Goal: Task Accomplishment & Management: Manage account settings

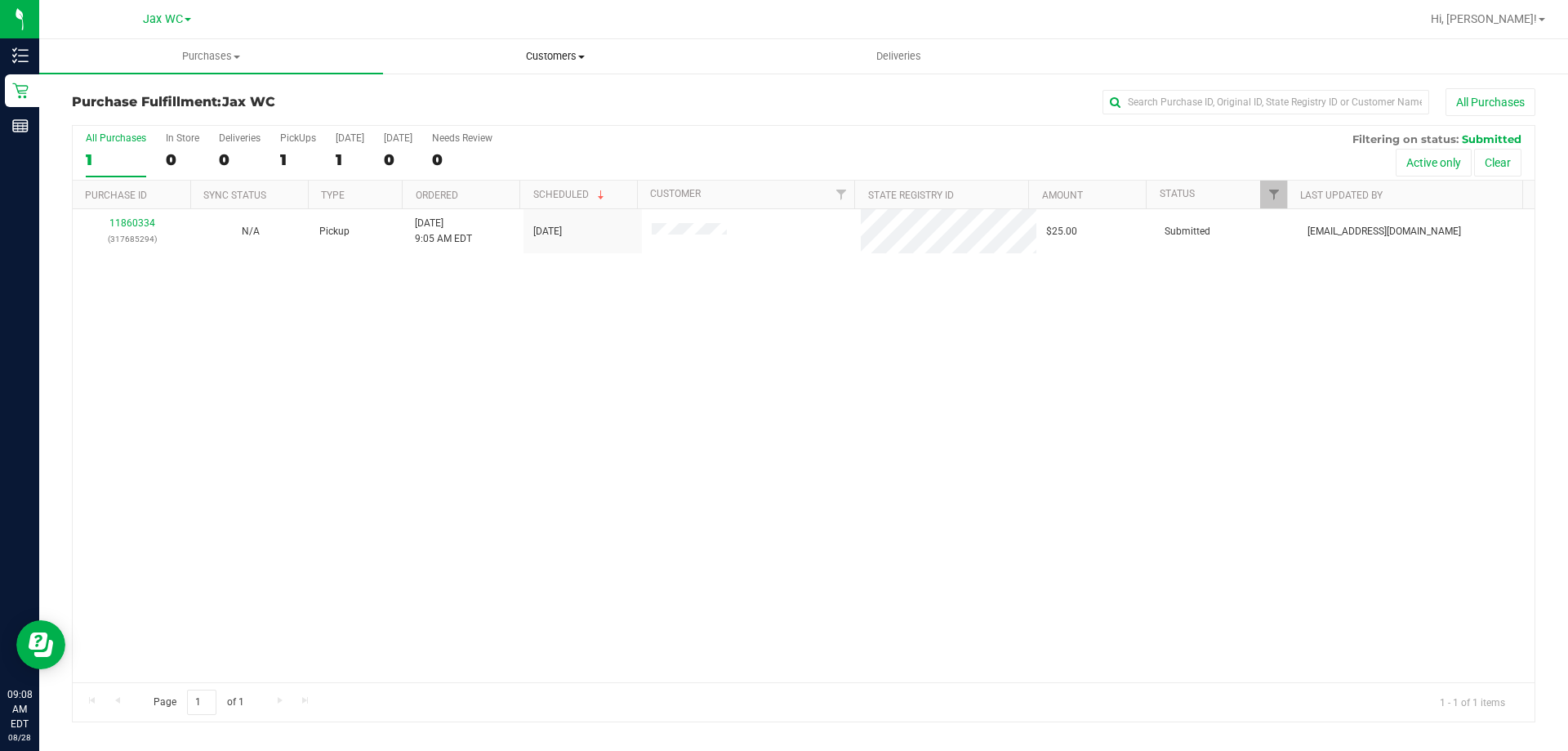
click at [571, 57] on span "Customers" at bounding box center [554, 56] width 342 height 15
click at [458, 101] on span "All customers" at bounding box center [441, 98] width 117 height 14
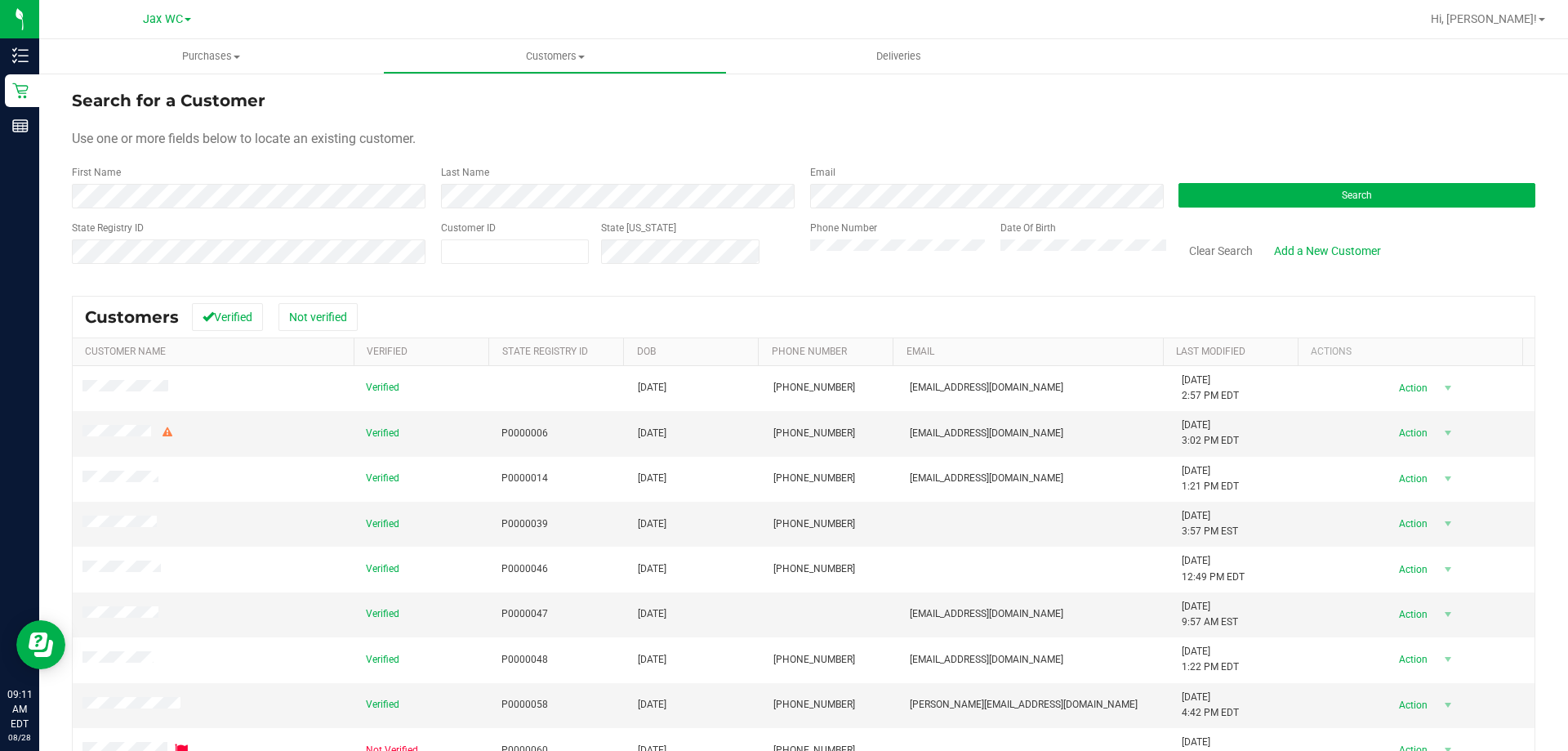
click at [478, 180] on div "Last Name" at bounding box center [613, 186] width 369 height 43
click at [488, 210] on form "Search for a Customer Use one or more fields below to locate an existing custom…" at bounding box center [803, 183] width 1464 height 191
click at [489, 210] on form "Search for a Customer Use one or more fields below to locate an existing custom…" at bounding box center [803, 183] width 1464 height 191
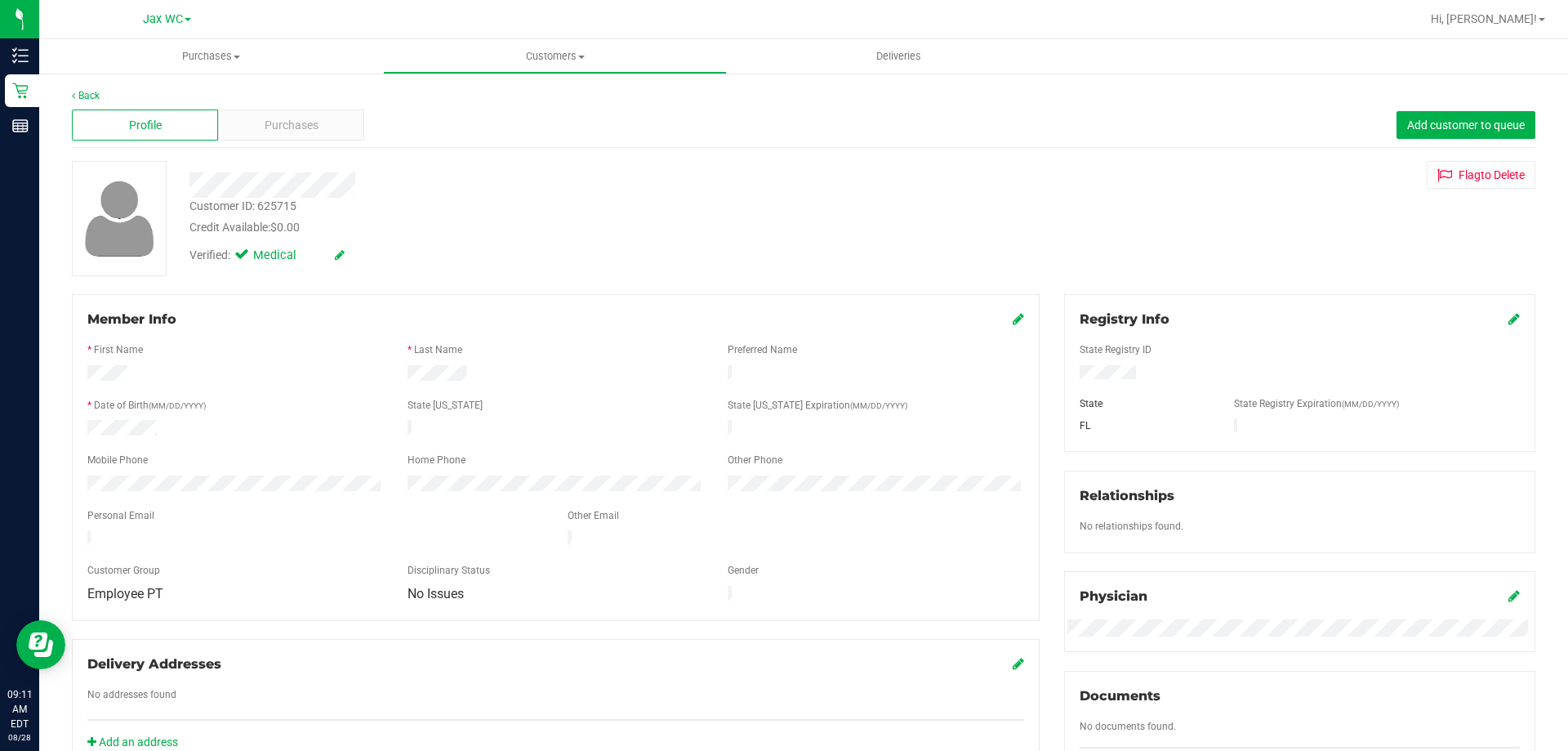
click at [337, 102] on div "Back" at bounding box center [803, 95] width 1464 height 15
click at [334, 116] on div "Purchases" at bounding box center [291, 125] width 147 height 31
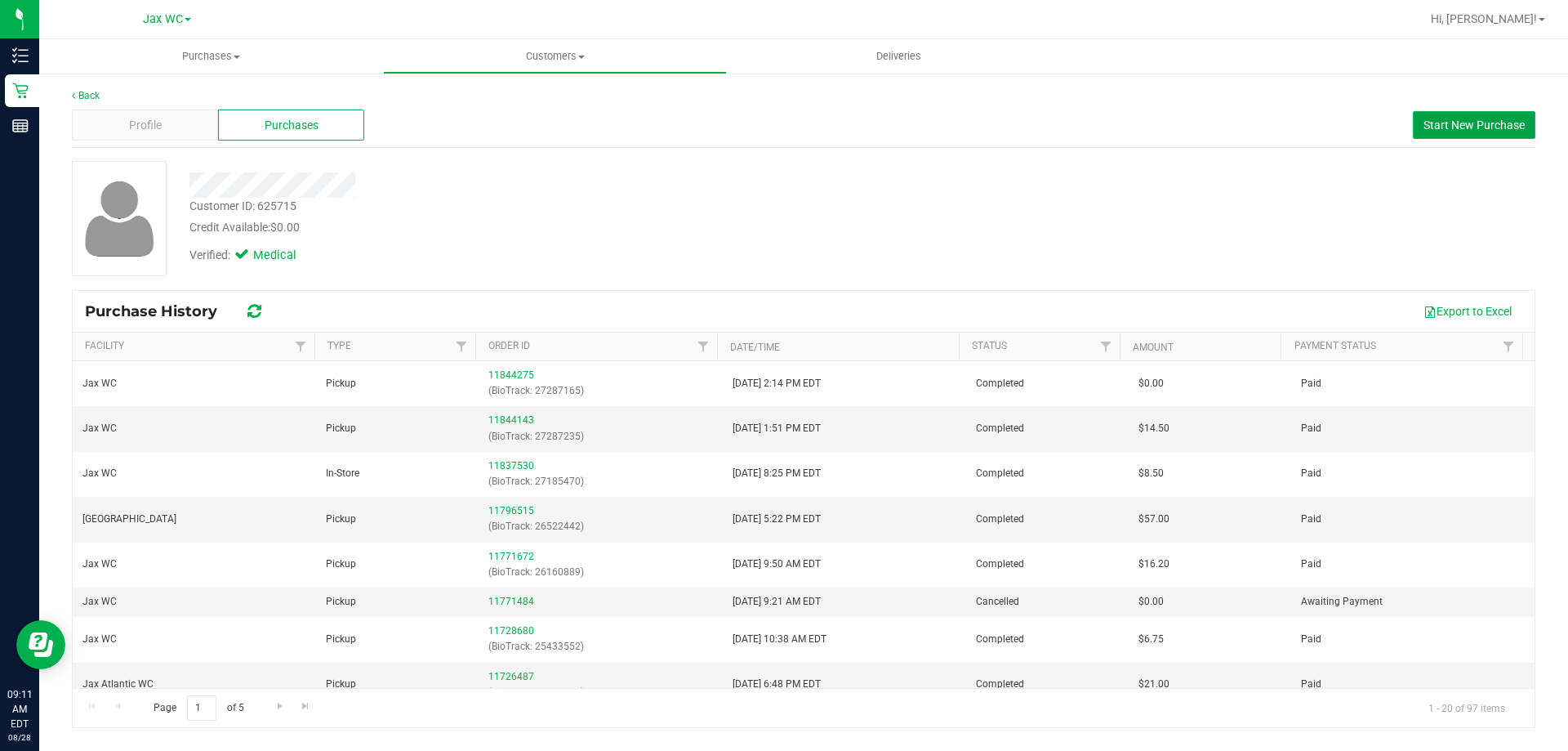
click at [1457, 121] on span "Start New Purchase" at bounding box center [1473, 124] width 101 height 13
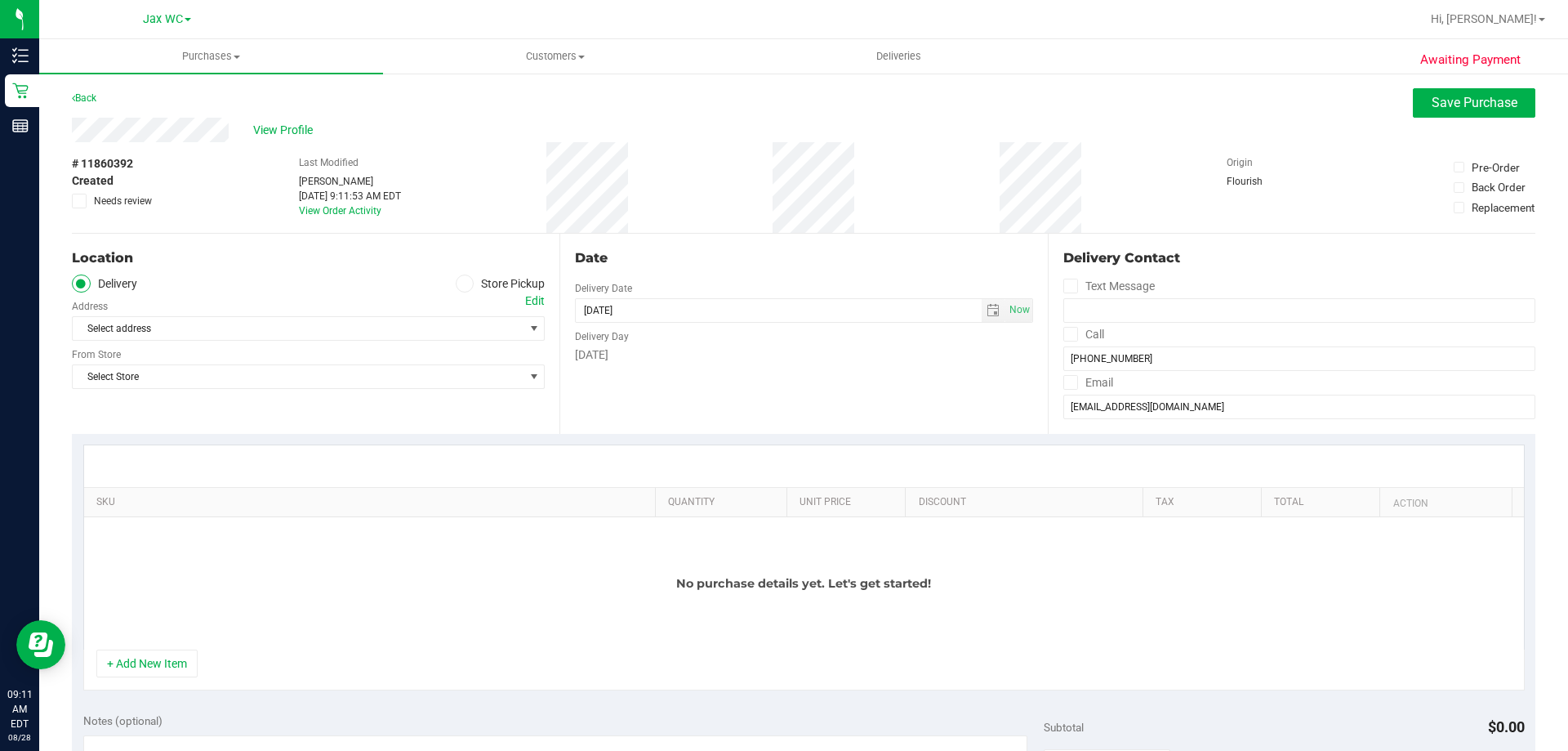
click at [475, 283] on label "Store Pickup" at bounding box center [501, 284] width 90 height 19
click at [0, 0] on input "Store Pickup" at bounding box center [0, 0] width 0 height 0
click at [184, 343] on div "Location Delivery Store Pickup Store Select Store Select Store Bonita Springs W…" at bounding box center [315, 334] width 488 height 200
click at [184, 338] on span "Select Store" at bounding box center [297, 329] width 451 height 23
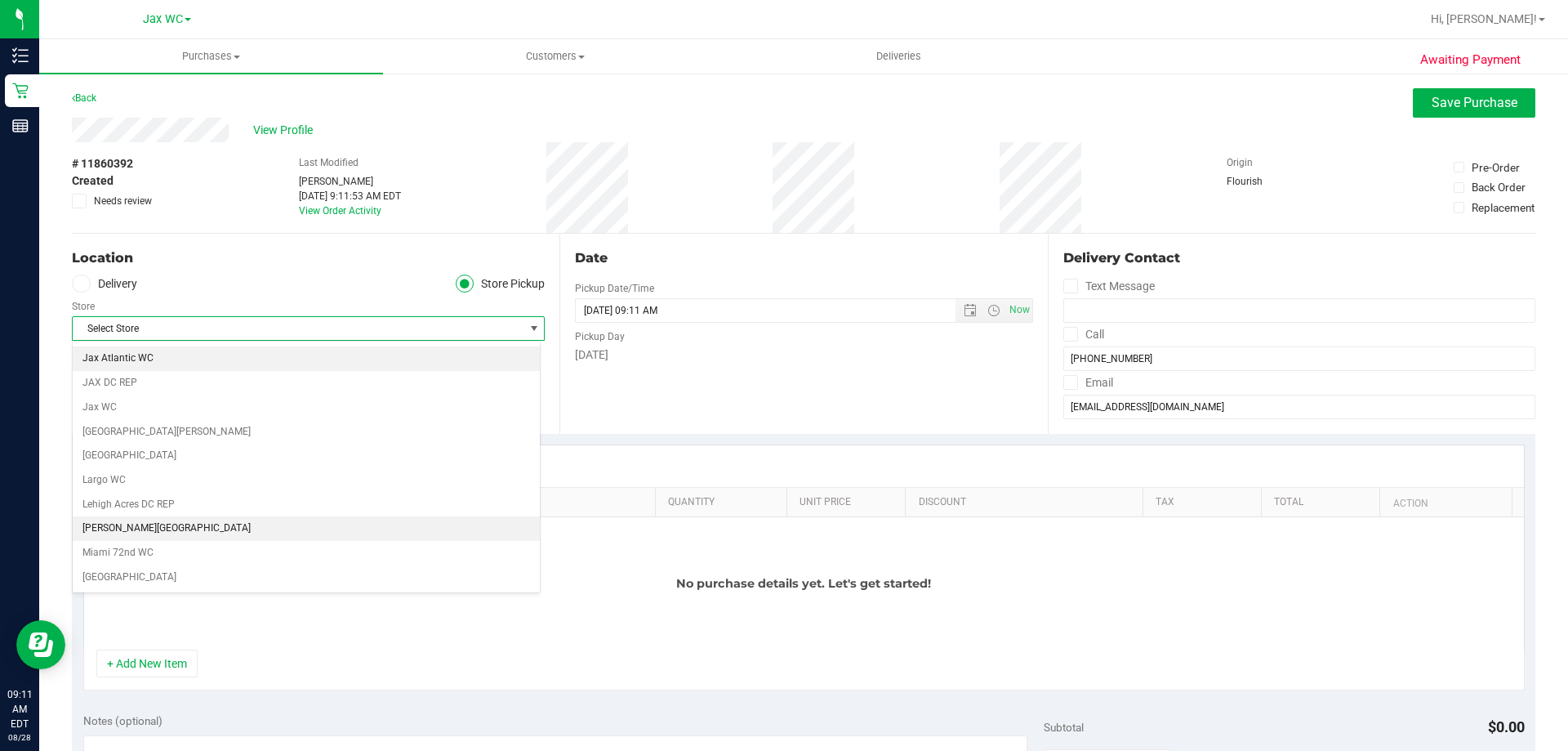
scroll to position [327, 0]
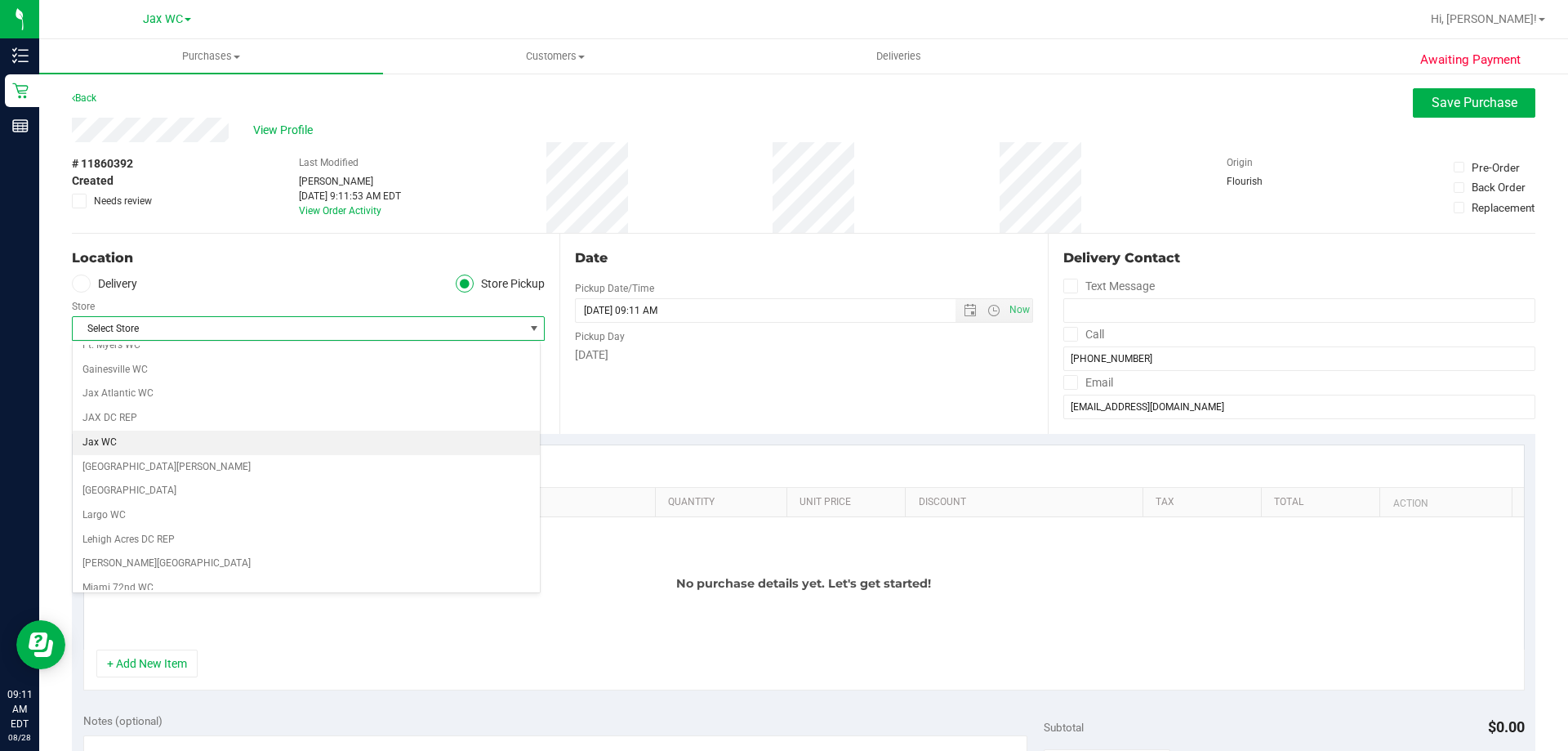
click at [178, 433] on li "Jax WC" at bounding box center [306, 442] width 467 height 24
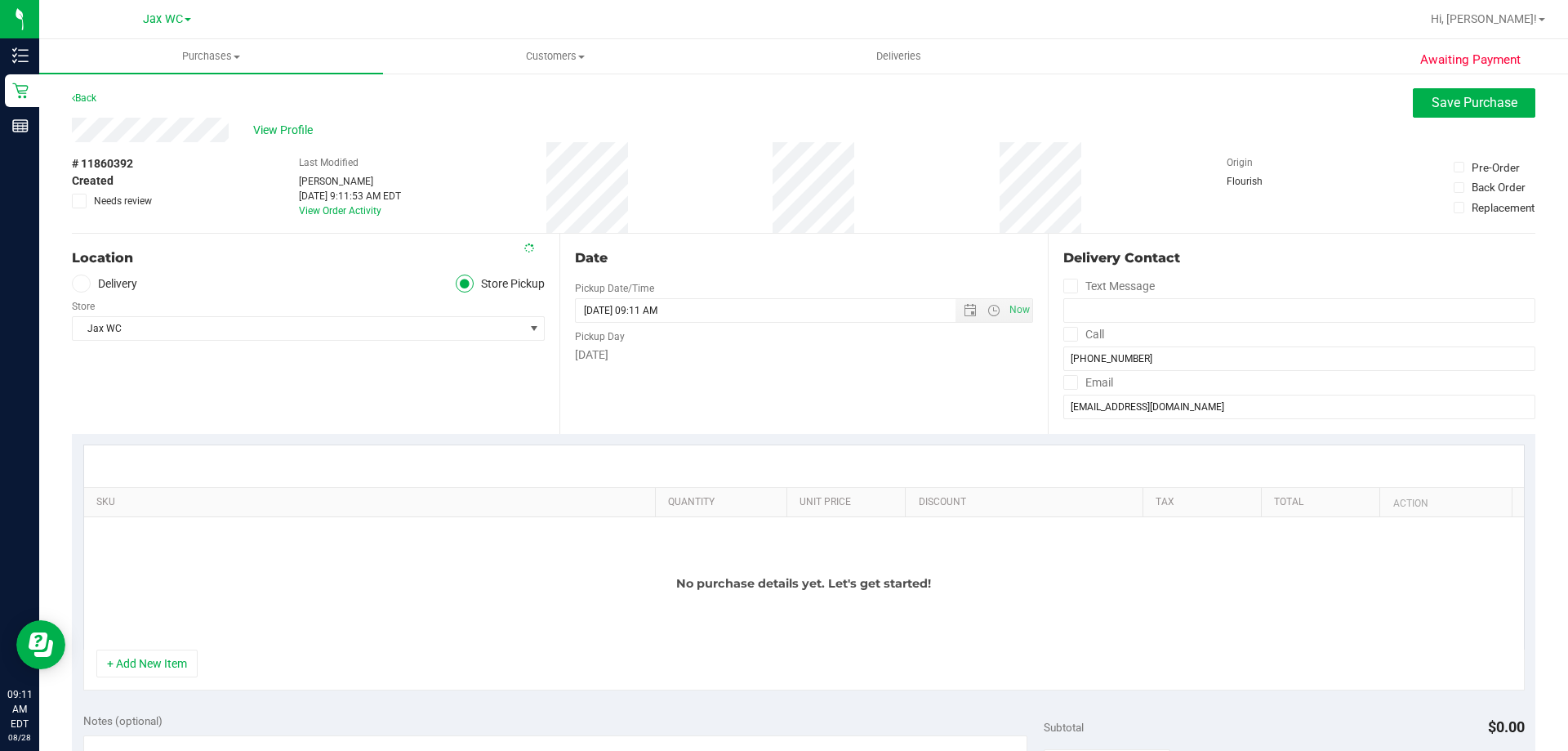
click at [243, 396] on div "Location Delivery Store Pickup Store Jax WC Select Store Bonita Springs WC Boyn…" at bounding box center [315, 334] width 488 height 200
click at [174, 690] on div "+ Add New Item" at bounding box center [804, 669] width 1441 height 41
click at [174, 675] on button "+ Add New Item" at bounding box center [147, 663] width 101 height 28
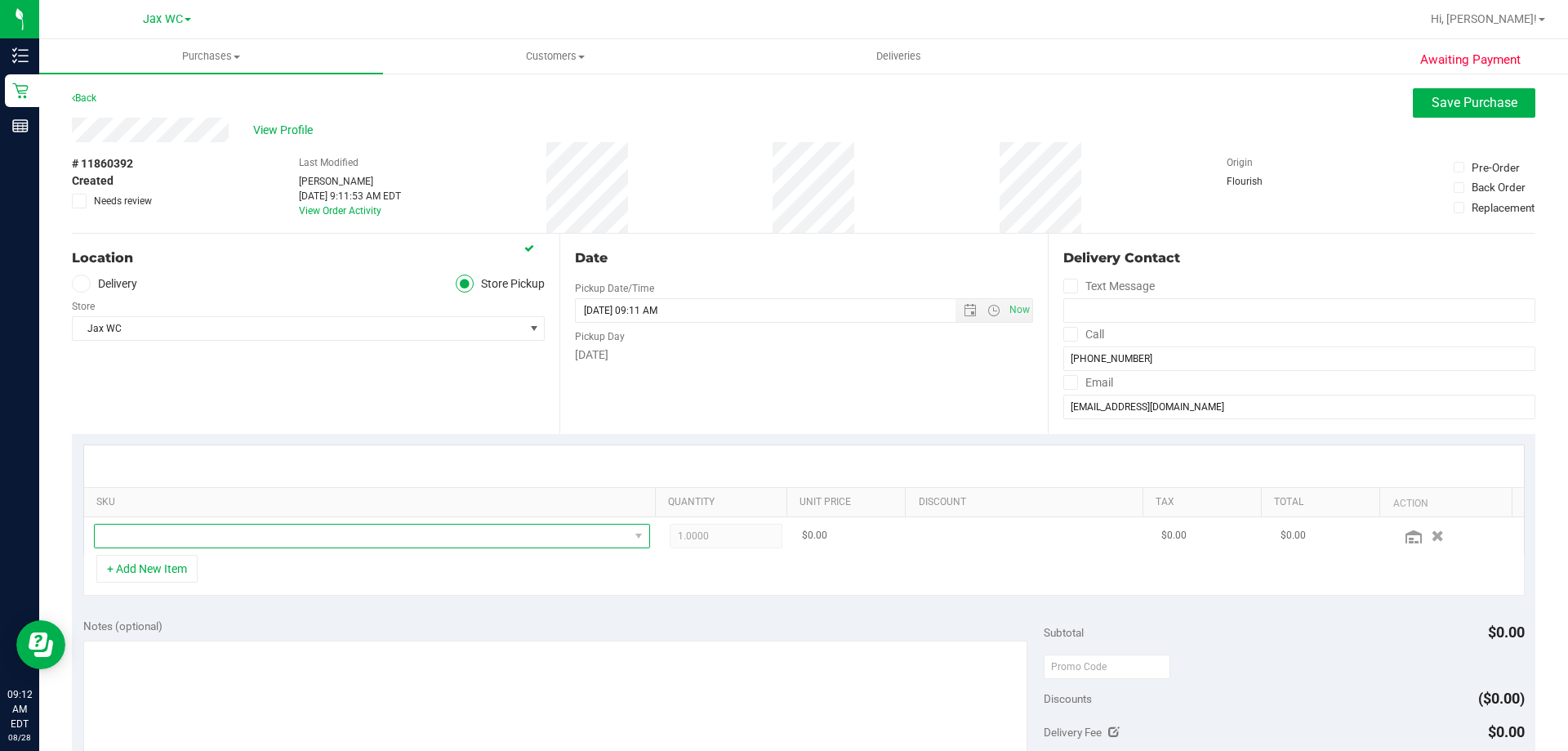
click at [225, 535] on span "NO DATA FOUND" at bounding box center [362, 535] width 534 height 23
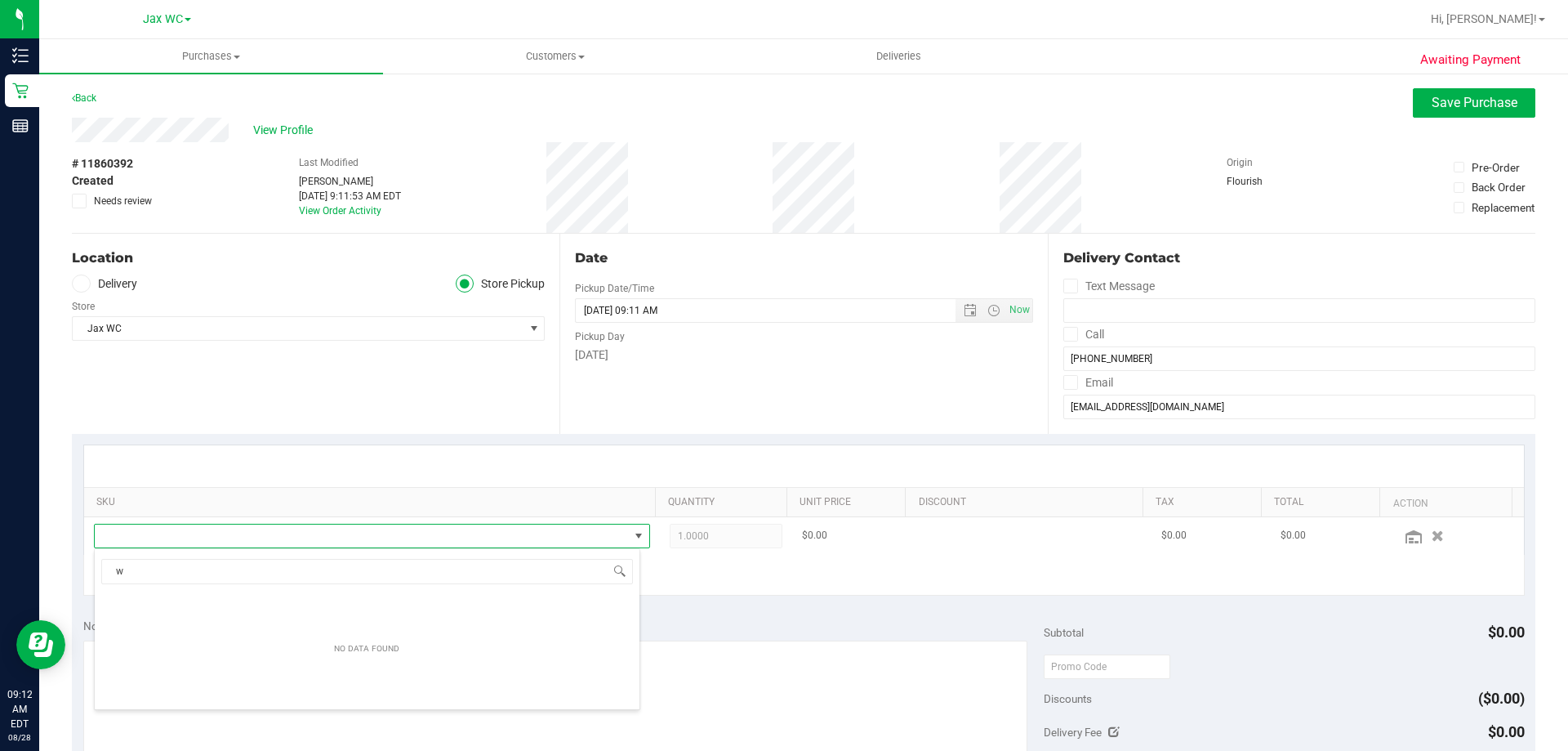
scroll to position [24, 541]
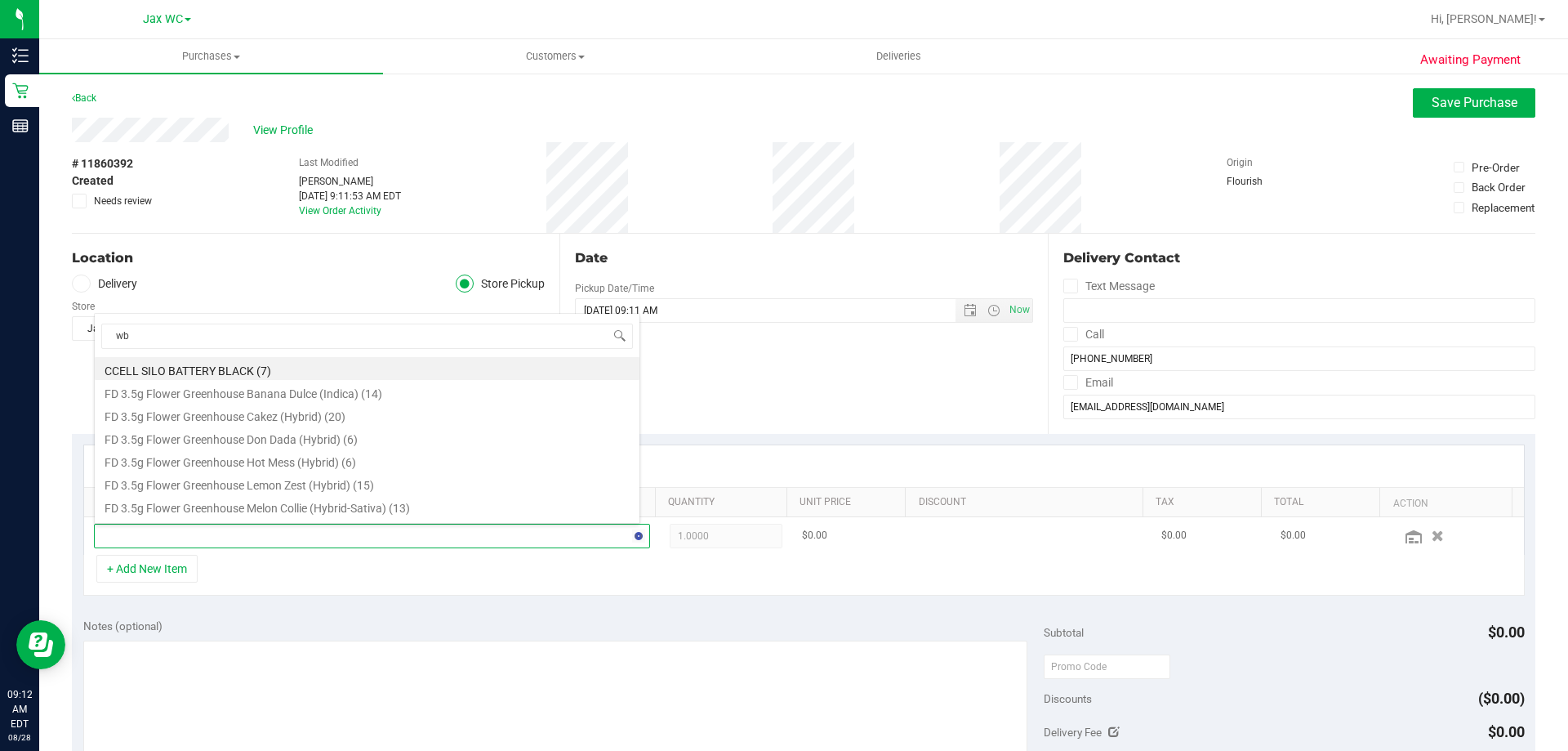
type input "wbv"
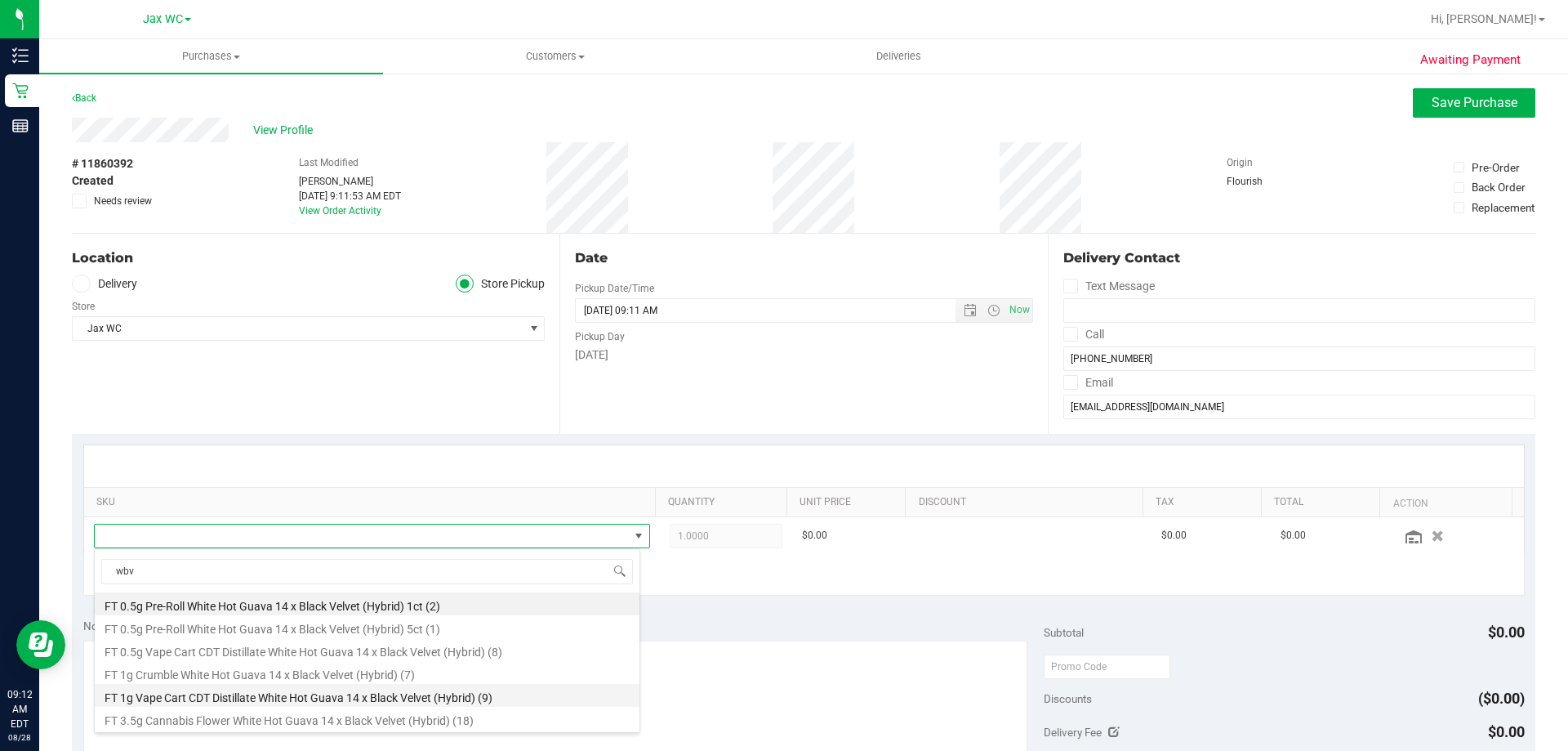
click at [364, 699] on li "FT 1g Vape Cart CDT Distillate White Hot Guava 14 x Black Velvet (Hybrid) (9)" at bounding box center [367, 695] width 545 height 23
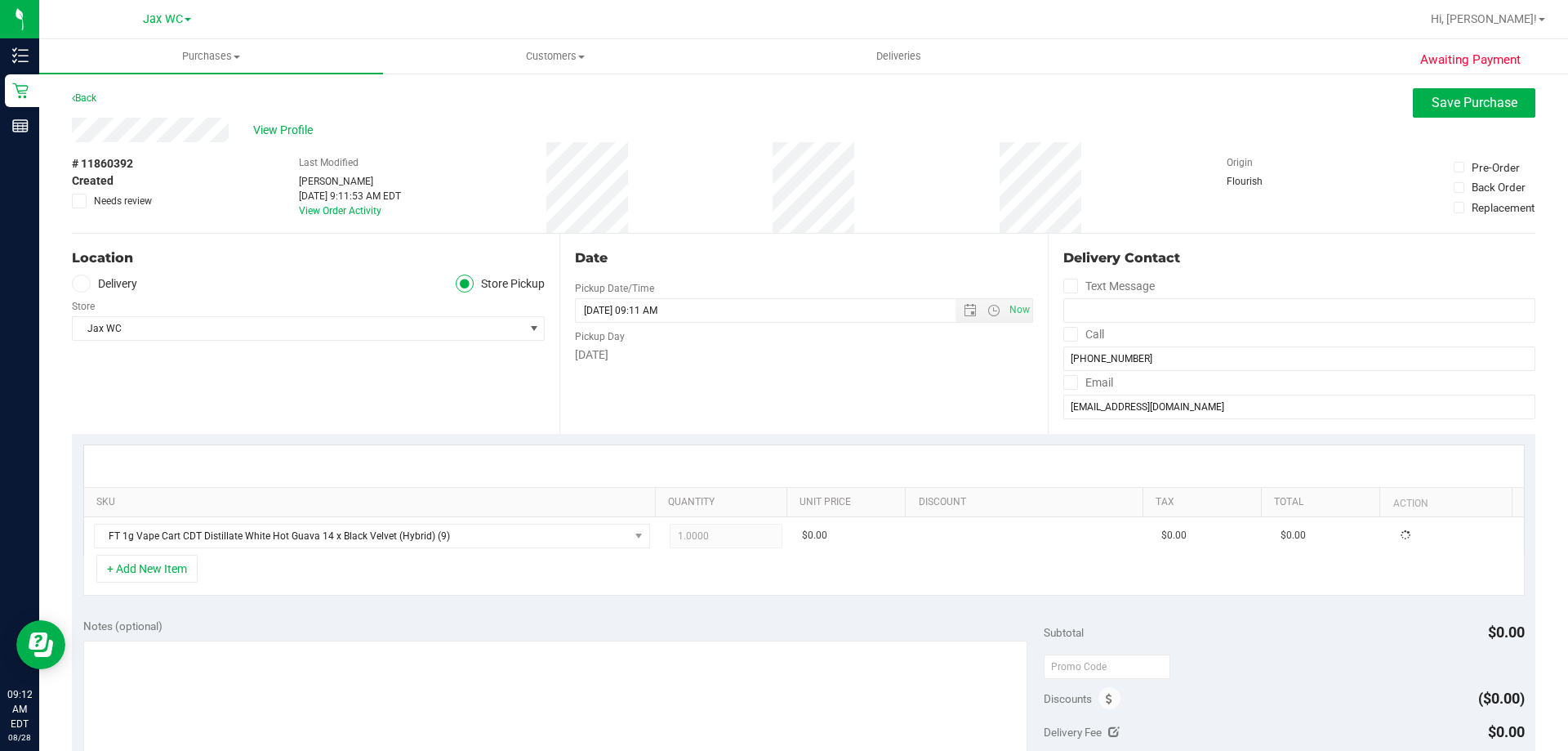
click at [348, 582] on div "+ Add New Item" at bounding box center [804, 574] width 1441 height 41
click at [112, 567] on button "+ Add New Item" at bounding box center [147, 568] width 101 height 28
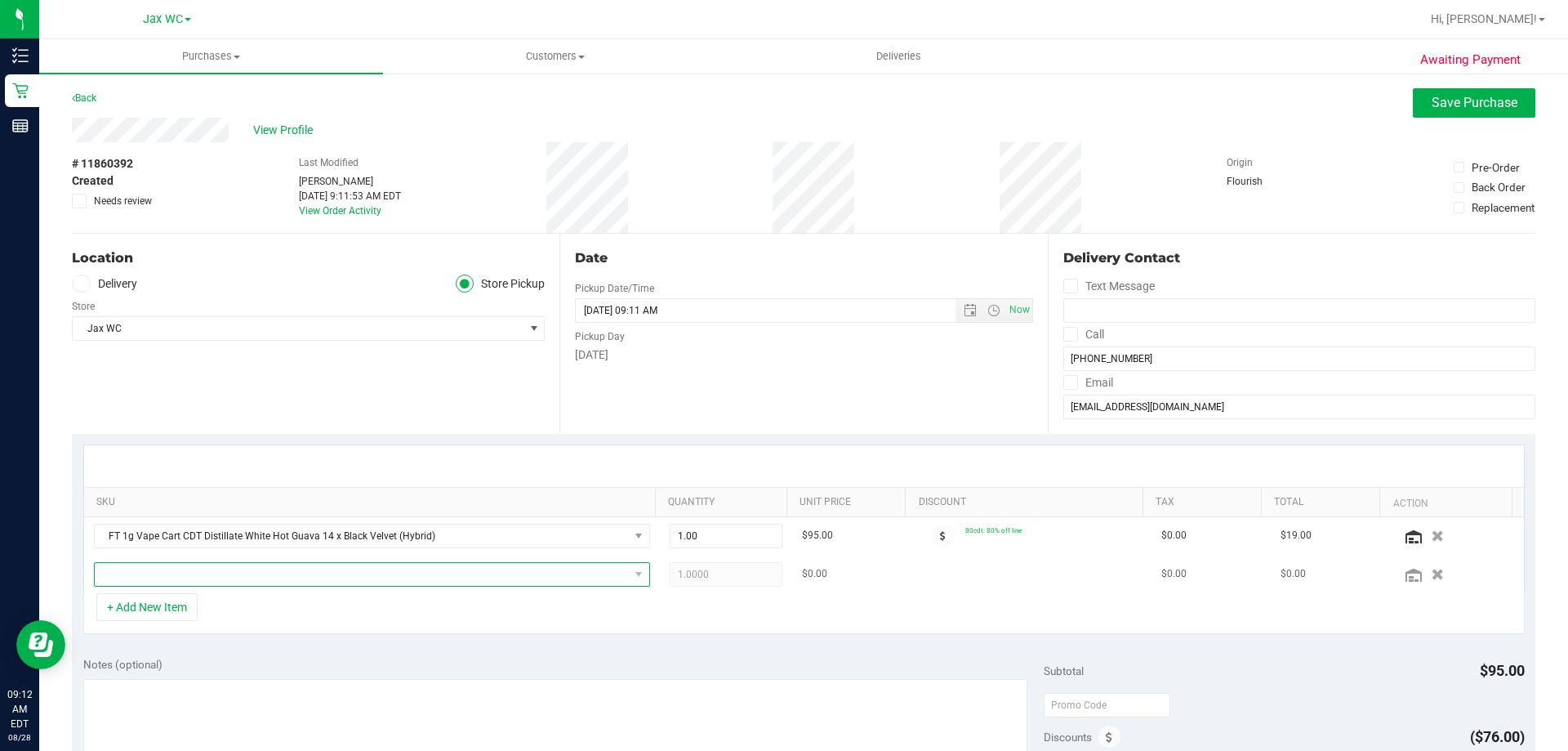
click at [166, 574] on span "NO DATA FOUND" at bounding box center [362, 574] width 534 height 23
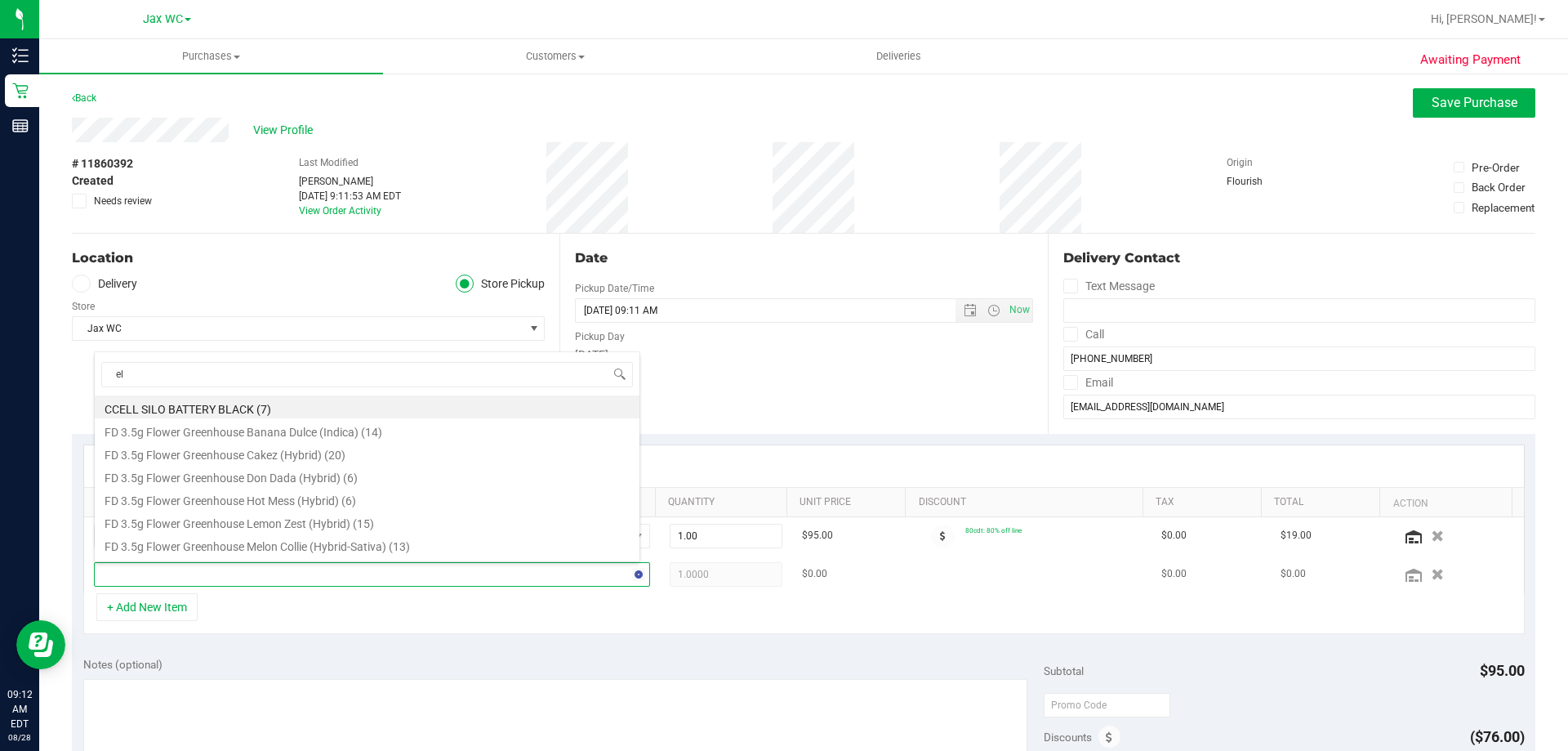
type input "elr"
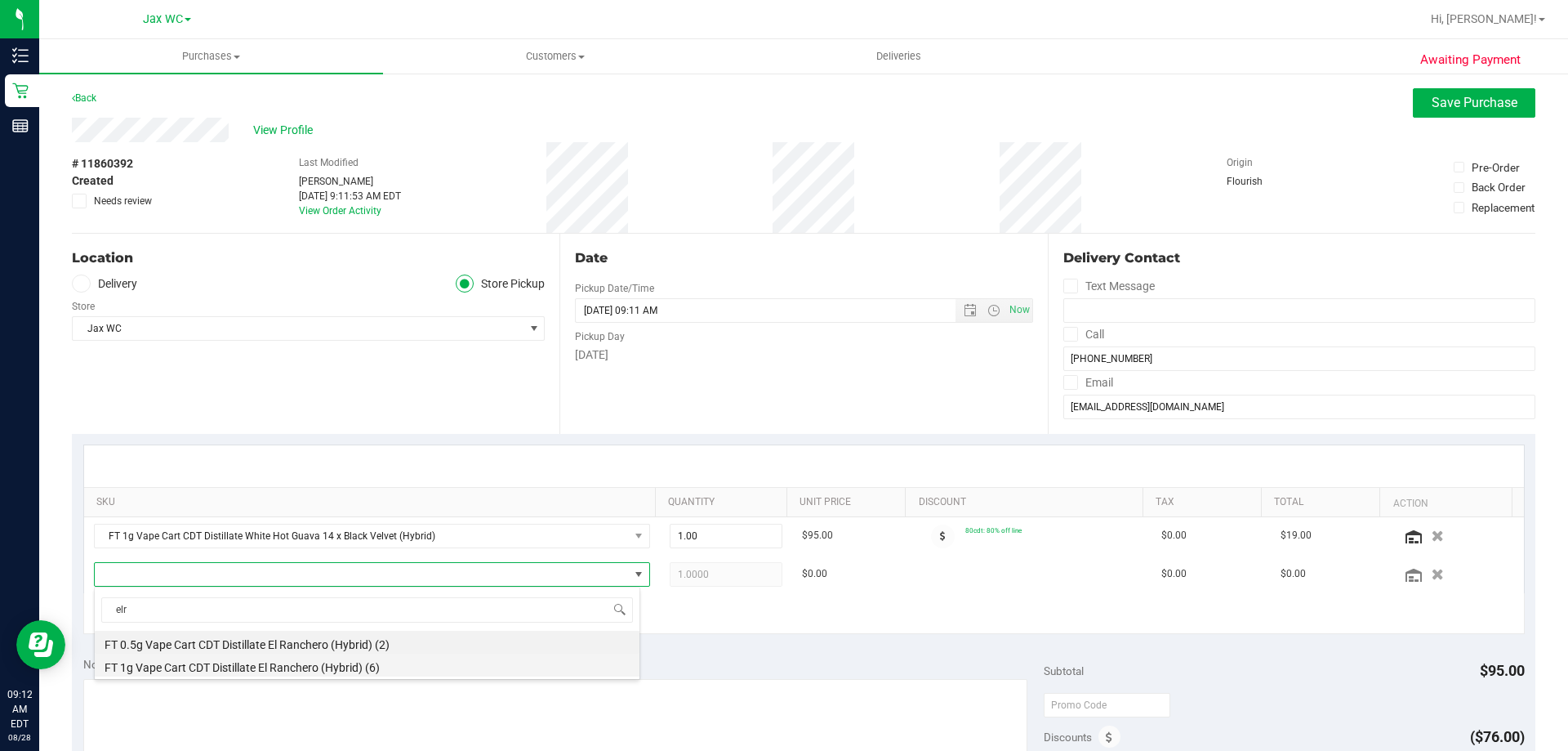
click at [244, 667] on li "FT 1g Vape Cart CDT Distillate El Ranchero (Hybrid) (6)" at bounding box center [367, 665] width 545 height 23
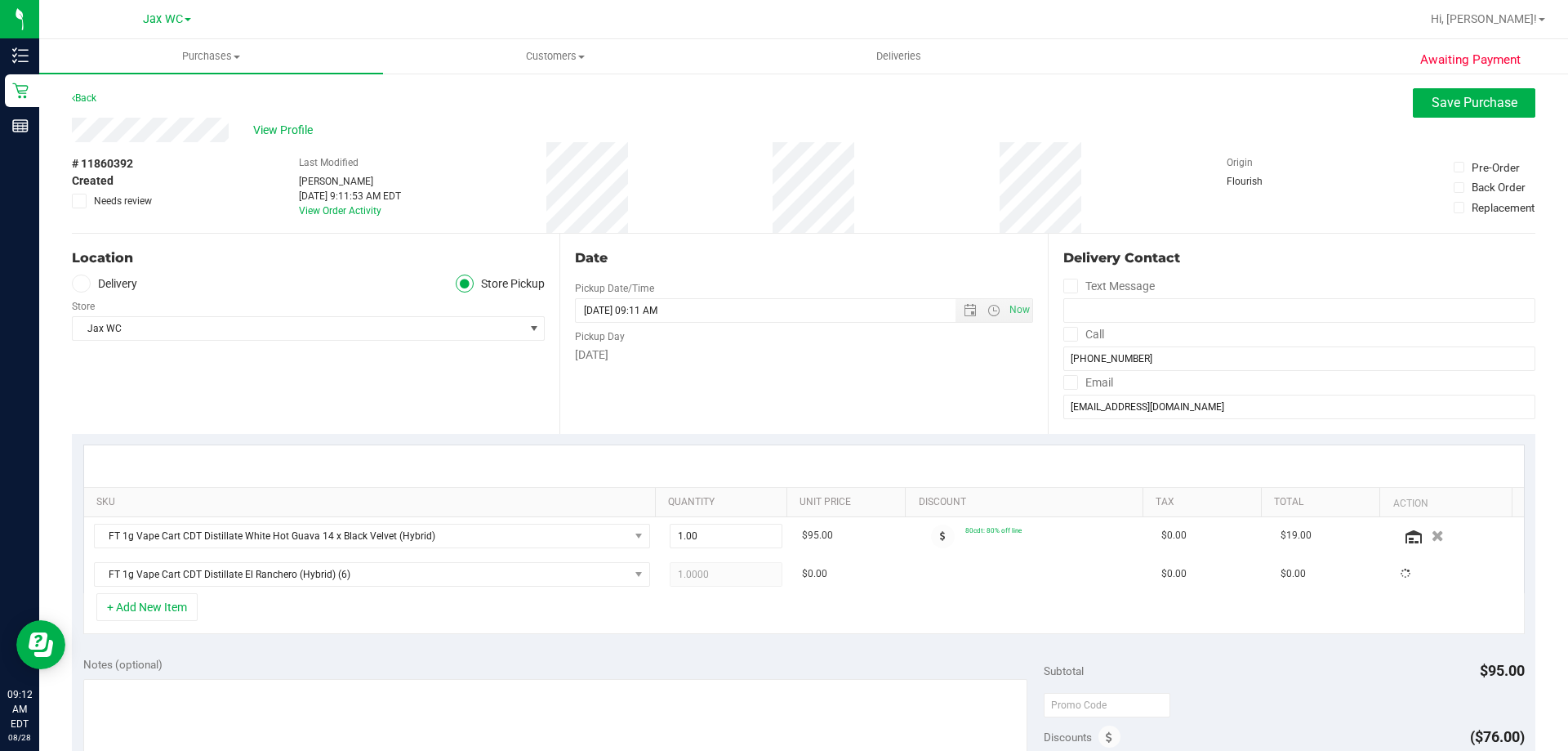
click at [379, 635] on div "SKU Quantity Unit Price Discount Tax Total Action FT 1g Vape Cart CDT Distillat…" at bounding box center [803, 539] width 1464 height 211
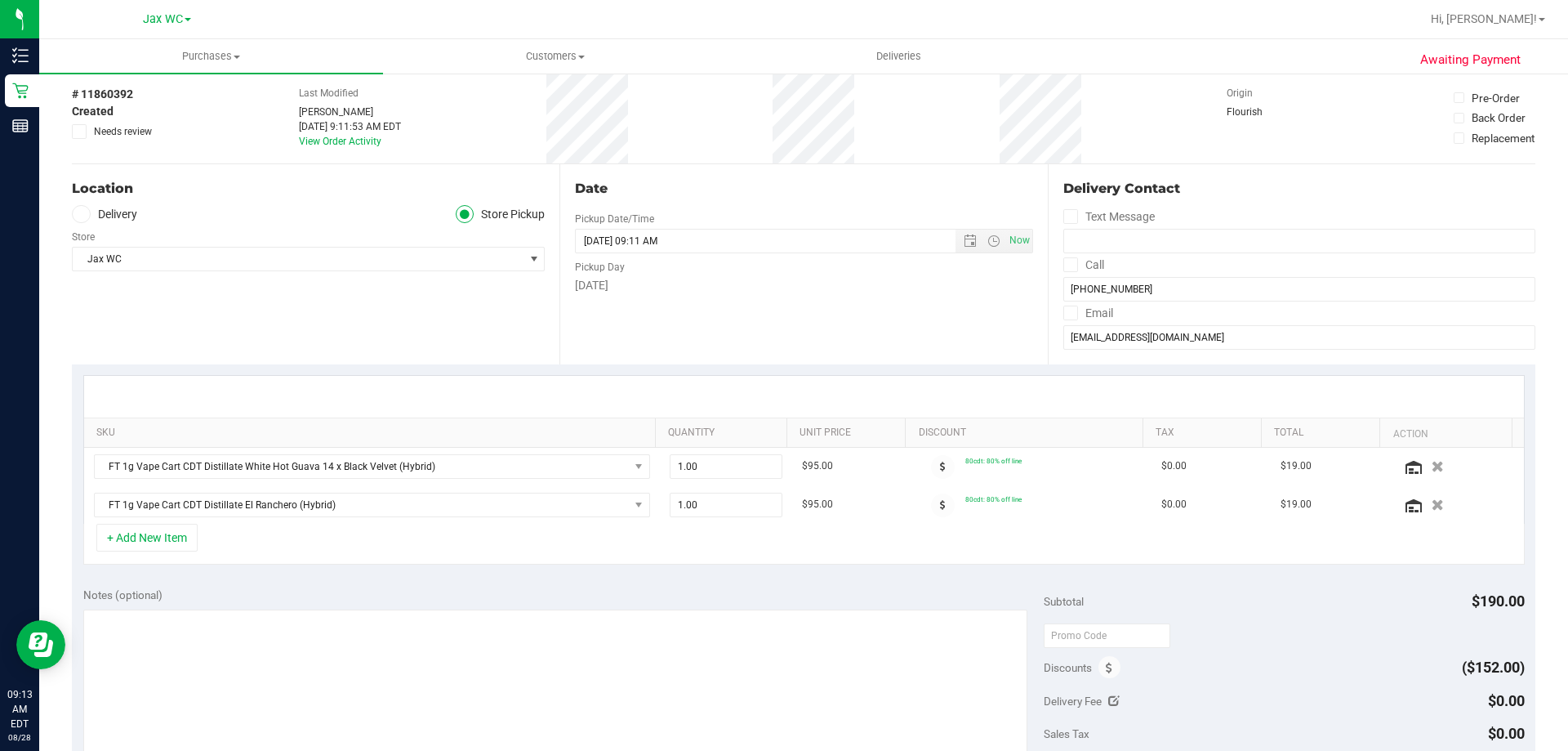
scroll to position [0, 0]
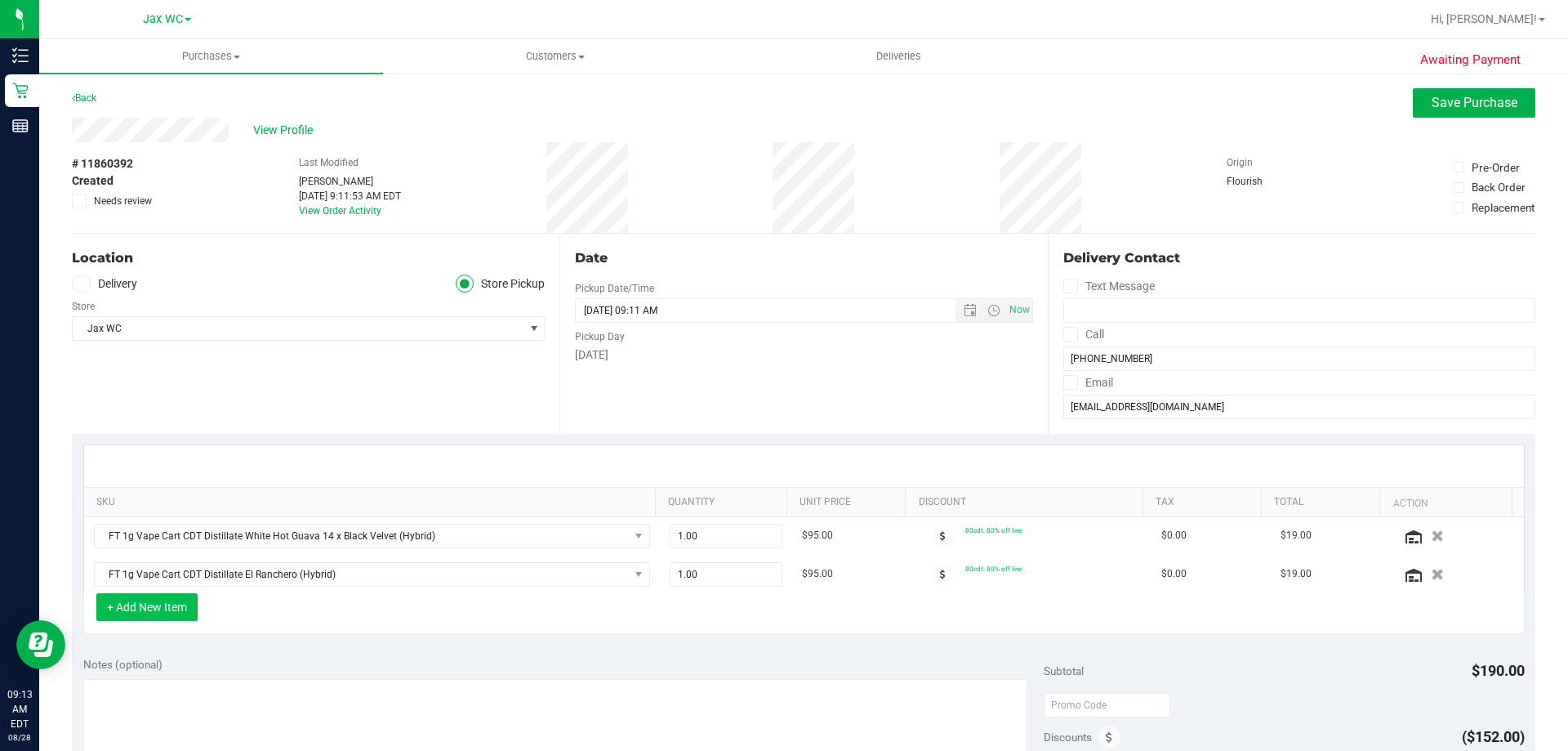
click at [153, 612] on button "+ Add New Item" at bounding box center [147, 607] width 101 height 28
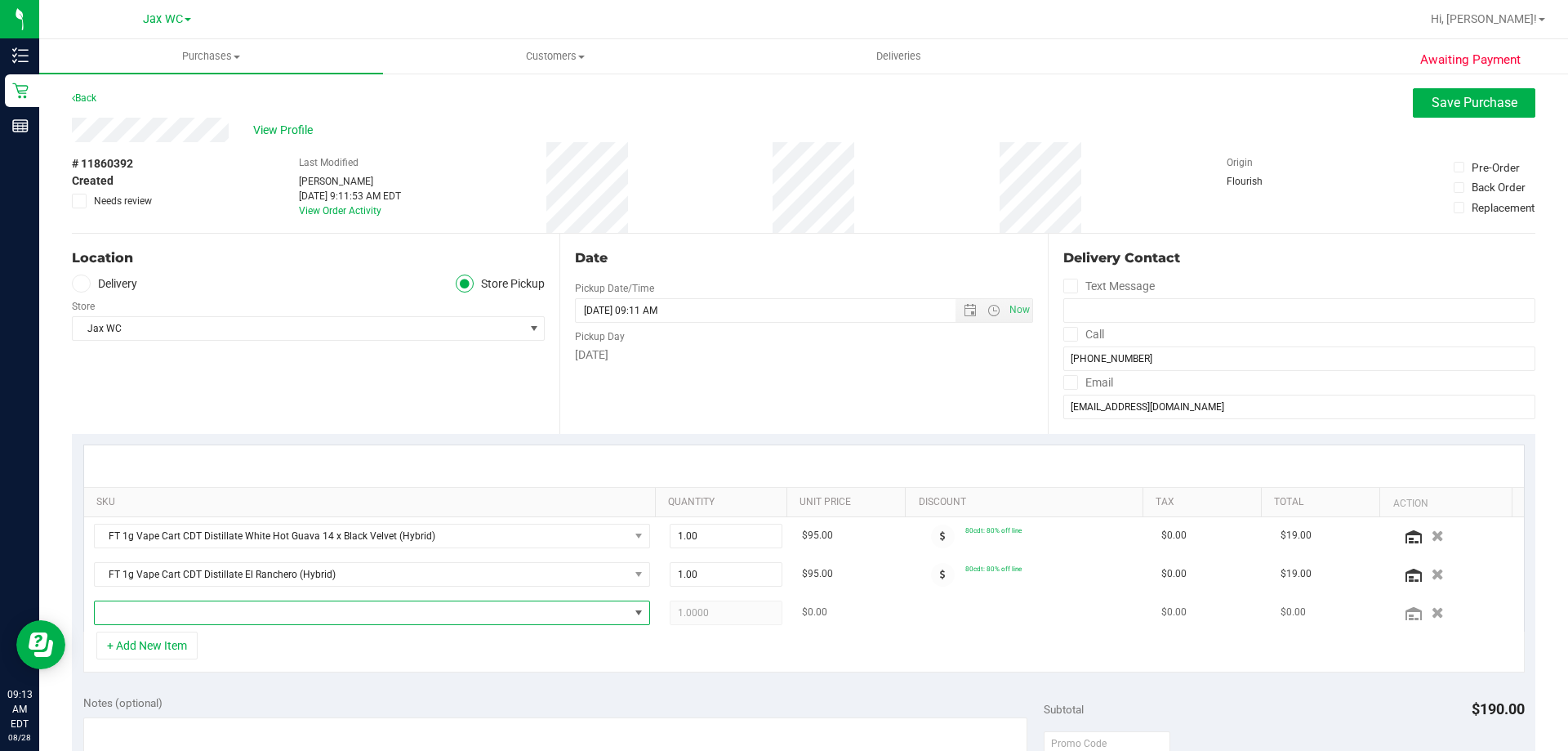
click at [172, 614] on span "NO DATA FOUND" at bounding box center [362, 612] width 534 height 23
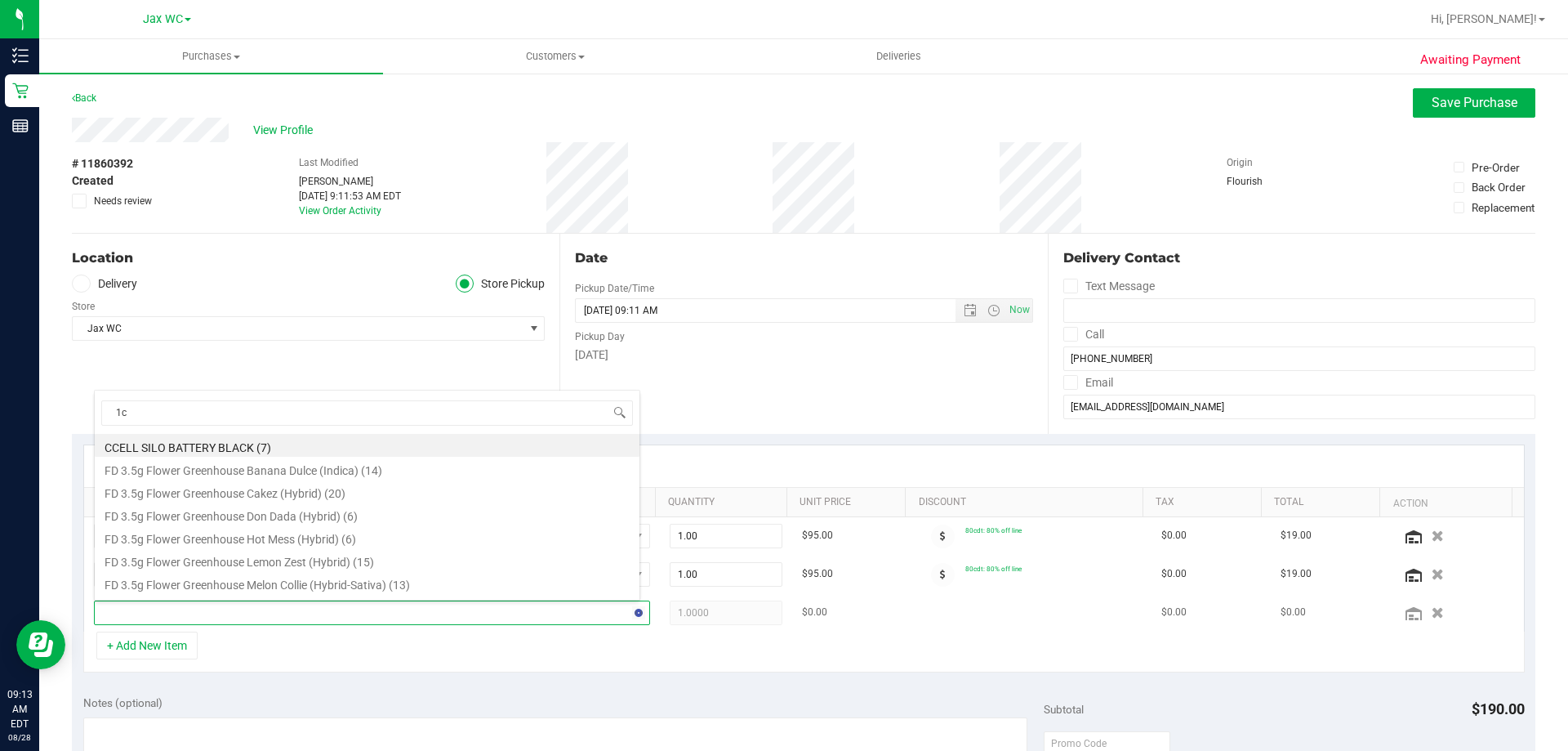
type input "1ct"
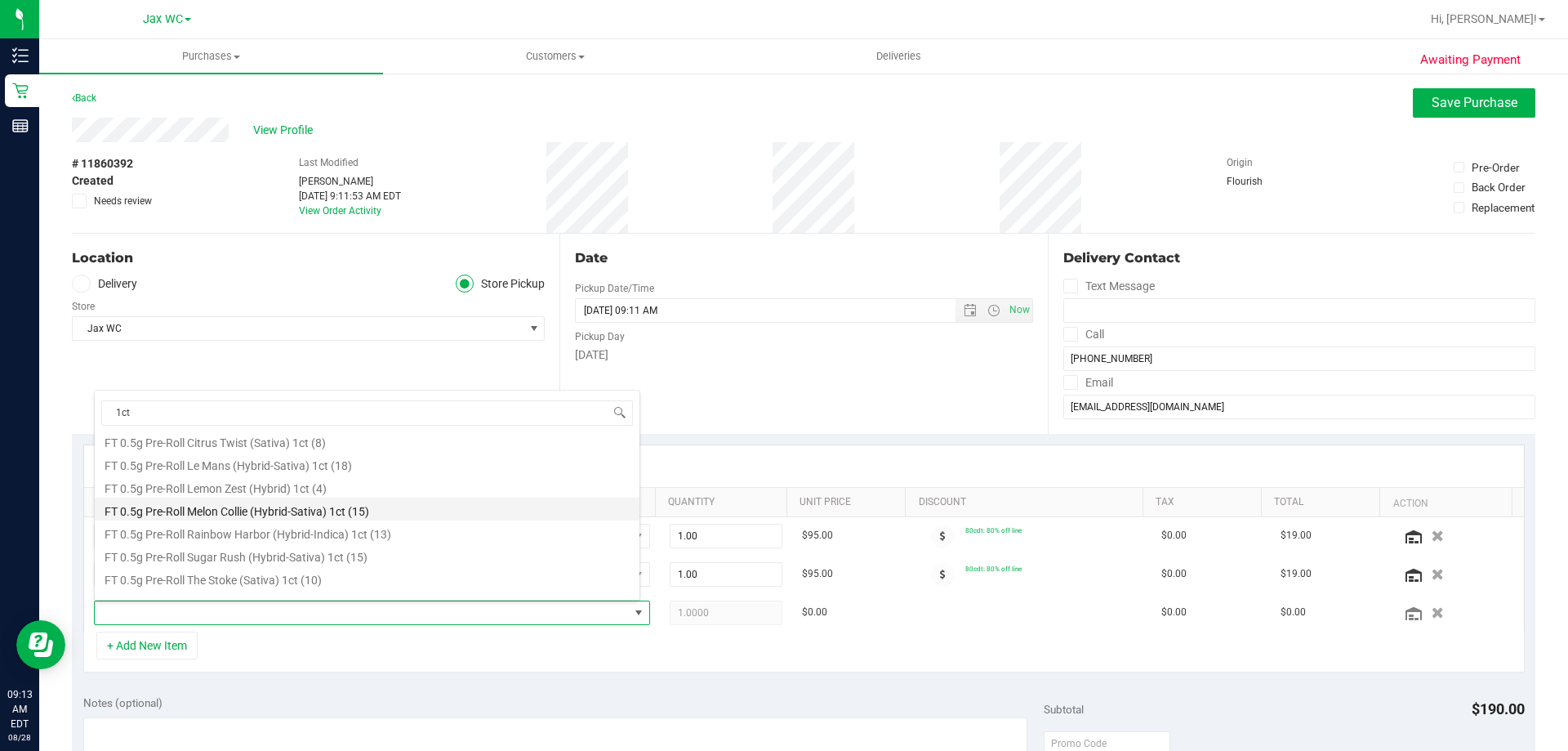
scroll to position [42, 0]
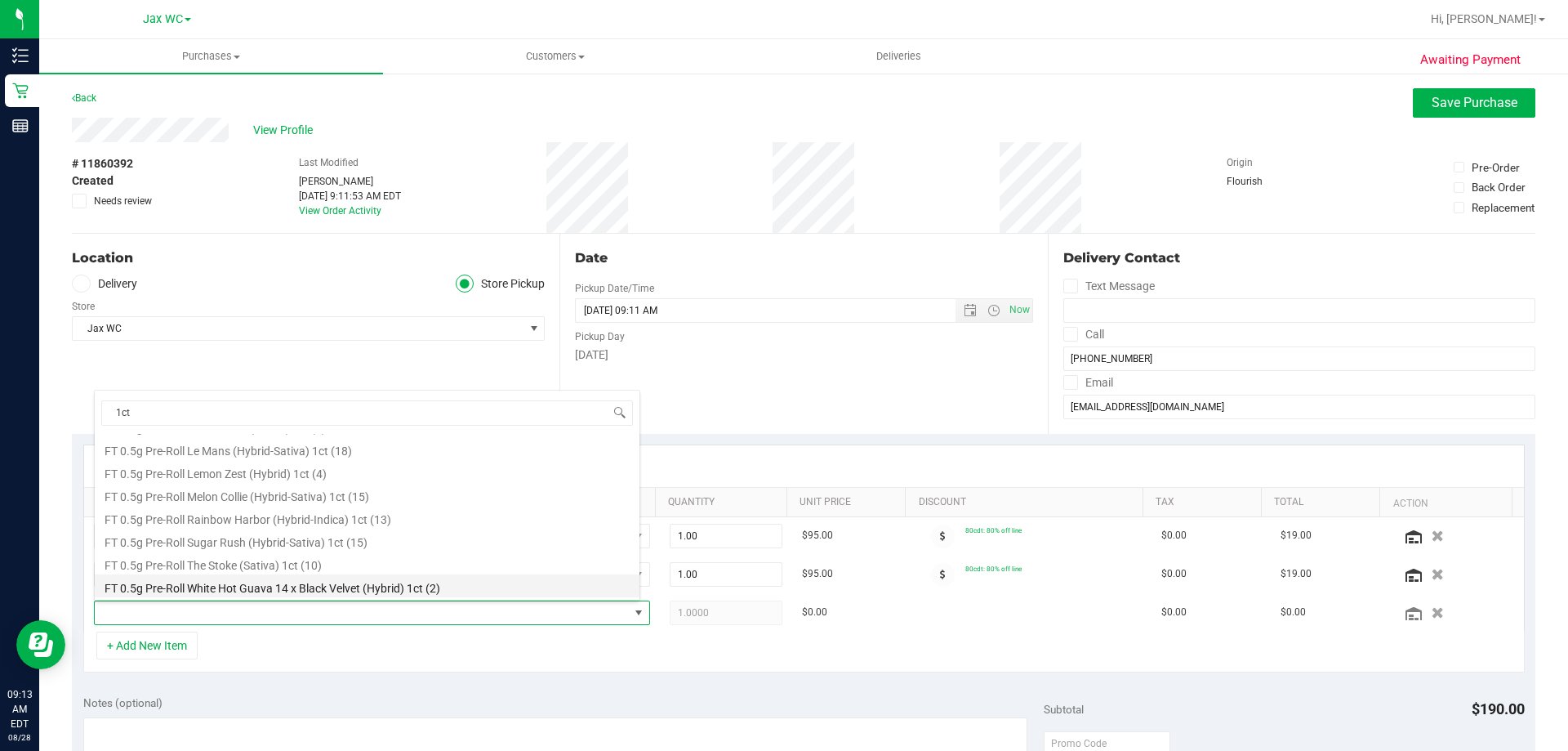
click at [473, 582] on li "FT 0.5g Pre-Roll White Hot Guava 14 x Black Velvet (Hybrid) 1ct (2)" at bounding box center [367, 585] width 545 height 23
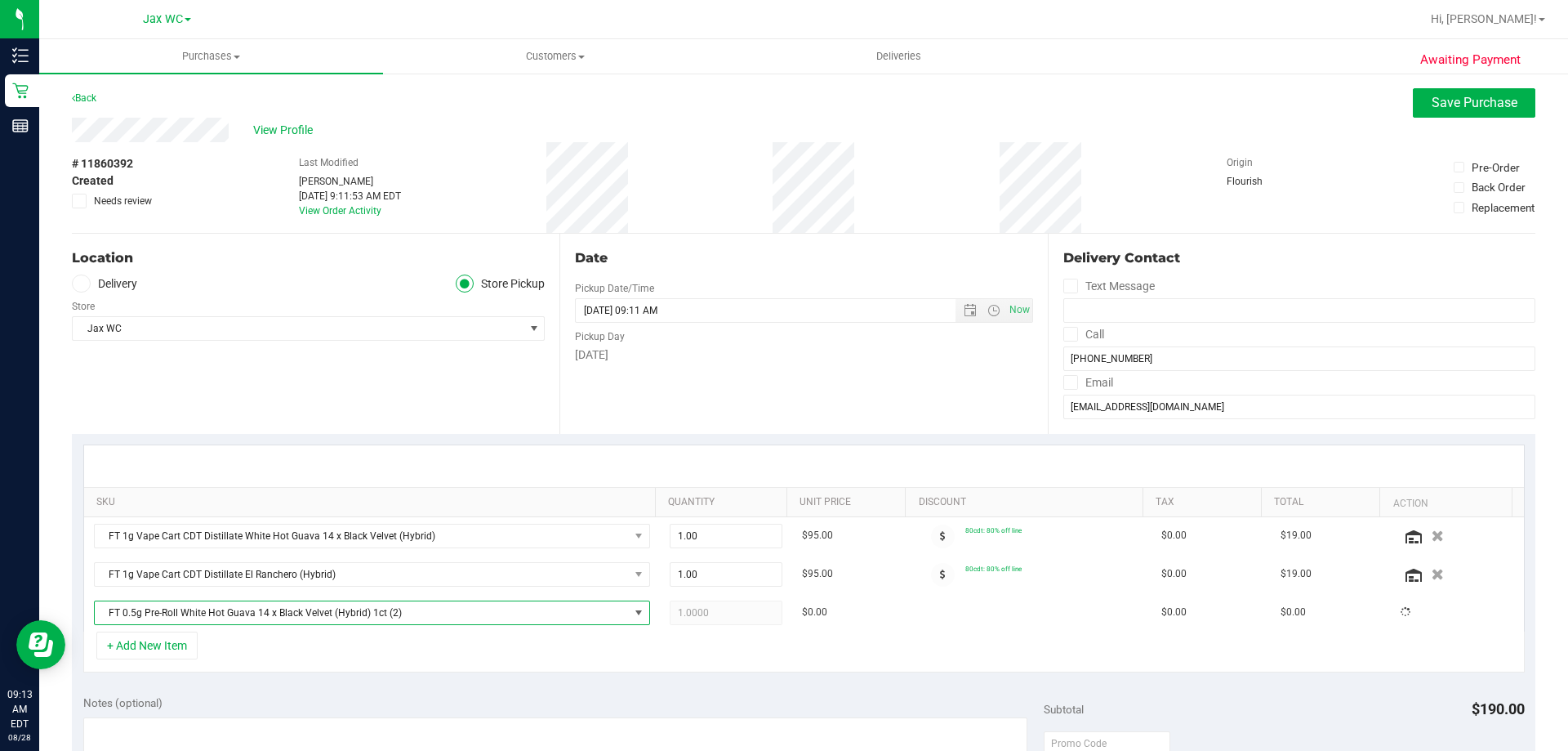
click at [428, 672] on div "+ Add New Item" at bounding box center [804, 651] width 1441 height 41
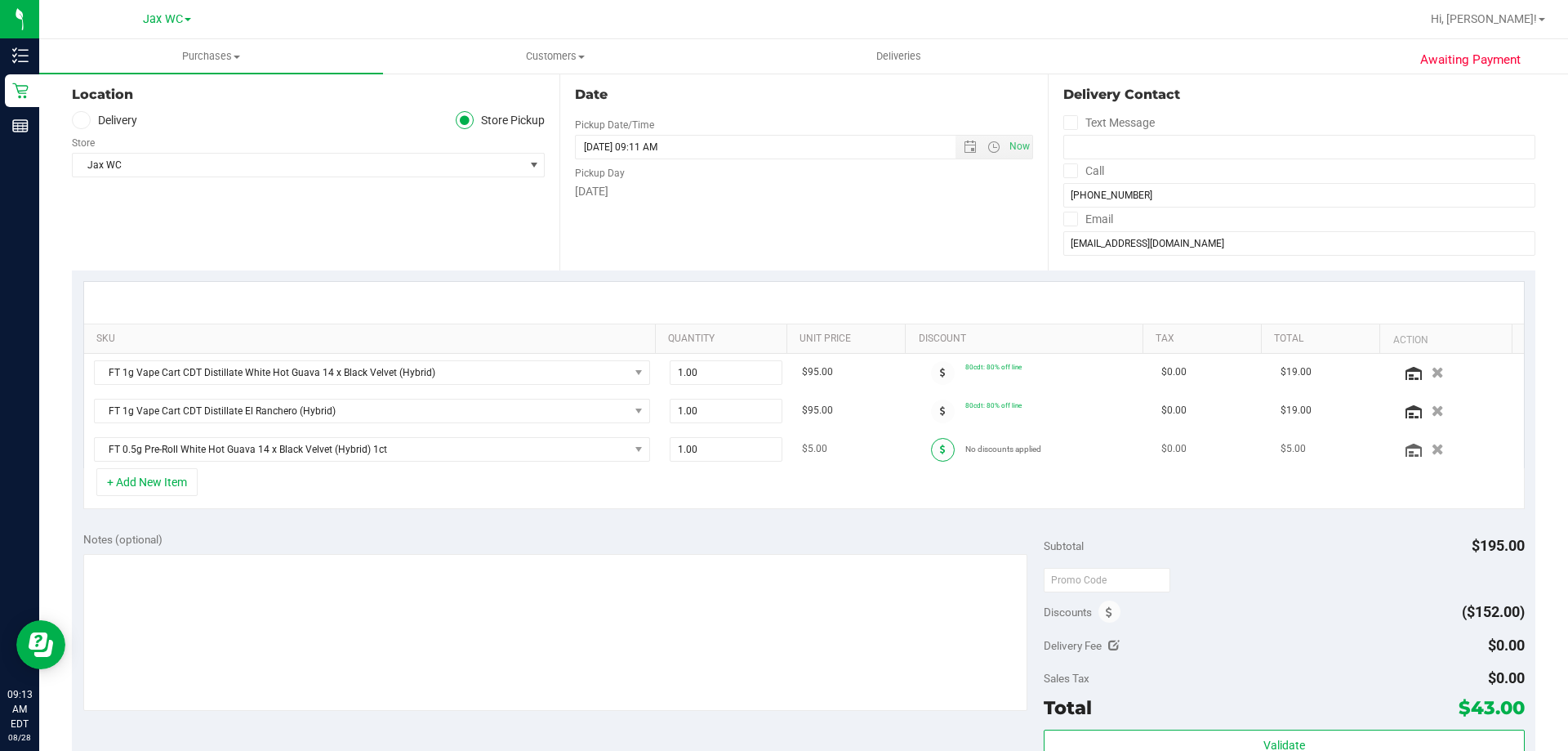
click at [931, 457] on span at bounding box center [942, 449] width 23 height 23
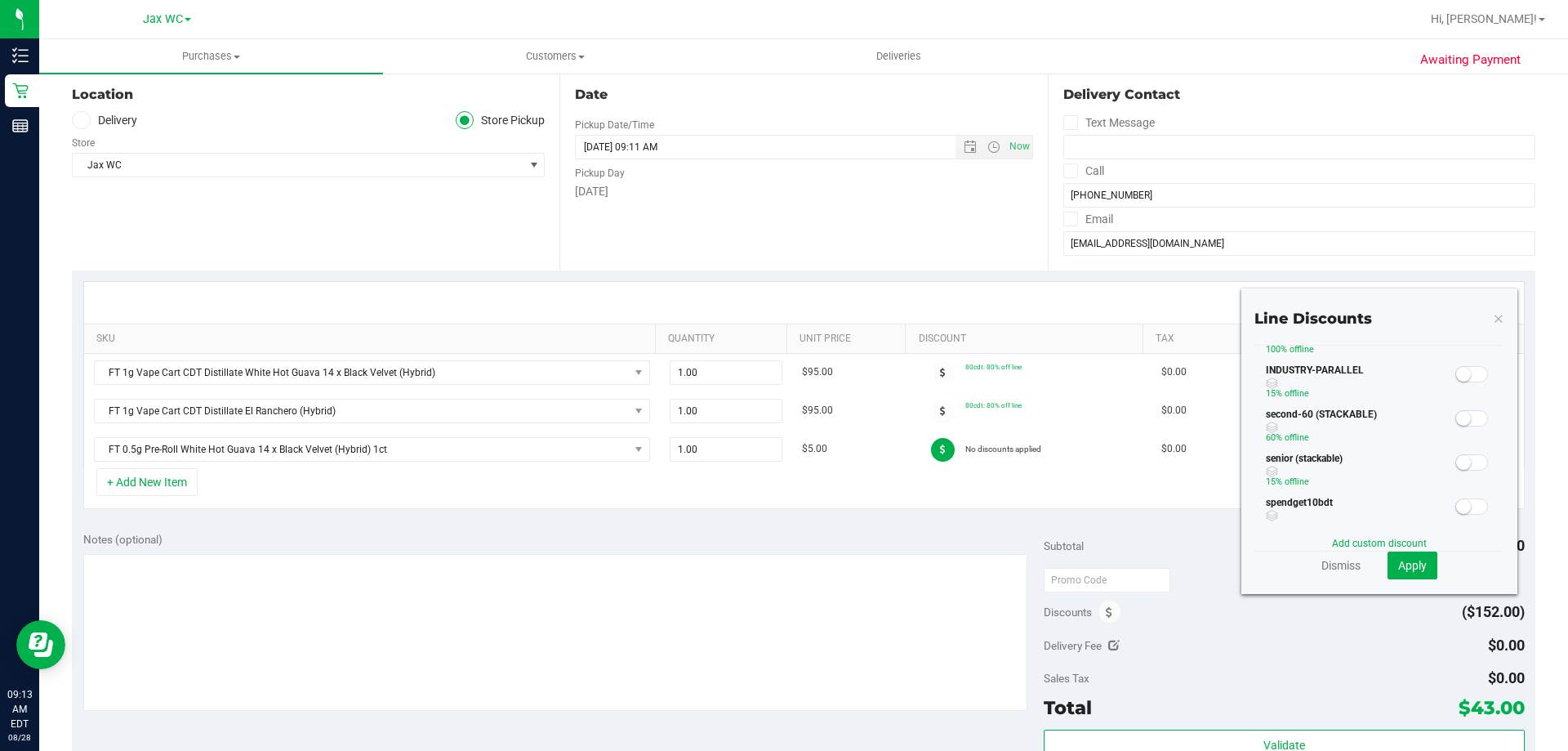
scroll to position [260, 0]
click at [1462, 361] on span at bounding box center [1471, 361] width 33 height 16
click at [1405, 560] on span "Apply" at bounding box center [1412, 565] width 28 height 13
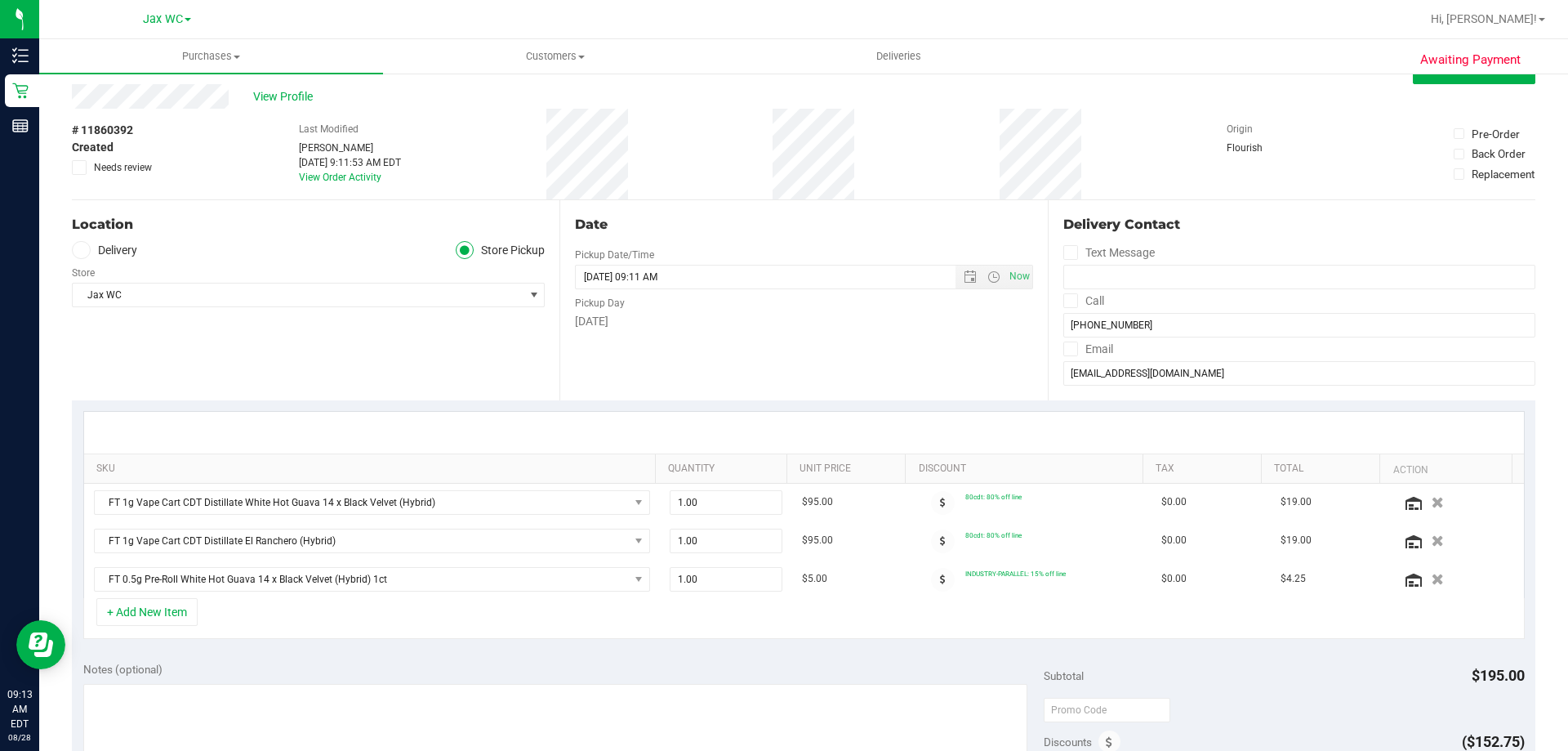
scroll to position [0, 0]
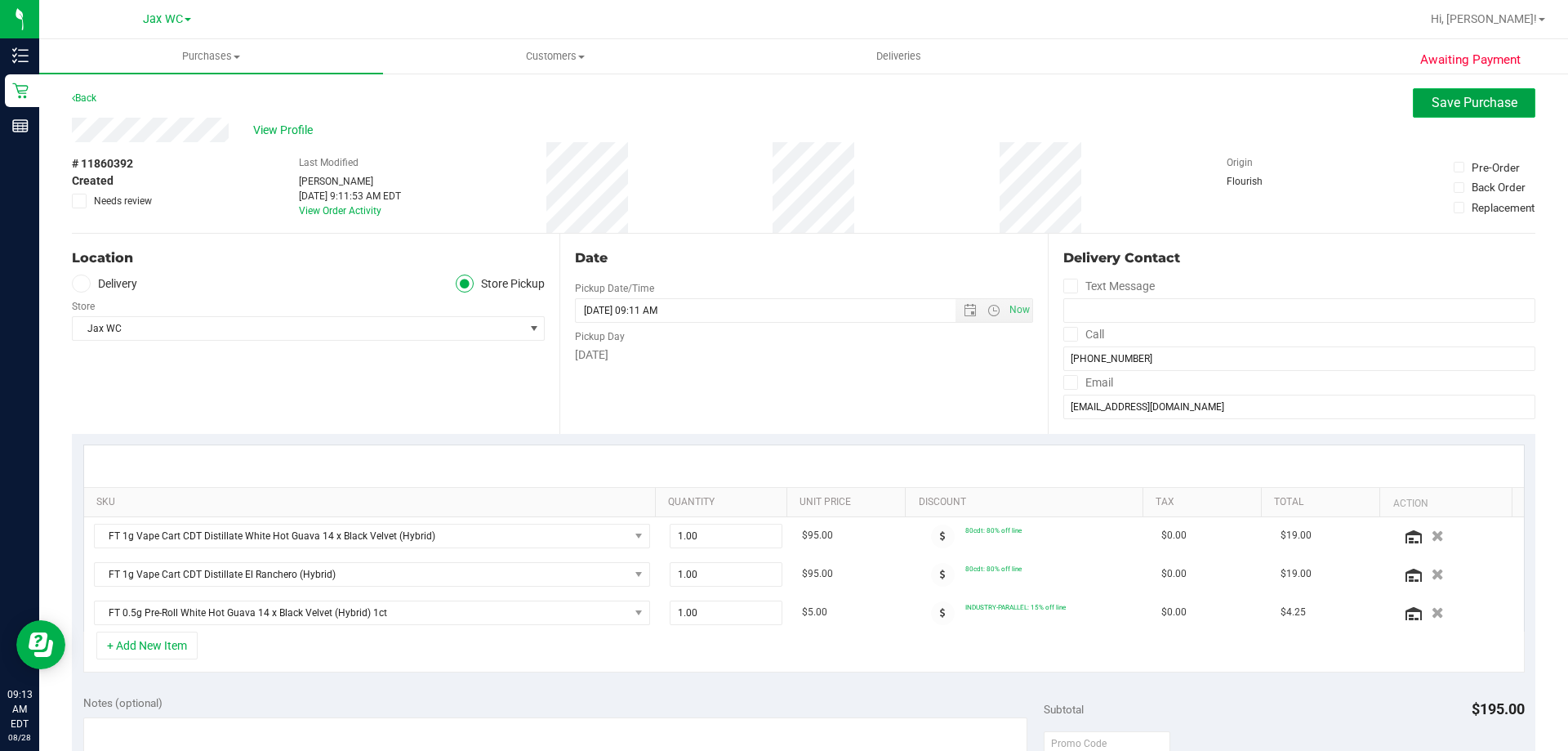
click at [1413, 103] on button "Save Purchase" at bounding box center [1474, 103] width 122 height 29
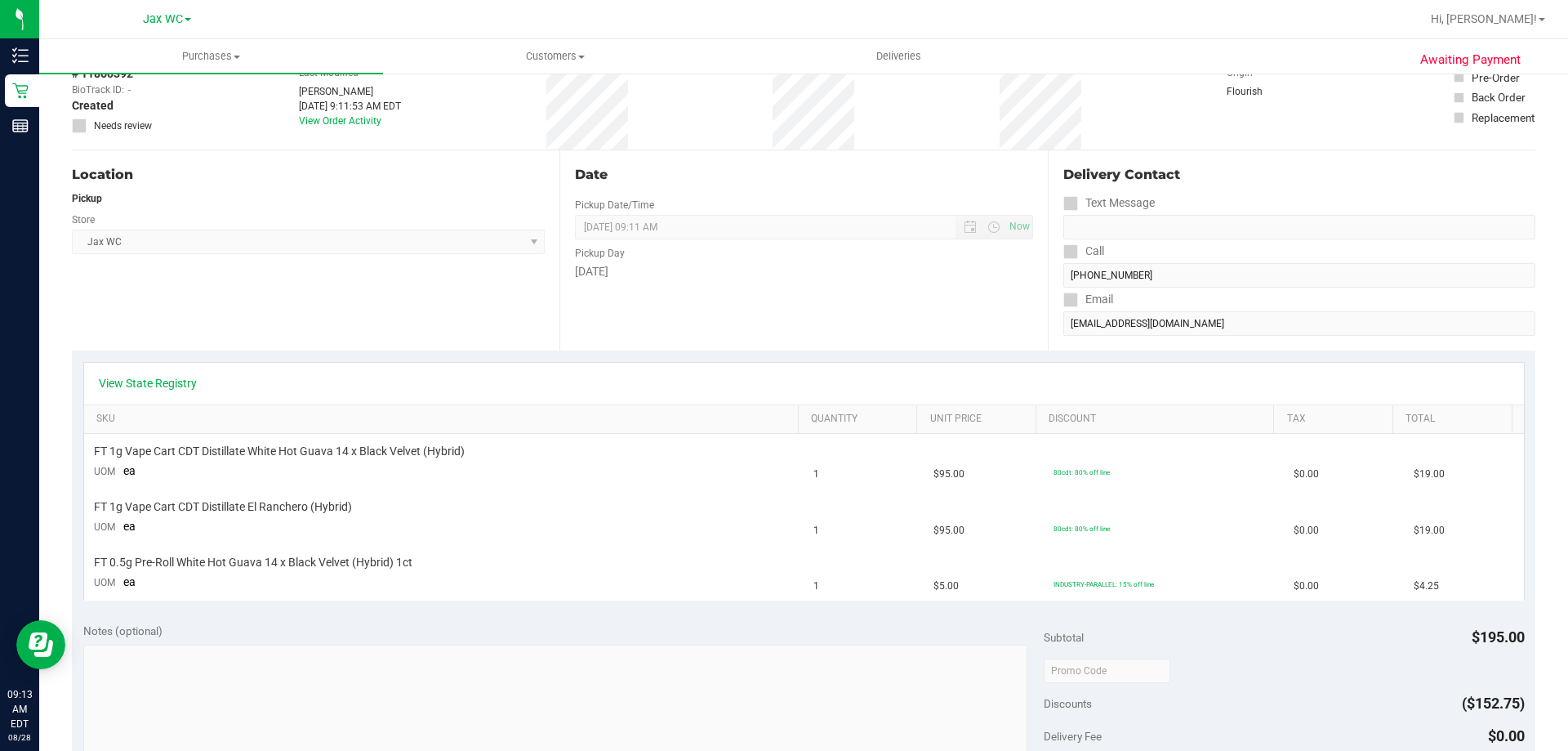
scroll to position [490, 0]
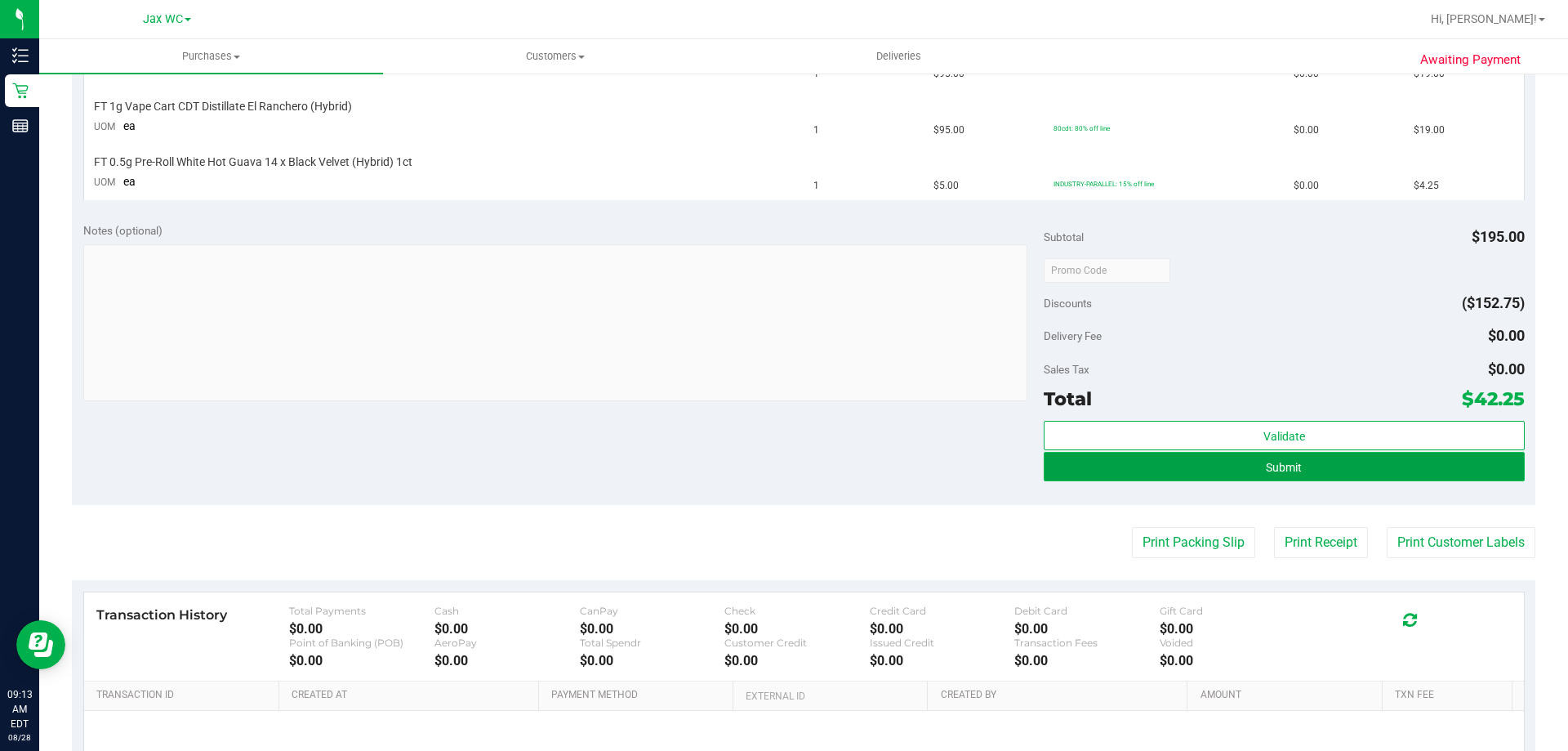
click at [1223, 464] on button "Submit" at bounding box center [1284, 466] width 480 height 29
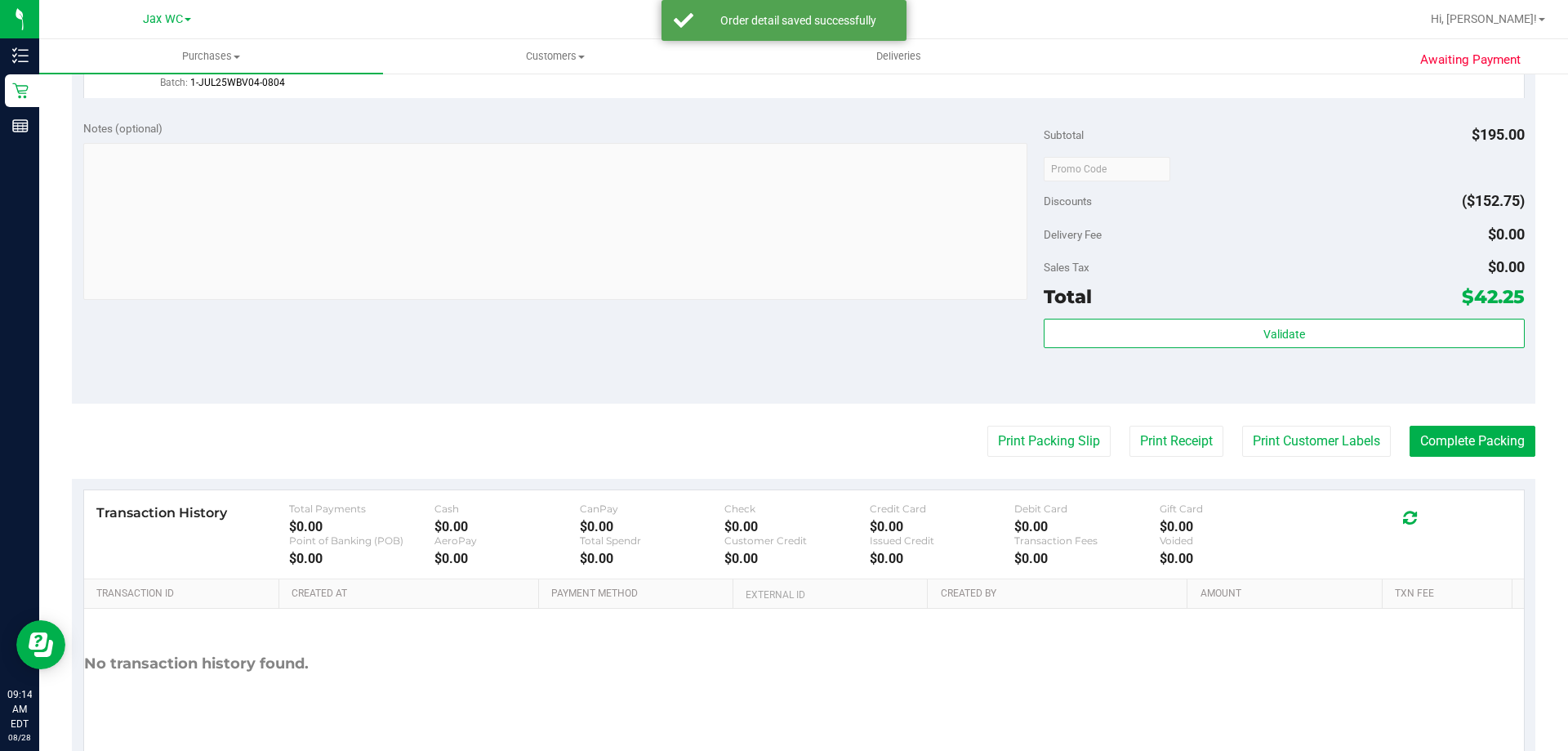
scroll to position [774, 0]
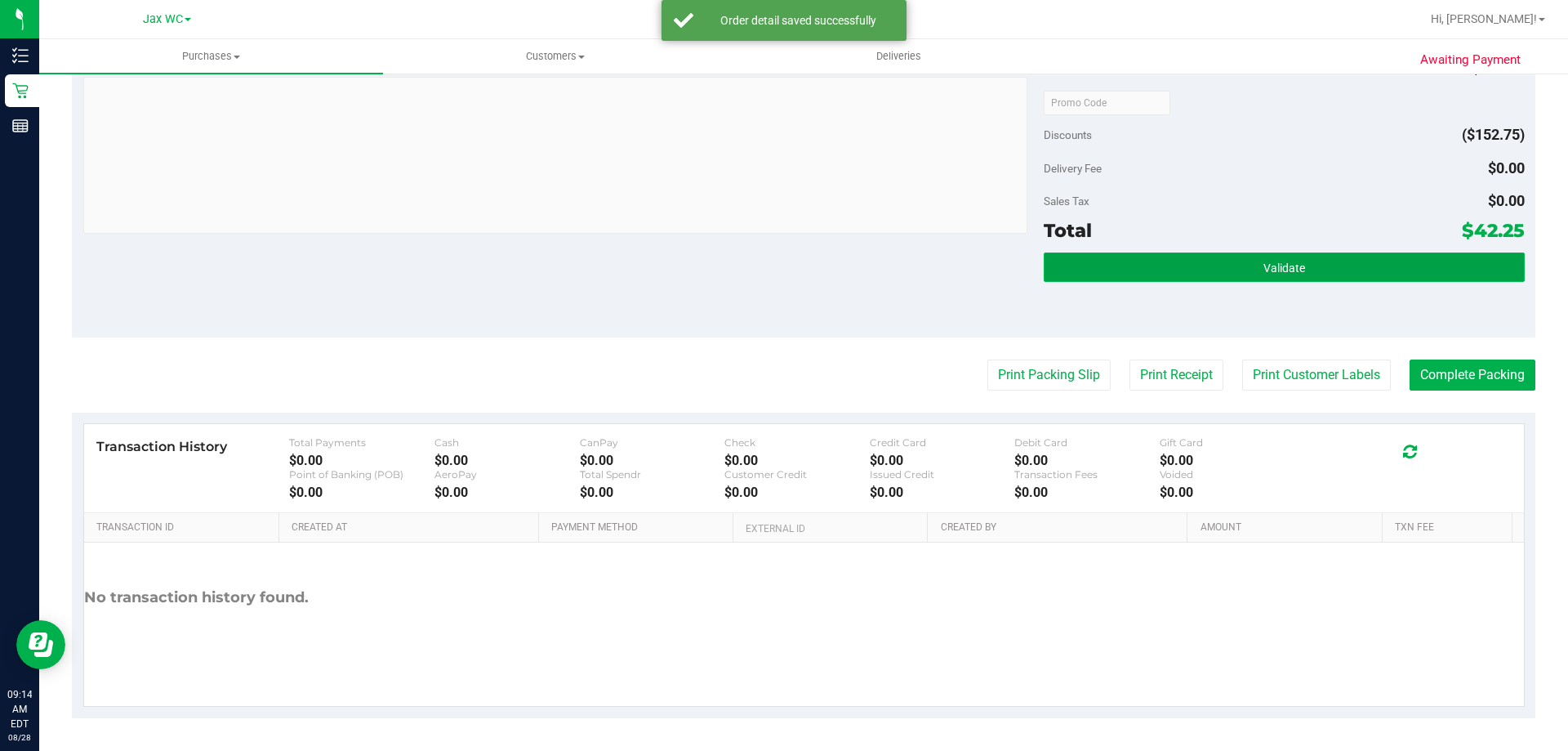
click at [1243, 262] on button "Validate" at bounding box center [1284, 267] width 480 height 29
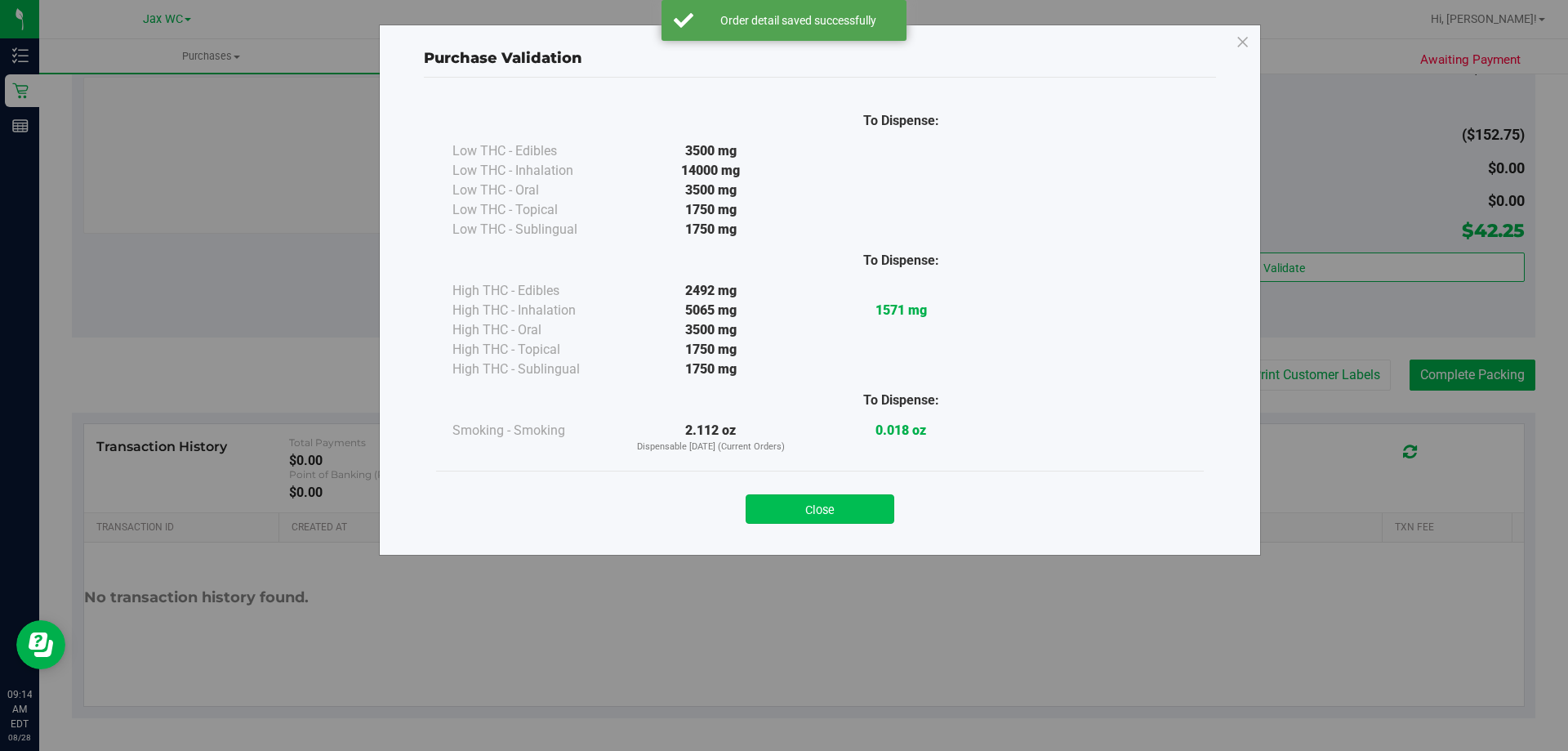
click at [853, 512] on button "Close" at bounding box center [820, 509] width 148 height 29
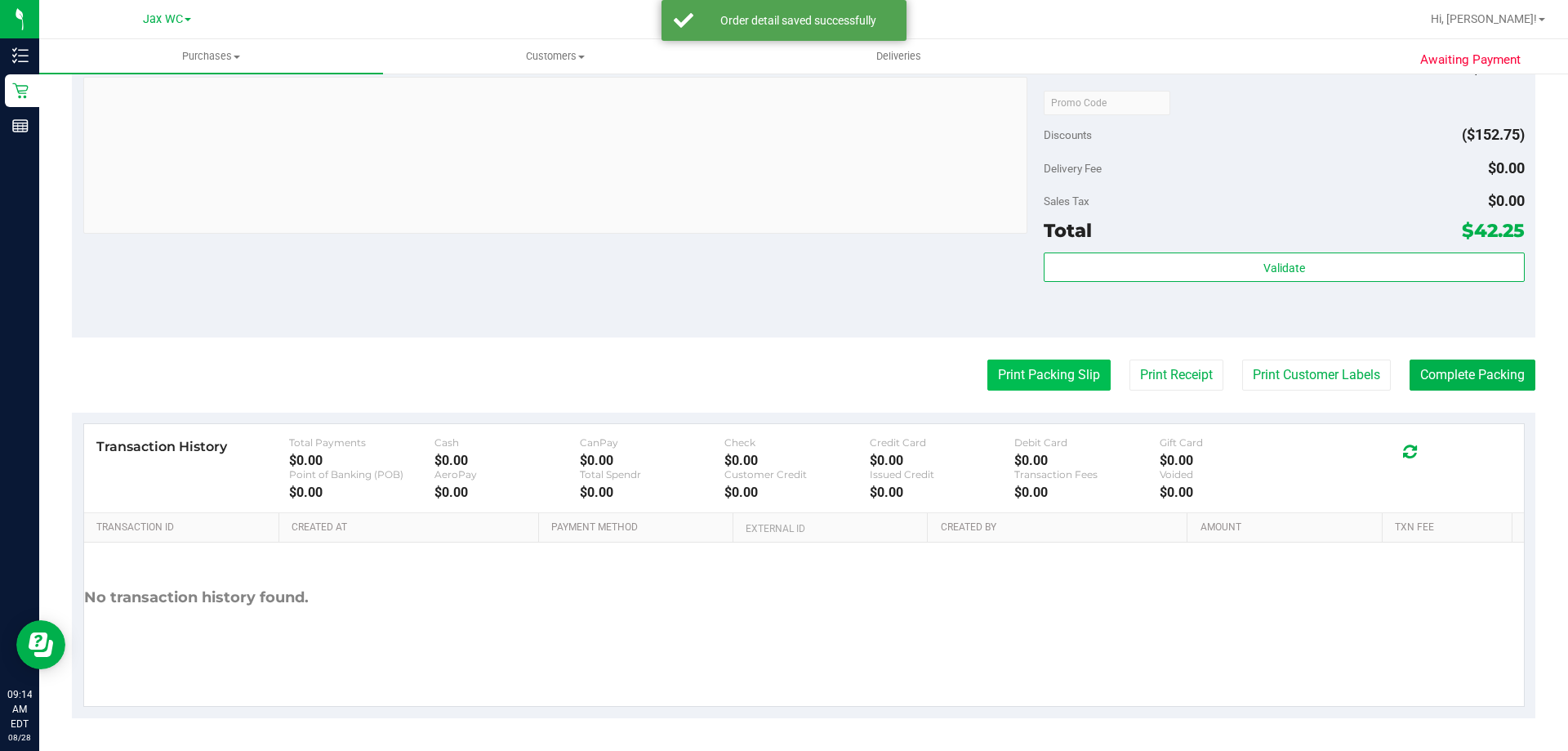
click at [1004, 380] on button "Print Packing Slip" at bounding box center [1048, 375] width 123 height 31
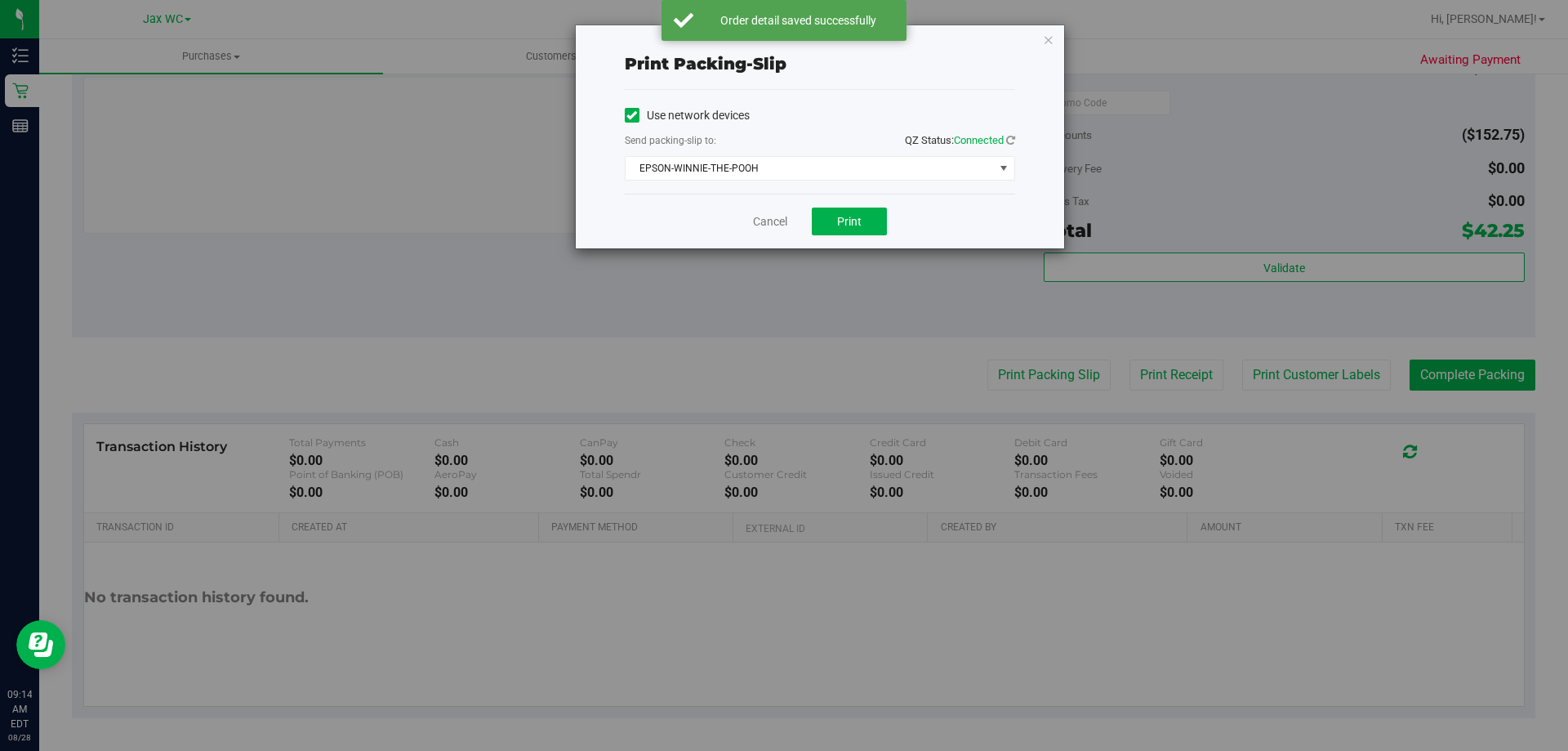
click at [891, 223] on div "Cancel Print" at bounding box center [820, 221] width 390 height 54
click at [877, 219] on button "Print" at bounding box center [849, 222] width 75 height 28
click at [1052, 39] on icon "button" at bounding box center [1048, 39] width 11 height 20
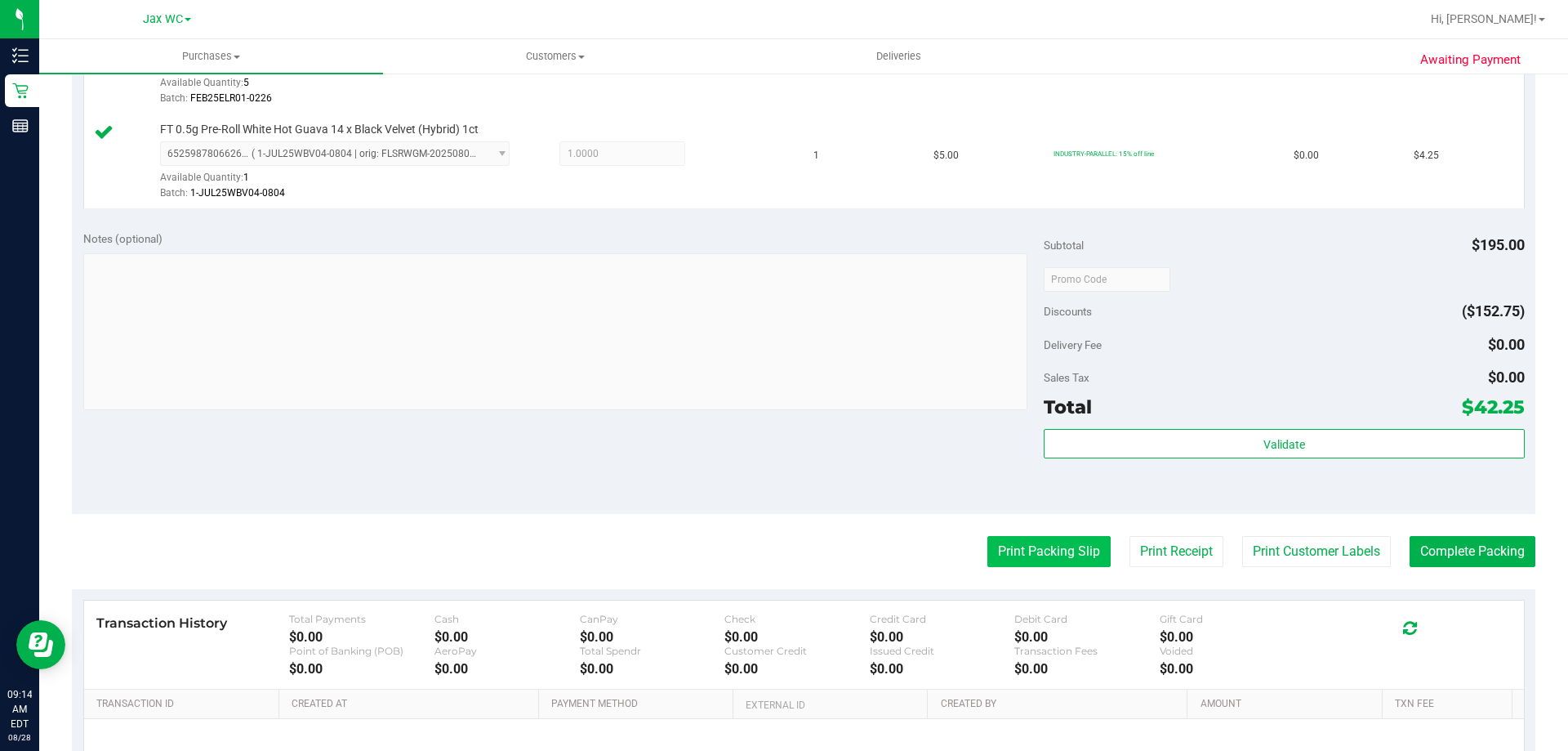
scroll to position [654, 0]
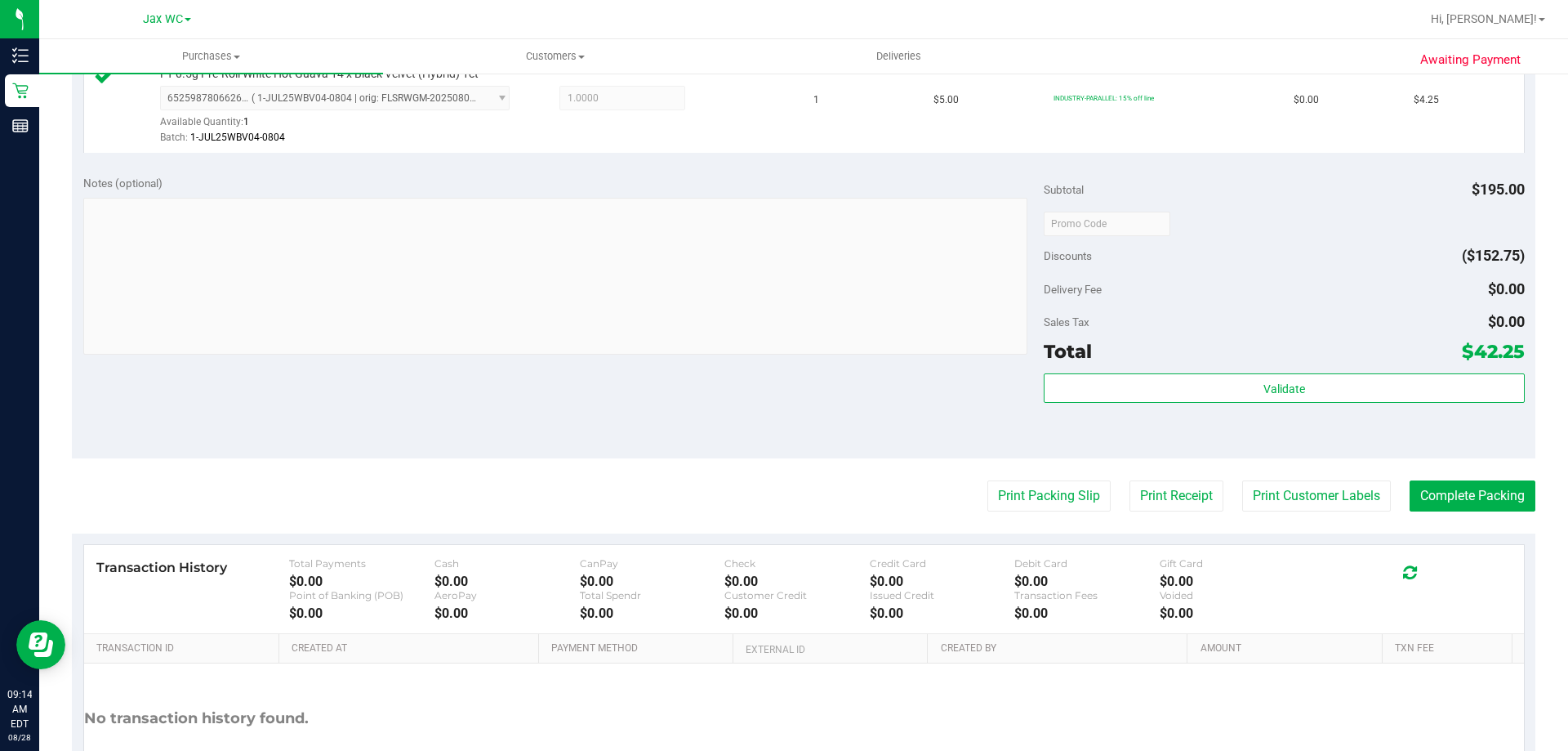
click at [1279, 371] on div "Subtotal $195.00 Discounts ($152.75) Delivery Fee $0.00 Sales Tax $0.00 Total $…" at bounding box center [1284, 310] width 480 height 272
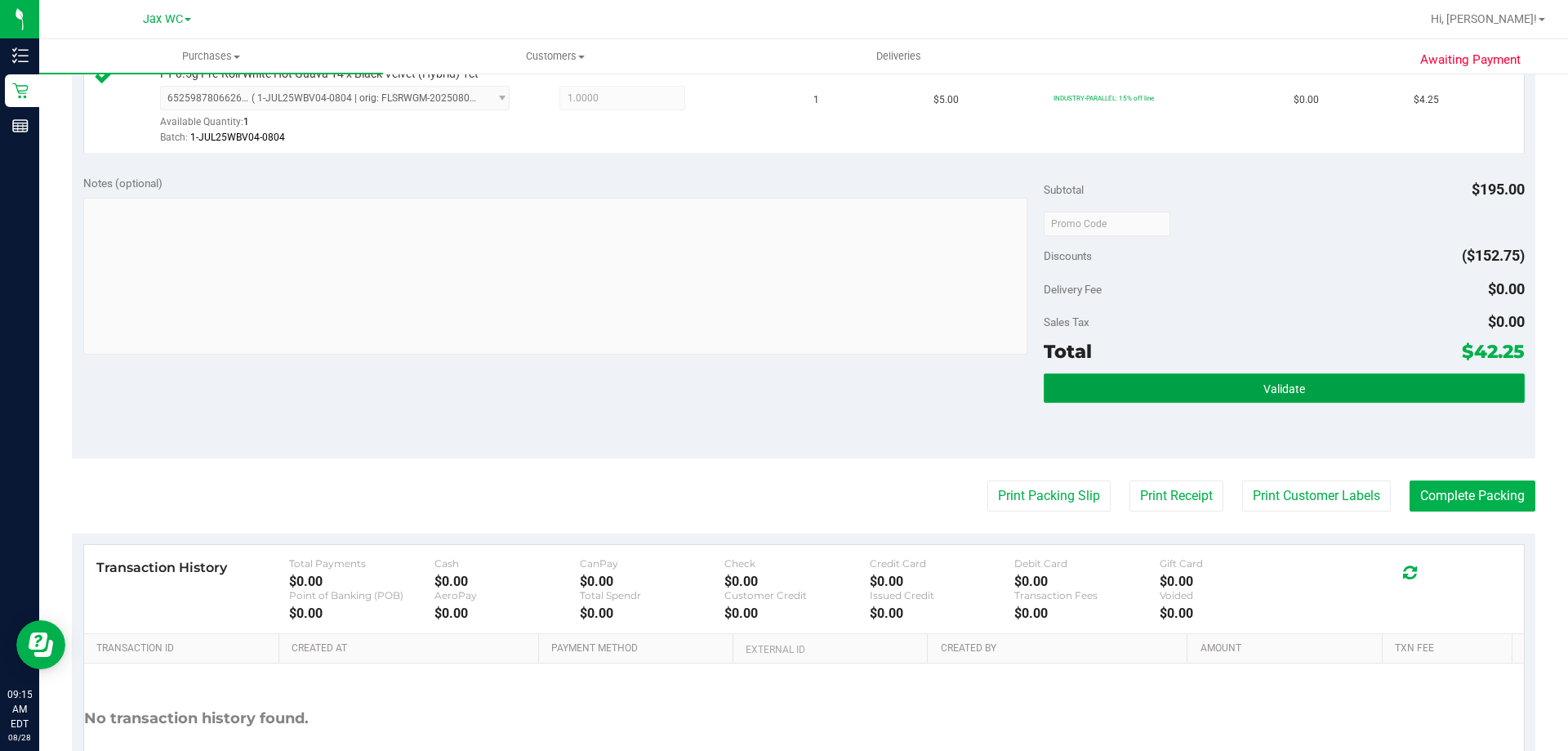
click at [1279, 380] on button "Validate" at bounding box center [1284, 388] width 480 height 29
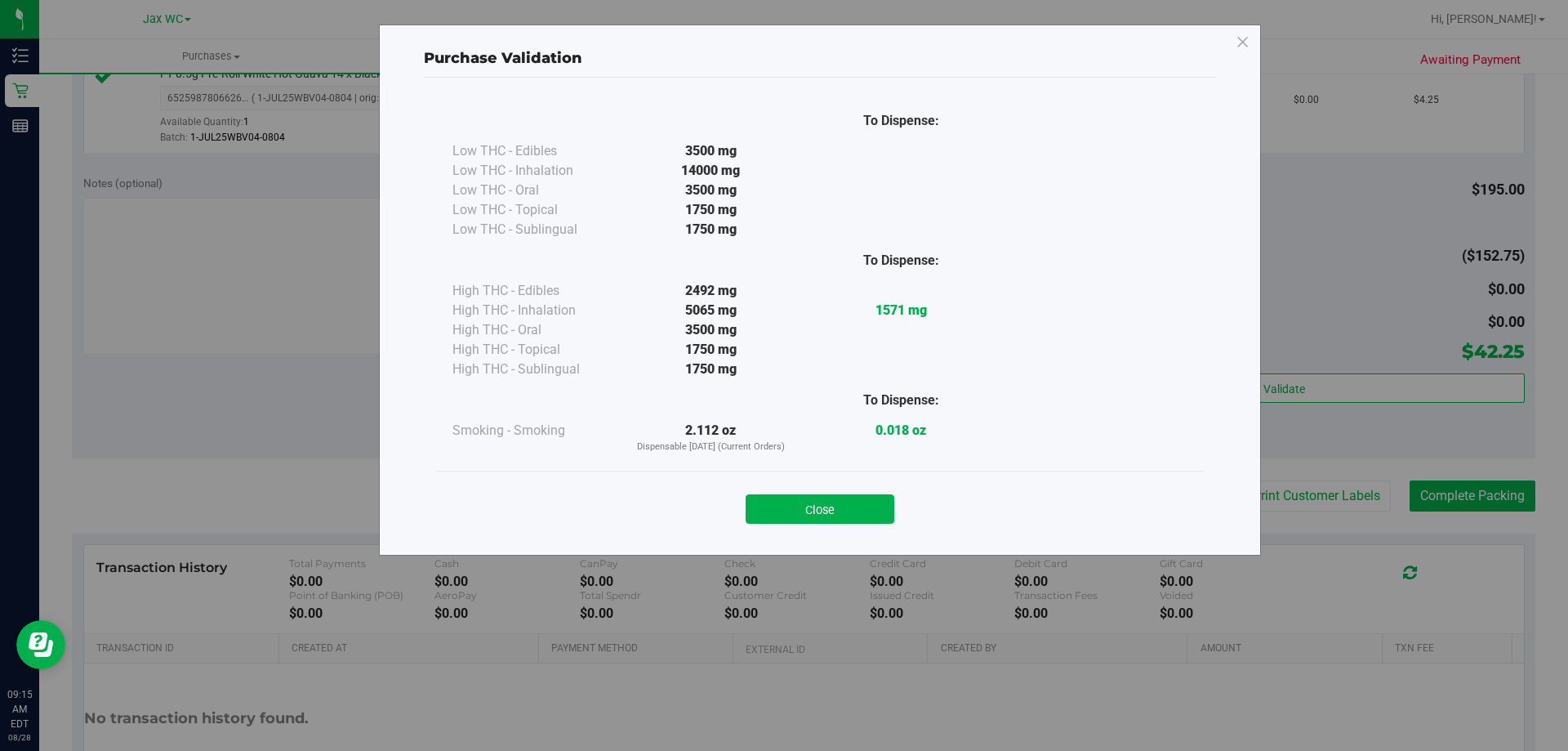
click at [852, 479] on div "Close" at bounding box center [820, 504] width 767 height 66
click at [830, 516] on button "Close" at bounding box center [820, 509] width 148 height 29
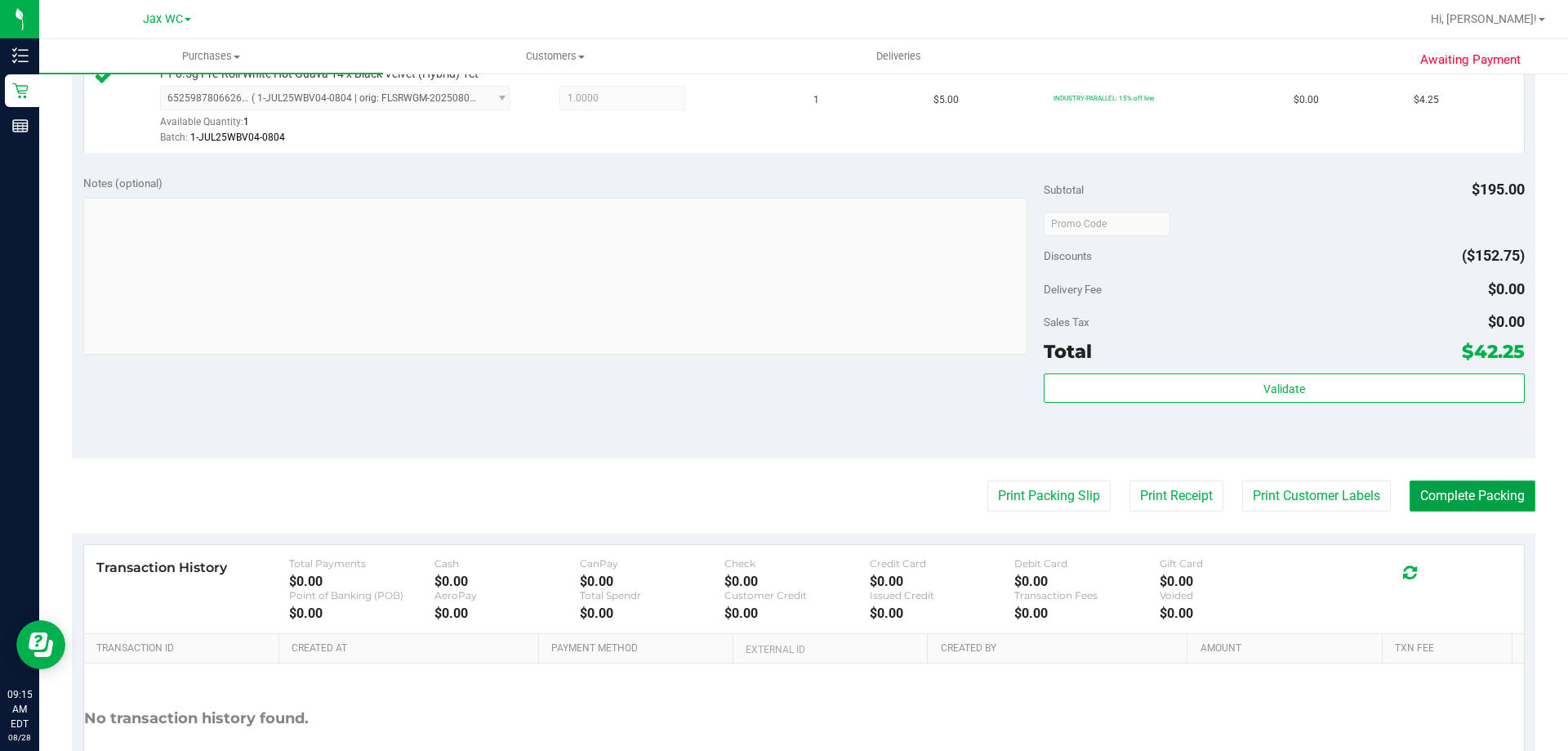
click at [1450, 503] on button "Complete Packing" at bounding box center [1472, 496] width 126 height 31
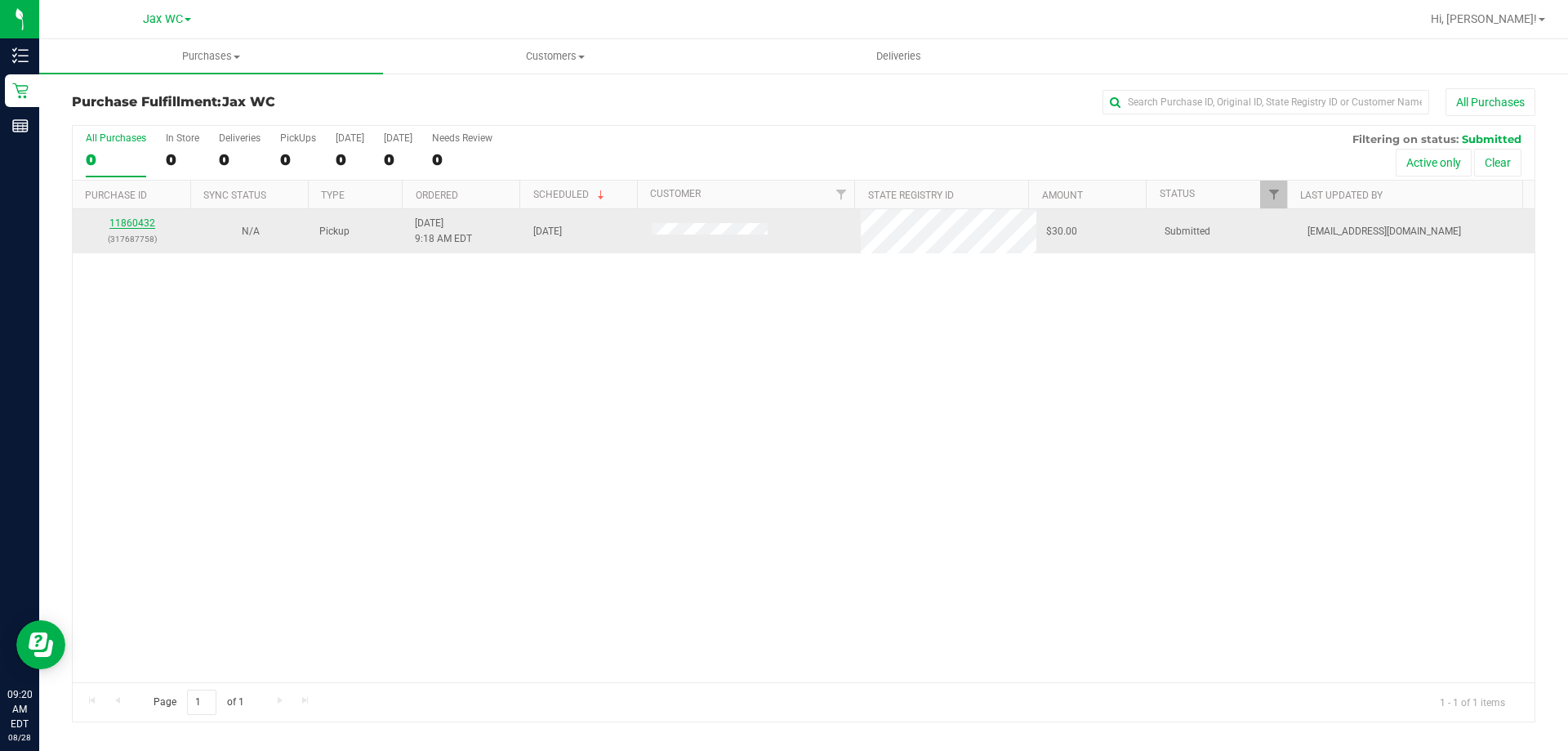
click at [131, 220] on link "11860432" at bounding box center [132, 222] width 46 height 11
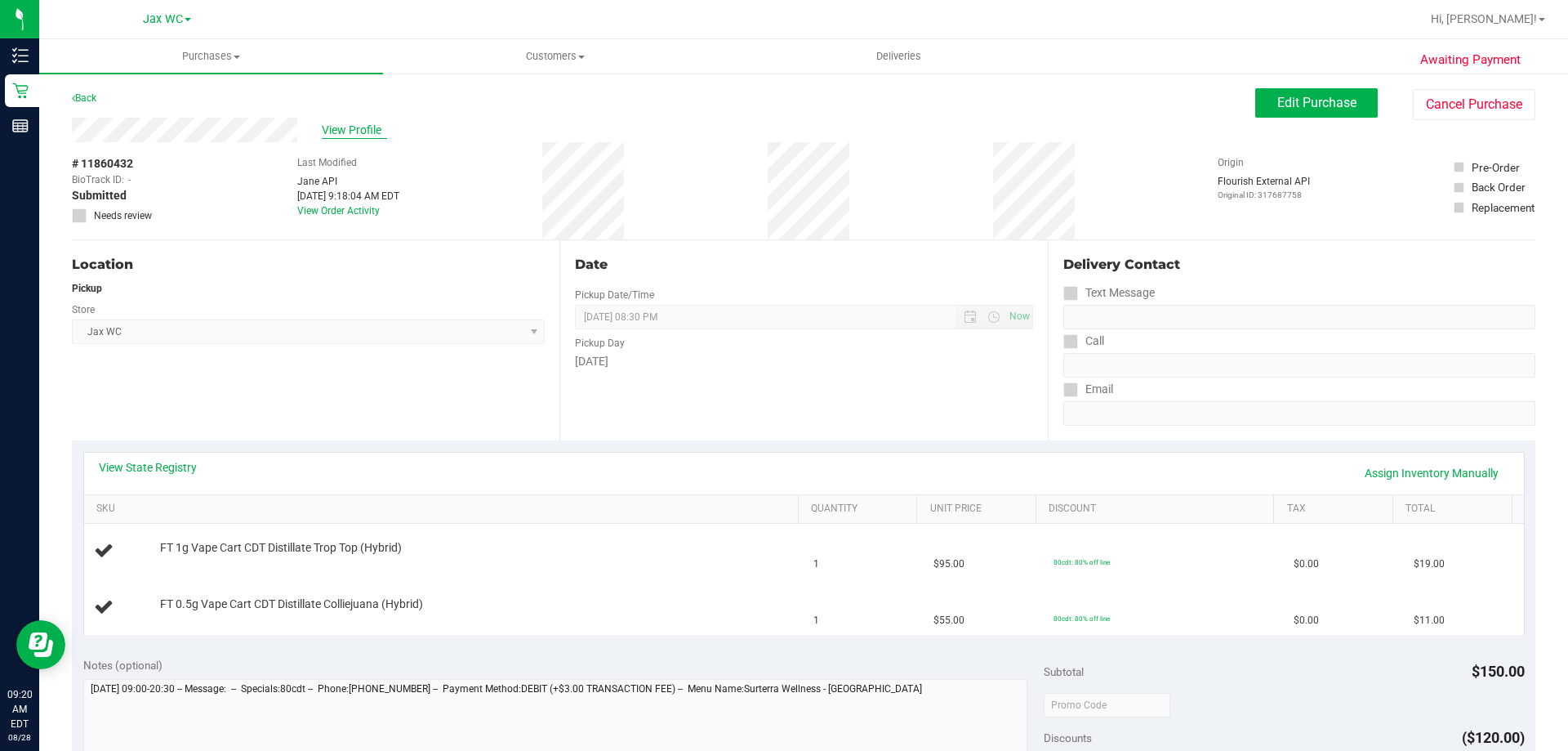
click at [340, 130] on span "View Profile" at bounding box center [354, 130] width 66 height 17
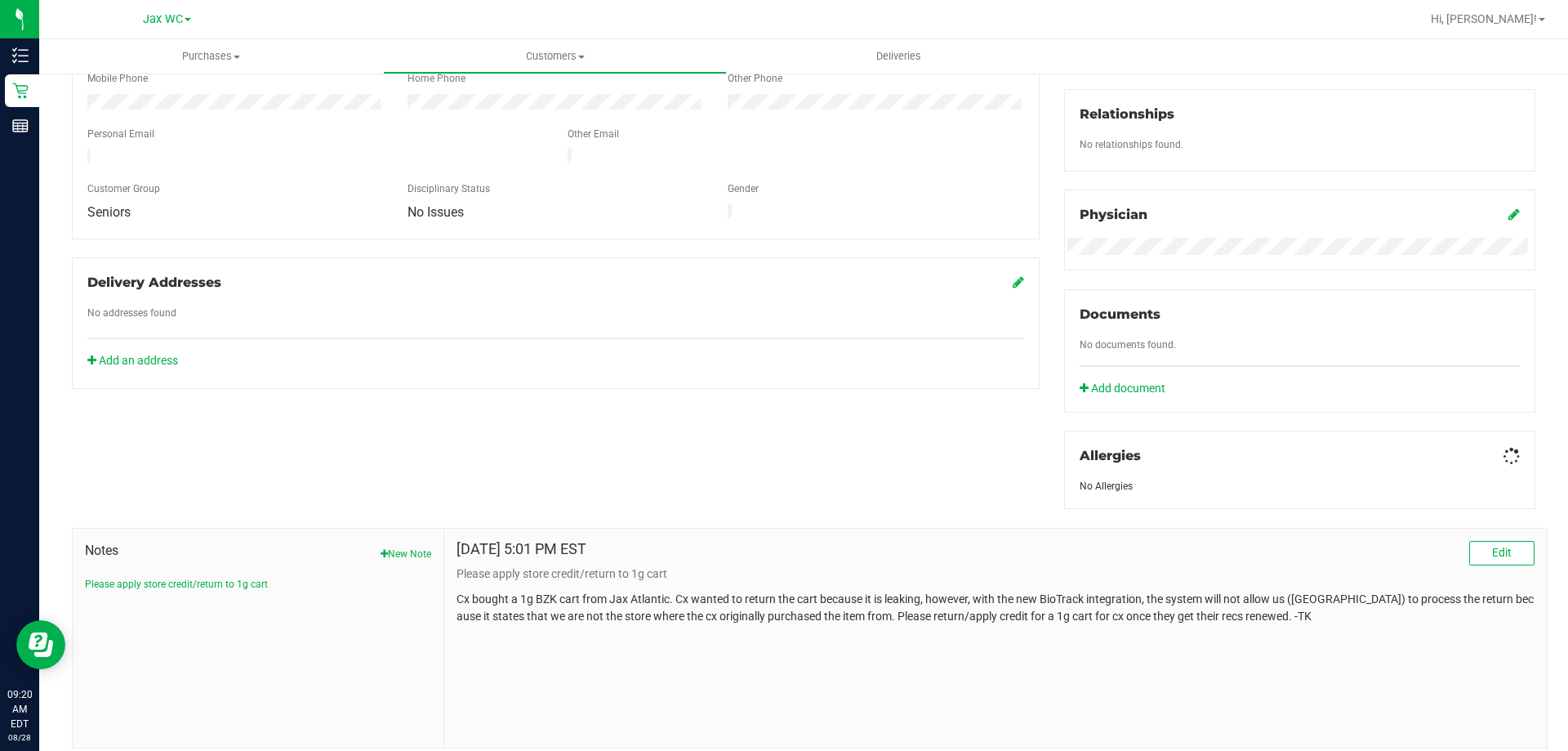
scroll to position [430, 0]
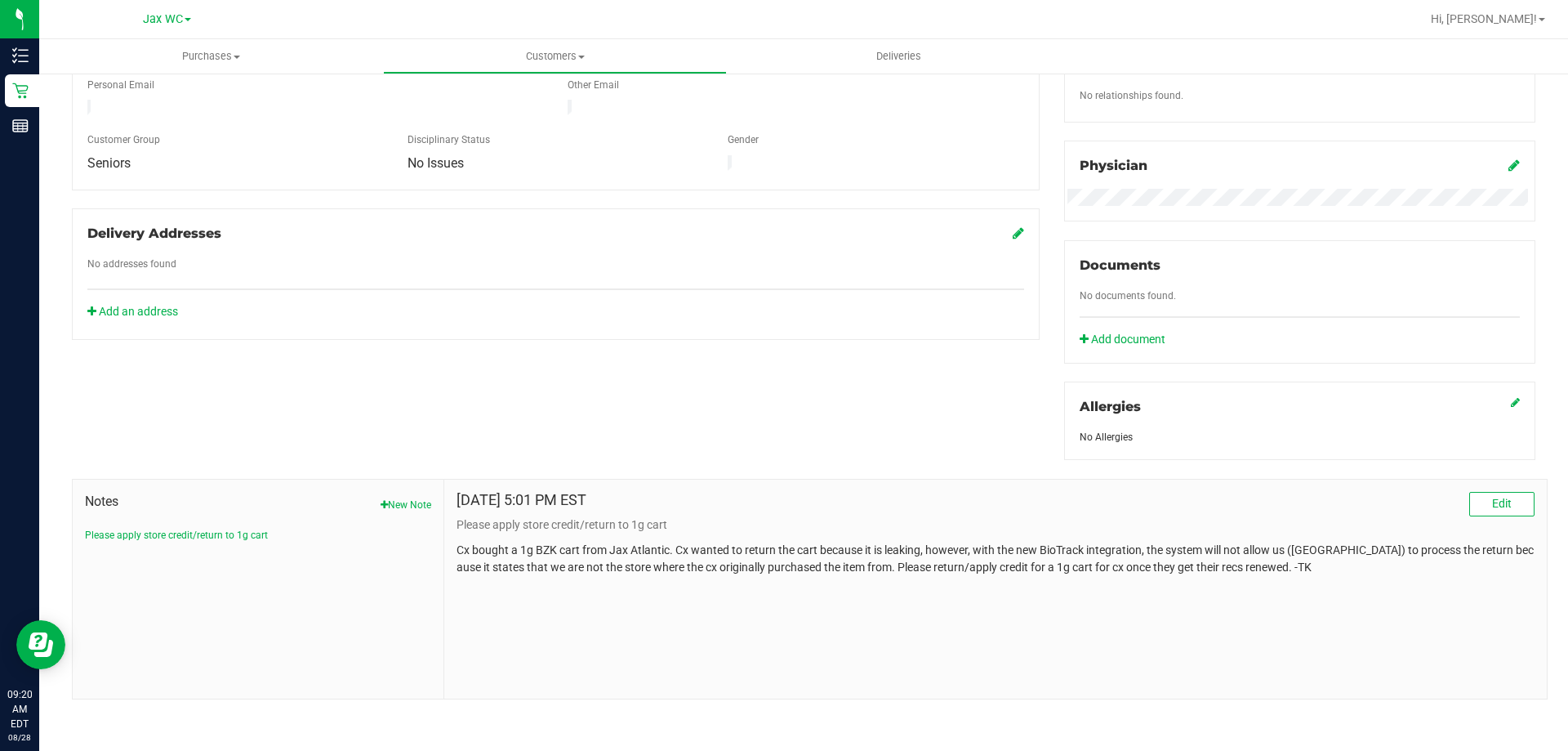
click at [234, 542] on div "Notes New Note Please apply store credit/return to 1g cart" at bounding box center [258, 589] width 372 height 219
click at [240, 530] on button "Please apply store credit/return to 1g cart" at bounding box center [177, 535] width 183 height 15
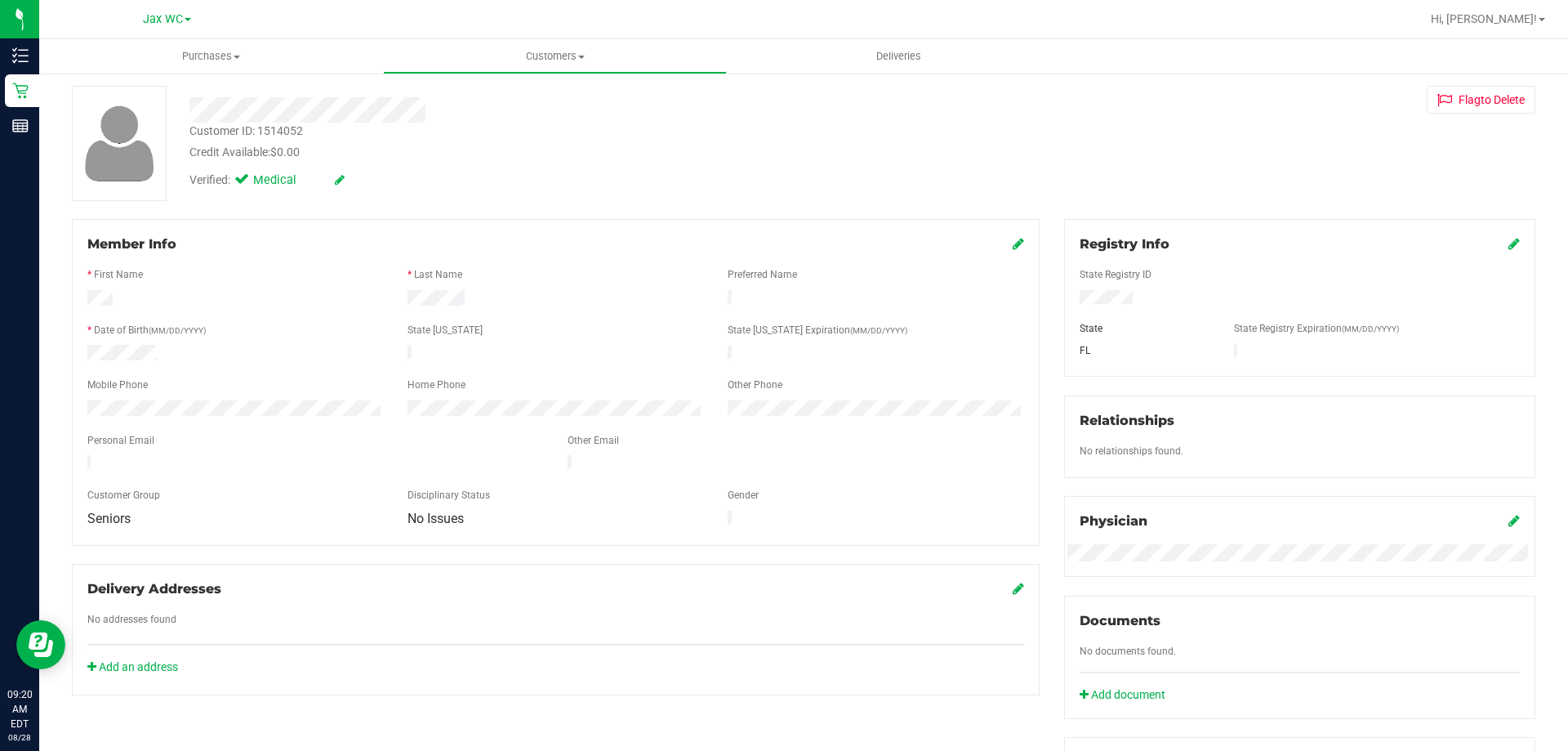
scroll to position [0, 0]
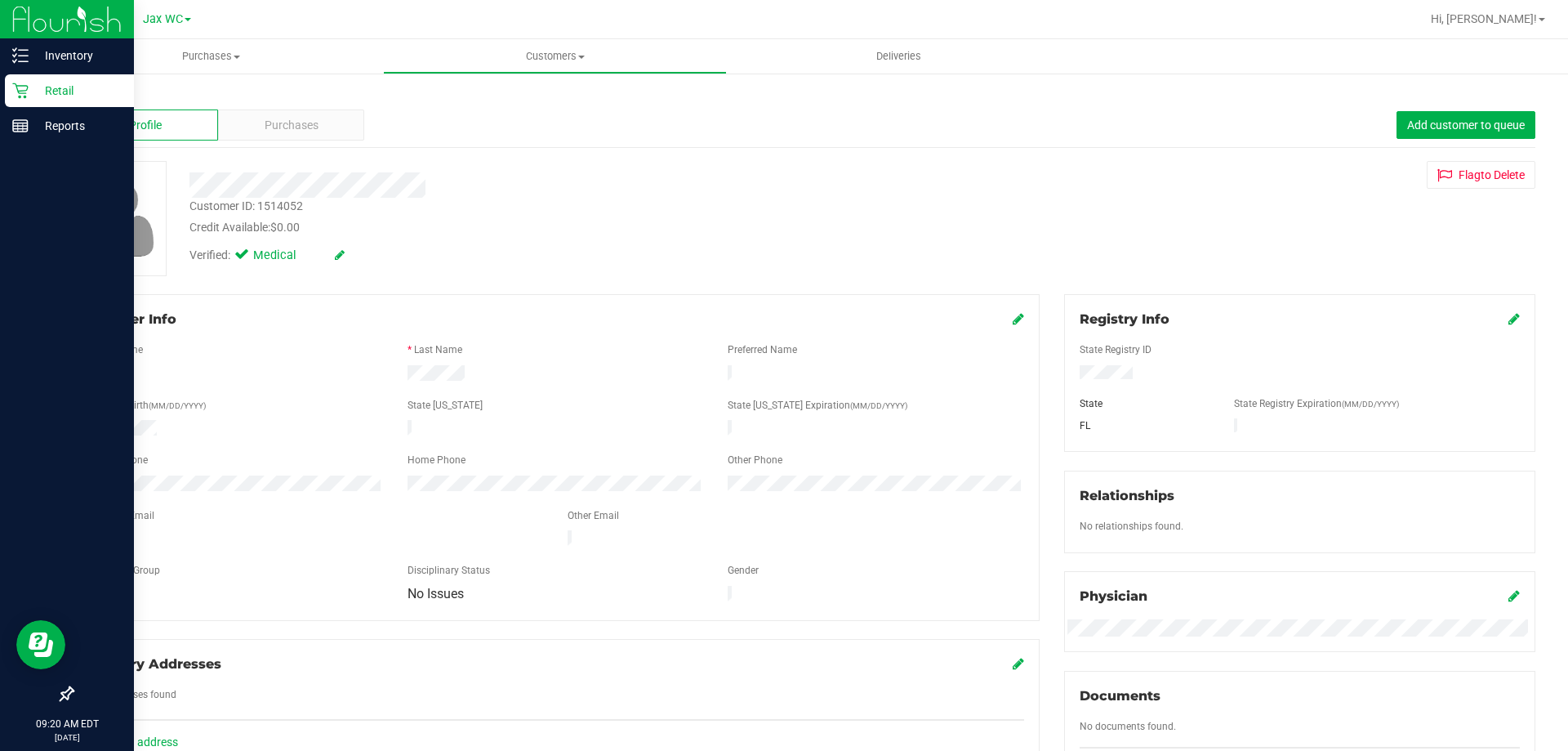
click at [9, 100] on div "Retail" at bounding box center [70, 91] width 129 height 33
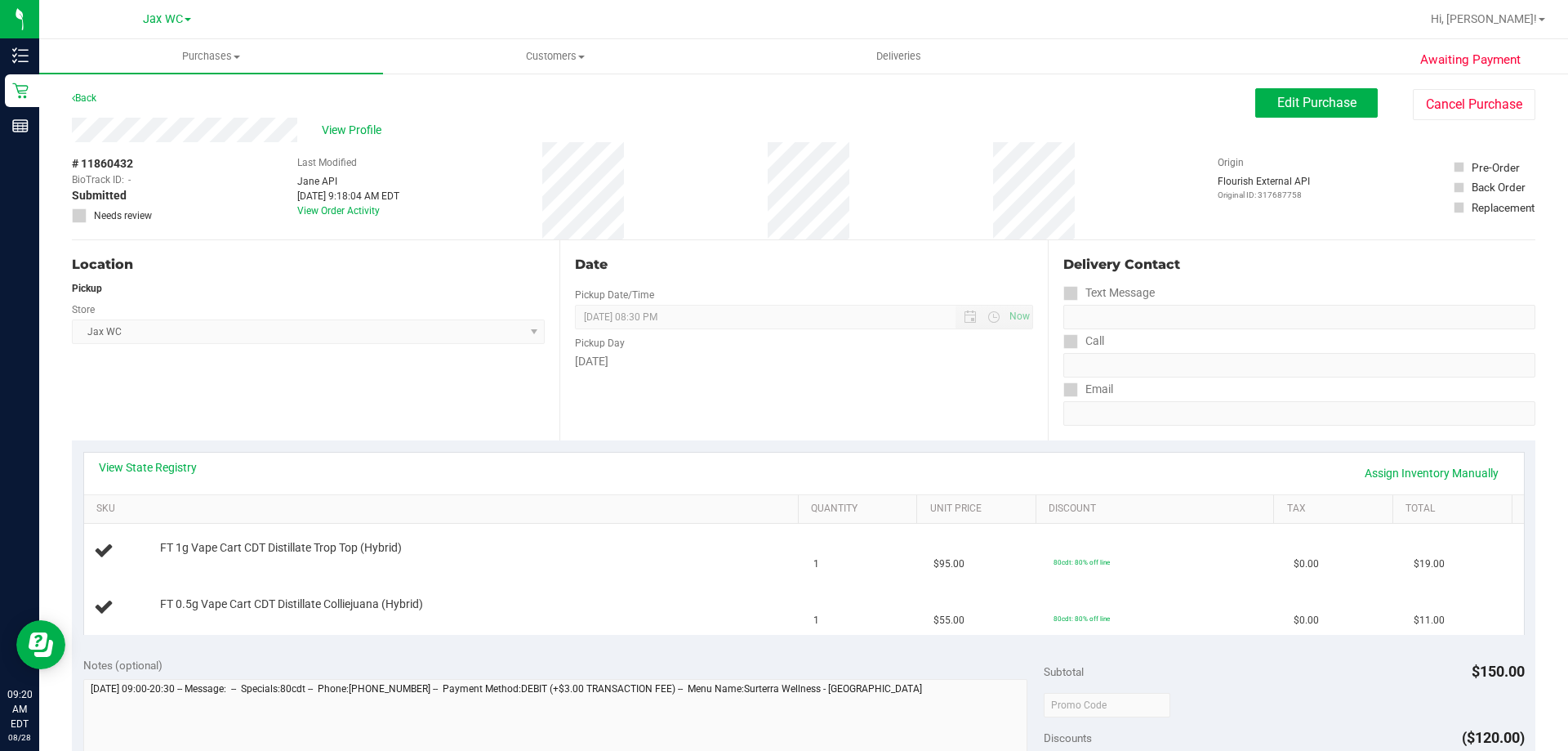
click at [319, 132] on div "View Profile" at bounding box center [663, 129] width 1184 height 24
click at [335, 134] on span "View Profile" at bounding box center [354, 130] width 66 height 17
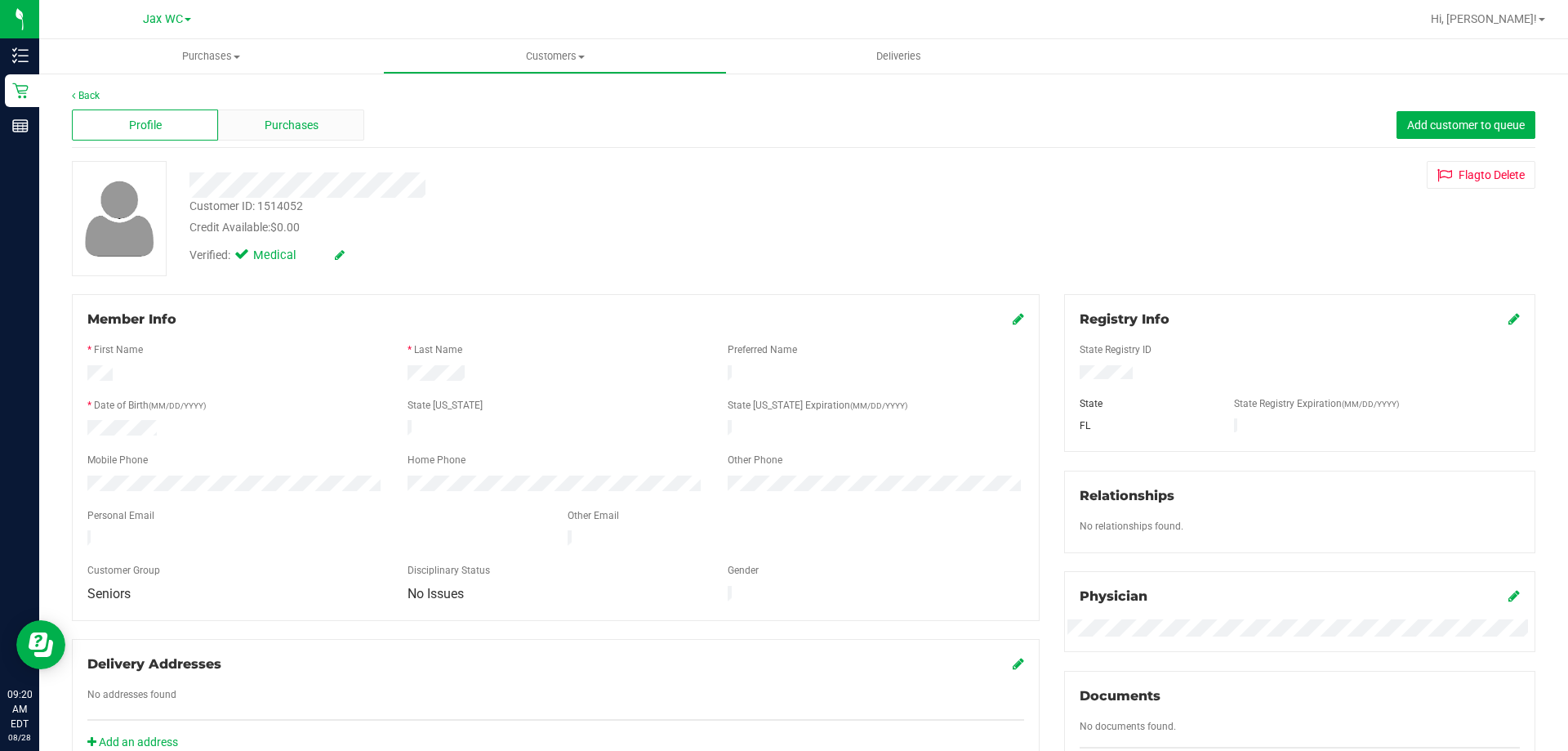
click at [298, 133] on span "Purchases" at bounding box center [291, 125] width 54 height 17
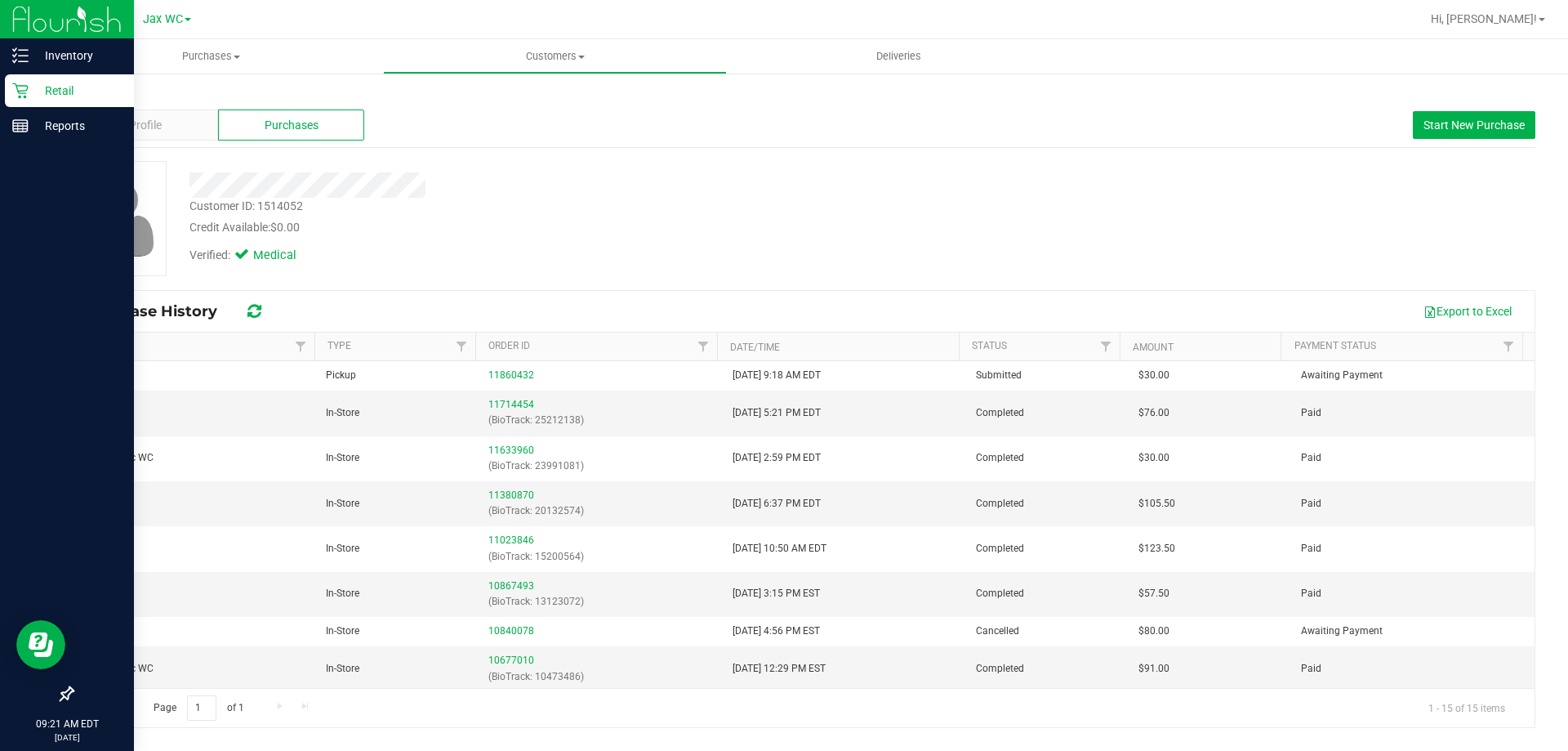
click at [30, 93] on p "Retail" at bounding box center [78, 91] width 98 height 20
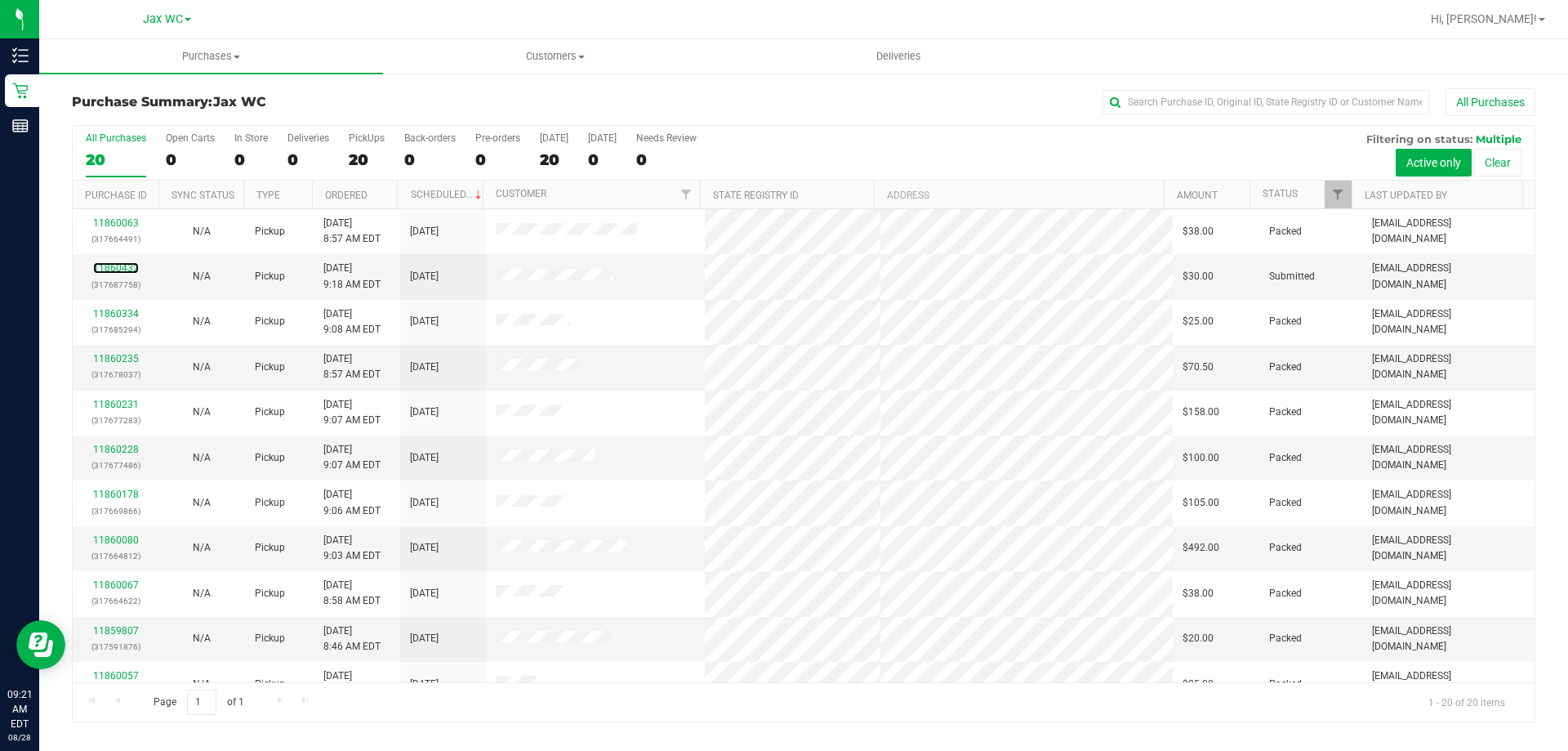
click at [132, 267] on link "11860432" at bounding box center [116, 267] width 46 height 11
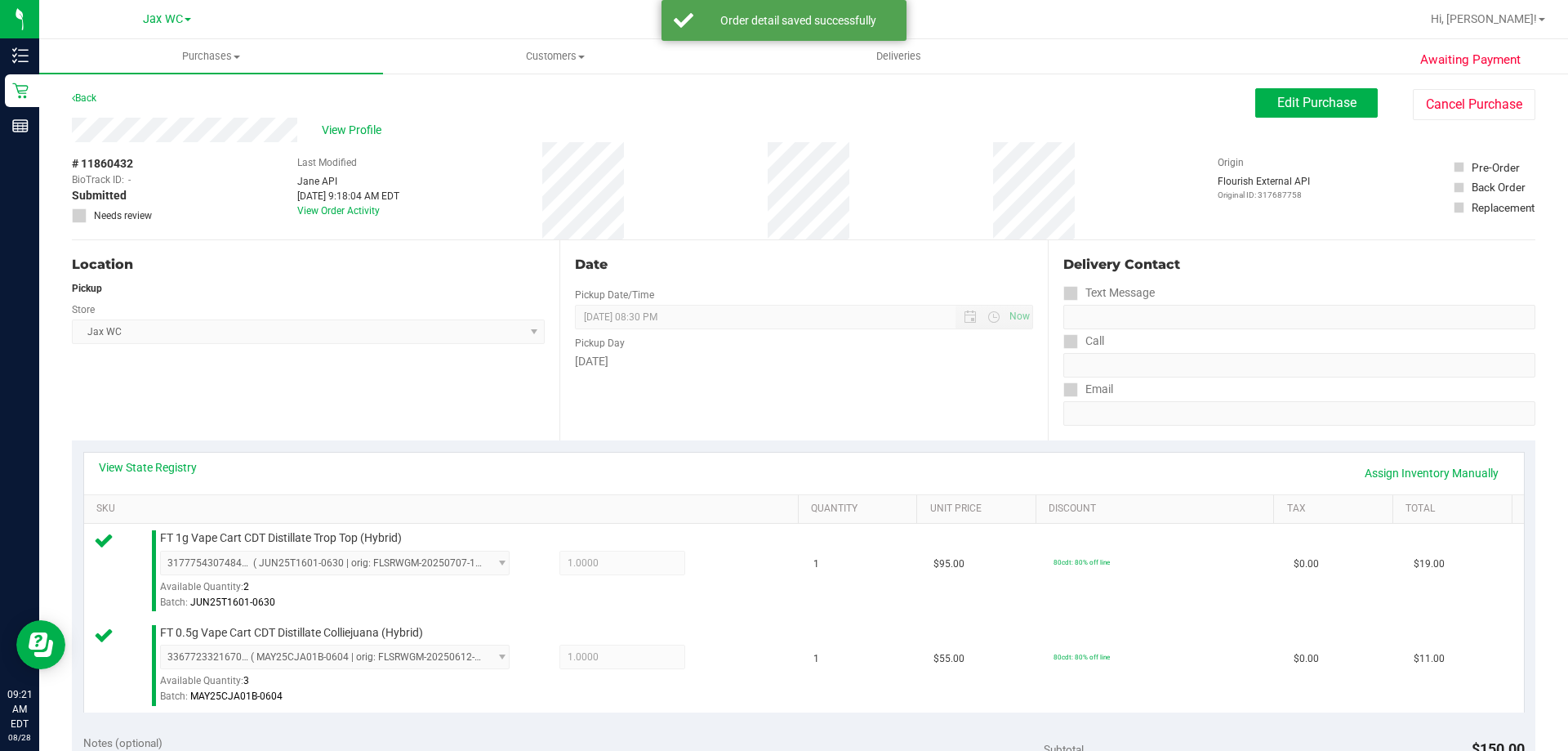
scroll to position [327, 0]
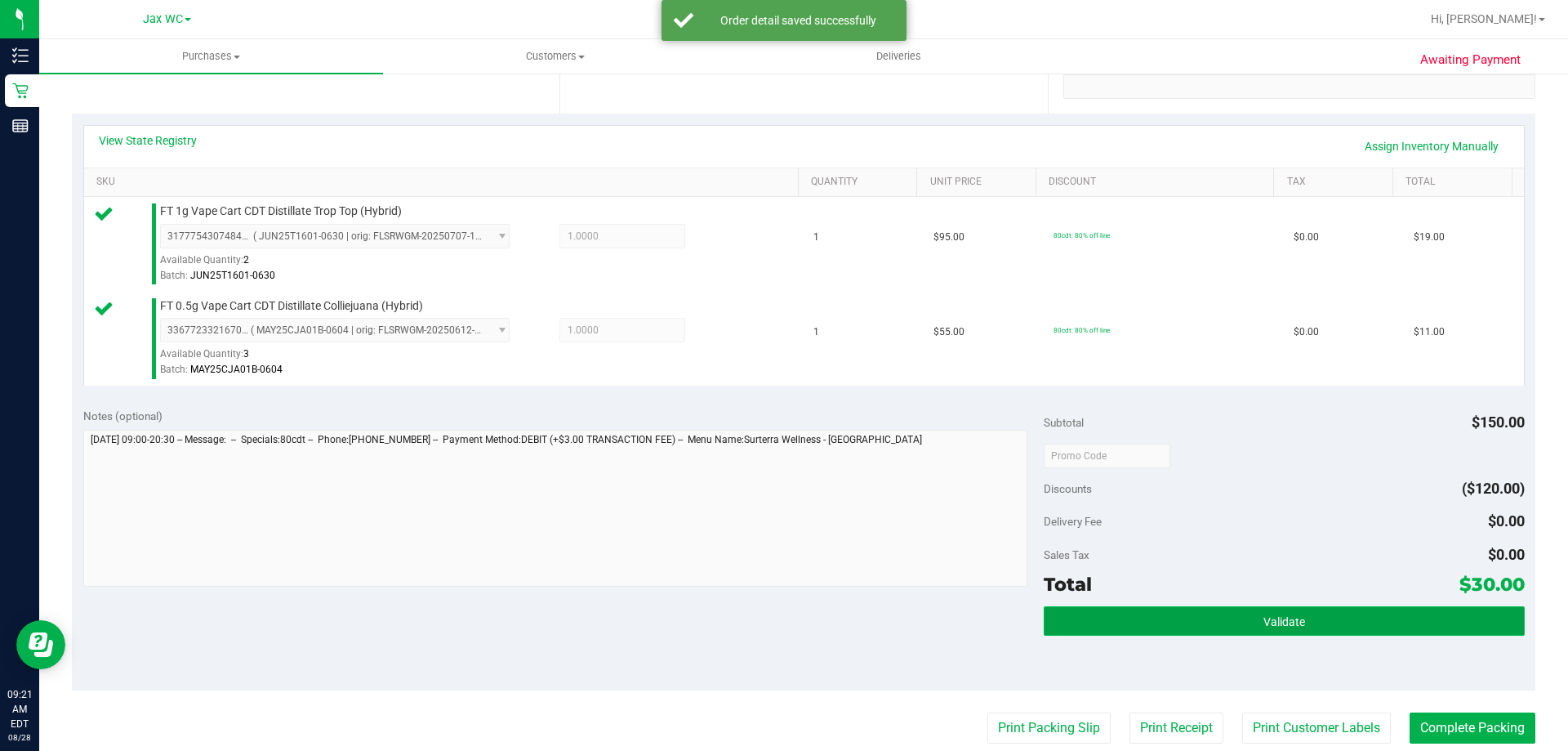
click at [1245, 619] on button "Validate" at bounding box center [1284, 621] width 480 height 29
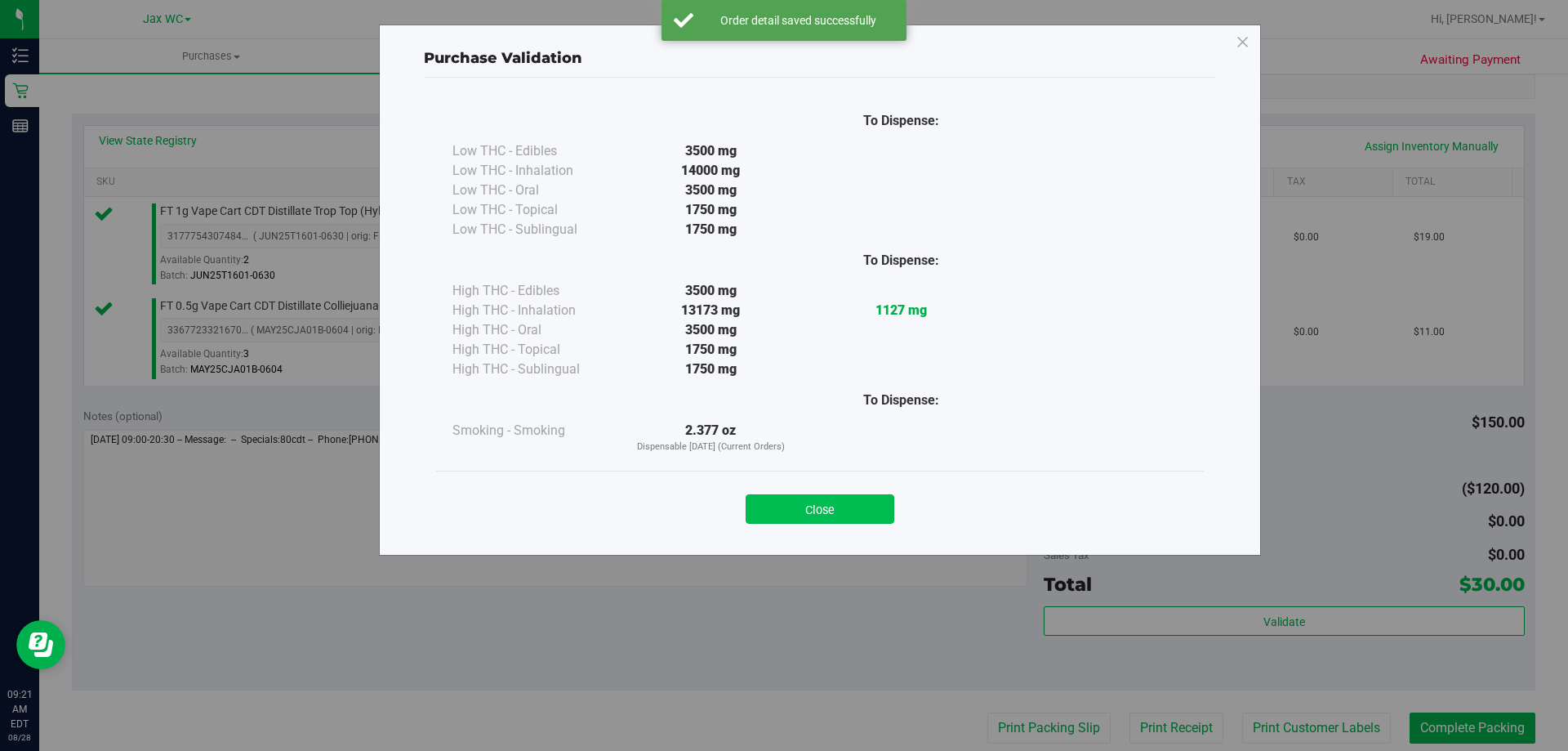
click at [878, 514] on button "Close" at bounding box center [820, 509] width 148 height 29
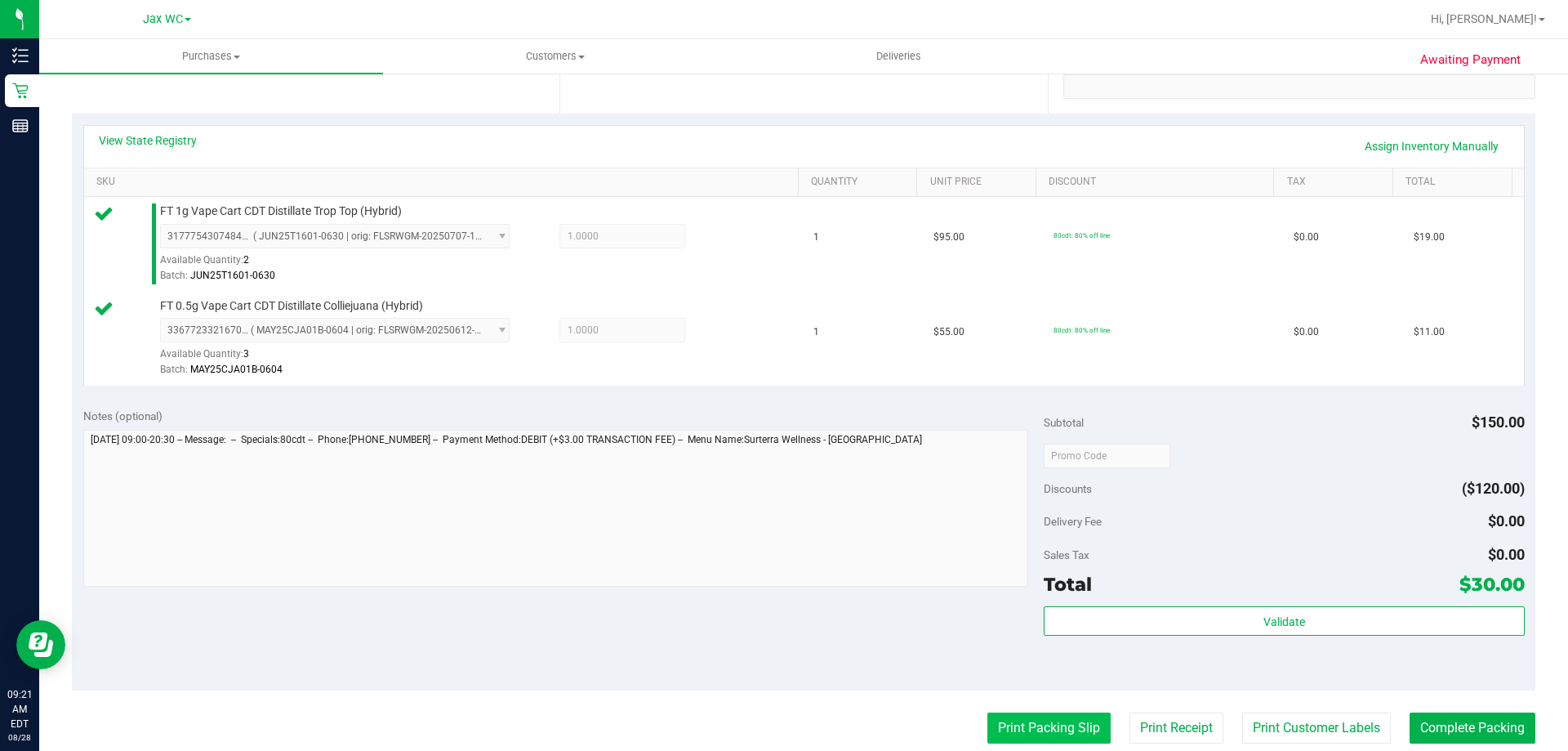
click at [1046, 734] on button "Print Packing Slip" at bounding box center [1048, 728] width 123 height 31
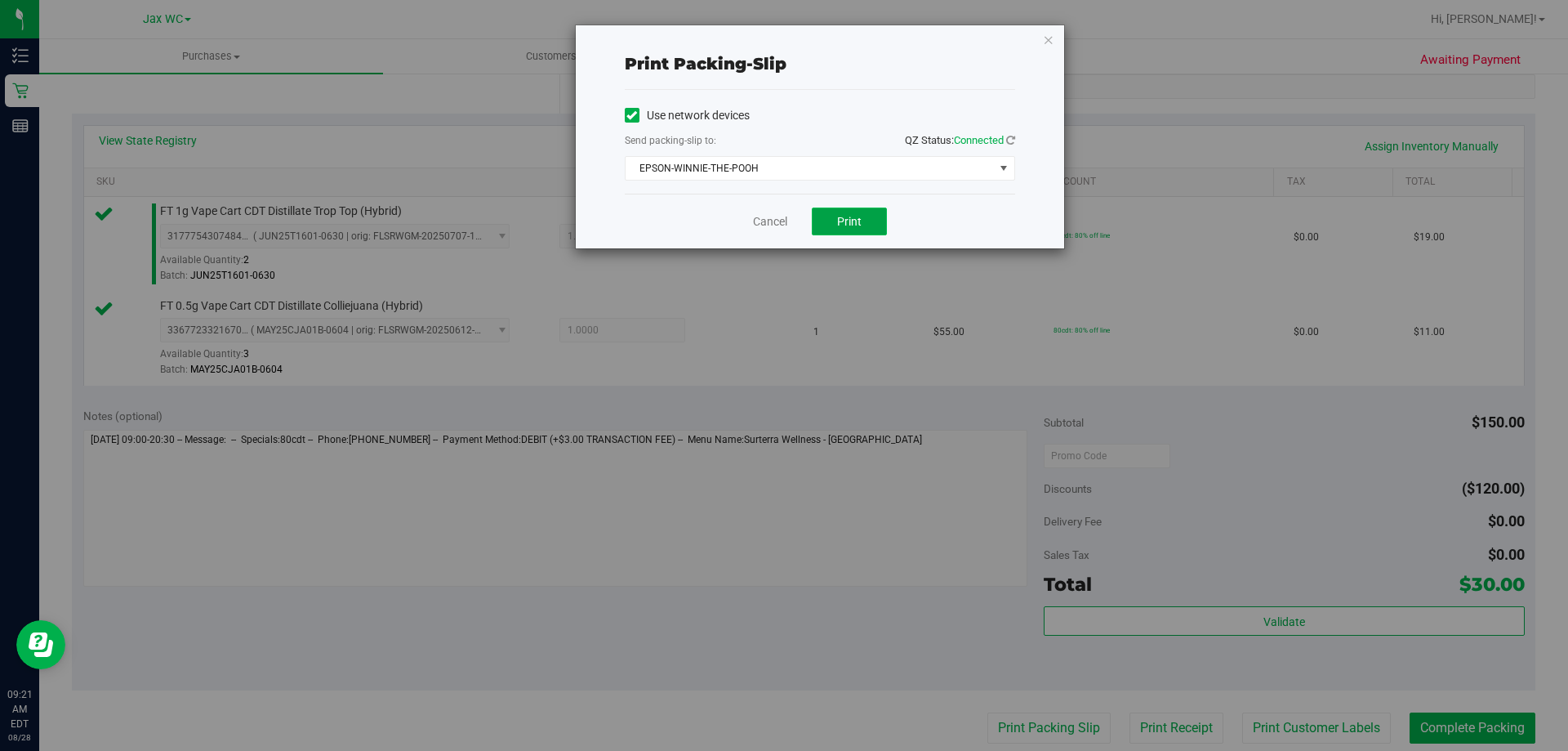
click at [858, 221] on span "Print" at bounding box center [849, 221] width 24 height 13
click at [1053, 38] on icon "button" at bounding box center [1048, 39] width 11 height 20
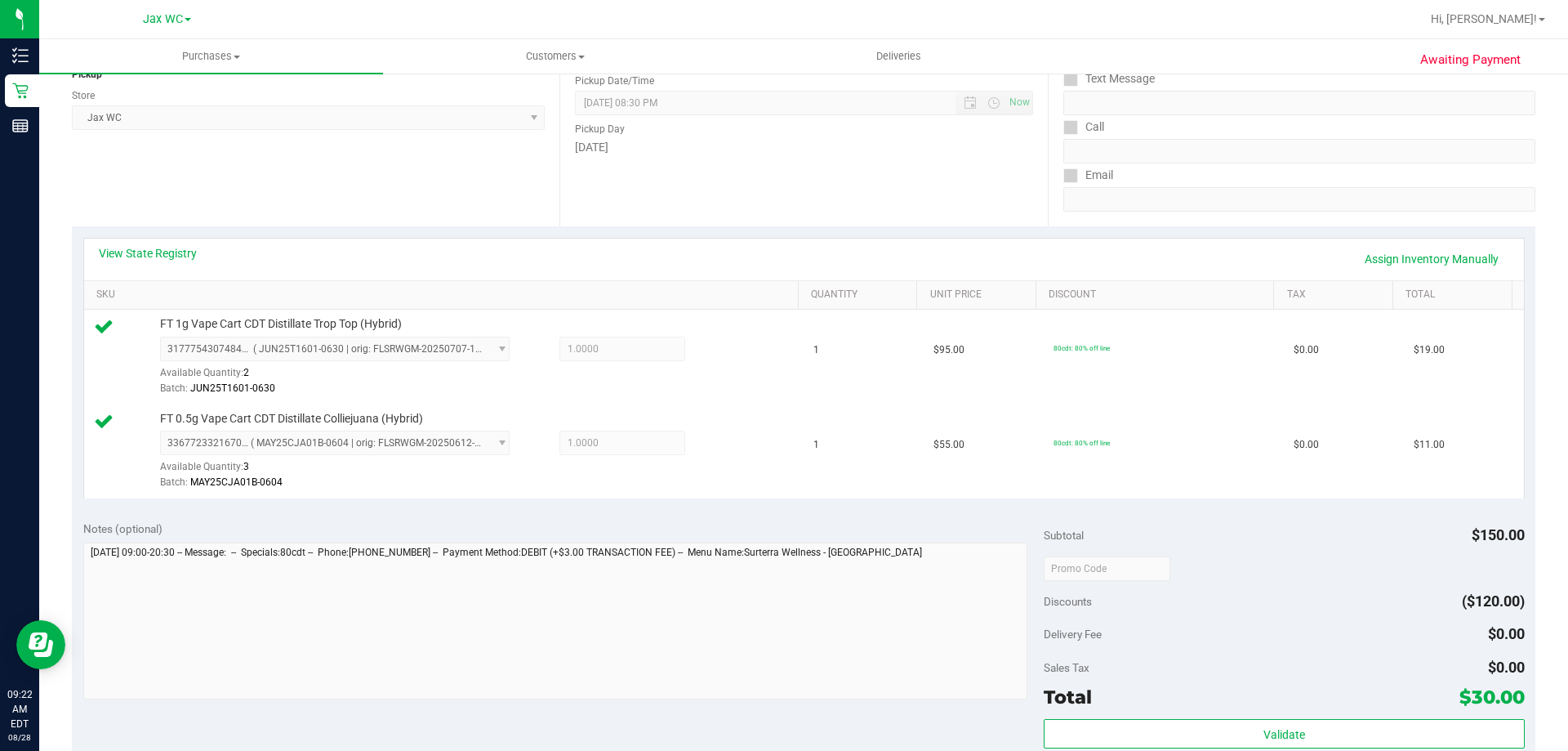
scroll to position [490, 0]
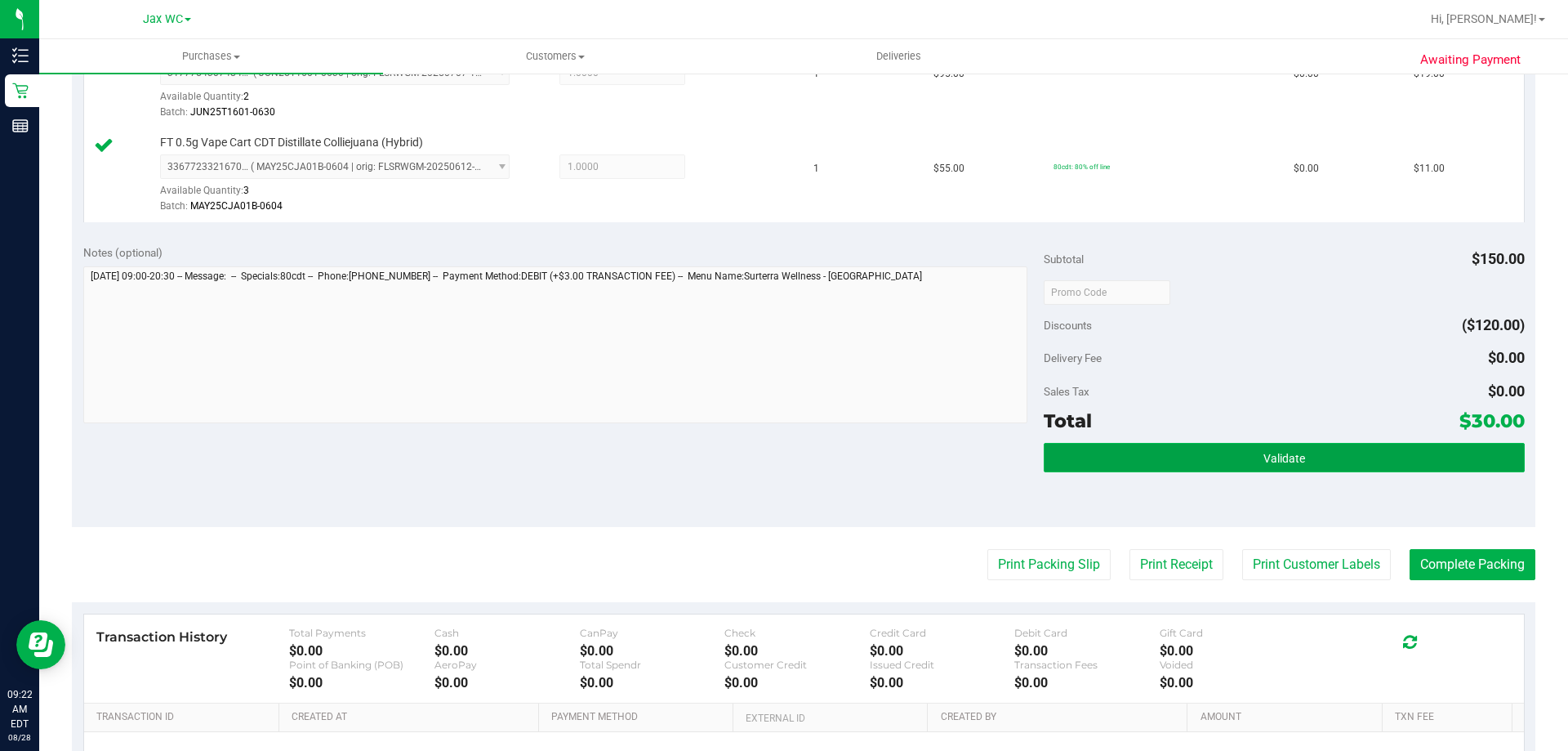
click at [1143, 444] on button "Validate" at bounding box center [1284, 457] width 480 height 29
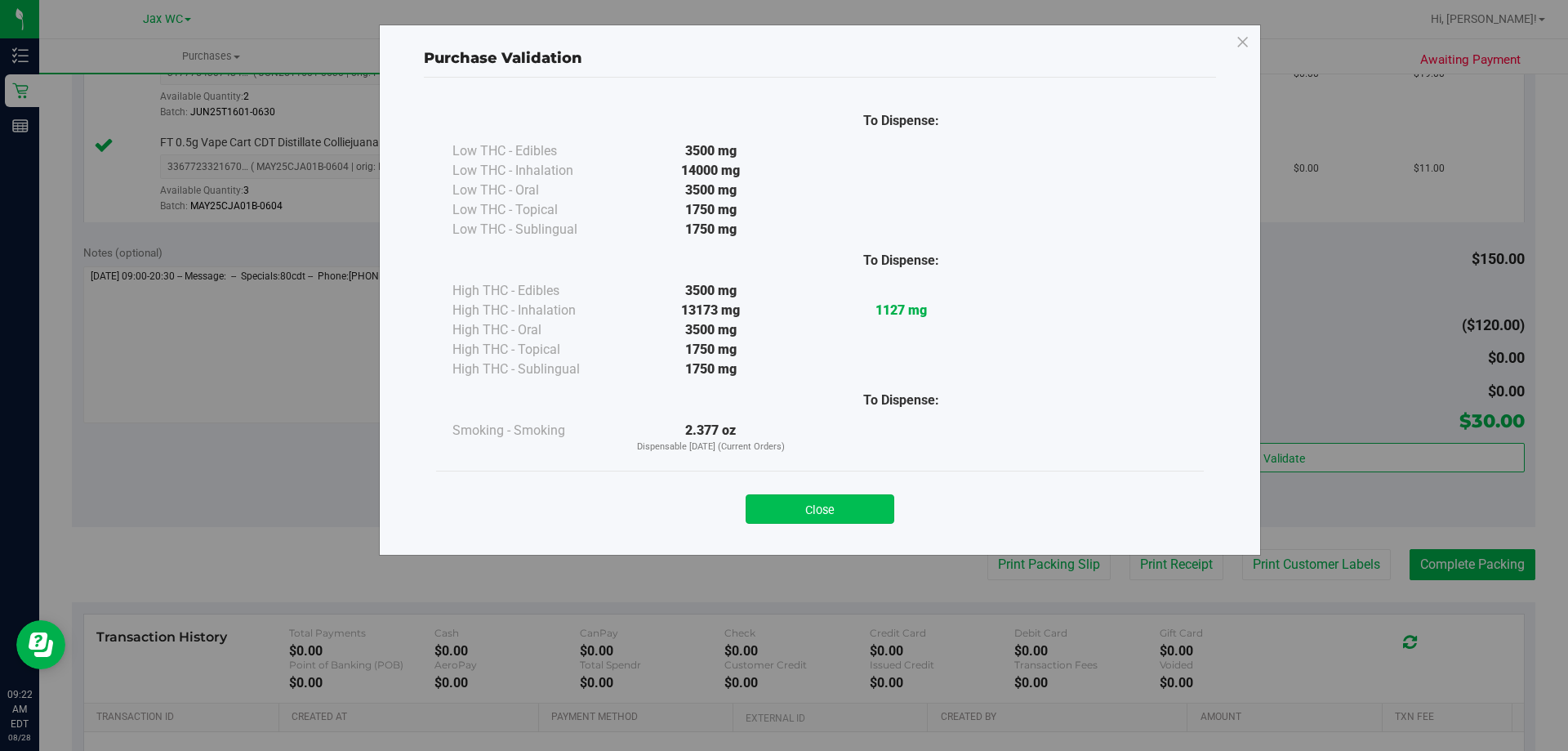
click at [849, 517] on button "Close" at bounding box center [820, 509] width 148 height 29
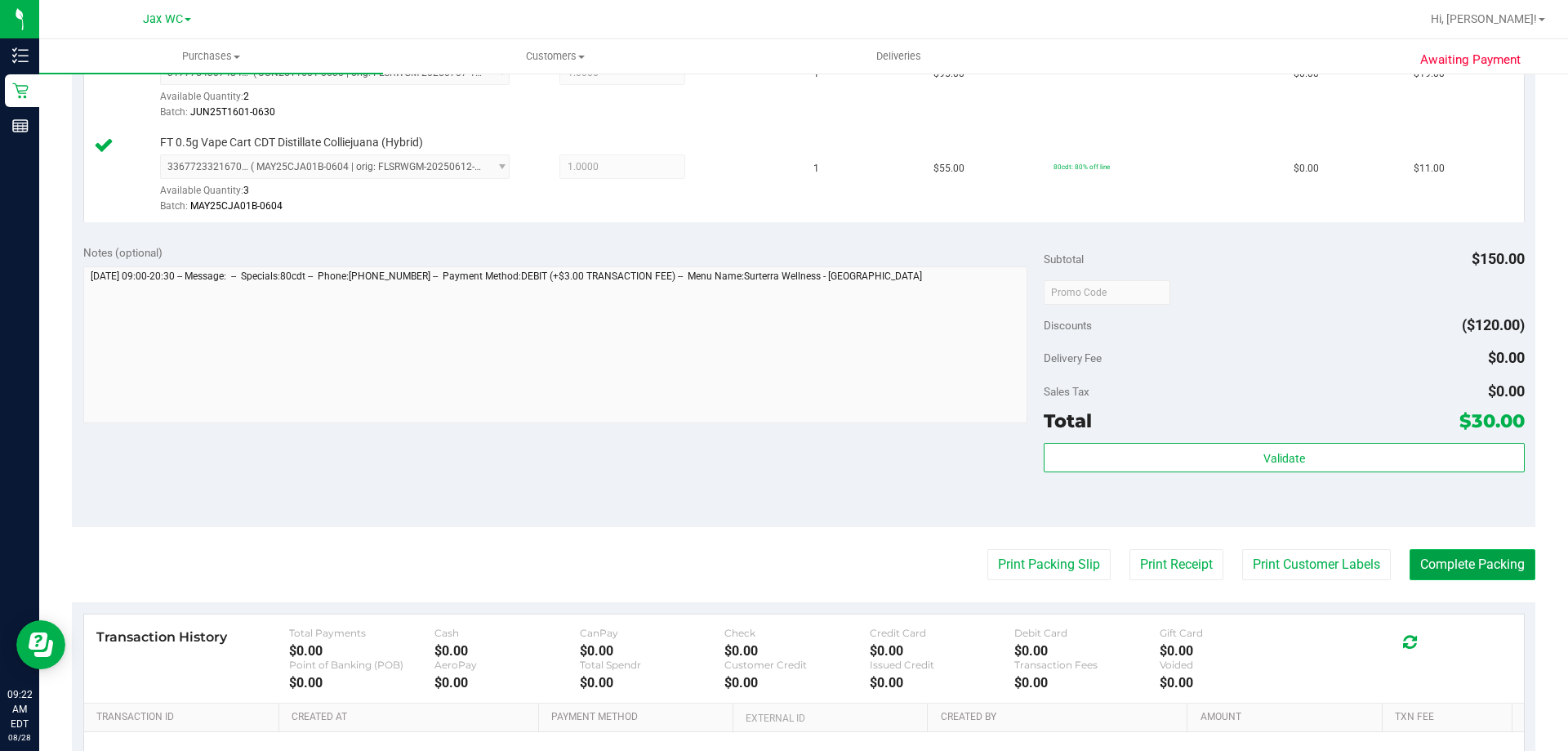
click at [1502, 557] on button "Complete Packing" at bounding box center [1472, 565] width 126 height 31
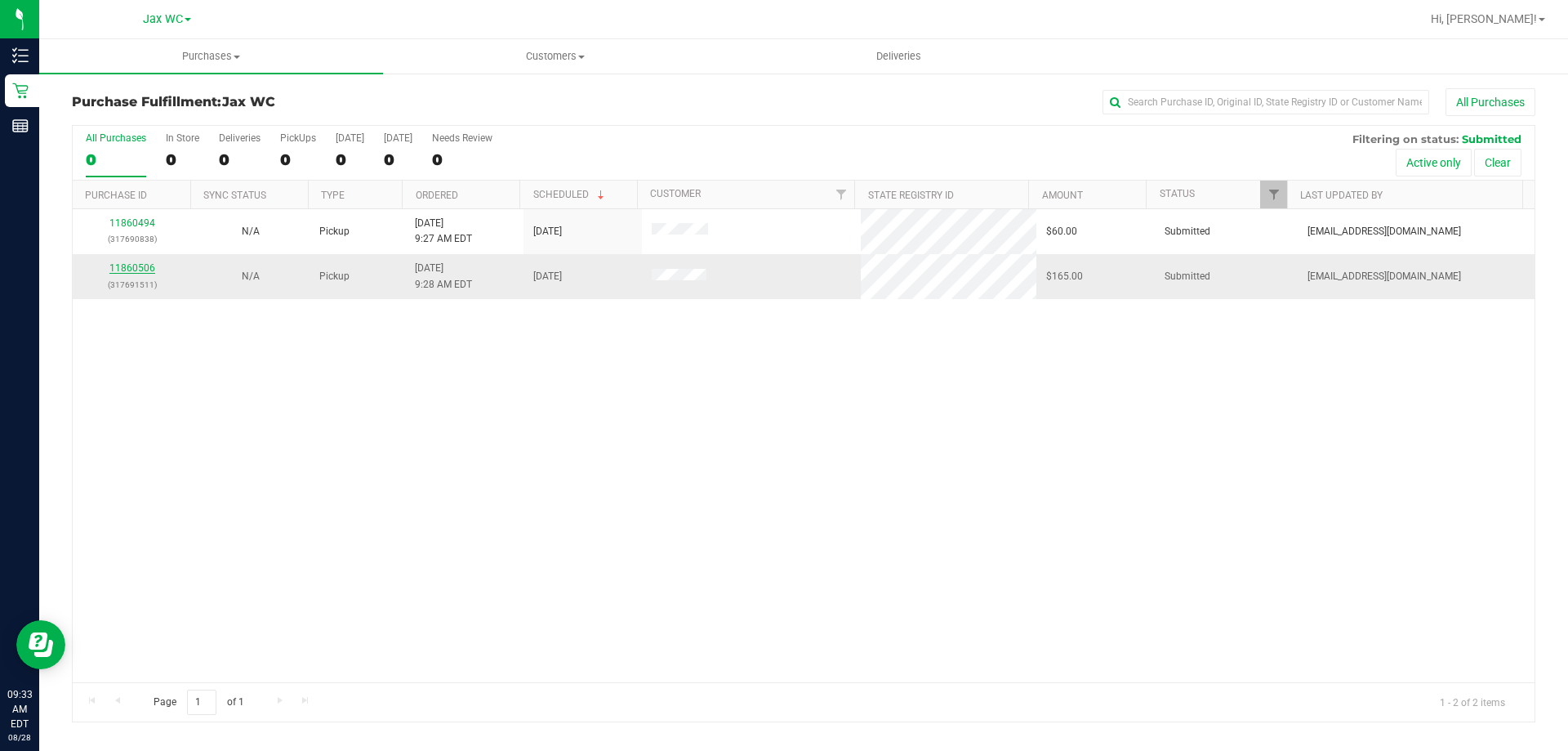
click at [134, 271] on link "11860506" at bounding box center [132, 267] width 46 height 11
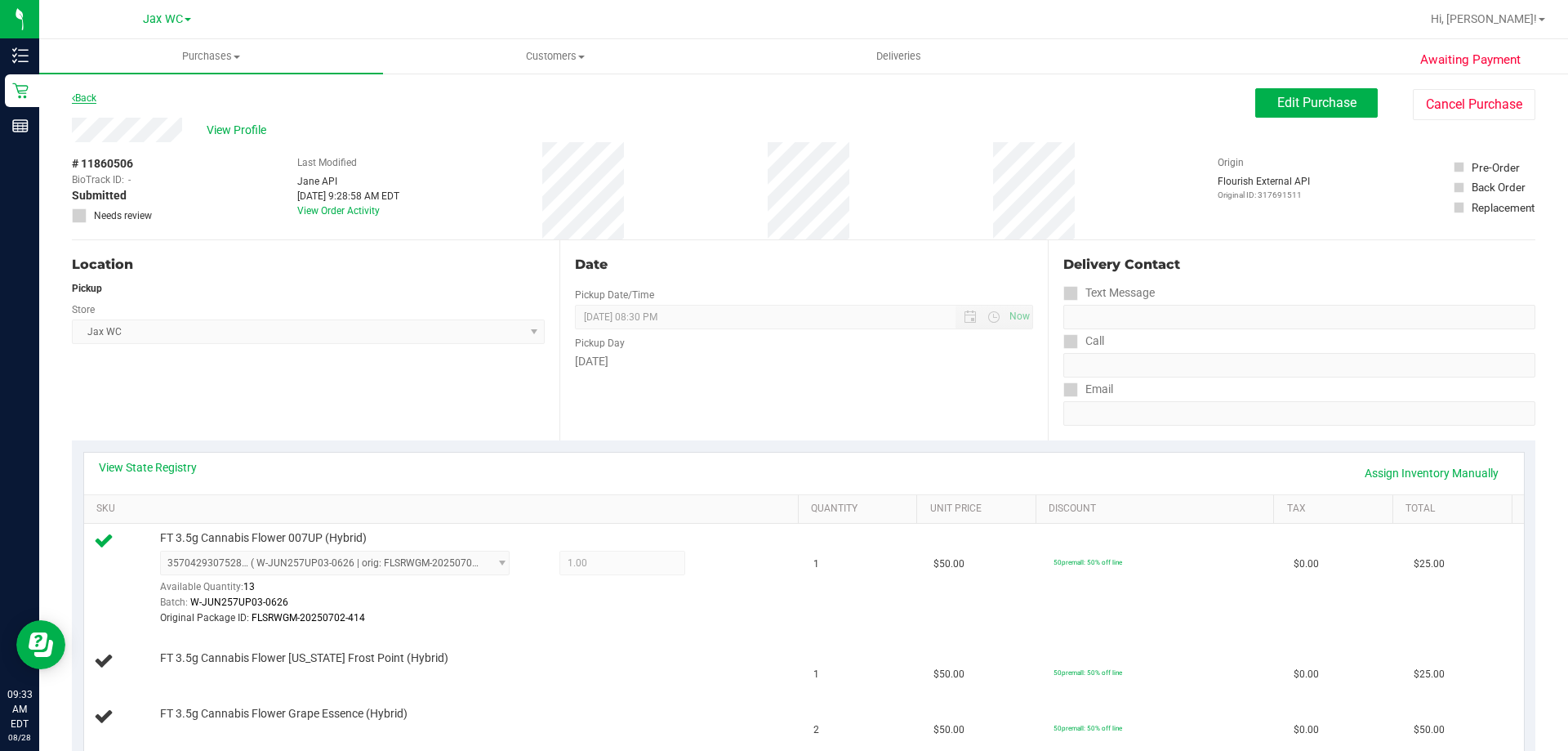
click at [84, 101] on link "Back" at bounding box center [84, 97] width 24 height 11
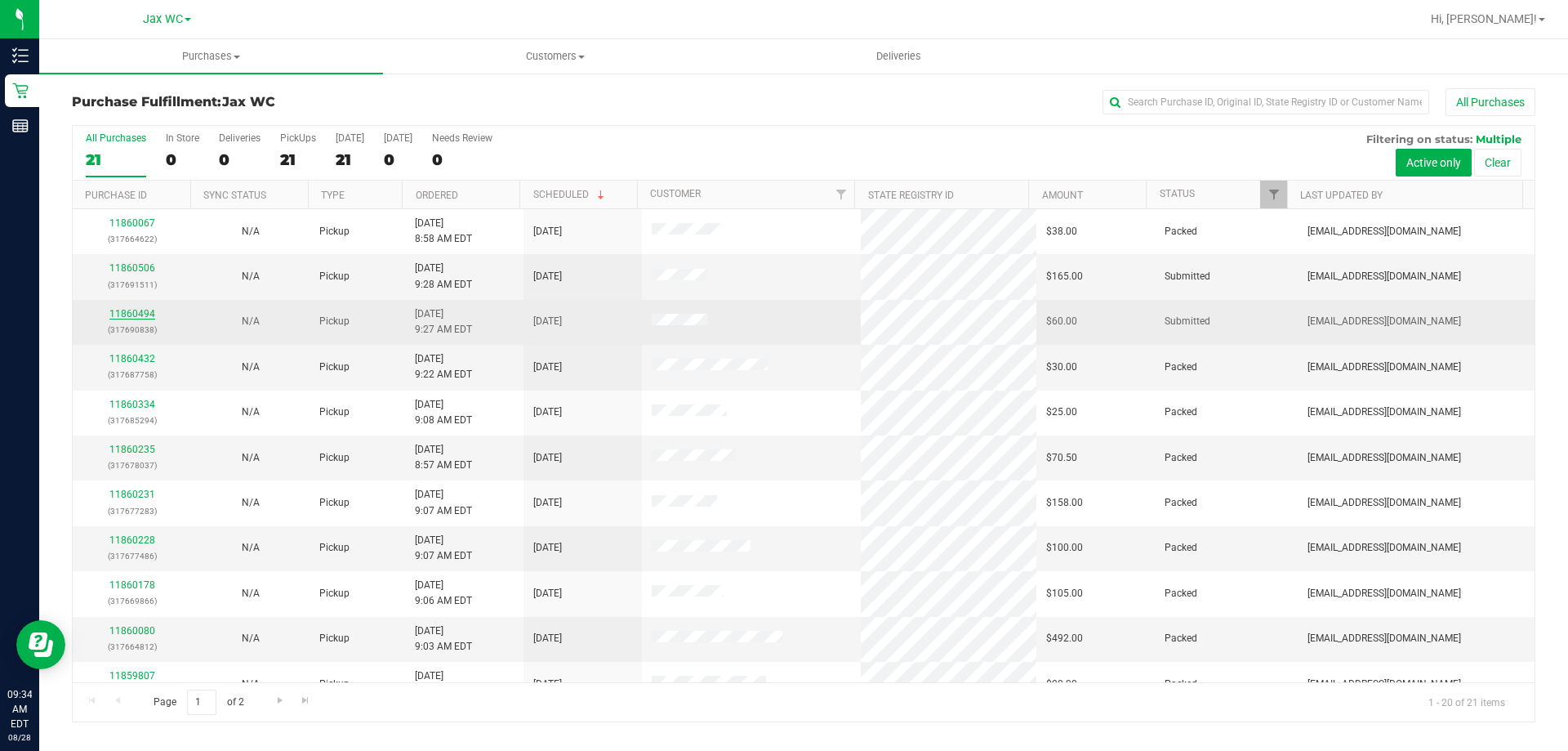
click at [131, 314] on link "11860494" at bounding box center [132, 313] width 46 height 11
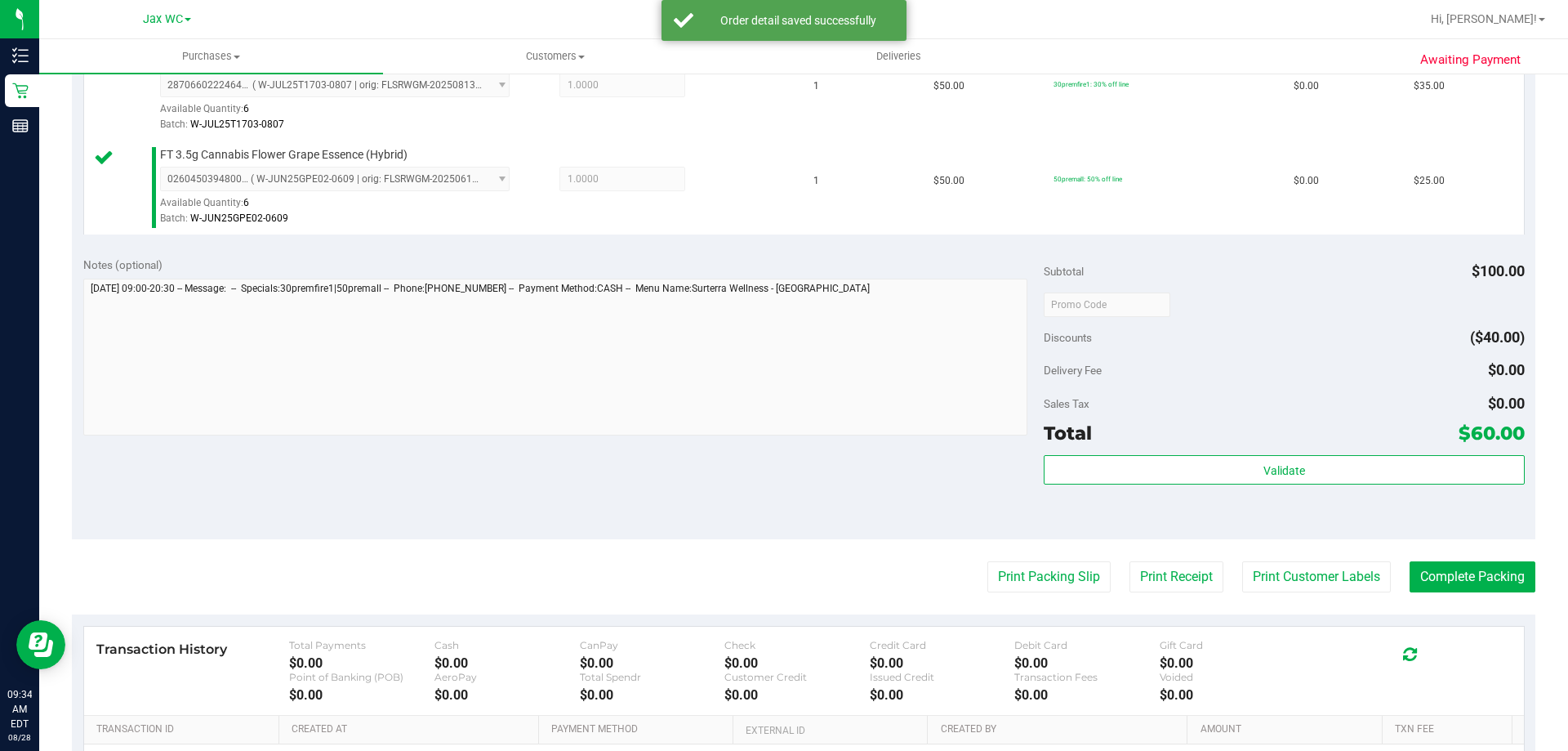
scroll to position [490, 0]
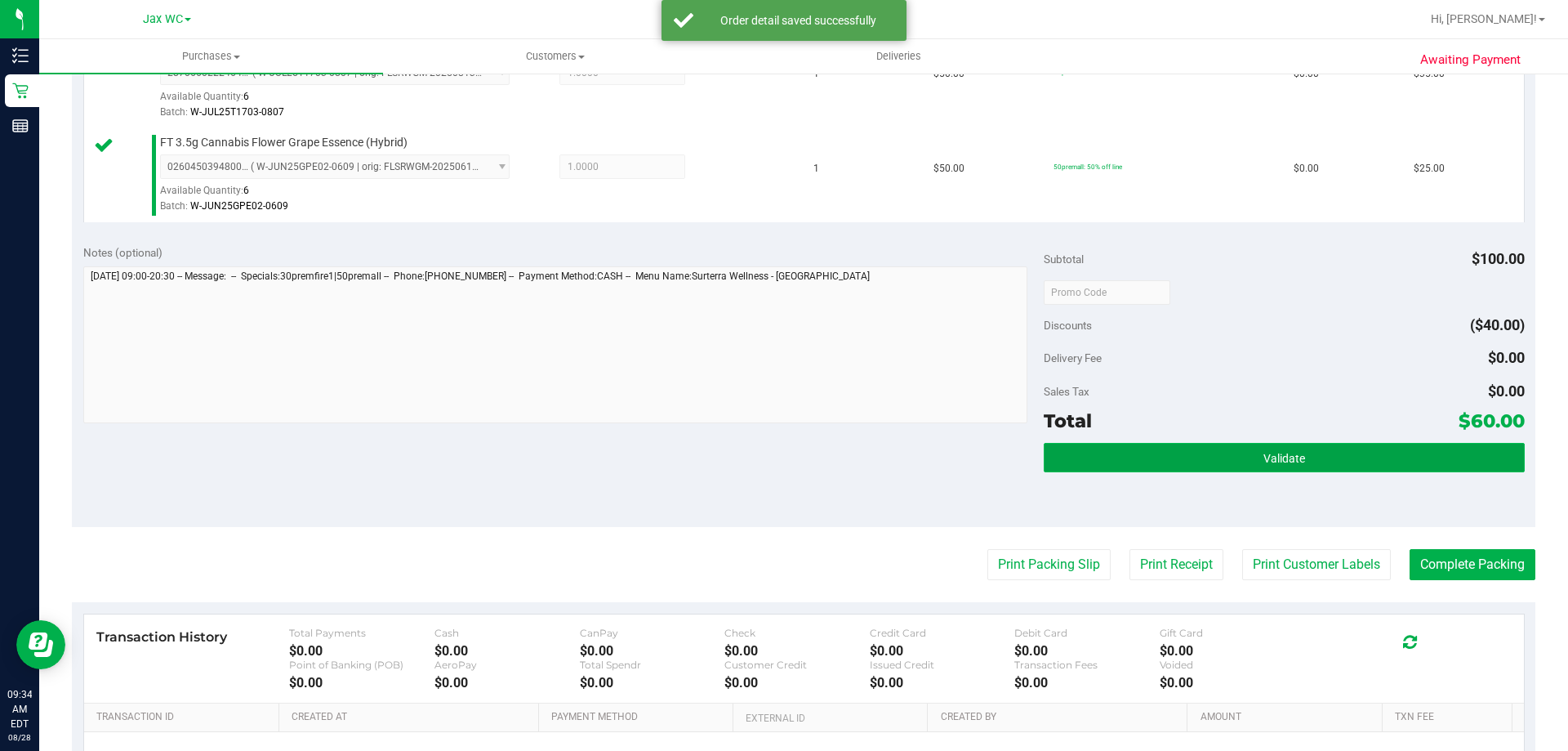
click at [1152, 454] on button "Validate" at bounding box center [1284, 457] width 480 height 29
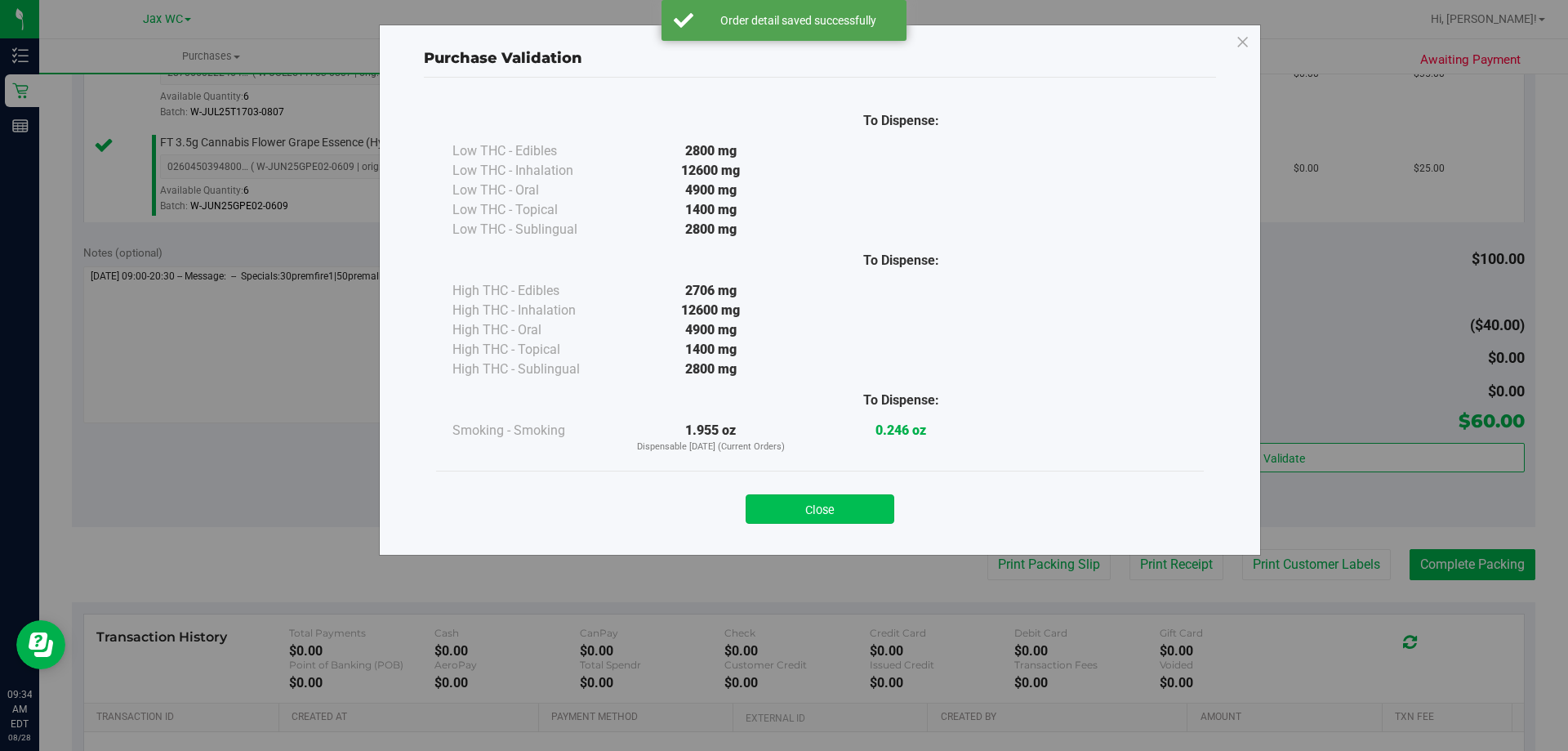
click at [814, 522] on button "Close" at bounding box center [820, 509] width 148 height 29
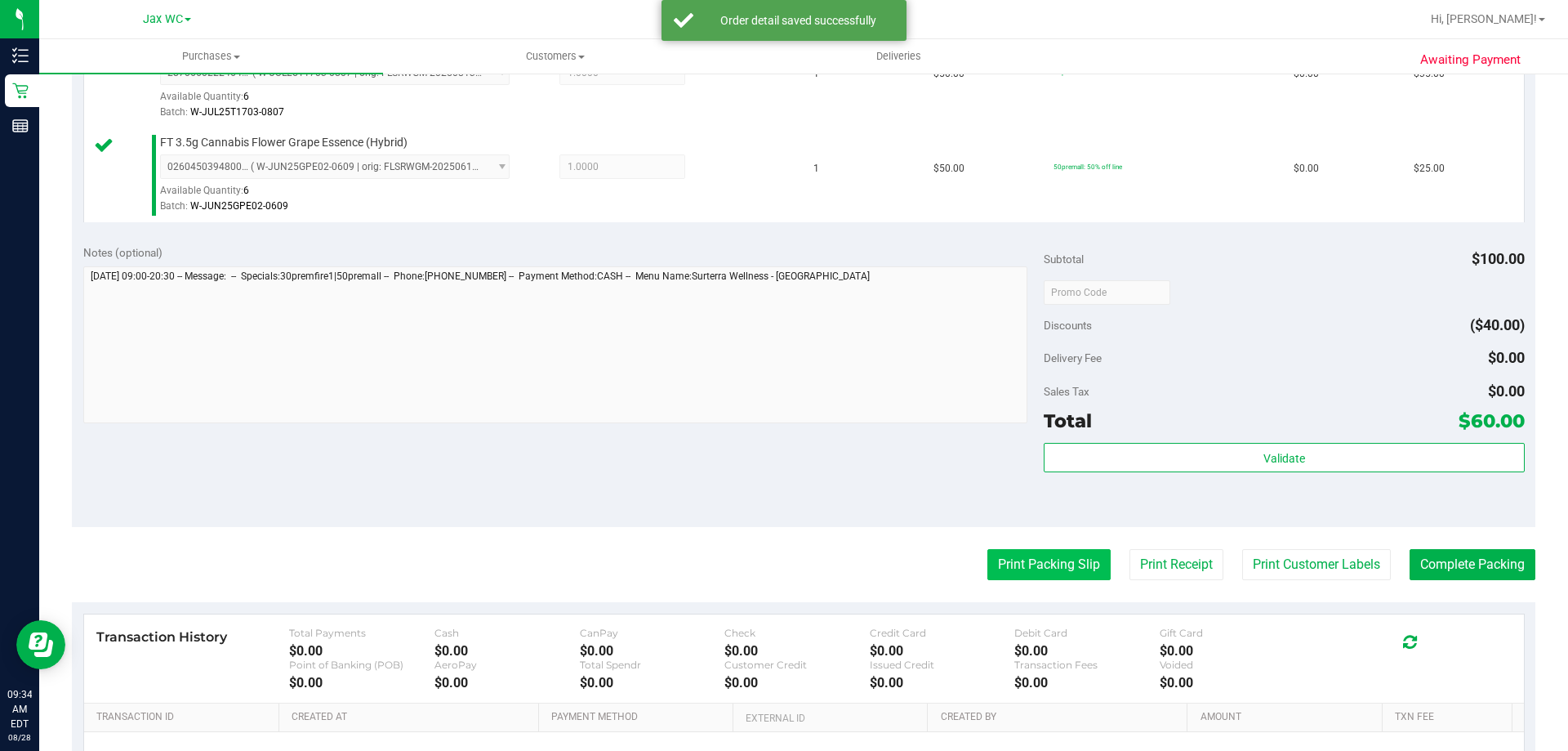
click at [1031, 567] on button "Print Packing Slip" at bounding box center [1048, 565] width 123 height 31
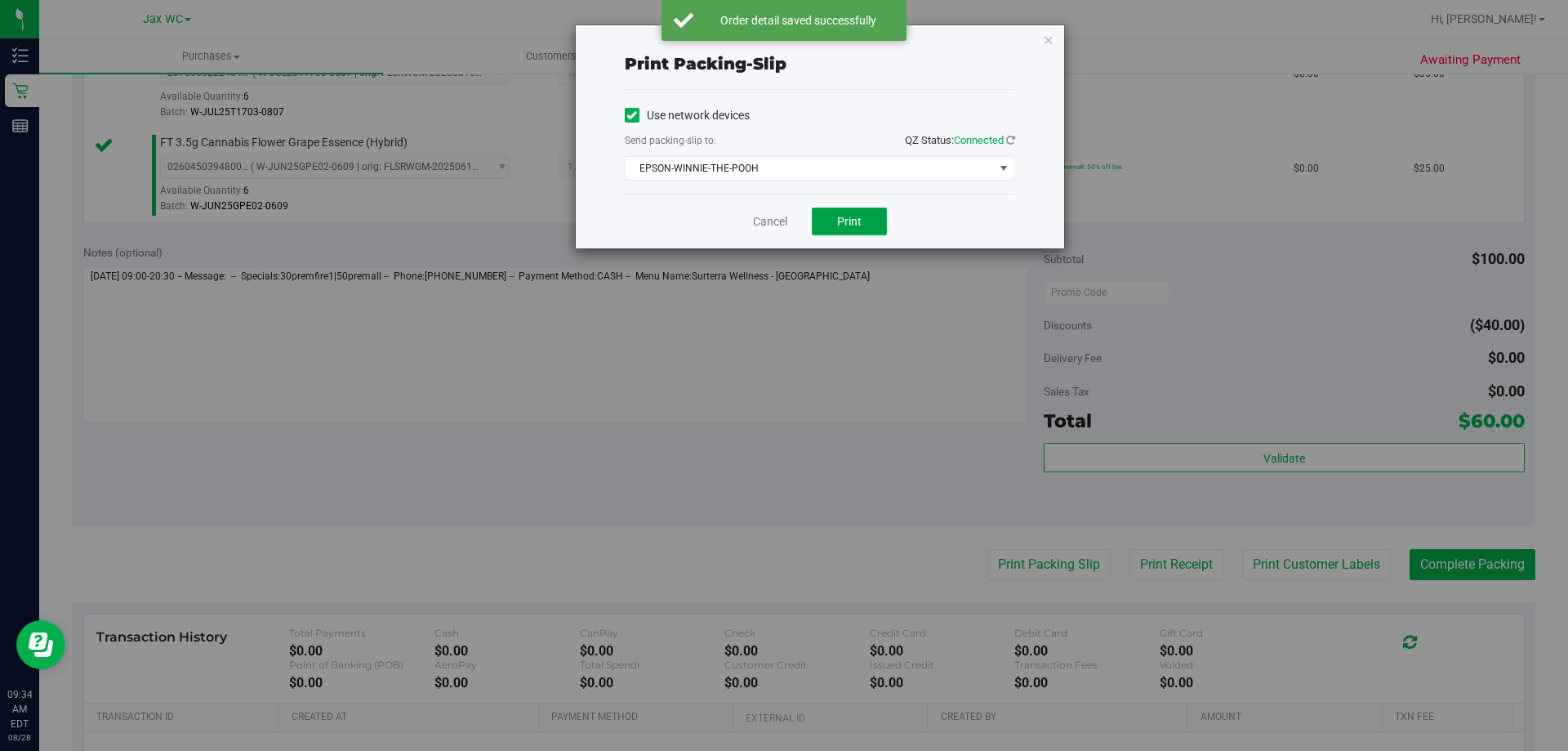
click at [865, 223] on button "Print" at bounding box center [849, 222] width 75 height 28
click at [1048, 44] on icon "button" at bounding box center [1048, 39] width 11 height 20
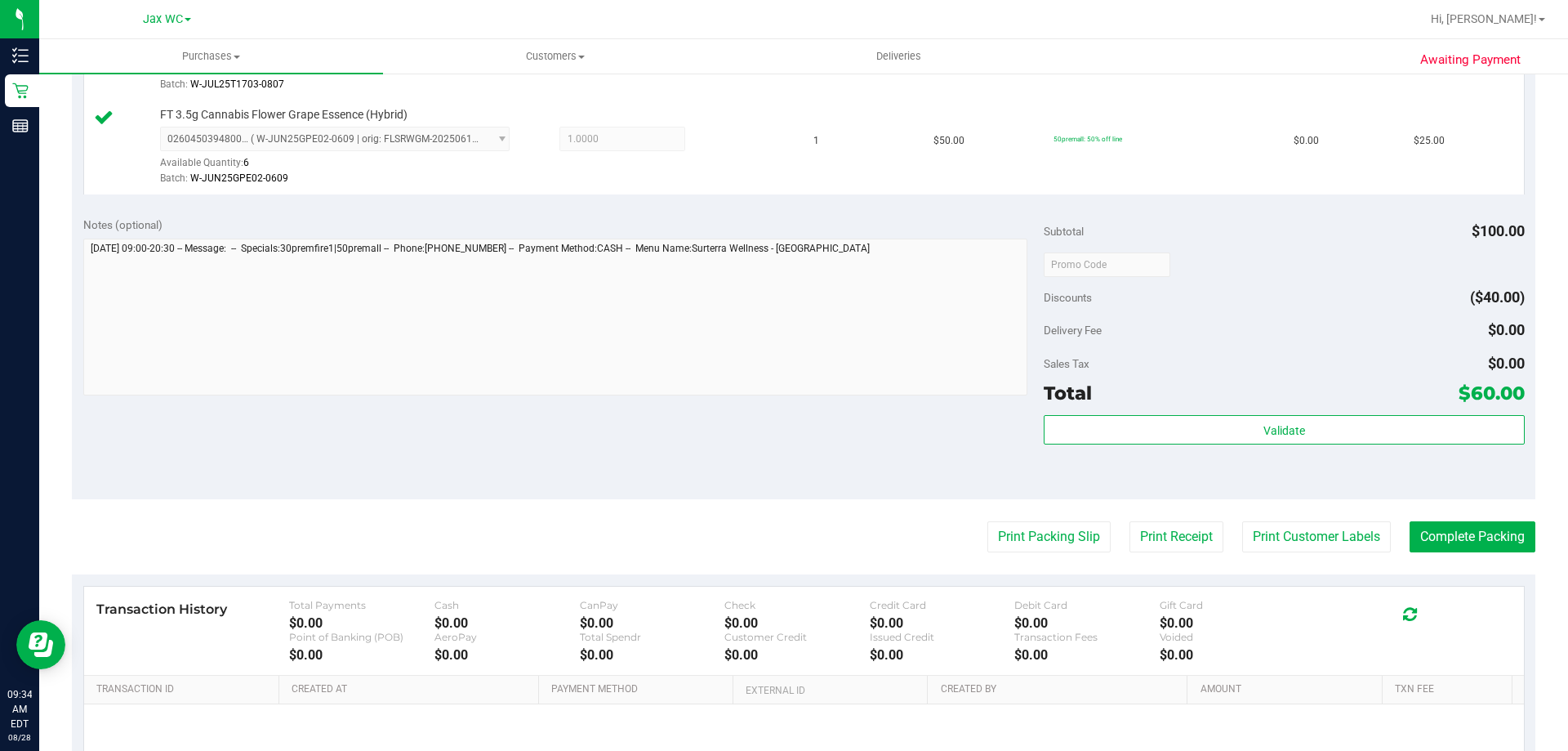
scroll to position [654, 0]
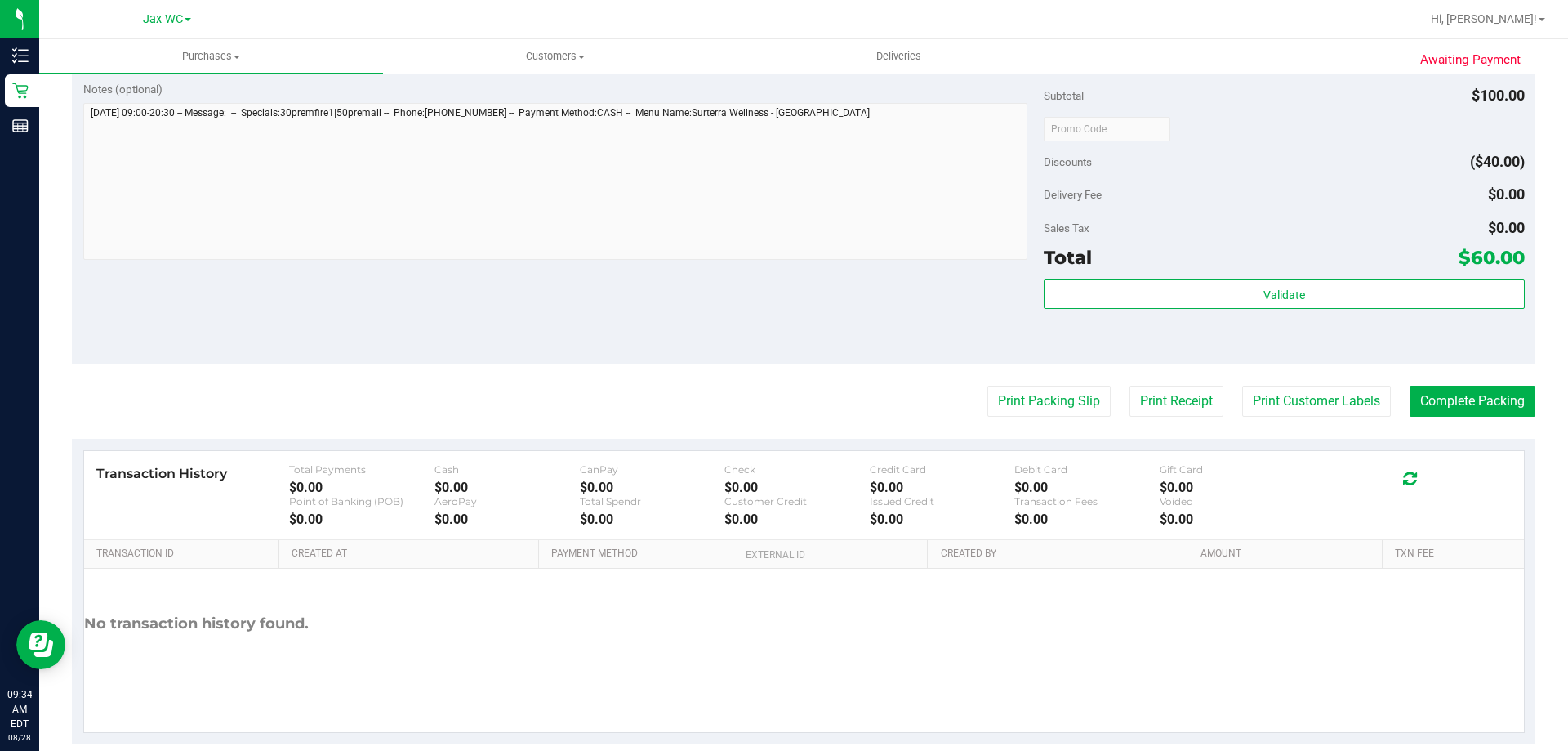
click at [1227, 313] on div "Validate" at bounding box center [1284, 316] width 480 height 73
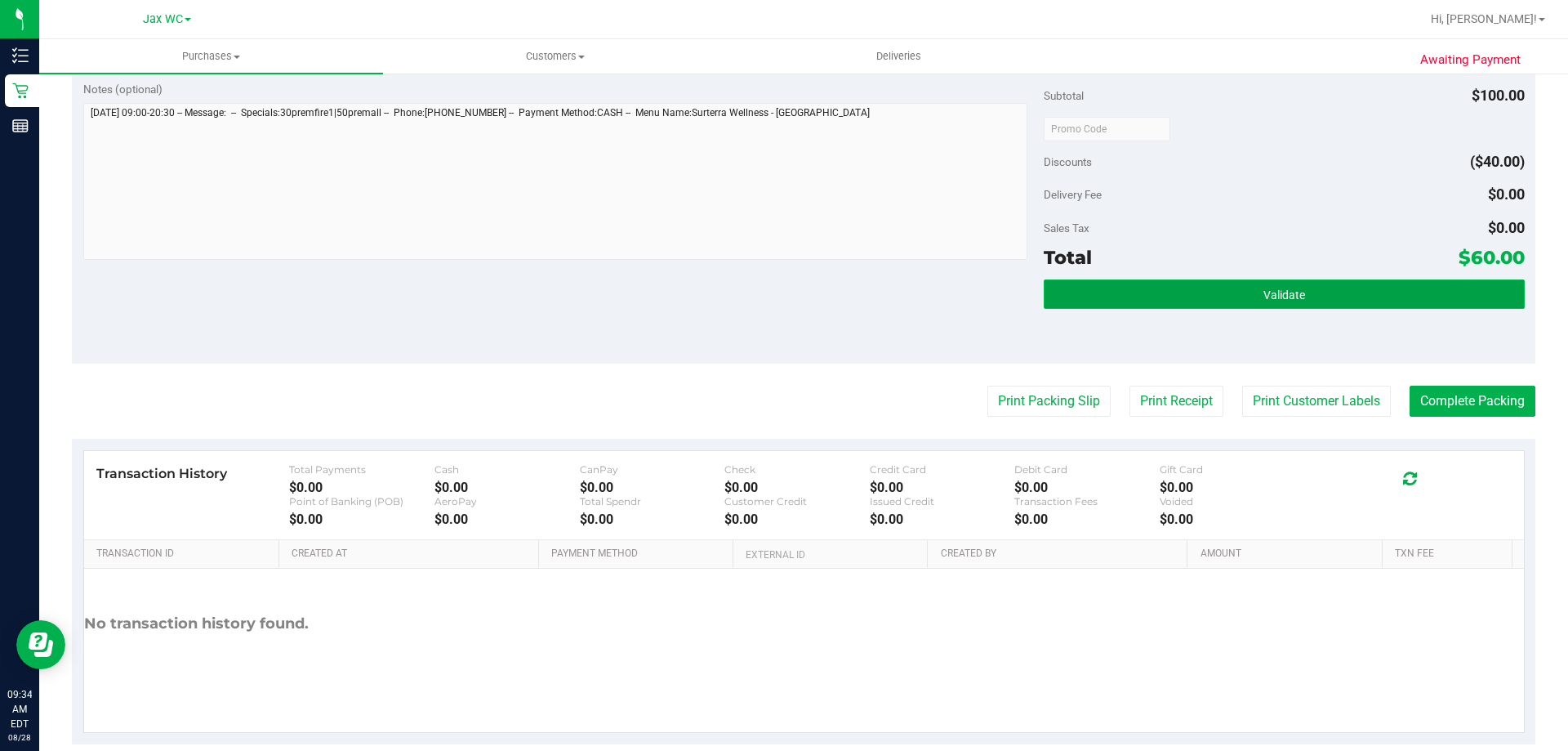
click at [1228, 291] on button "Validate" at bounding box center [1284, 294] width 480 height 29
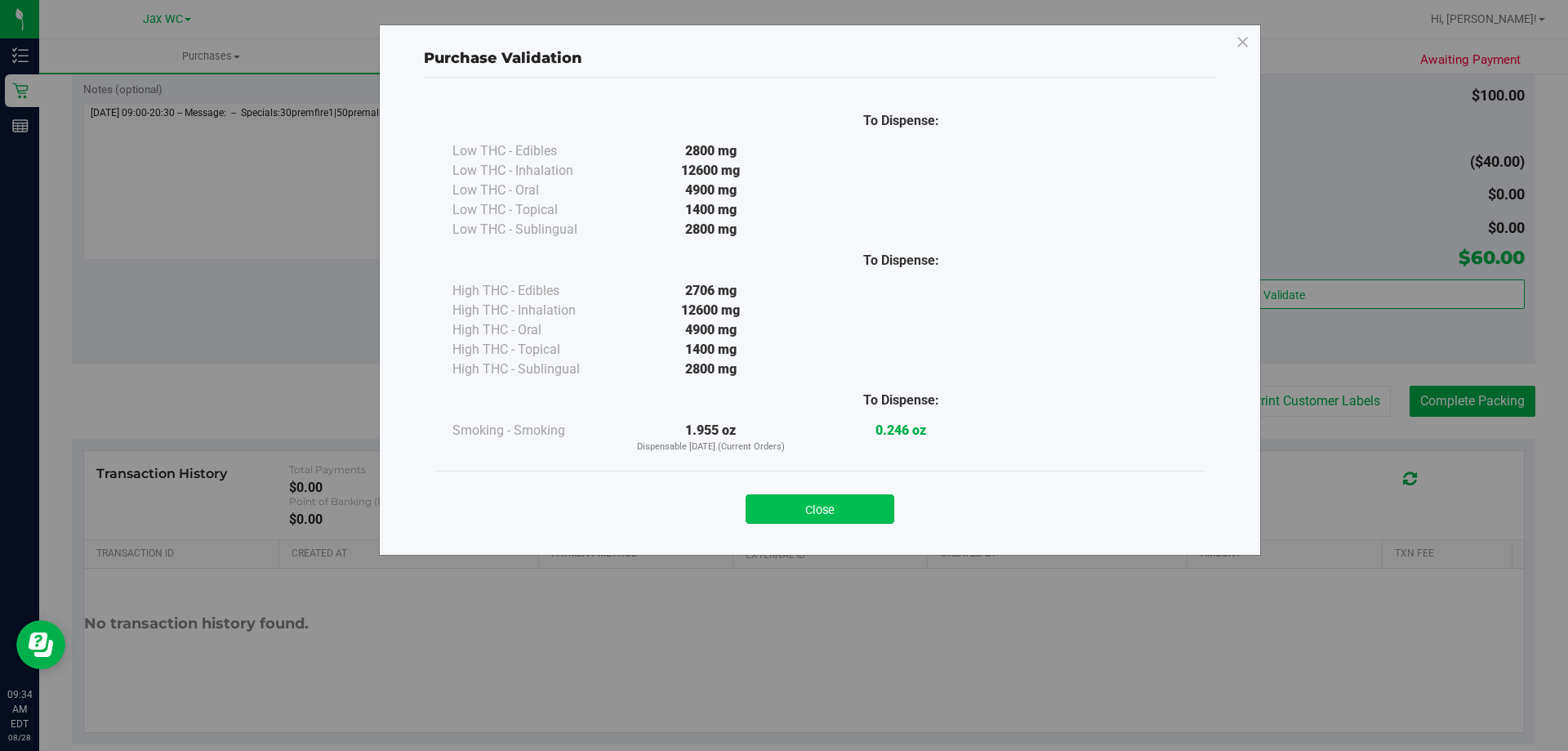
click at [871, 502] on button "Close" at bounding box center [820, 509] width 148 height 29
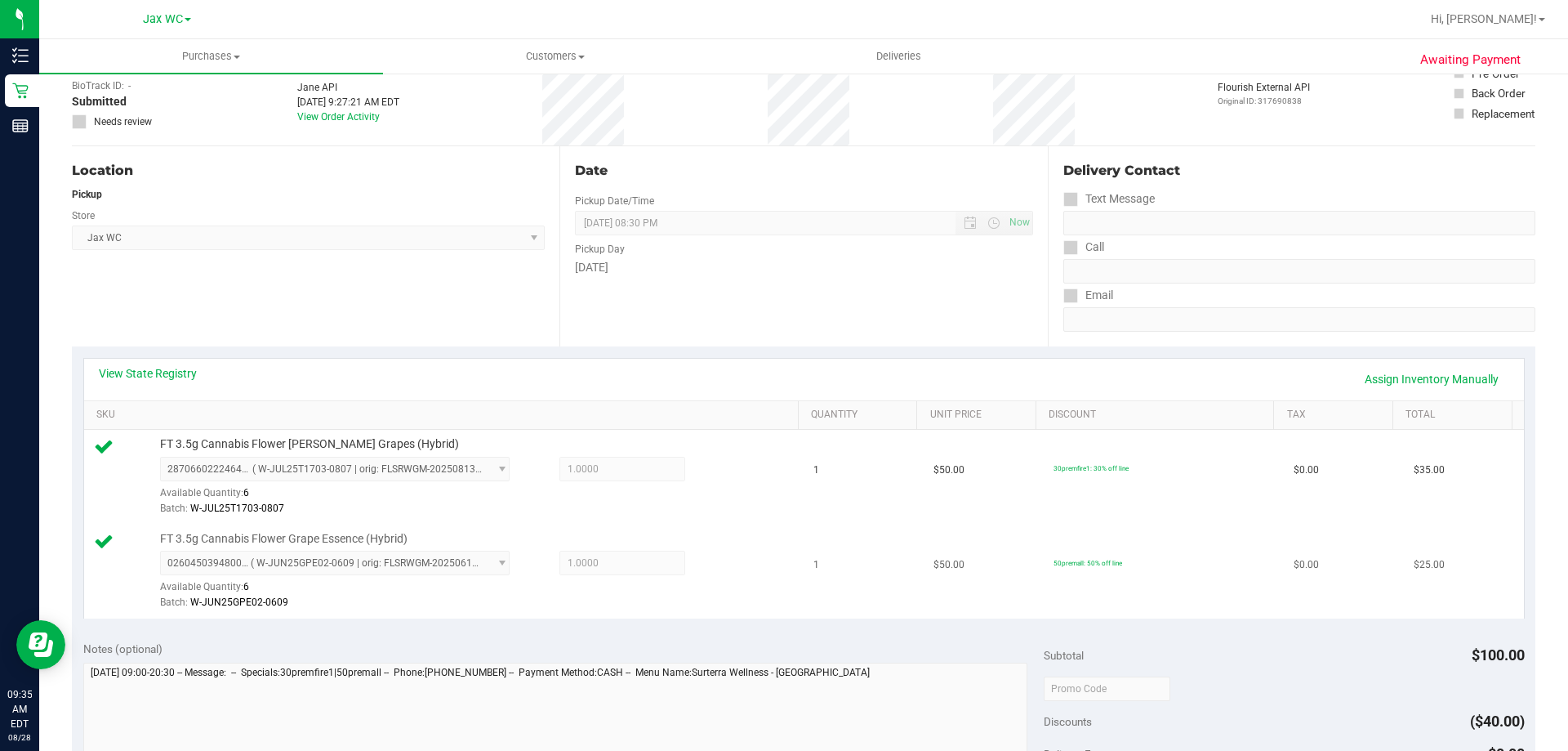
scroll to position [327, 0]
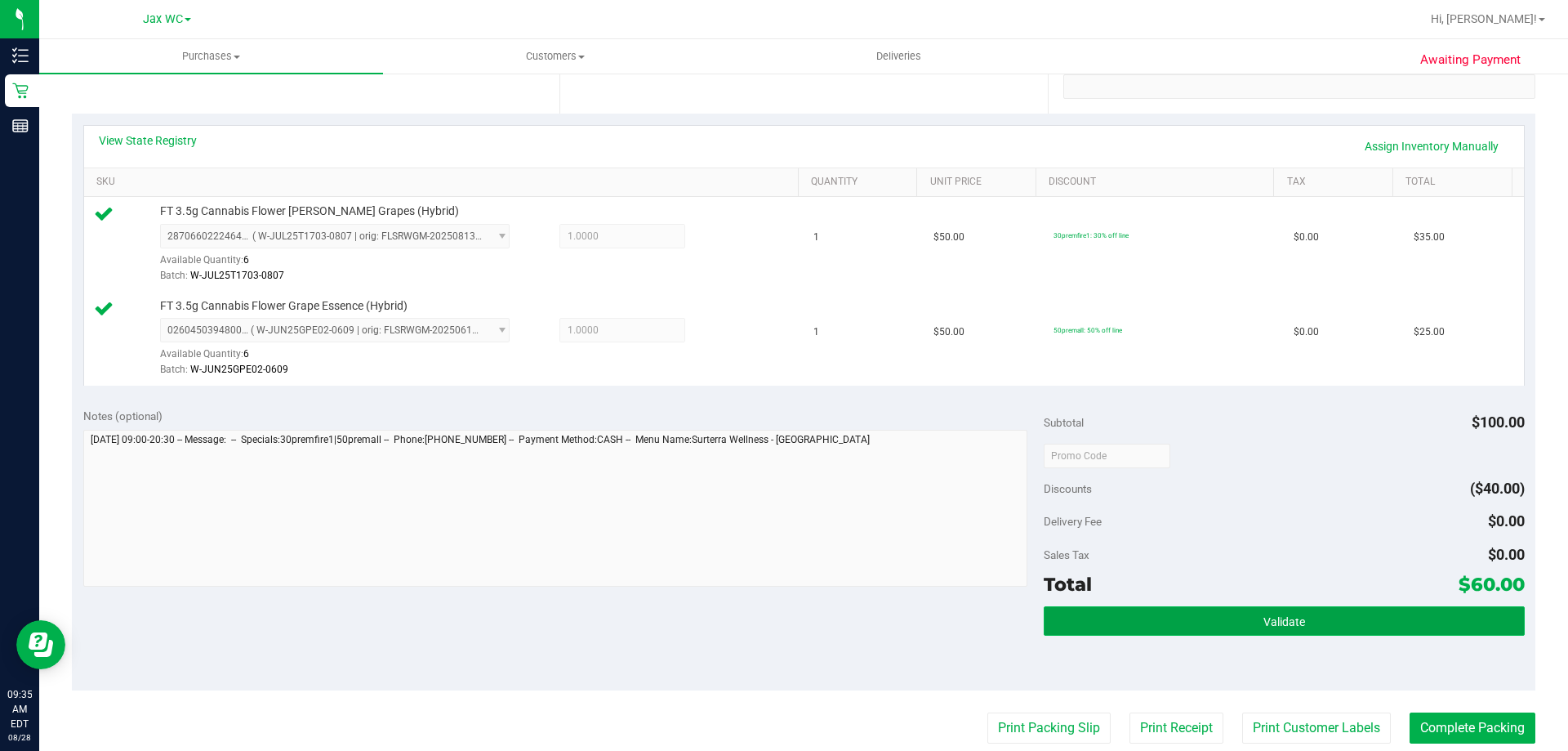
click at [1339, 631] on button "Validate" at bounding box center [1284, 621] width 480 height 29
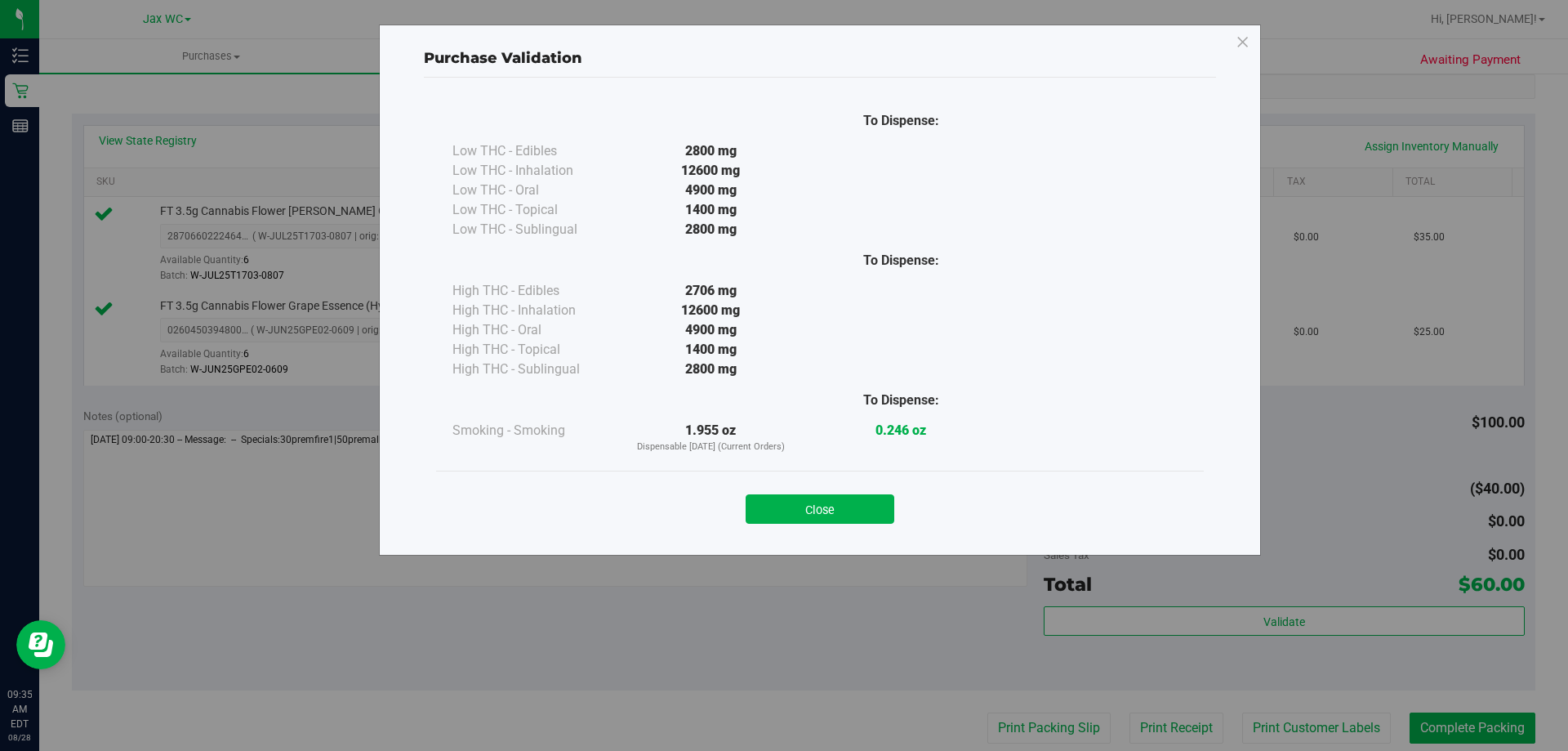
click at [882, 493] on div "Close" at bounding box center [820, 504] width 743 height 41
click at [883, 512] on button "Close" at bounding box center [820, 509] width 148 height 29
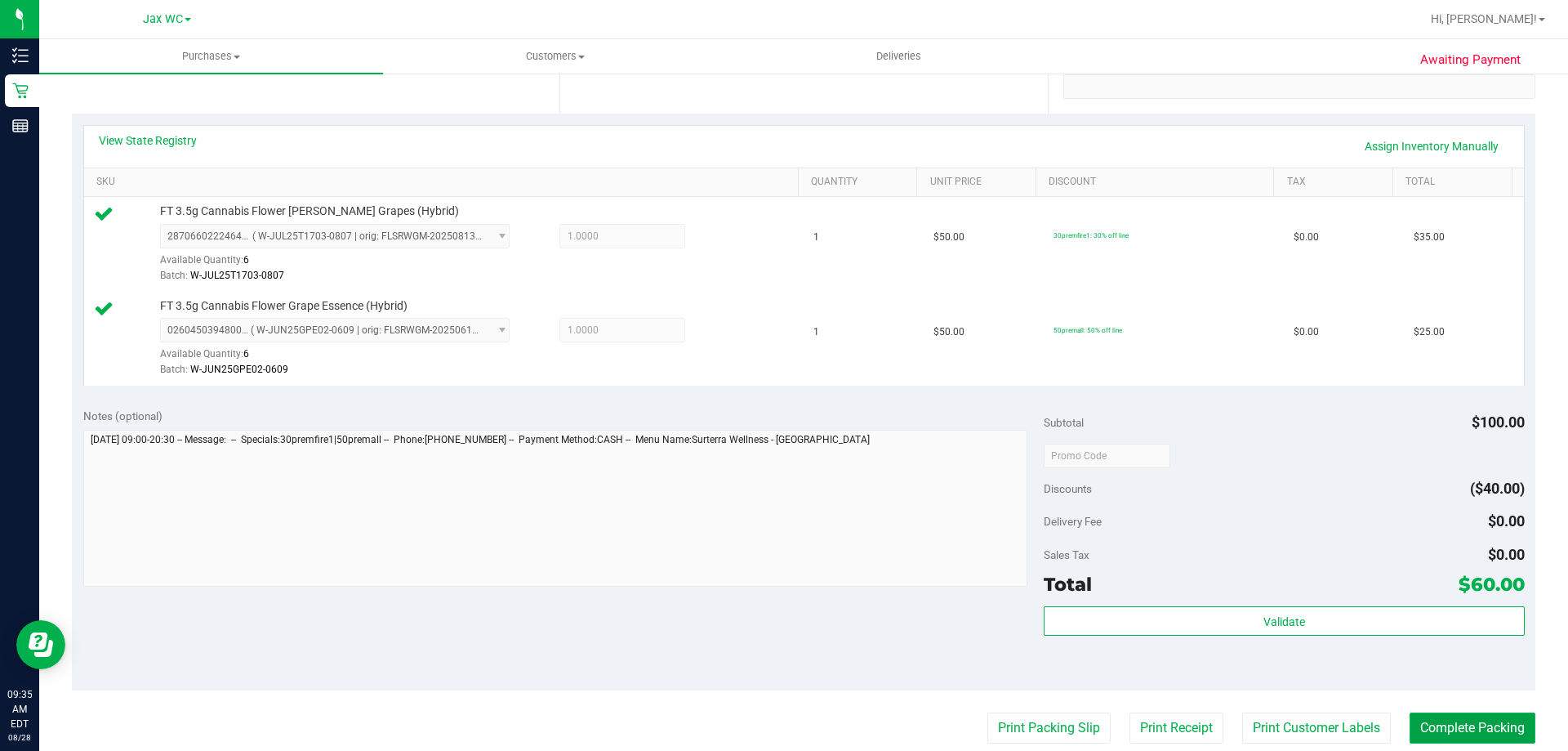
click at [1452, 717] on button "Complete Packing" at bounding box center [1472, 728] width 126 height 31
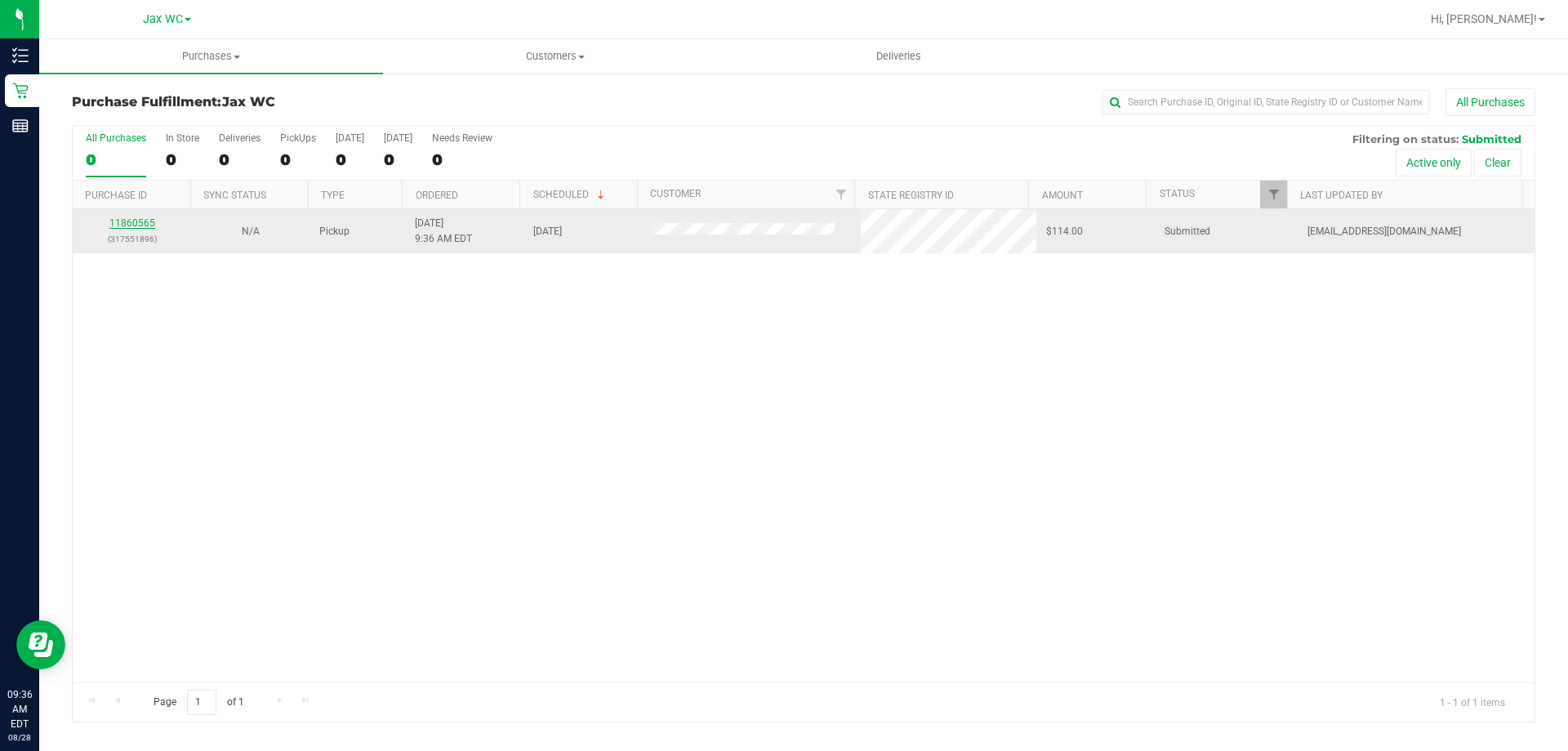
click at [145, 222] on link "11860565" at bounding box center [132, 222] width 46 height 11
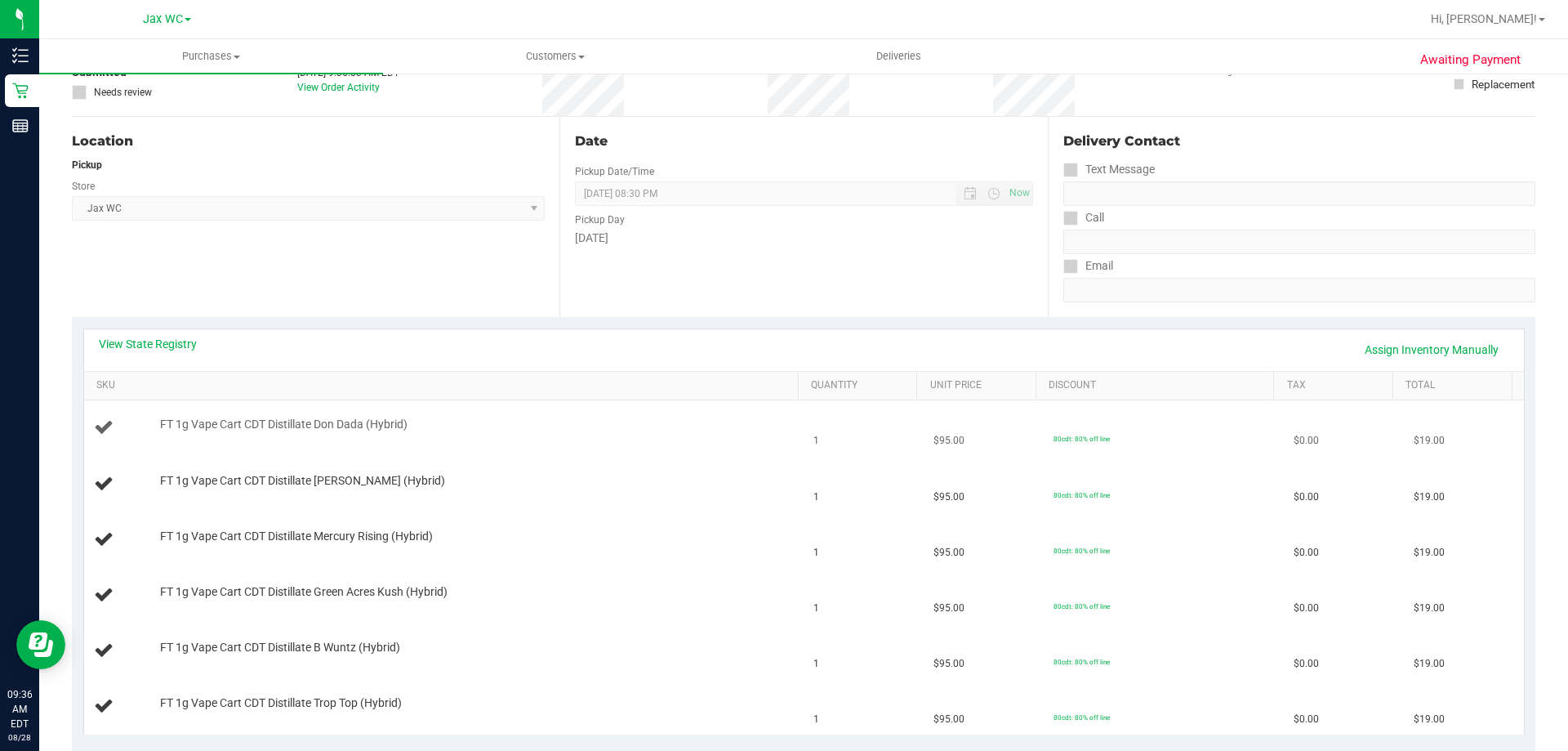
scroll to position [163, 0]
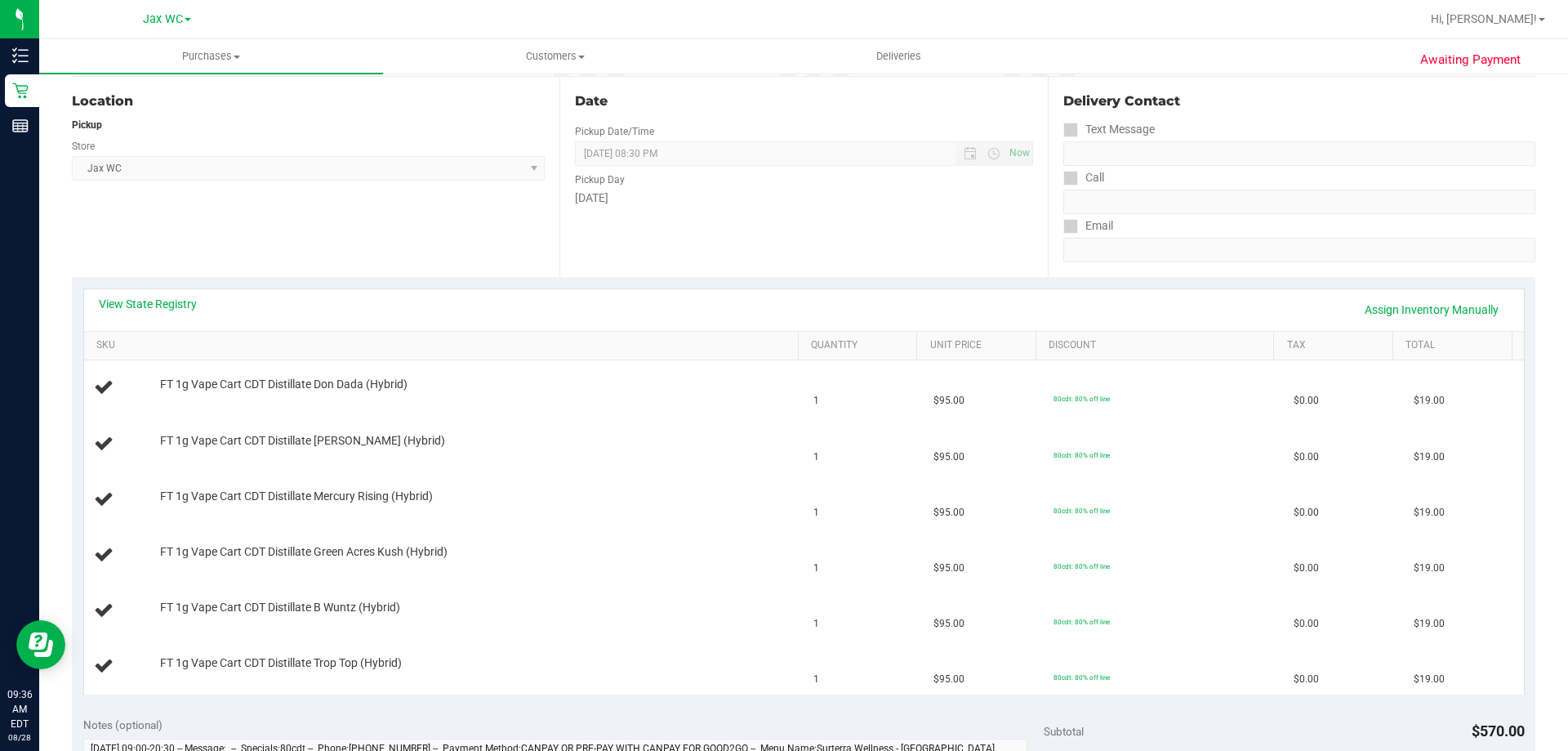
click at [179, 322] on div "View State Registry Assign Inventory Manually" at bounding box center [804, 310] width 1410 height 28
click at [180, 296] on link "View State Registry" at bounding box center [148, 304] width 98 height 16
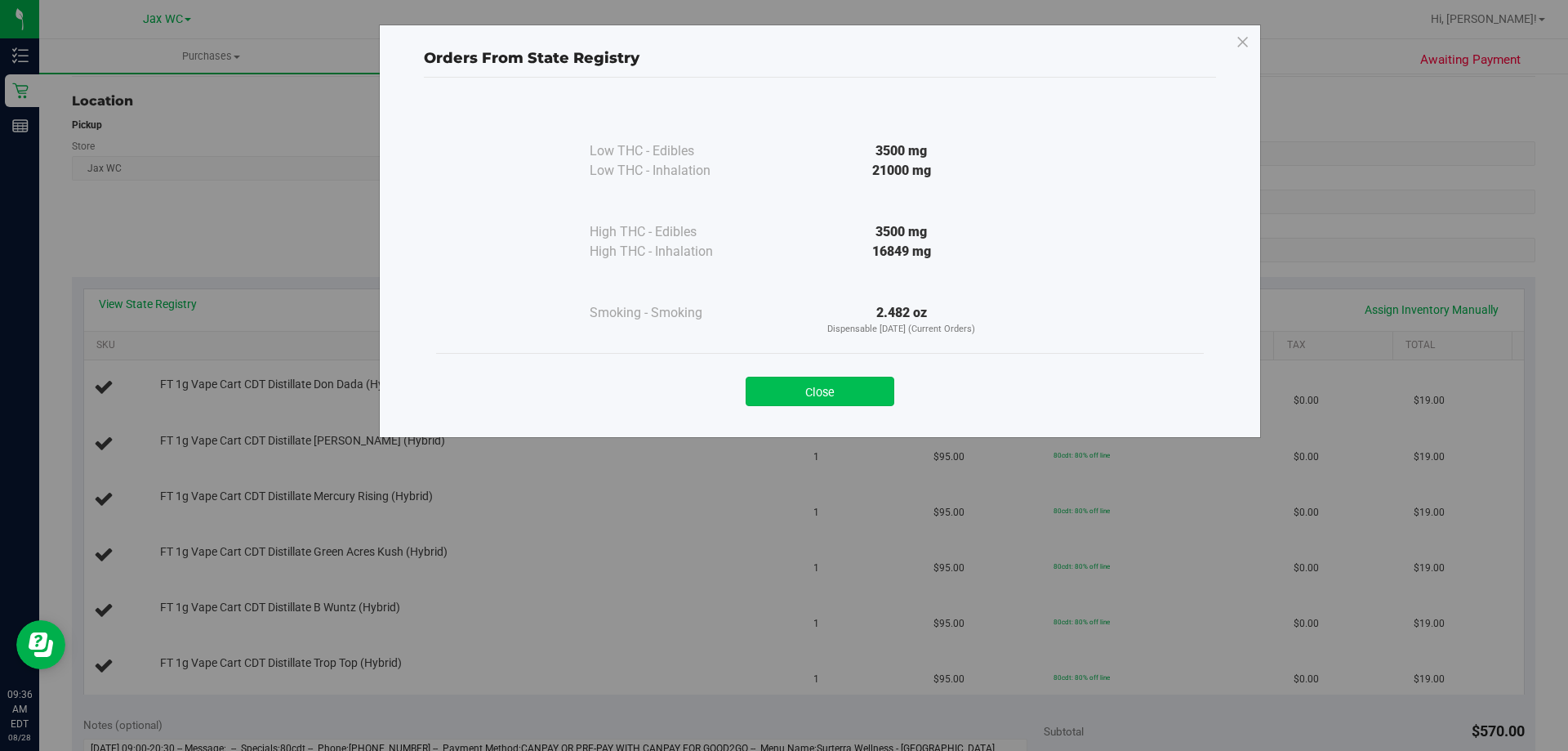
click at [856, 396] on button "Close" at bounding box center [820, 391] width 148 height 29
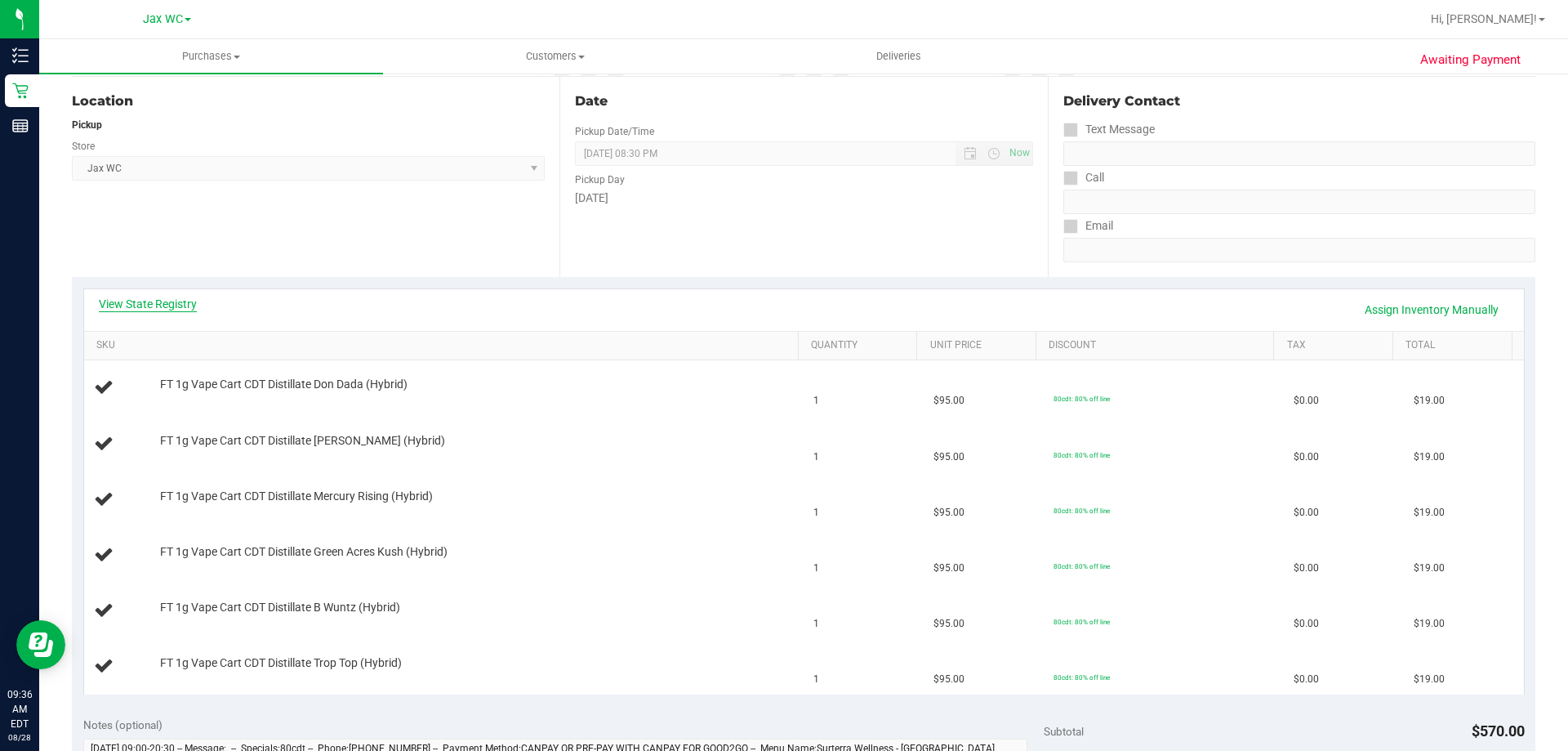
drag, startPoint x: 130, startPoint y: 300, endPoint x: 135, endPoint y: 309, distance: 10.3
click at [135, 309] on link "View State Registry" at bounding box center [148, 304] width 98 height 16
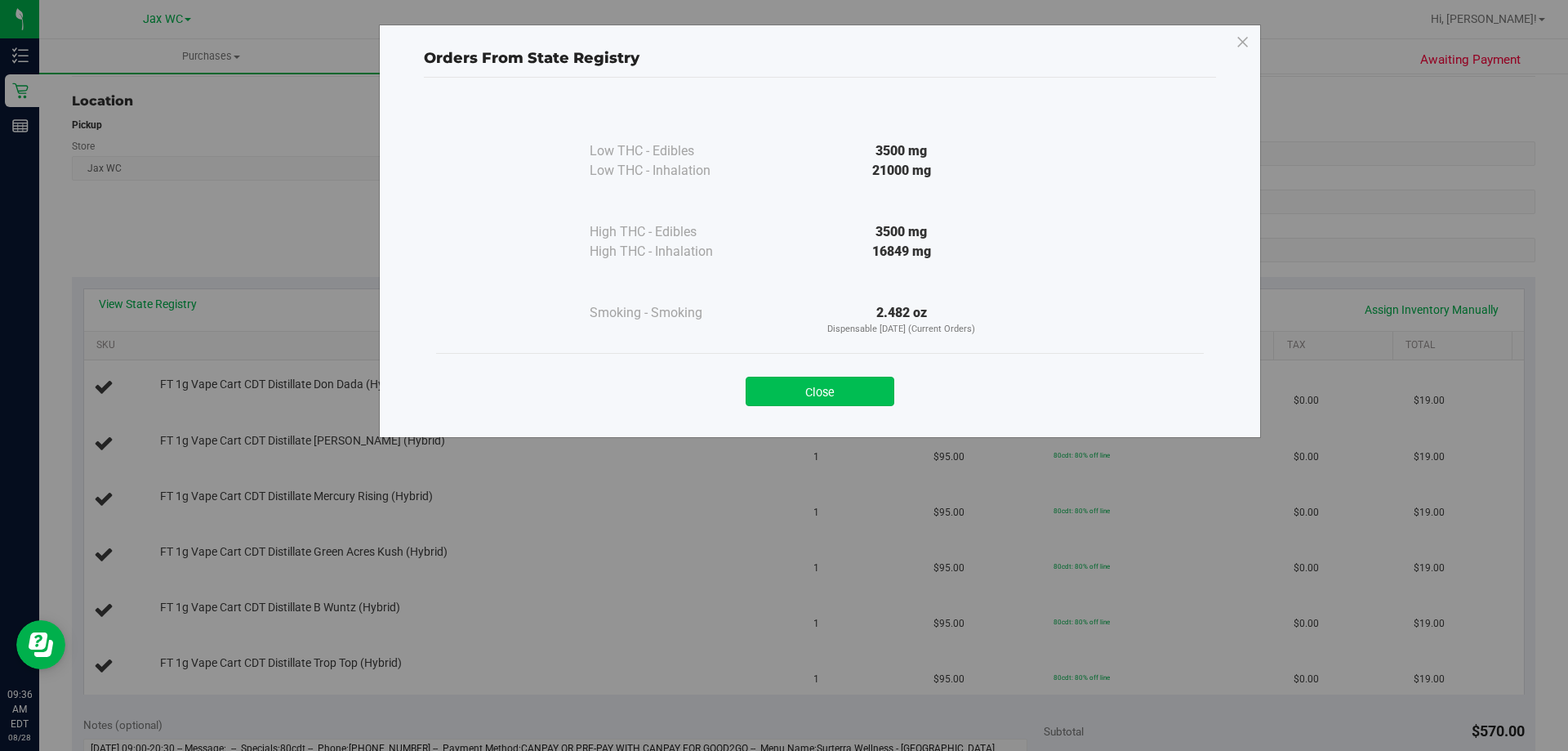
click at [843, 385] on button "Close" at bounding box center [820, 391] width 148 height 29
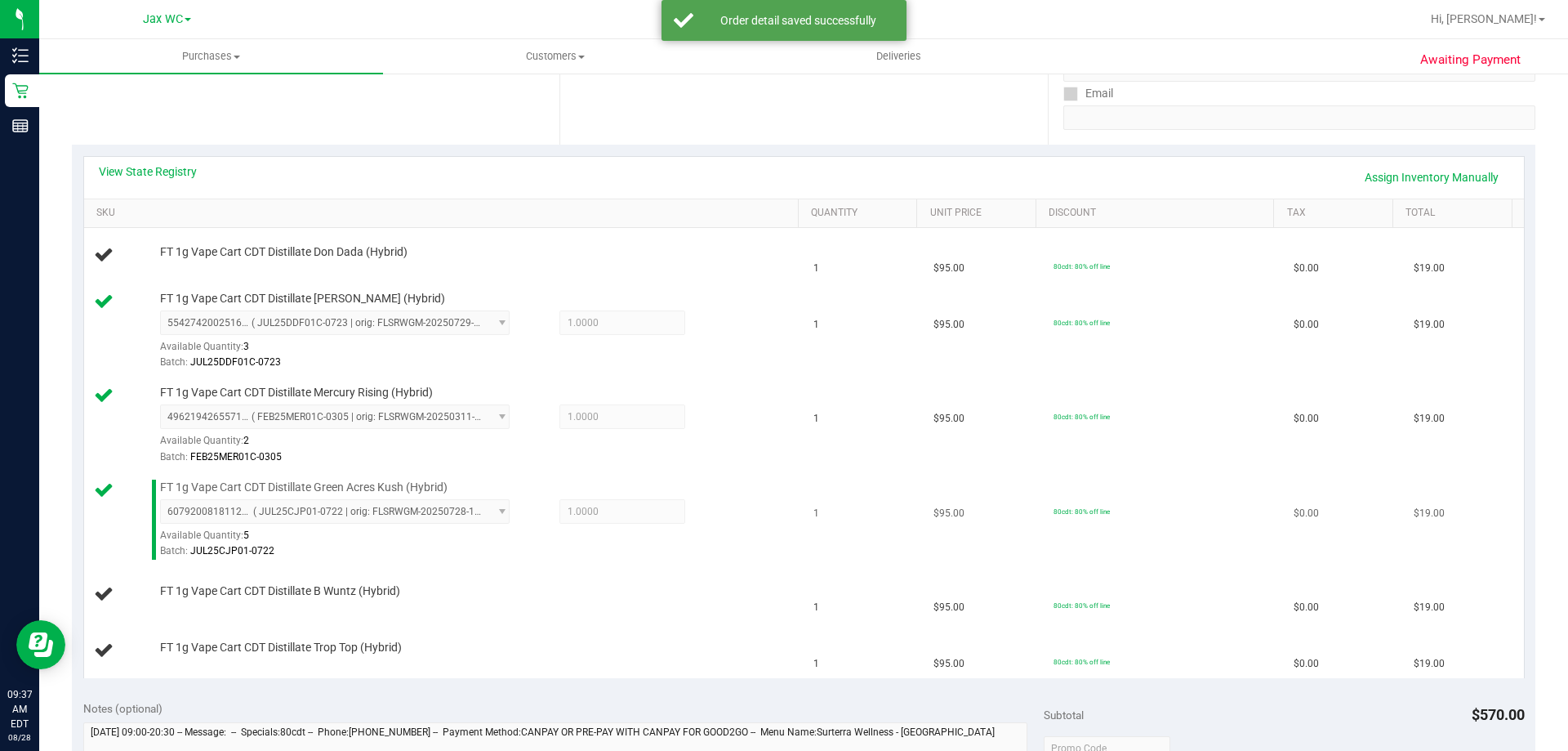
scroll to position [327, 0]
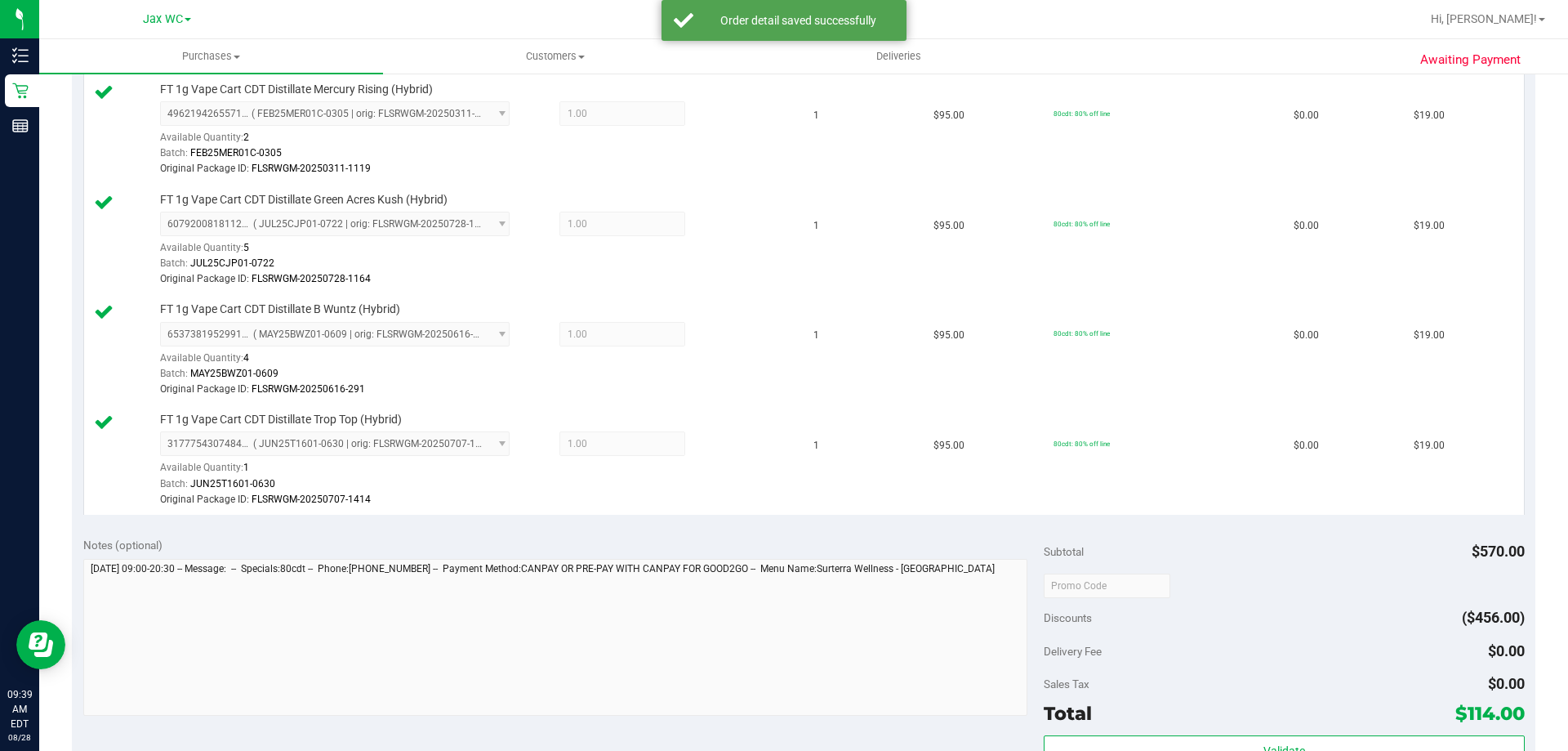
scroll to position [817, 0]
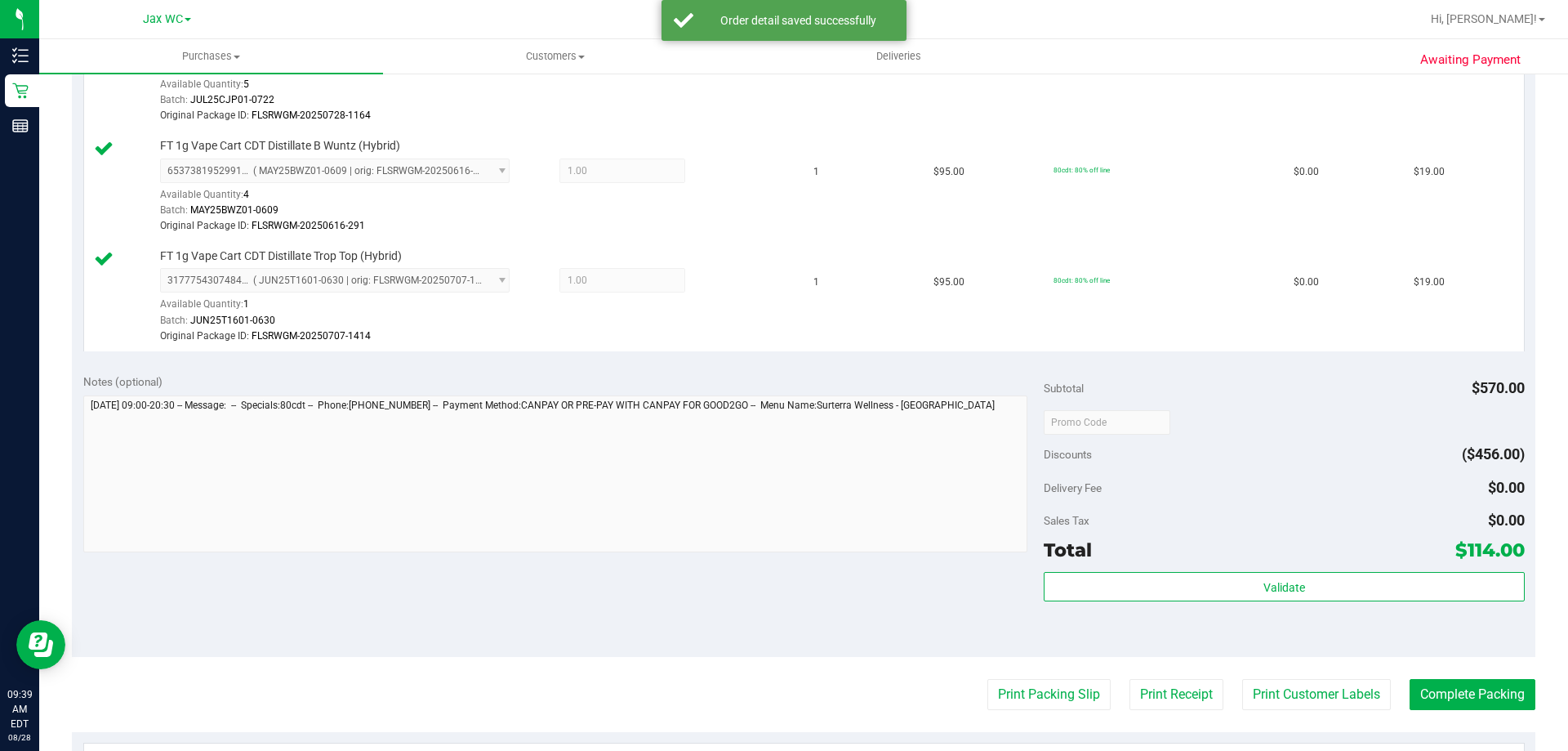
click at [1210, 604] on div "Validate" at bounding box center [1284, 608] width 480 height 73
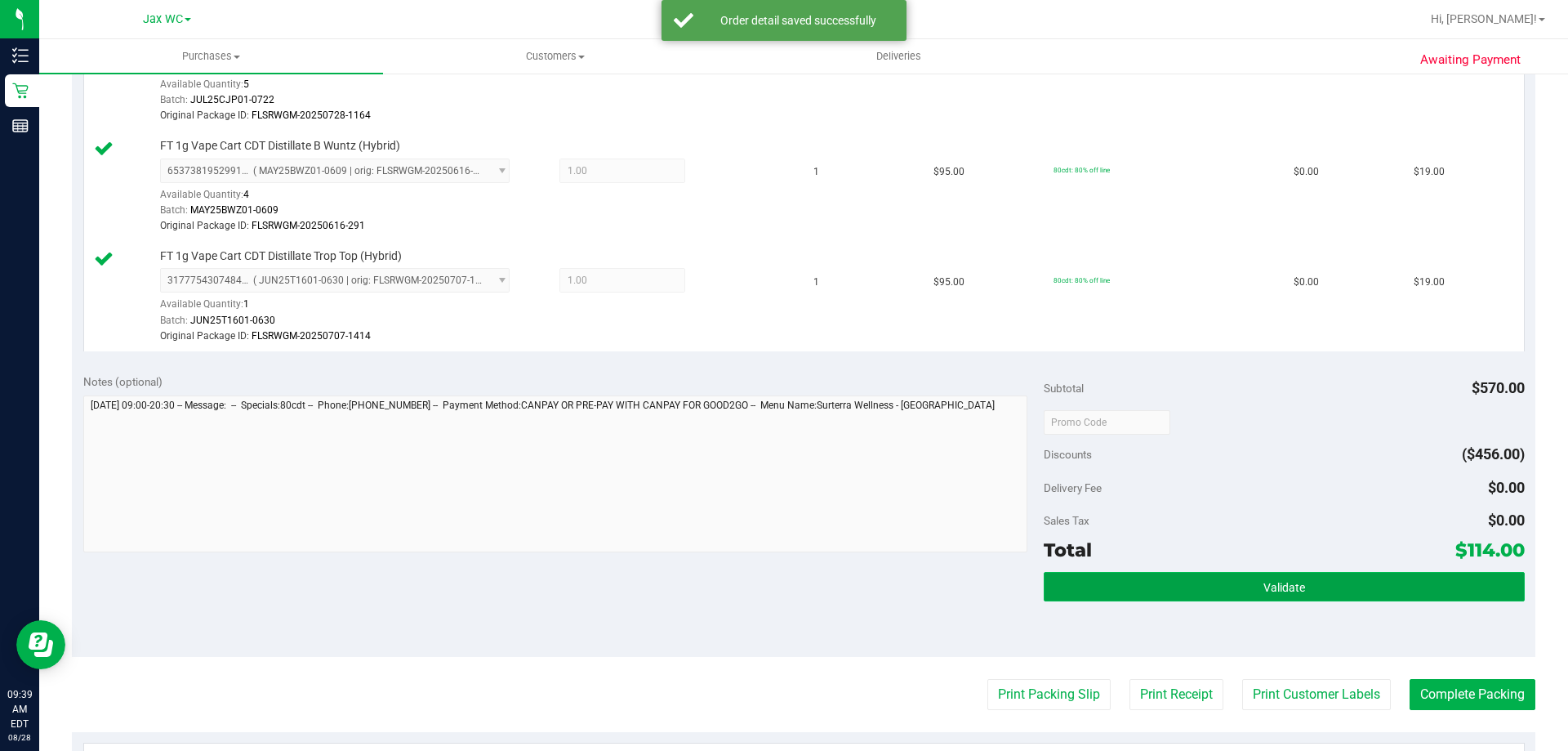
click at [1209, 590] on button "Validate" at bounding box center [1284, 586] width 480 height 29
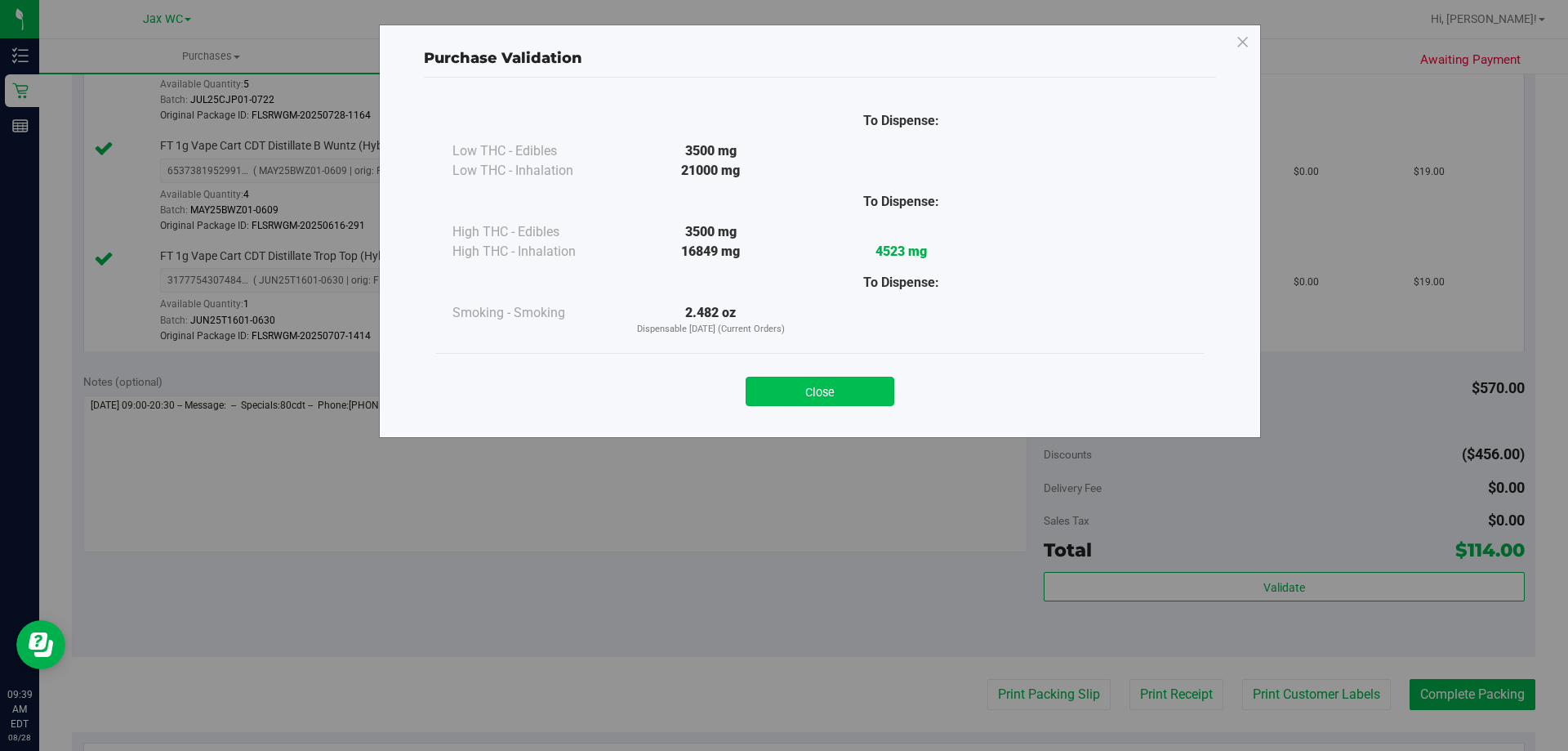
click at [833, 398] on button "Close" at bounding box center [820, 391] width 148 height 29
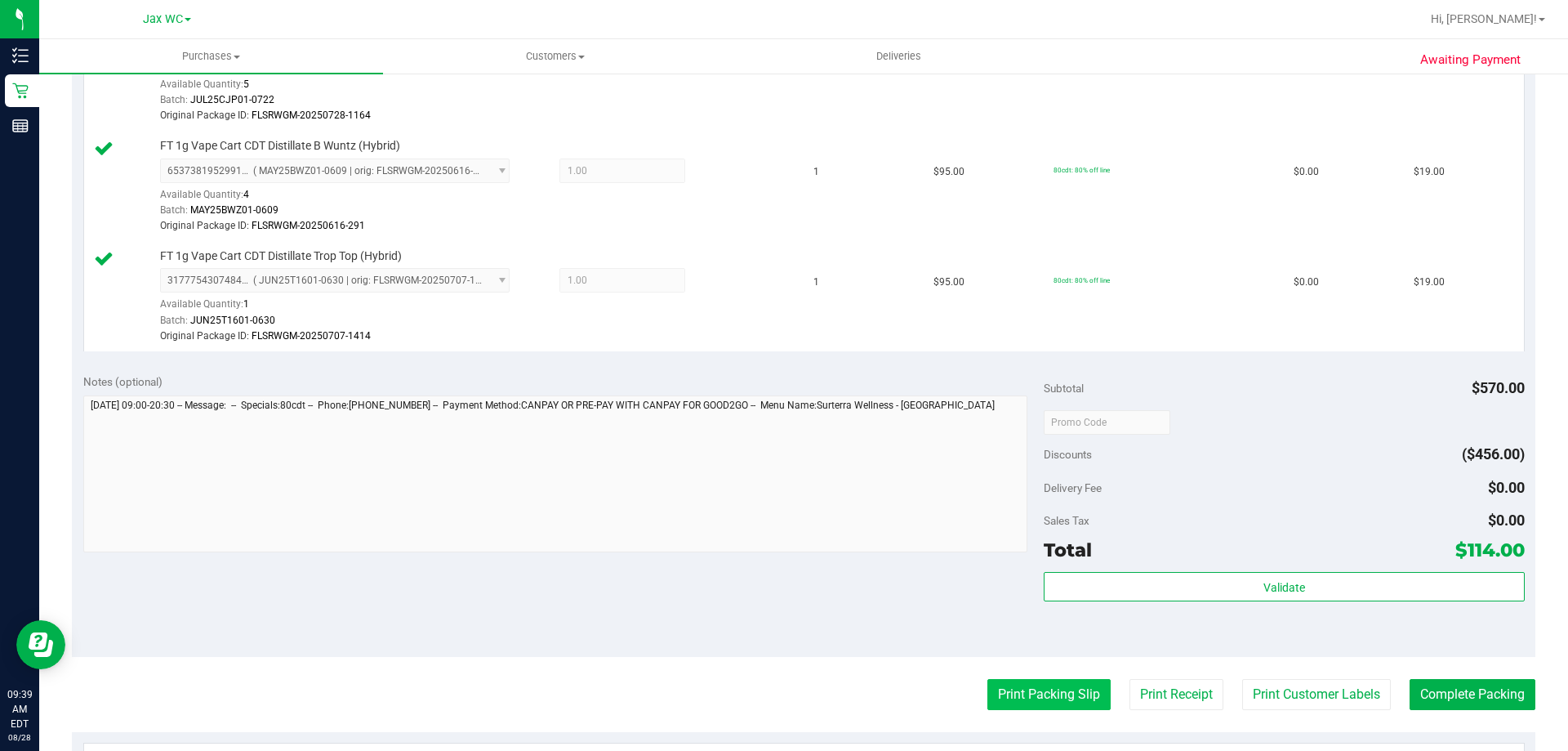
click at [1028, 691] on button "Print Packing Slip" at bounding box center [1048, 694] width 123 height 31
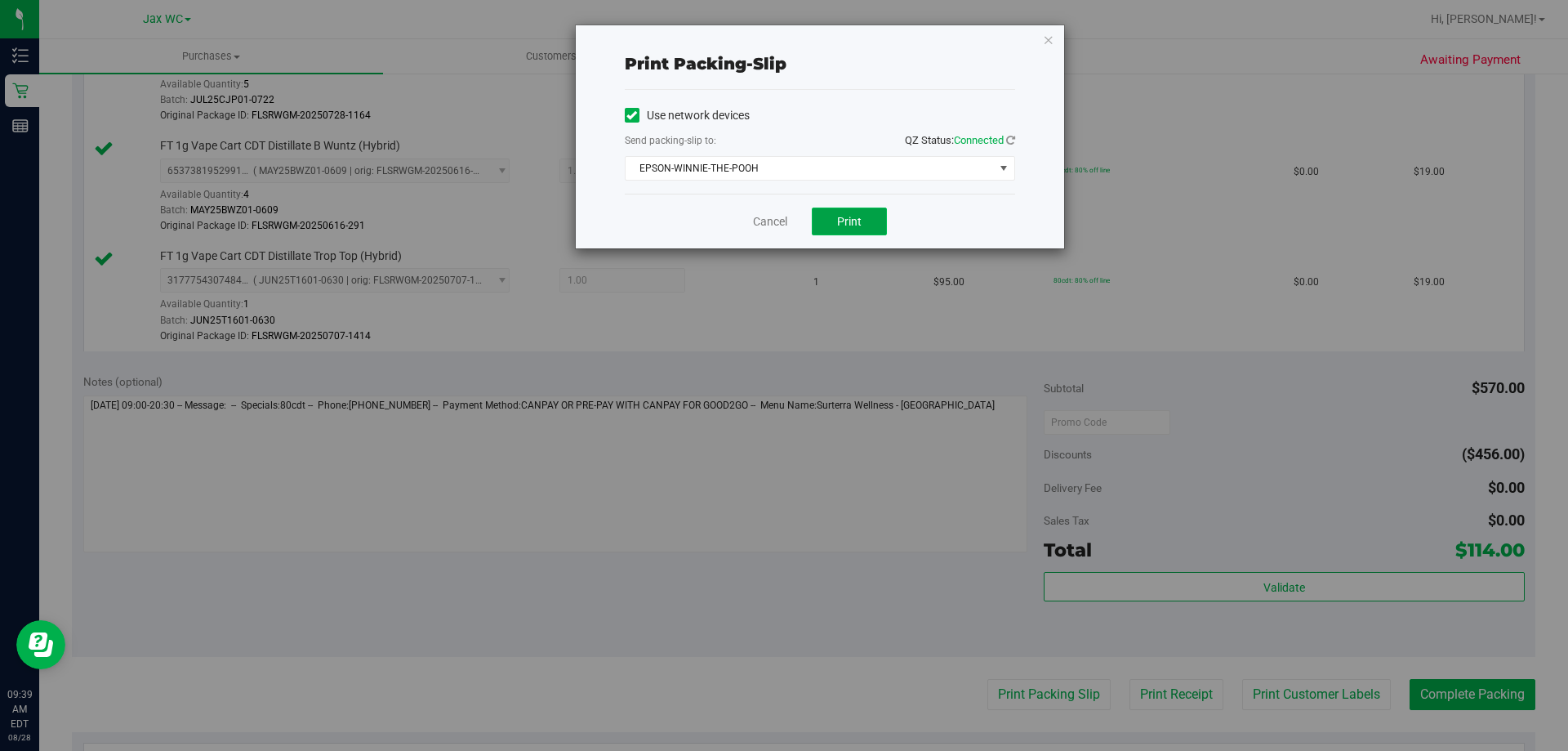
click at [846, 212] on button "Print" at bounding box center [849, 222] width 75 height 28
click at [1049, 46] on icon "button" at bounding box center [1048, 39] width 11 height 20
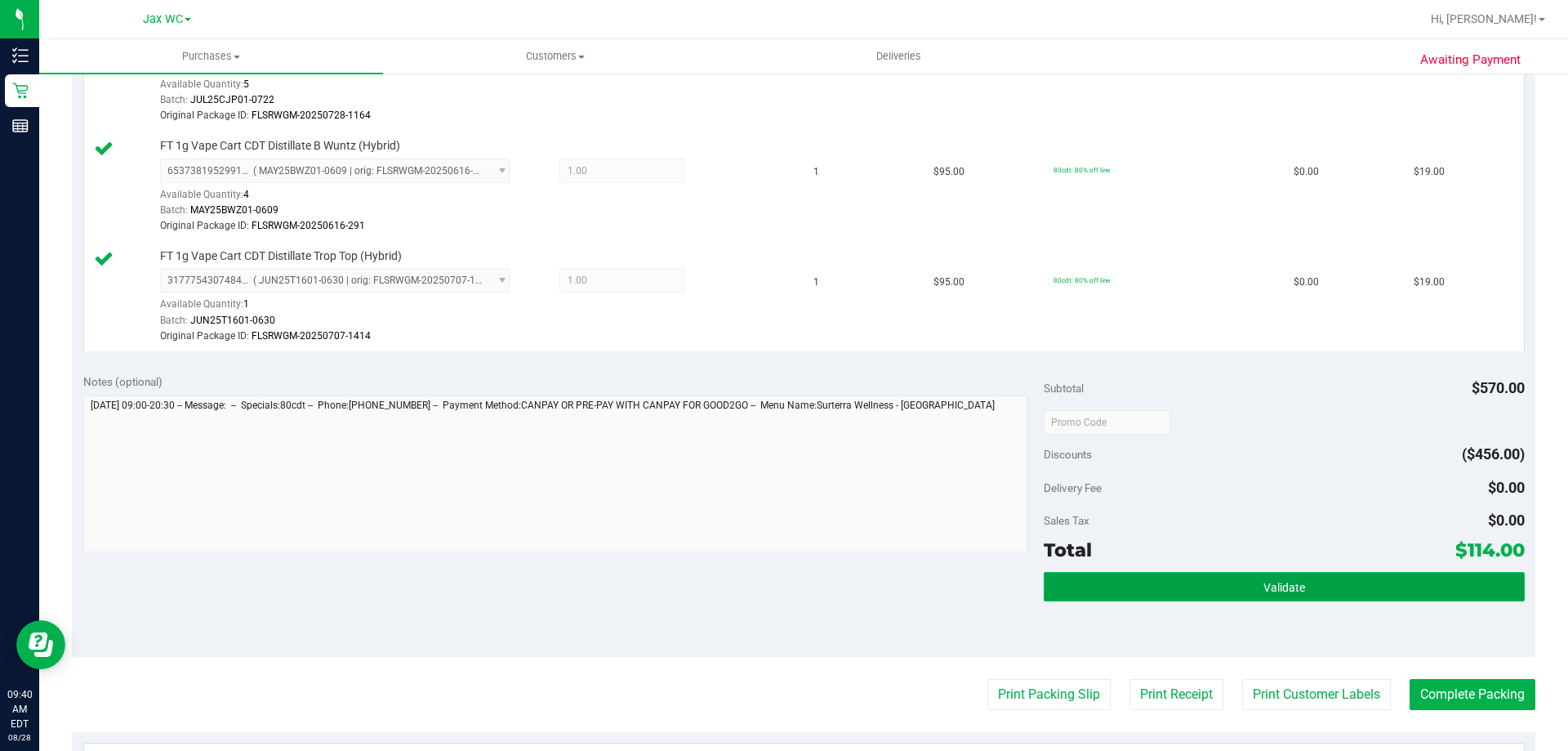
click at [1231, 584] on button "Validate" at bounding box center [1284, 586] width 480 height 29
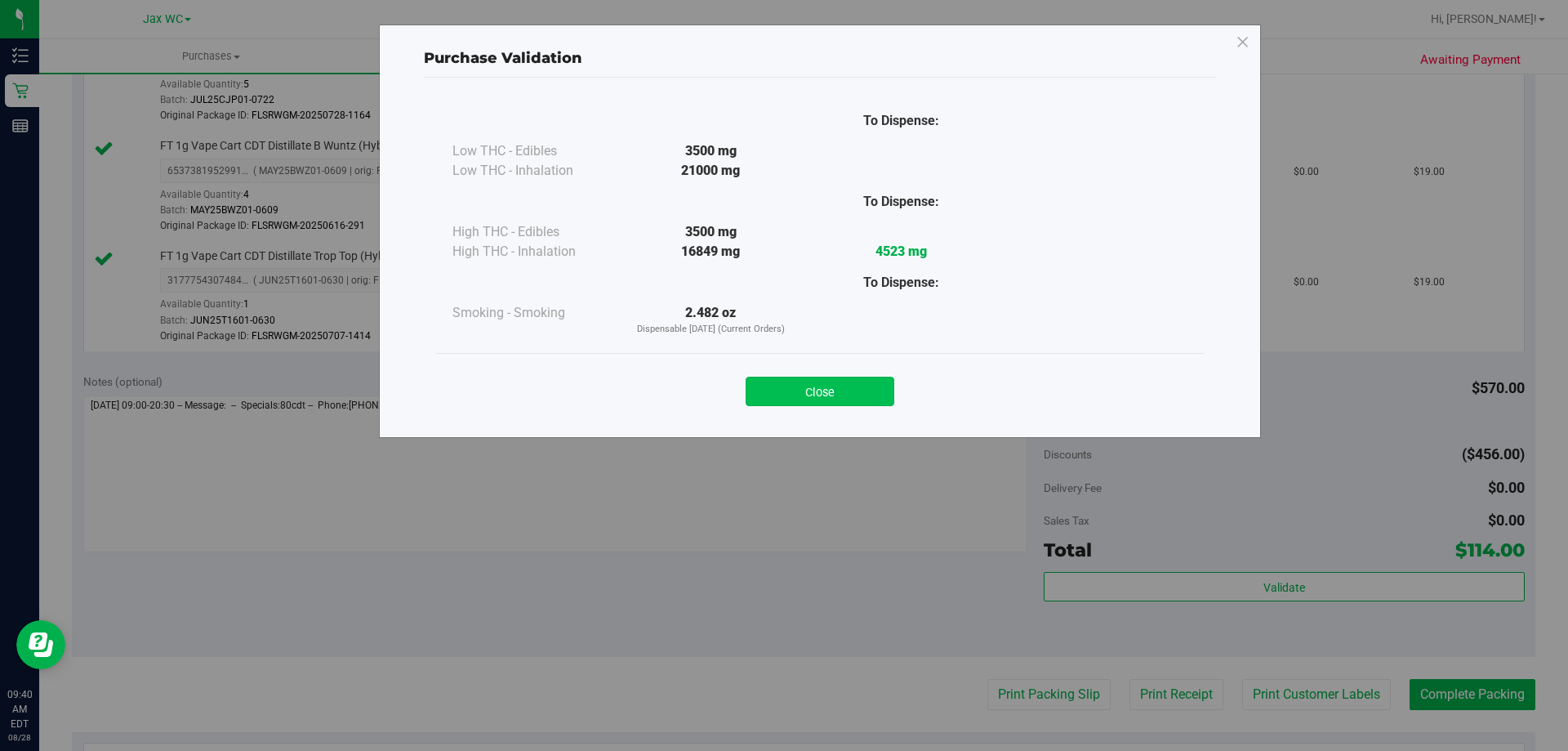
click at [854, 390] on button "Close" at bounding box center [820, 391] width 148 height 29
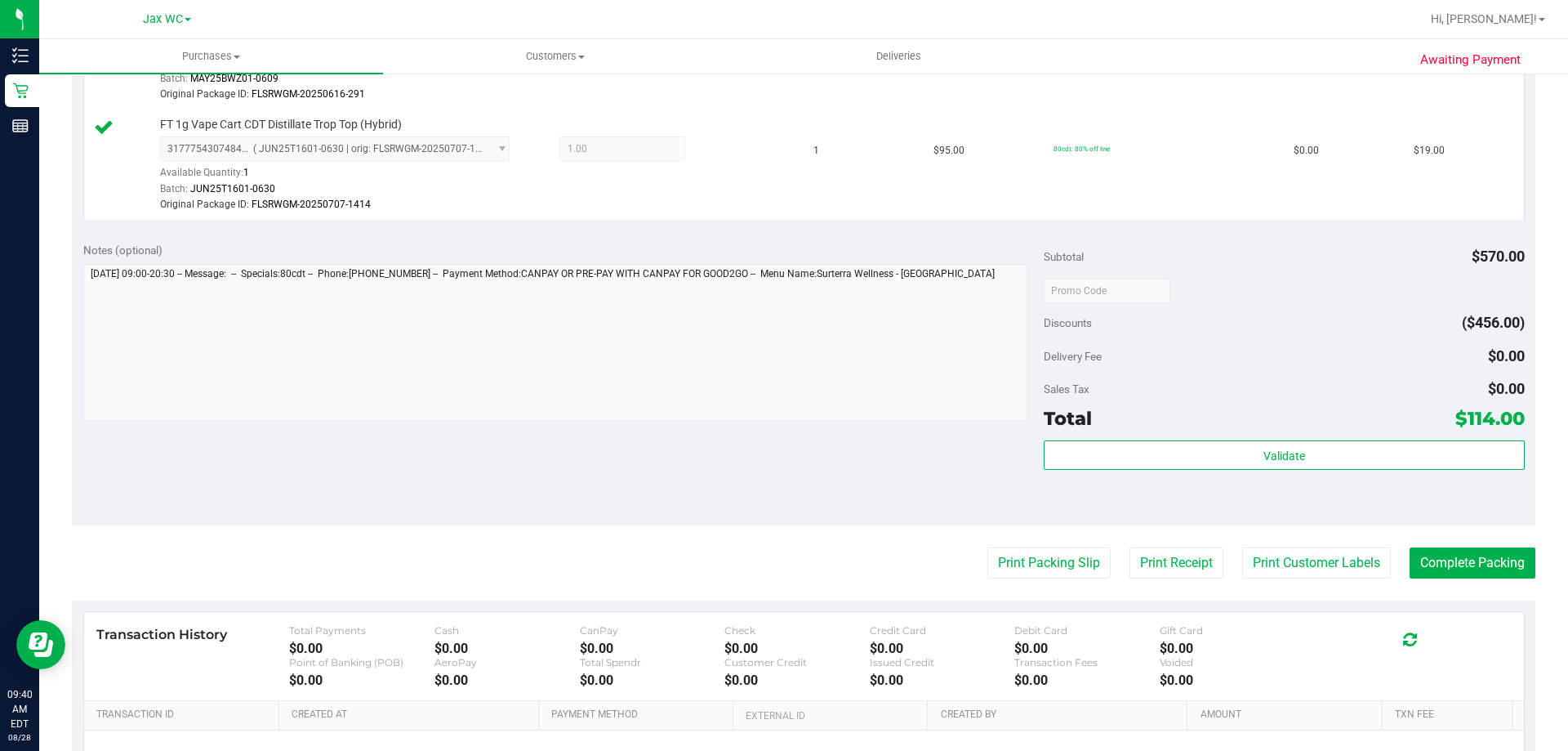
scroll to position [980, 0]
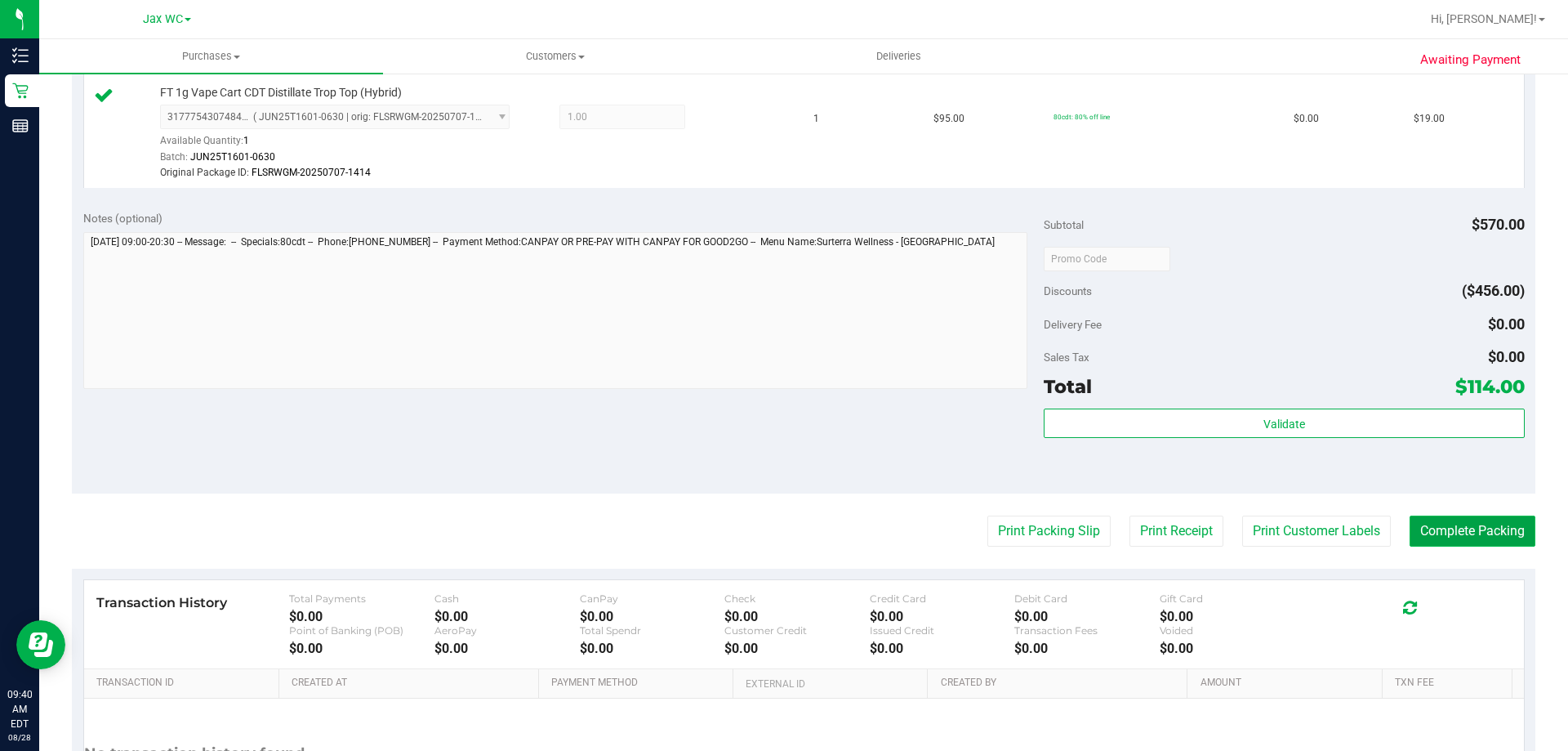
click at [1493, 542] on button "Complete Packing" at bounding box center [1472, 531] width 126 height 31
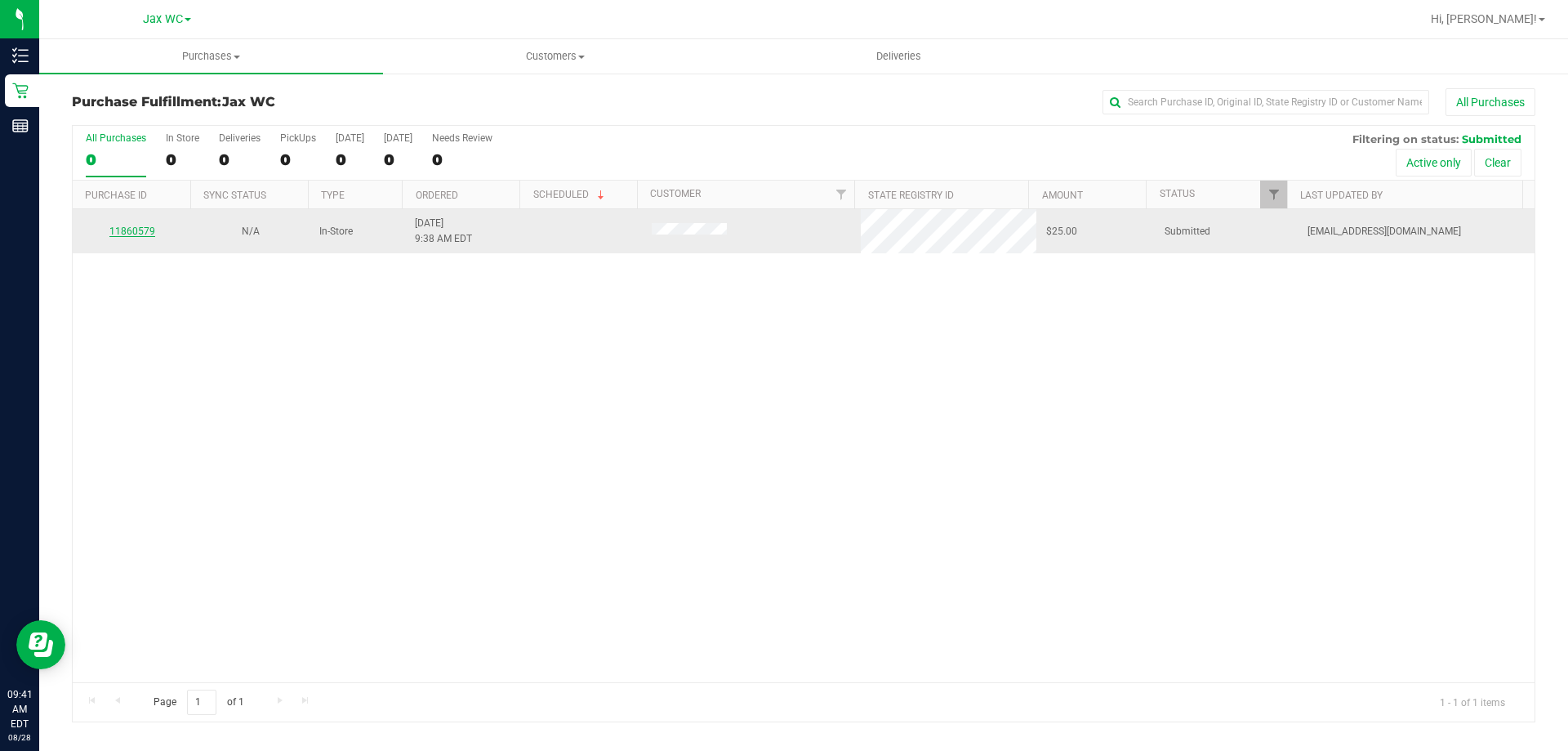
click at [116, 229] on link "11860579" at bounding box center [132, 230] width 46 height 11
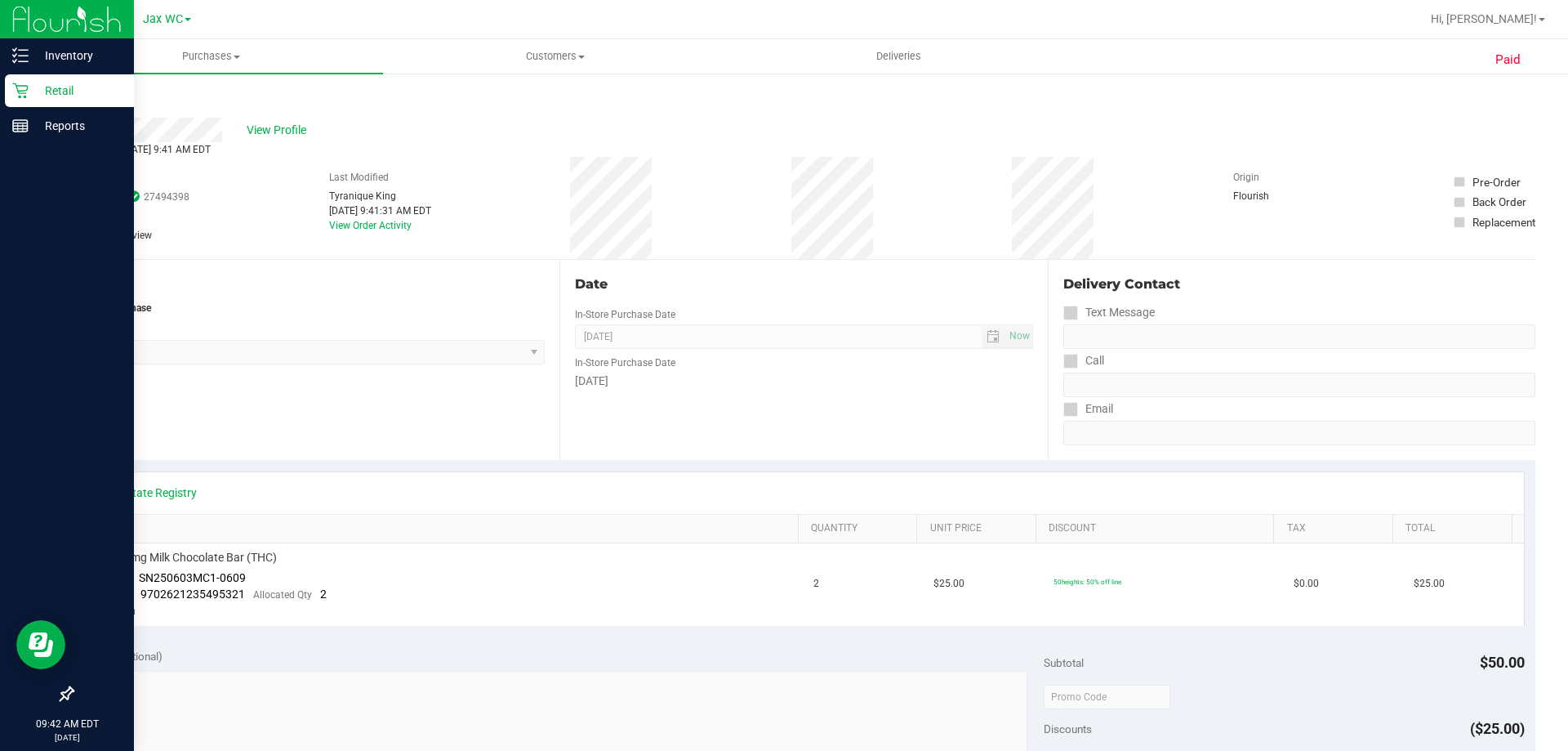
click at [37, 91] on p "Retail" at bounding box center [78, 91] width 98 height 20
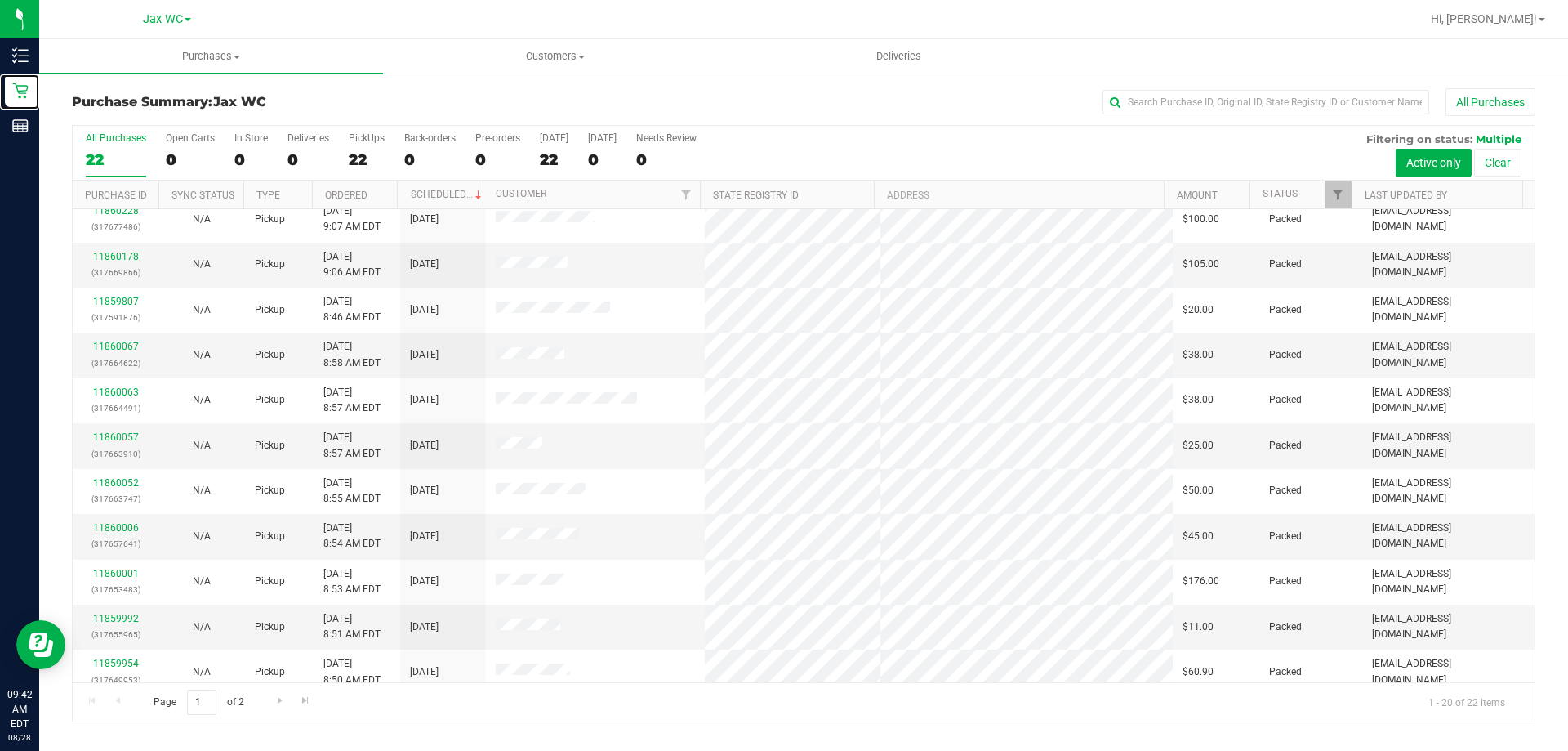
scroll to position [431, 0]
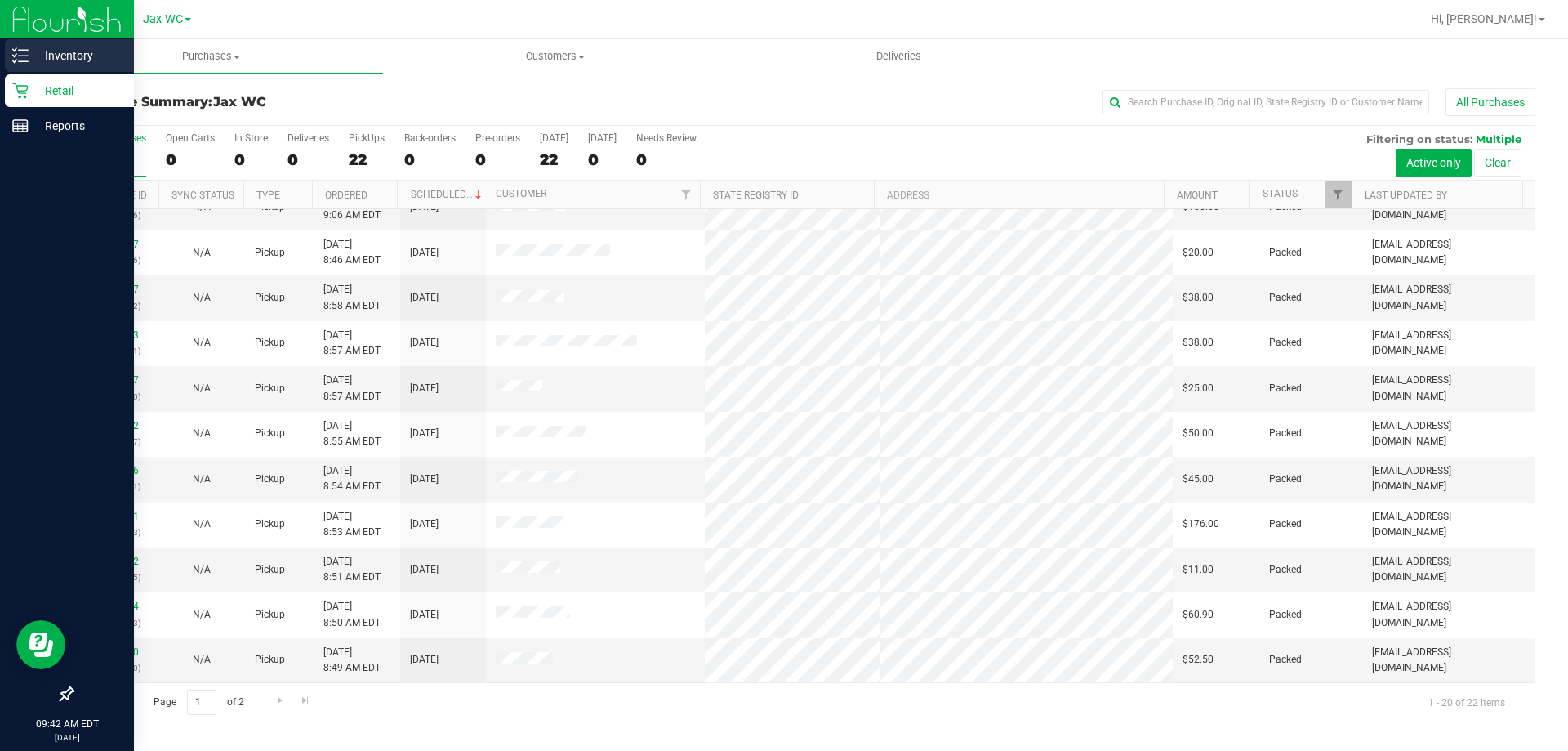
click at [25, 64] on div "Inventory" at bounding box center [70, 55] width 129 height 33
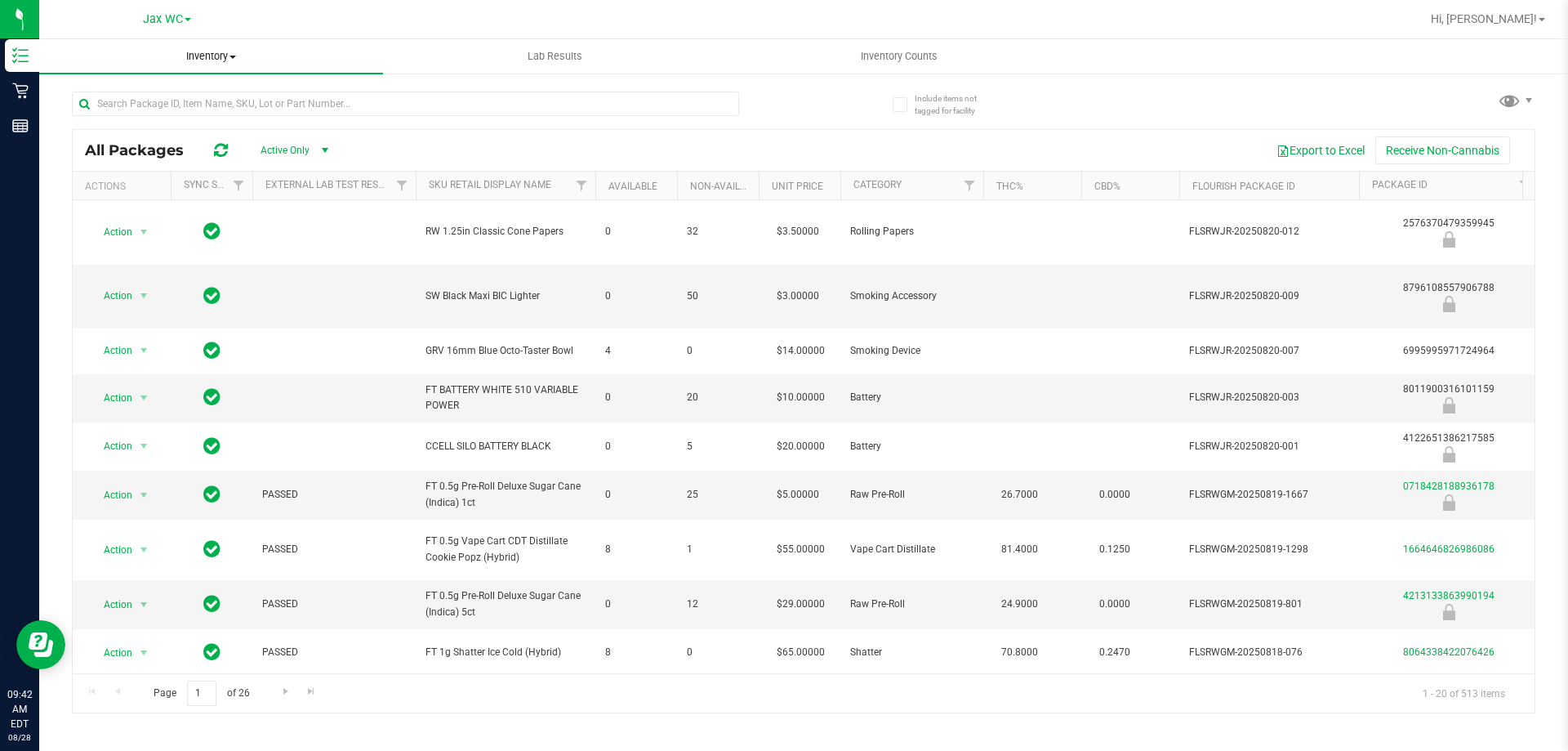
click at [236, 55] on span at bounding box center [233, 57] width 7 height 3
click at [340, 47] on uib-tab-heading "Inventory All packages All inventory Waste log" at bounding box center [210, 56] width 344 height 34
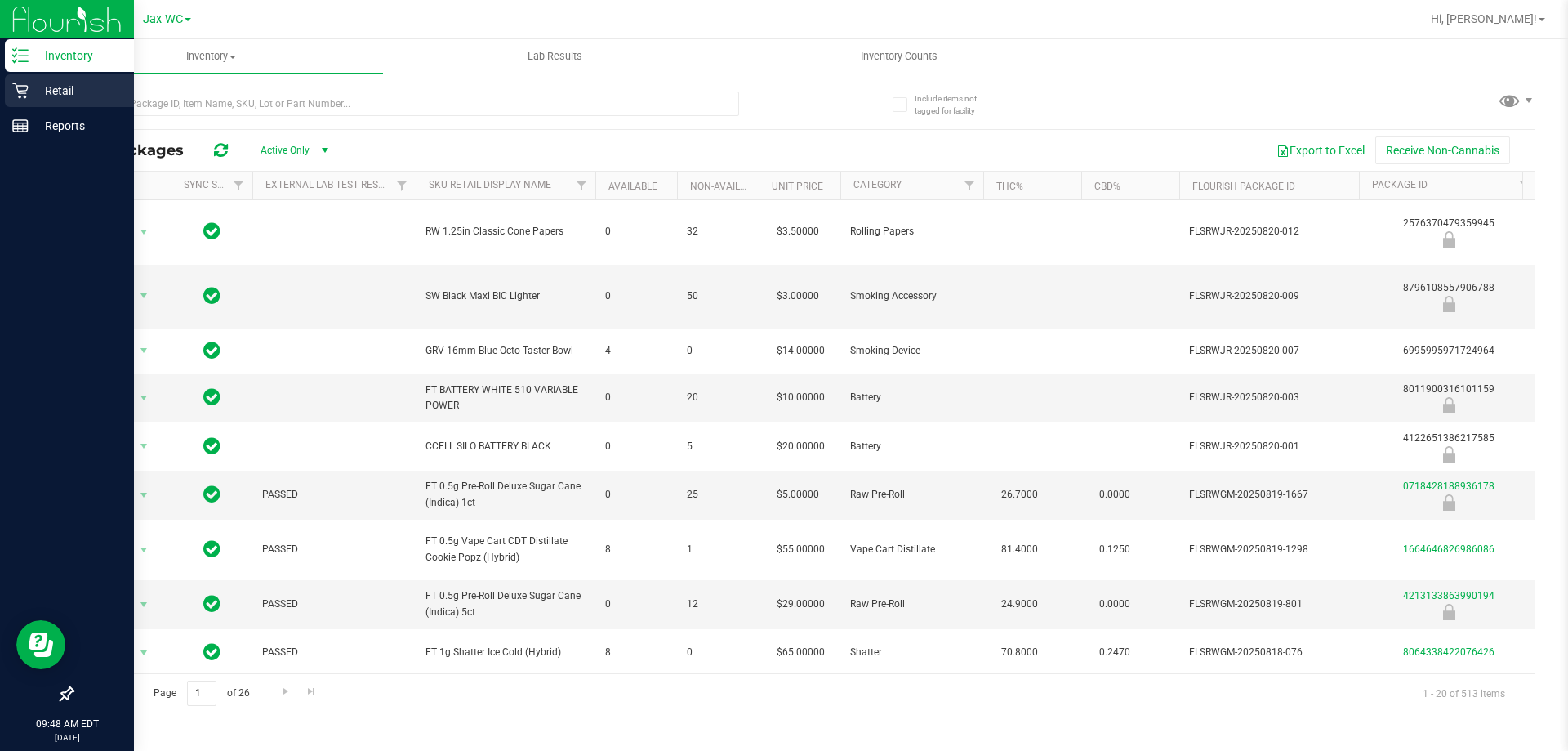
click at [30, 92] on p "Retail" at bounding box center [78, 91] width 98 height 20
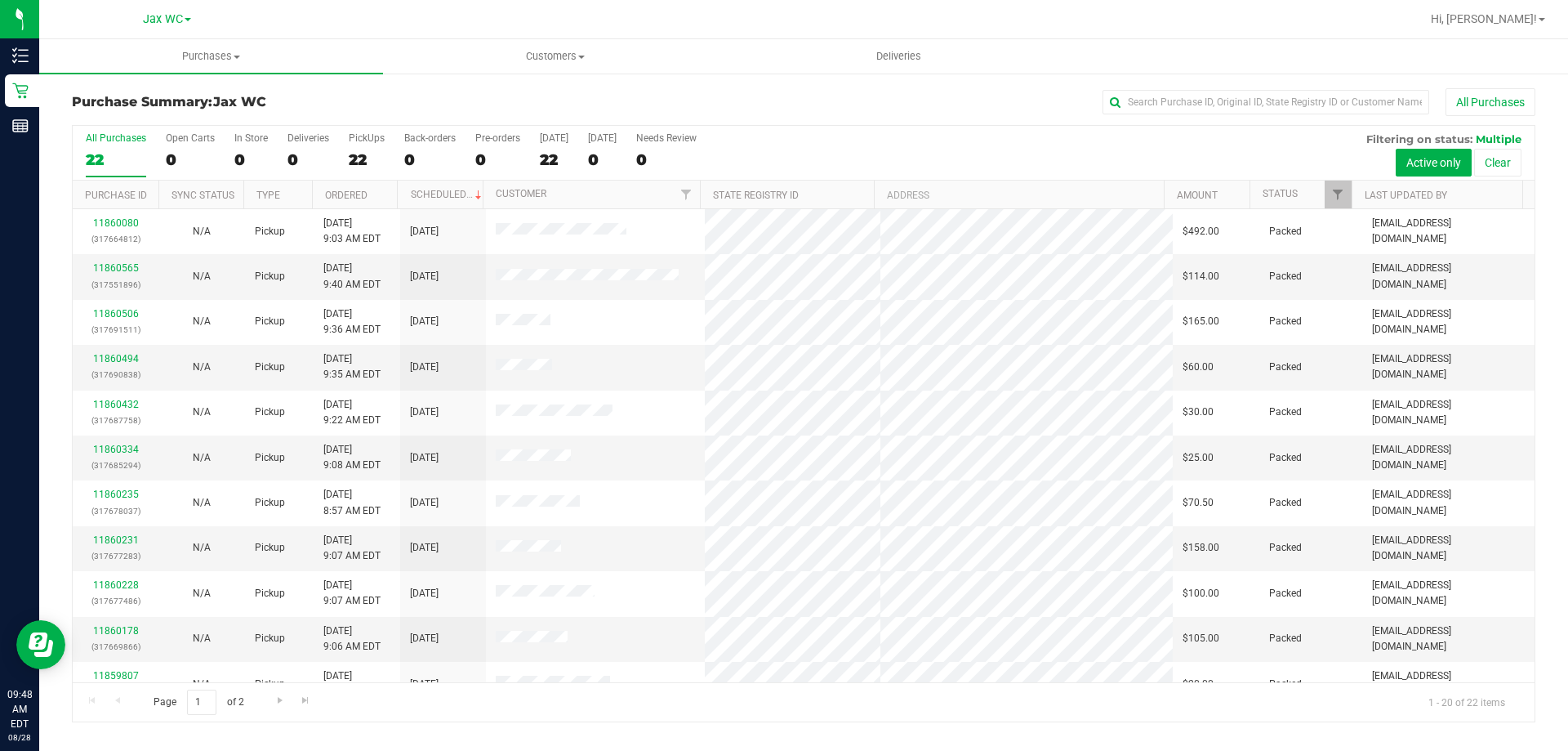
scroll to position [431, 0]
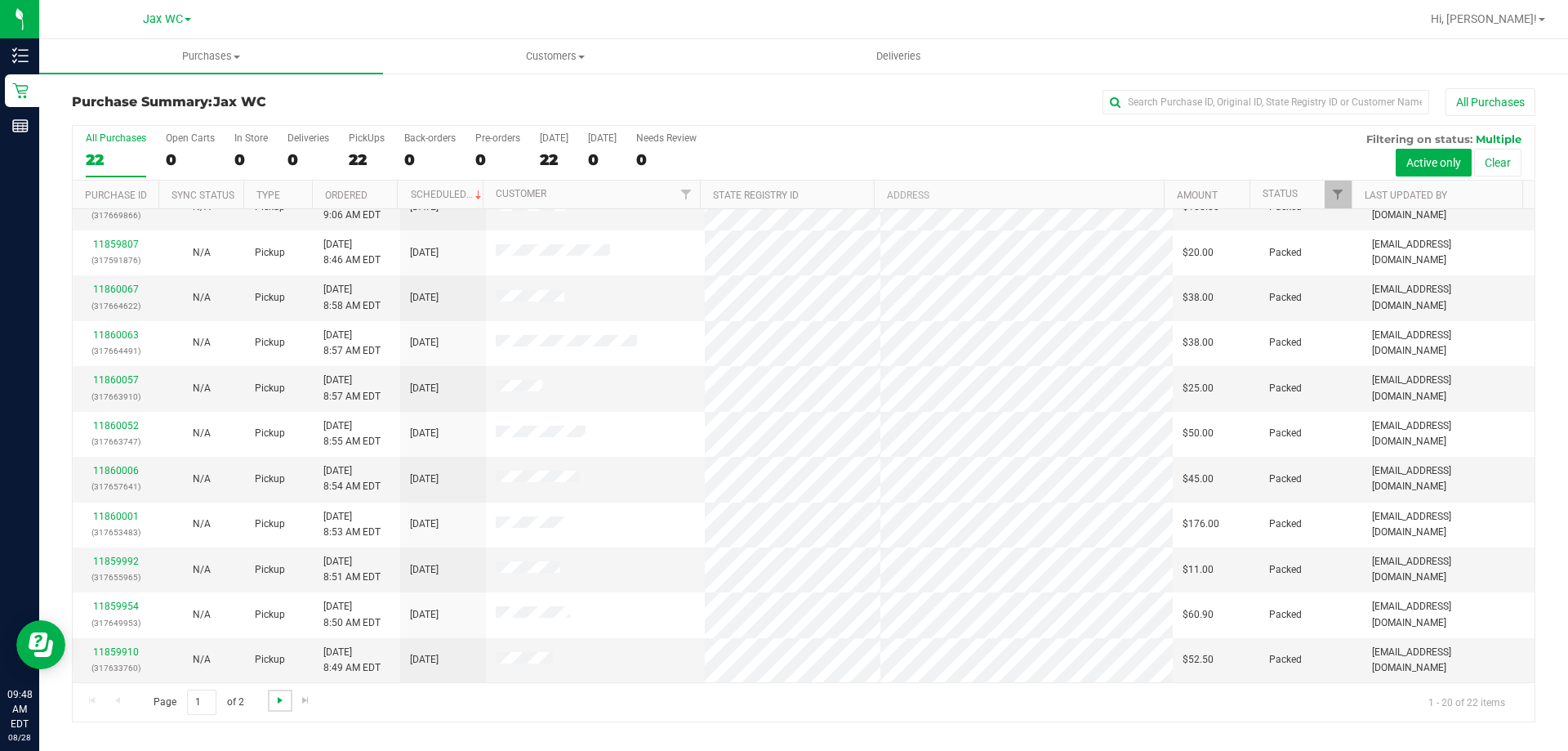
click at [282, 700] on span "Go to the next page" at bounding box center [279, 699] width 13 height 13
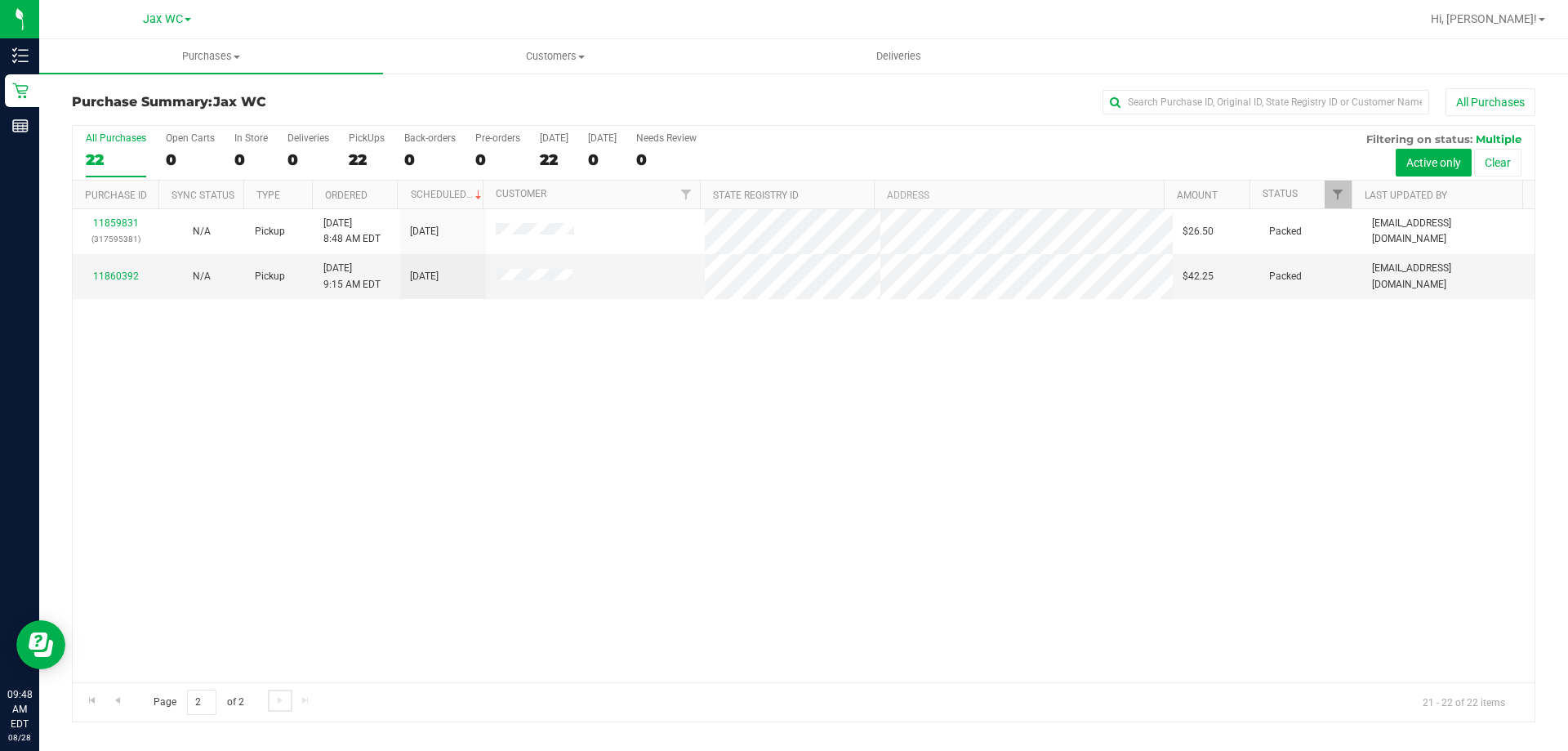
scroll to position [0, 0]
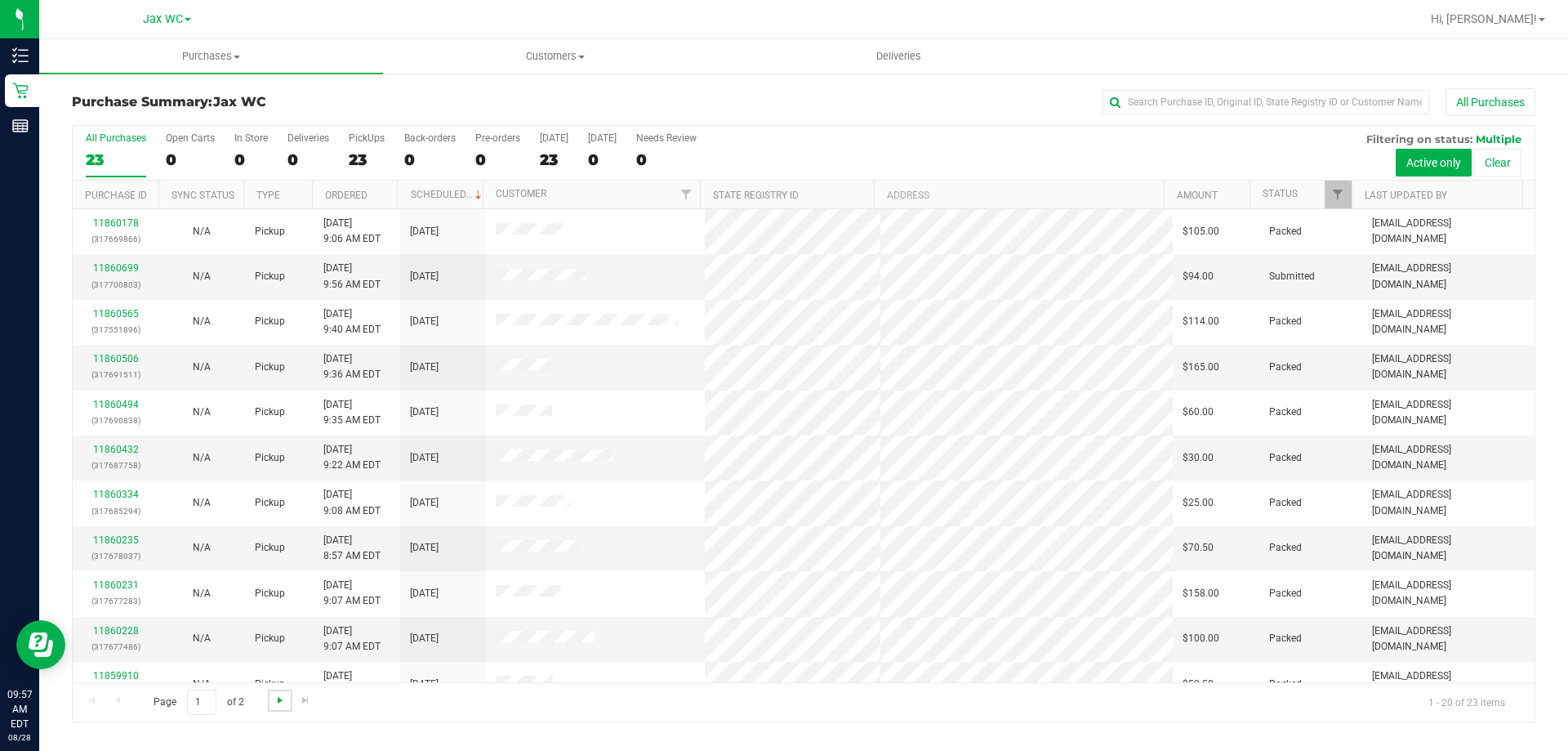
click at [276, 701] on span "Go to the next page" at bounding box center [279, 699] width 13 height 13
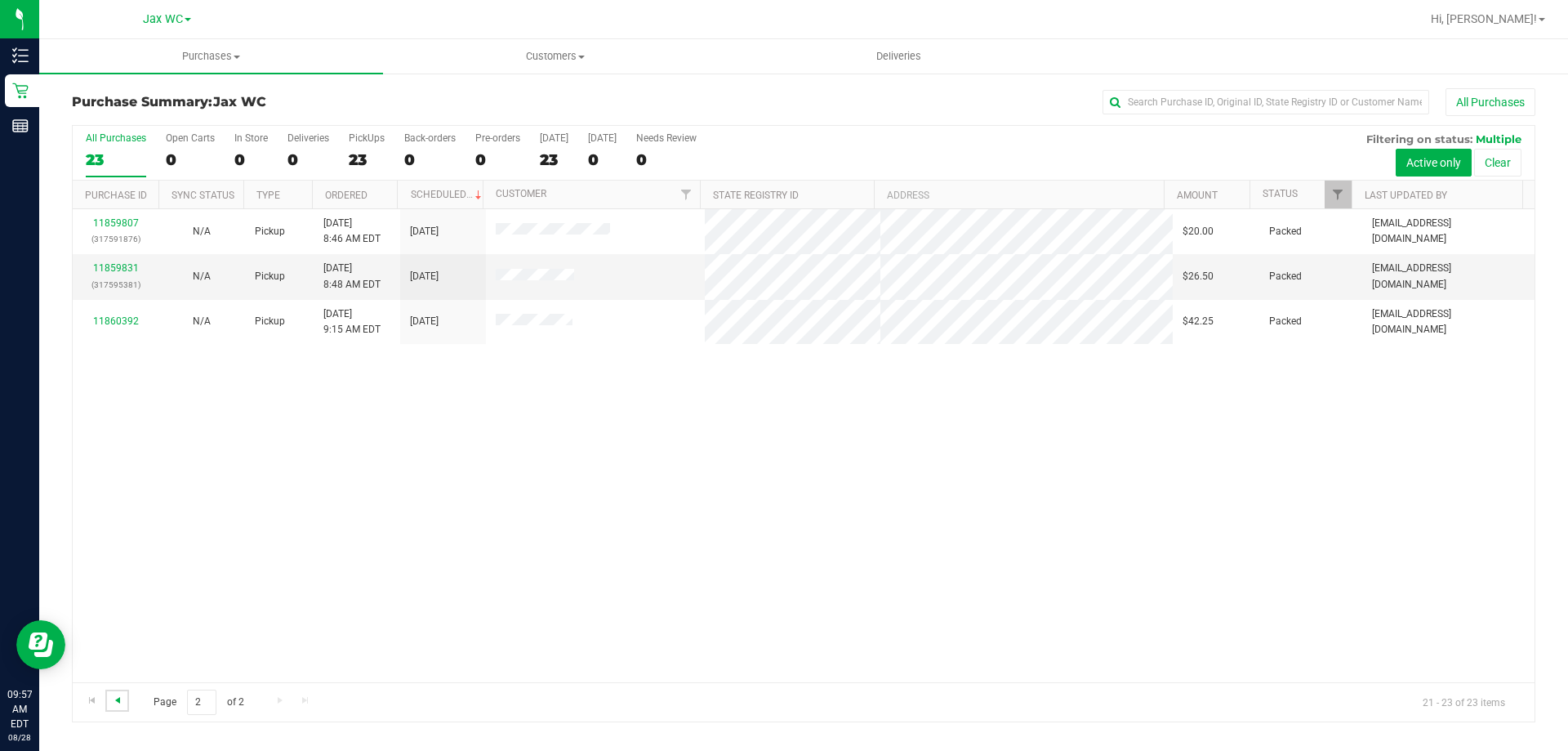
click at [122, 704] on span "Go to the previous page" at bounding box center [117, 699] width 13 height 13
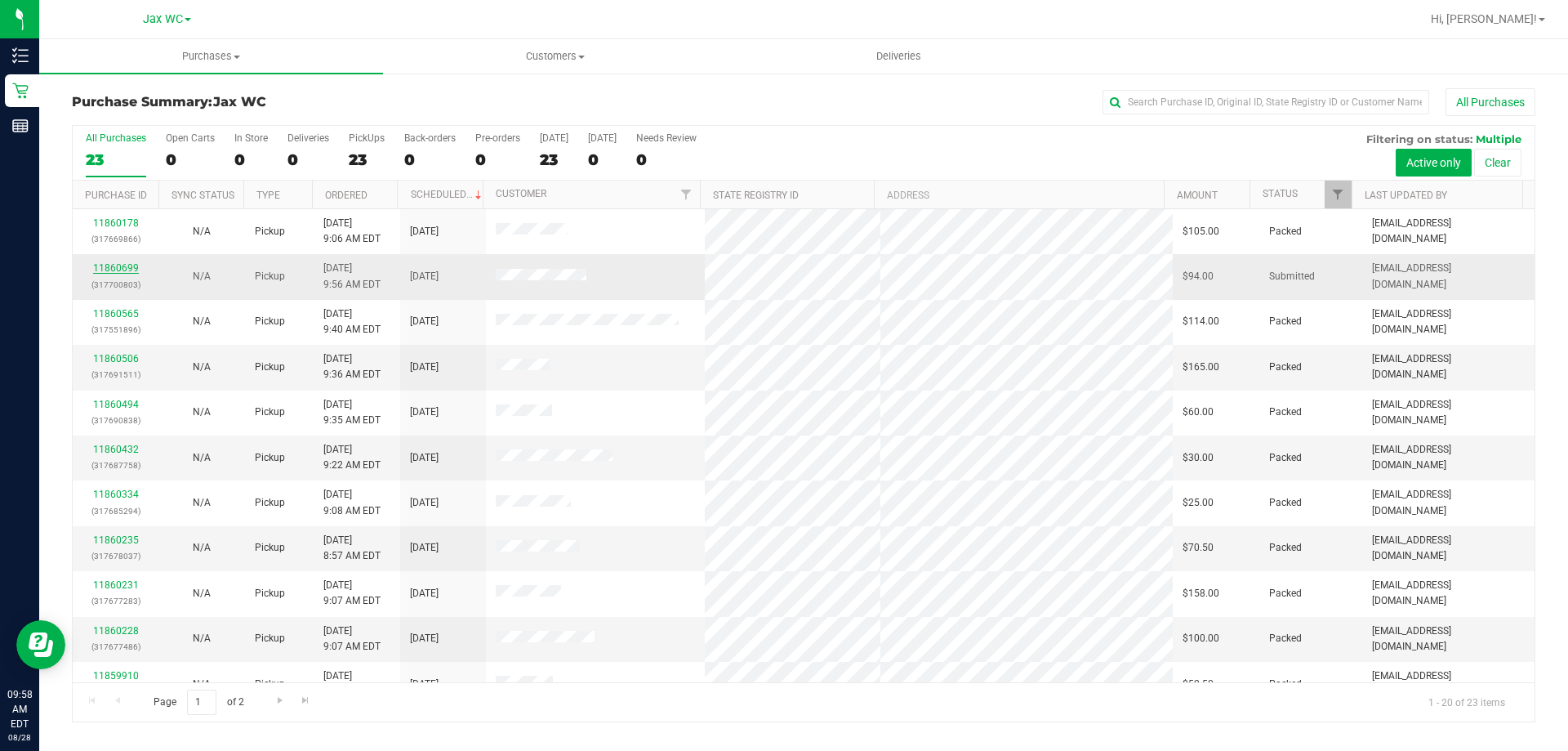
click at [116, 269] on link "11860699" at bounding box center [116, 267] width 46 height 11
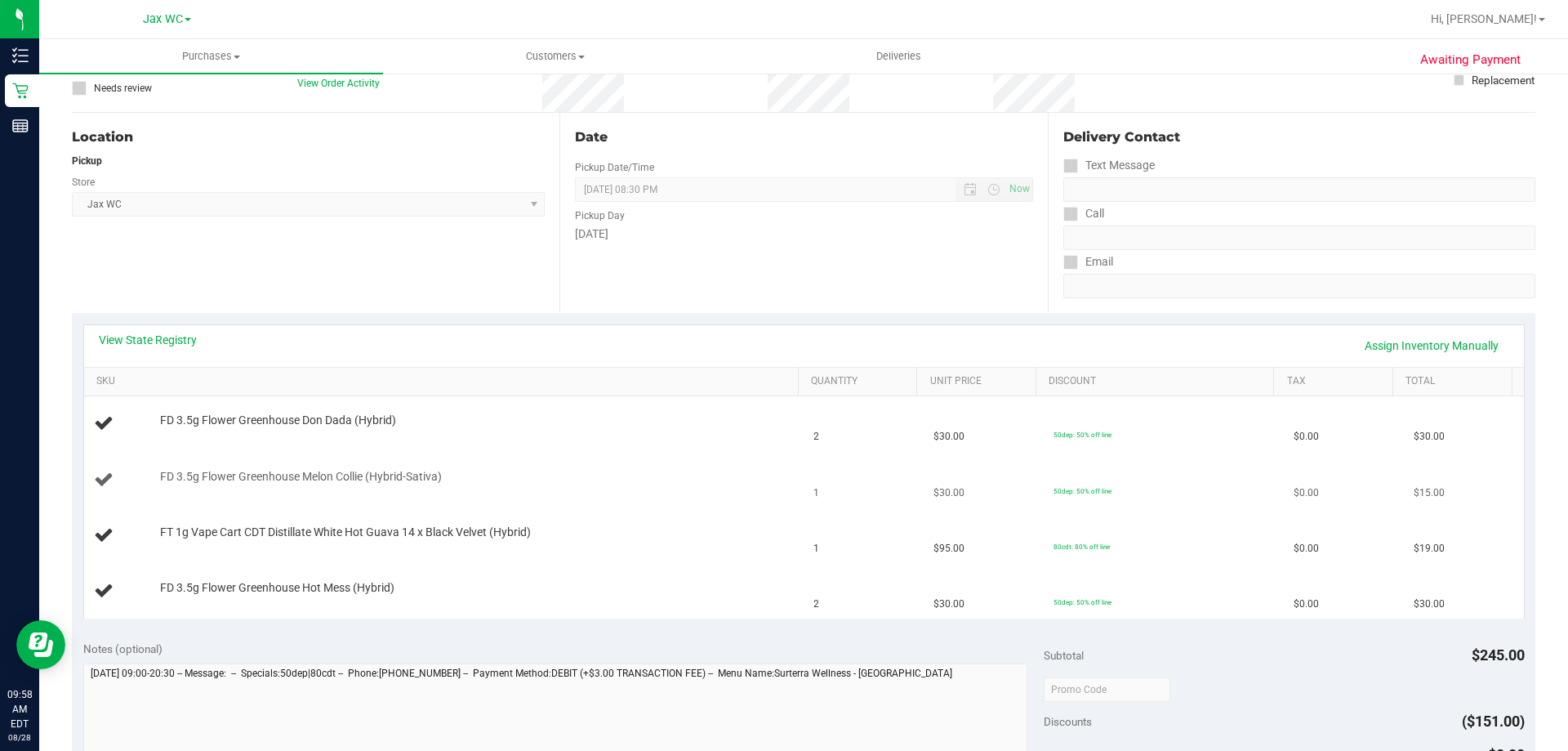
scroll to position [163, 0]
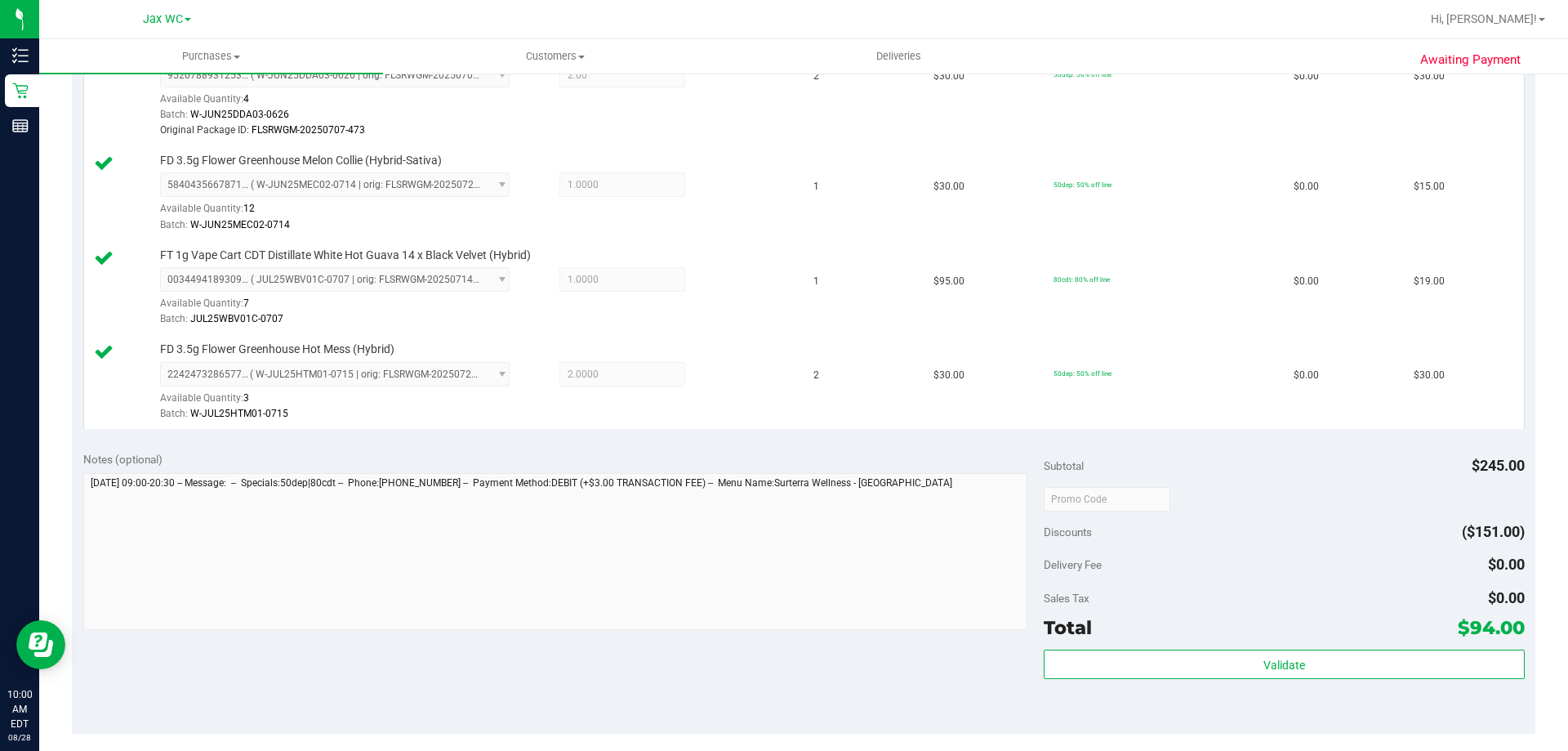
scroll to position [654, 0]
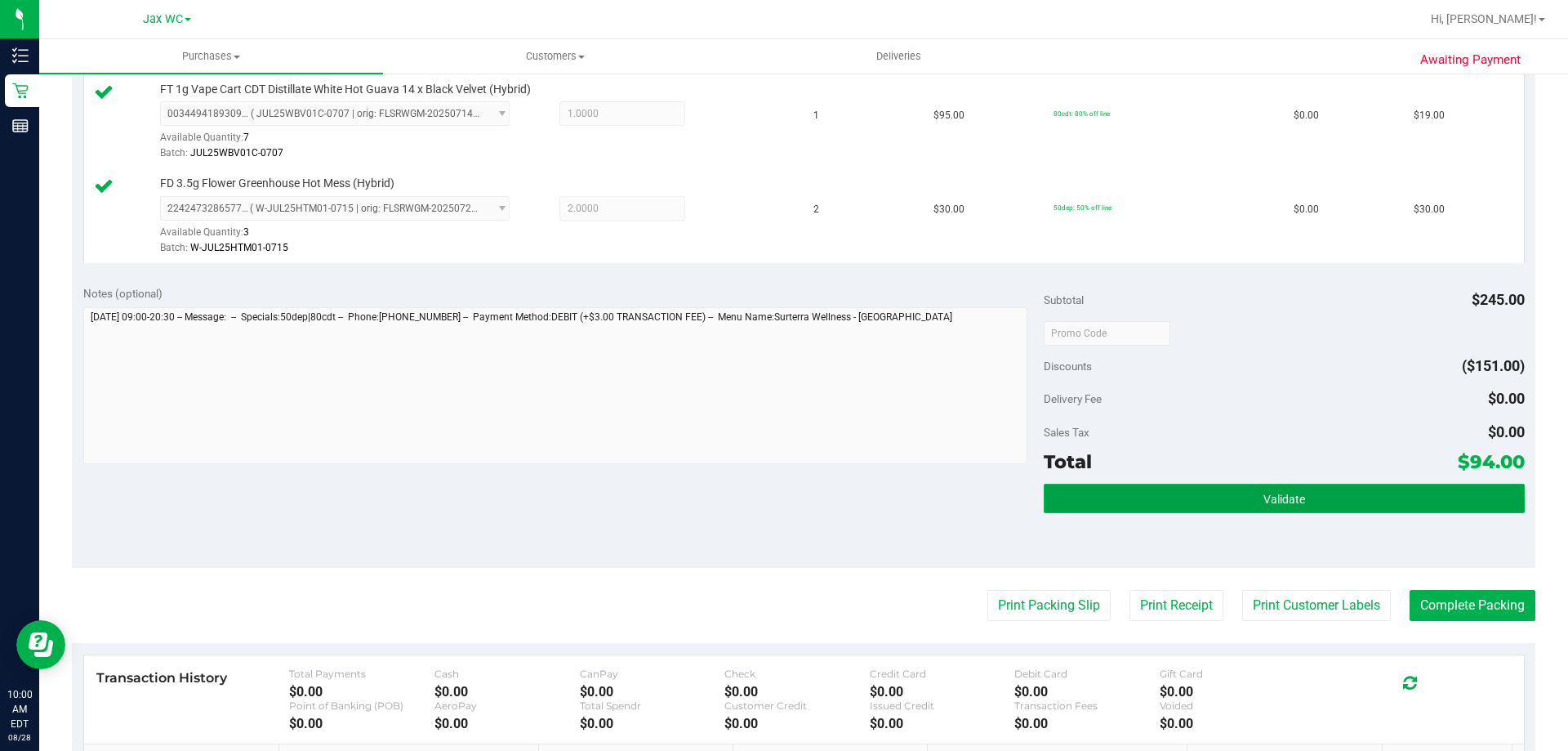
click at [1133, 498] on button "Validate" at bounding box center [1284, 498] width 480 height 29
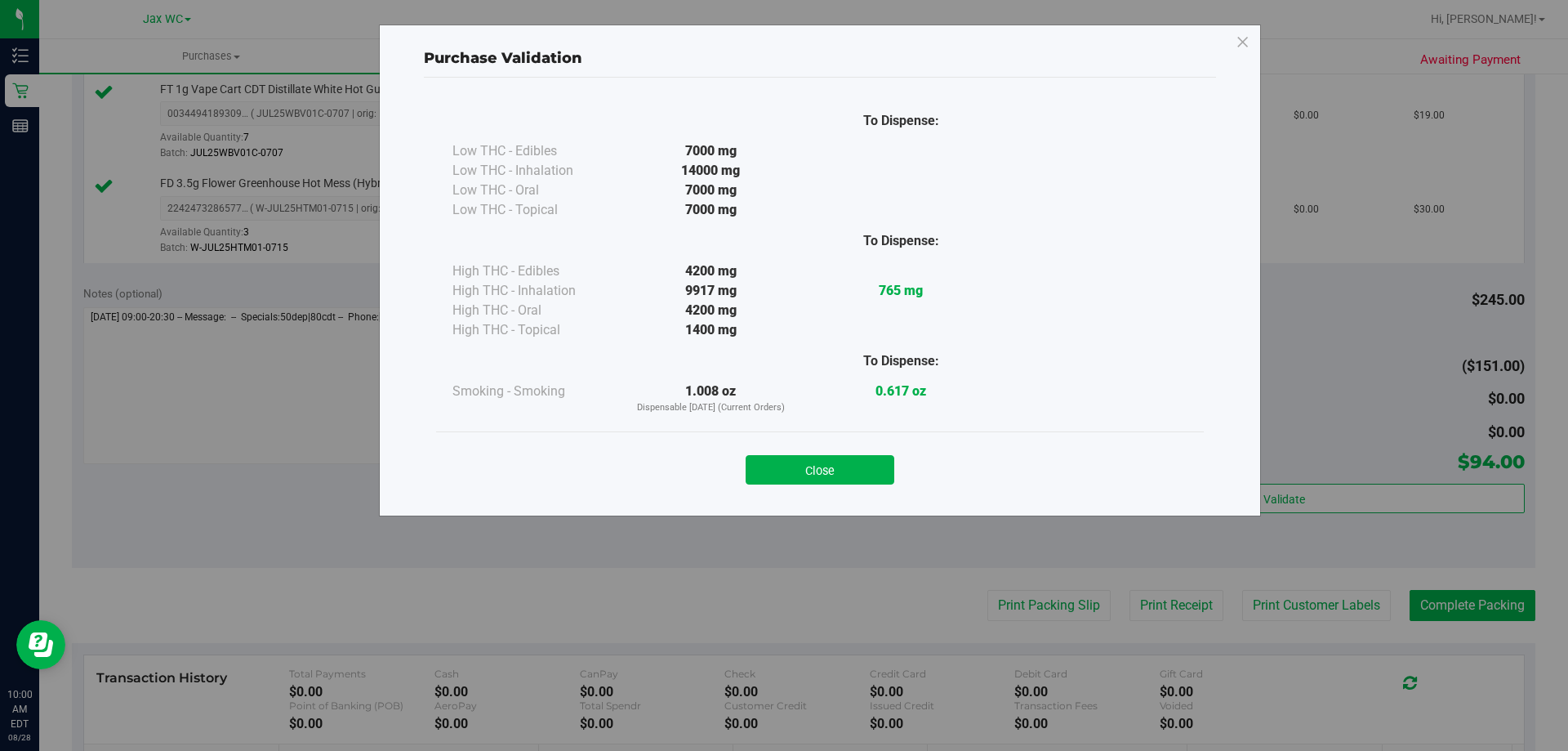
click at [828, 491] on div "Close" at bounding box center [820, 464] width 767 height 66
click at [829, 470] on button "Close" at bounding box center [820, 470] width 148 height 29
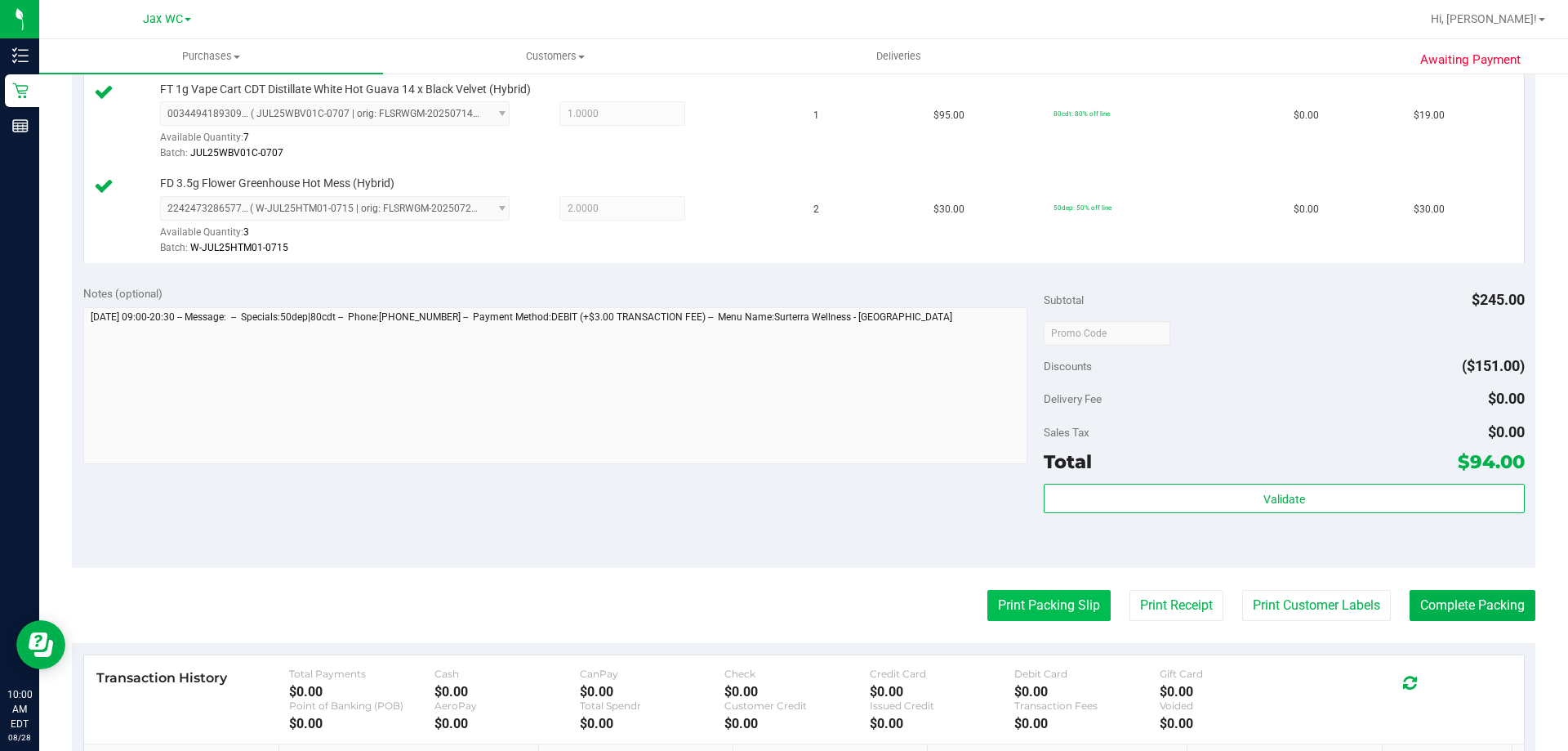
click at [1010, 606] on button "Print Packing Slip" at bounding box center [1048, 605] width 123 height 31
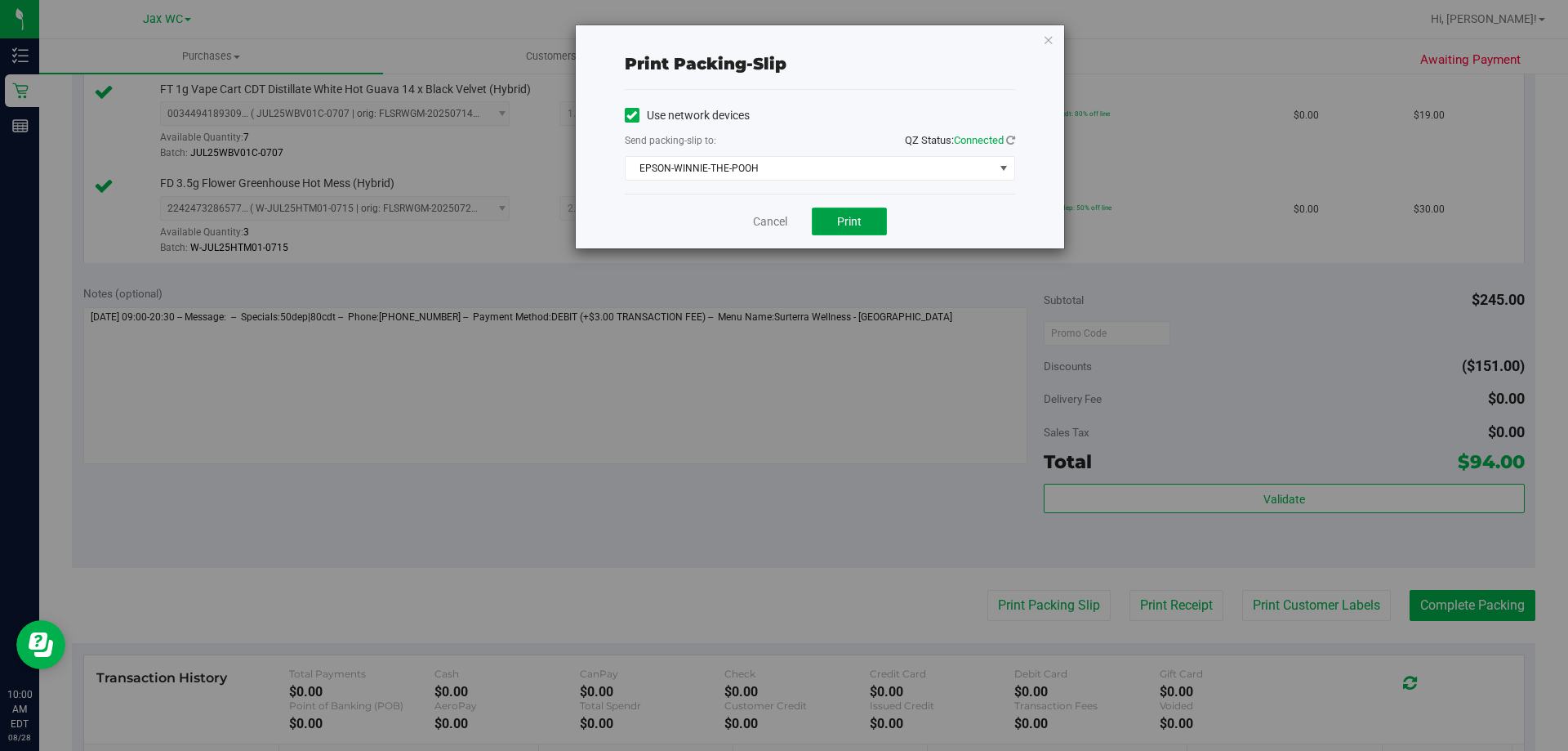
click at [853, 222] on span "Print" at bounding box center [849, 221] width 24 height 13
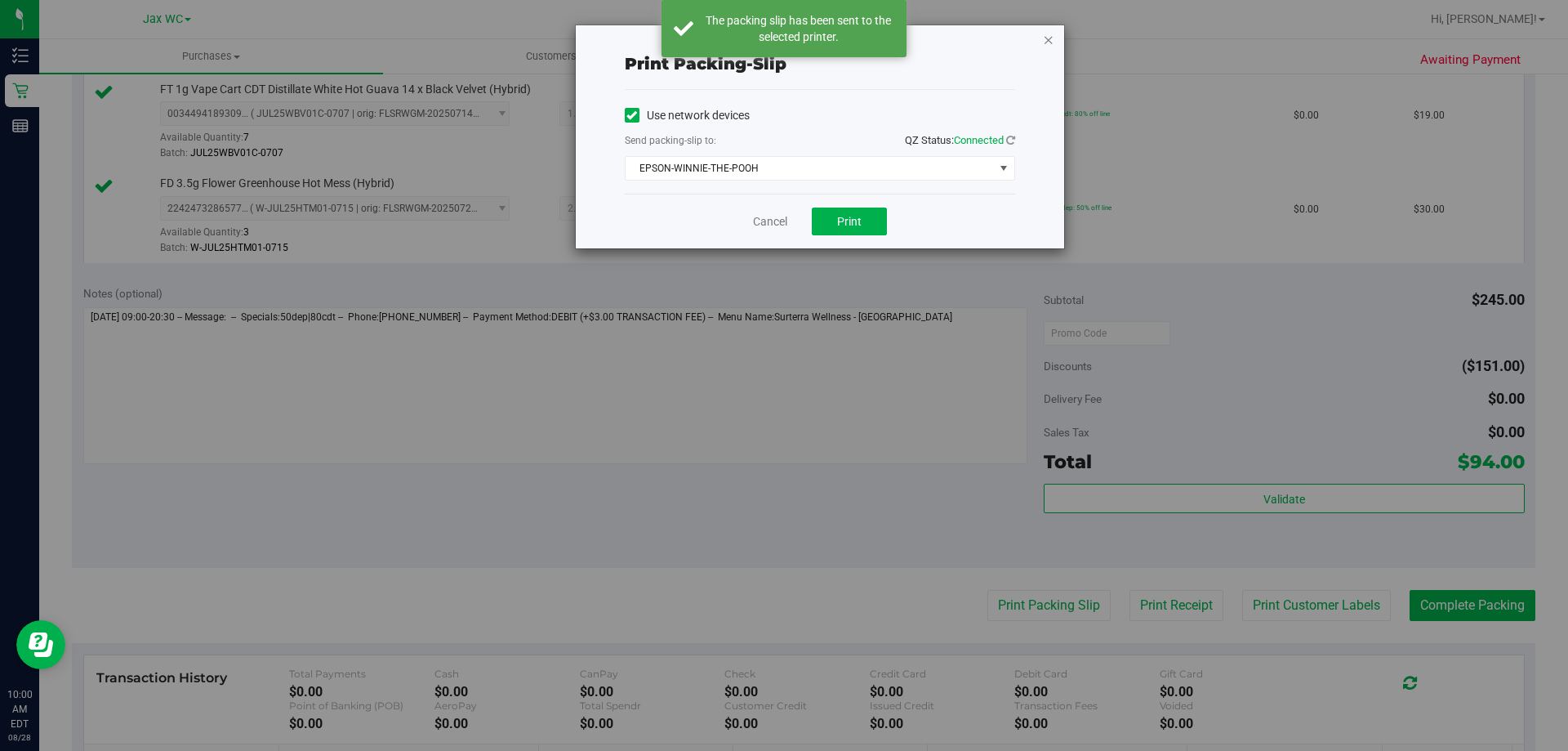
click at [1049, 47] on icon "button" at bounding box center [1048, 39] width 11 height 20
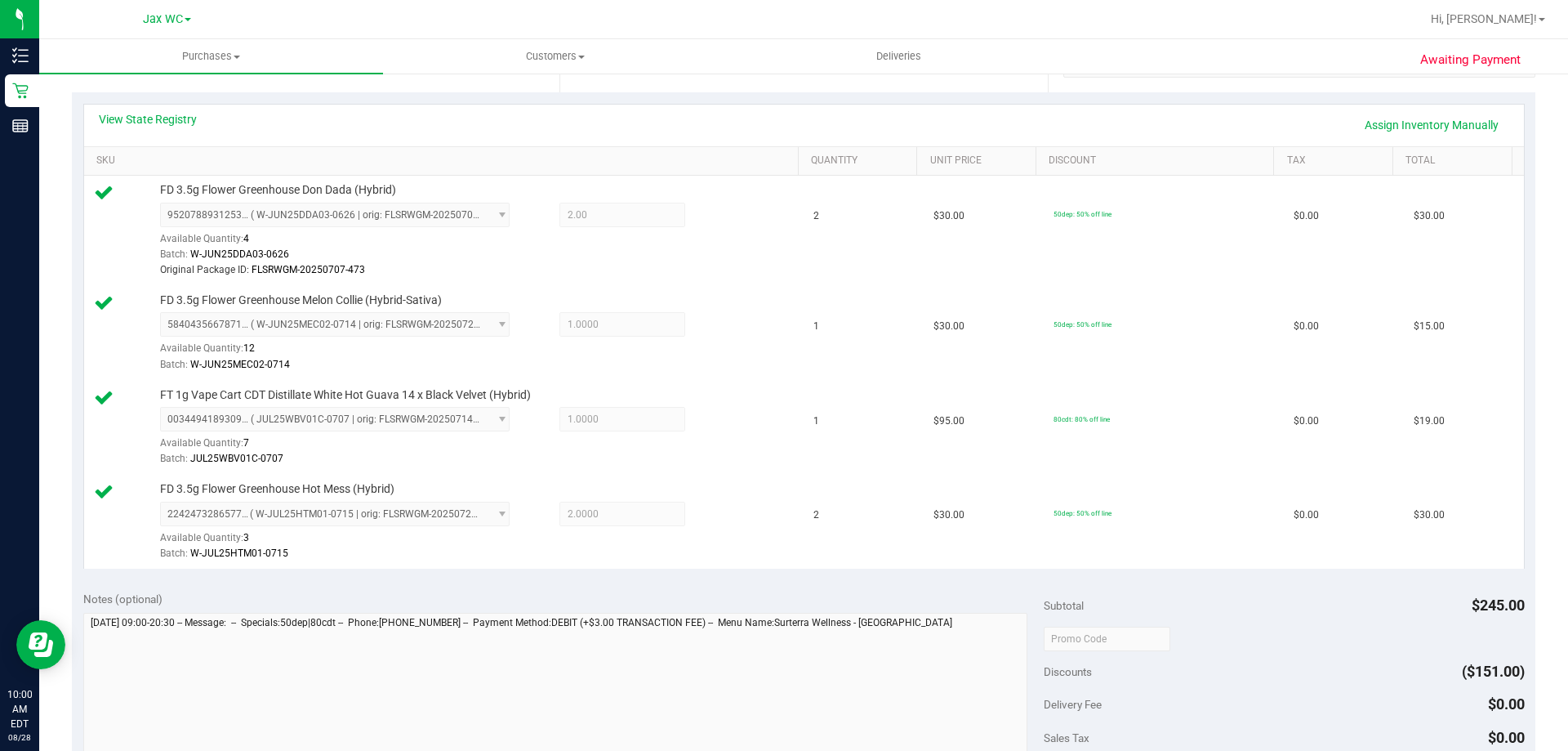
scroll to position [817, 0]
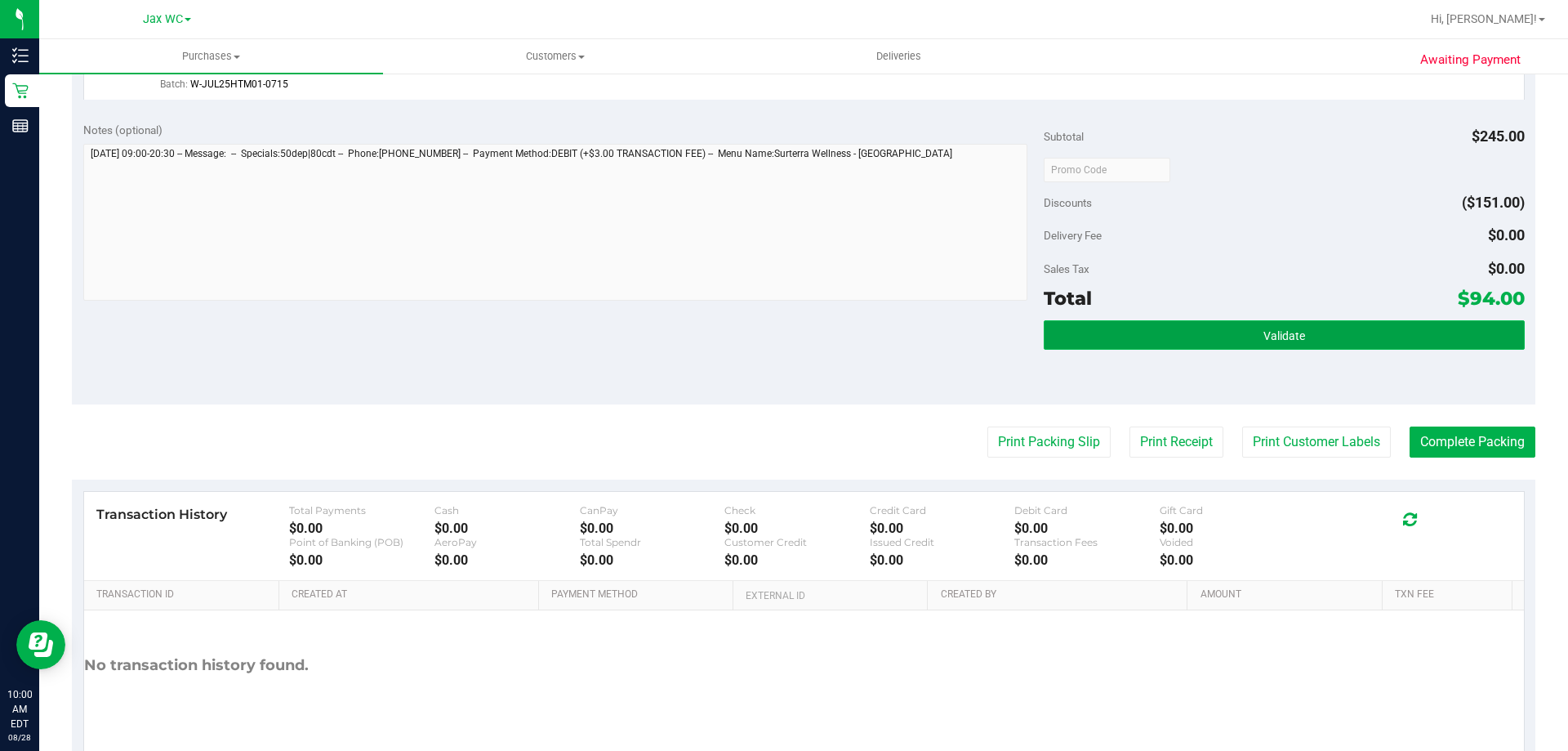
click at [1273, 341] on span "Validate" at bounding box center [1284, 335] width 41 height 13
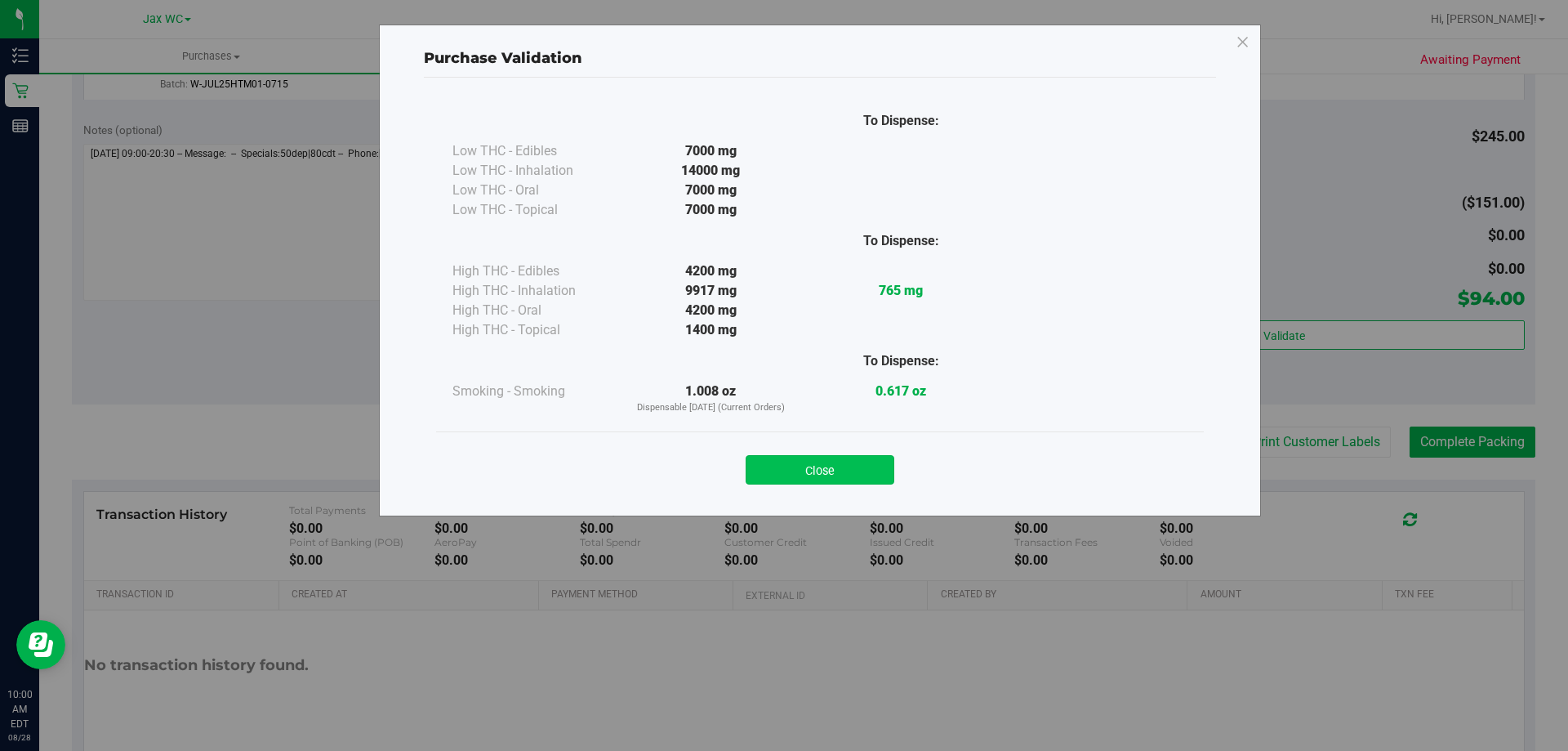
click at [811, 458] on button "Close" at bounding box center [820, 470] width 148 height 29
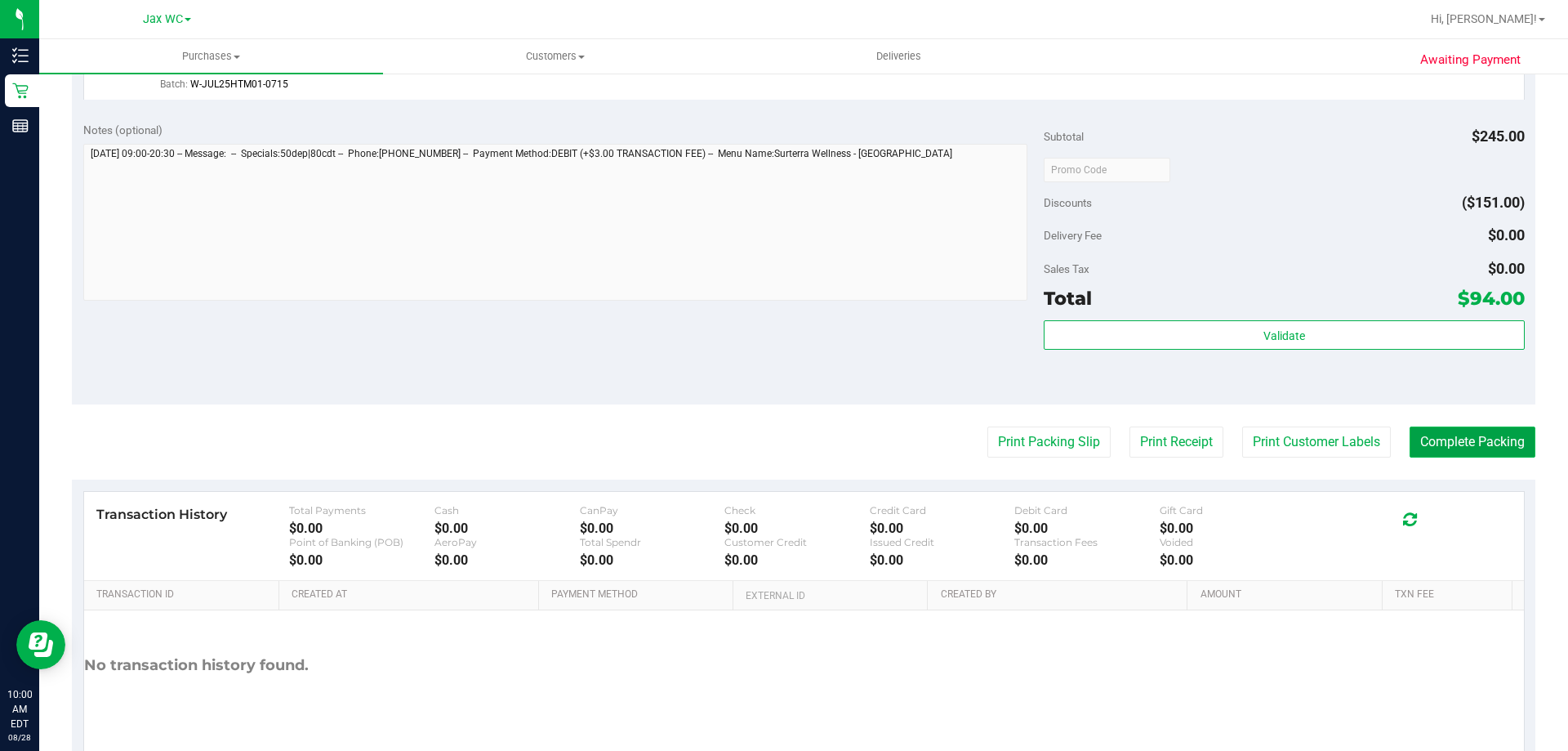
click at [1474, 450] on button "Complete Packing" at bounding box center [1472, 442] width 126 height 31
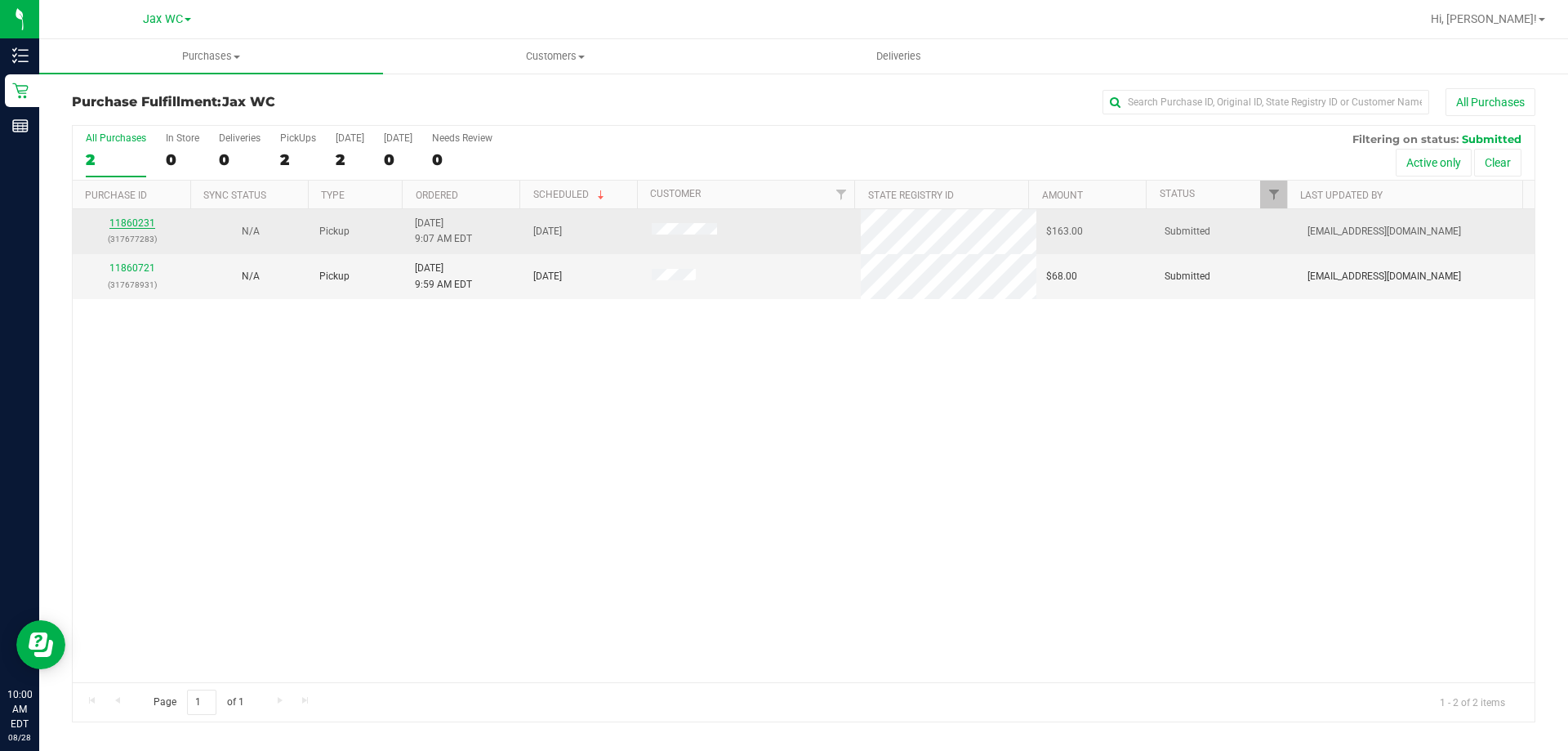
click at [146, 222] on link "11860231" at bounding box center [132, 222] width 46 height 11
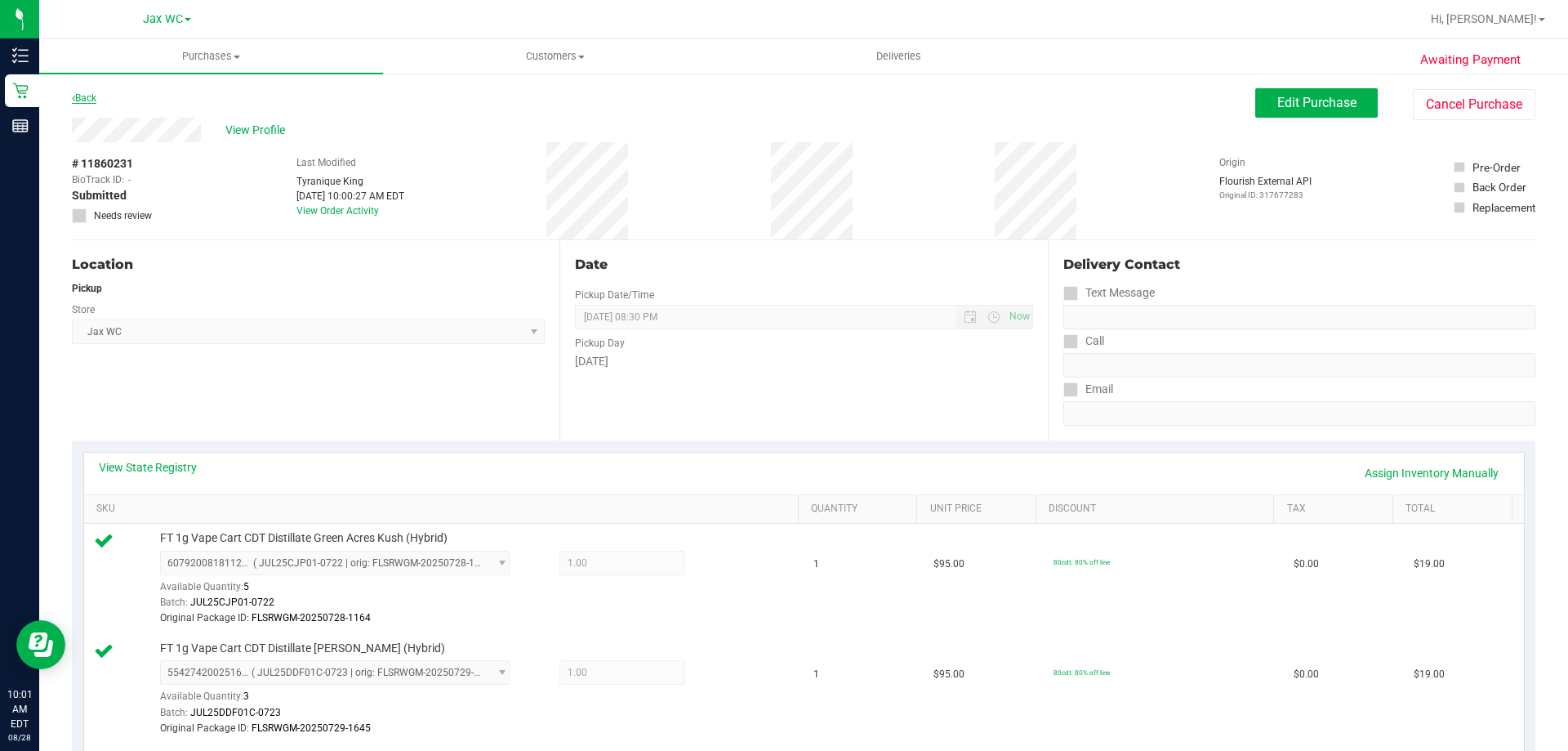
click at [93, 92] on link "Back" at bounding box center [84, 97] width 24 height 11
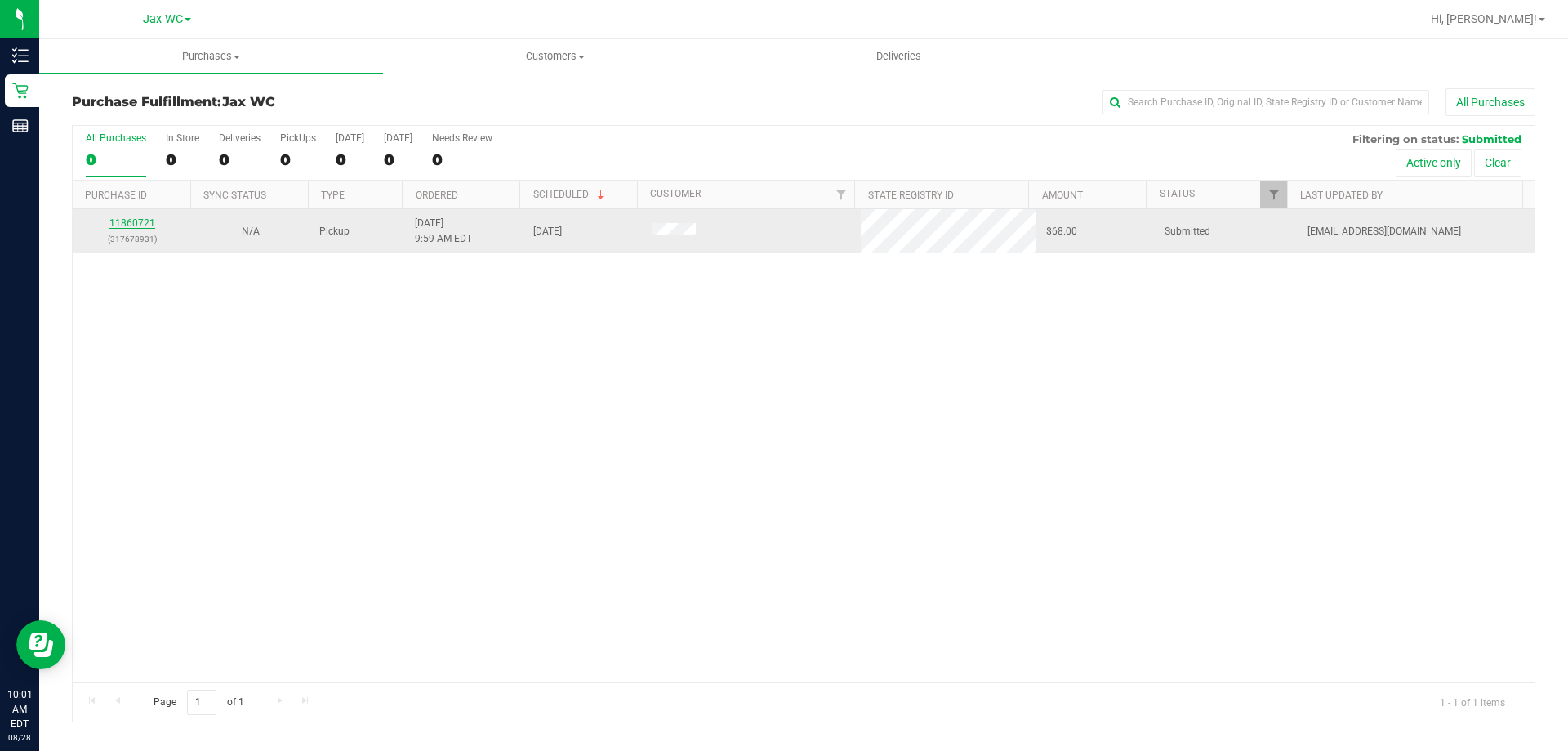
click at [118, 222] on link "11860721" at bounding box center [132, 222] width 46 height 11
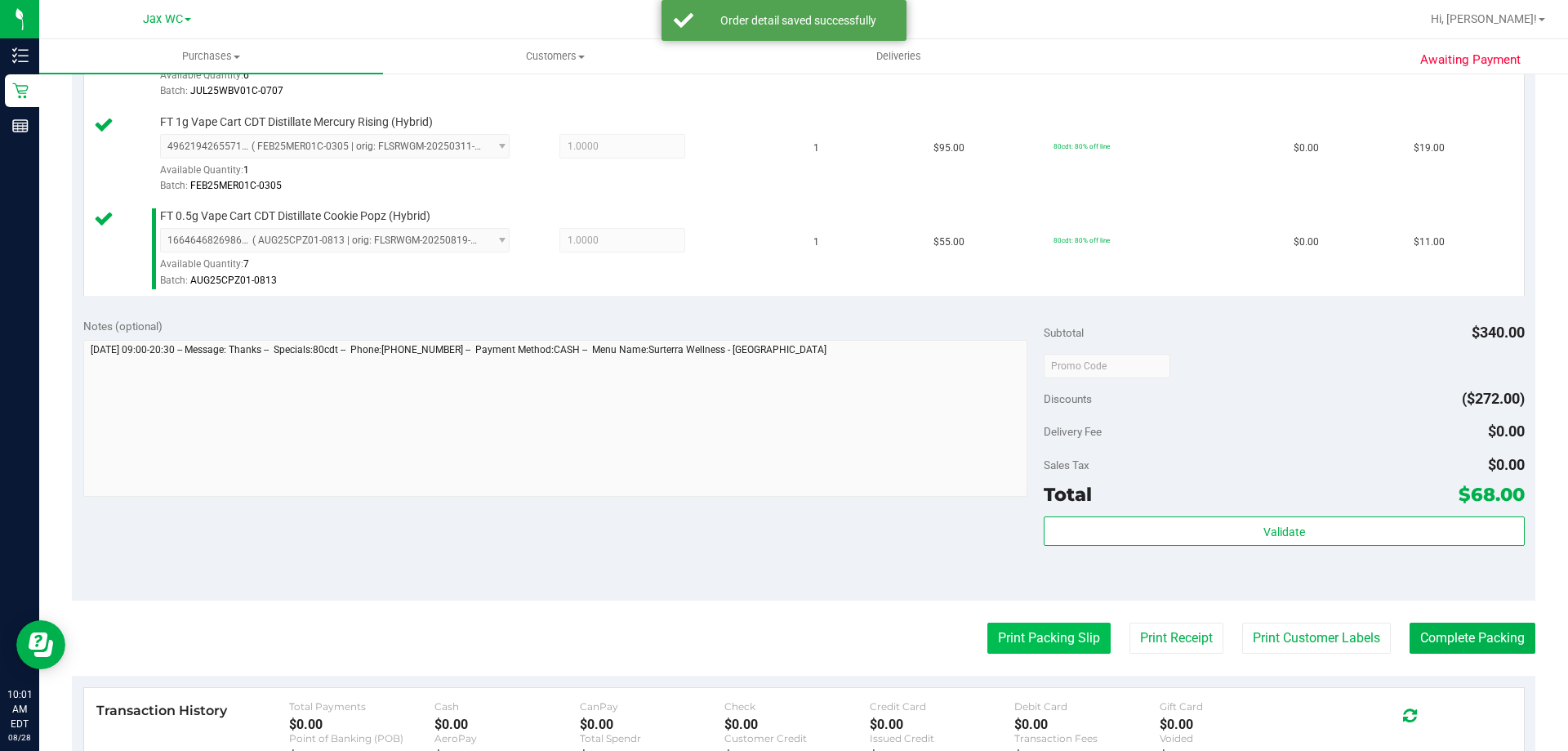
scroll to position [817, 0]
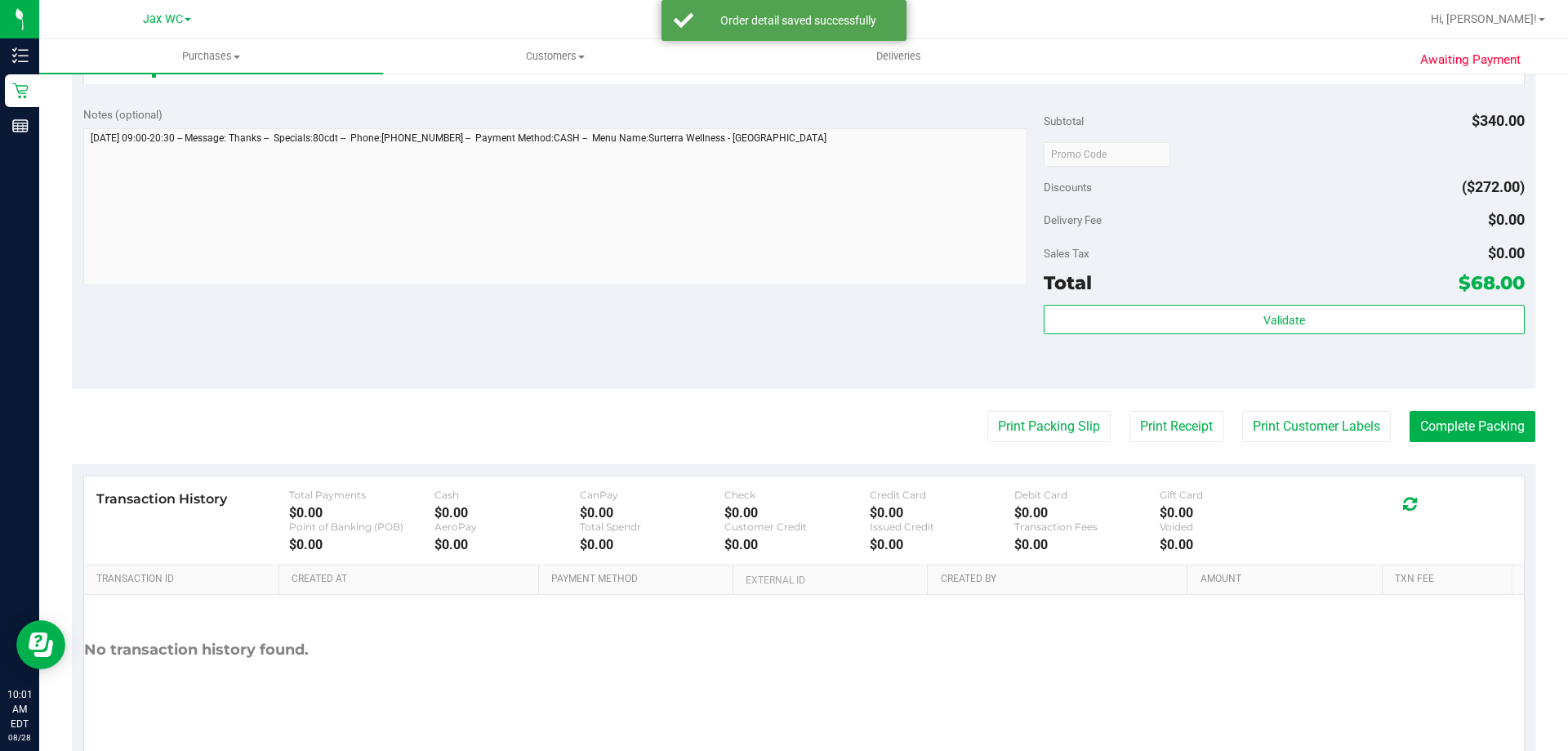
click at [1215, 292] on div "Total $68.00" at bounding box center [1284, 283] width 480 height 29
click at [1221, 341] on div "Validate" at bounding box center [1284, 341] width 480 height 73
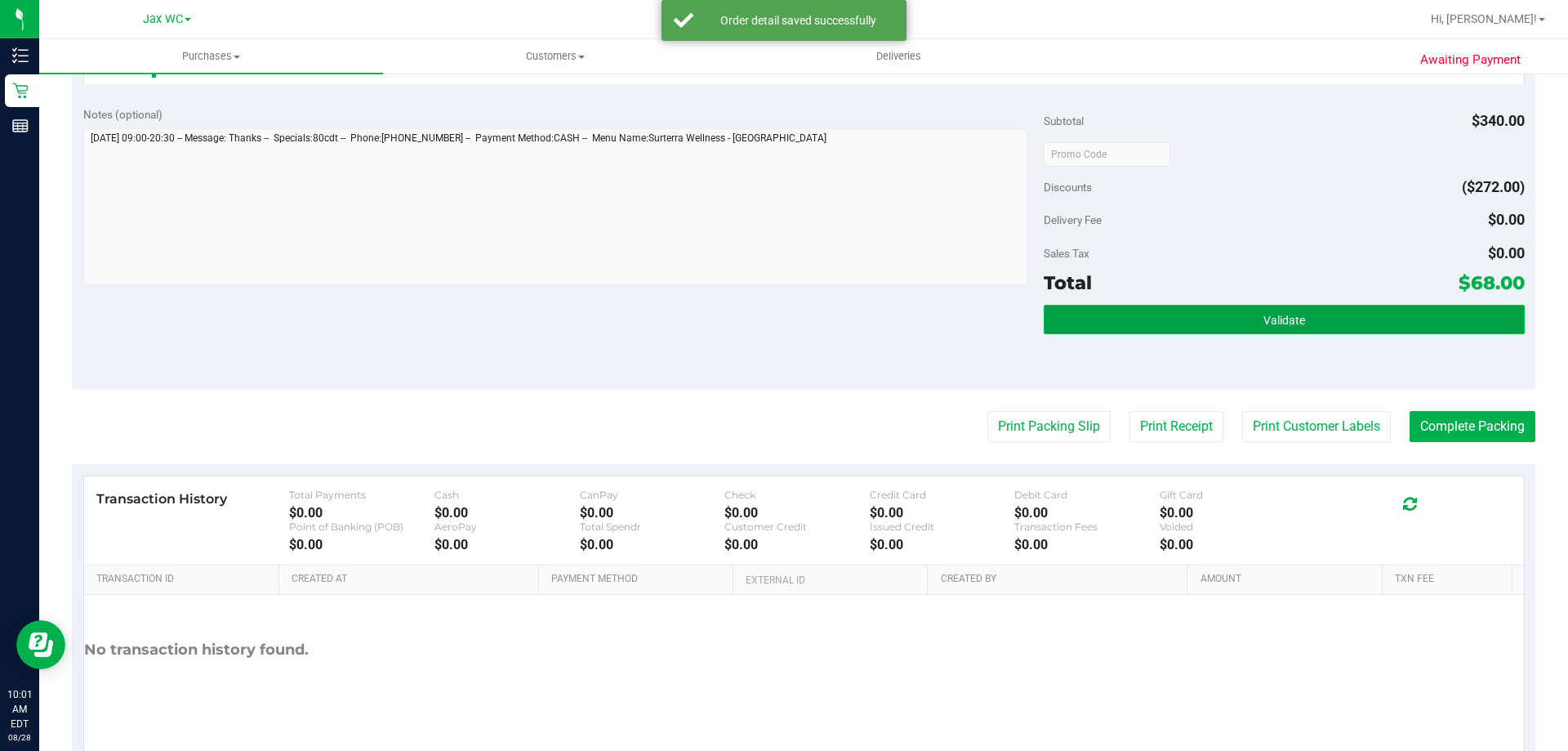
click at [1221, 332] on button "Validate" at bounding box center [1284, 319] width 480 height 29
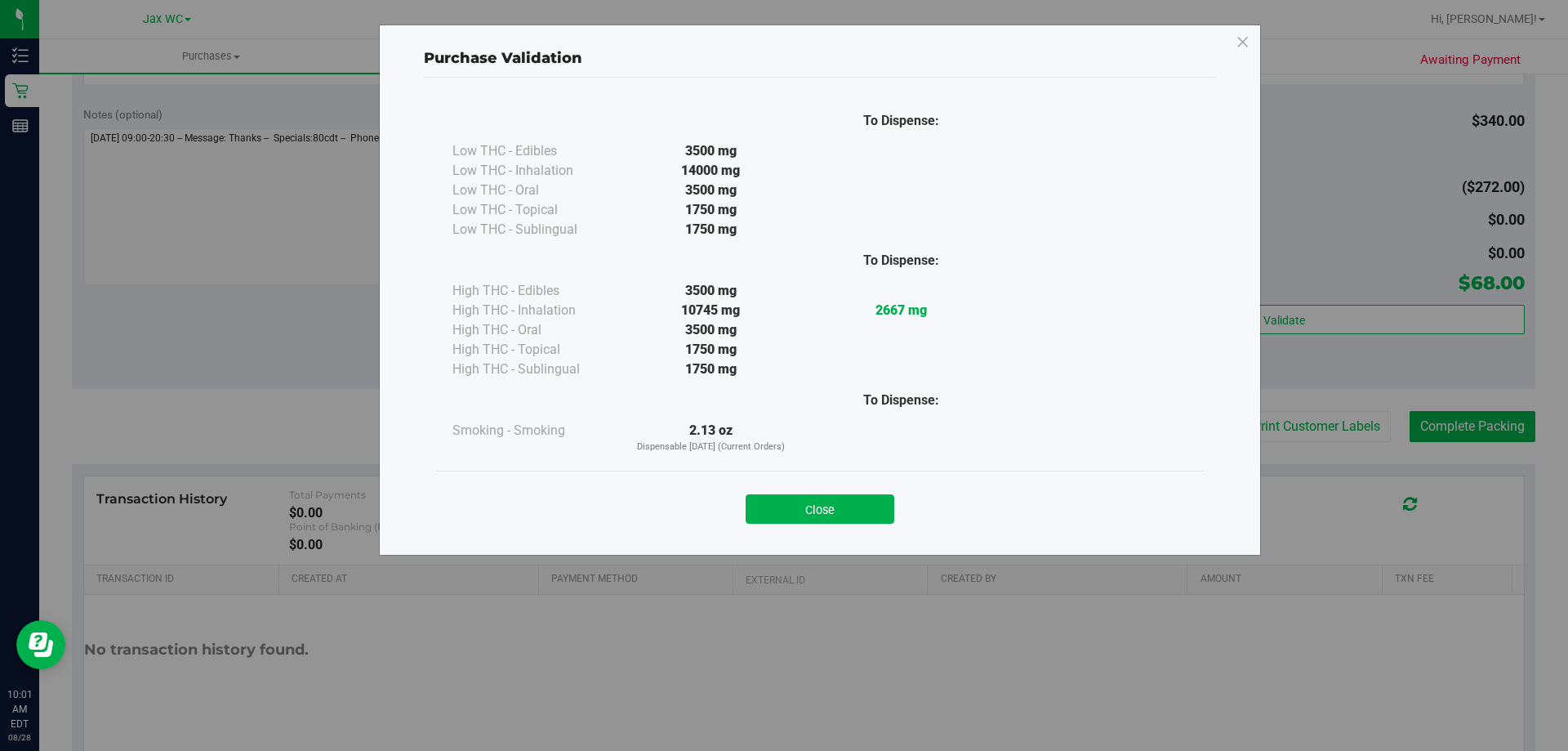
click at [806, 493] on div "Close" at bounding box center [820, 504] width 743 height 41
click at [807, 506] on button "Close" at bounding box center [820, 509] width 148 height 29
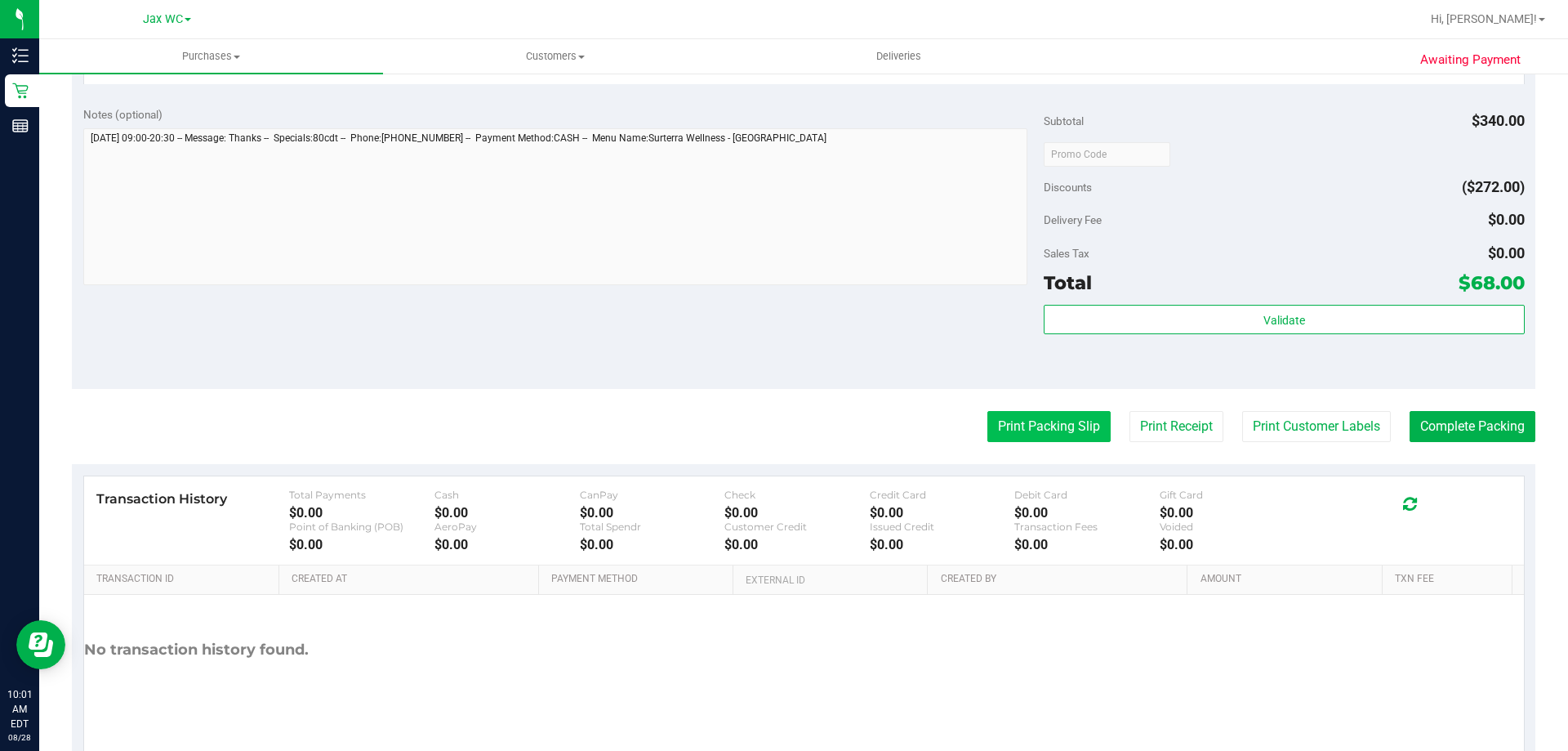
click at [1053, 426] on button "Print Packing Slip" at bounding box center [1048, 427] width 123 height 31
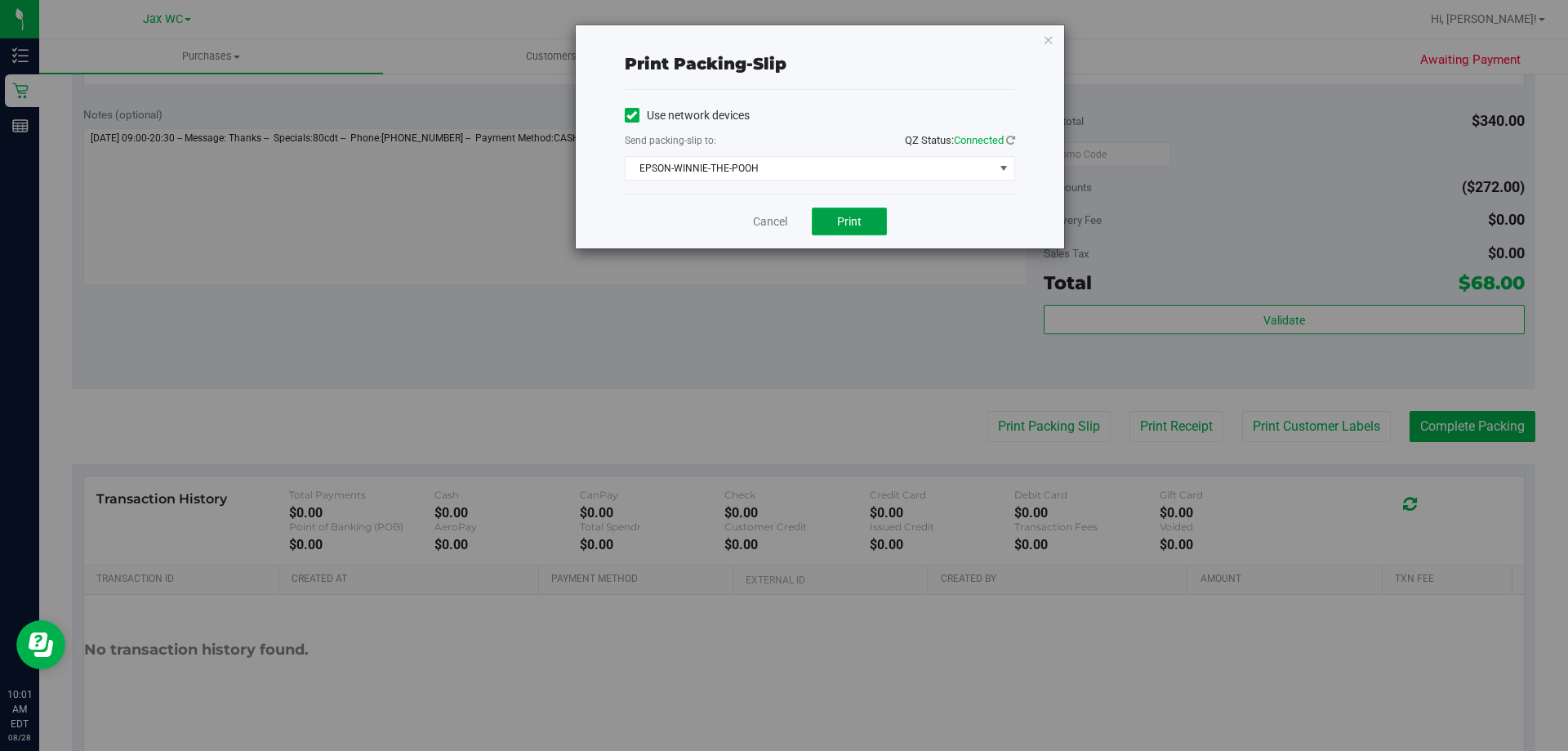
click at [871, 229] on button "Print" at bounding box center [849, 222] width 75 height 28
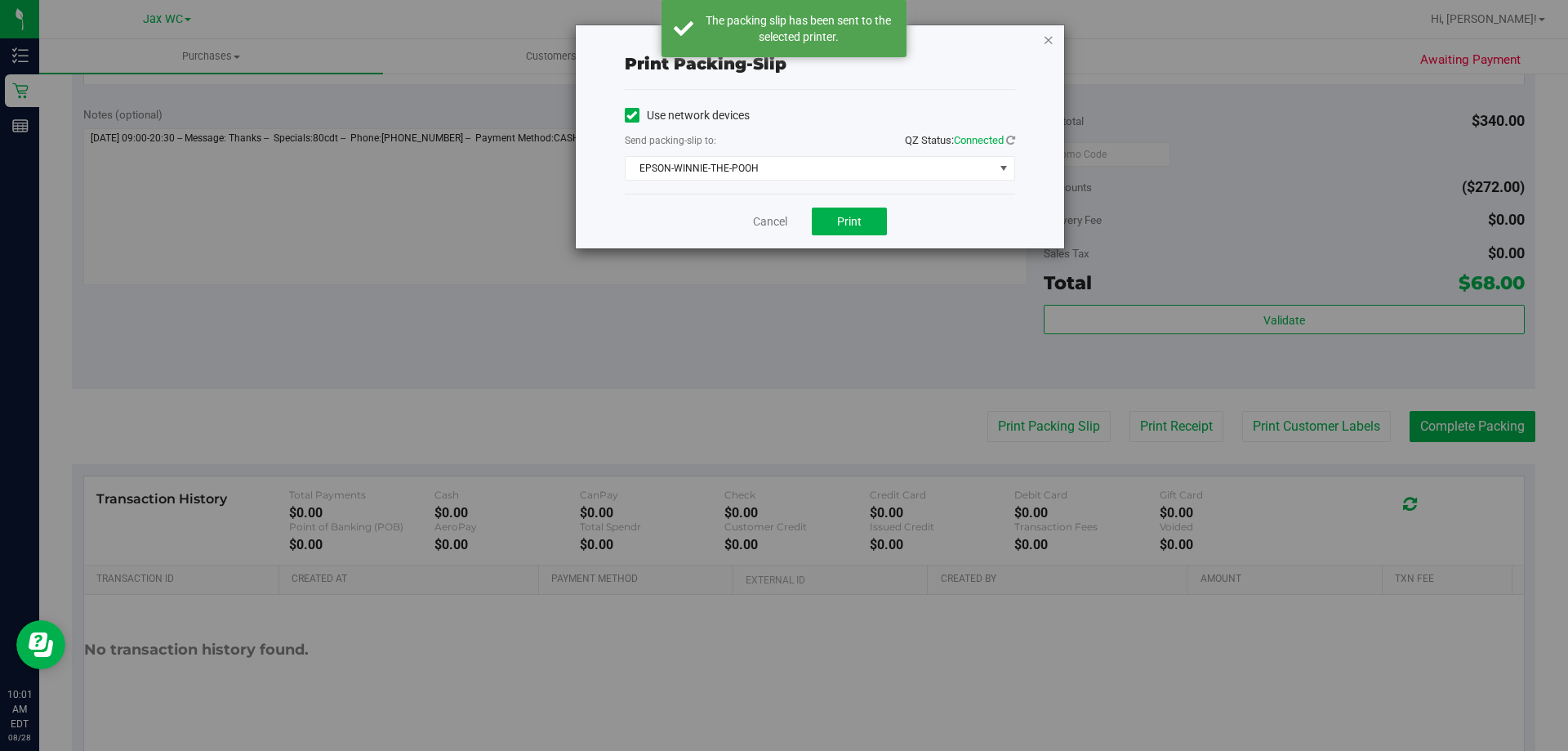
click at [1047, 41] on icon "button" at bounding box center [1048, 39] width 11 height 20
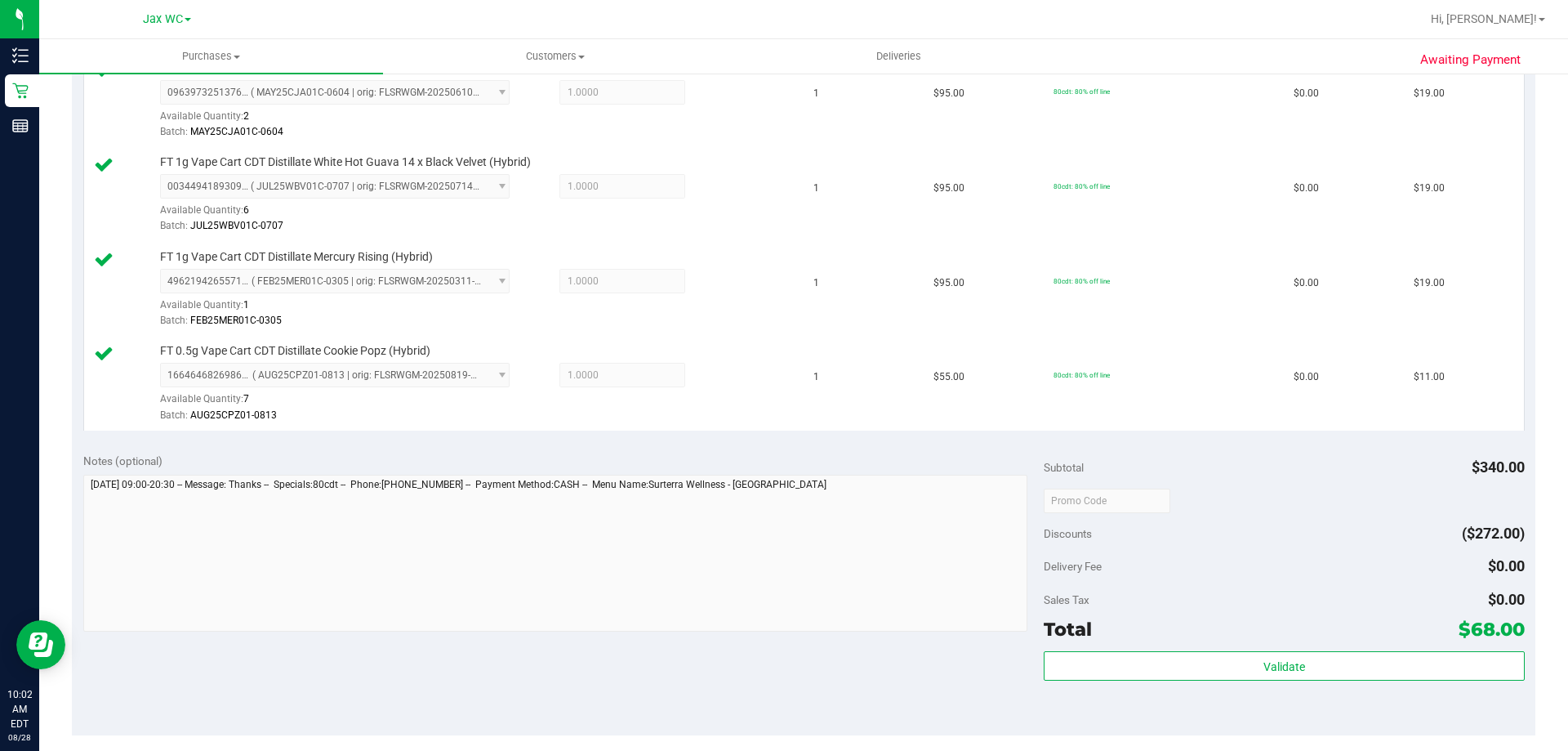
scroll to position [490, 0]
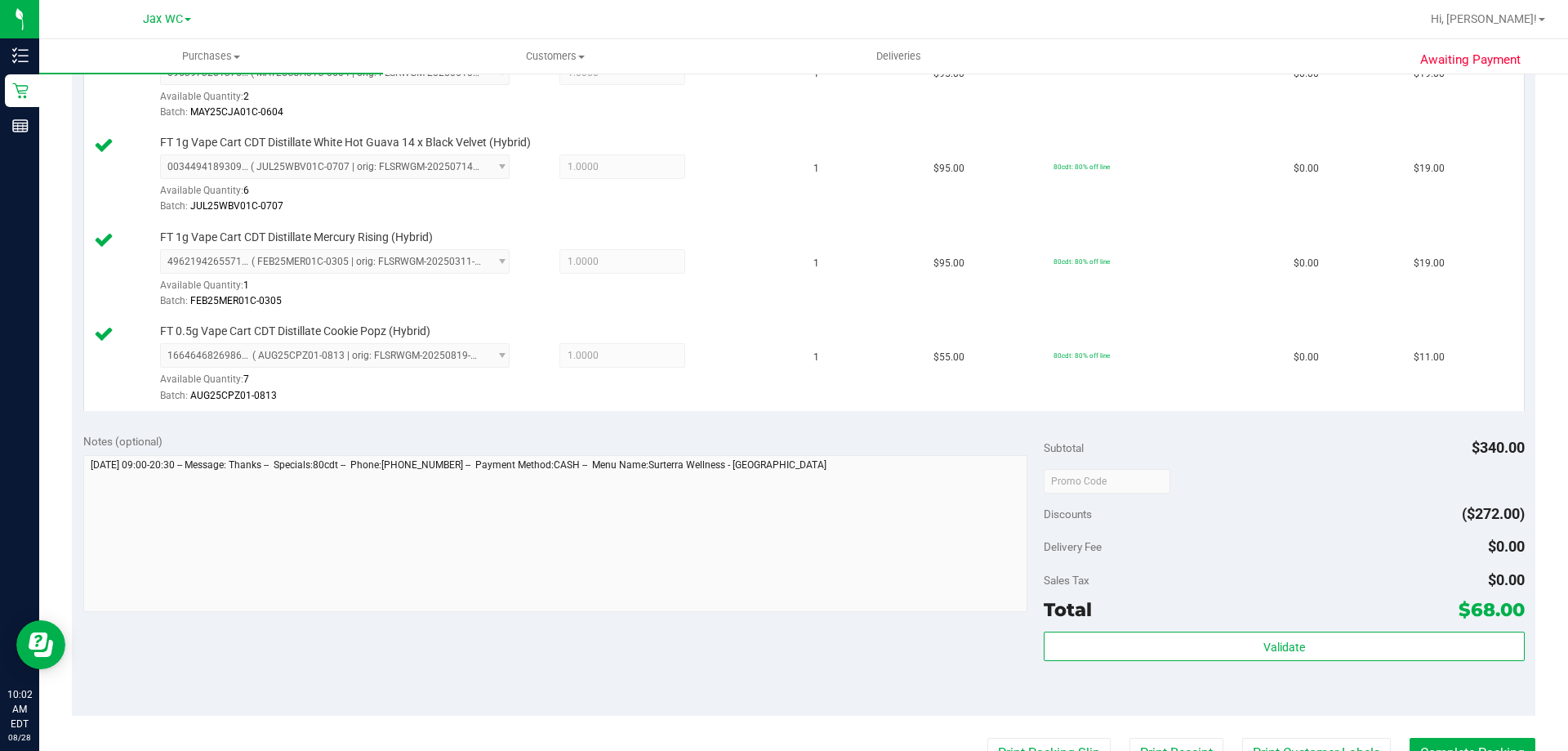
click at [1280, 662] on div "Validate" at bounding box center [1284, 667] width 480 height 73
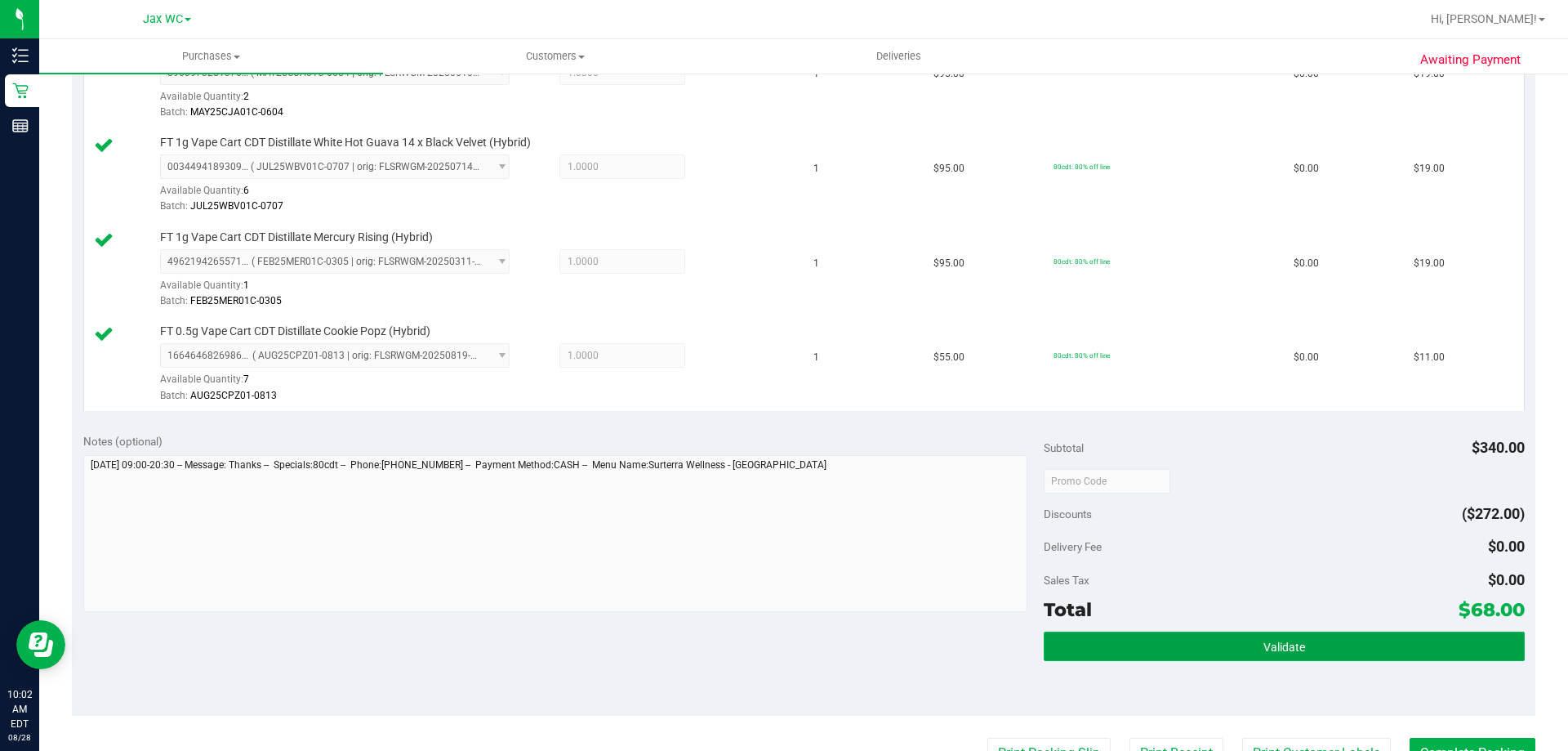
click at [1275, 638] on button "Validate" at bounding box center [1284, 646] width 480 height 29
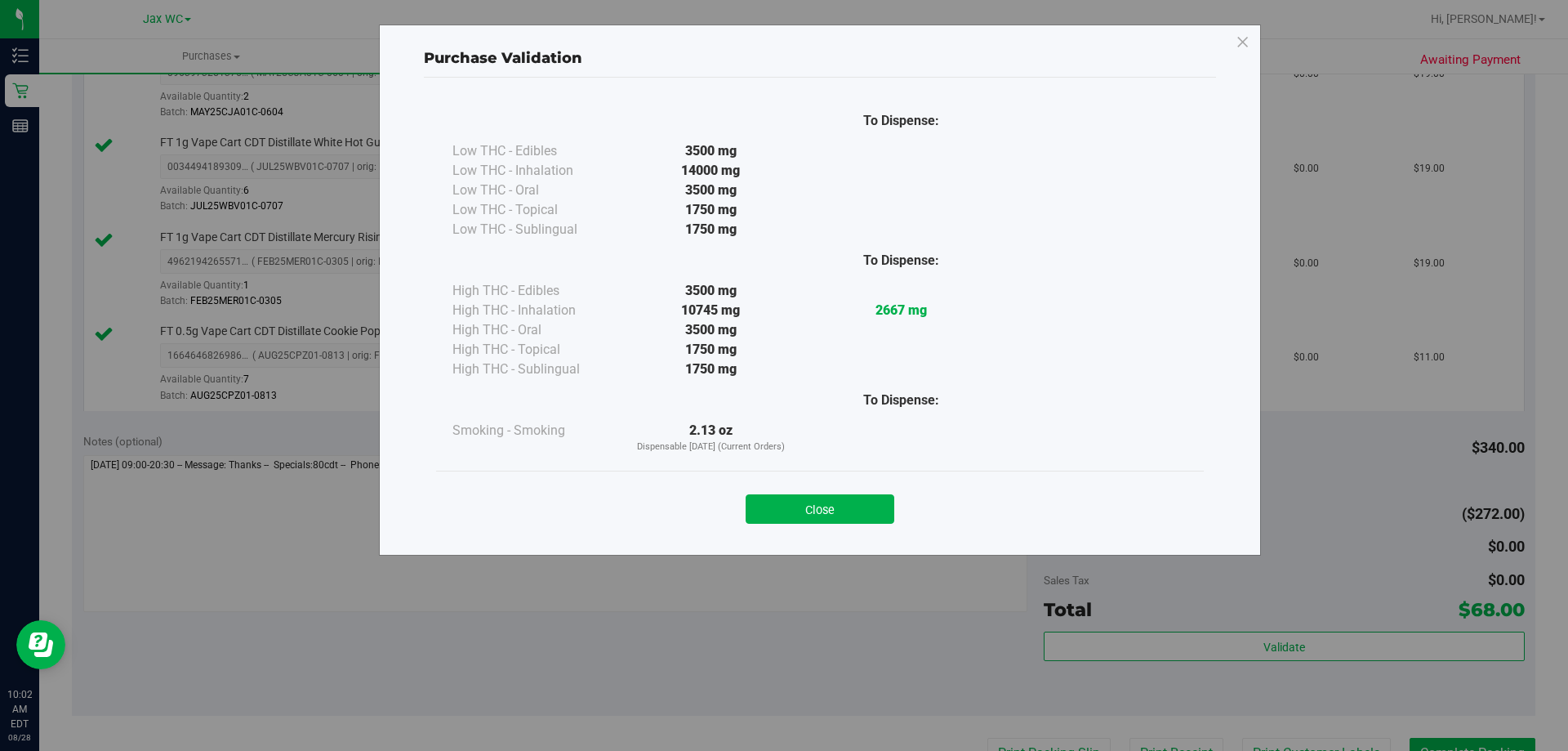
click at [862, 491] on div "Close" at bounding box center [820, 504] width 743 height 41
click at [855, 515] on button "Close" at bounding box center [820, 509] width 148 height 29
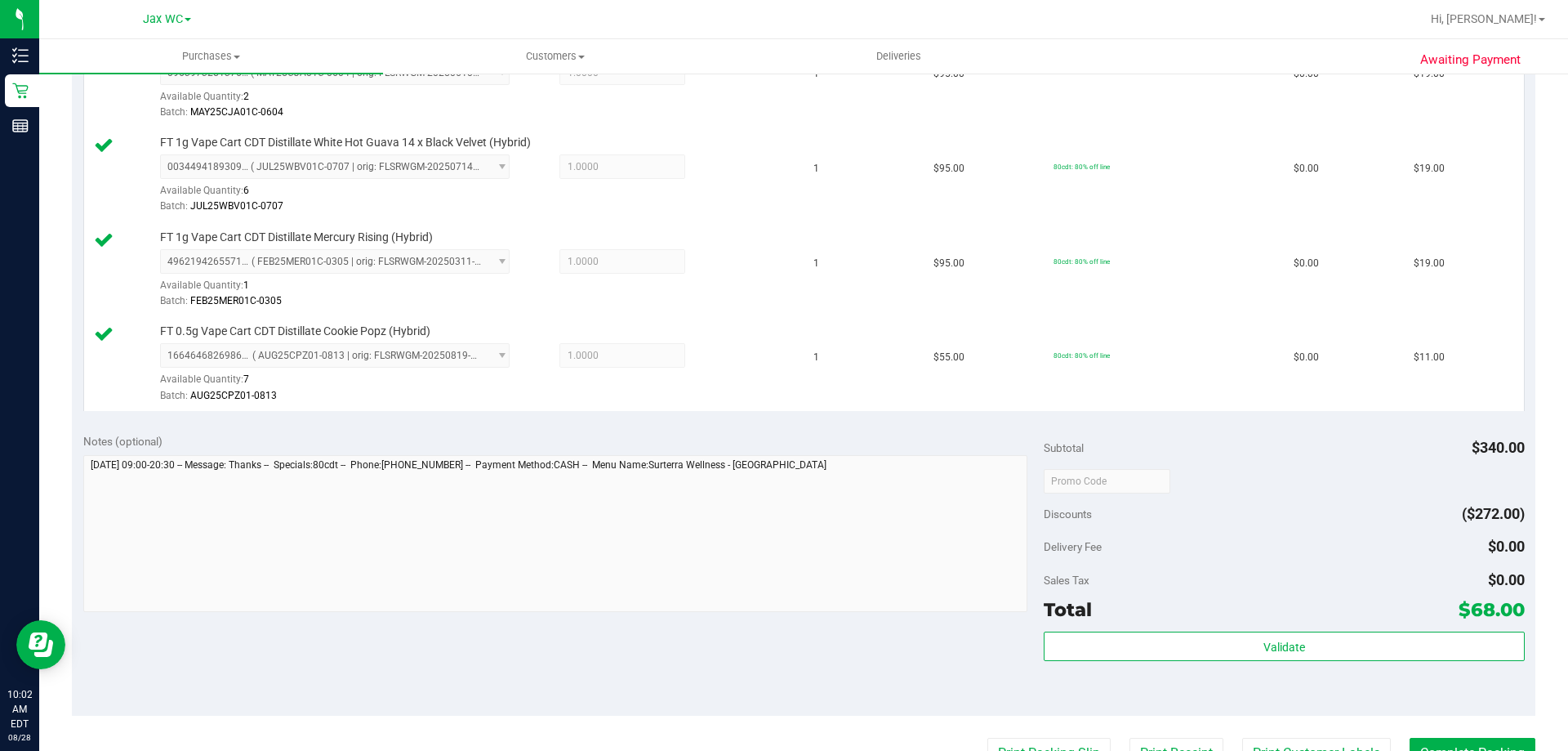
scroll to position [817, 0]
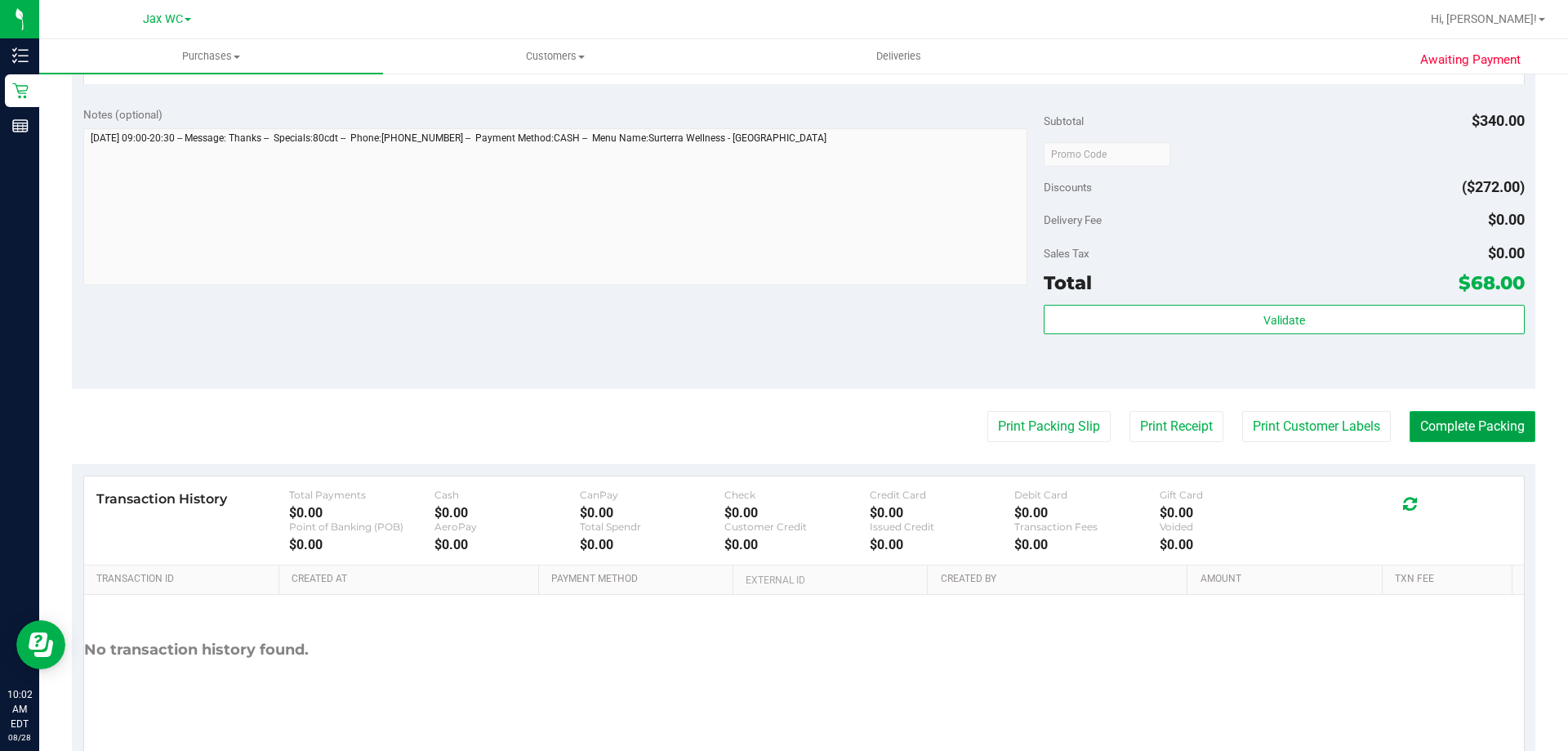
click at [1426, 434] on button "Complete Packing" at bounding box center [1472, 427] width 126 height 31
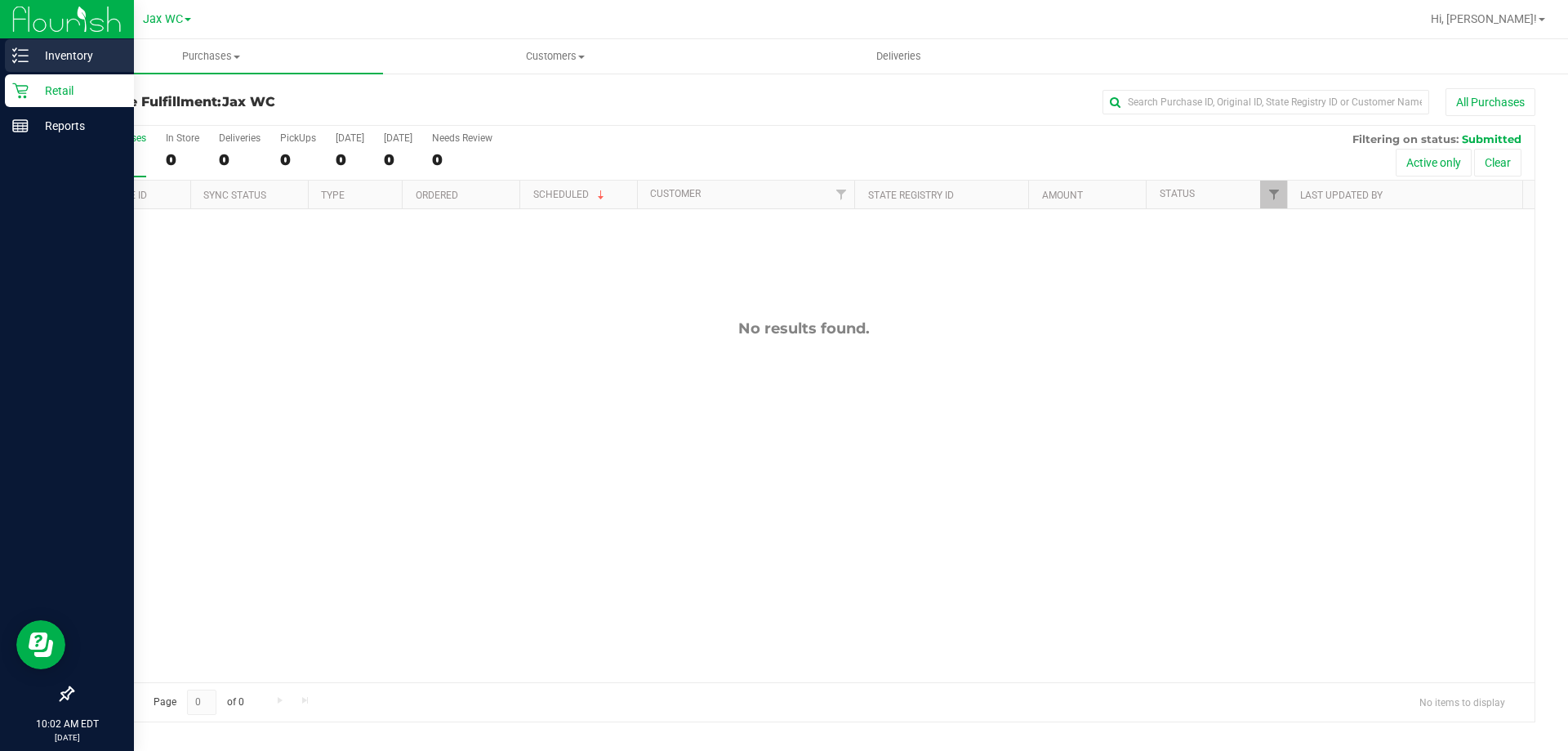
click at [80, 64] on p "Inventory" at bounding box center [78, 55] width 98 height 20
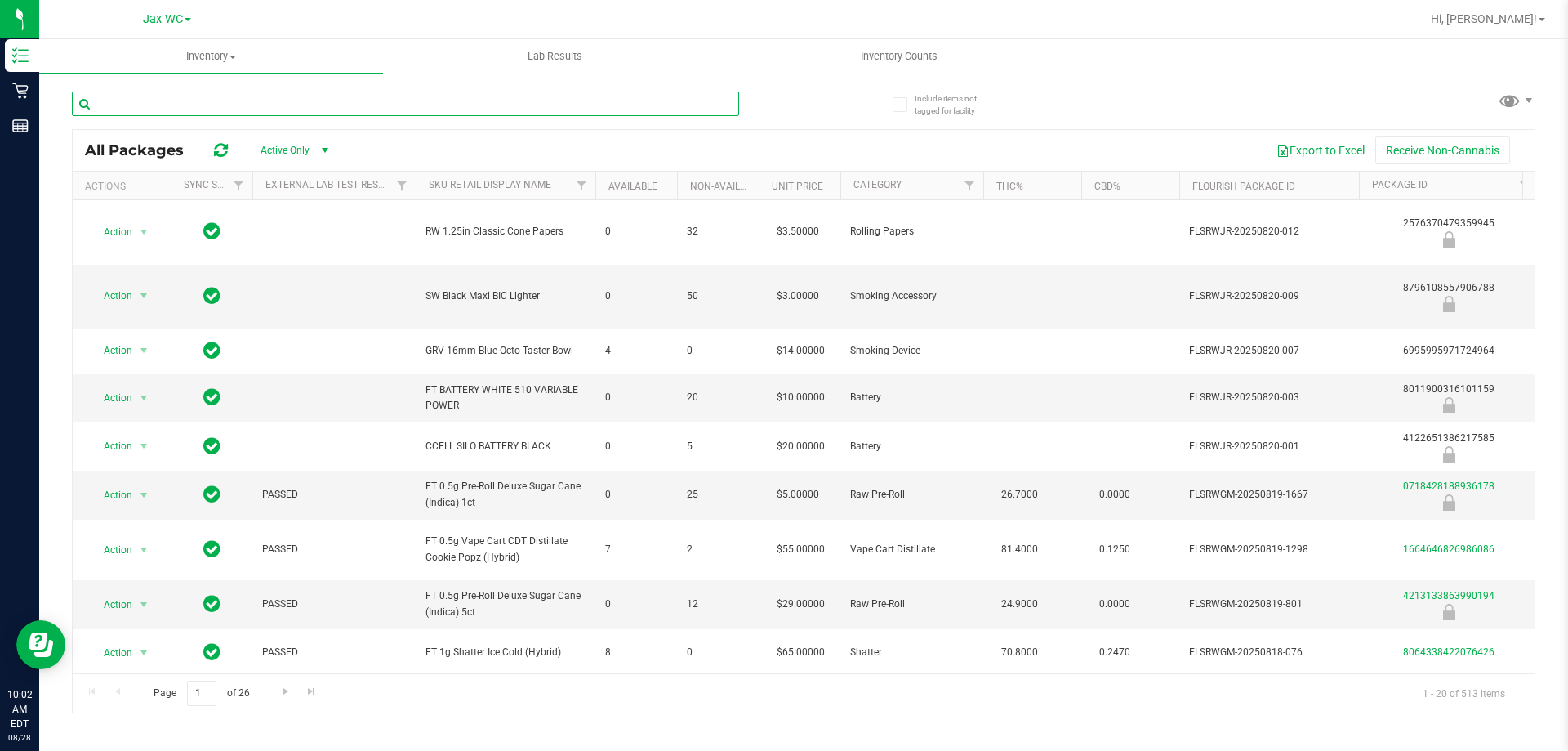
click at [253, 101] on input "text" at bounding box center [405, 103] width 667 height 24
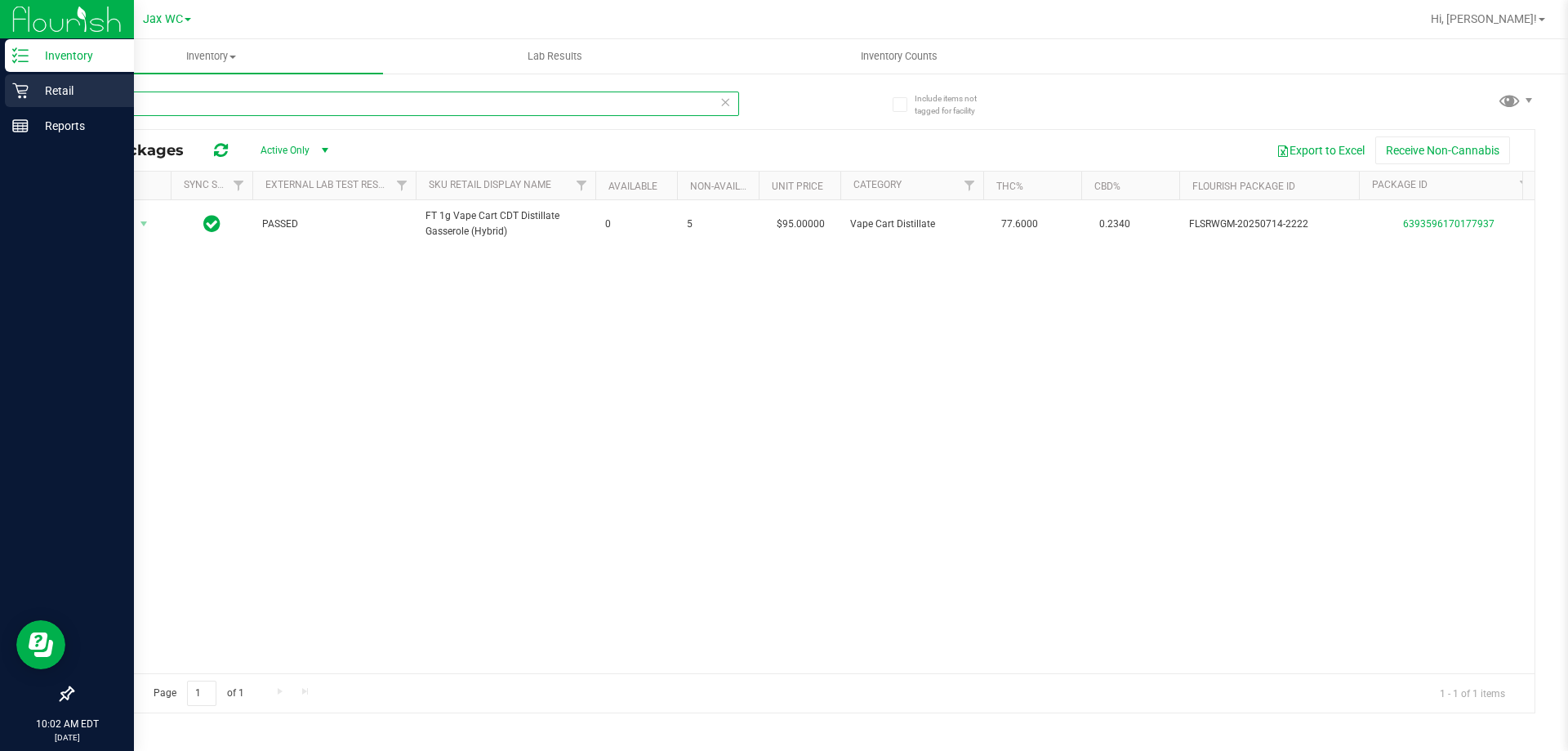
type input "gss"
click at [48, 95] on p "Retail" at bounding box center [78, 91] width 98 height 20
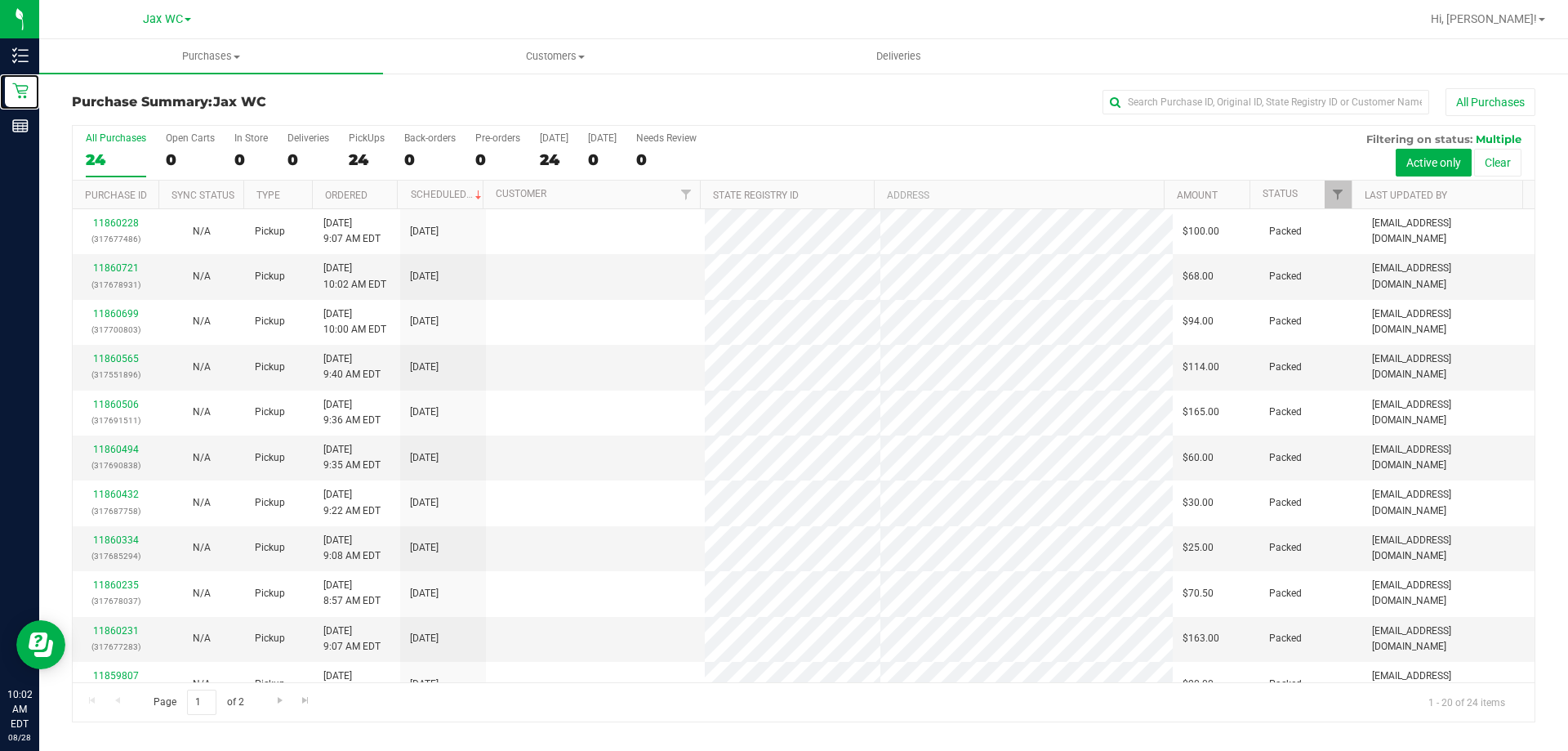
scroll to position [431, 0]
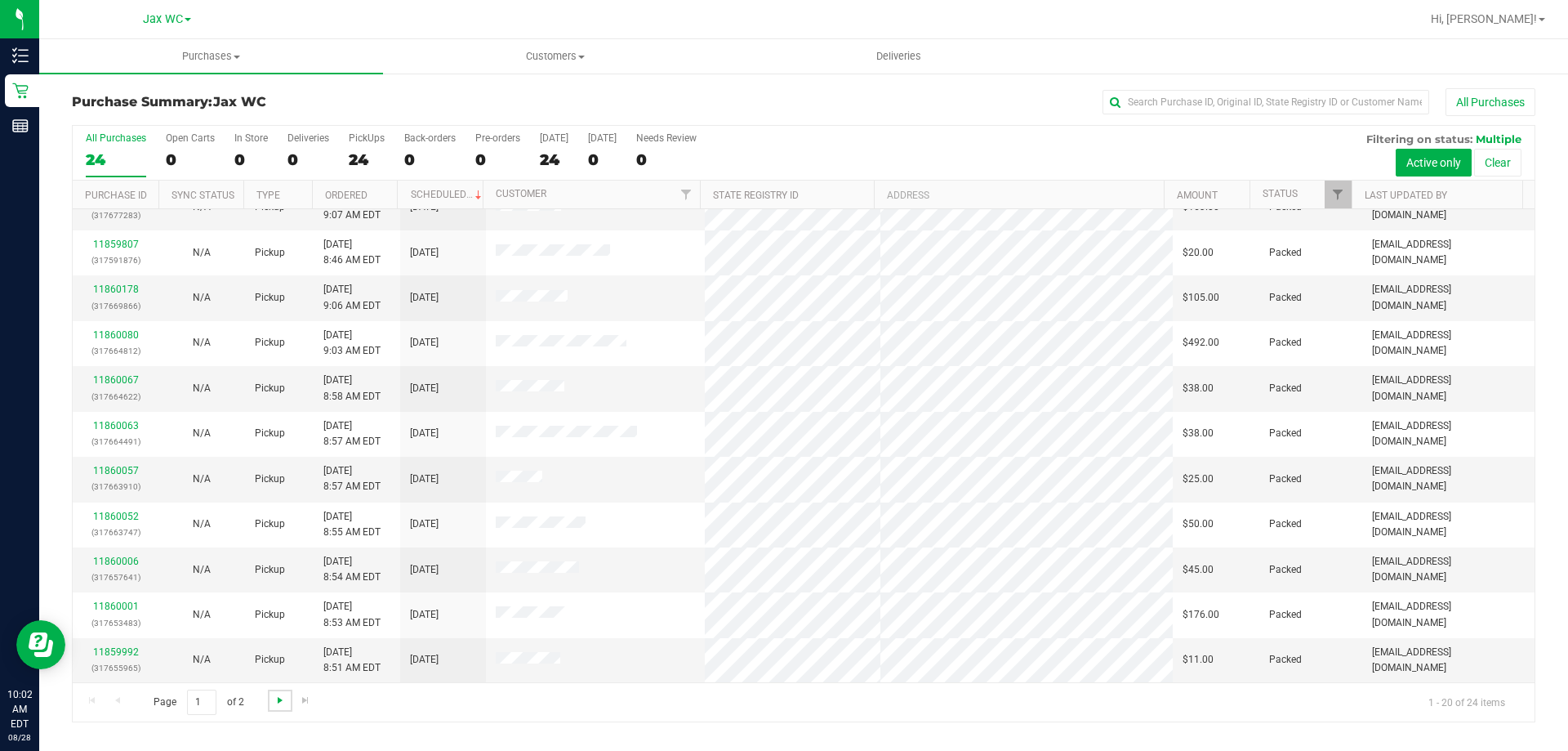
click at [276, 699] on span "Go to the next page" at bounding box center [279, 699] width 13 height 13
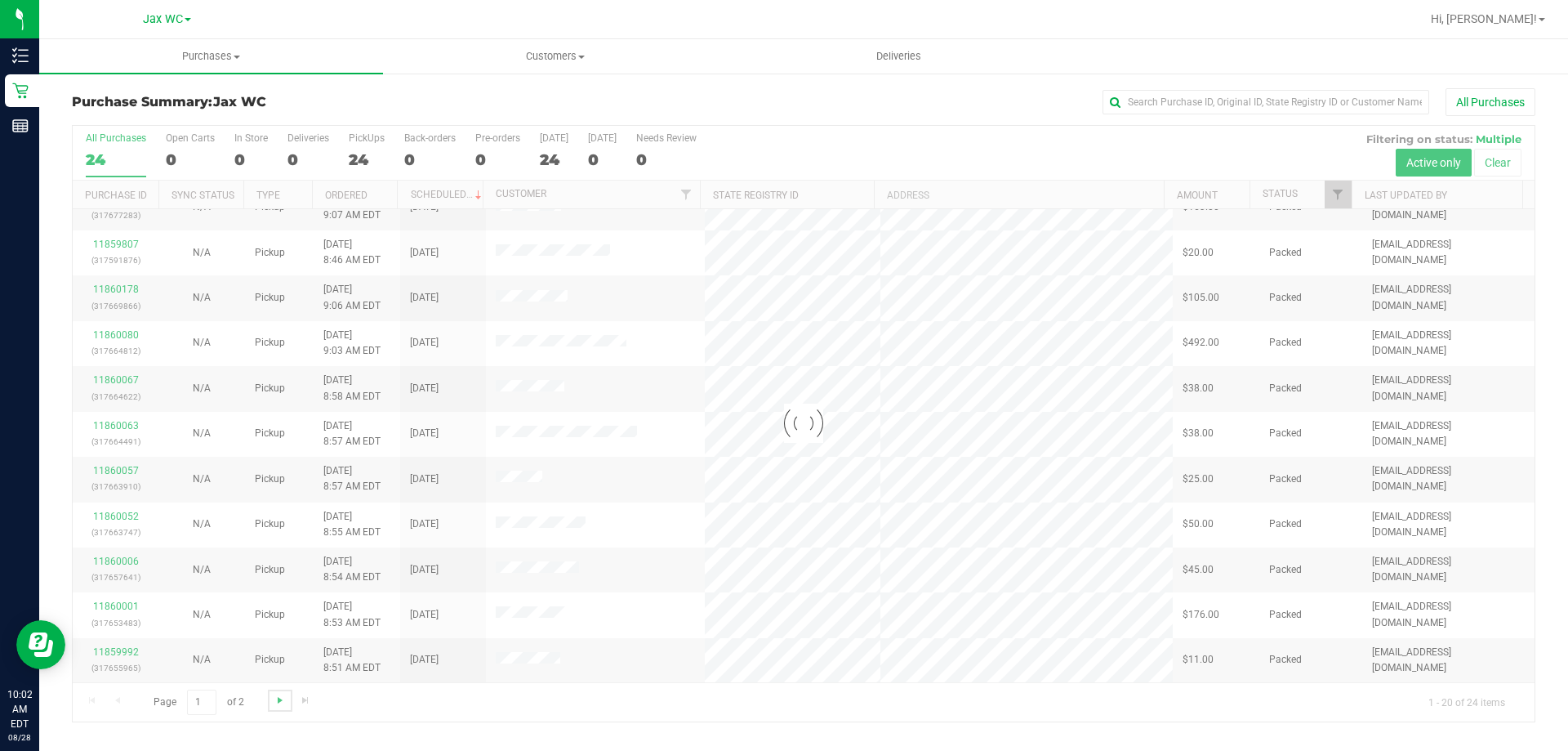
scroll to position [0, 0]
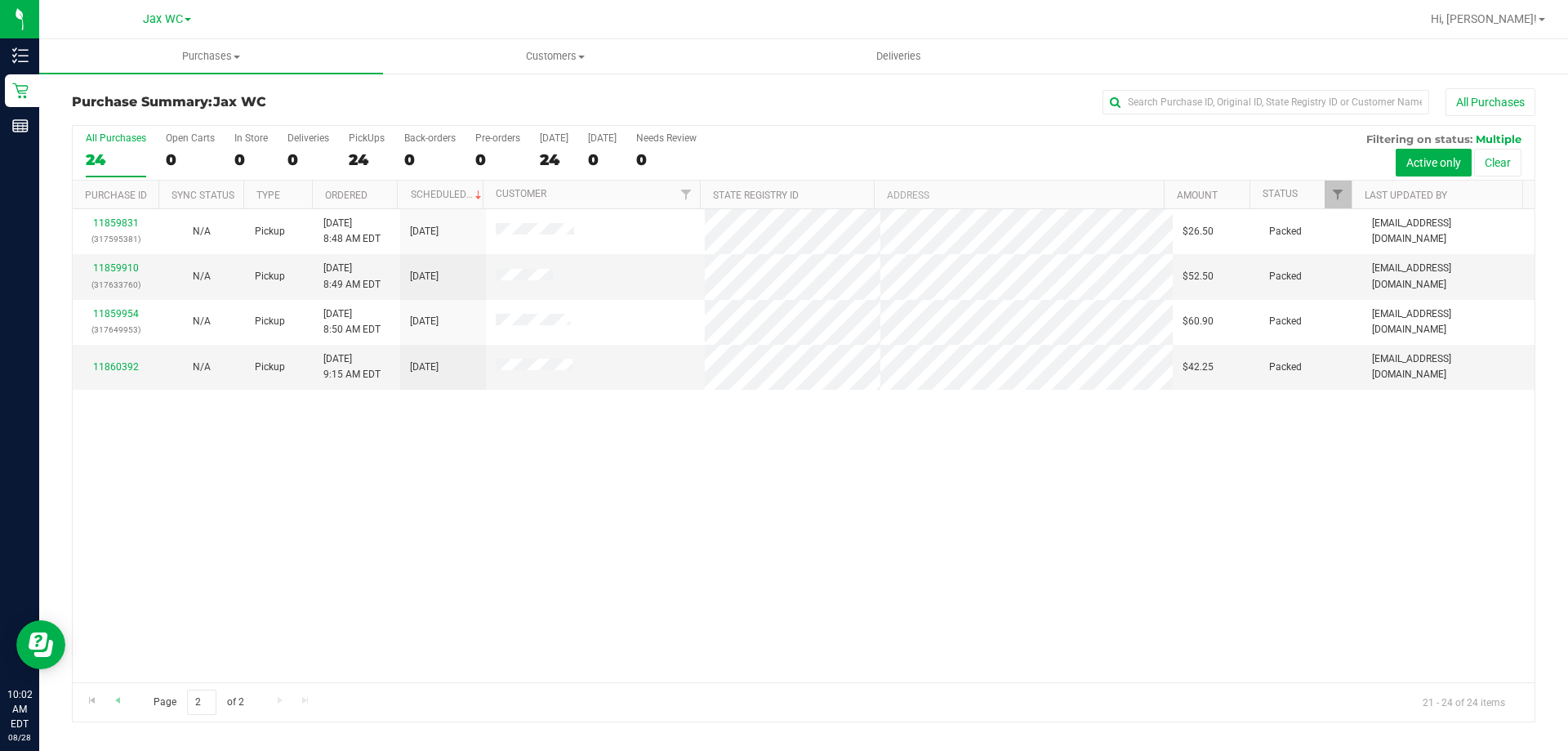
click at [127, 696] on div "Page 2 of 2 21 - 24 of 24 items" at bounding box center [803, 701] width 1462 height 39
click at [120, 698] on span "Go to the previous page" at bounding box center [117, 699] width 13 height 13
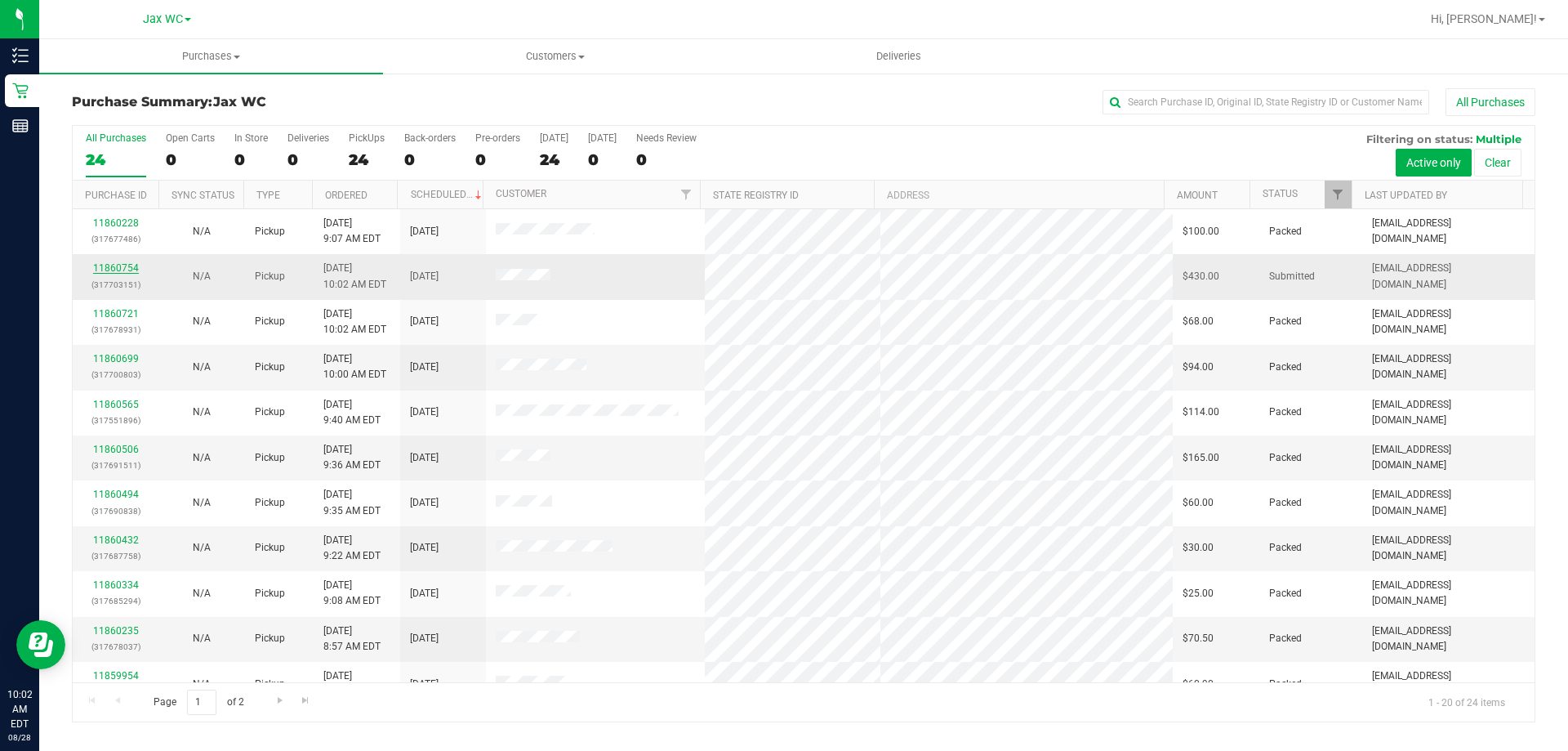
click at [127, 264] on link "11860754" at bounding box center [116, 267] width 46 height 11
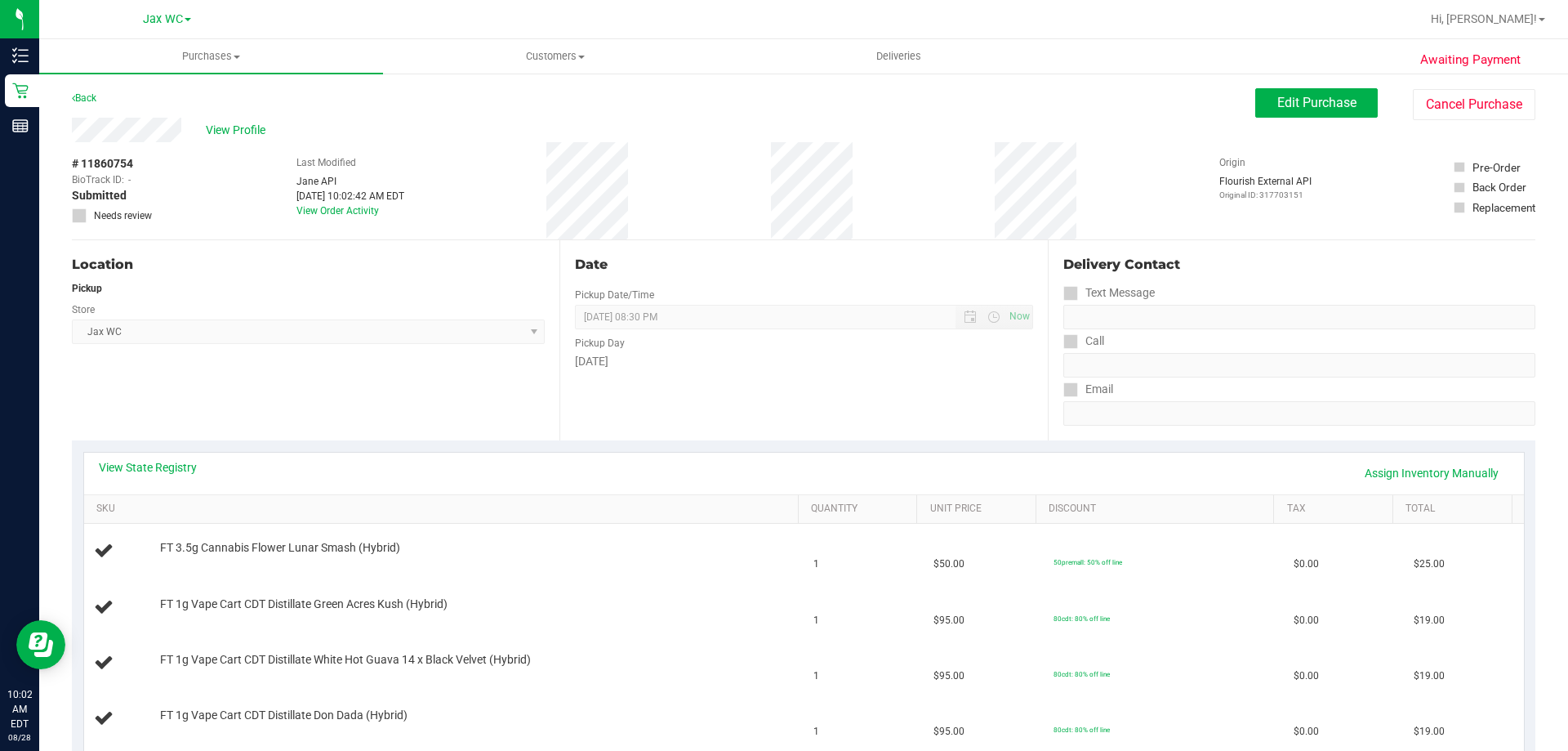
click at [83, 90] on div "Back" at bounding box center [84, 97] width 24 height 20
click at [88, 98] on link "Back" at bounding box center [84, 97] width 24 height 11
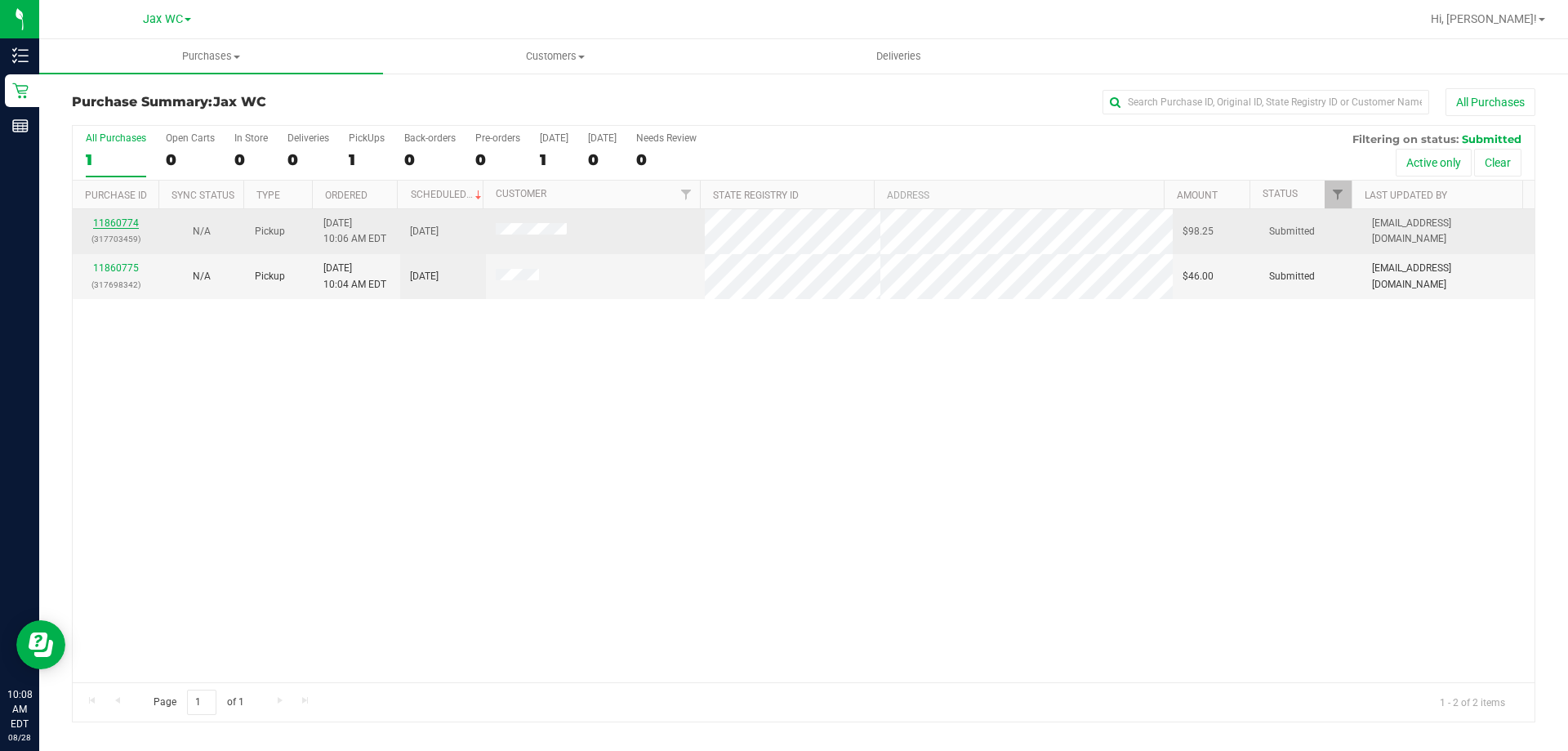
click at [103, 221] on link "11860774" at bounding box center [116, 222] width 46 height 11
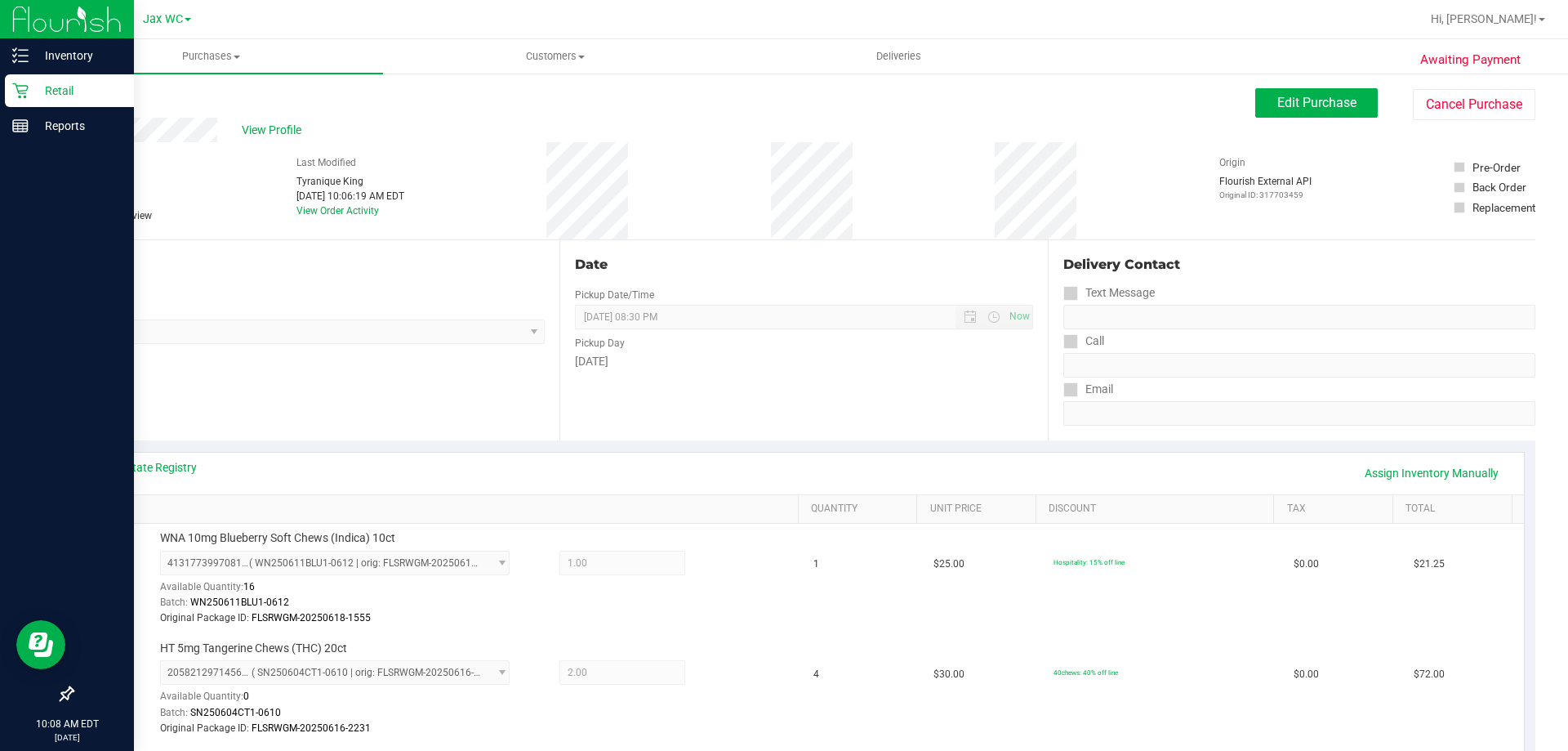
click at [52, 78] on div "Retail" at bounding box center [70, 91] width 129 height 33
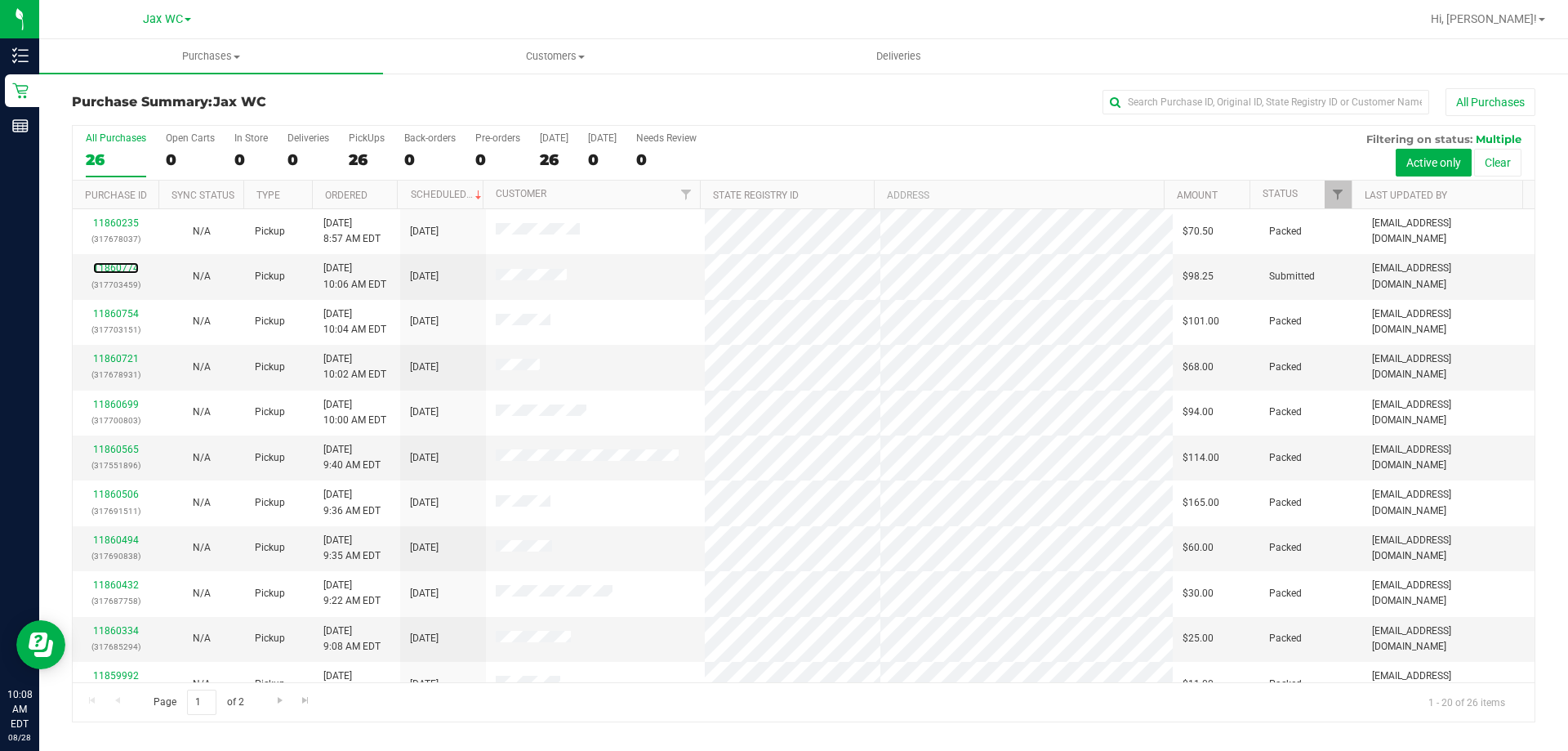
click at [134, 269] on link "11860774" at bounding box center [116, 267] width 46 height 11
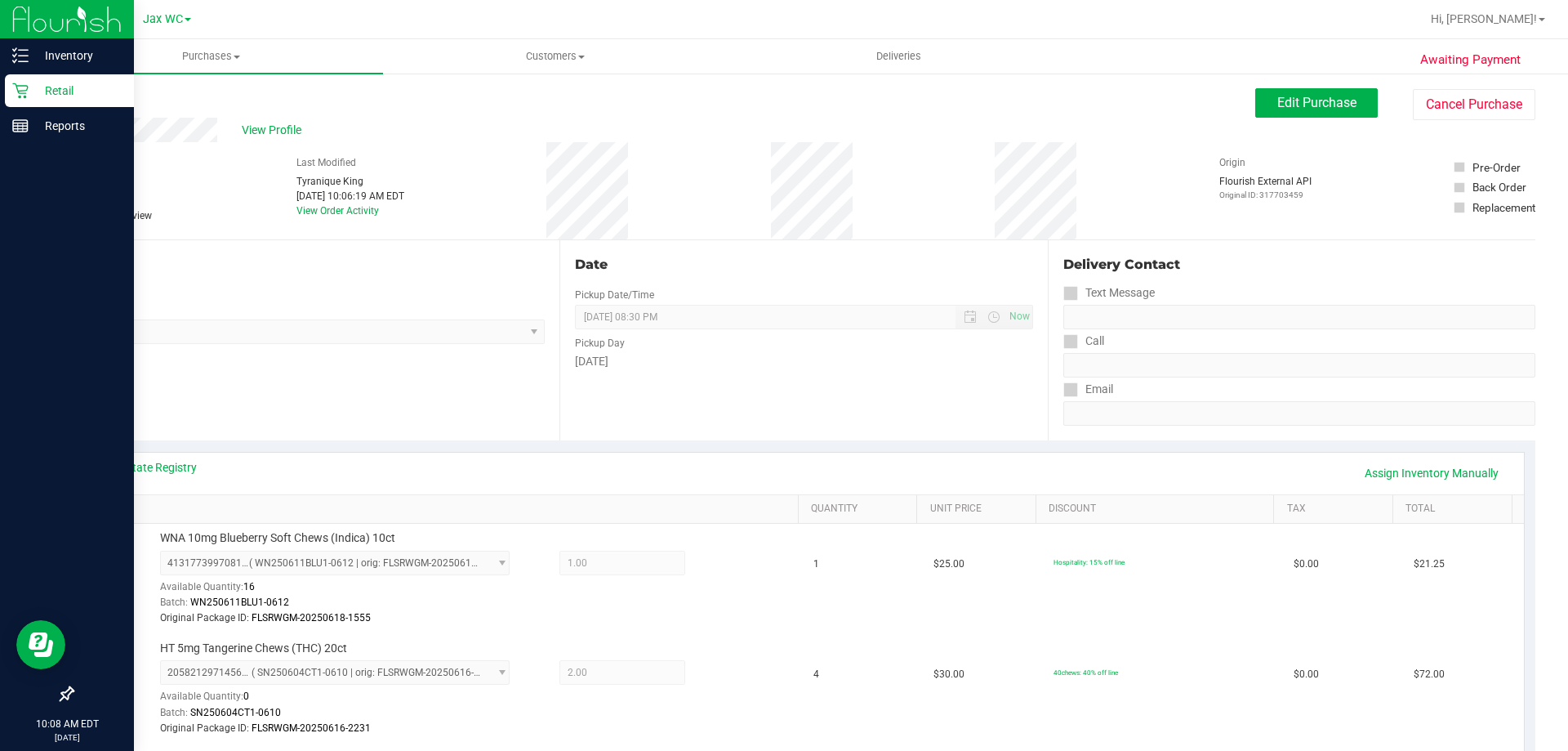
click at [21, 99] on div "Retail" at bounding box center [70, 91] width 129 height 33
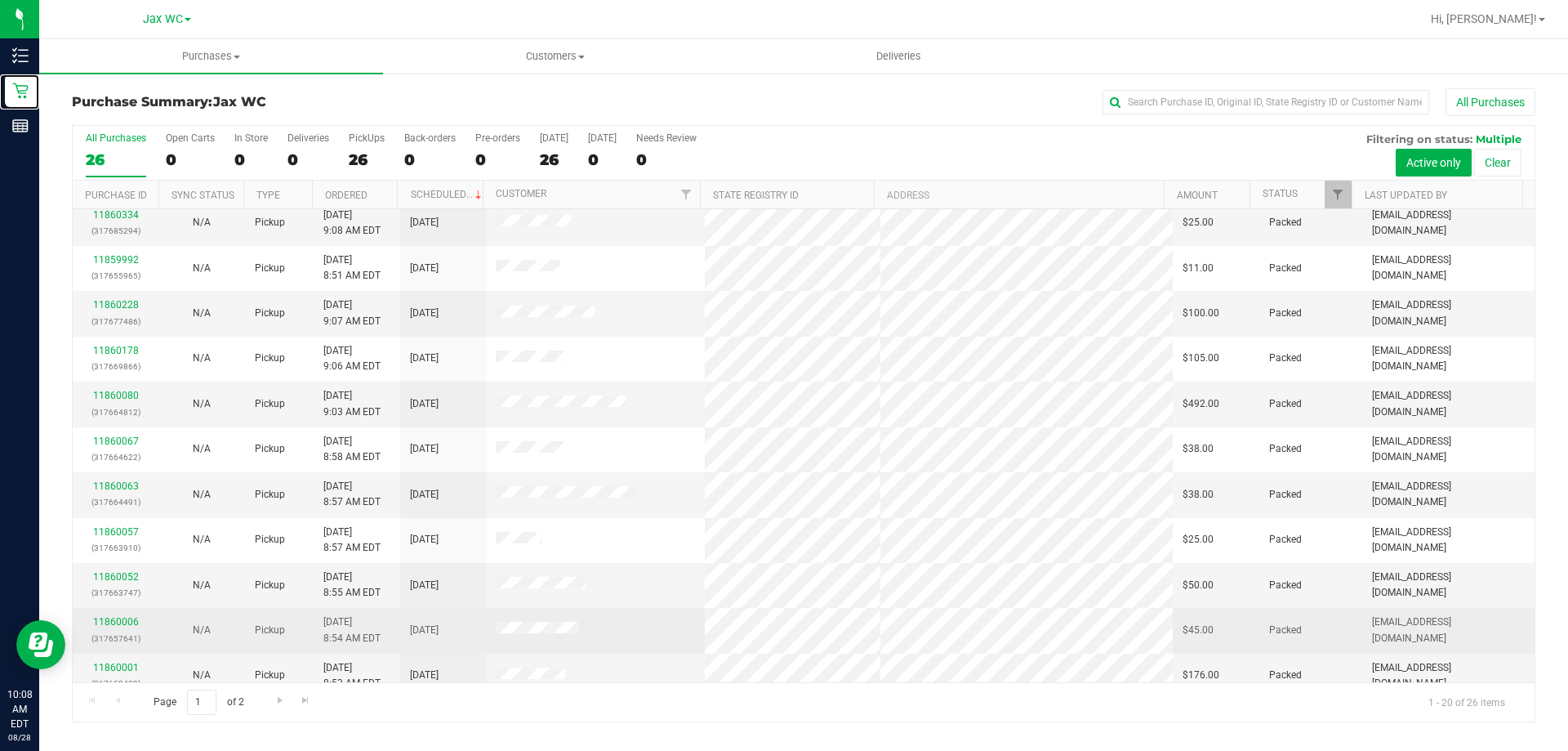
scroll to position [431, 0]
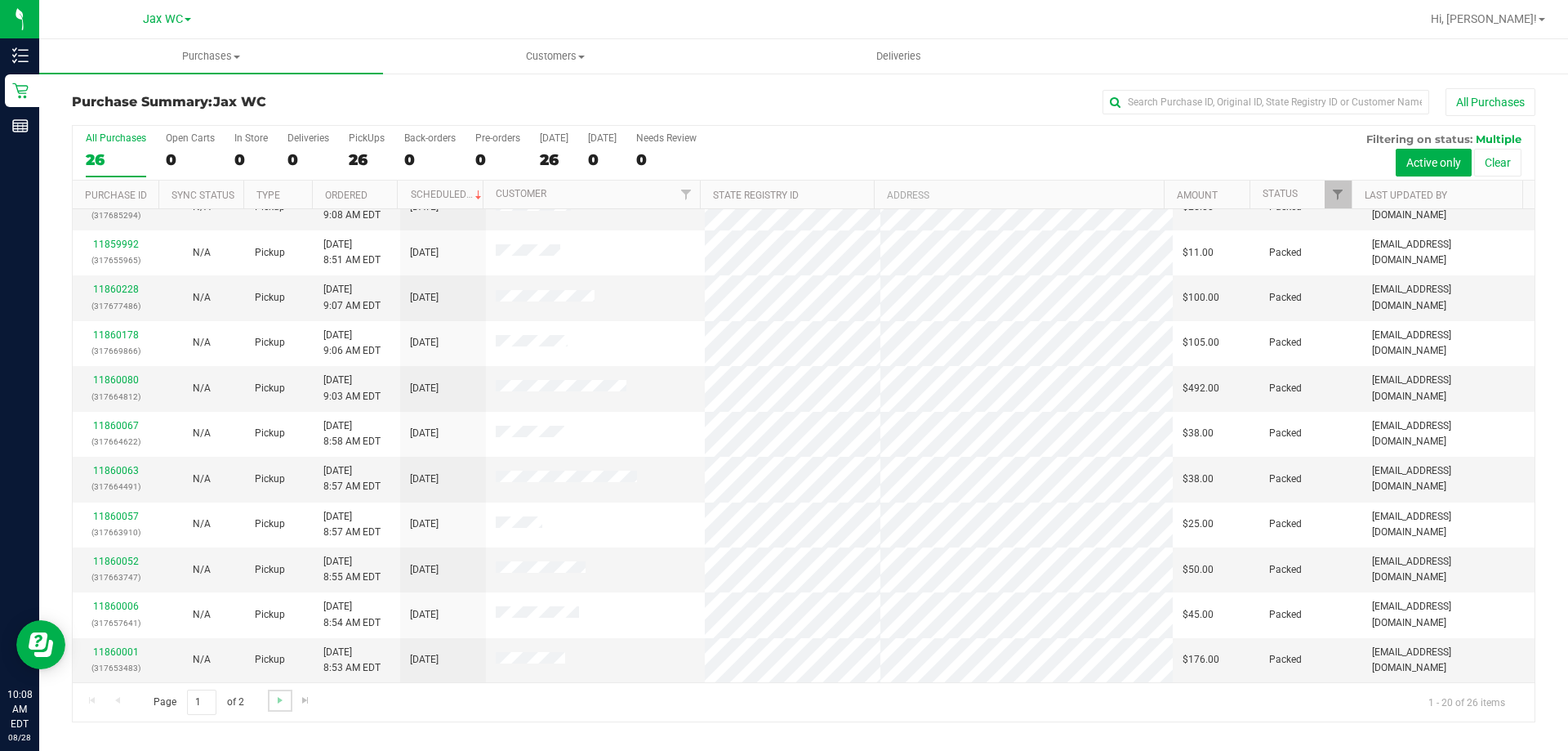
click at [272, 703] on link "Go to the next page" at bounding box center [279, 701] width 23 height 22
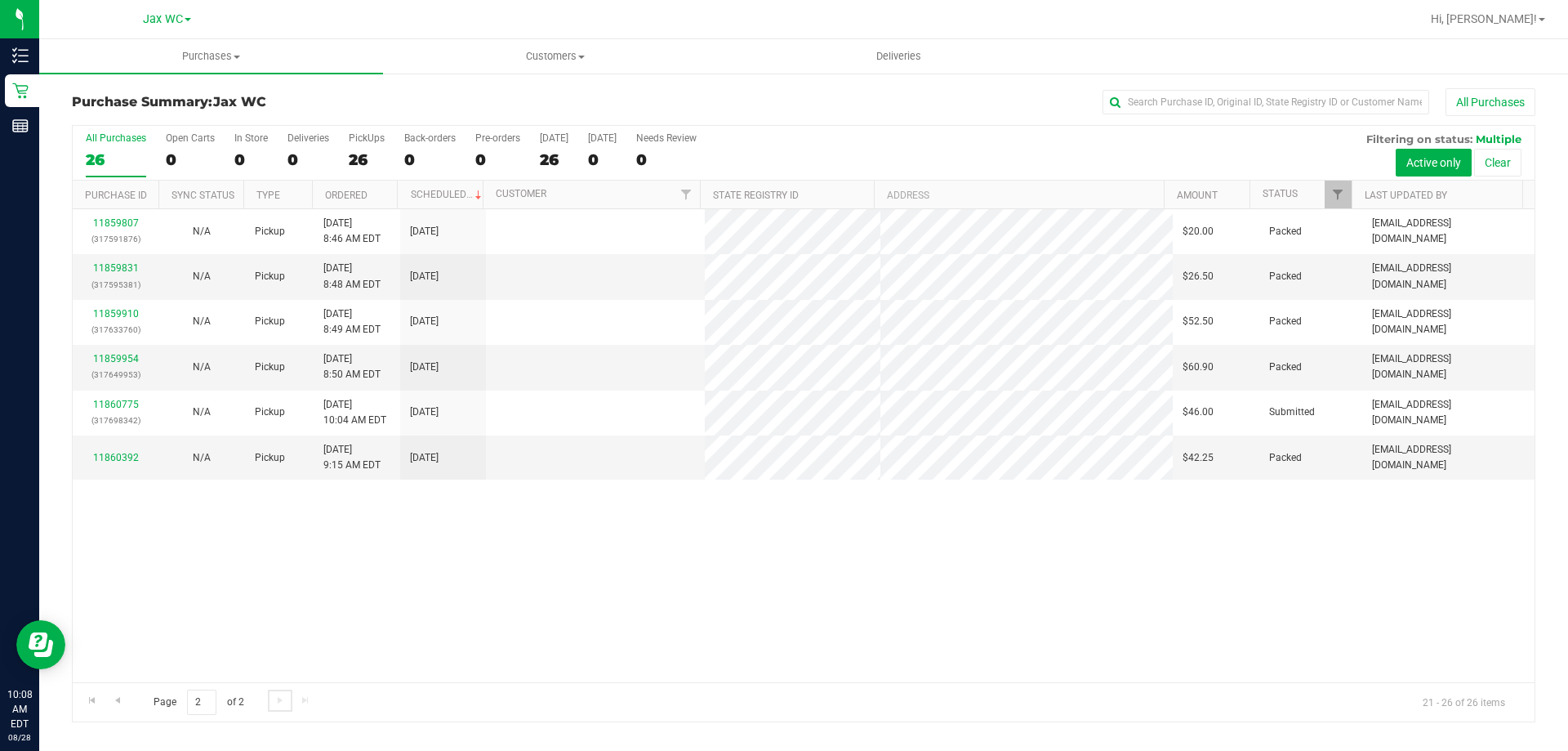
scroll to position [0, 0]
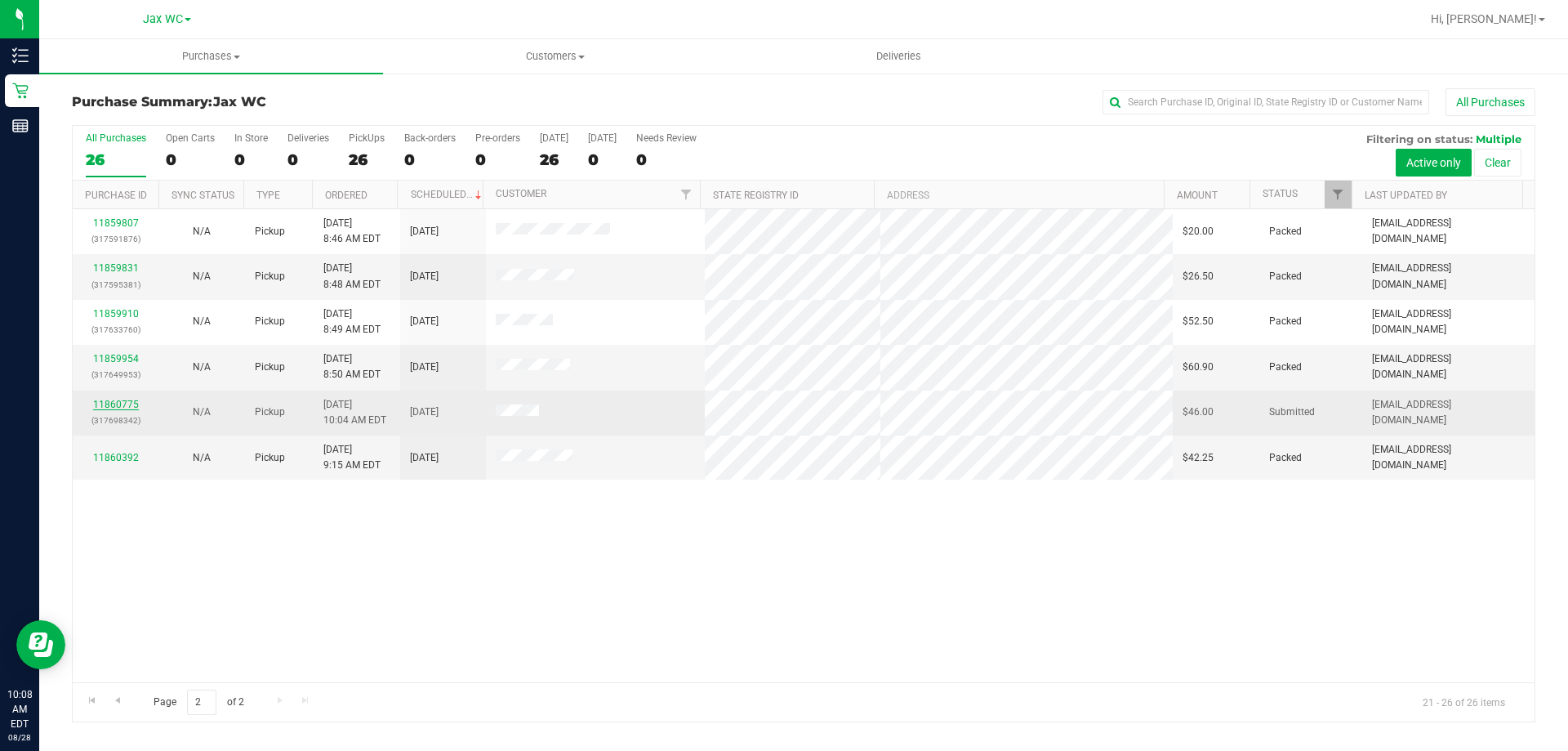
click at [104, 410] on link "11860775" at bounding box center [116, 404] width 46 height 11
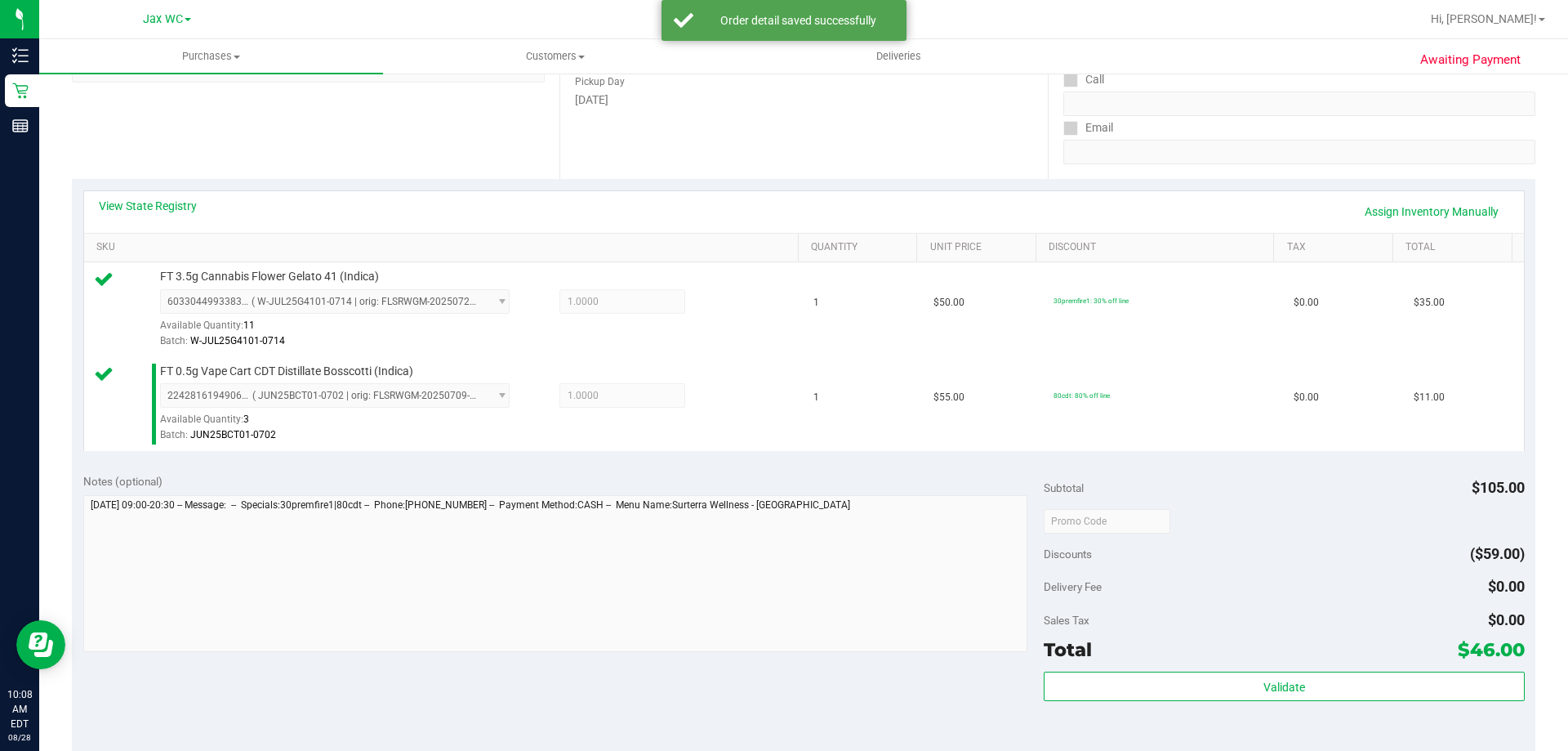
scroll to position [327, 0]
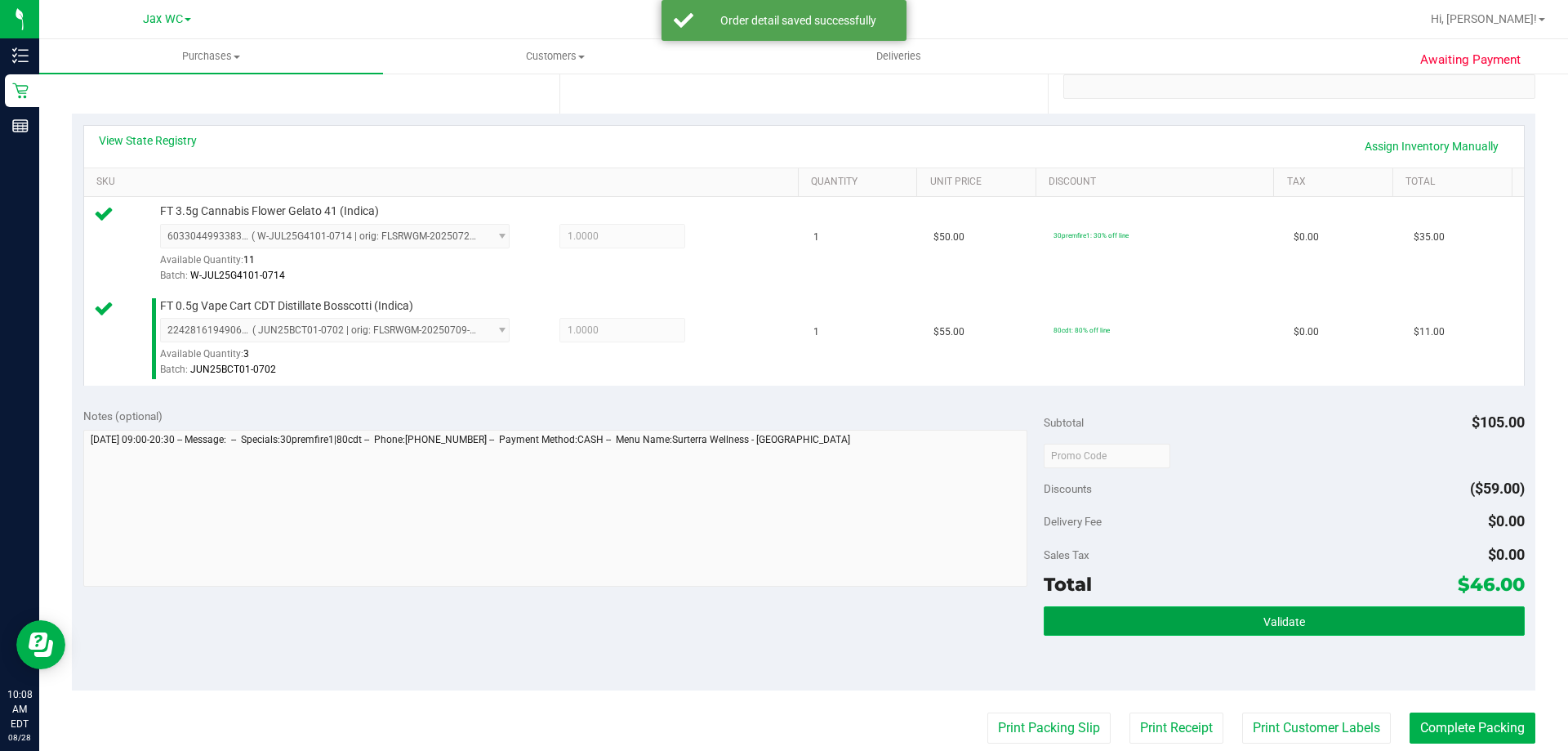
click at [1277, 610] on button "Validate" at bounding box center [1284, 621] width 480 height 29
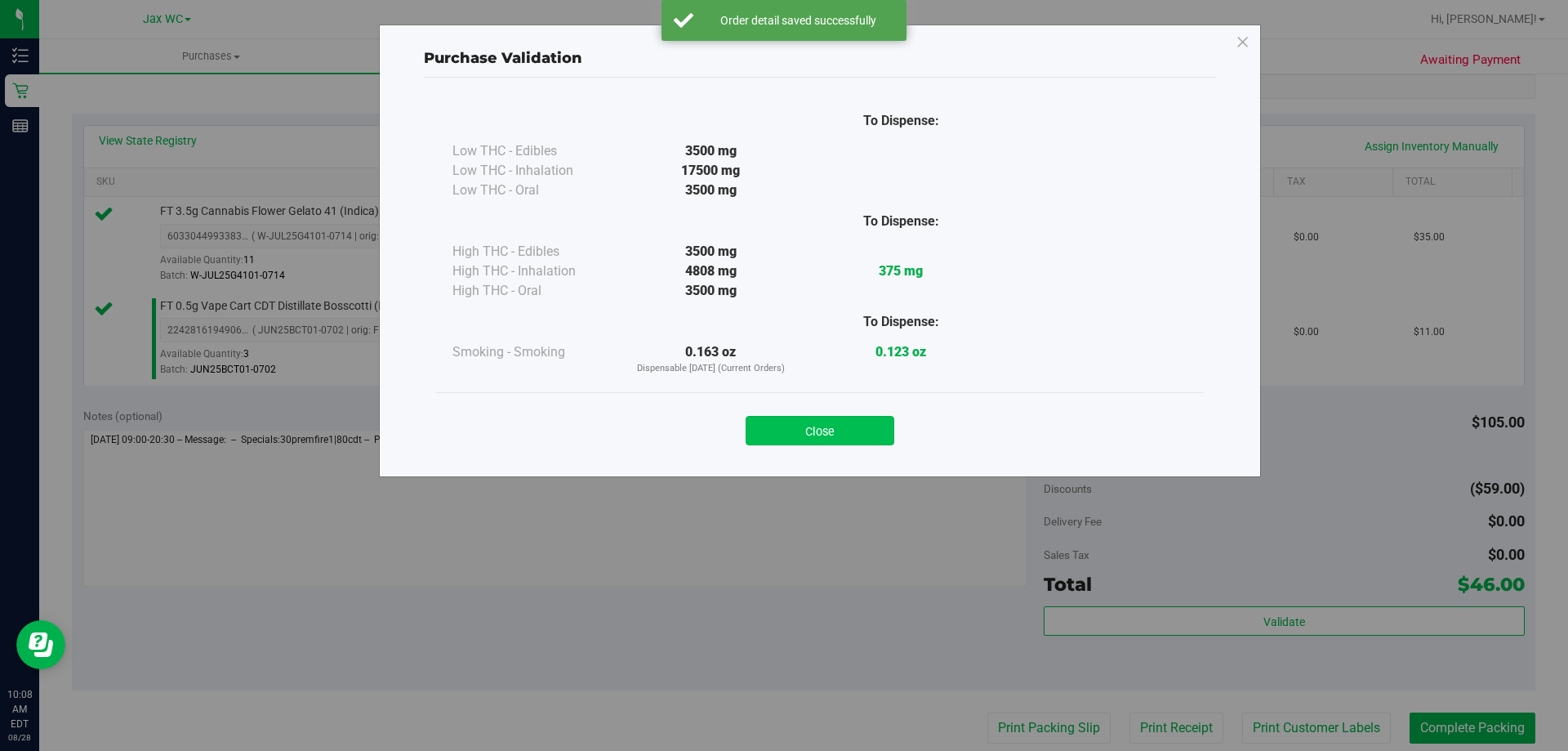
click at [805, 429] on button "Close" at bounding box center [820, 430] width 148 height 29
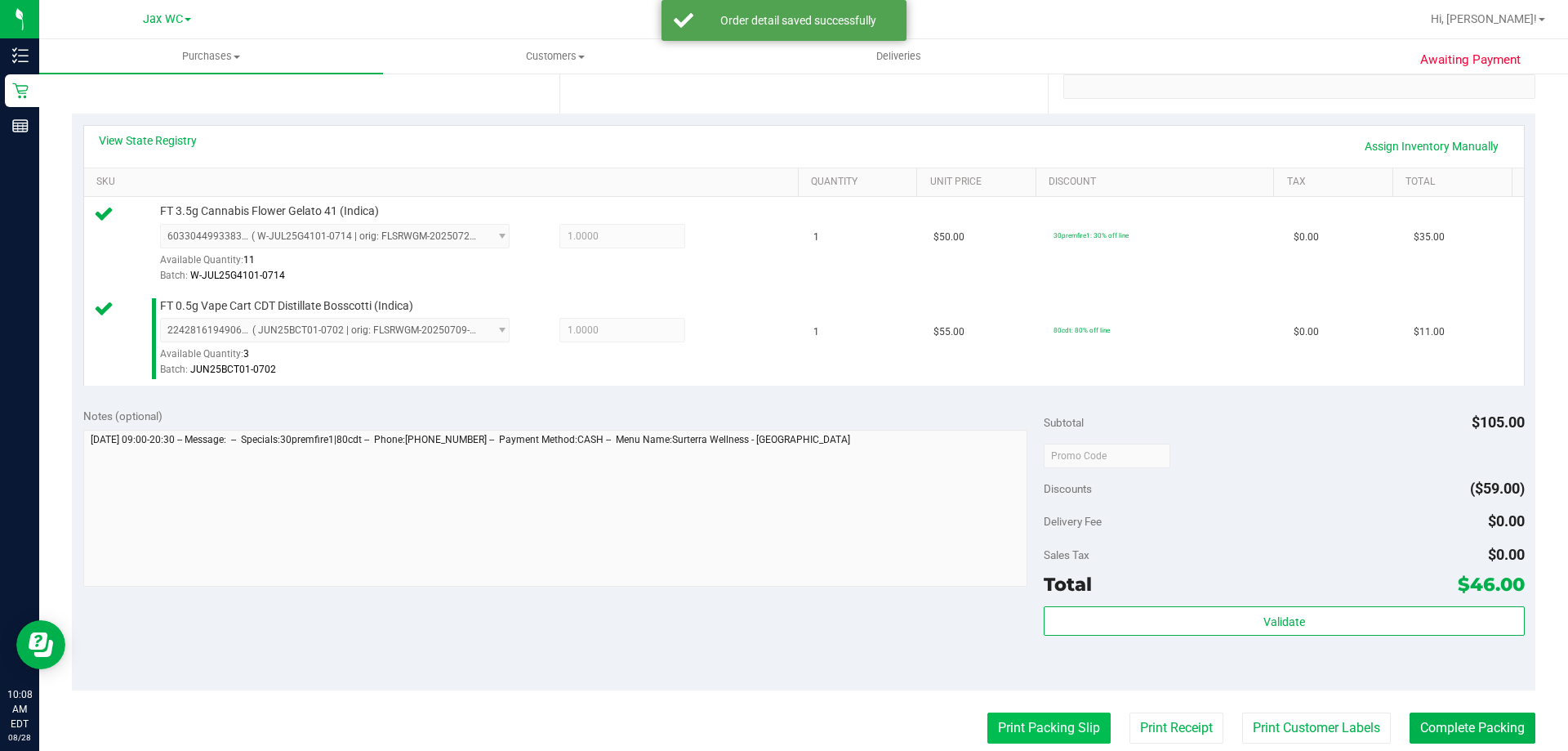
click at [1009, 718] on button "Print Packing Slip" at bounding box center [1048, 728] width 123 height 31
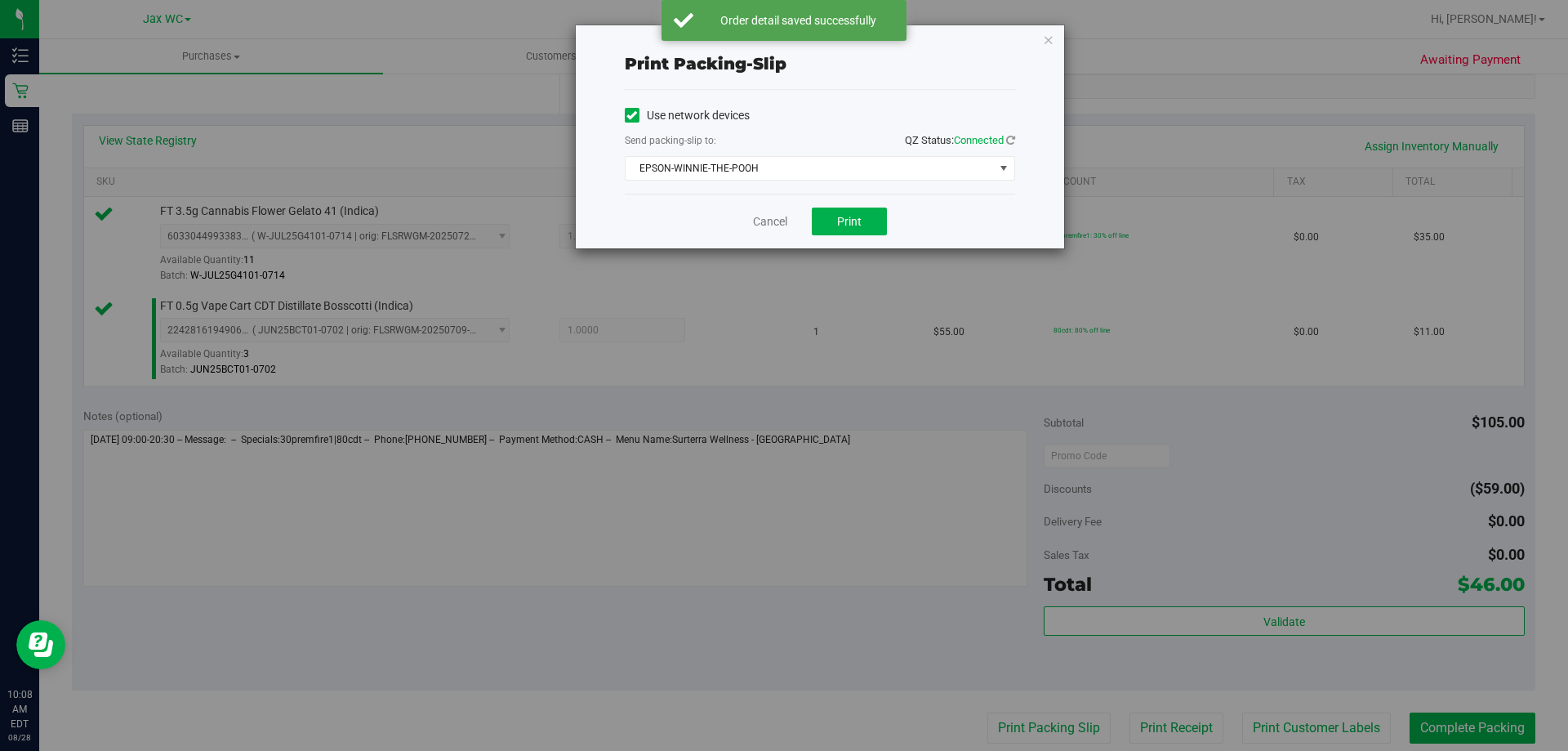
click at [842, 207] on div "Cancel Print" at bounding box center [820, 221] width 390 height 54
click at [845, 225] on span "Print" at bounding box center [849, 221] width 24 height 13
click at [1037, 39] on div "Print packing-slip Use network devices Send packing-slip to: QZ Status: Connect…" at bounding box center [820, 136] width 489 height 223
click at [1046, 44] on icon "button" at bounding box center [1048, 39] width 11 height 20
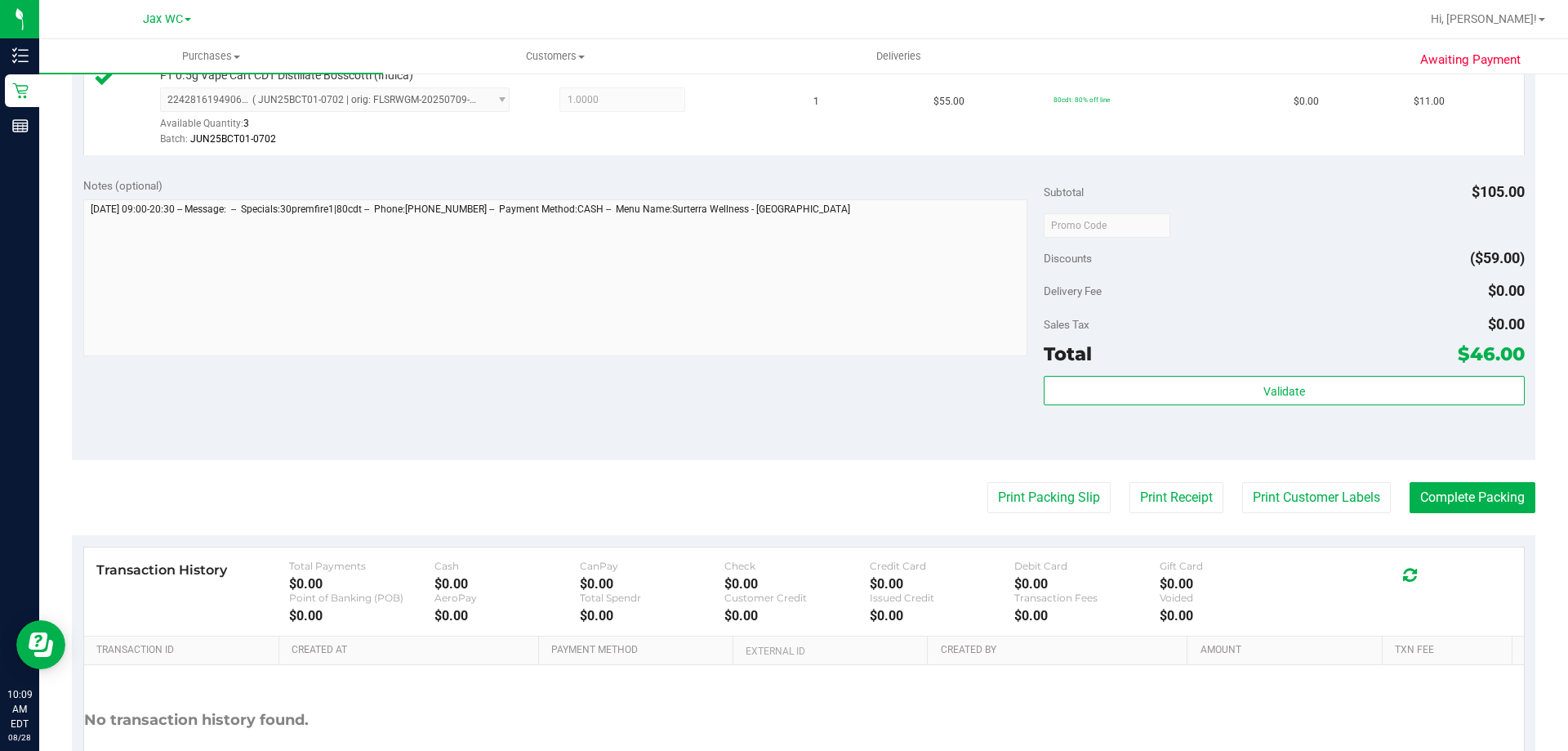
scroll to position [654, 0]
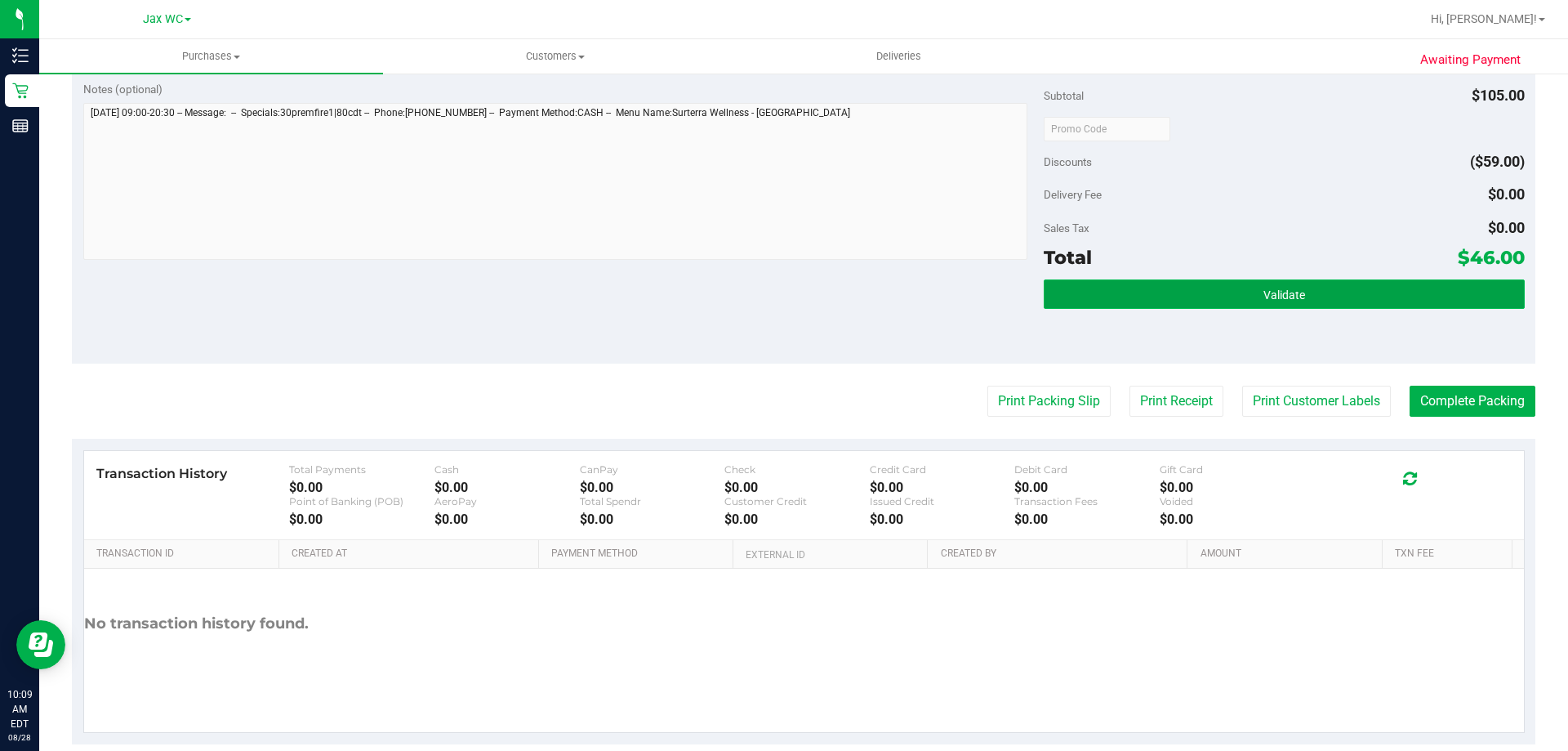
click at [1264, 301] on span "Validate" at bounding box center [1284, 294] width 41 height 13
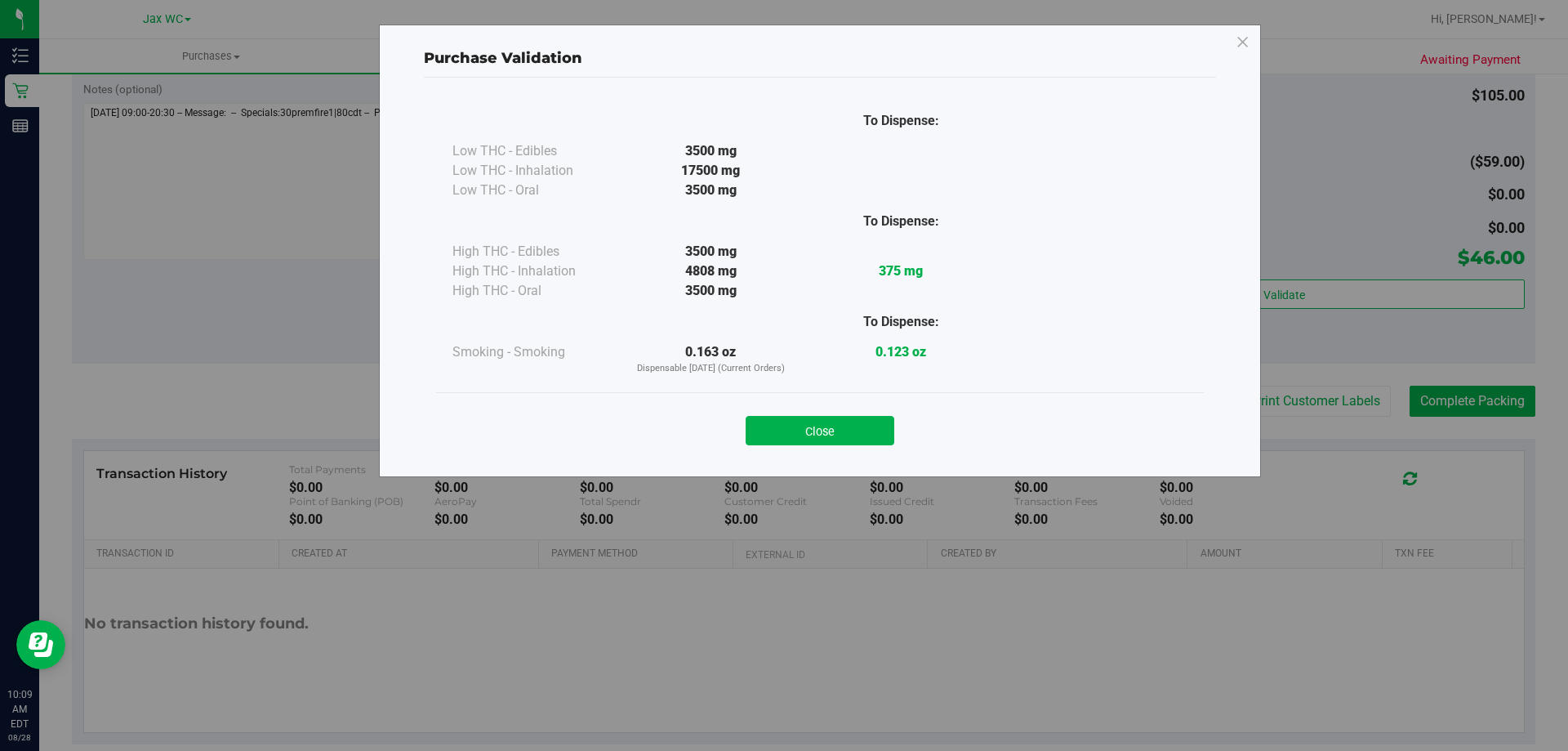
click at [879, 451] on div "Close" at bounding box center [820, 425] width 767 height 66
click at [862, 425] on button "Close" at bounding box center [820, 430] width 148 height 29
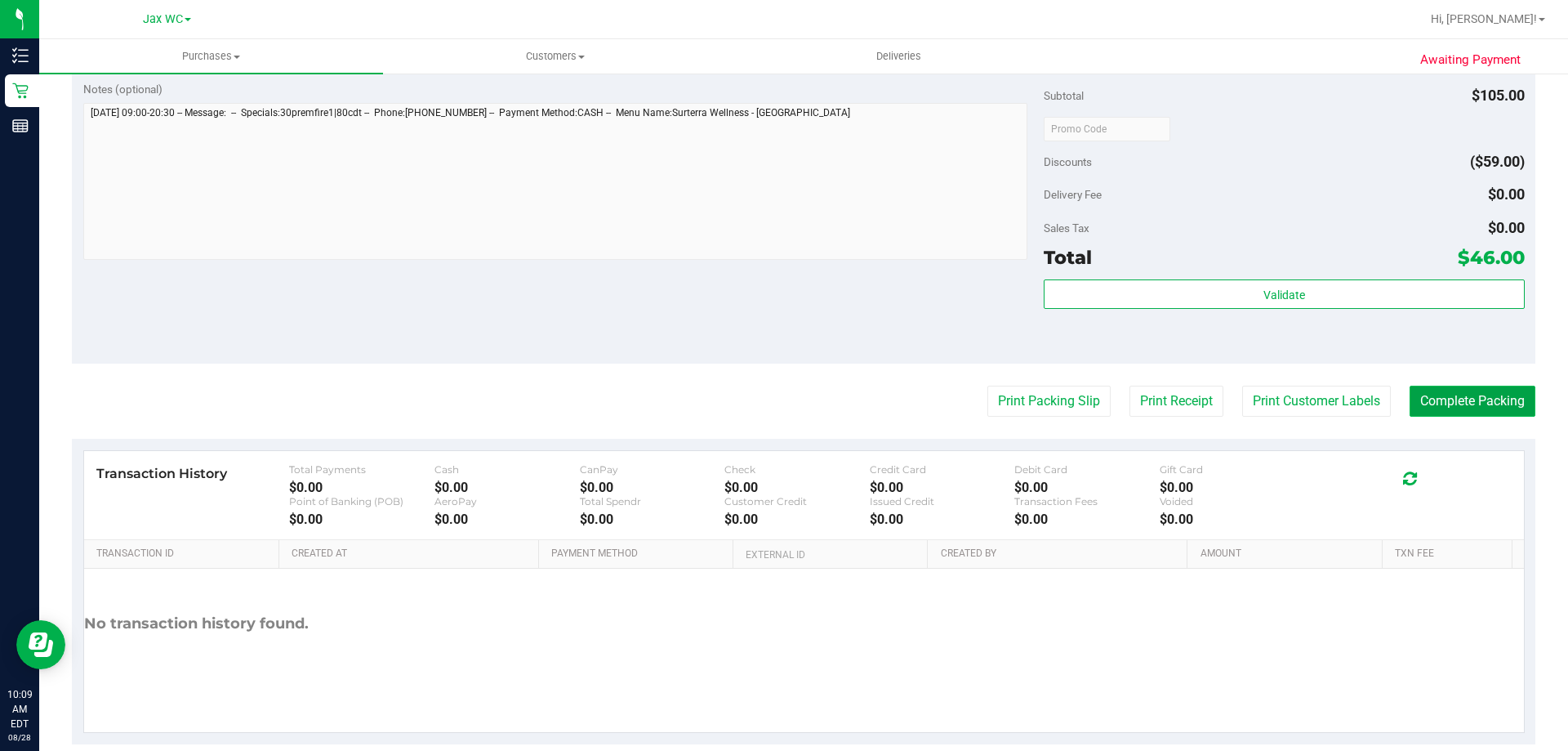
click at [1446, 391] on button "Complete Packing" at bounding box center [1472, 401] width 126 height 31
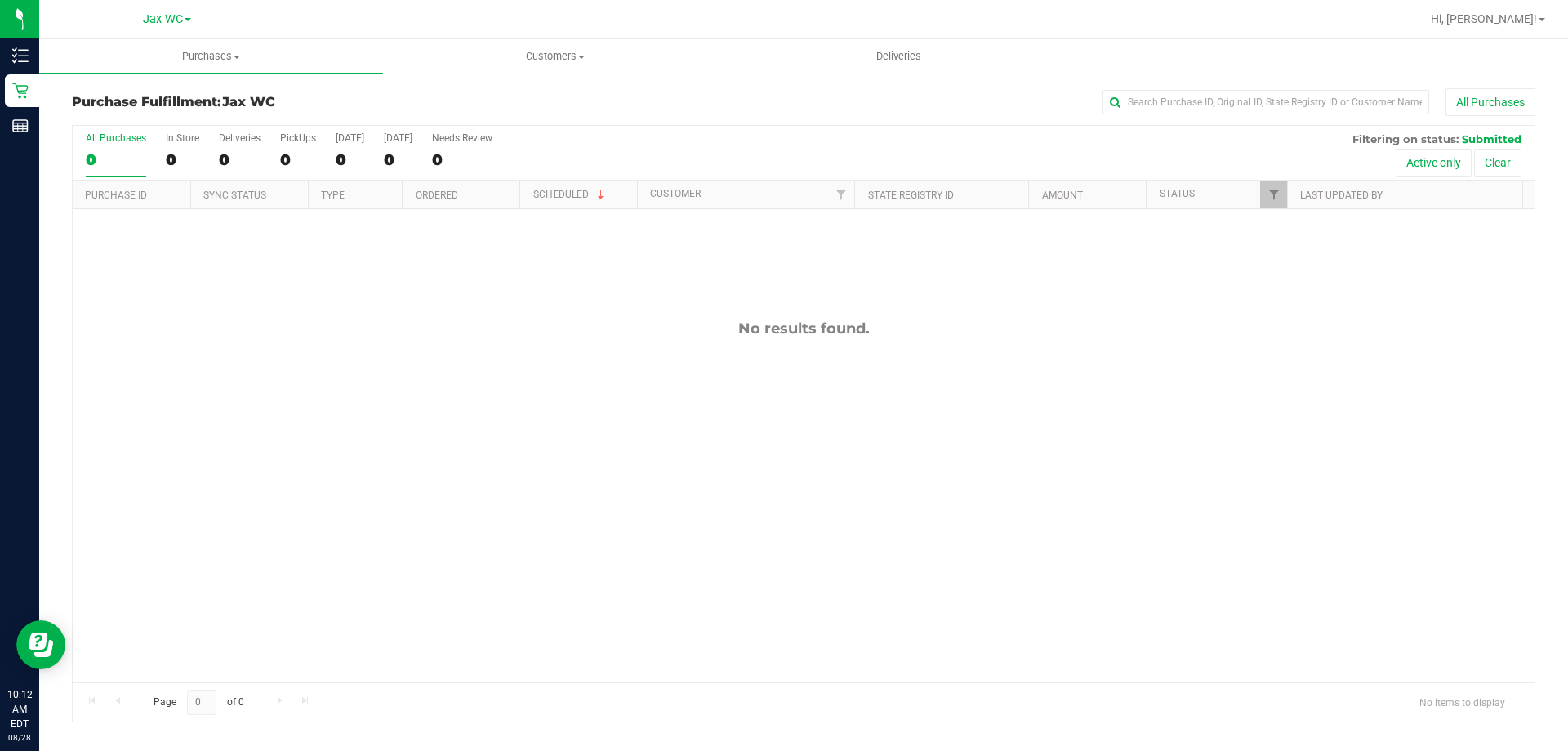
click at [171, 296] on div "No results found." at bounding box center [803, 501] width 1462 height 583
click at [192, 374] on div "No results found." at bounding box center [803, 501] width 1462 height 583
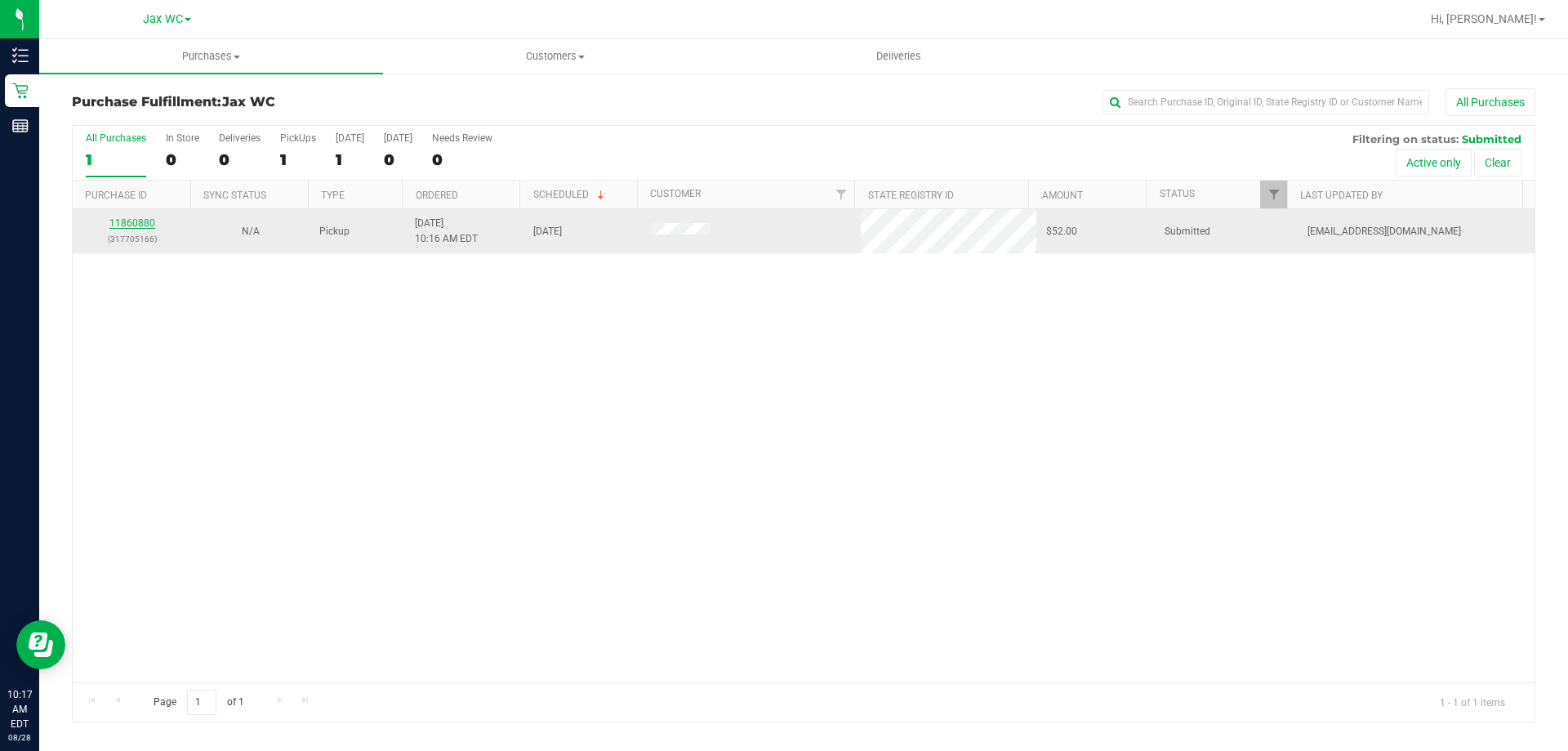
click at [147, 225] on link "11860880" at bounding box center [132, 222] width 46 height 11
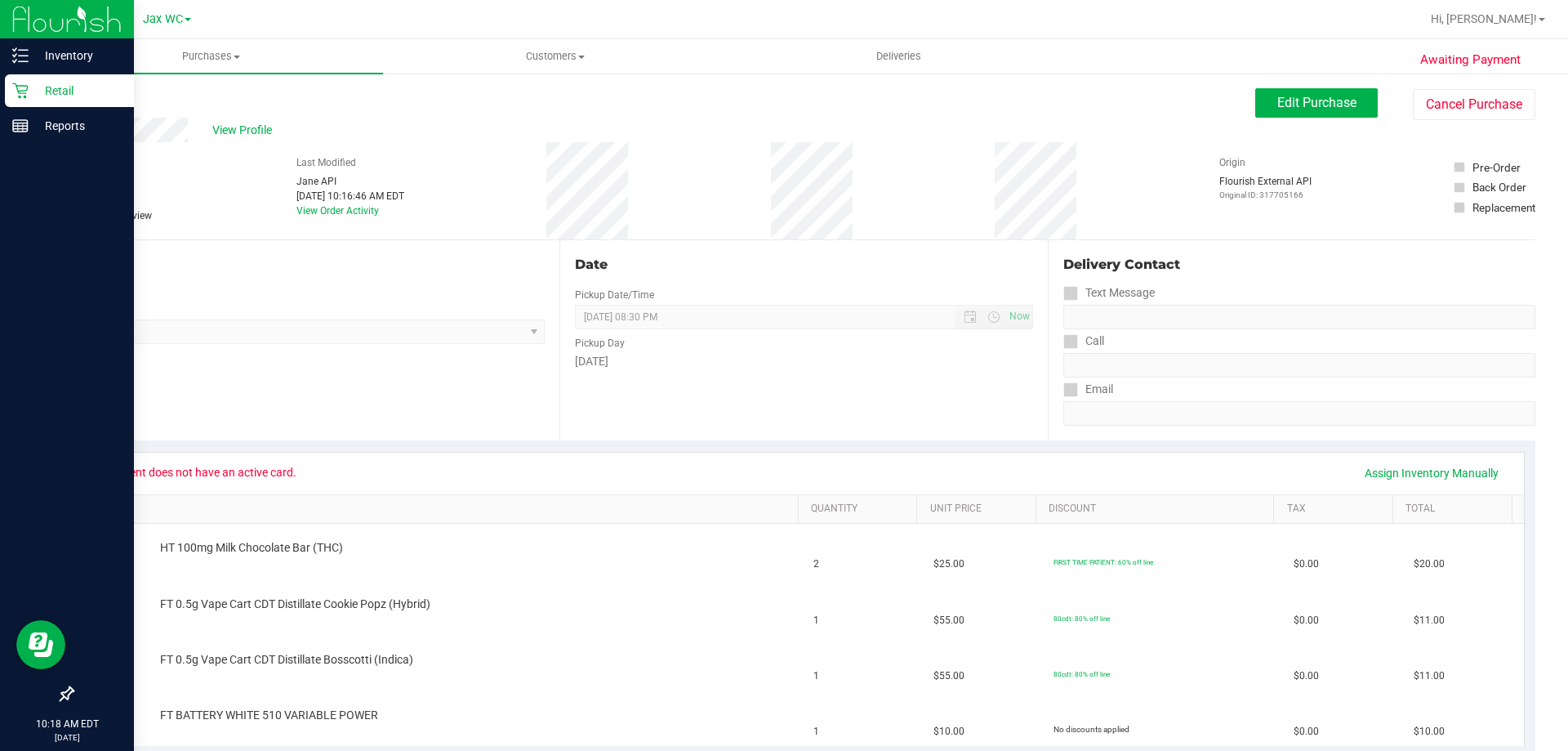
click at [10, 91] on div "Retail" at bounding box center [70, 91] width 129 height 33
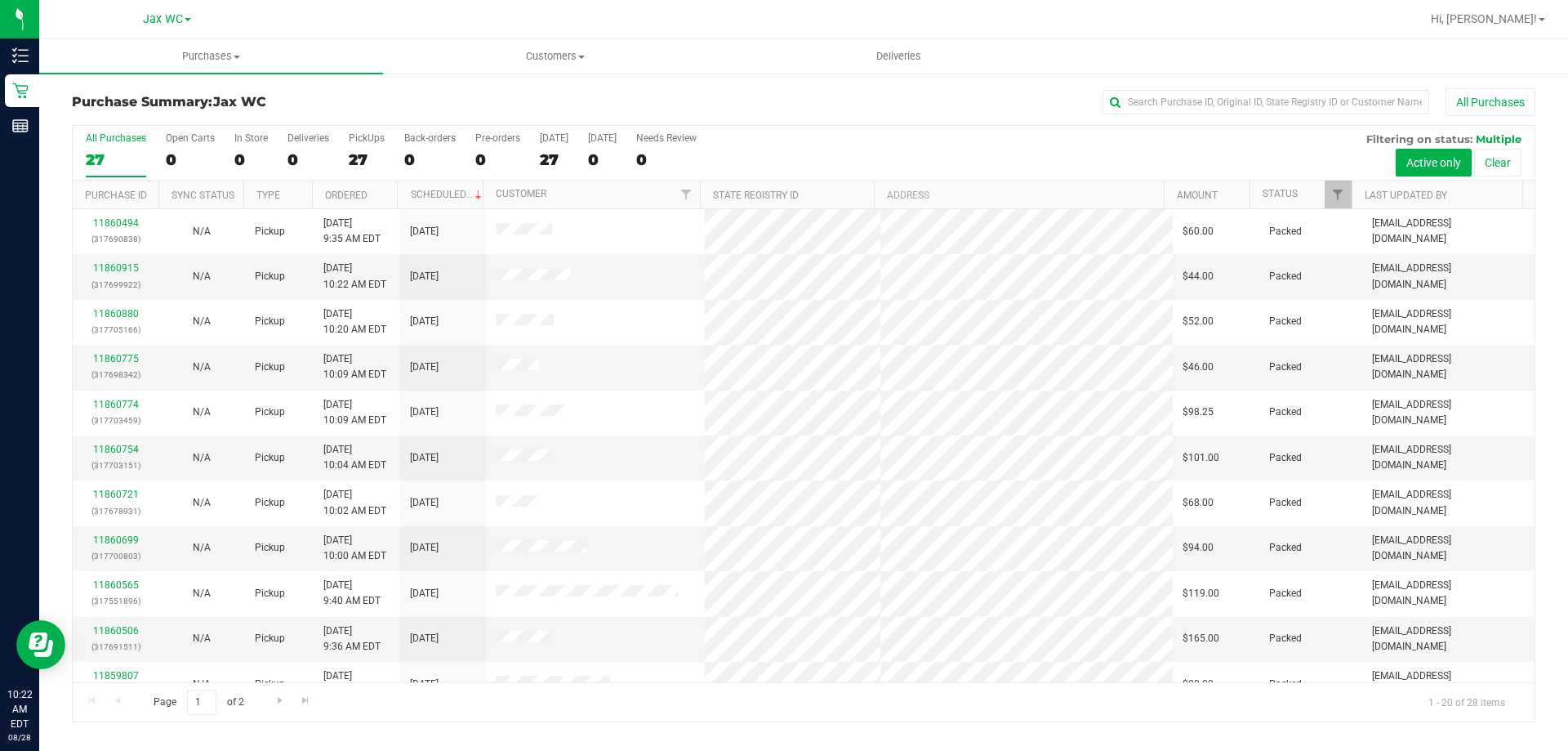
click at [278, 716] on div "Page 1 of 2 1 - 20 of 28 items" at bounding box center [803, 701] width 1462 height 39
click at [278, 698] on span "Go to the next page" at bounding box center [279, 699] width 13 height 13
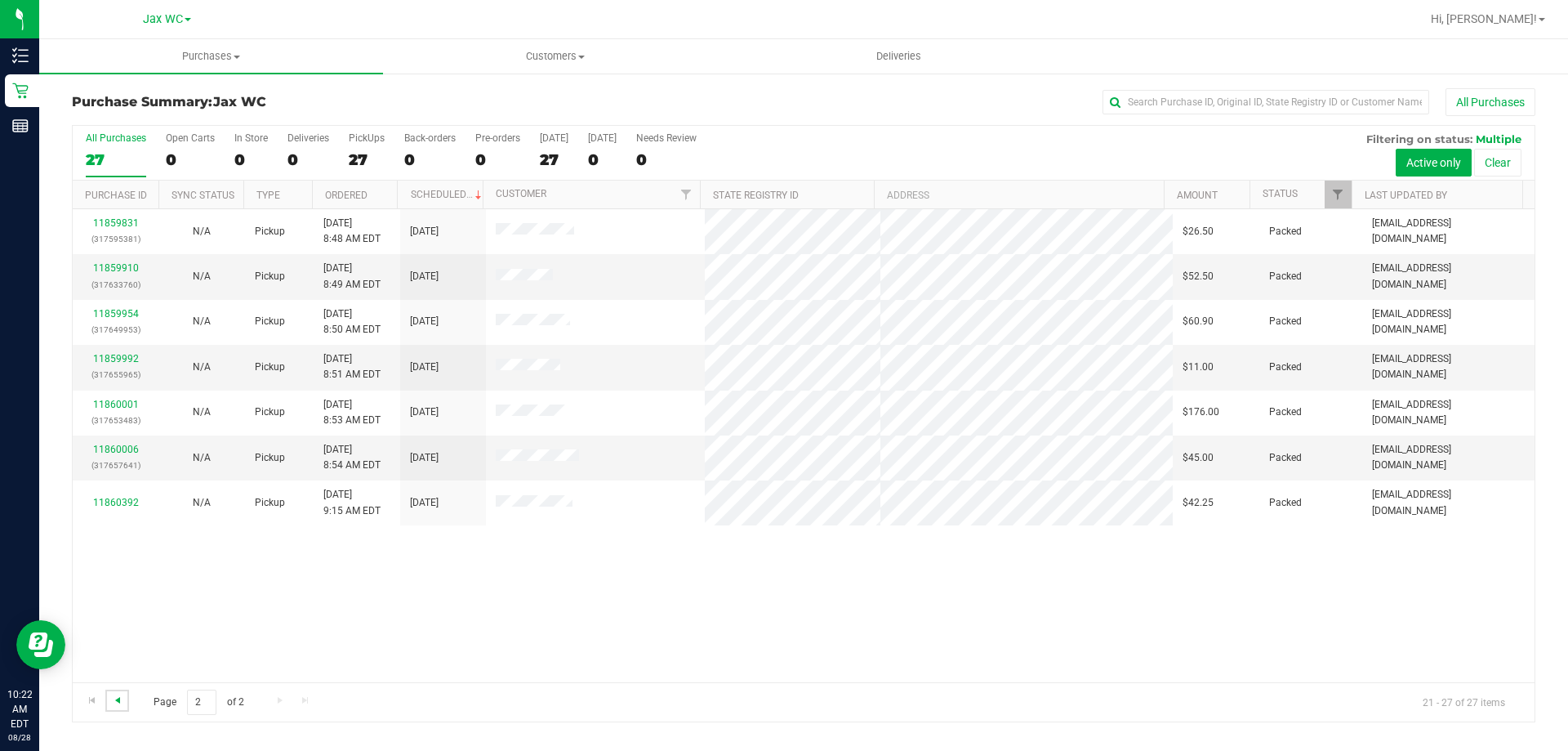
click at [118, 699] on span "Go to the previous page" at bounding box center [117, 699] width 13 height 13
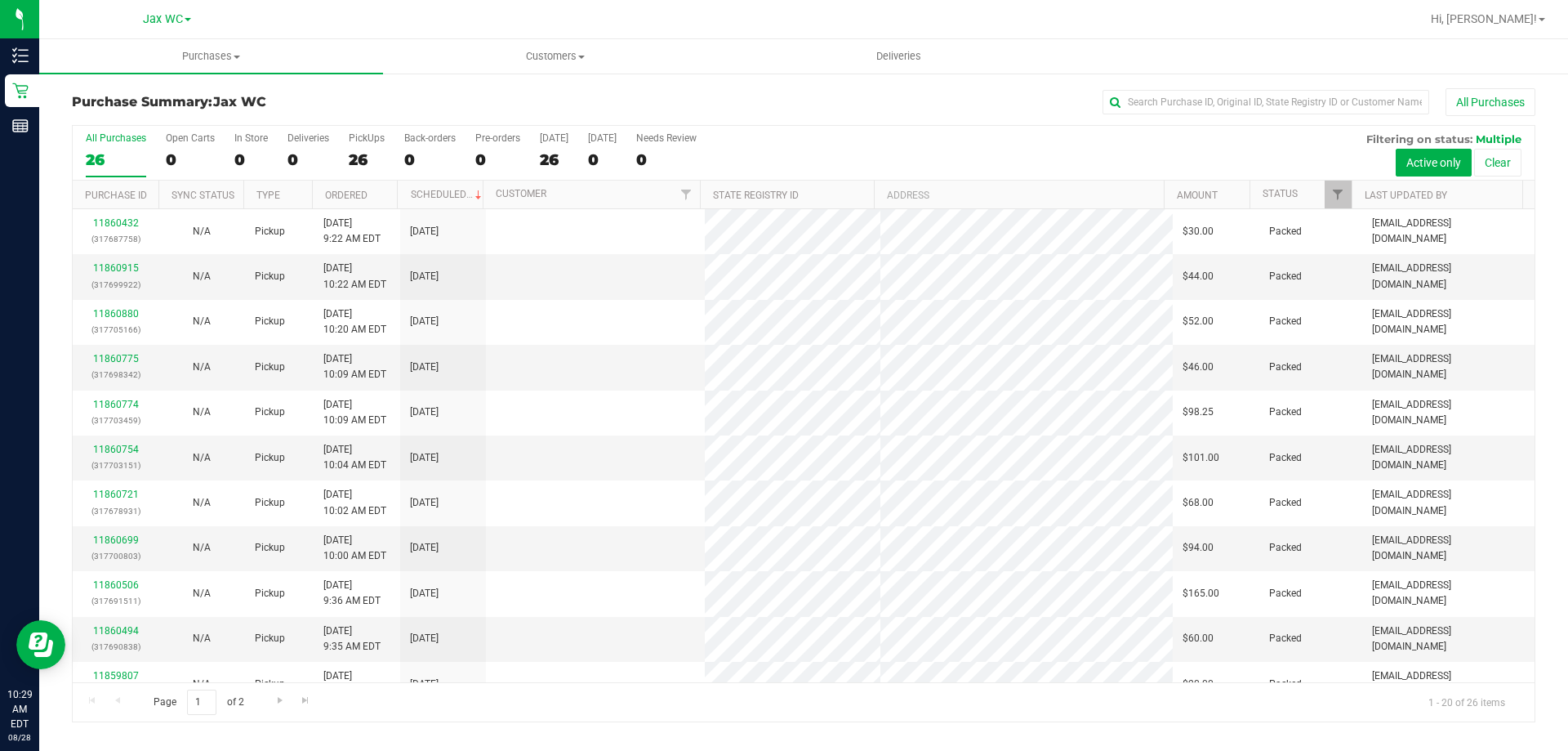
scroll to position [431, 0]
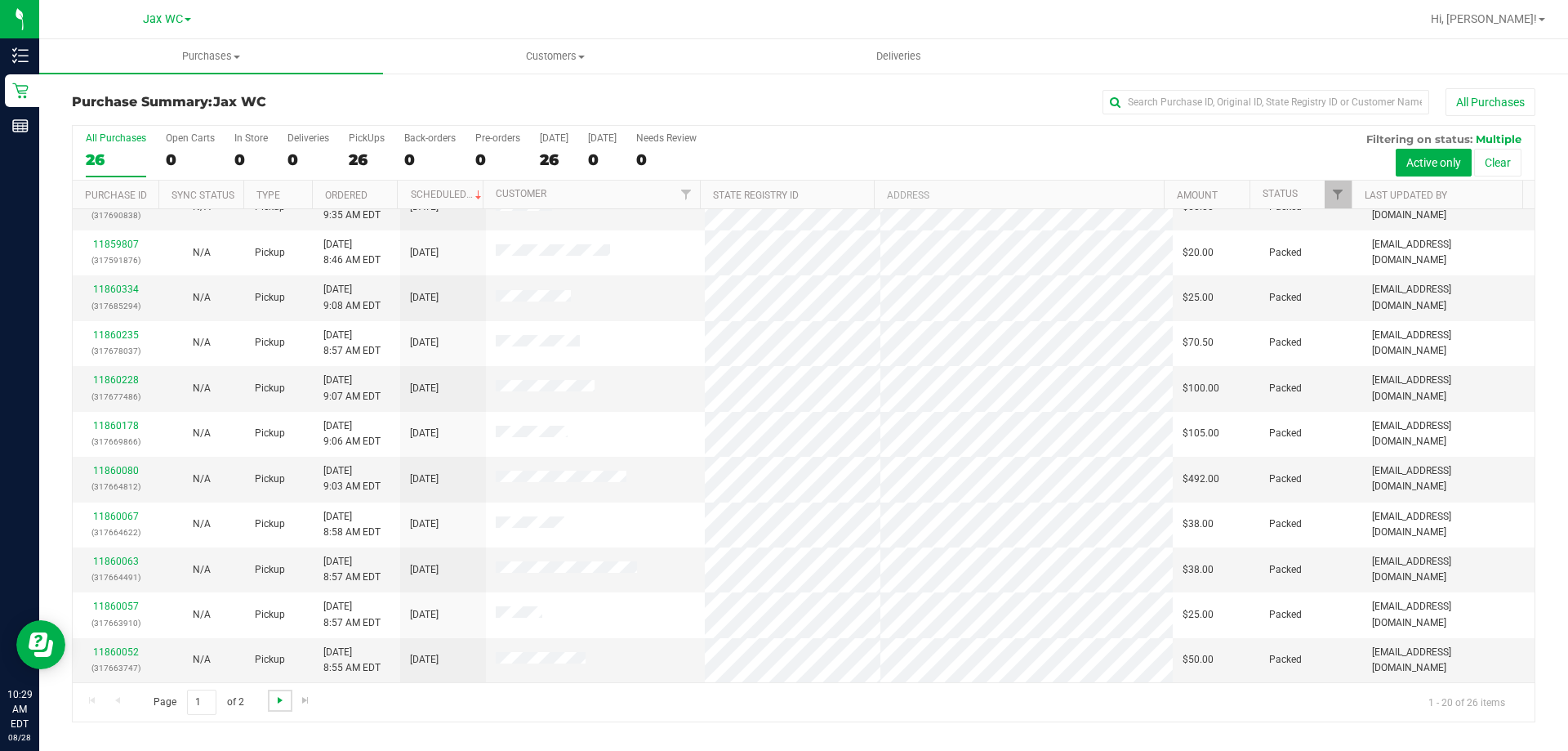
click at [282, 699] on span "Go to the next page" at bounding box center [279, 699] width 13 height 13
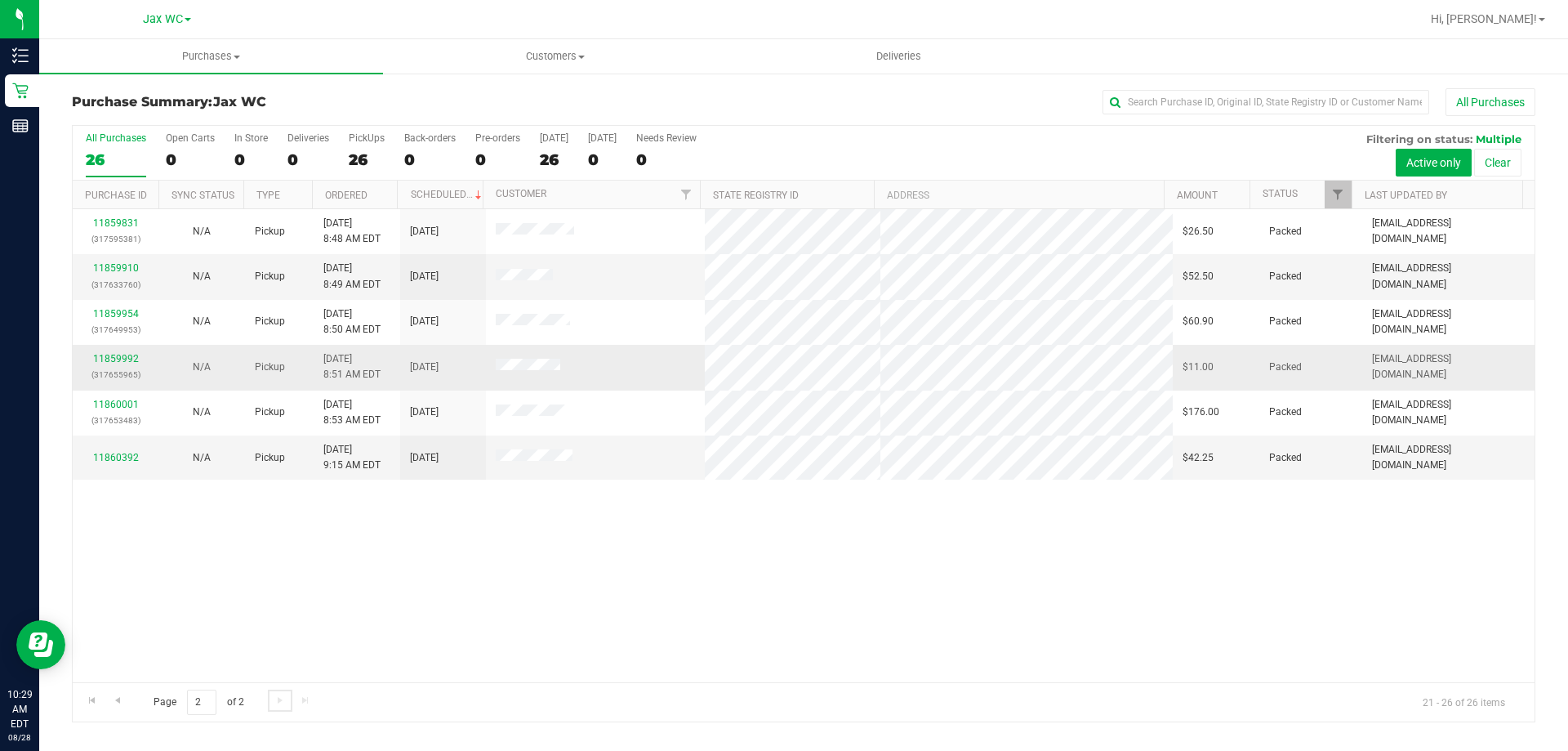
scroll to position [0, 0]
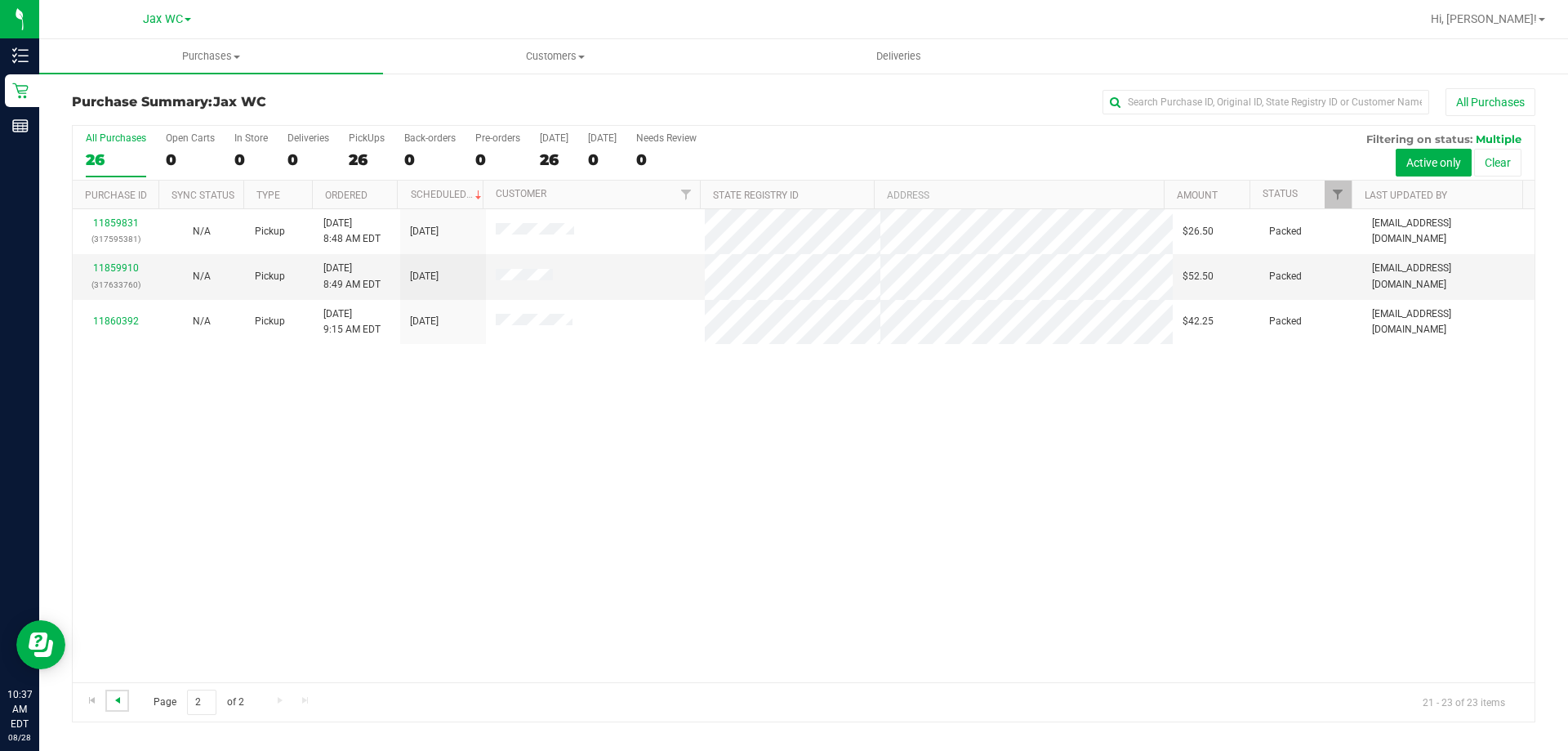
click at [116, 703] on span "Go to the previous page" at bounding box center [117, 699] width 13 height 13
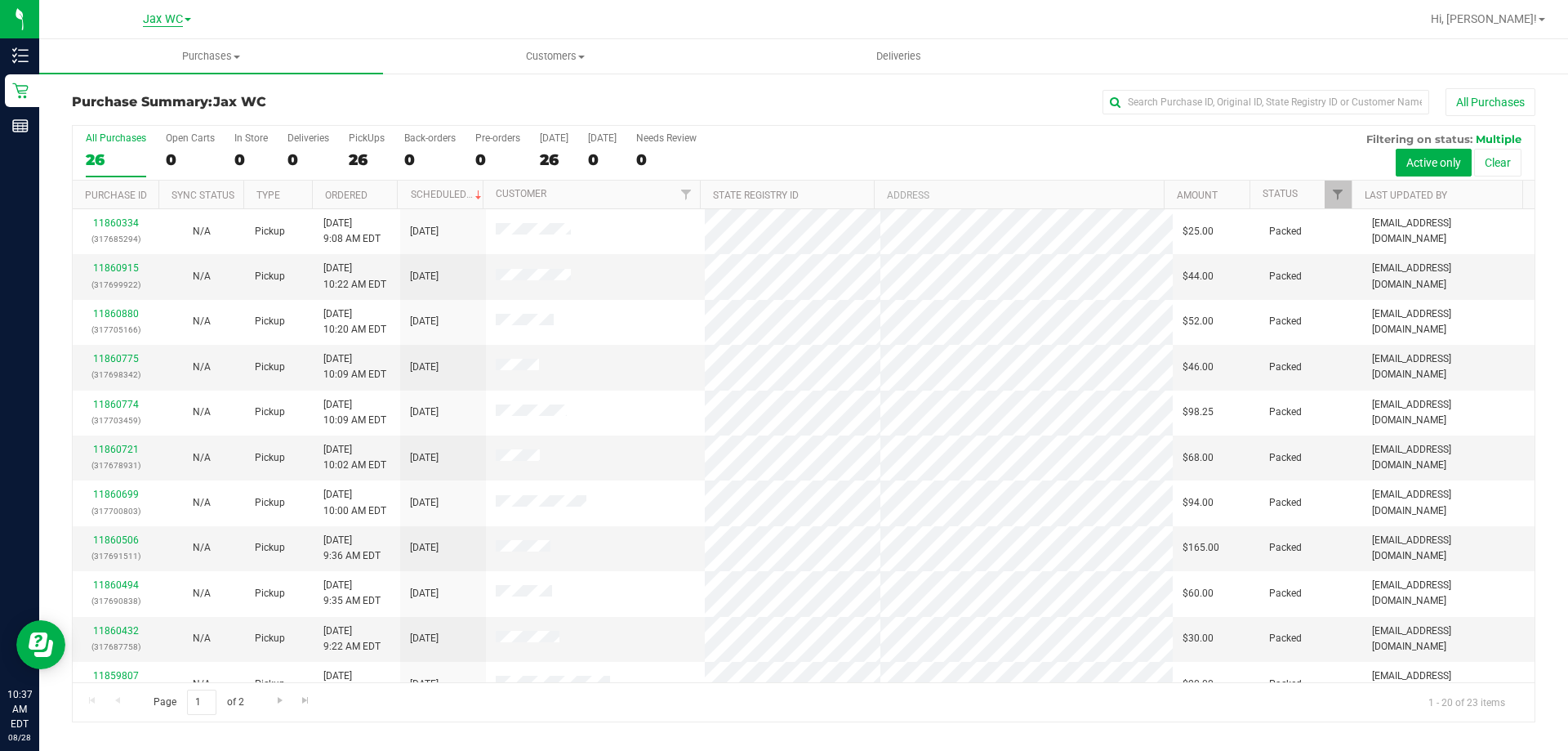
click at [158, 13] on span "Jax WC" at bounding box center [163, 19] width 40 height 15
click at [172, 59] on link "Jax Atlantic WC" at bounding box center [166, 58] width 239 height 22
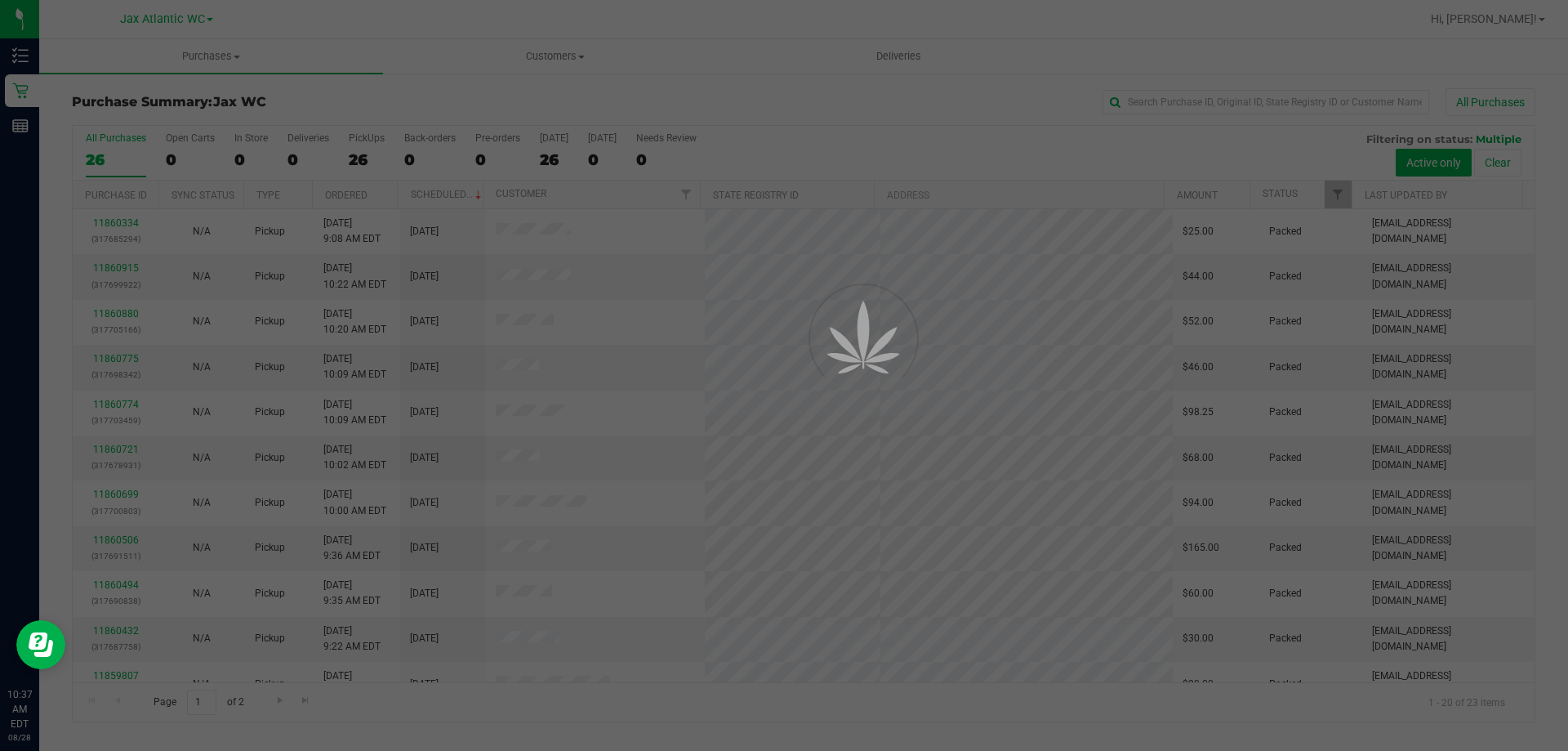
click at [381, 17] on div at bounding box center [784, 375] width 1568 height 751
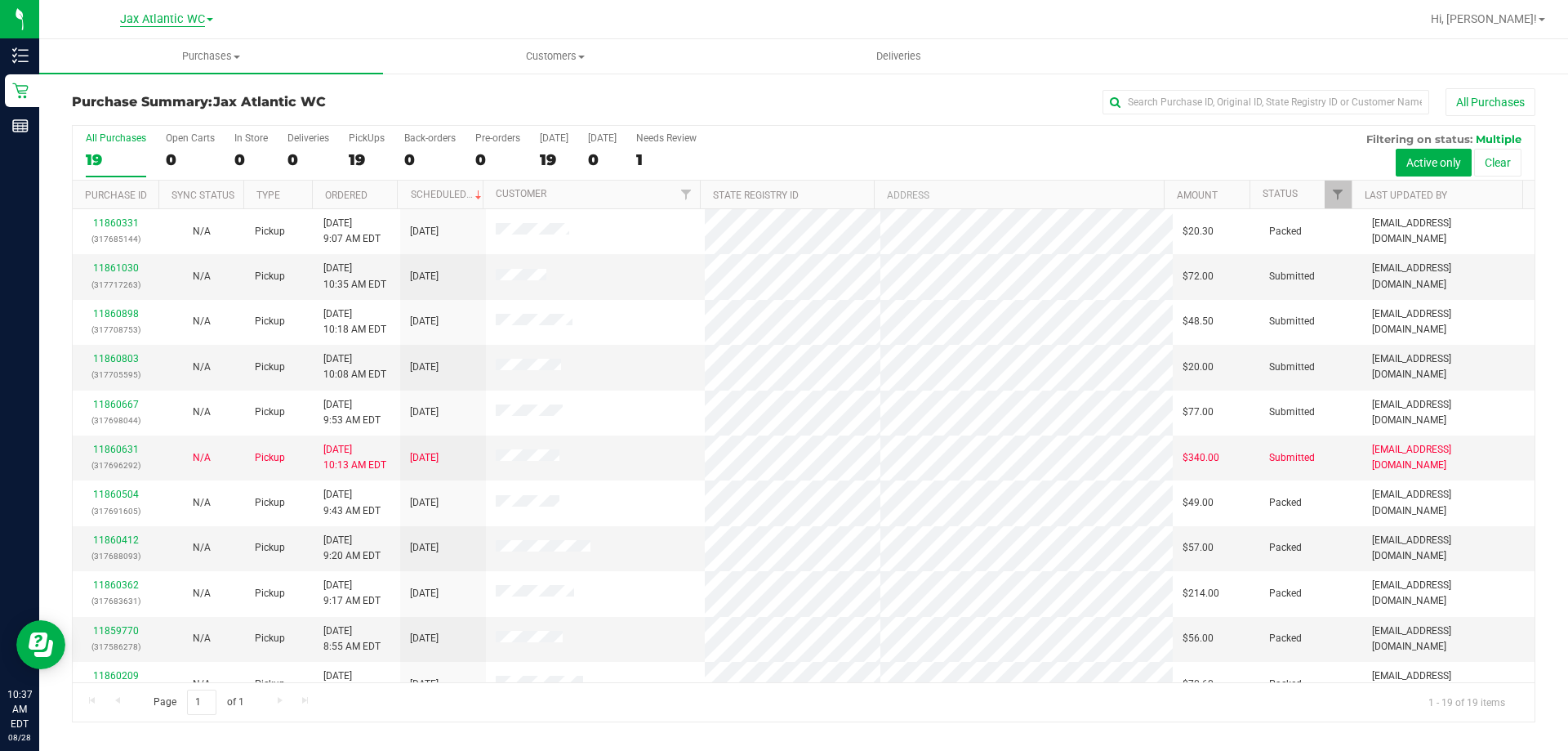
click at [199, 15] on span "Jax Atlantic WC" at bounding box center [162, 19] width 85 height 15
click at [178, 85] on link "Jax WC" at bounding box center [166, 80] width 239 height 22
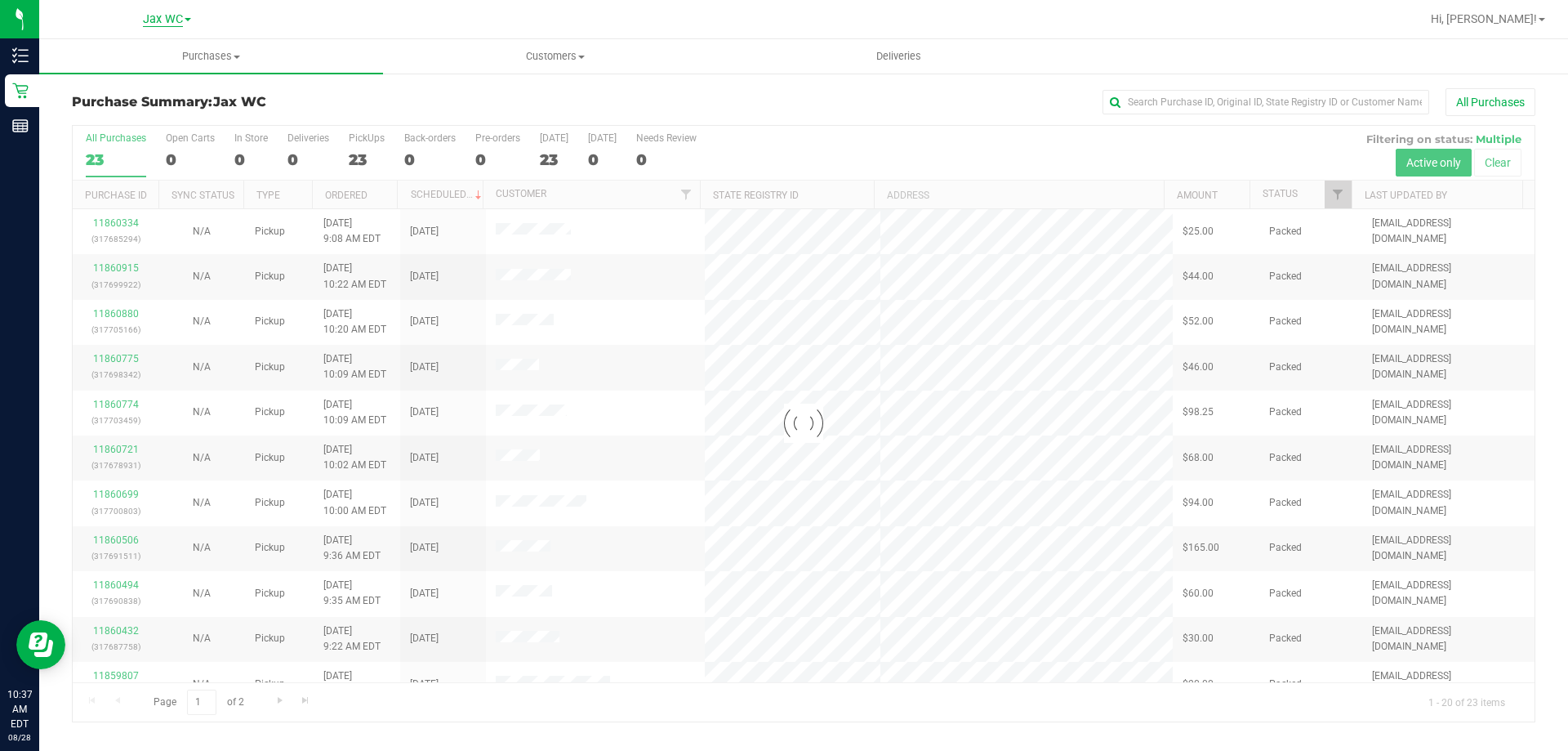
click at [173, 21] on span "Jax WC" at bounding box center [163, 19] width 40 height 15
click at [157, 109] on link "[GEOGRAPHIC_DATA]" at bounding box center [166, 101] width 239 height 22
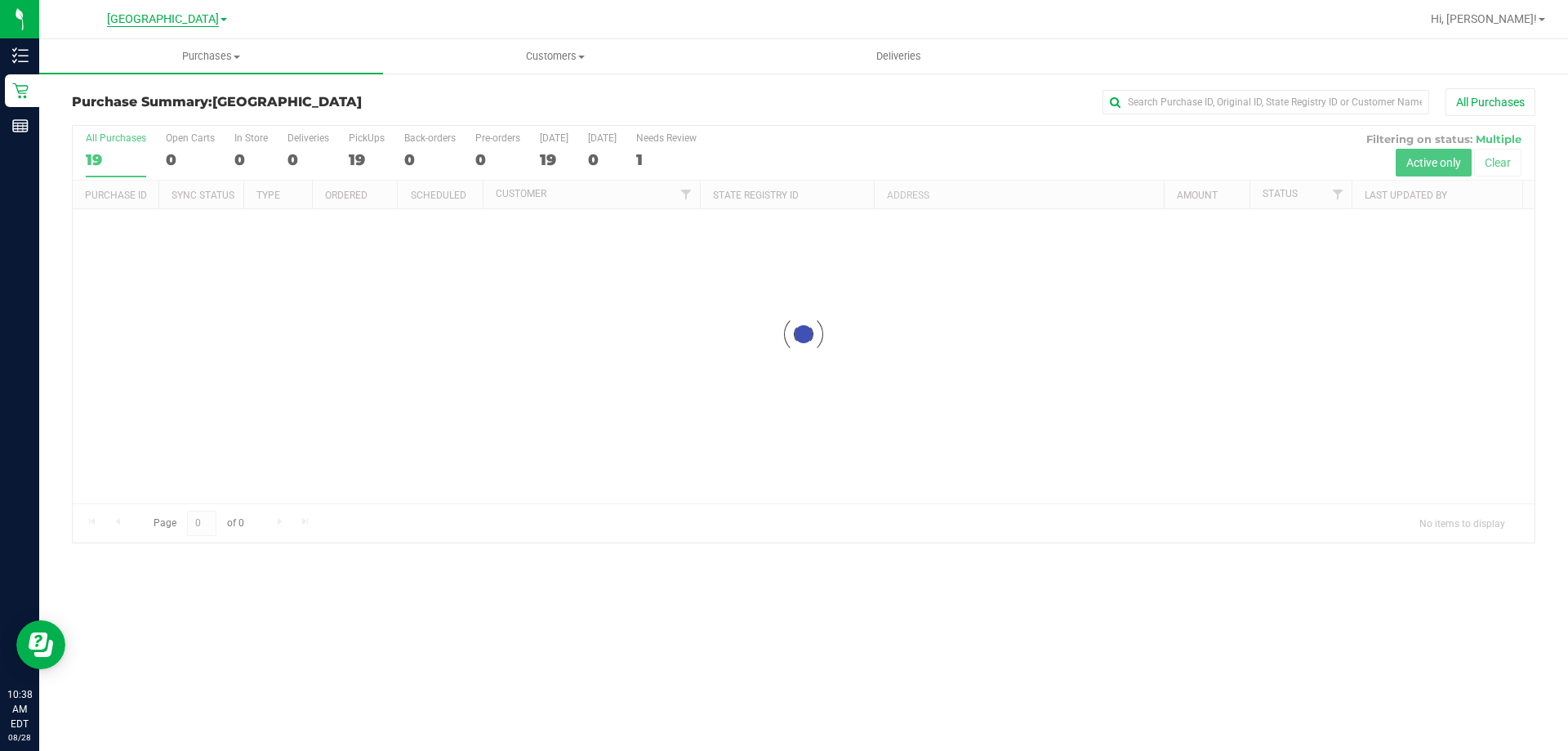
click at [178, 23] on span "[GEOGRAPHIC_DATA]" at bounding box center [163, 19] width 112 height 15
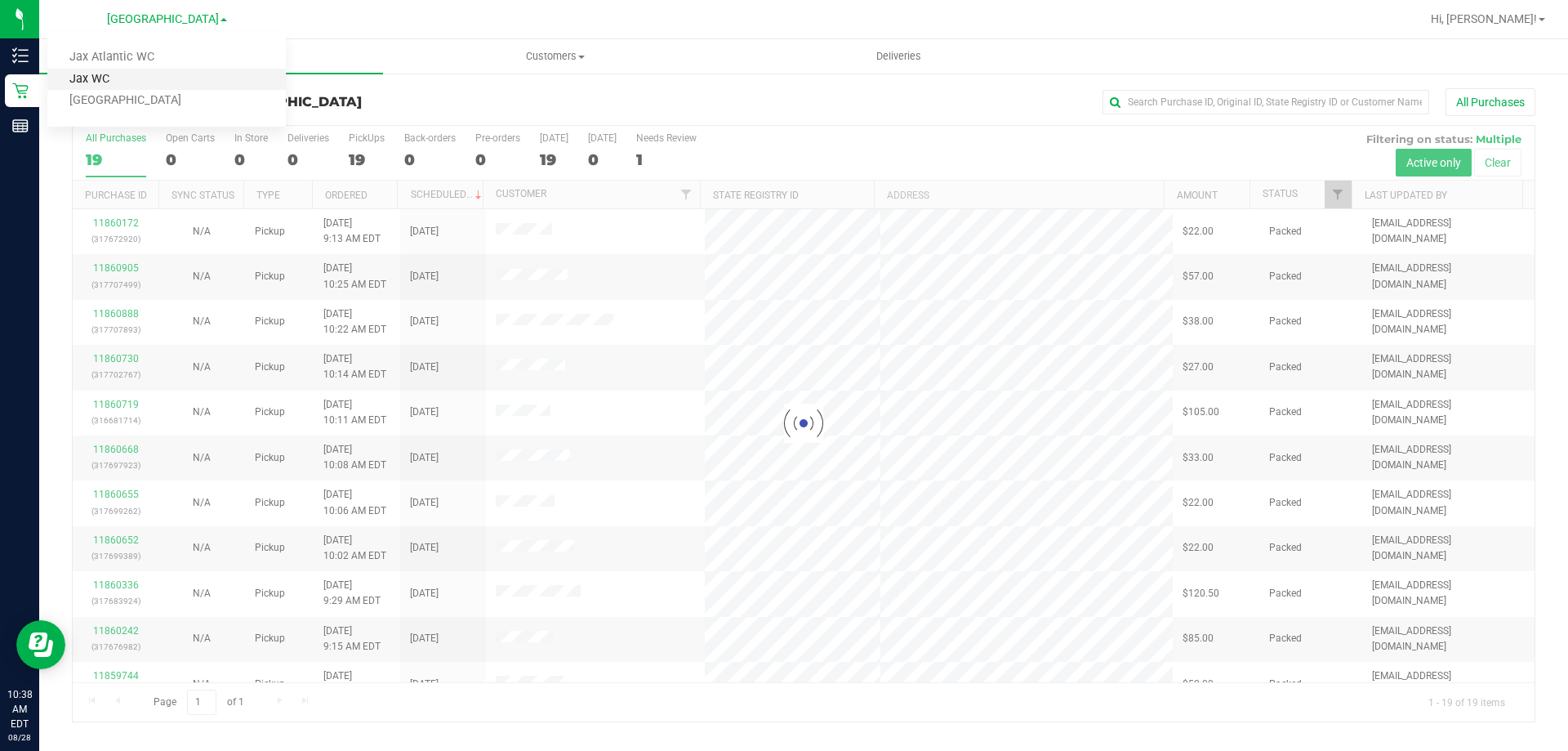
click at [174, 75] on link "Jax WC" at bounding box center [166, 80] width 239 height 22
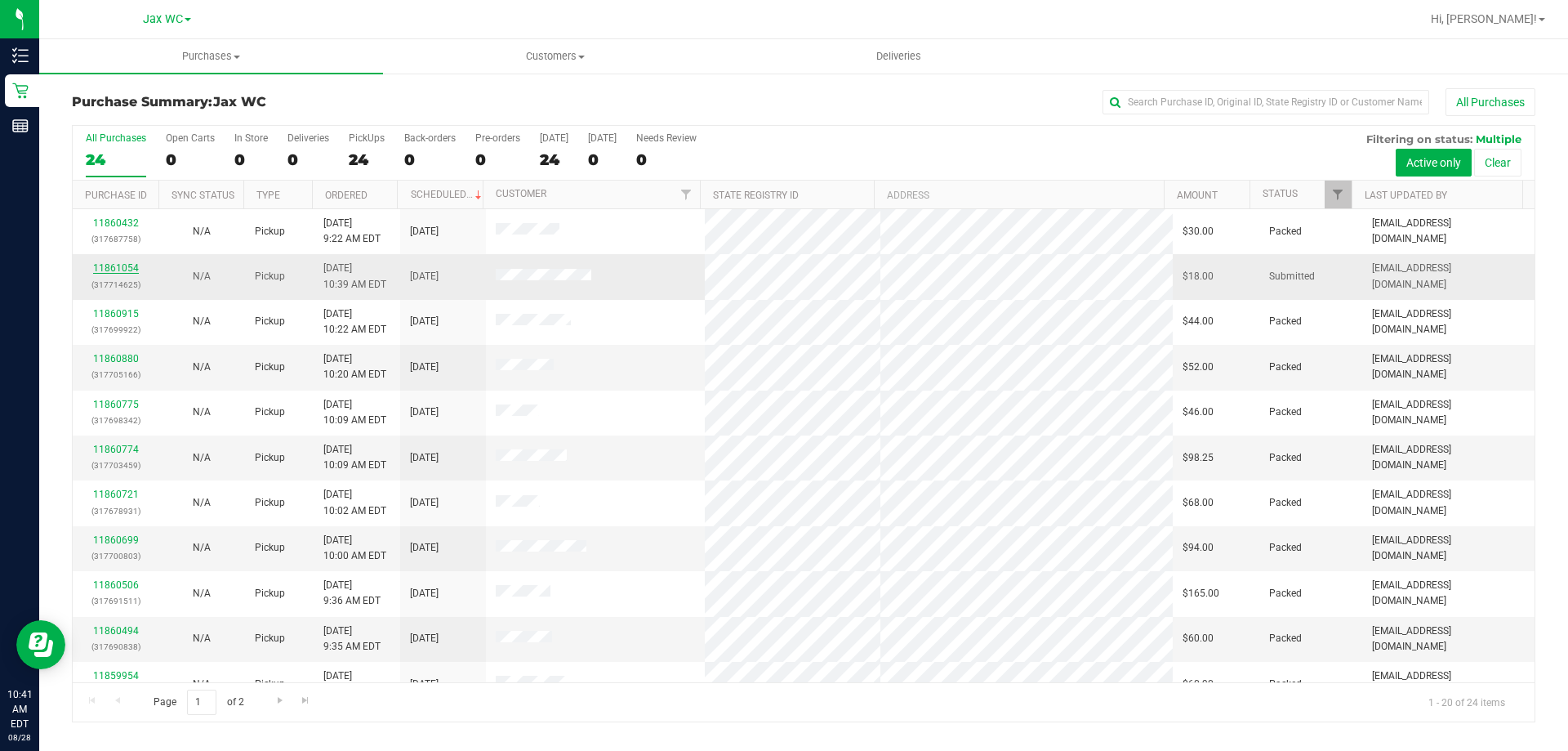
click at [119, 270] on link "11861054" at bounding box center [116, 267] width 46 height 11
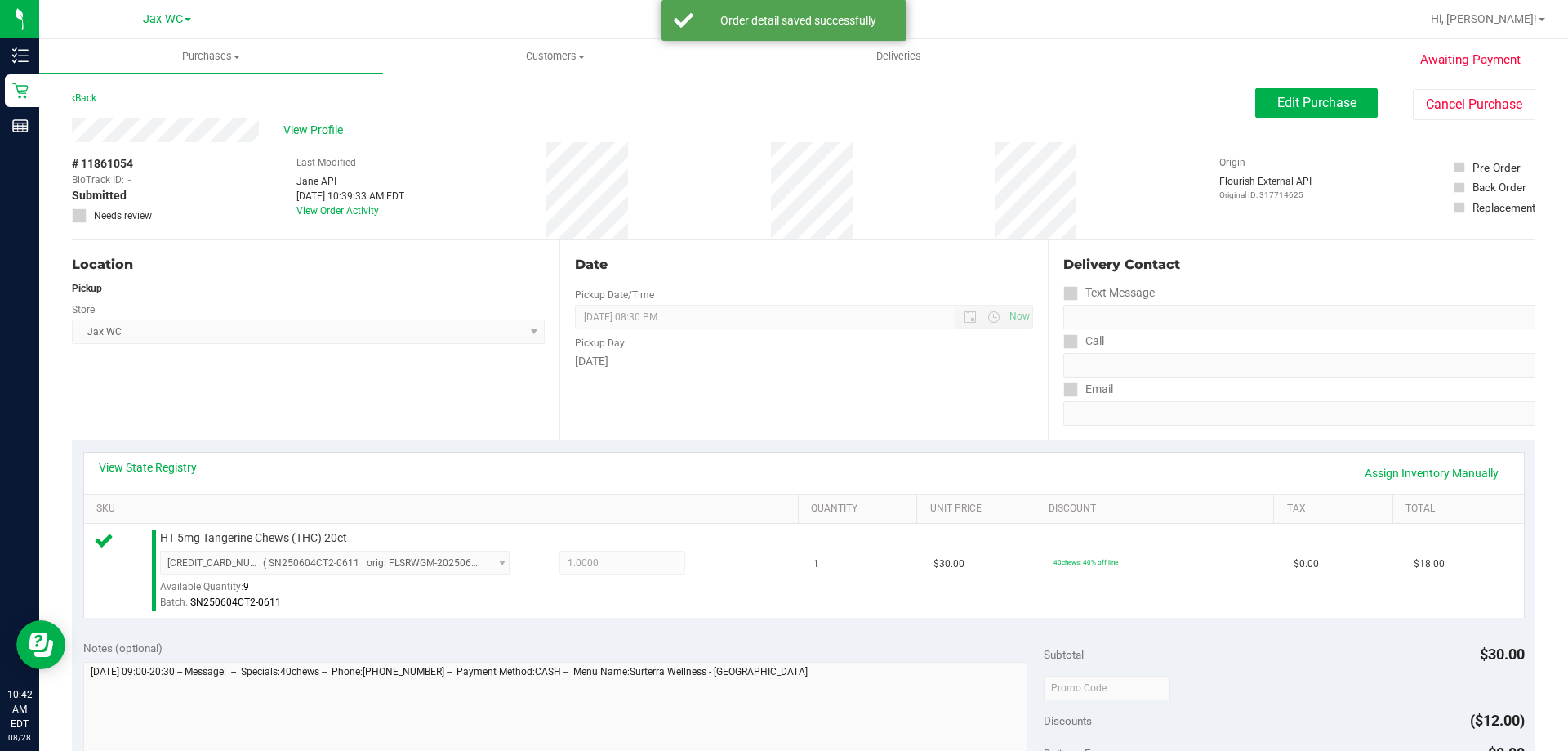
scroll to position [327, 0]
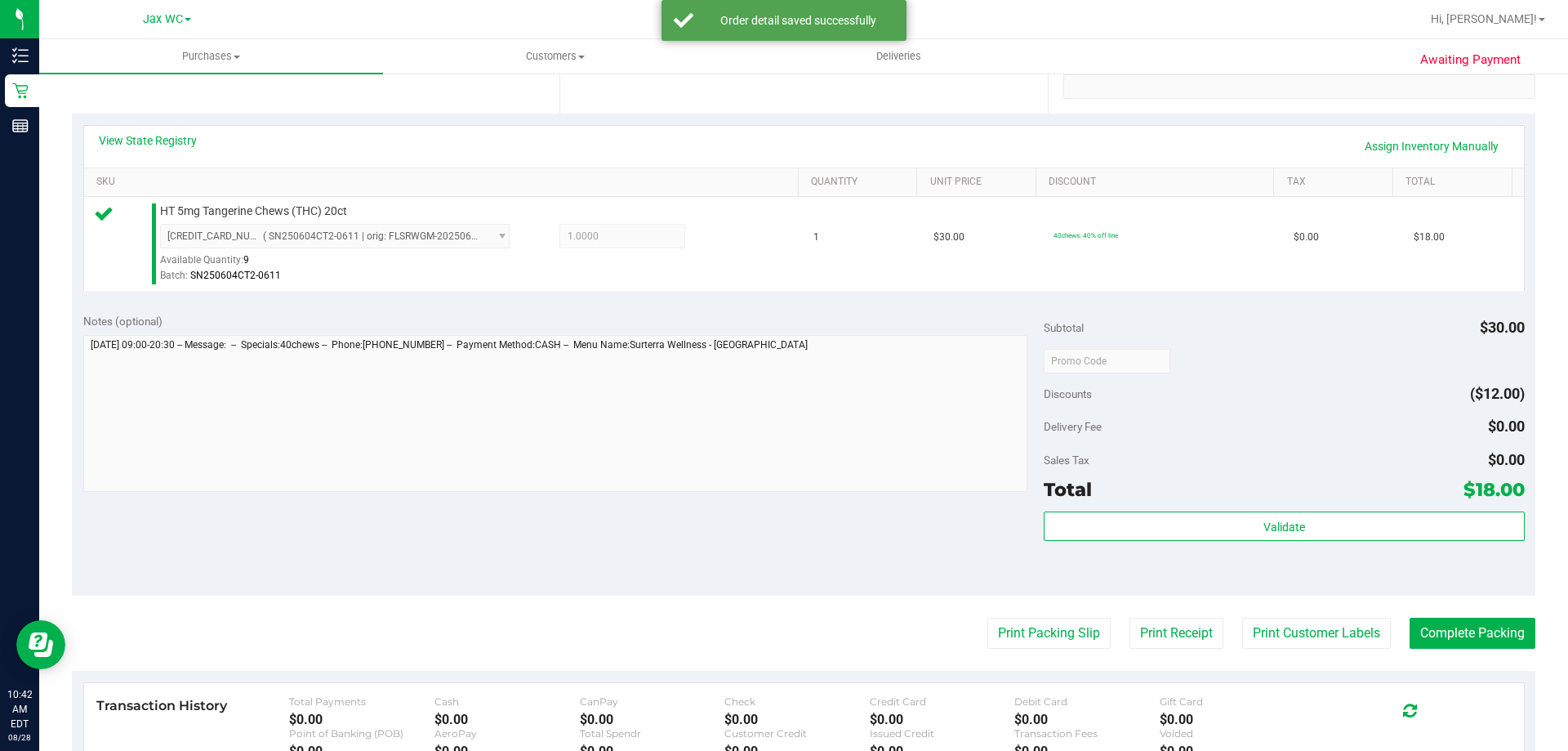
click at [1240, 547] on div "Validate" at bounding box center [1284, 548] width 480 height 73
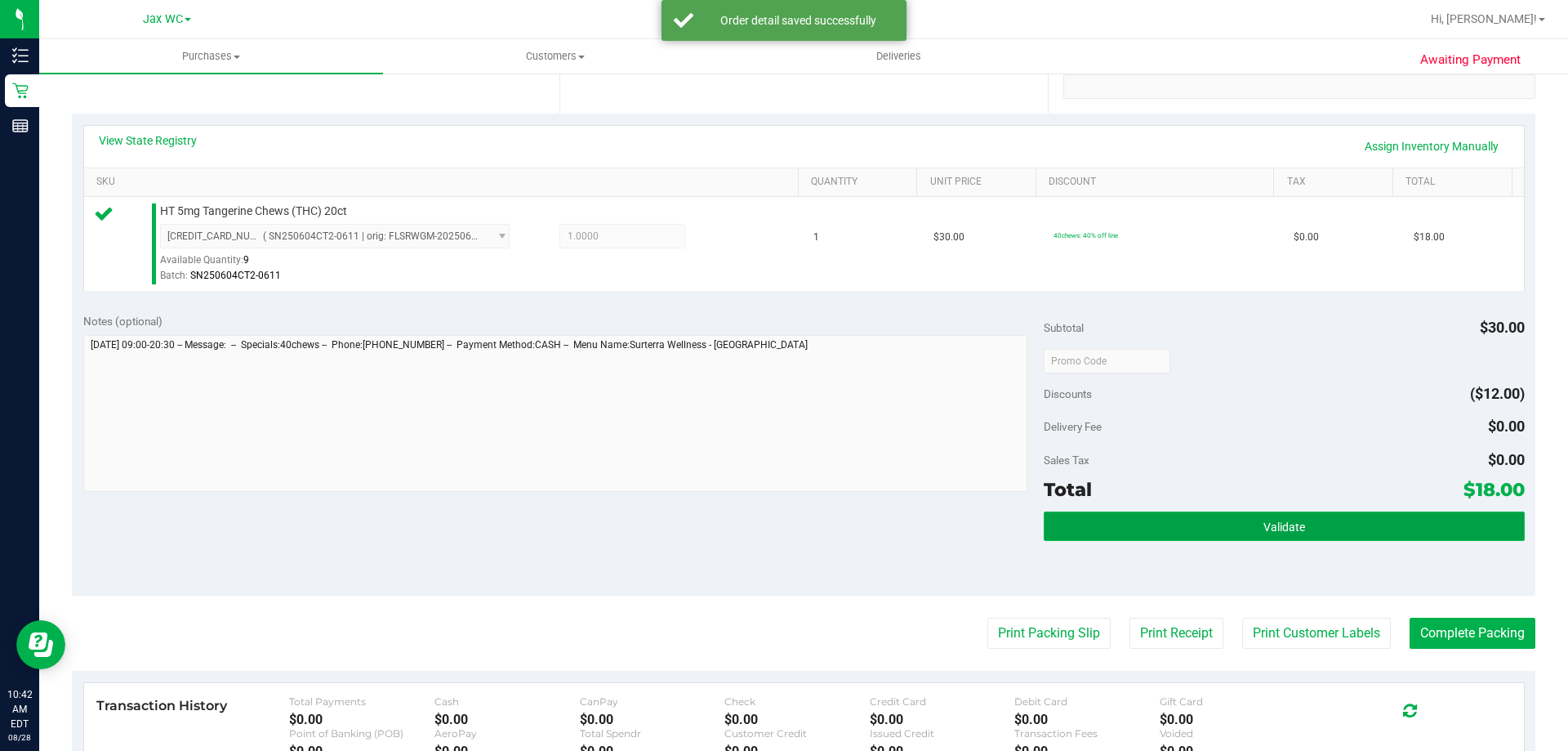
click at [1239, 529] on button "Validate" at bounding box center [1284, 526] width 480 height 29
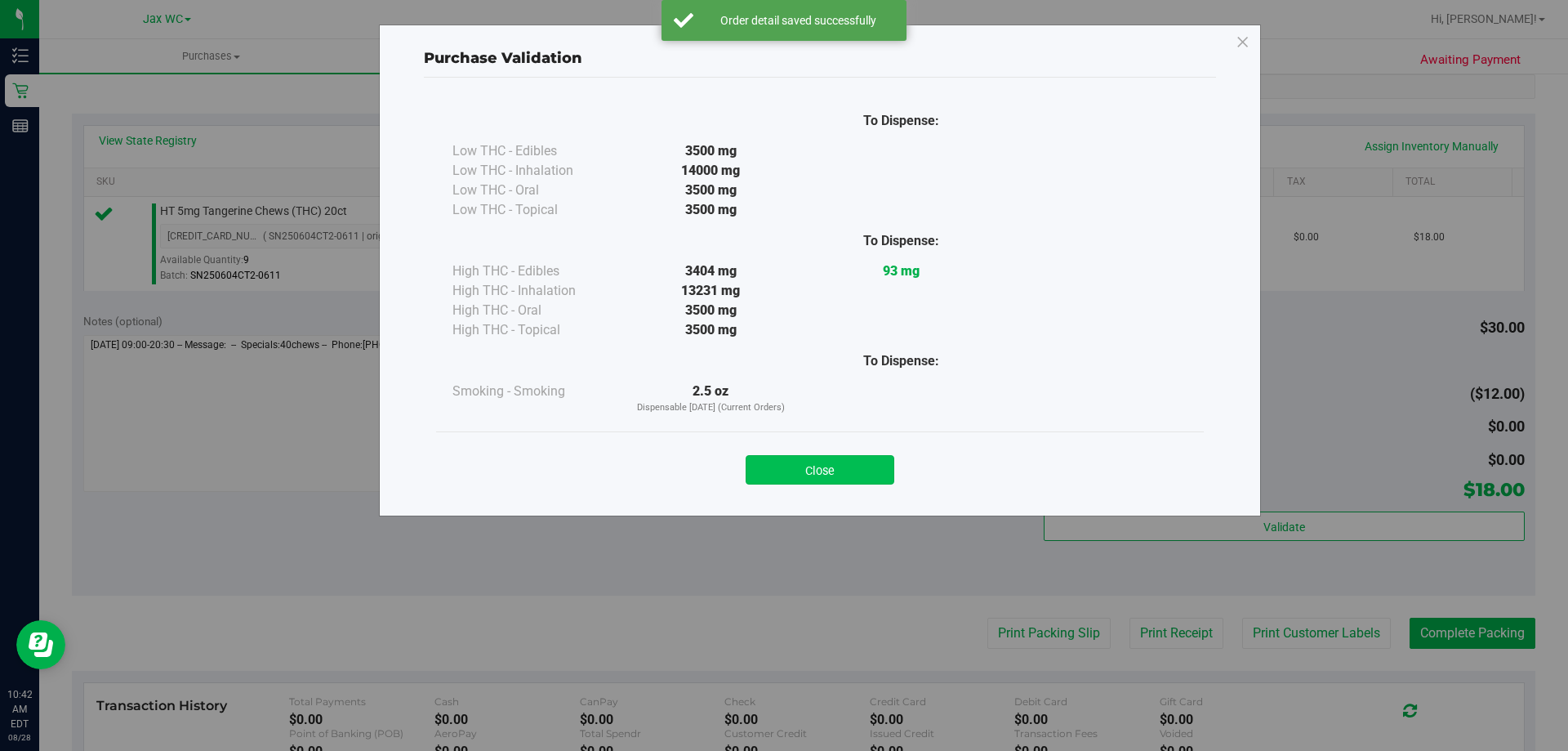
click at [811, 472] on button "Close" at bounding box center [820, 470] width 148 height 29
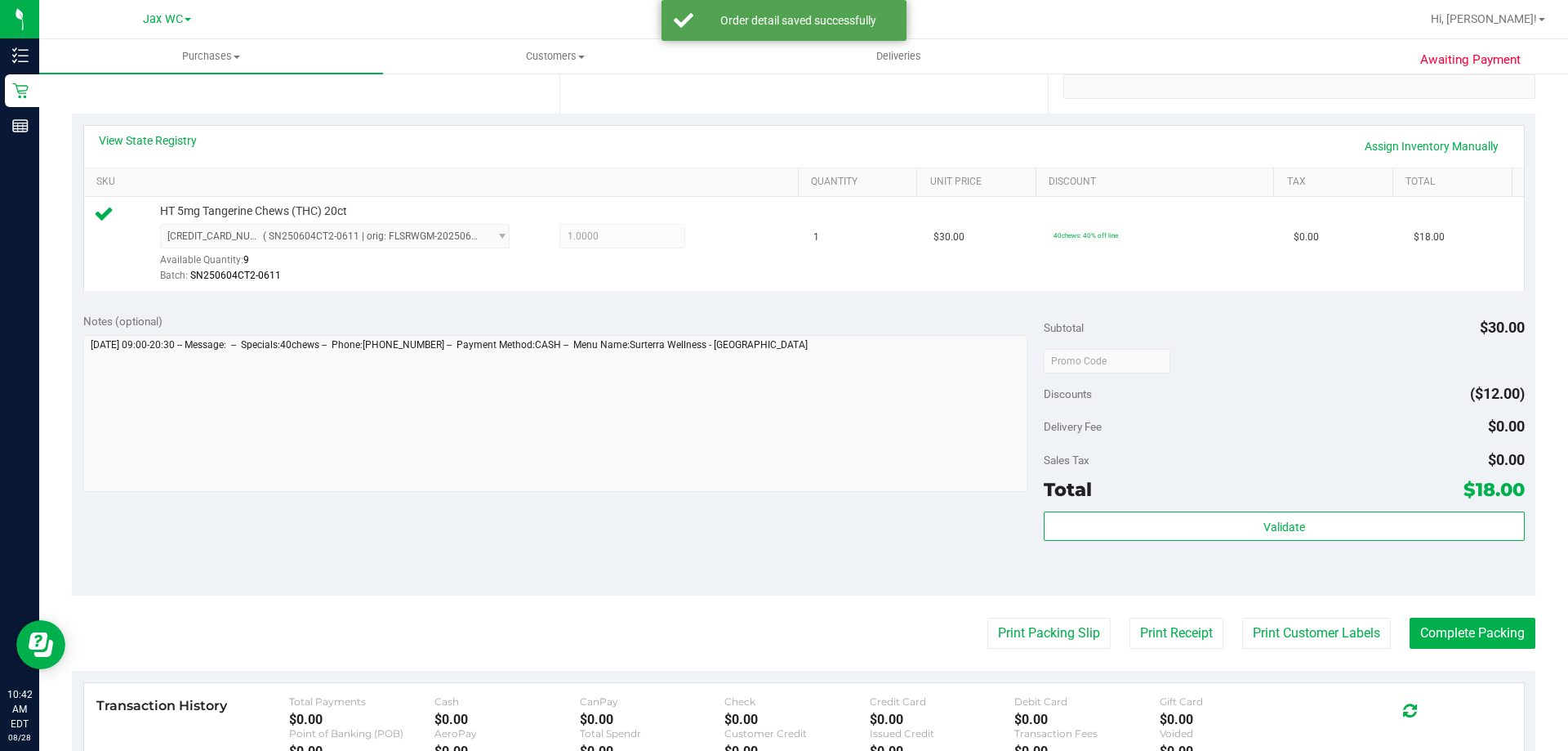
click at [1060, 653] on purchase-details "Back Edit Purchase Cancel Purchase View Profile # 11861054 BioTrack ID: - Submi…" at bounding box center [803, 368] width 1464 height 1215
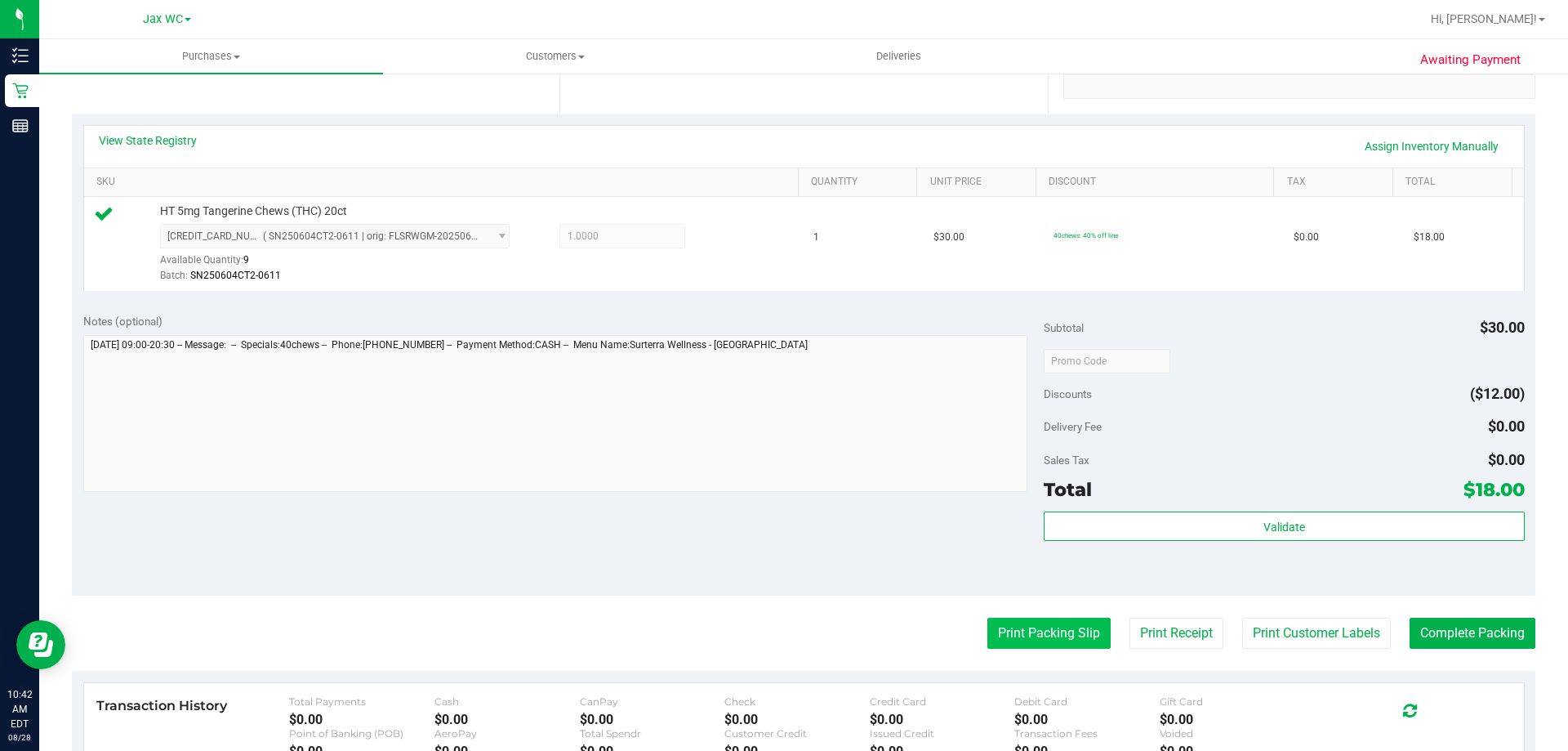
click at [1047, 630] on button "Print Packing Slip" at bounding box center [1048, 633] width 123 height 31
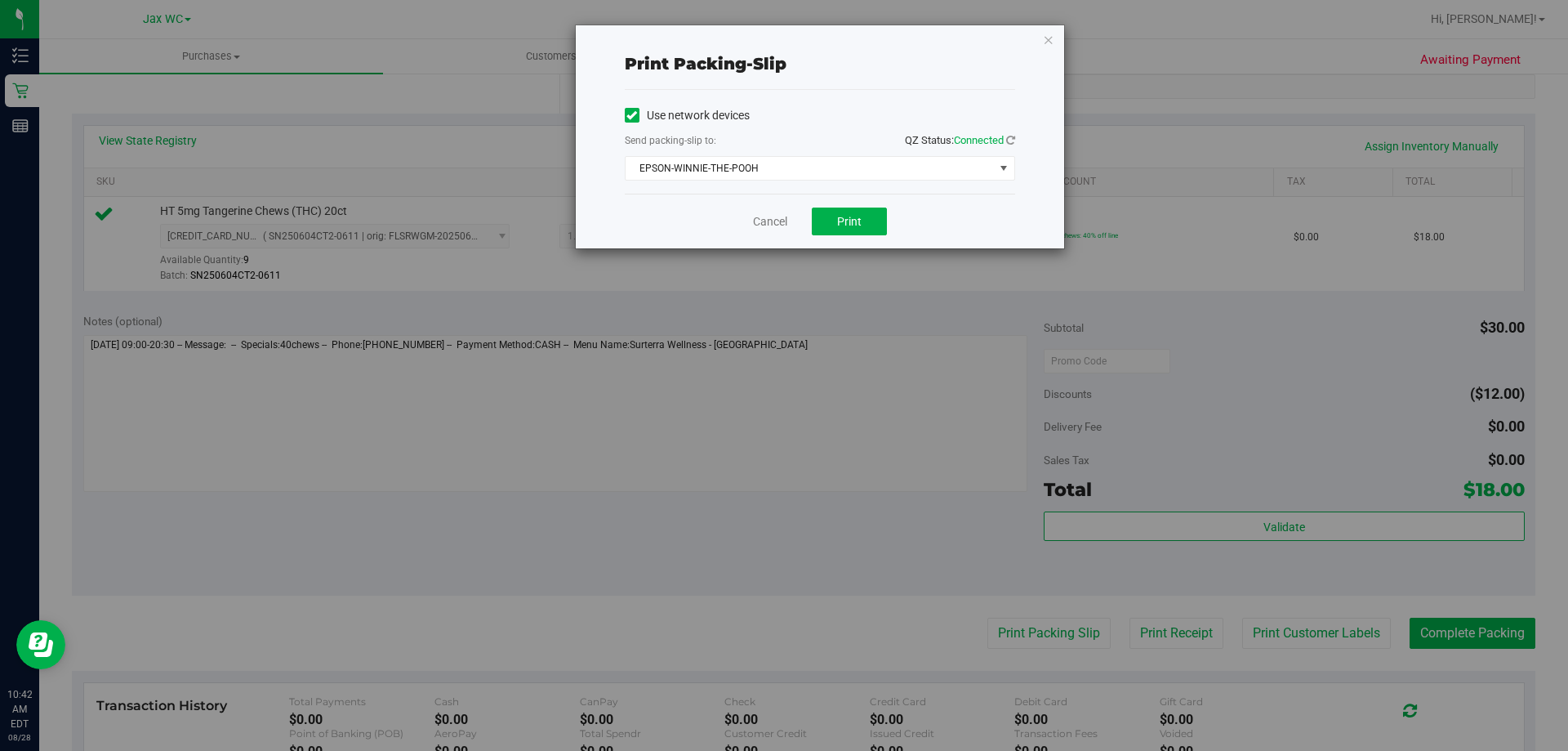
click at [853, 196] on div "Cancel Print" at bounding box center [820, 221] width 390 height 54
click at [857, 210] on button "Print" at bounding box center [849, 222] width 75 height 28
click at [1051, 43] on icon "button" at bounding box center [1048, 39] width 11 height 20
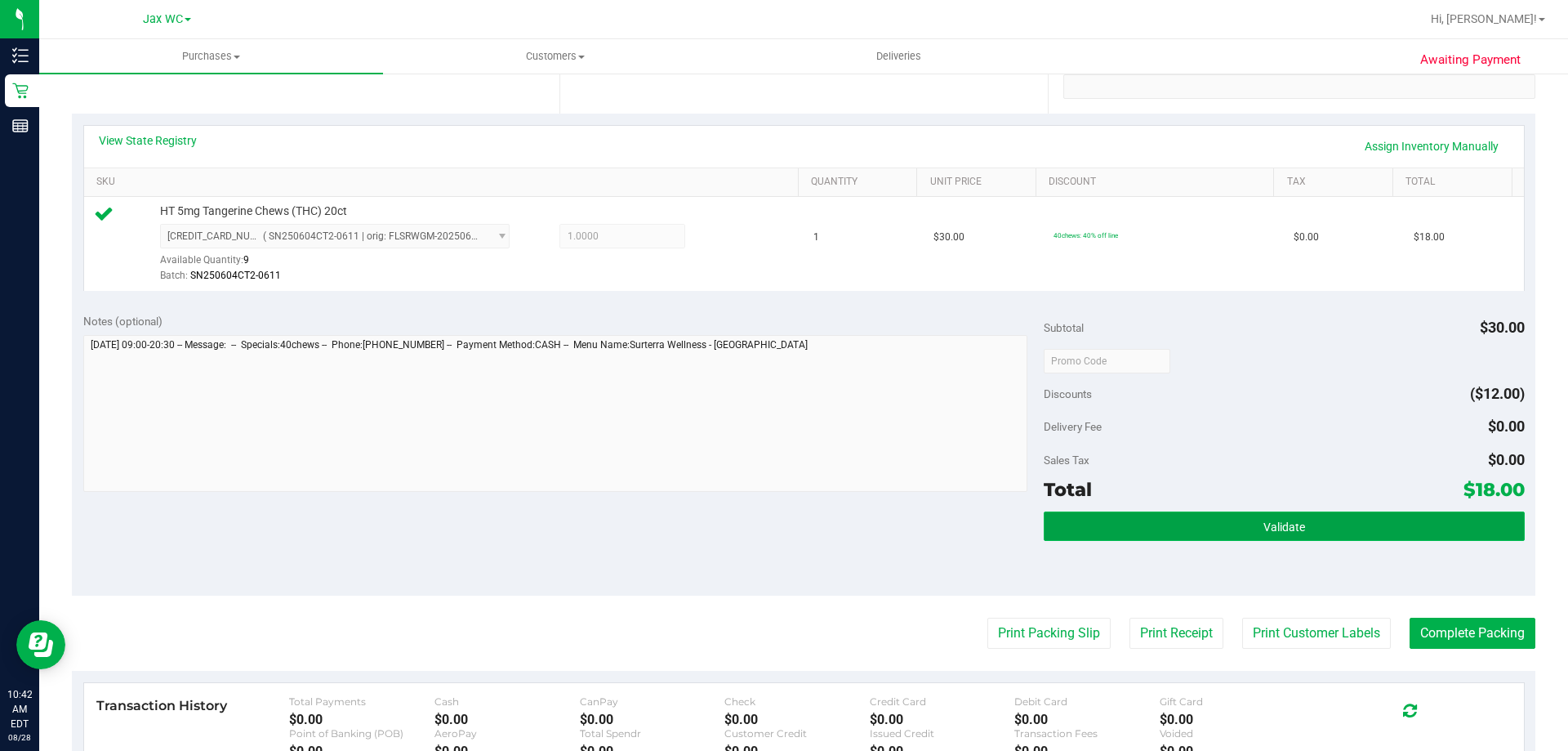
click at [1204, 534] on button "Validate" at bounding box center [1284, 526] width 480 height 29
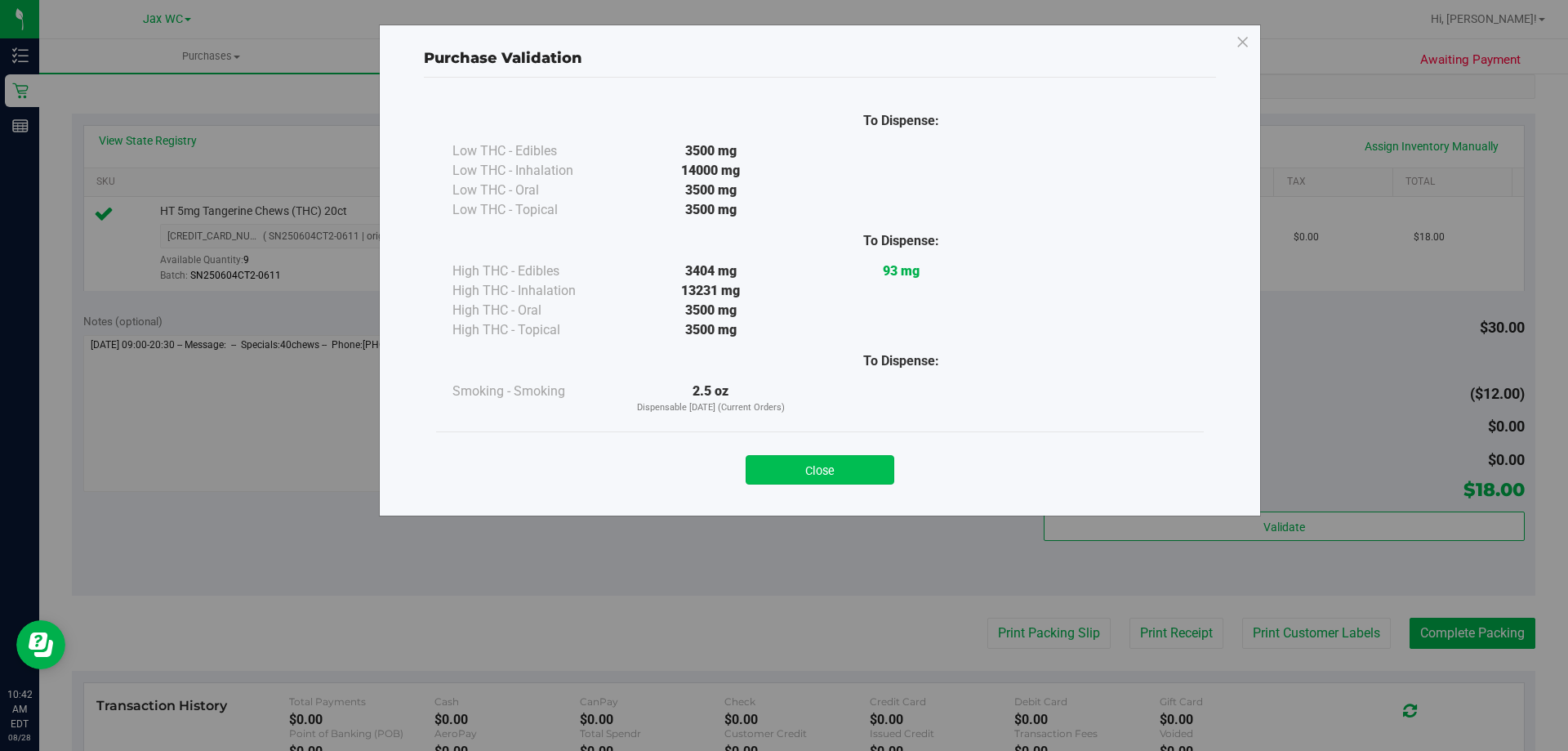
click at [833, 479] on button "Close" at bounding box center [820, 470] width 148 height 29
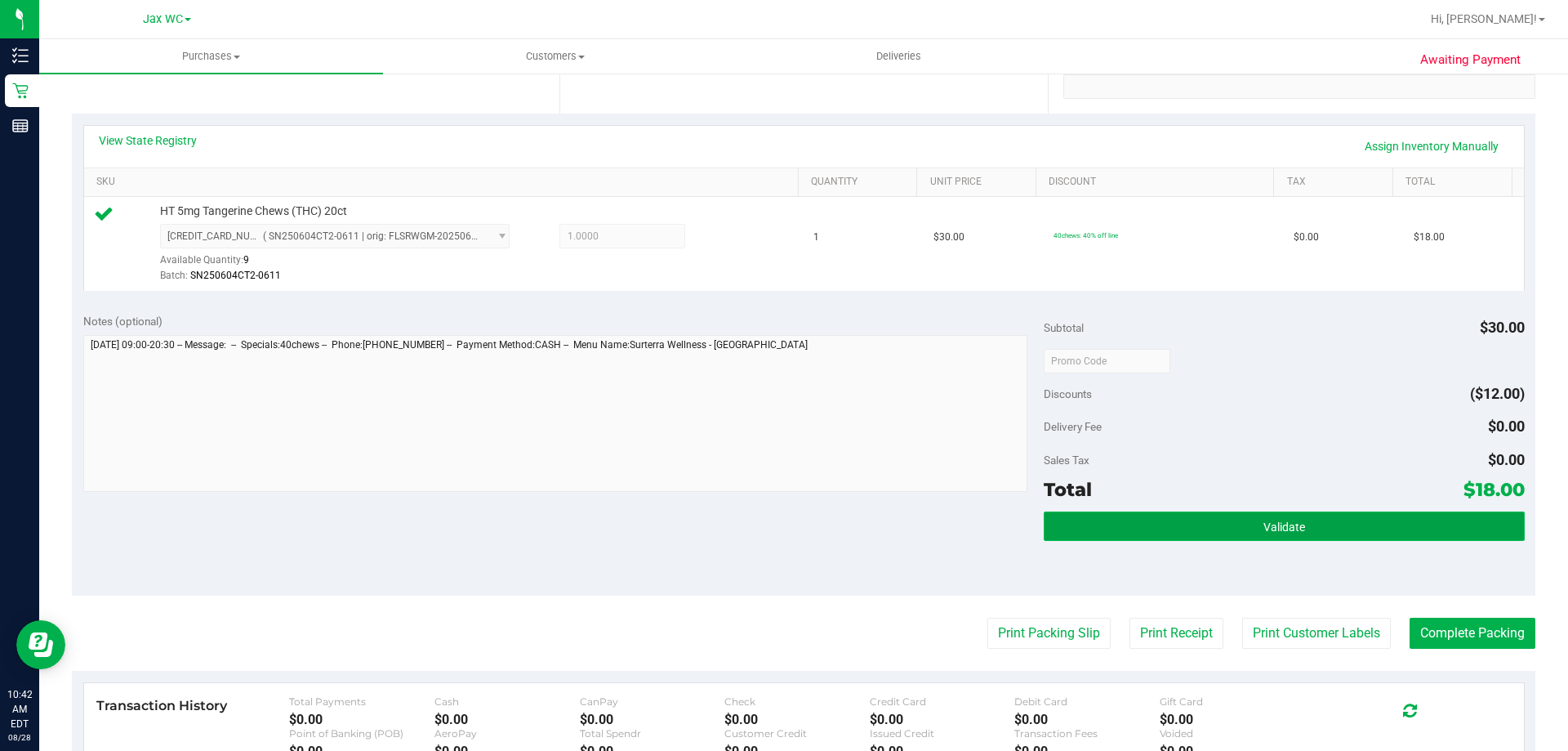
click at [1307, 517] on button "Validate" at bounding box center [1284, 526] width 480 height 29
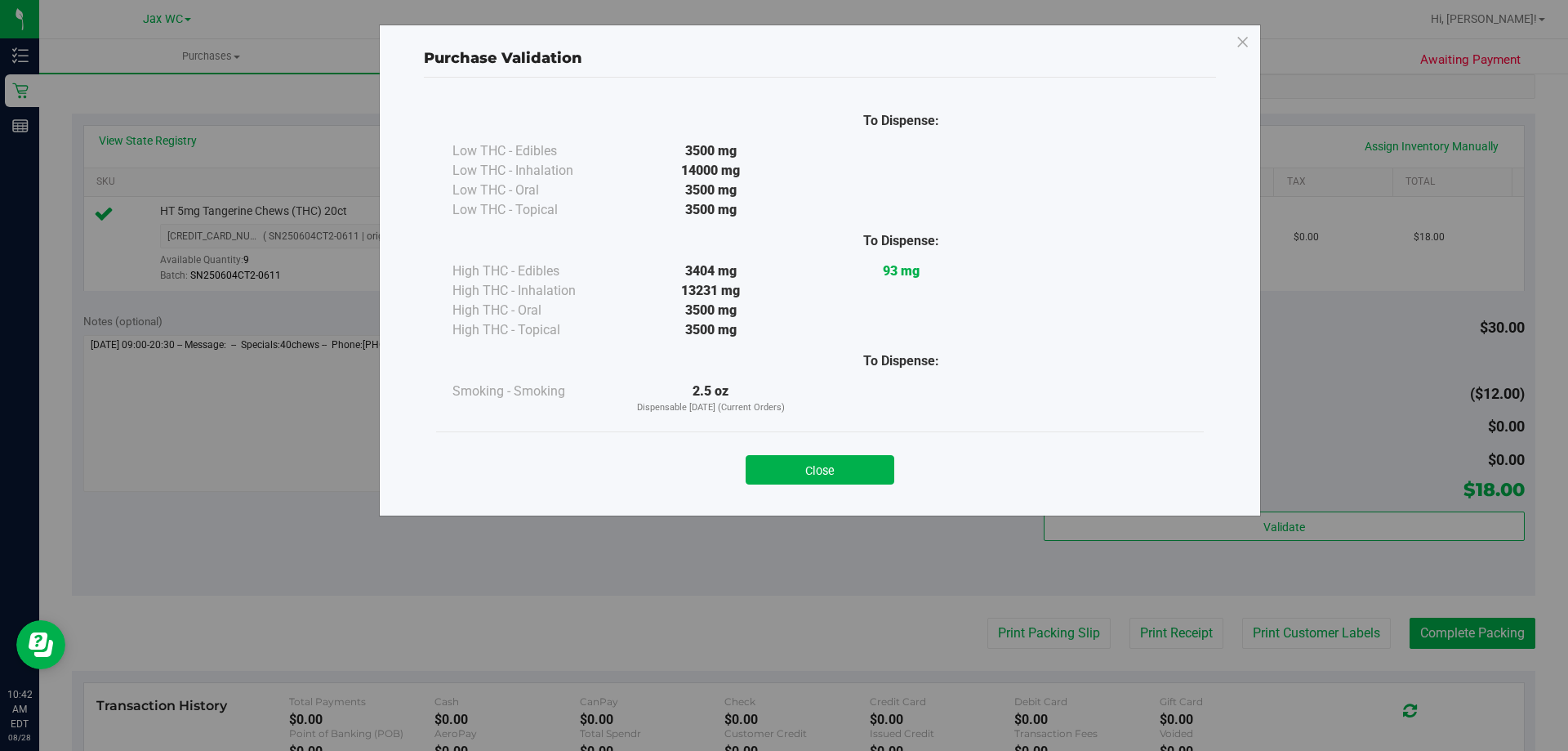
click at [846, 451] on div "Close" at bounding box center [820, 464] width 743 height 41
click at [831, 456] on button "Close" at bounding box center [820, 470] width 148 height 29
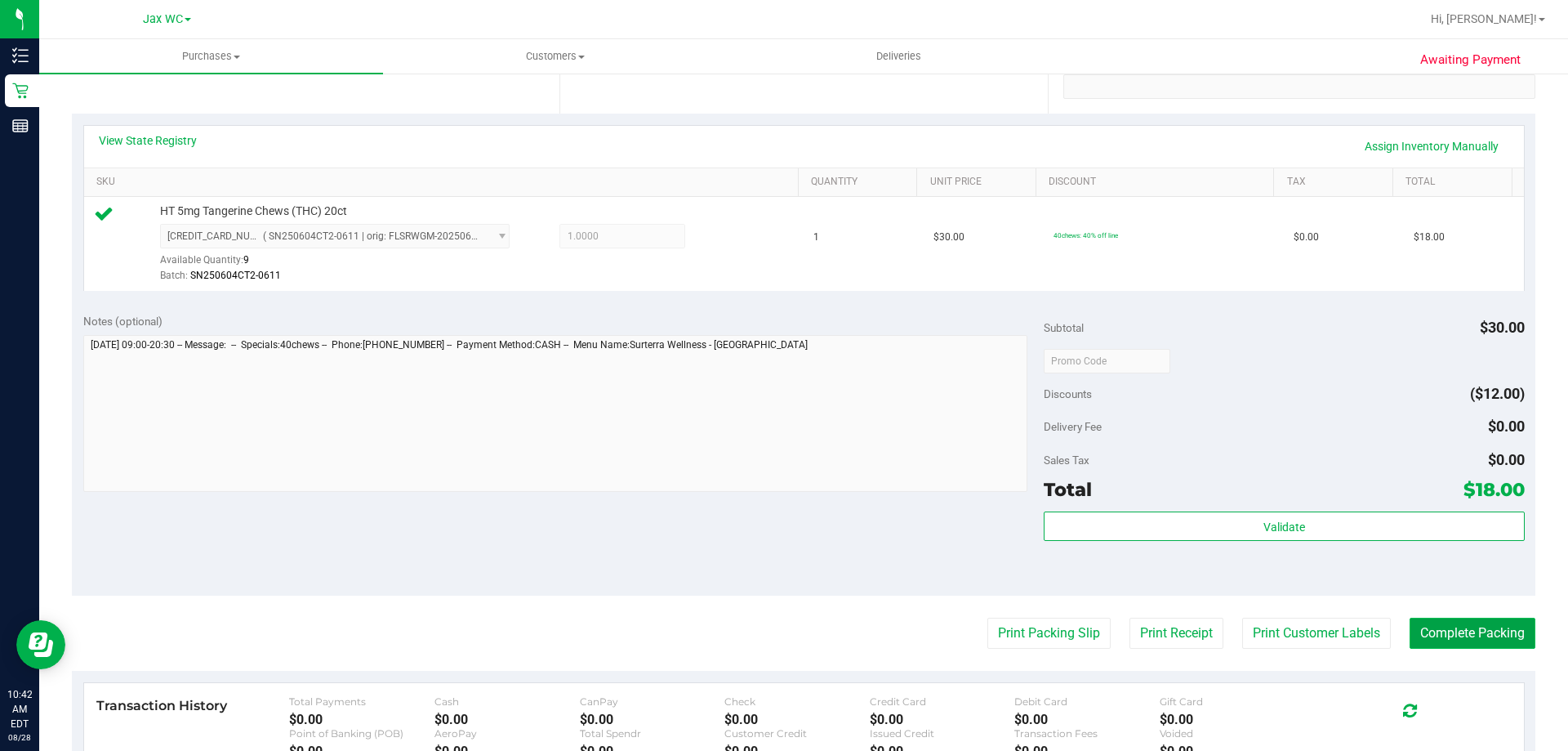
click at [1464, 618] on button "Complete Packing" at bounding box center [1472, 633] width 126 height 31
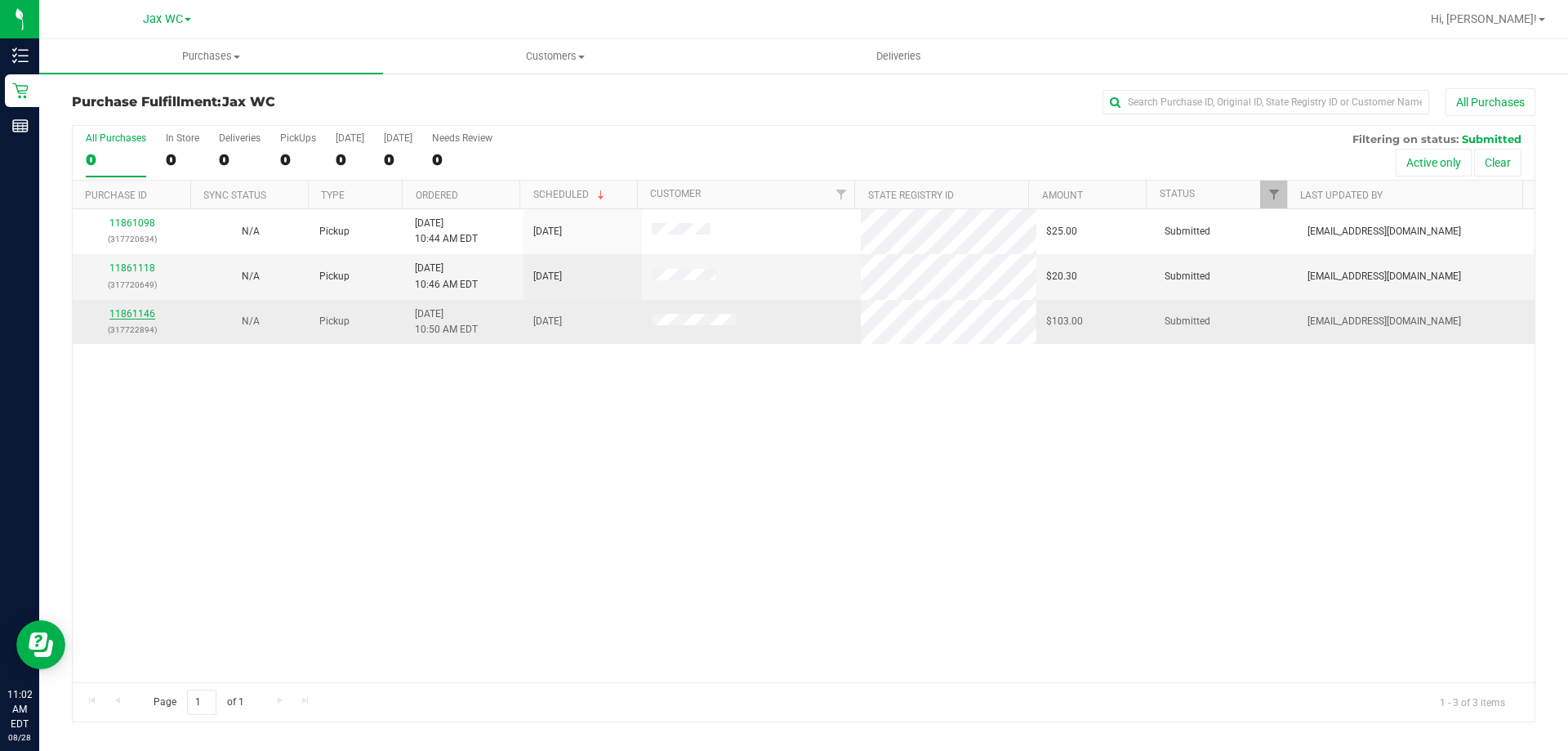
click at [130, 310] on link "11861146" at bounding box center [132, 313] width 46 height 11
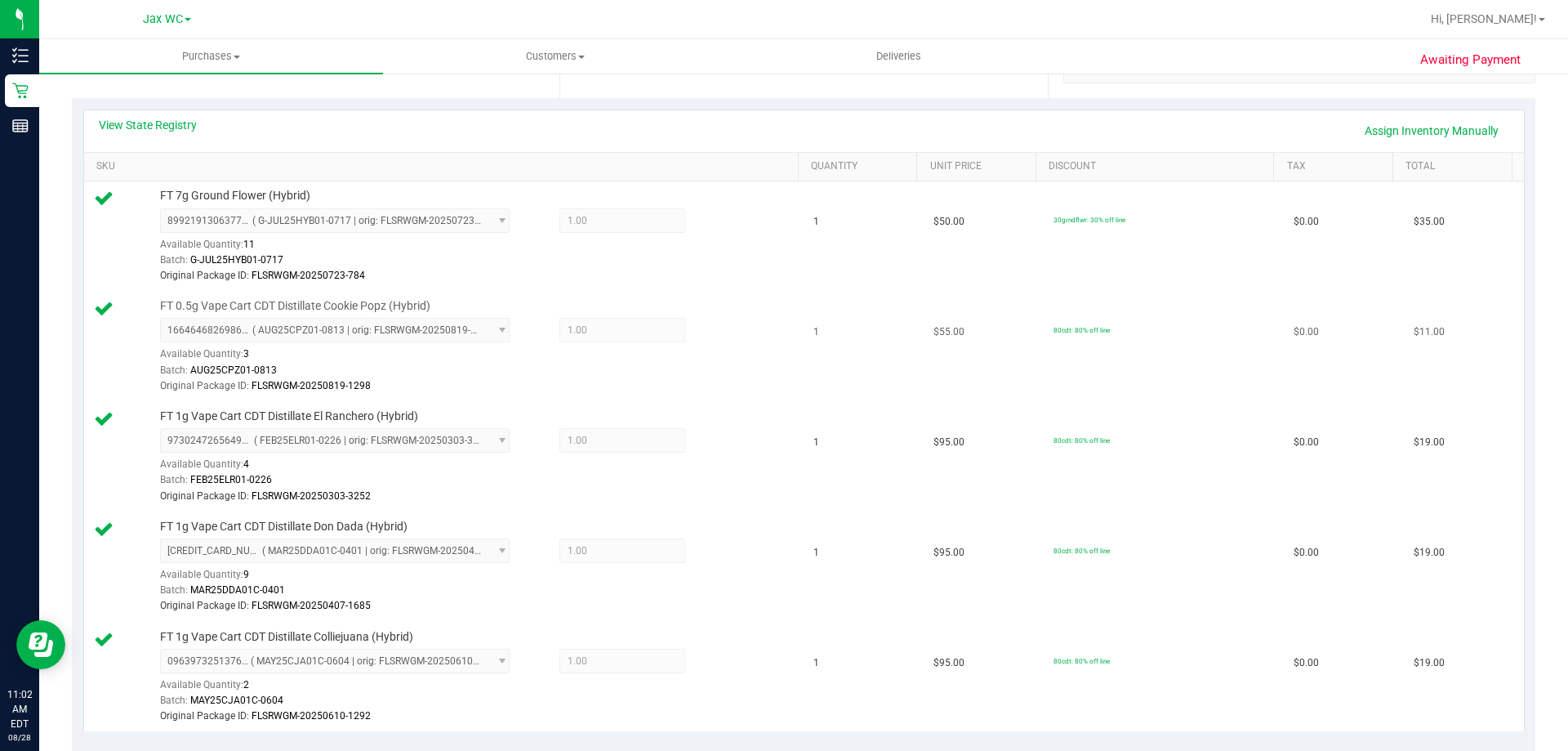
scroll to position [980, 0]
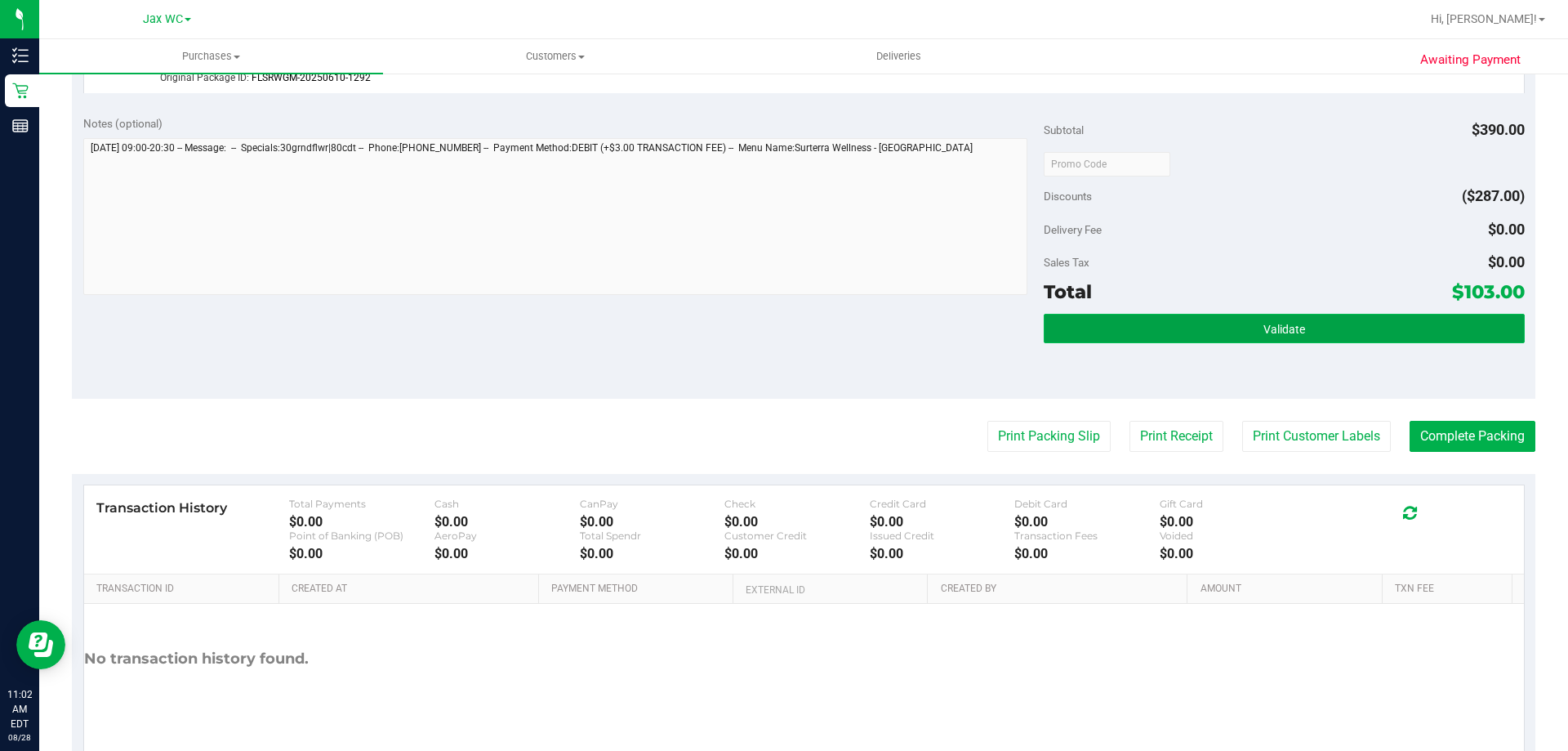
click at [1212, 341] on button "Validate" at bounding box center [1284, 329] width 480 height 29
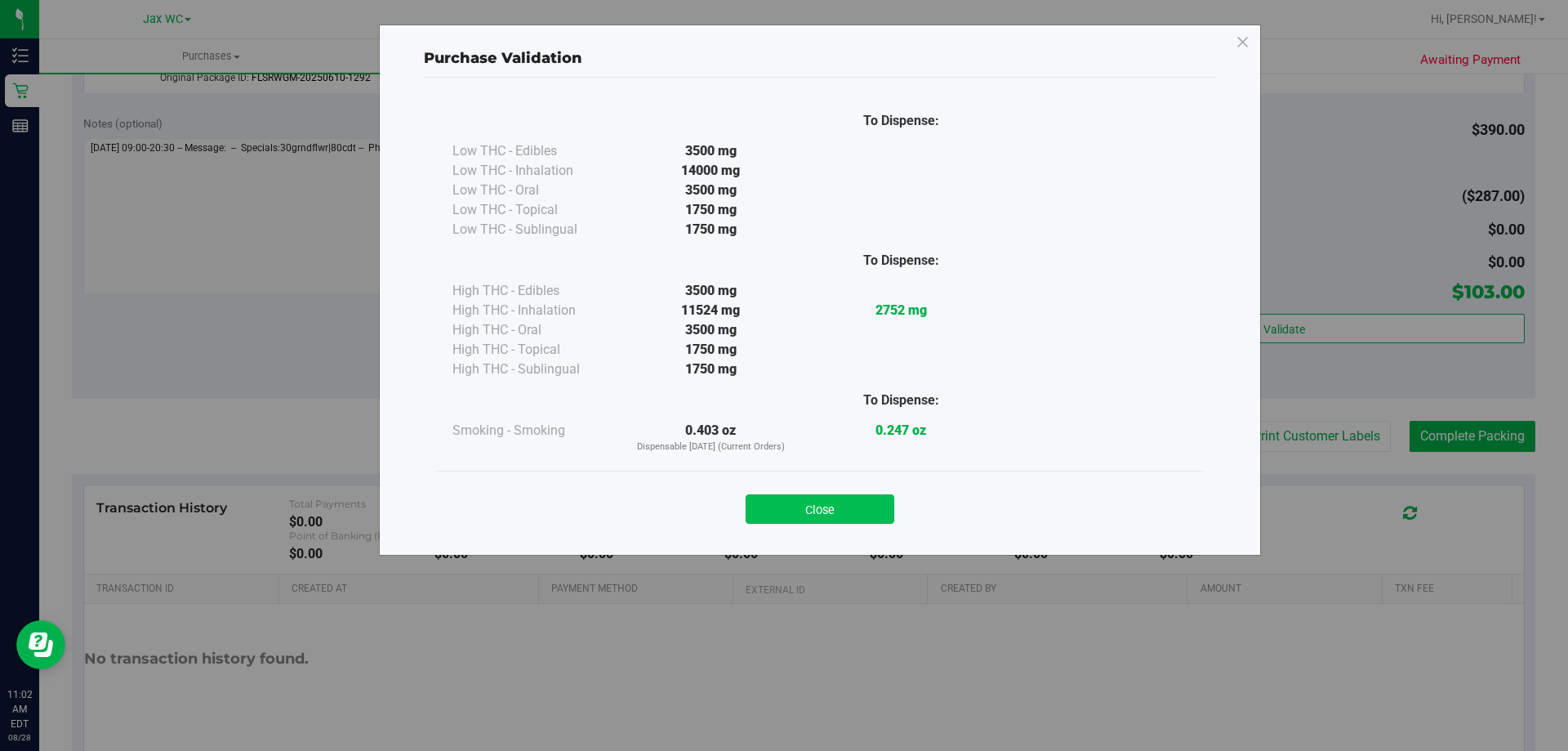
click at [852, 502] on button "Close" at bounding box center [820, 509] width 148 height 29
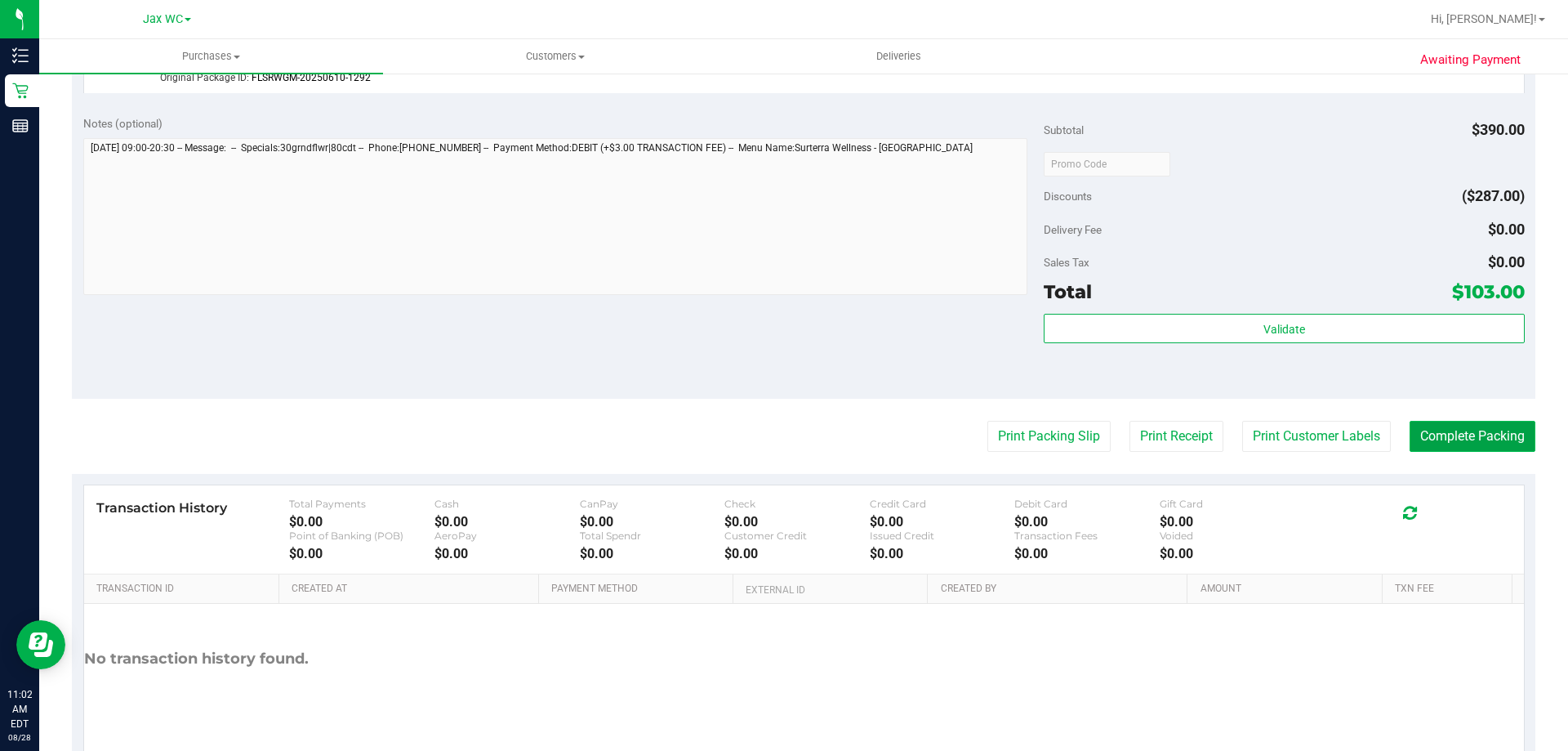
click at [1514, 437] on button "Complete Packing" at bounding box center [1472, 436] width 126 height 31
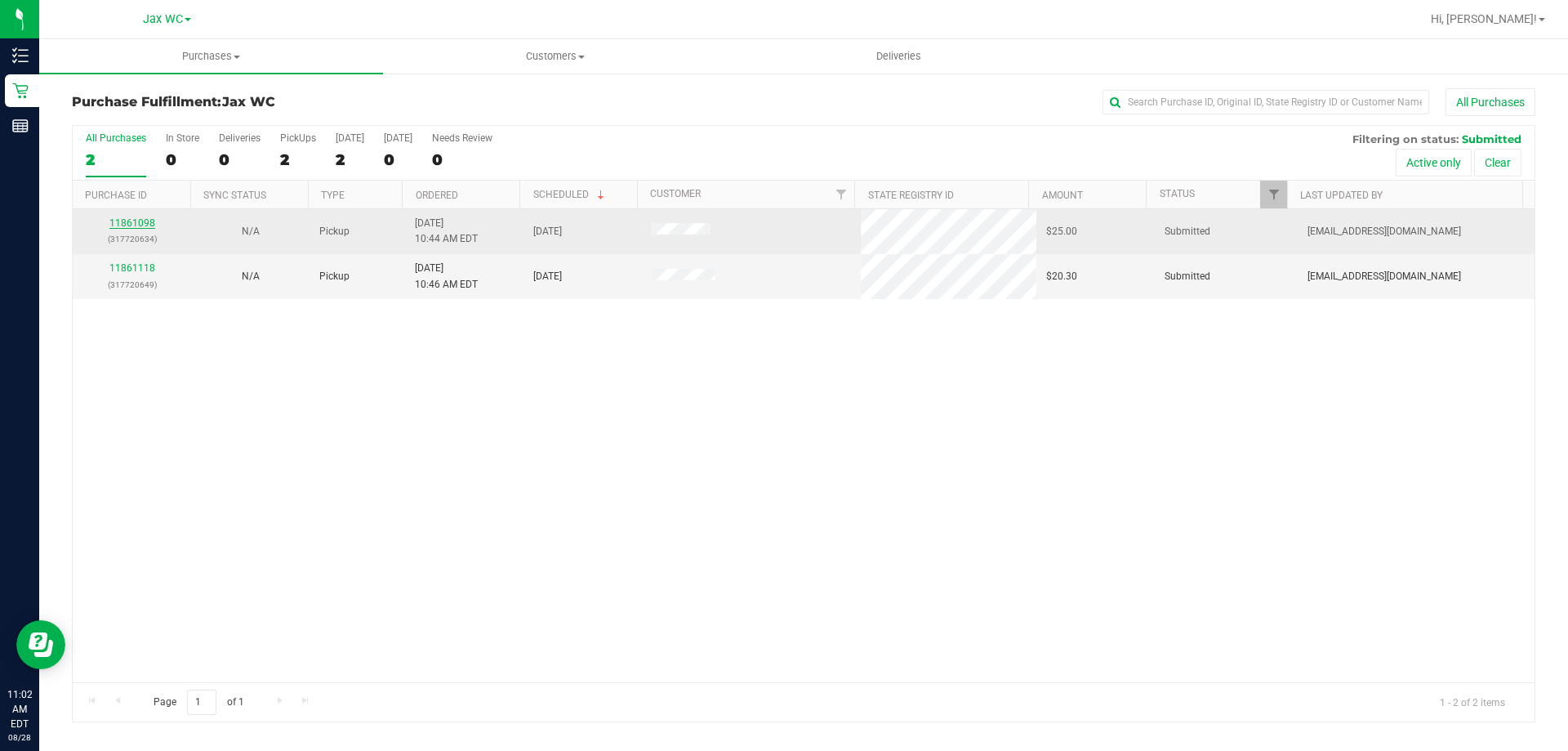
click at [147, 218] on link "11861098" at bounding box center [132, 222] width 46 height 11
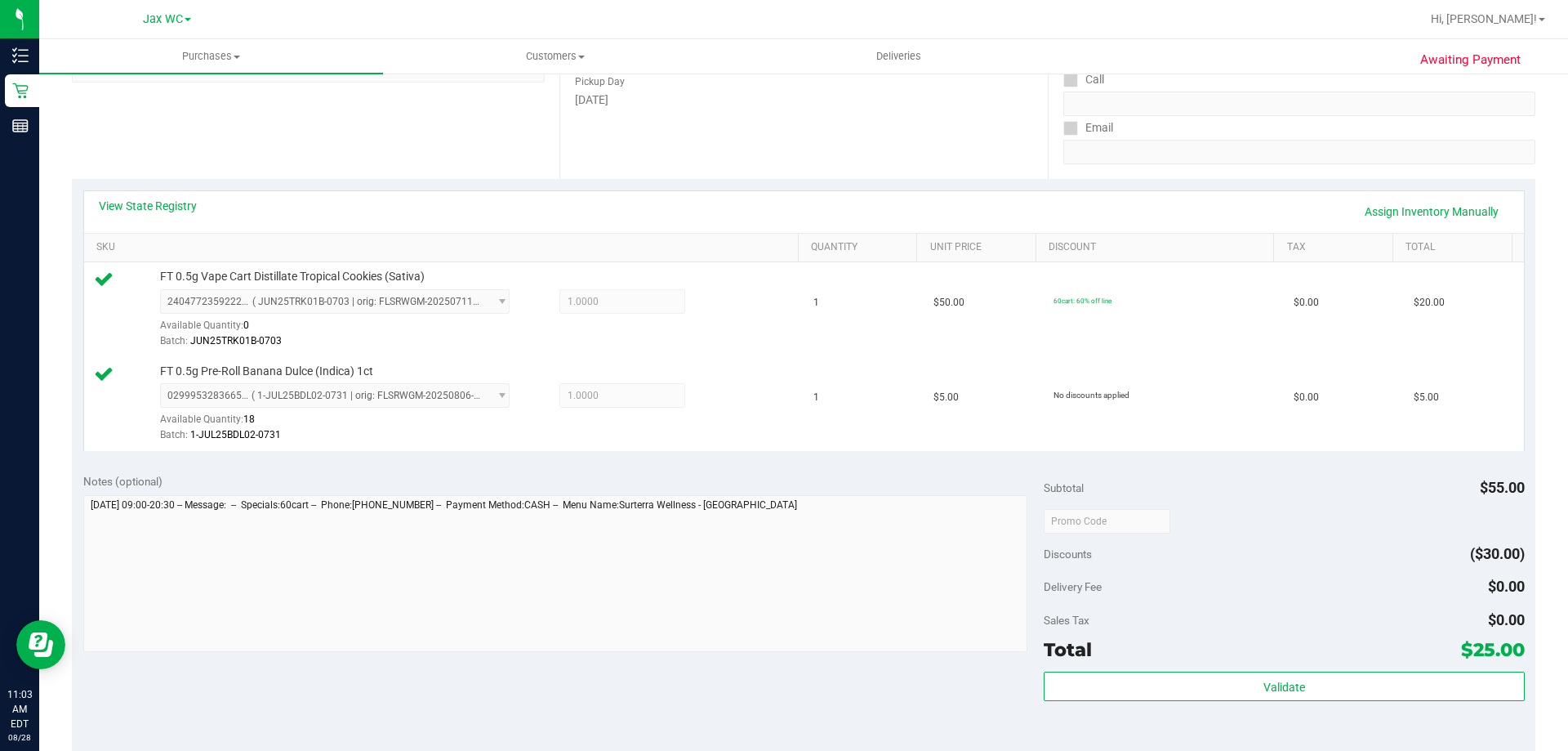
scroll to position [327, 0]
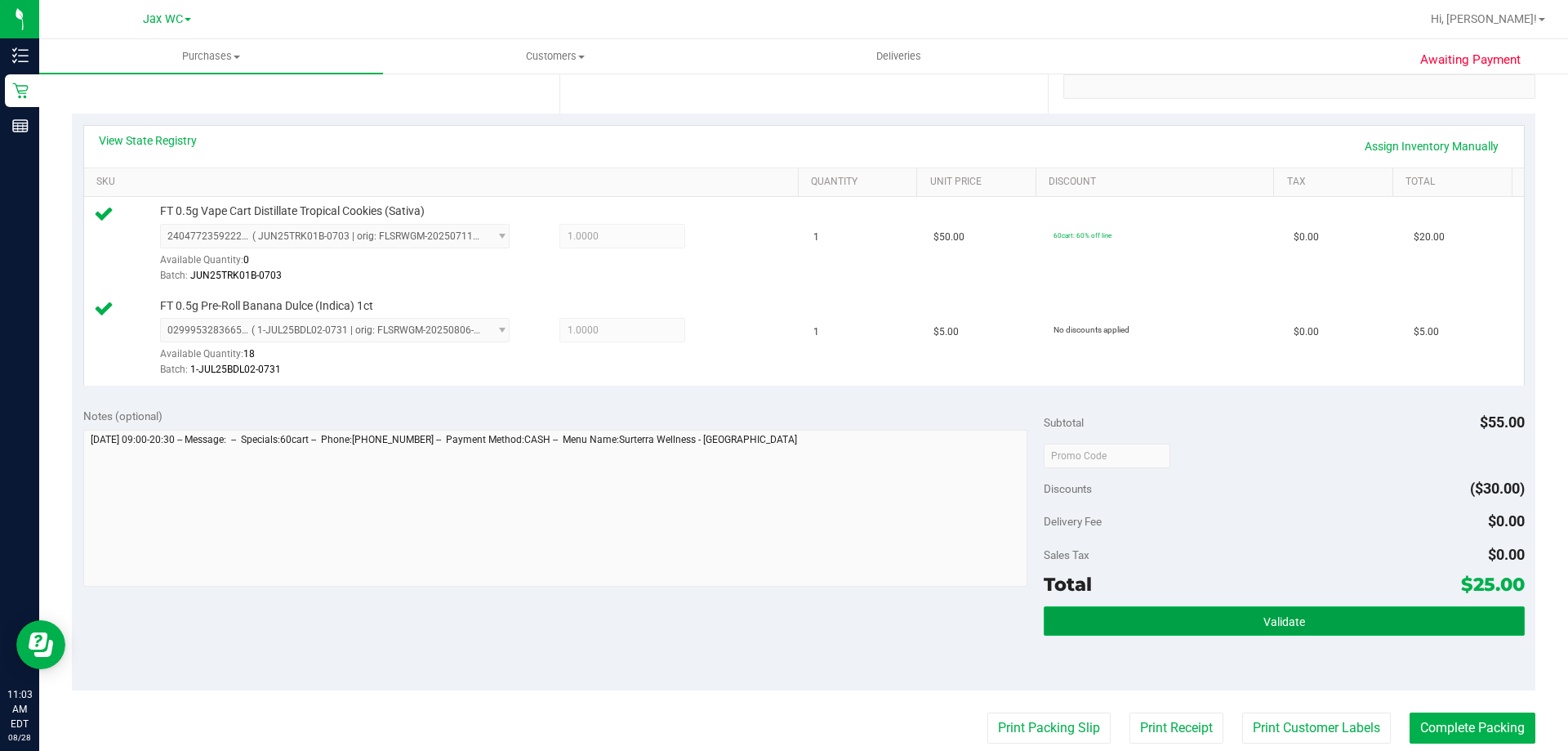
click at [1259, 635] on button "Validate" at bounding box center [1284, 621] width 480 height 29
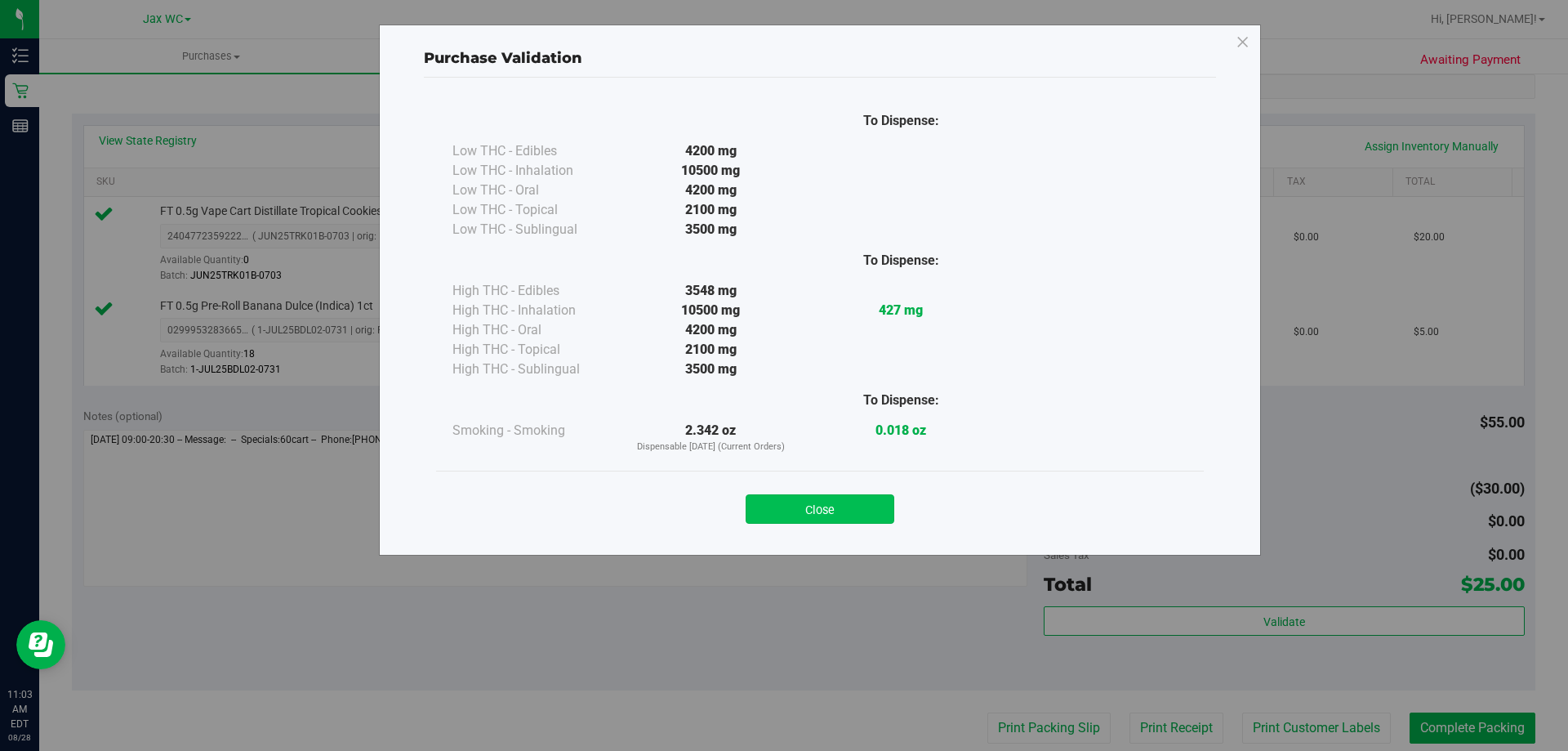
click at [822, 498] on button "Close" at bounding box center [820, 509] width 148 height 29
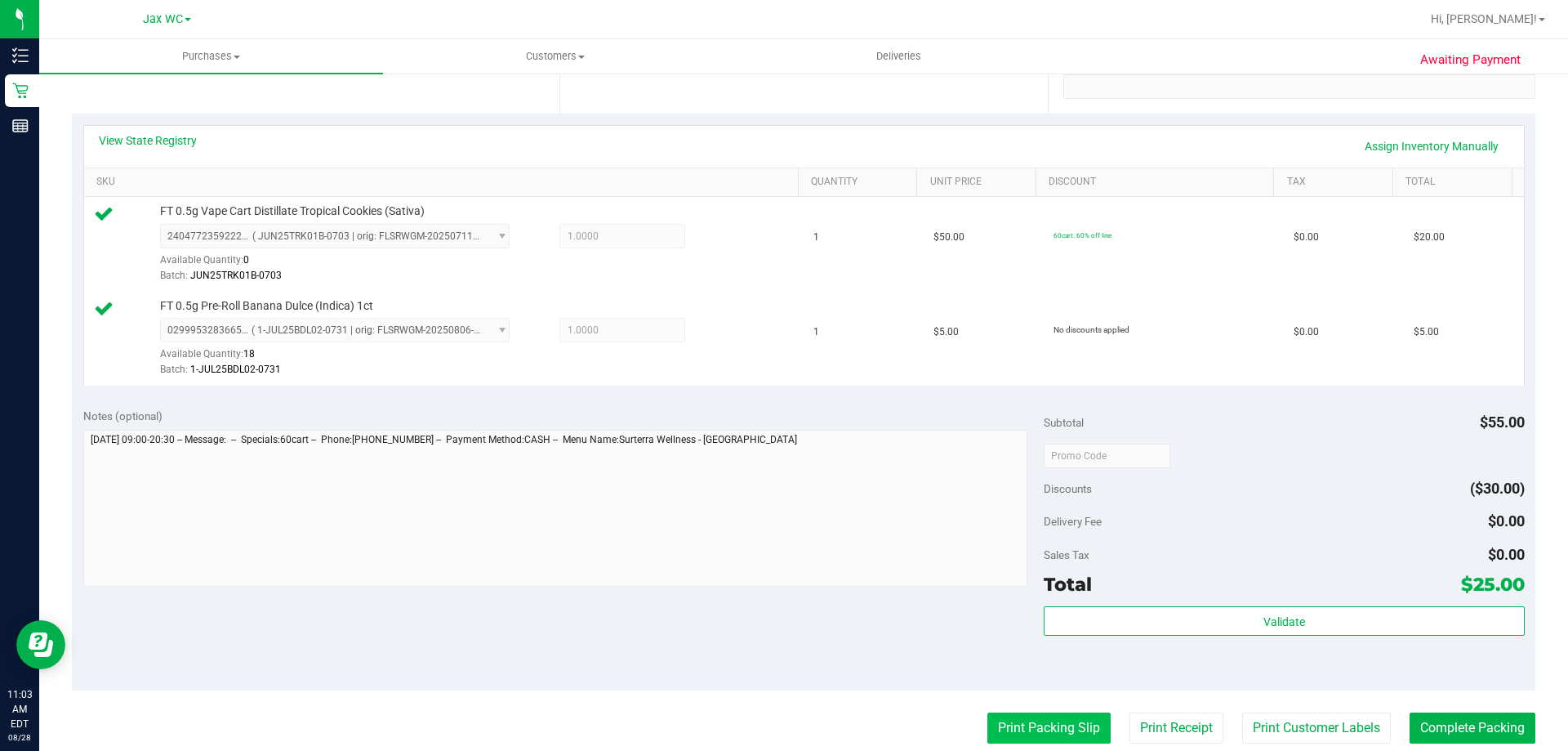
click at [1057, 729] on button "Print Packing Slip" at bounding box center [1048, 728] width 123 height 31
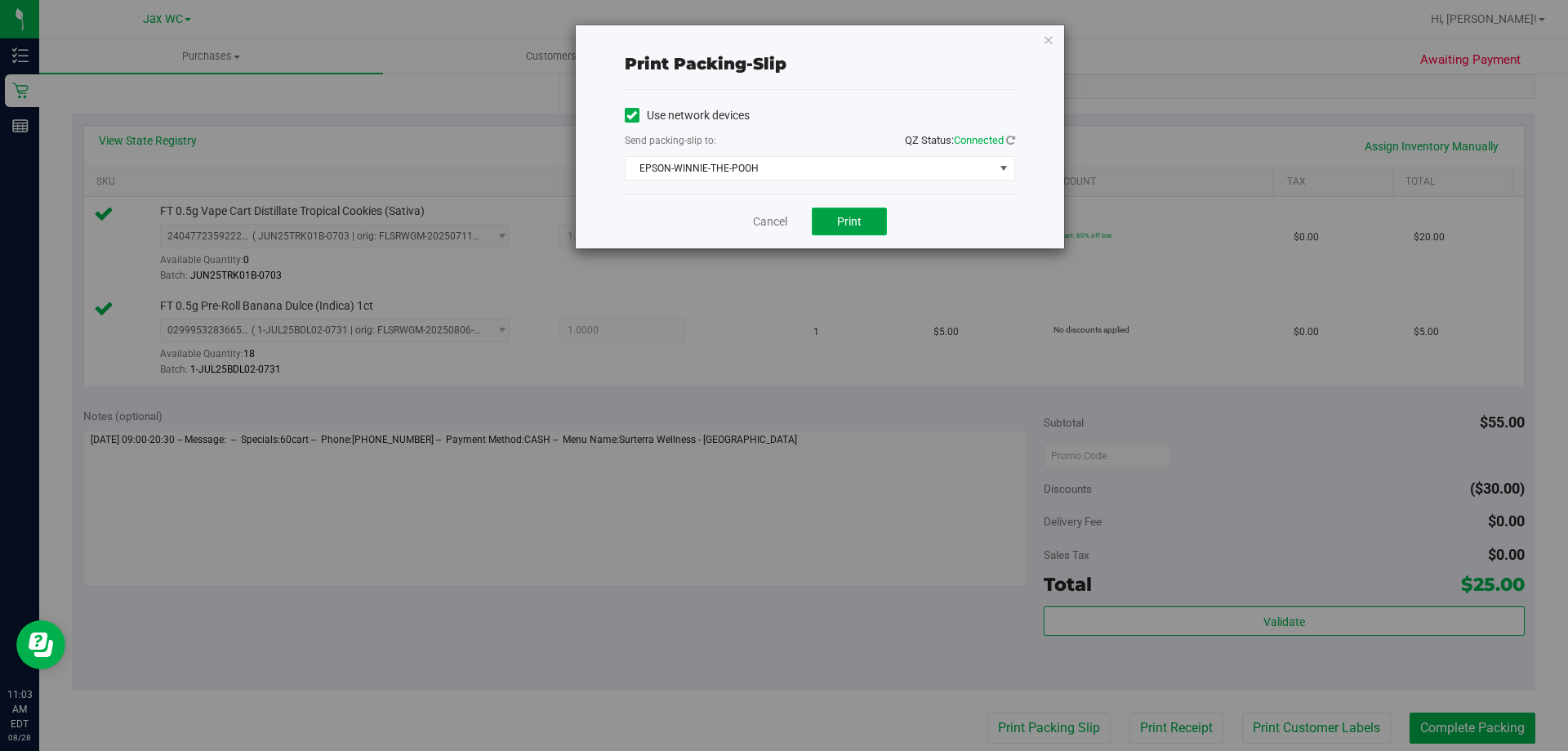
click at [843, 225] on span "Print" at bounding box center [849, 221] width 24 height 13
drag, startPoint x: 1048, startPoint y: 85, endPoint x: 1053, endPoint y: 78, distance: 8.6
drag, startPoint x: 1053, startPoint y: 78, endPoint x: 1043, endPoint y: 38, distance: 41.2
click at [1043, 38] on icon "button" at bounding box center [1048, 39] width 11 height 20
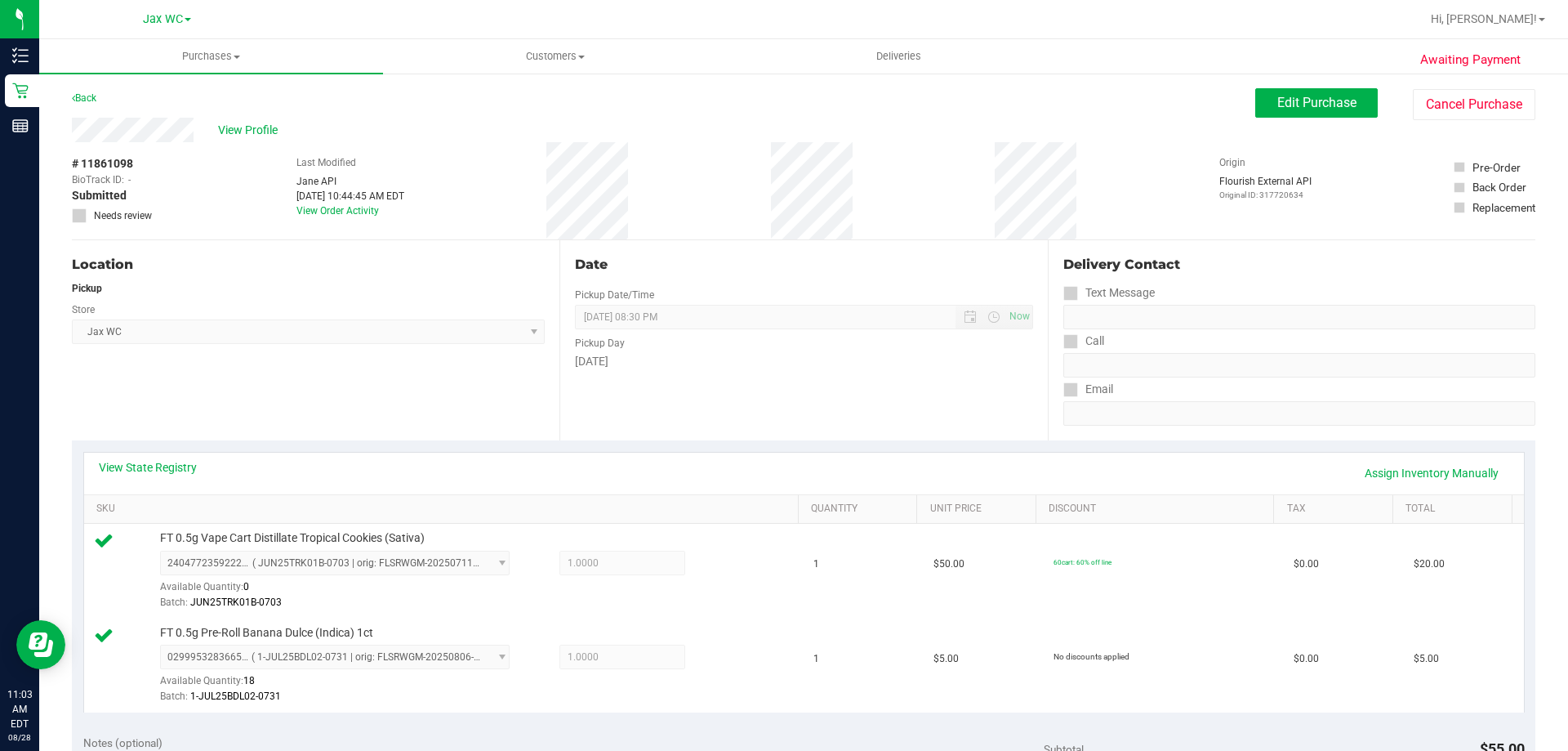
scroll to position [654, 0]
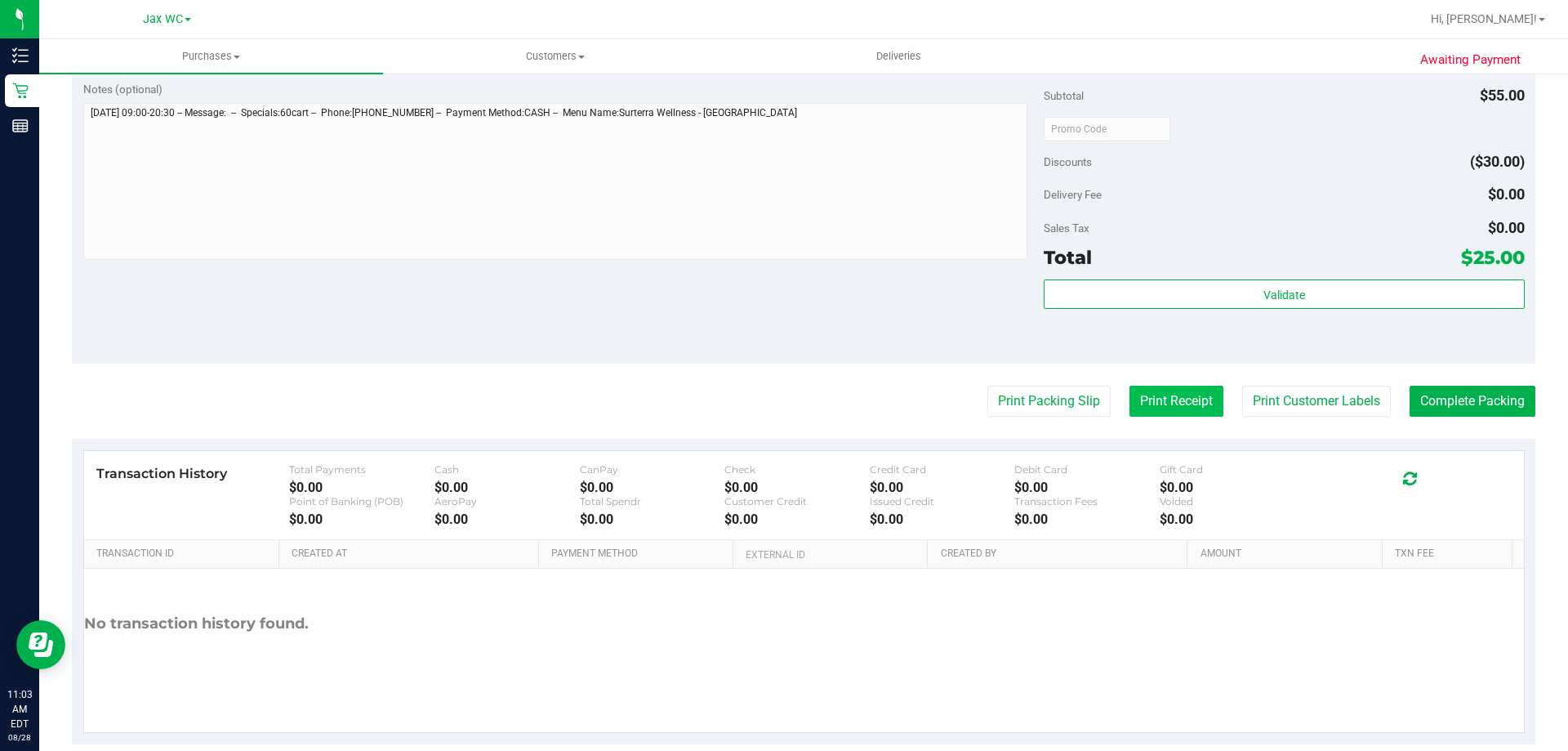
click at [1181, 403] on button "Print Receipt" at bounding box center [1176, 401] width 94 height 31
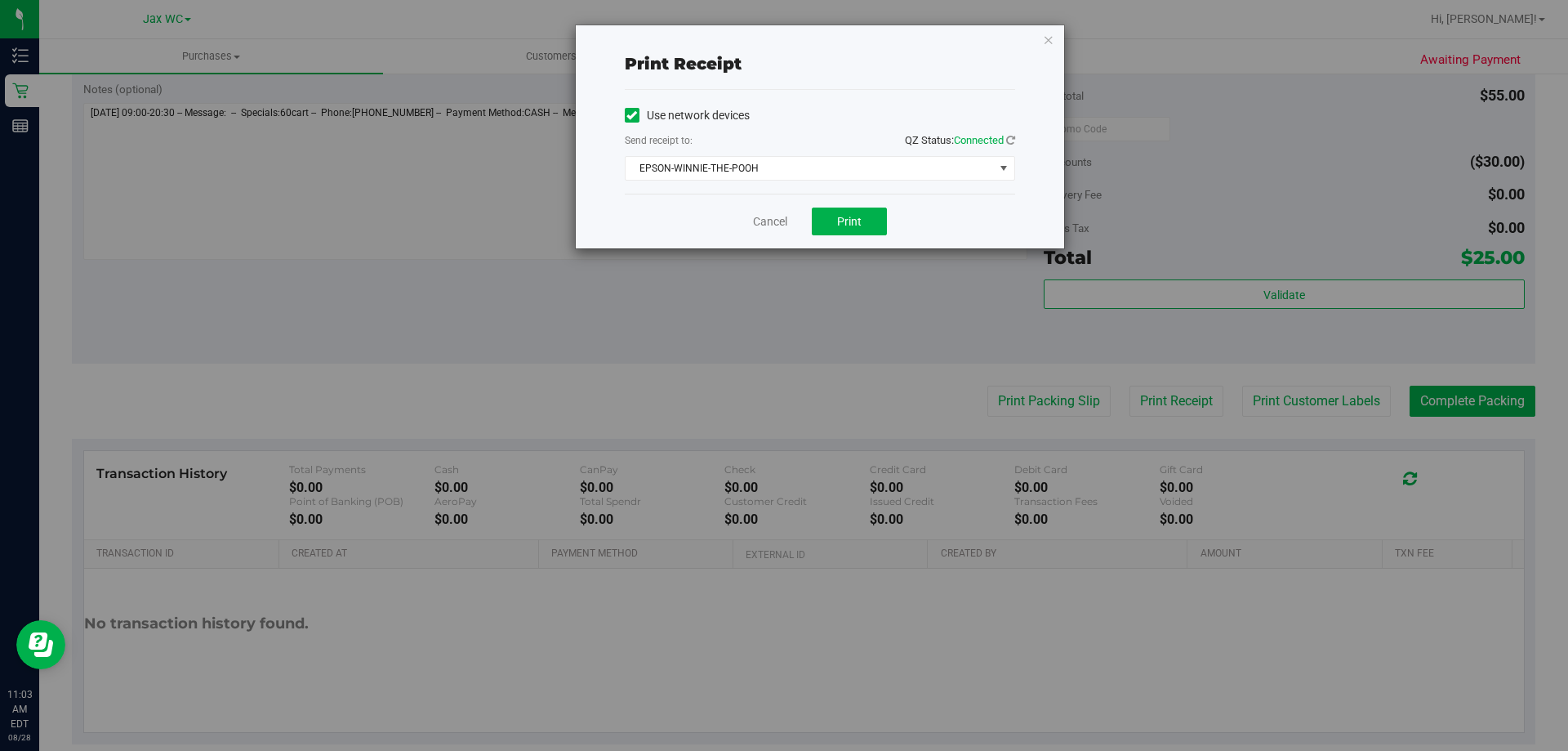
click at [1059, 40] on div "Print receipt Use network devices Send receipt to: QZ Status: Connected EPSON-W…" at bounding box center [820, 136] width 489 height 223
click at [1058, 40] on div "Print receipt Use network devices Send receipt to: QZ Status: Connected EPSON-W…" at bounding box center [820, 136] width 489 height 223
click at [1037, 45] on div "Print receipt Use network devices Send receipt to: QZ Status: Connected EPSON-W…" at bounding box center [820, 136] width 489 height 223
click at [1046, 44] on icon "button" at bounding box center [1048, 39] width 11 height 20
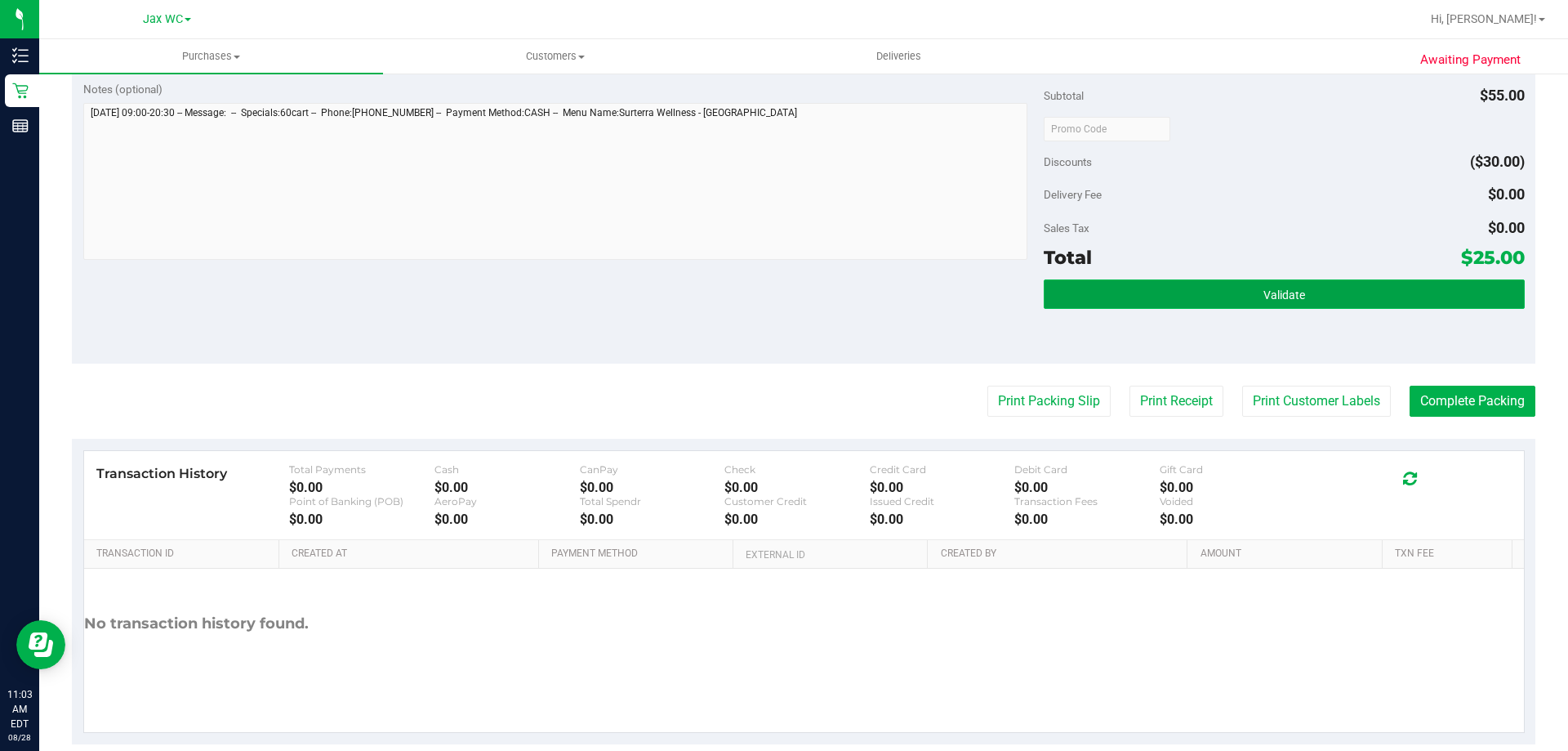
click at [1221, 299] on button "Validate" at bounding box center [1284, 294] width 480 height 29
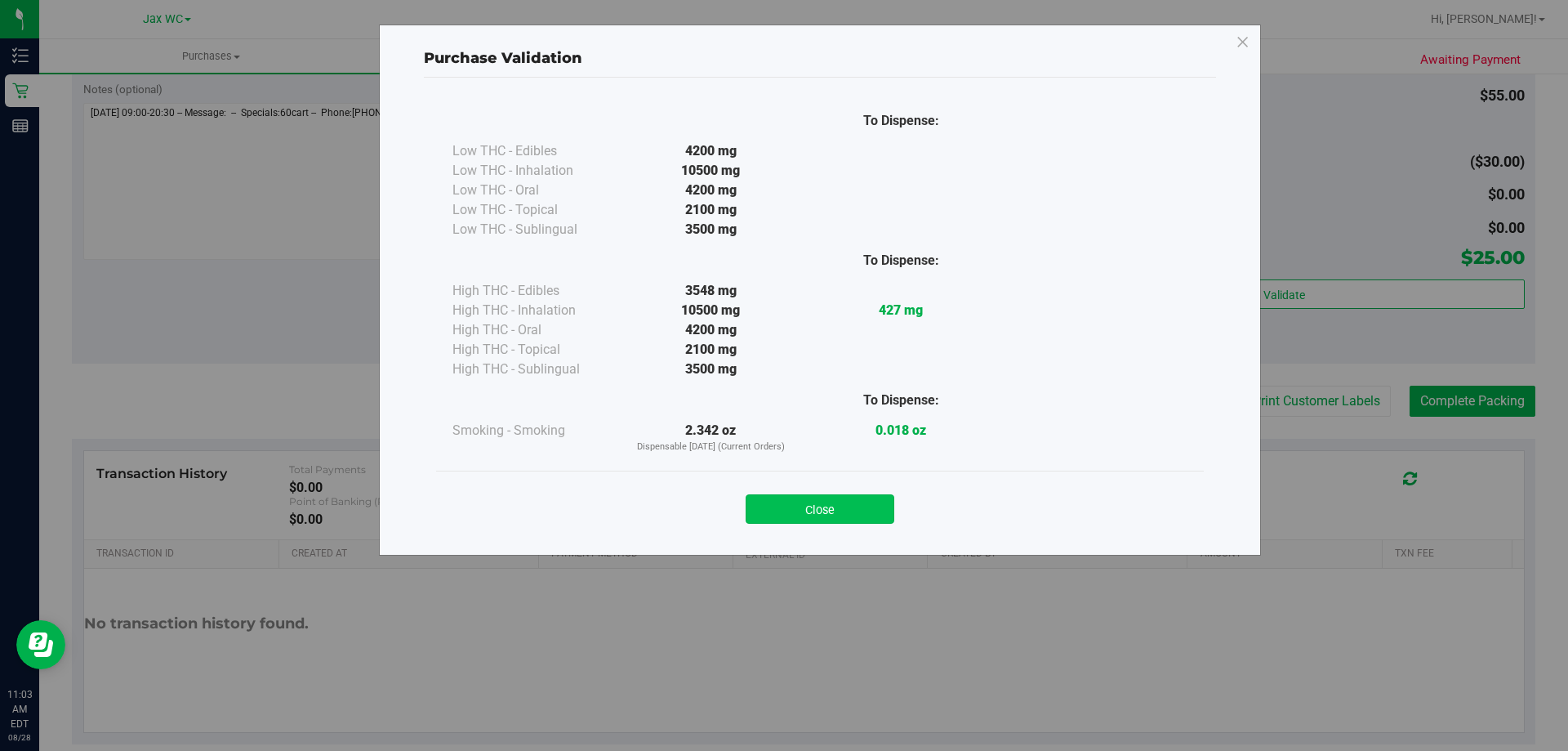
click at [853, 509] on button "Close" at bounding box center [820, 509] width 148 height 29
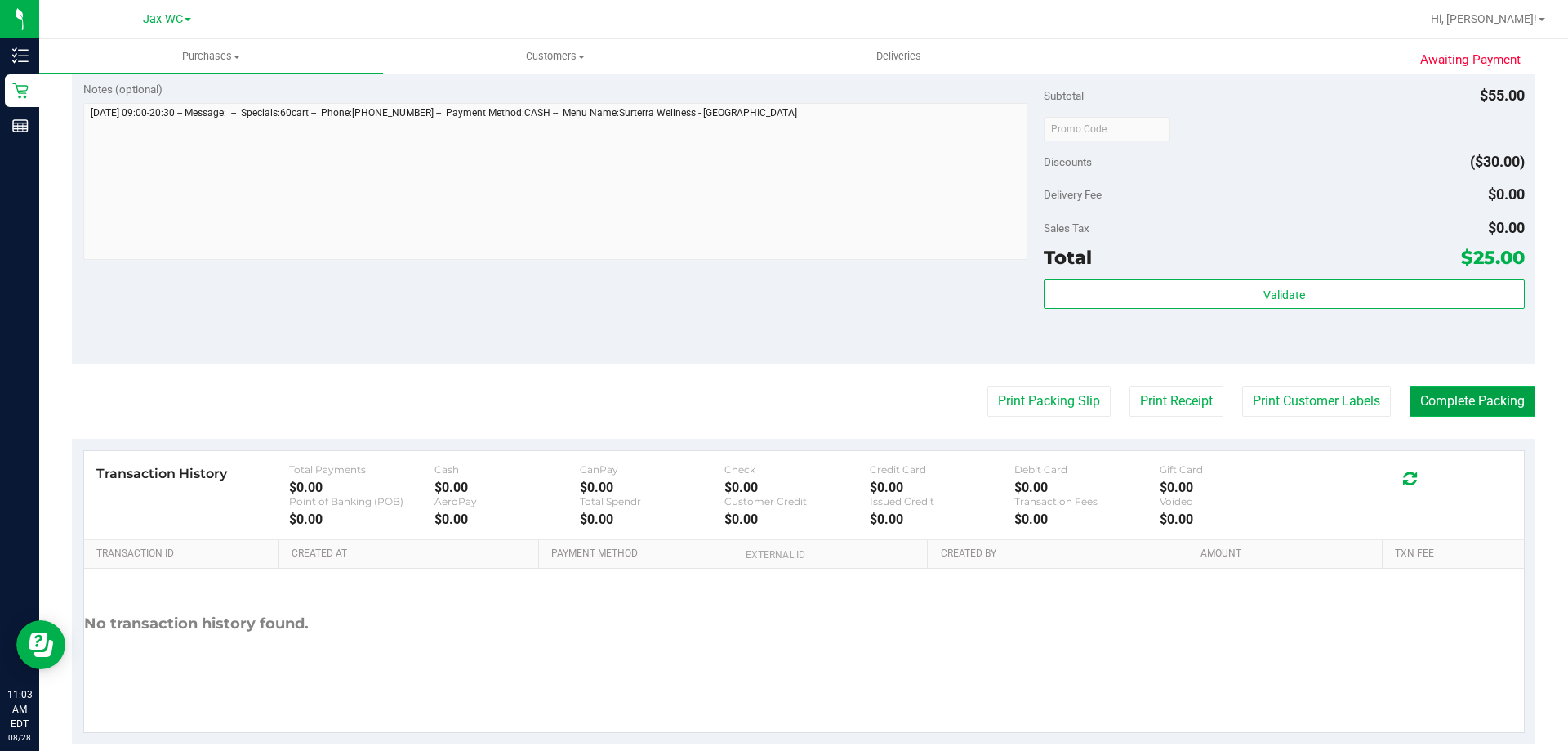
click at [1481, 397] on button "Complete Packing" at bounding box center [1472, 401] width 126 height 31
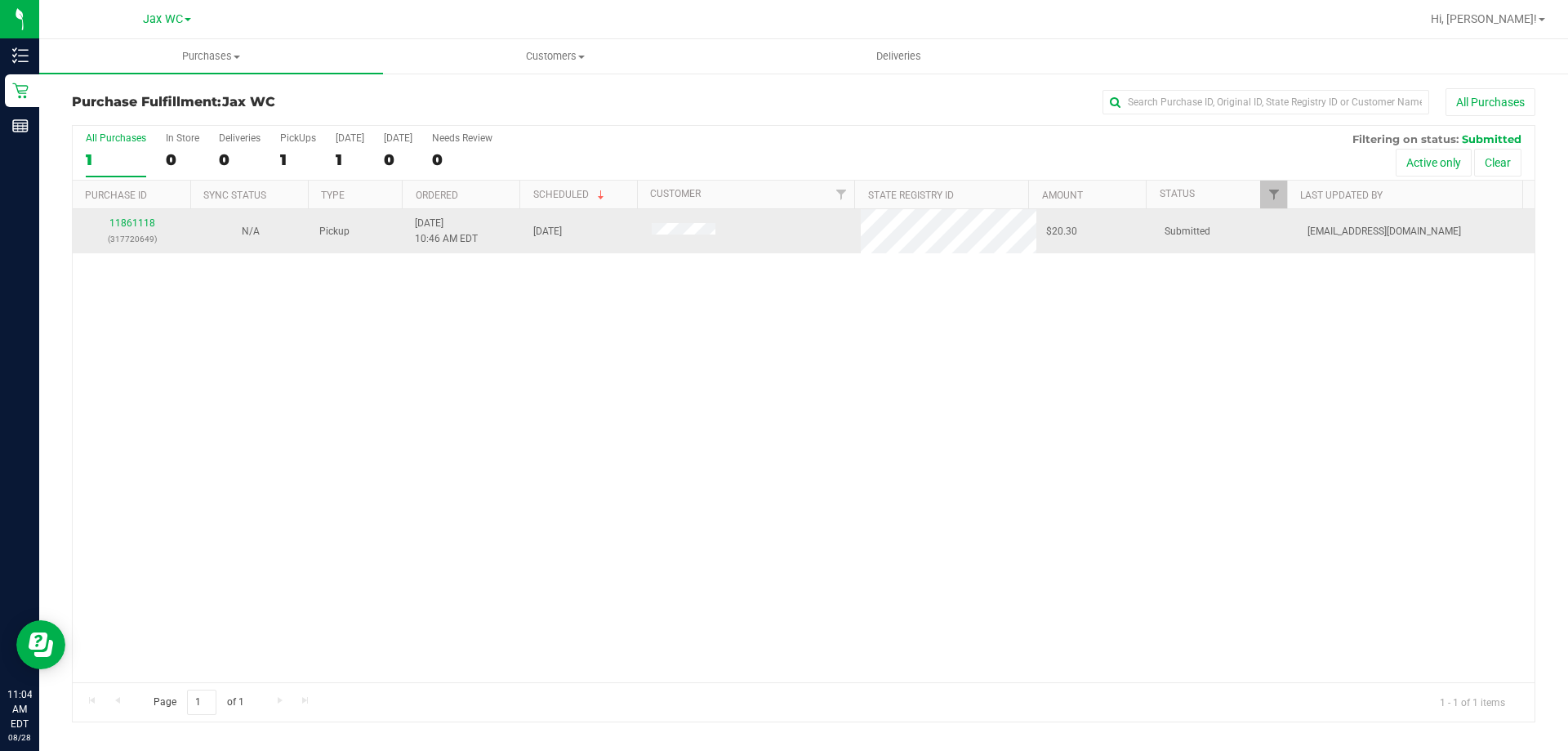
click at [122, 232] on p "(317720649)" at bounding box center [132, 239] width 99 height 16
click at [125, 213] on td "11861118 (317720649)" at bounding box center [131, 231] width 118 height 44
click at [126, 217] on link "11861118" at bounding box center [132, 222] width 46 height 11
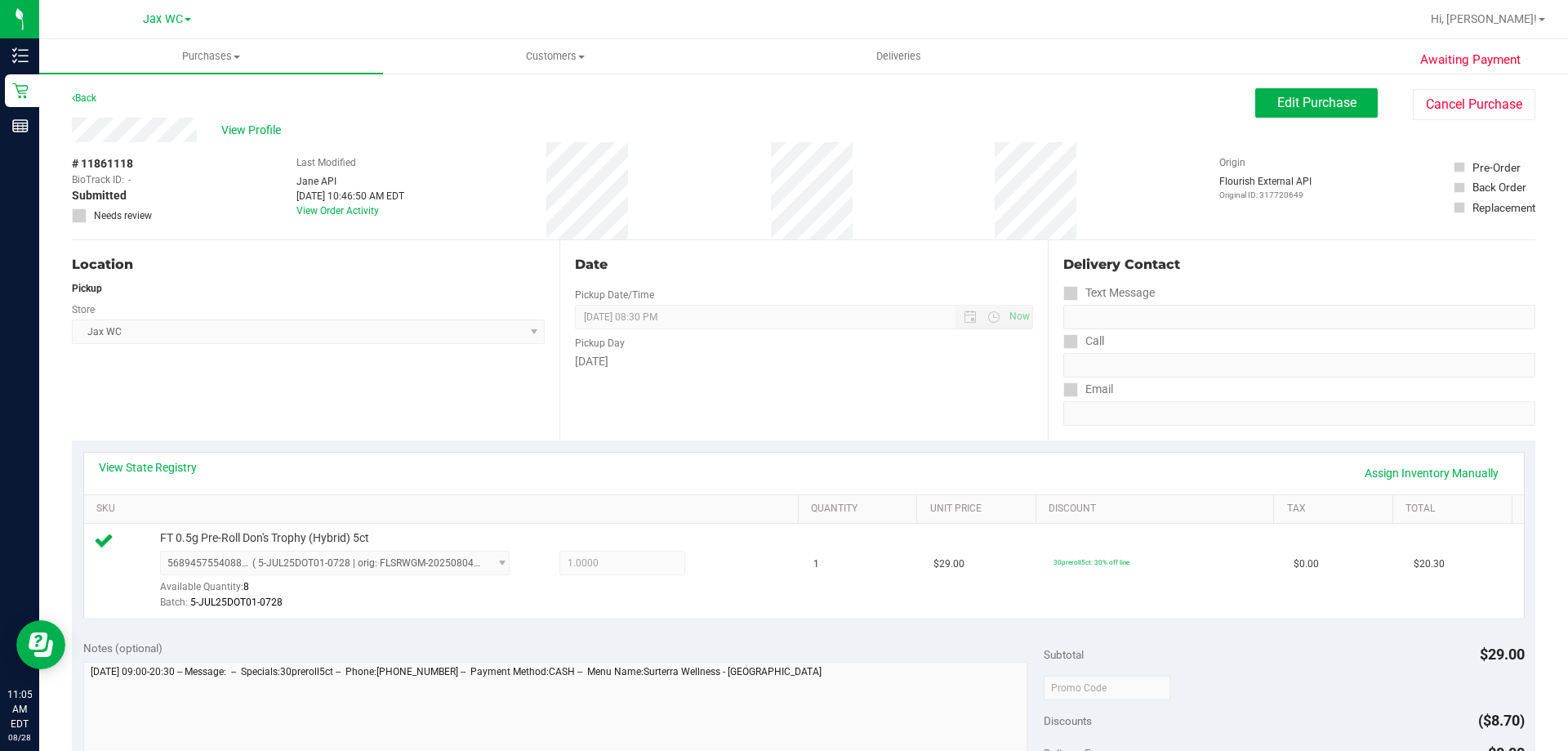
scroll to position [490, 0]
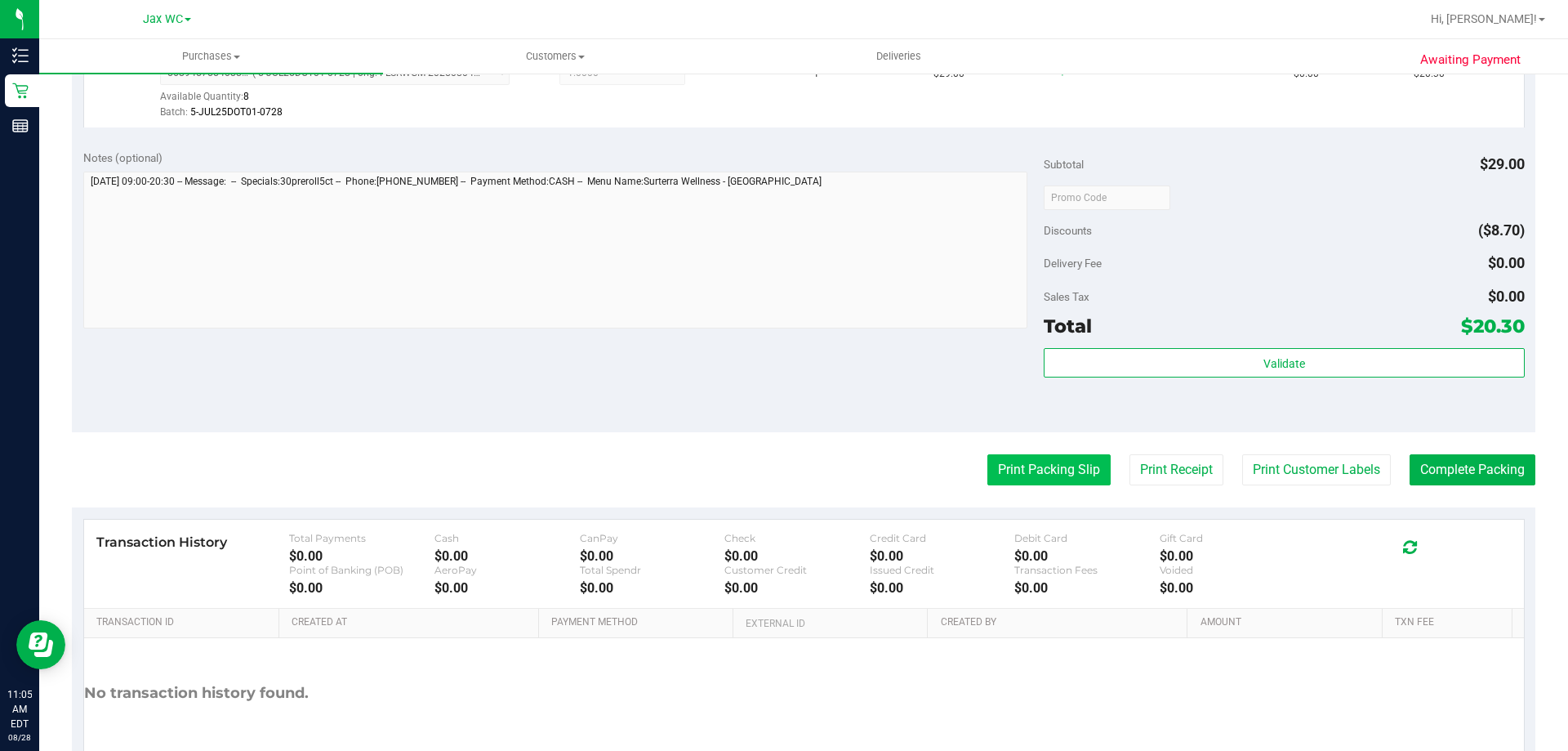
click at [1068, 485] on button "Print Packing Slip" at bounding box center [1048, 470] width 123 height 31
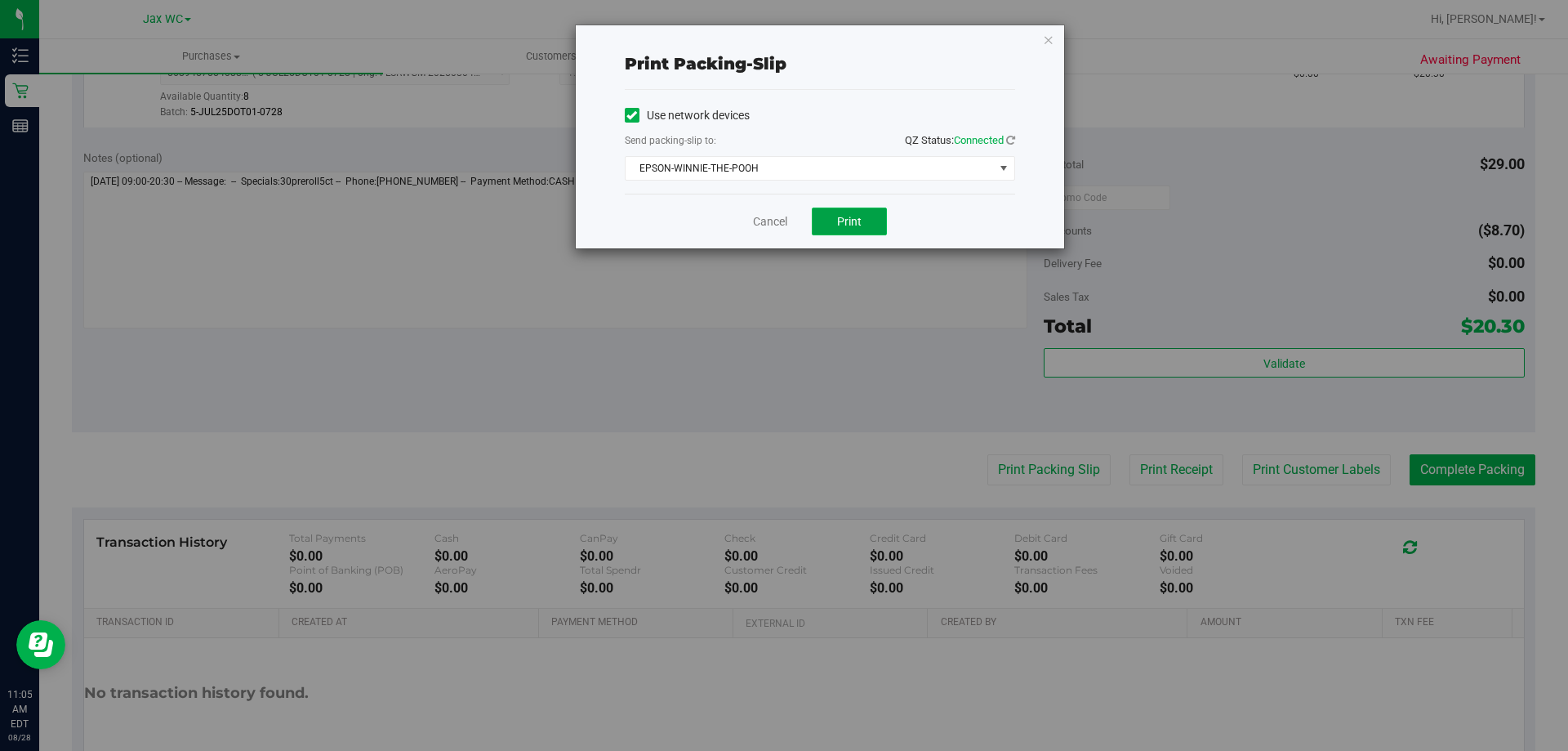
click at [834, 212] on button "Print" at bounding box center [849, 222] width 75 height 28
click at [748, 216] on div "Cancel Print" at bounding box center [820, 221] width 390 height 54
click at [756, 220] on link "Cancel" at bounding box center [770, 222] width 34 height 17
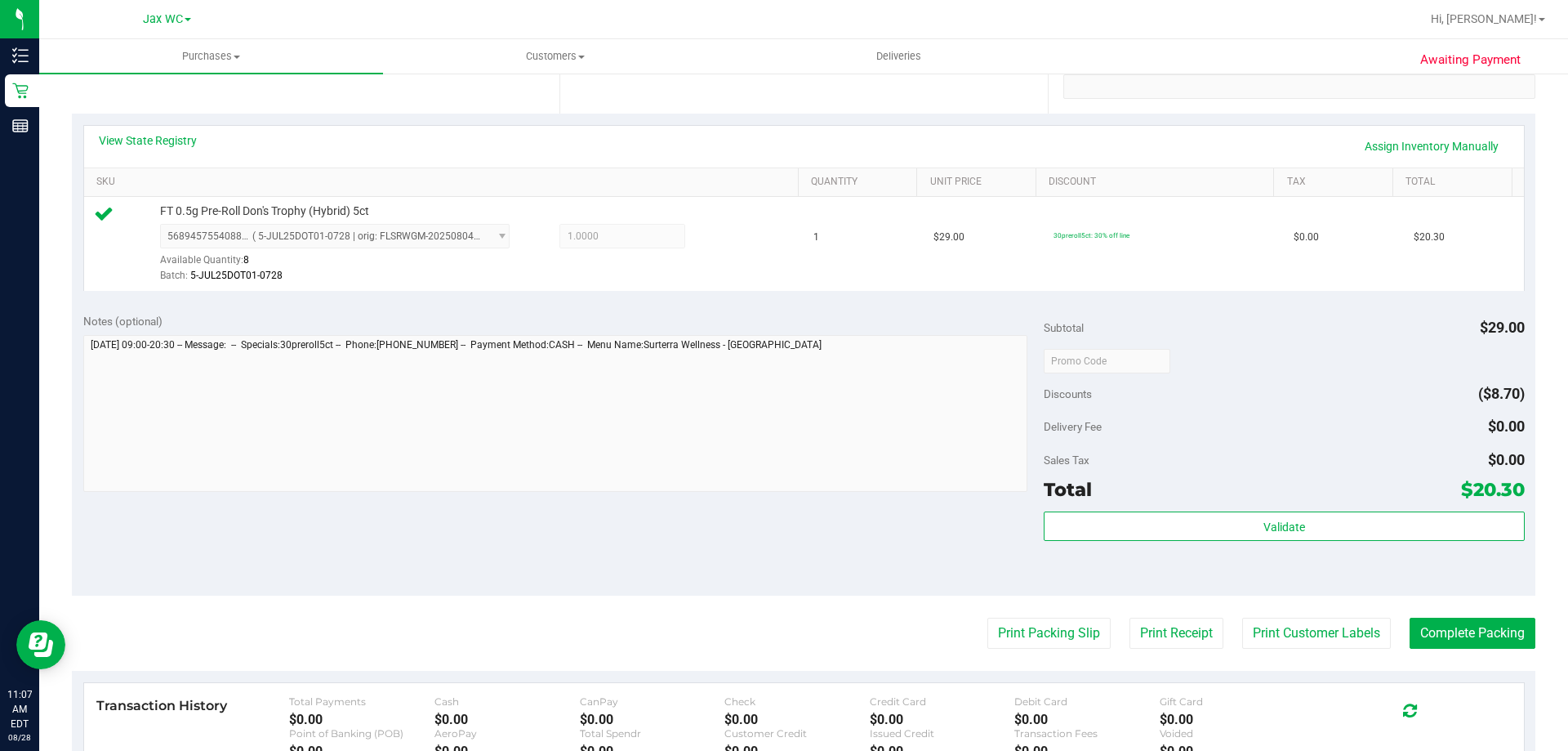
scroll to position [0, 0]
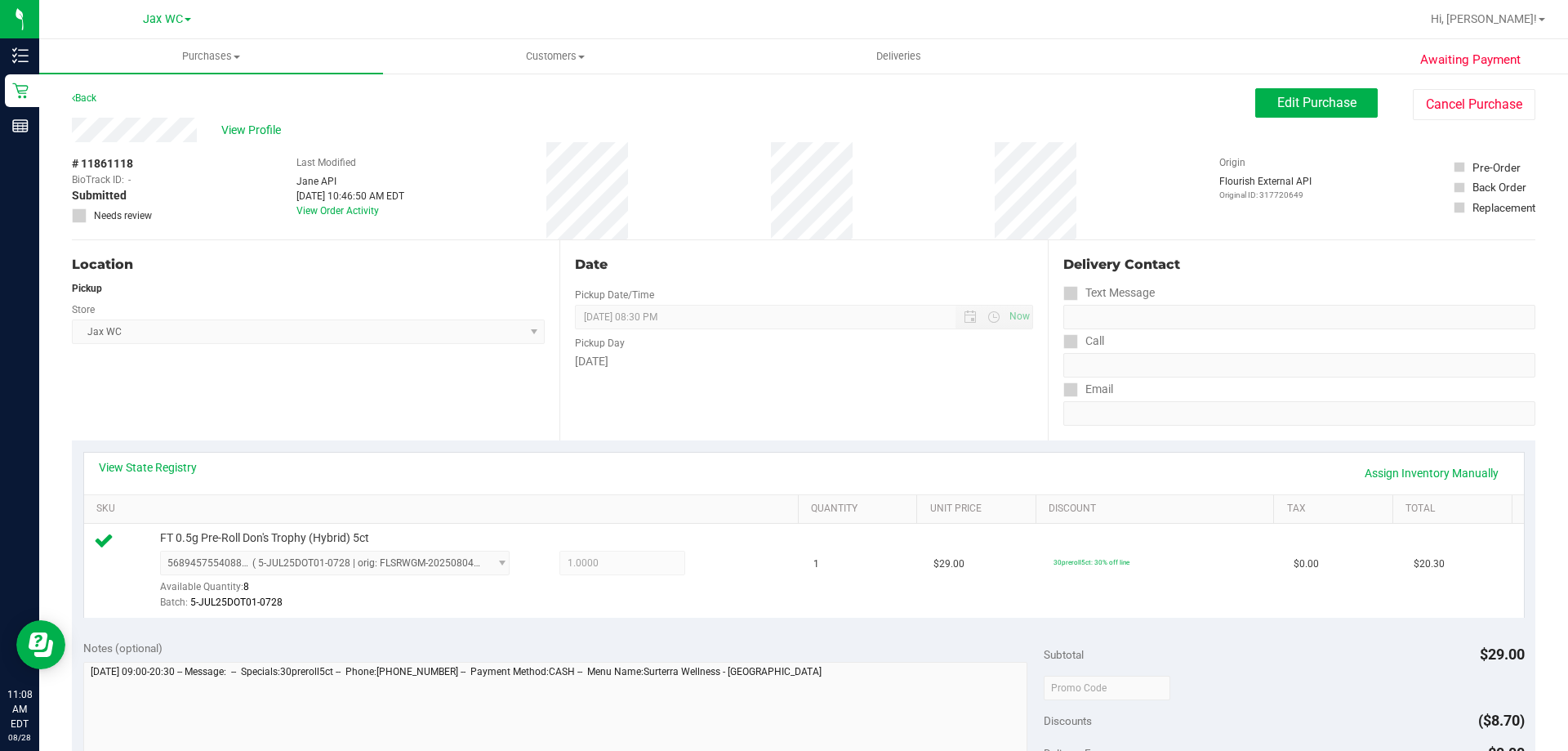
click at [167, 359] on div "Location Pickup Store Jax WC Select Store Bonita Springs WC Boynton Beach WC Br…" at bounding box center [315, 341] width 488 height 200
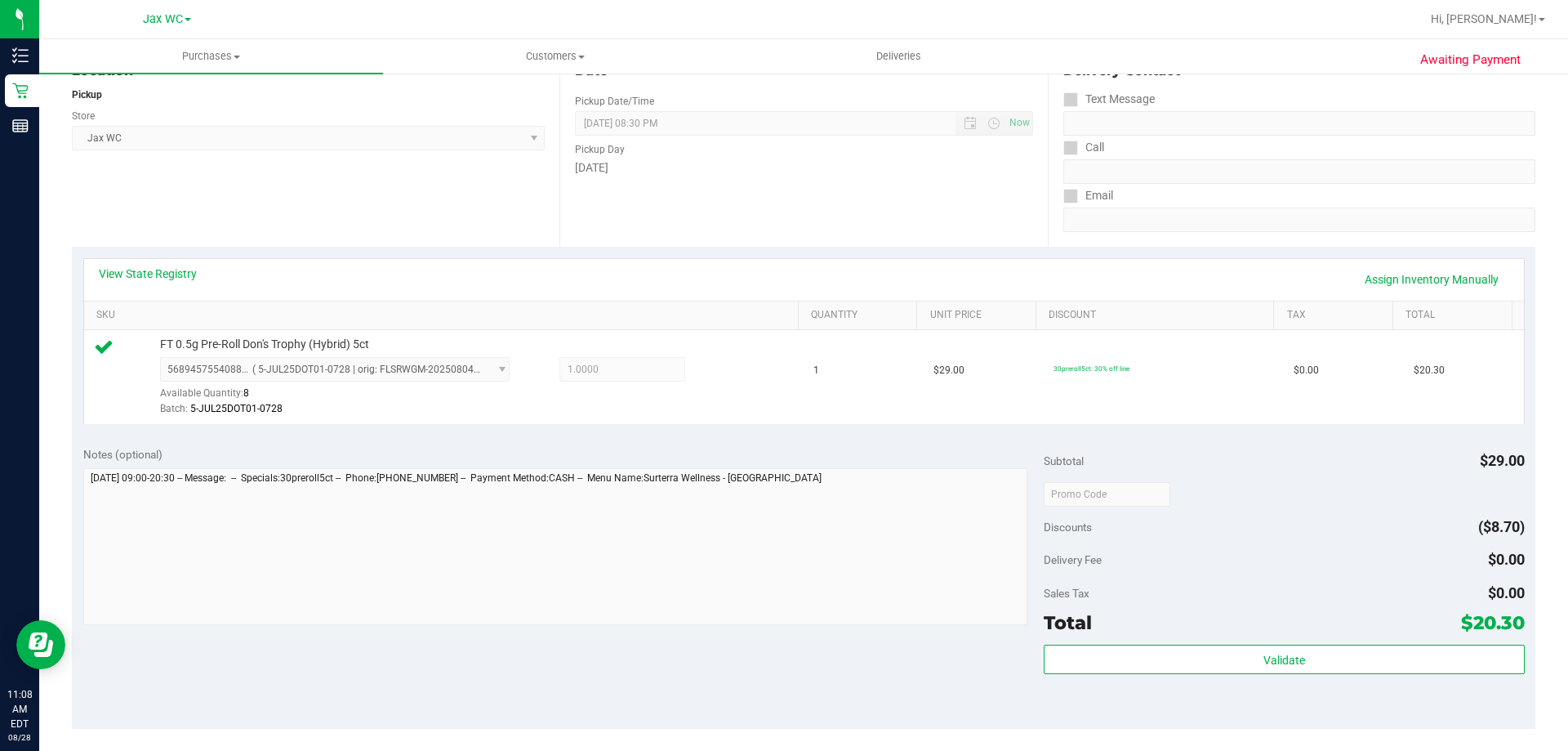
scroll to position [490, 0]
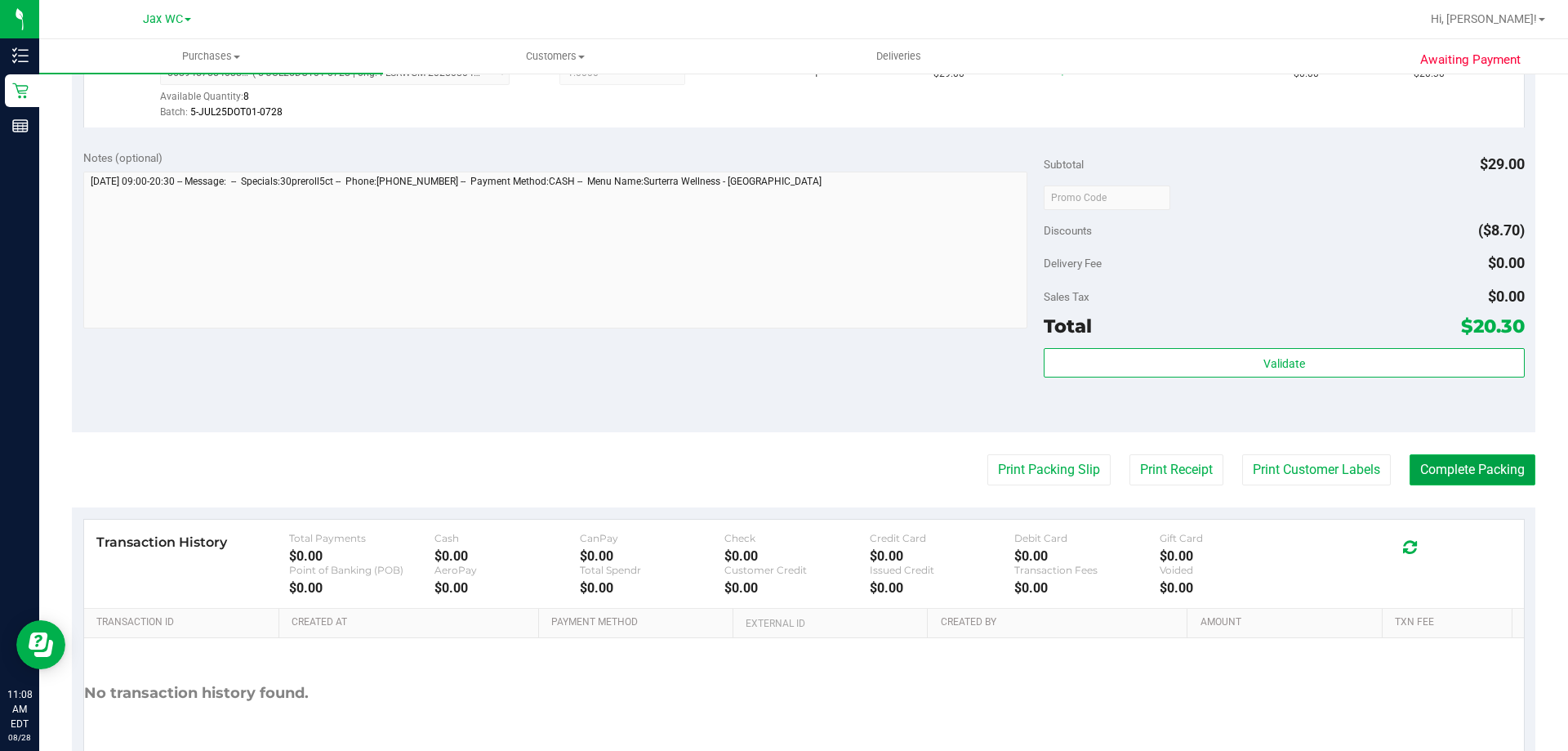
click at [1434, 471] on button "Complete Packing" at bounding box center [1472, 470] width 126 height 31
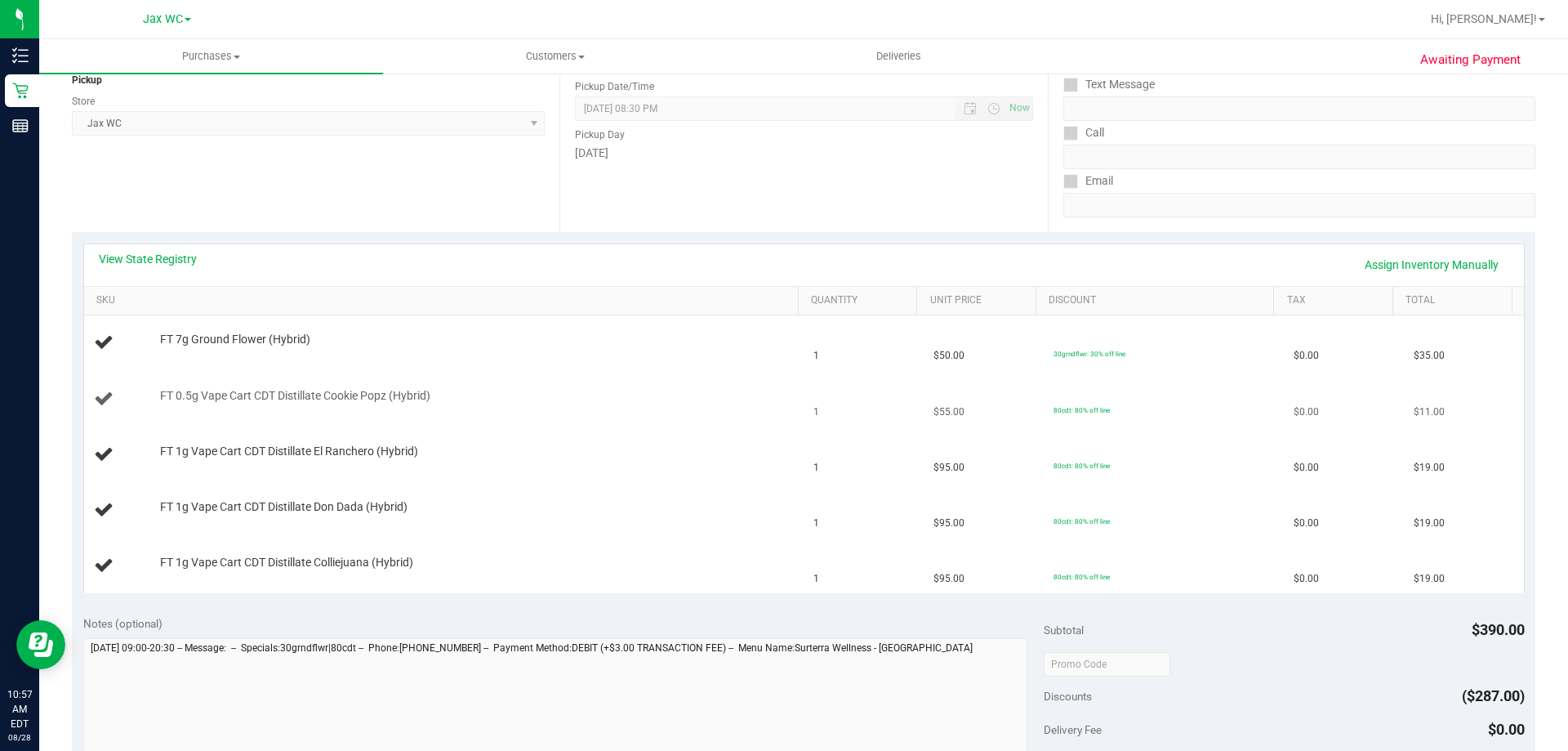
scroll to position [327, 0]
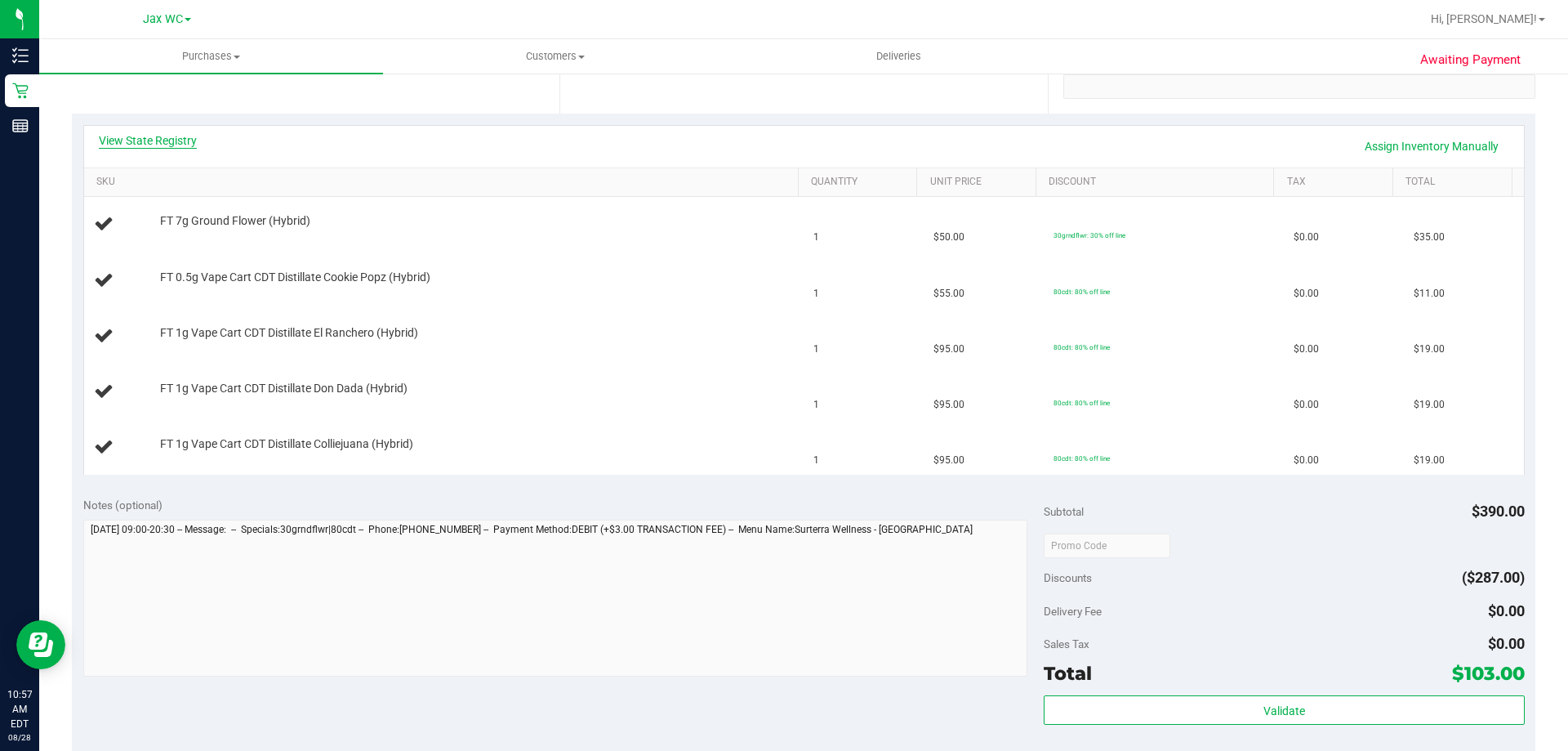
click at [183, 147] on link "View State Registry" at bounding box center [148, 140] width 98 height 16
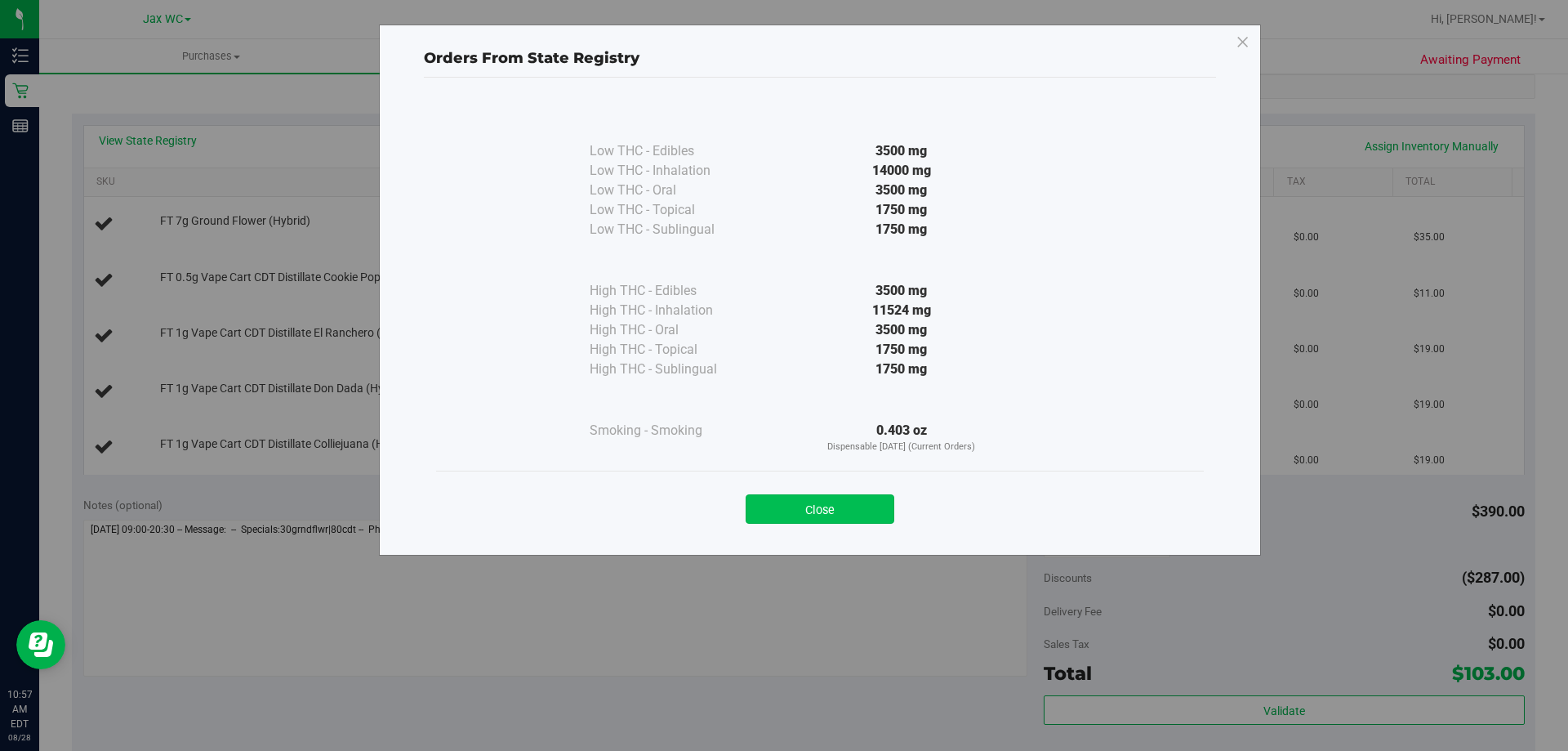
click at [857, 510] on button "Close" at bounding box center [820, 509] width 148 height 29
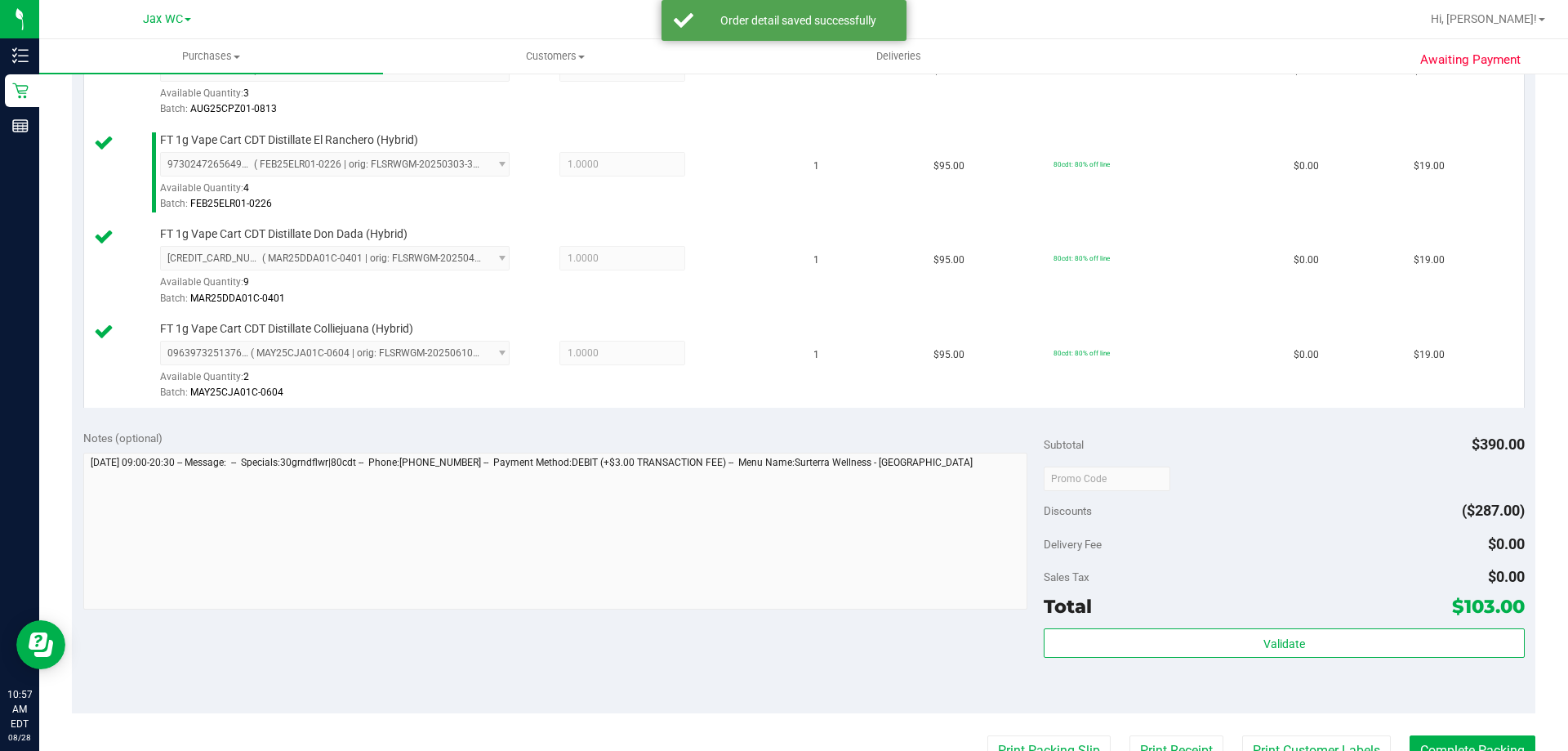
scroll to position [654, 0]
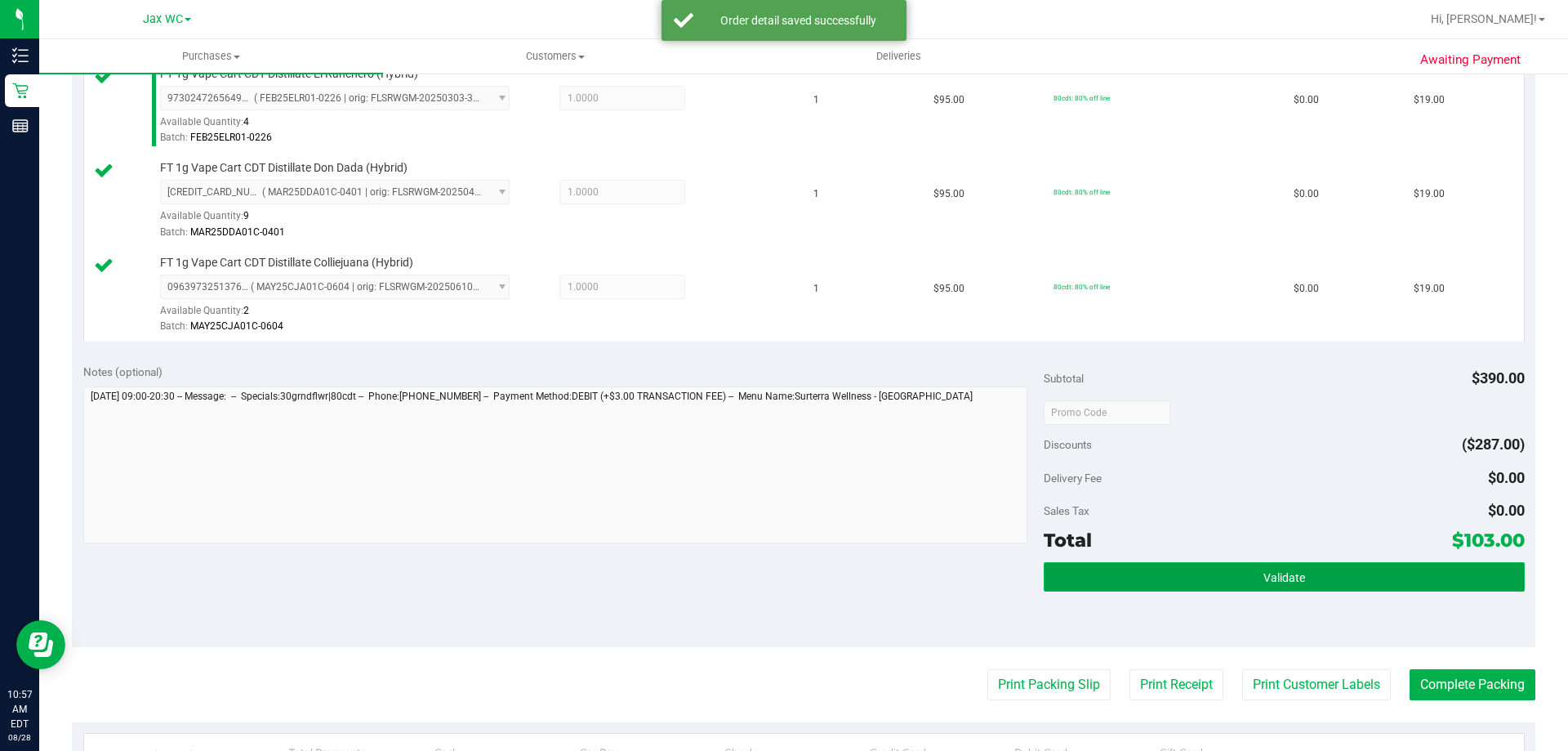
click at [1248, 576] on button "Validate" at bounding box center [1284, 577] width 480 height 29
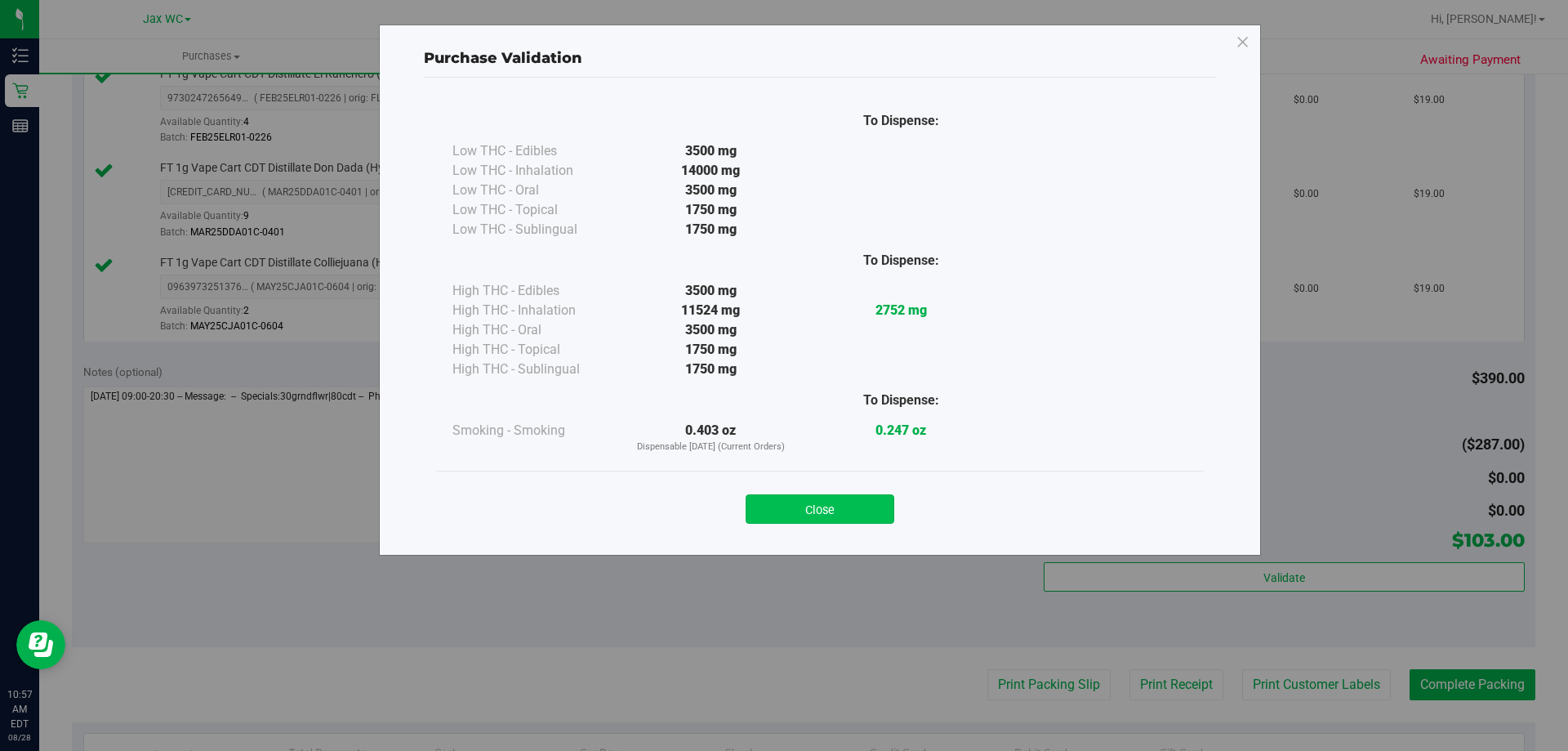
click at [779, 517] on button "Close" at bounding box center [820, 509] width 148 height 29
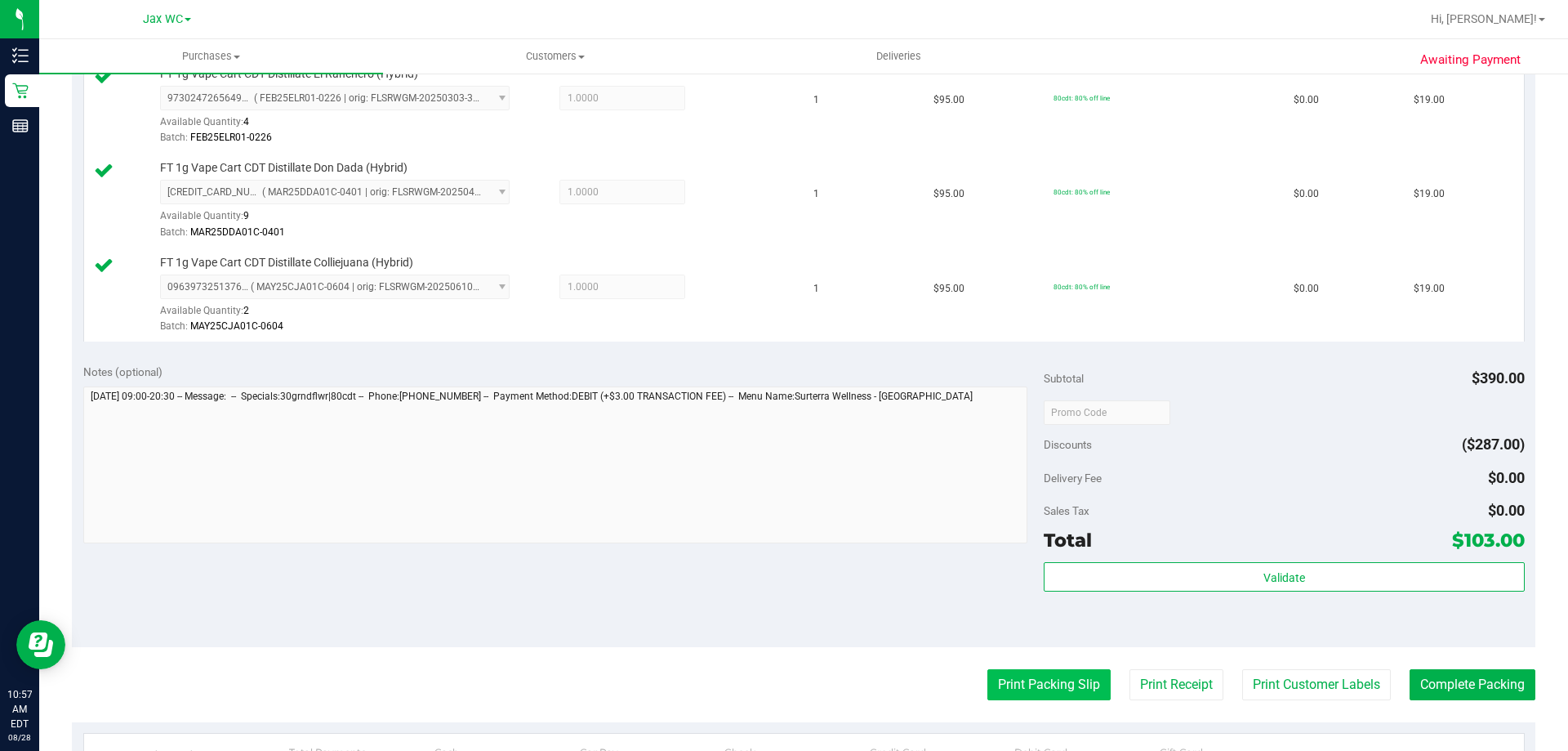
click at [1021, 693] on button "Print Packing Slip" at bounding box center [1048, 685] width 123 height 31
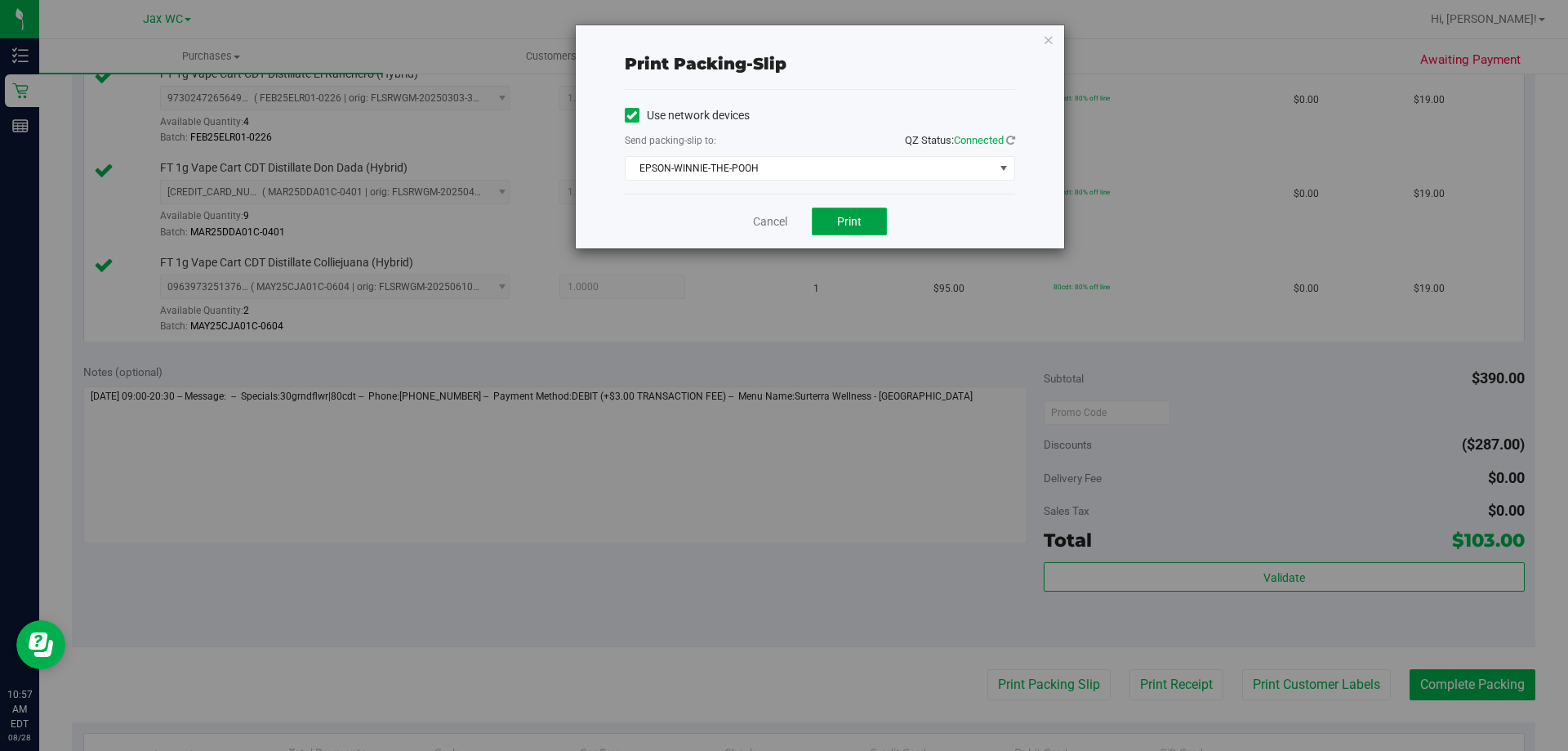
click at [838, 217] on span "Print" at bounding box center [849, 221] width 24 height 13
click at [1061, 41] on div "Print packing-slip Use network devices Send packing-slip to: QZ Status: Connect…" at bounding box center [820, 136] width 489 height 223
click at [1053, 41] on icon "button" at bounding box center [1048, 39] width 11 height 20
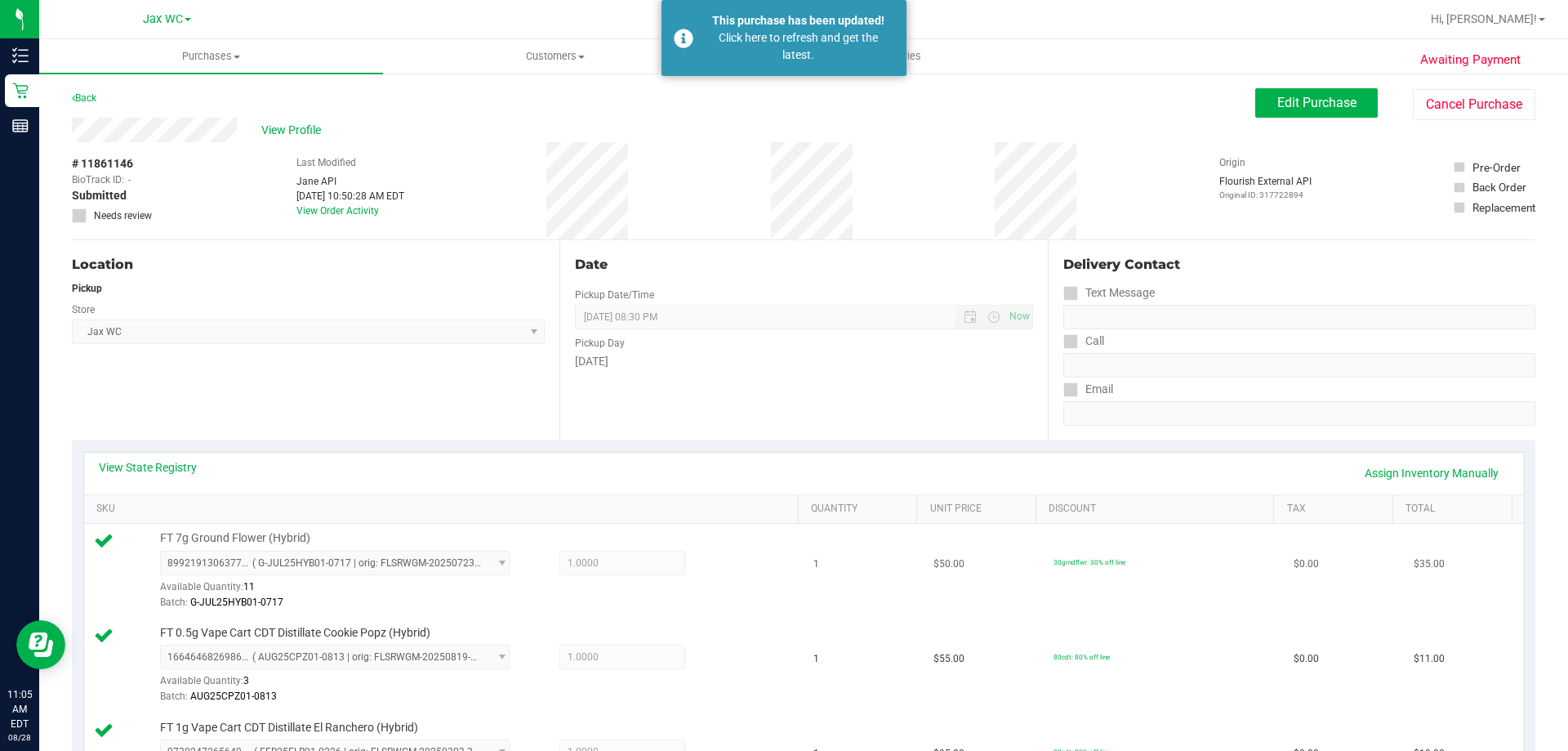
scroll to position [817, 0]
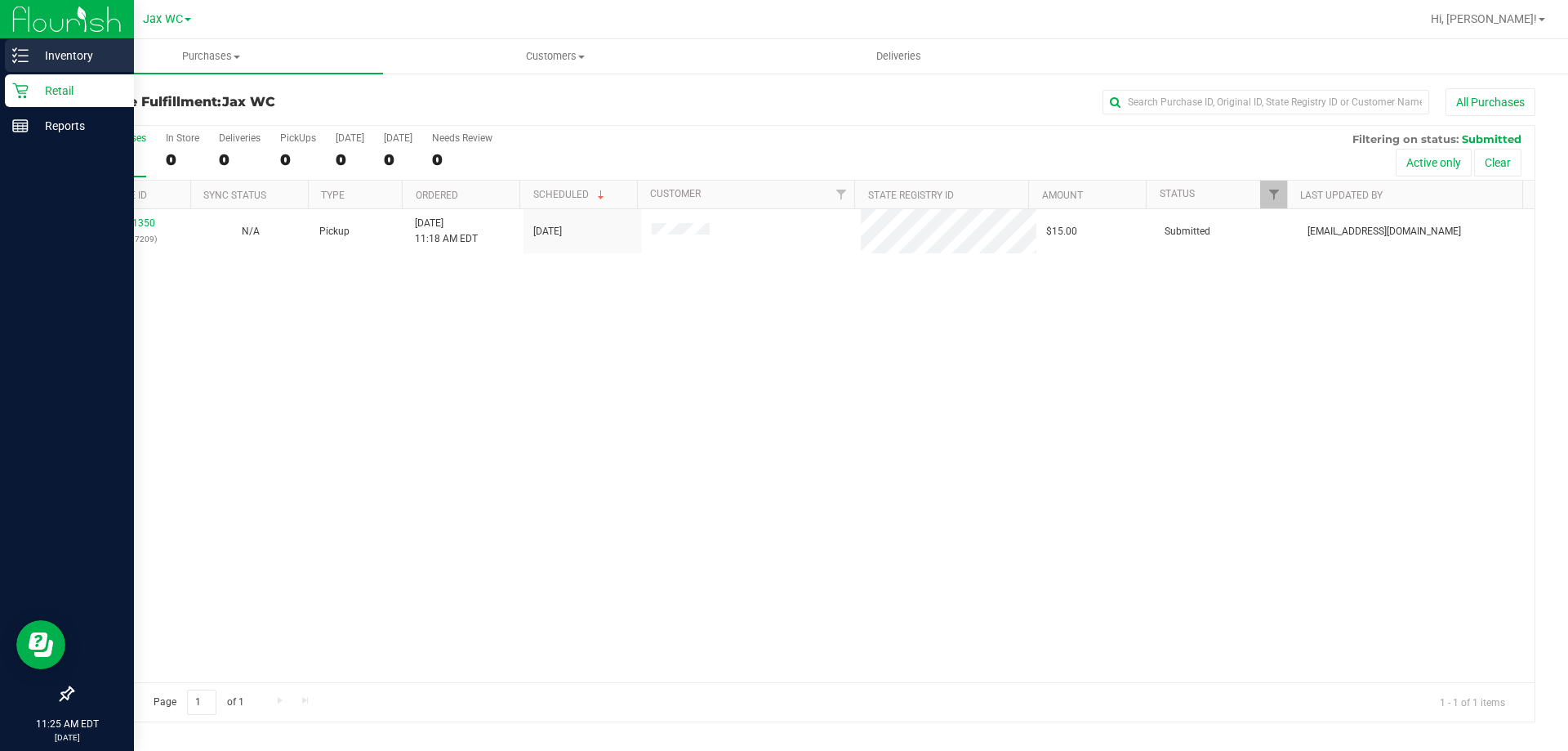
click at [32, 54] on p "Inventory" at bounding box center [78, 55] width 98 height 20
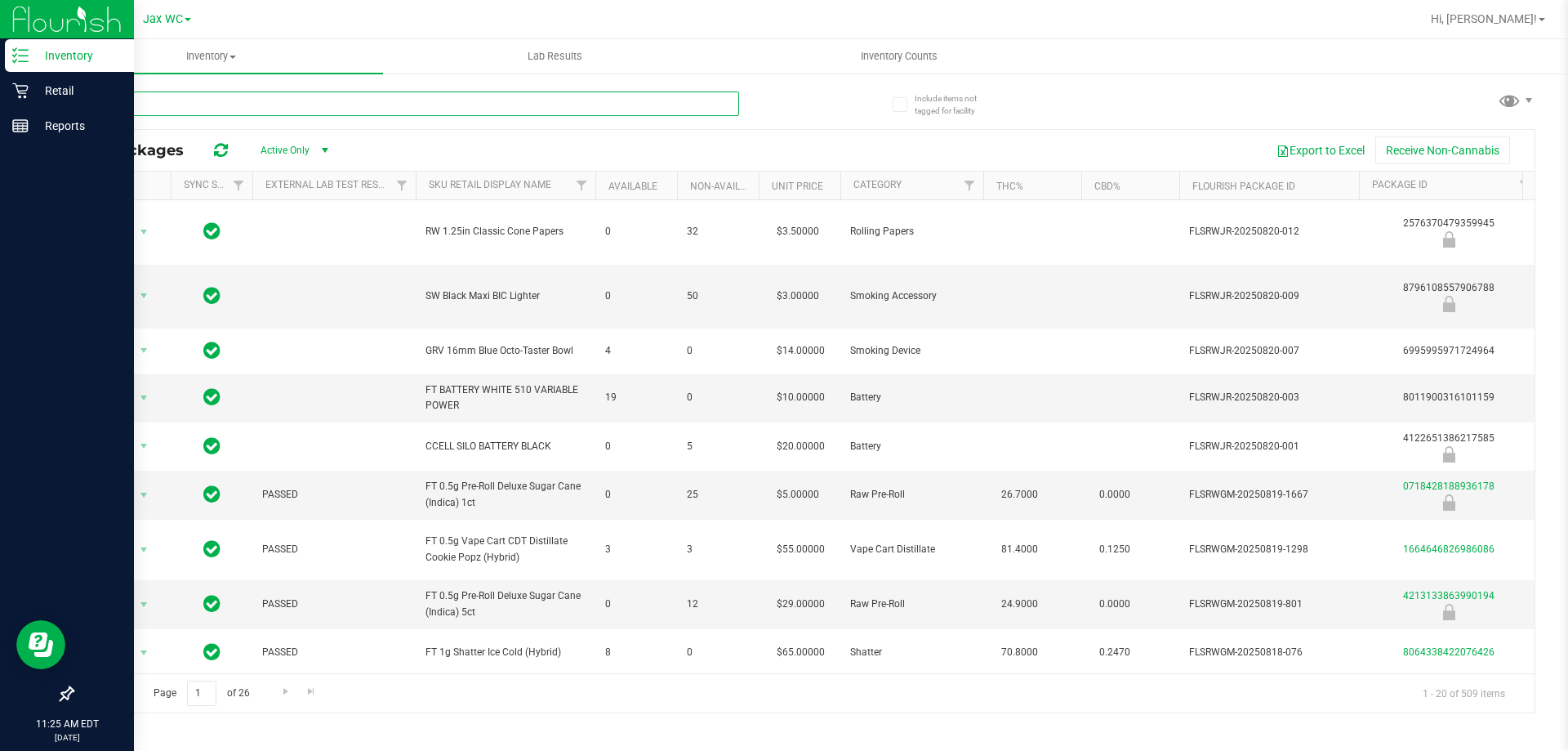
click at [252, 103] on input "text" at bounding box center [405, 103] width 667 height 24
type input "c"
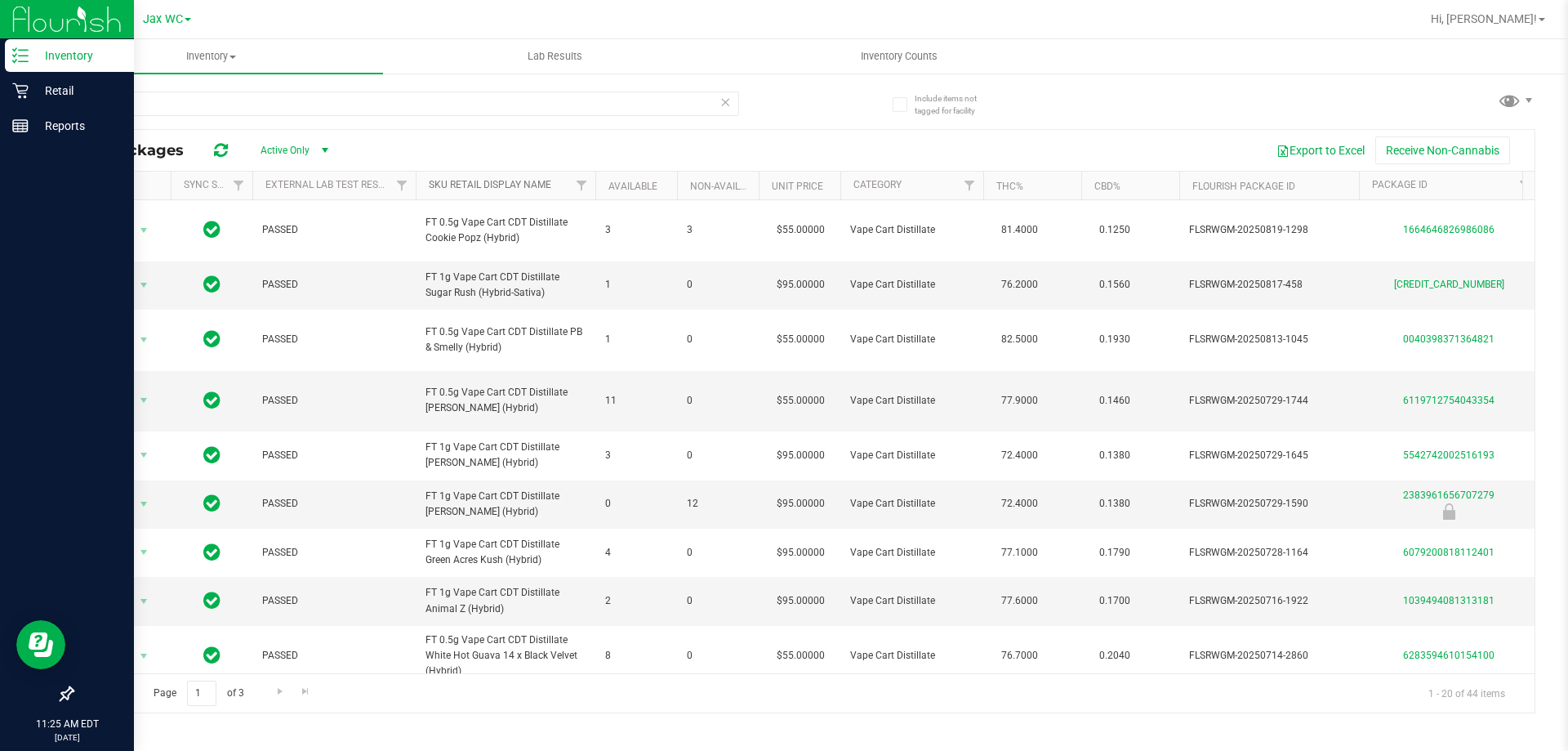
click at [497, 184] on link "Sku Retail Display Name" at bounding box center [490, 184] width 122 height 11
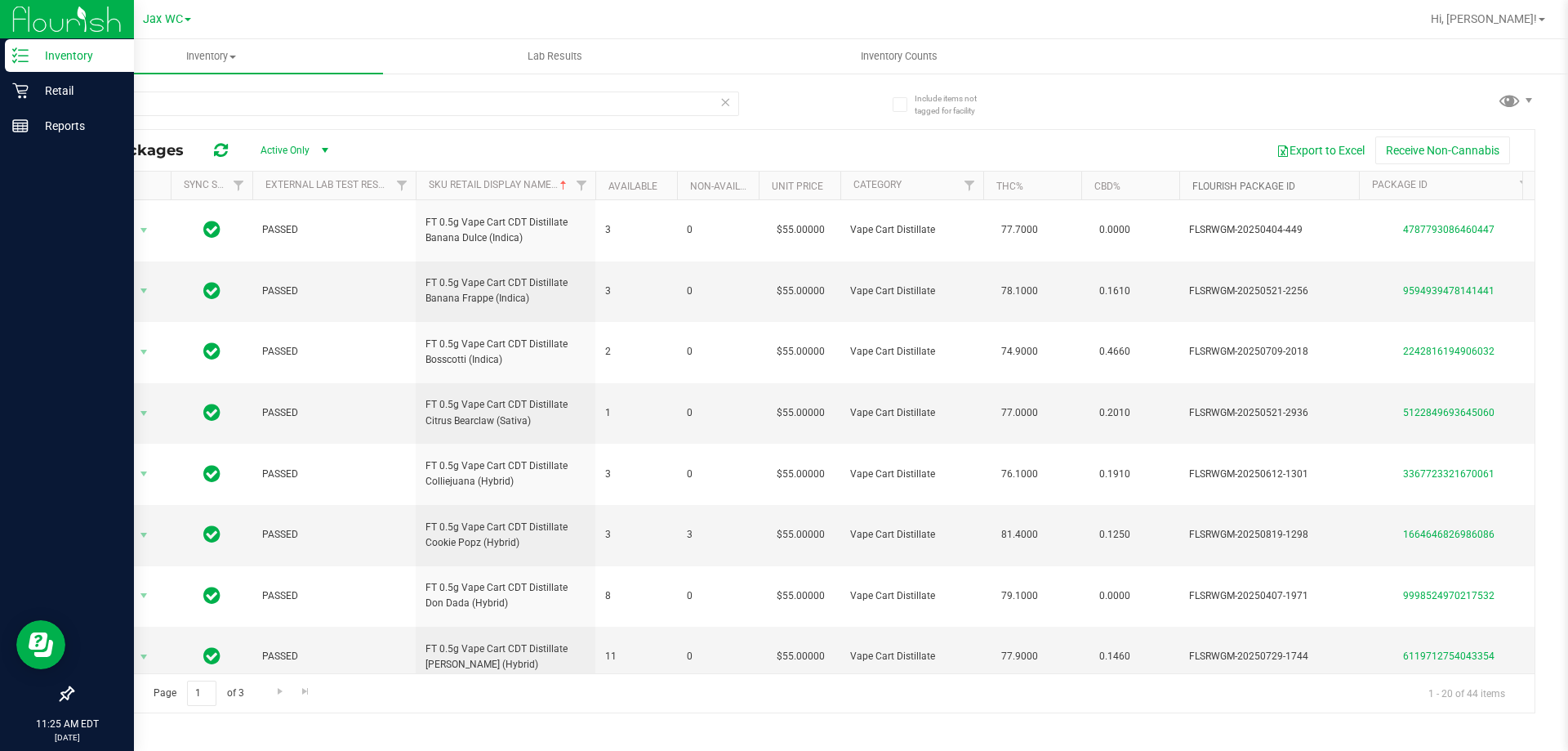
click at [1200, 180] on link "Flourish Package ID" at bounding box center [1243, 185] width 103 height 11
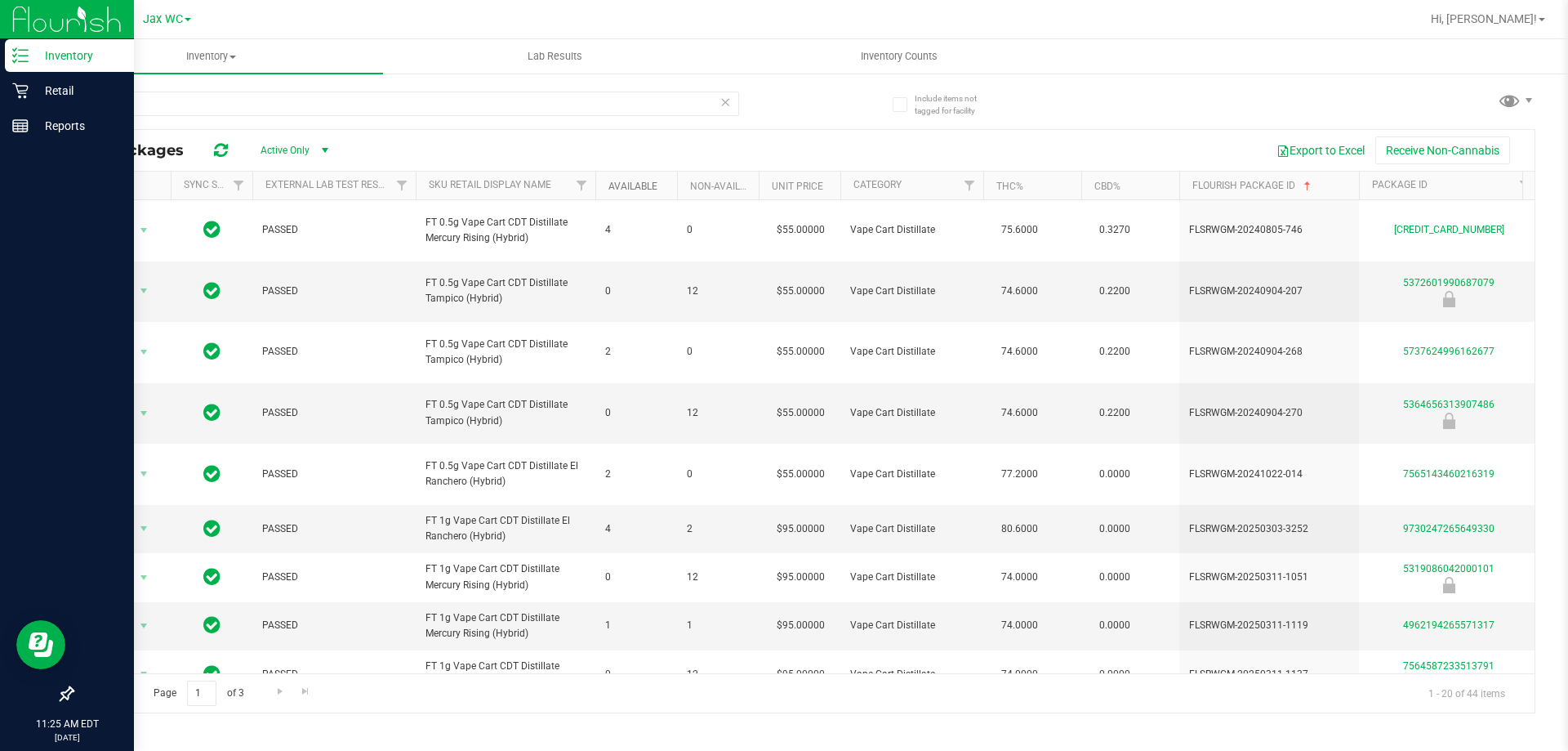
click at [648, 180] on link "Available" at bounding box center [633, 185] width 49 height 11
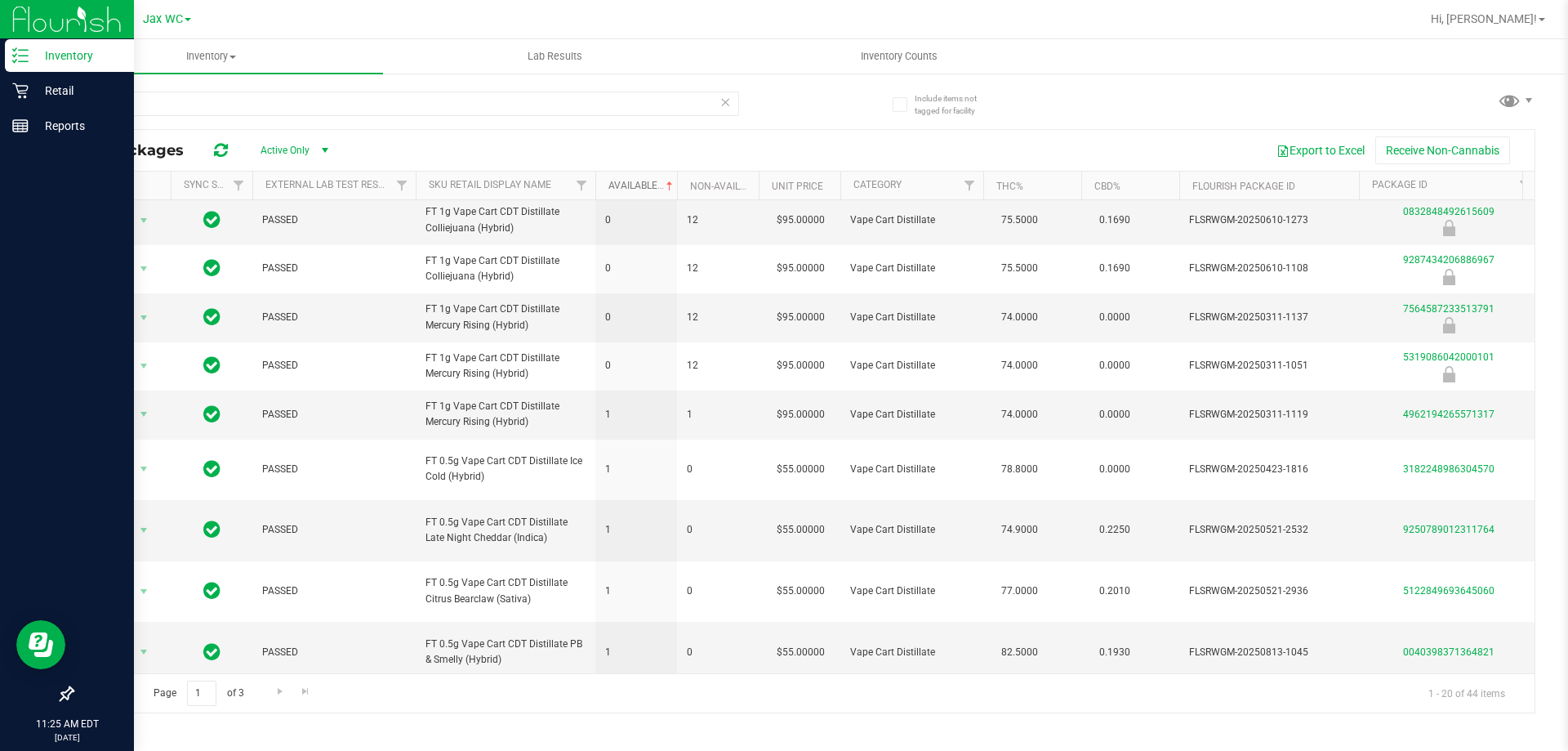
scroll to position [683, 0]
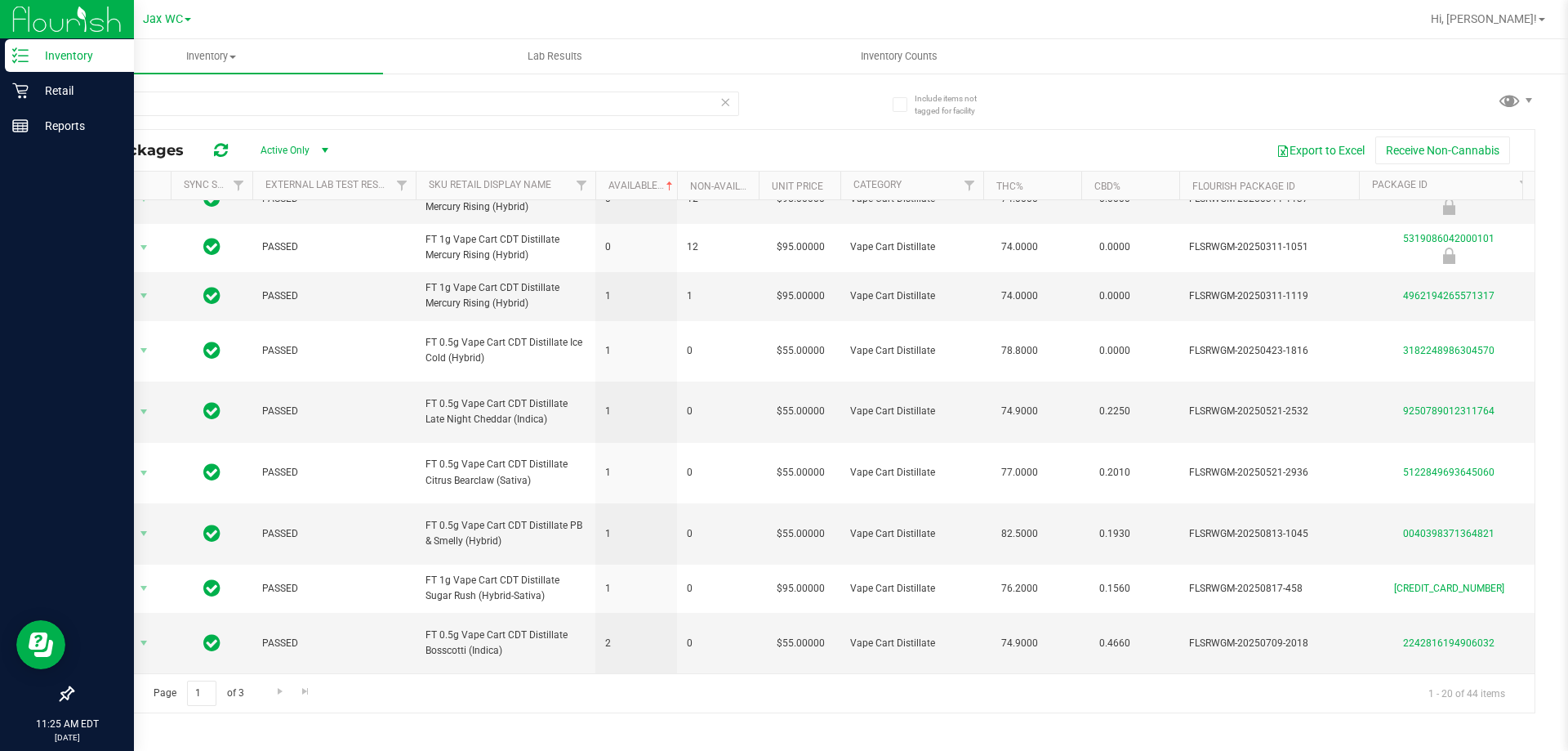
click at [166, 86] on div "CDT" at bounding box center [437, 103] width 732 height 53
click at [166, 96] on input "CDT" at bounding box center [405, 103] width 667 height 24
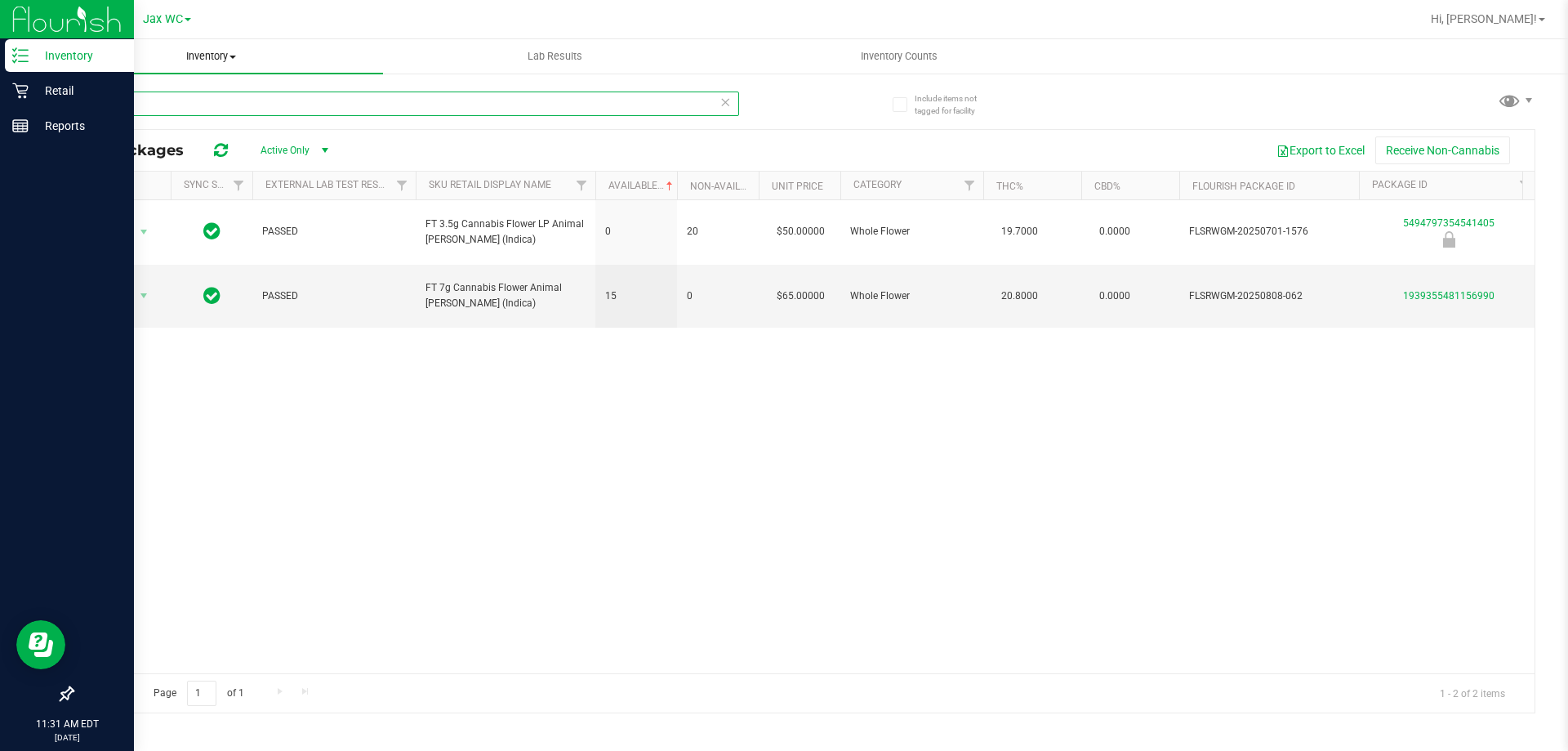
type input "AML"
click at [32, 92] on p "Retail" at bounding box center [78, 91] width 98 height 20
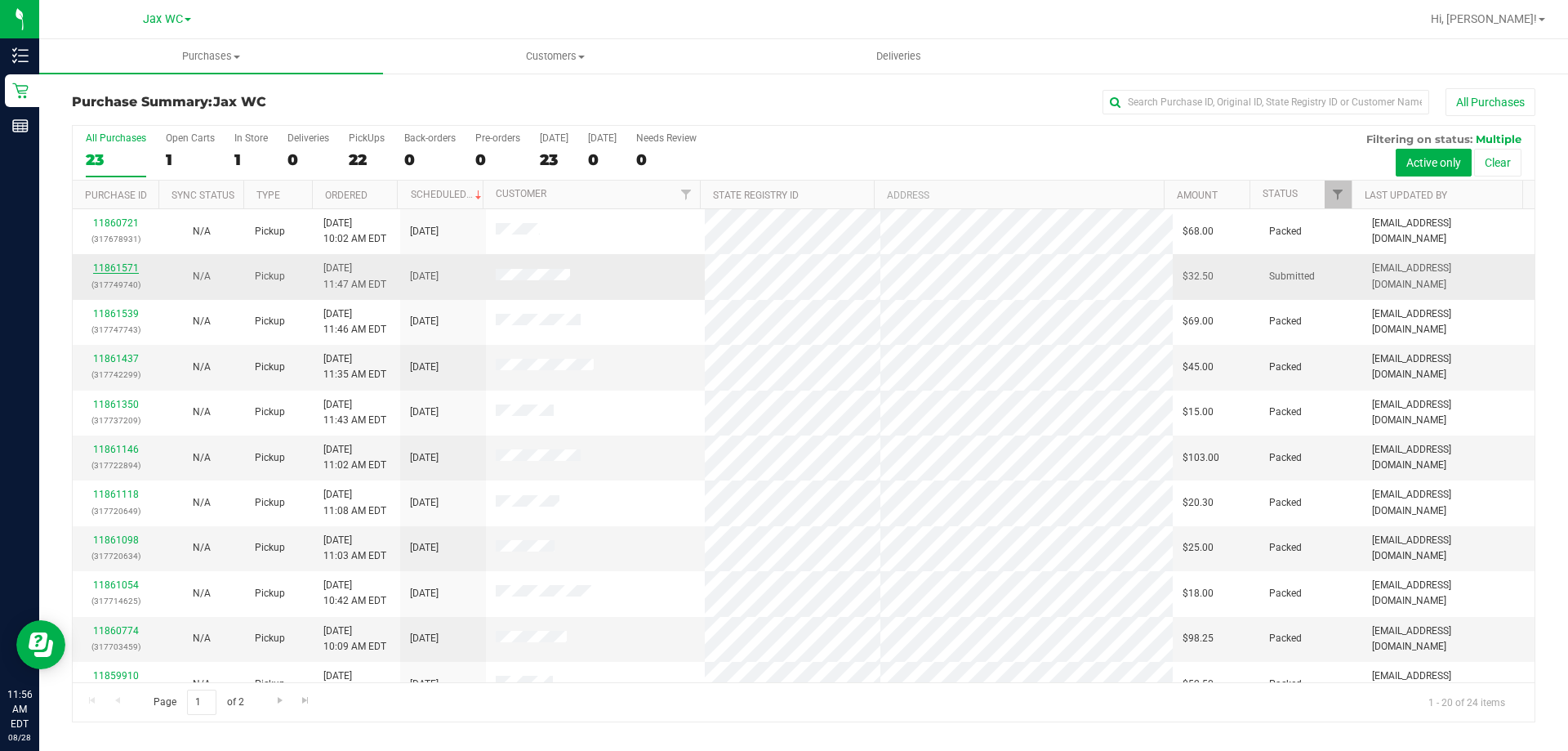
click at [117, 269] on link "11861571" at bounding box center [116, 267] width 46 height 11
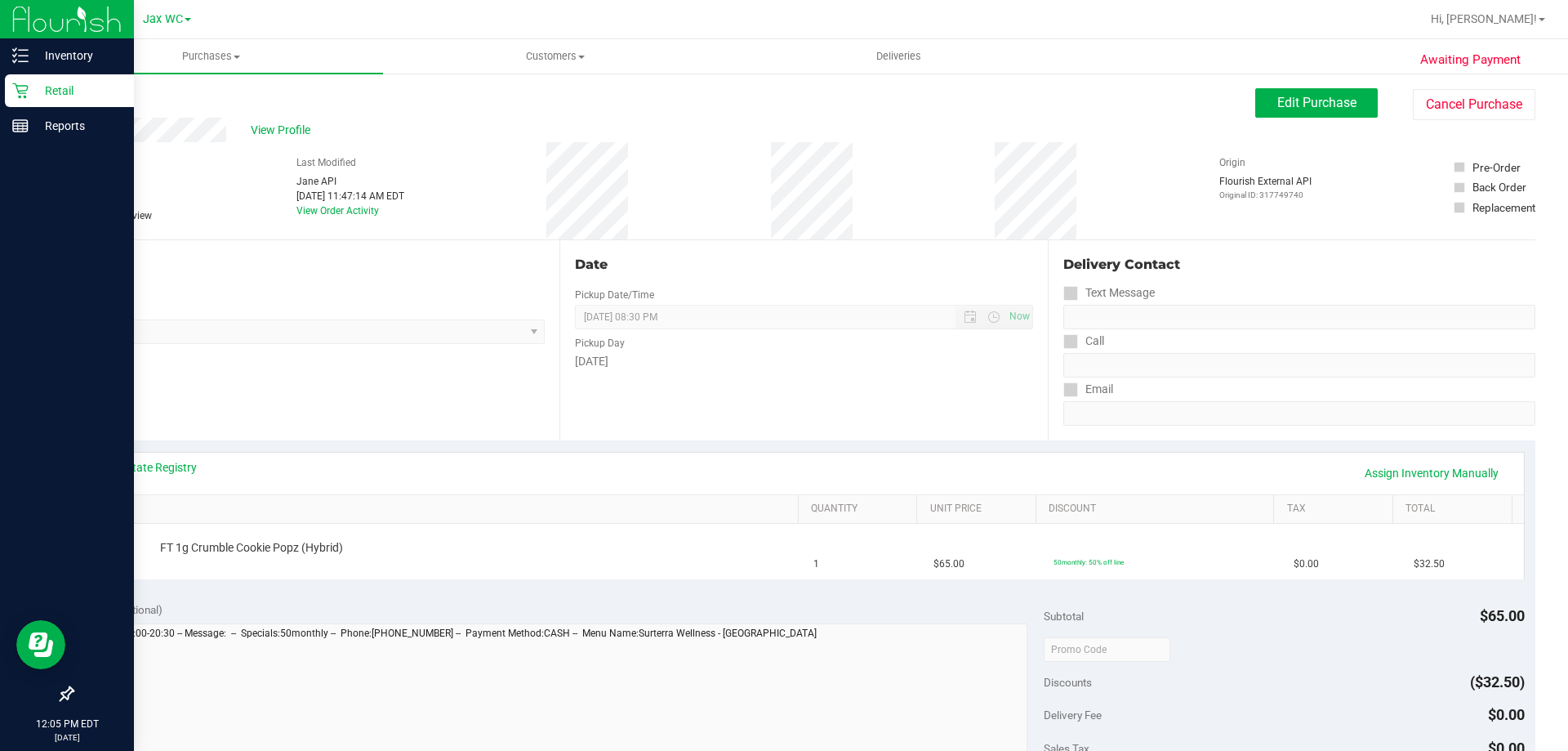
click at [22, 91] on icon at bounding box center [20, 91] width 16 height 16
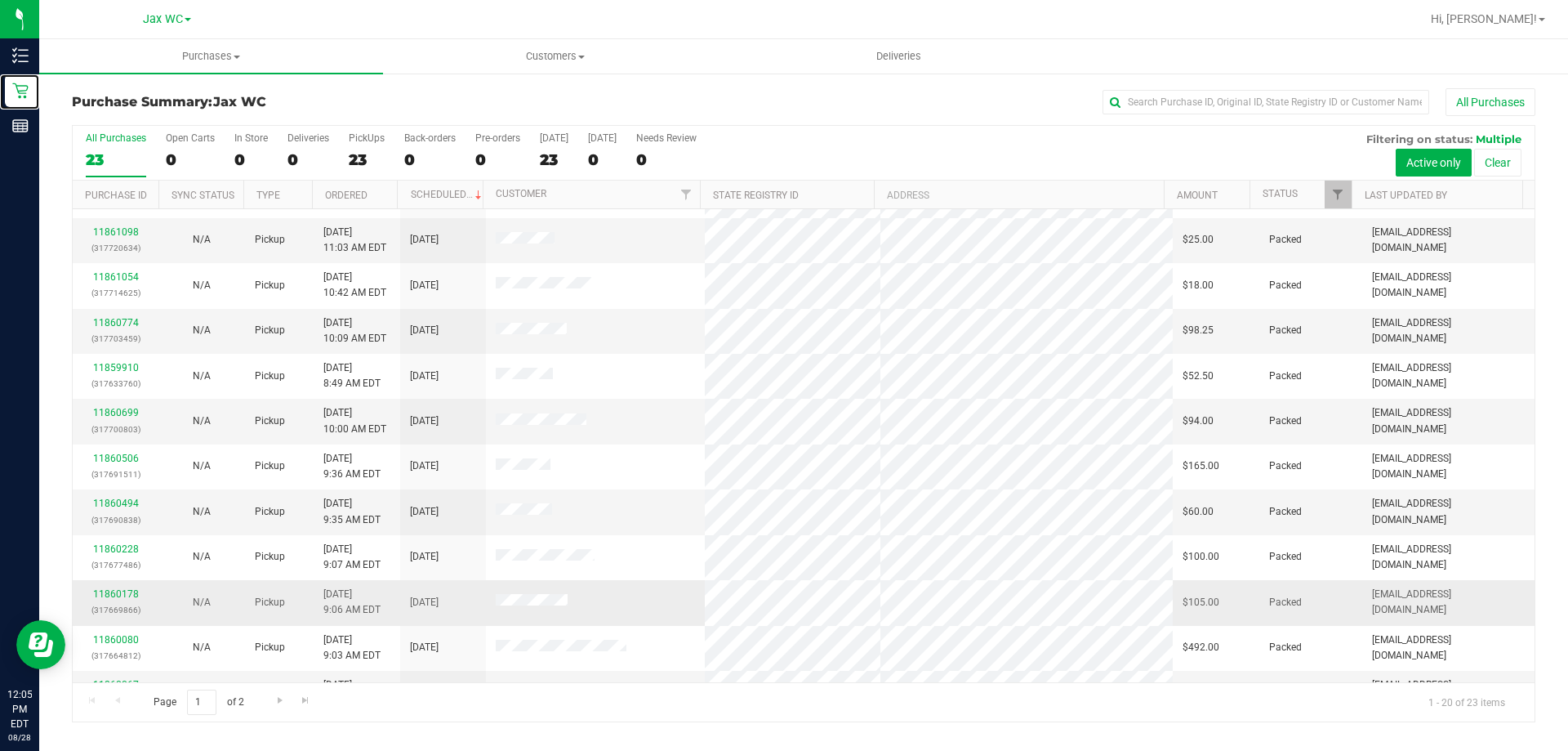
scroll to position [268, 0]
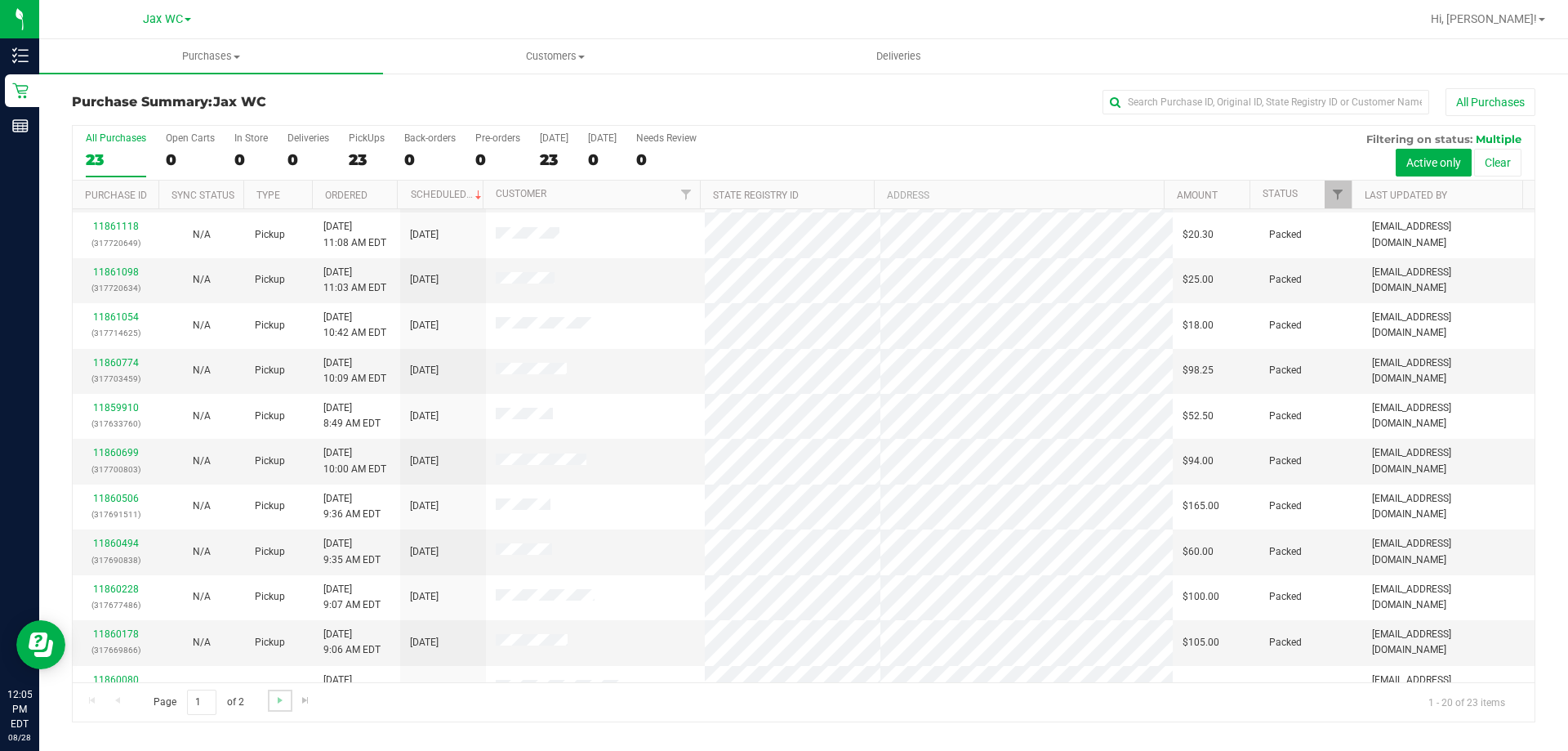
click at [274, 691] on link "Go to the next page" at bounding box center [279, 701] width 23 height 22
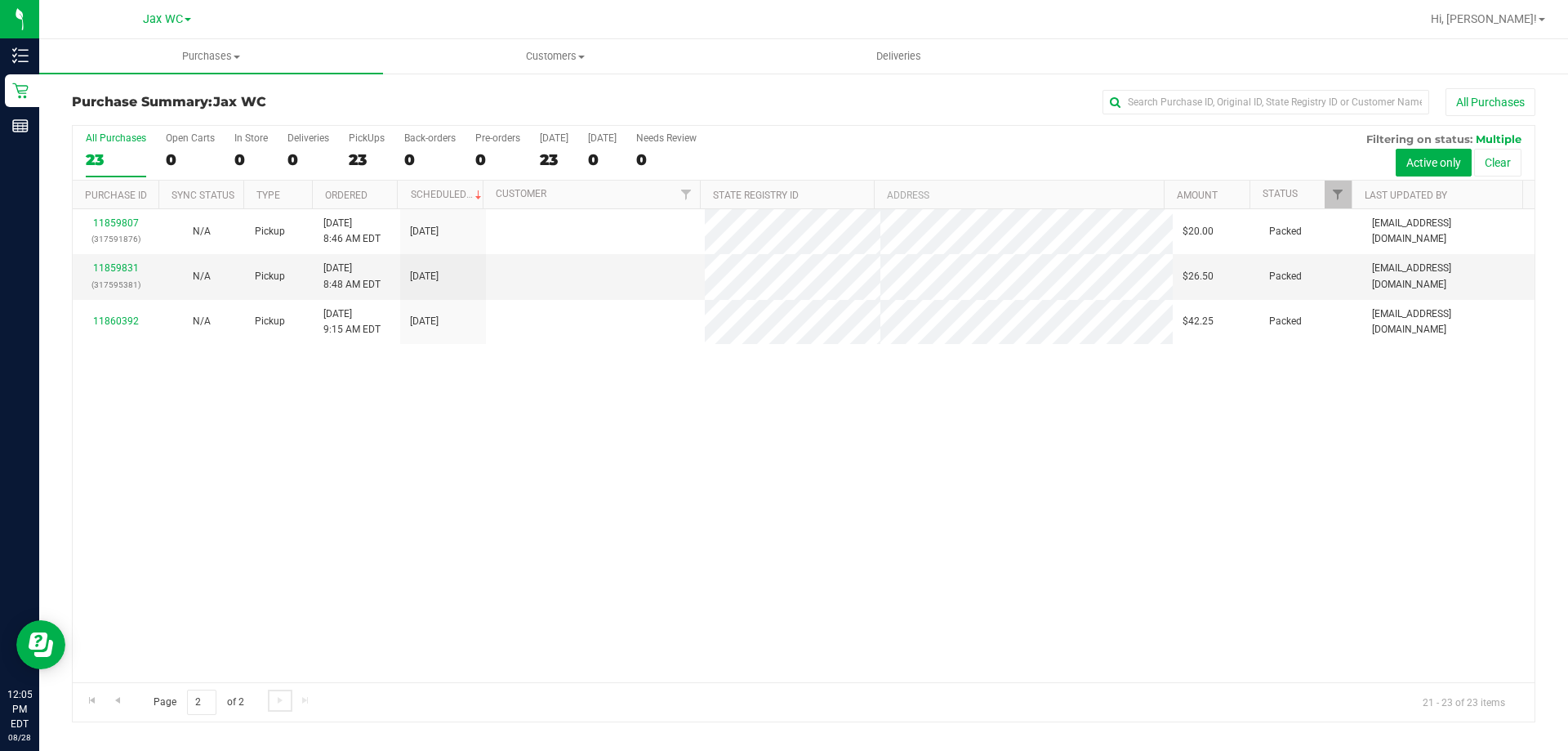
scroll to position [0, 0]
click at [123, 698] on span "Go to the previous page" at bounding box center [117, 699] width 13 height 13
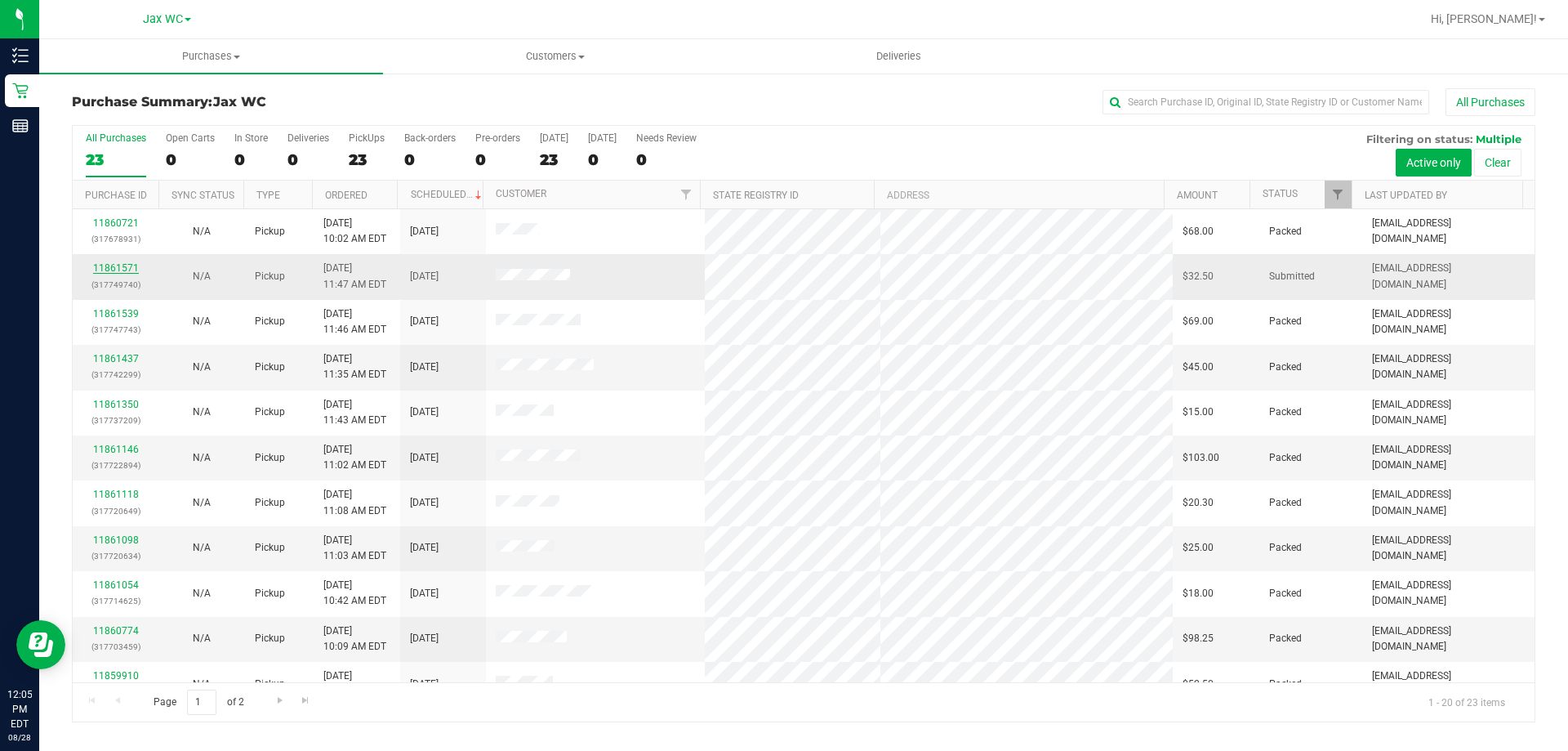
click at [101, 265] on link "11861571" at bounding box center [116, 267] width 46 height 11
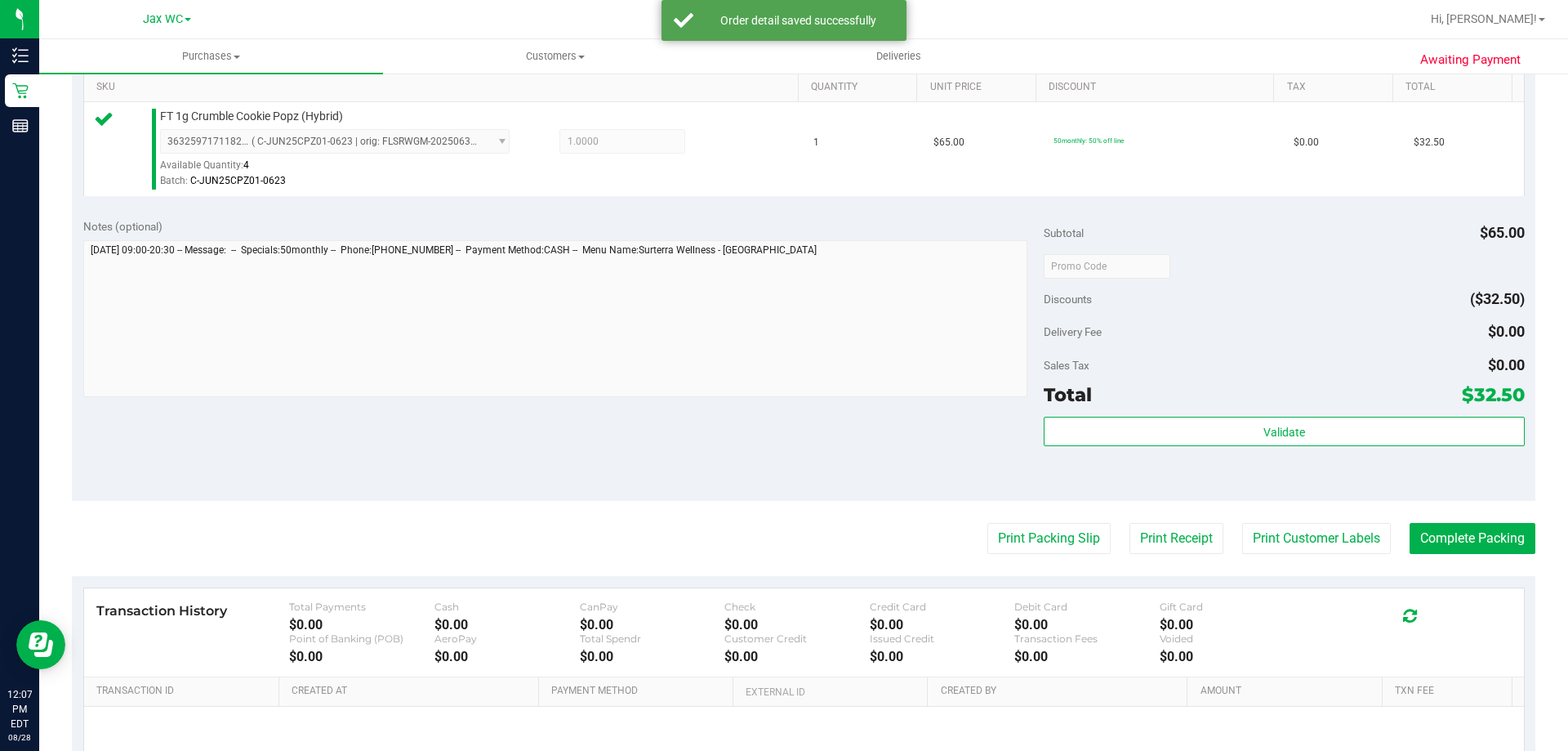
scroll to position [490, 0]
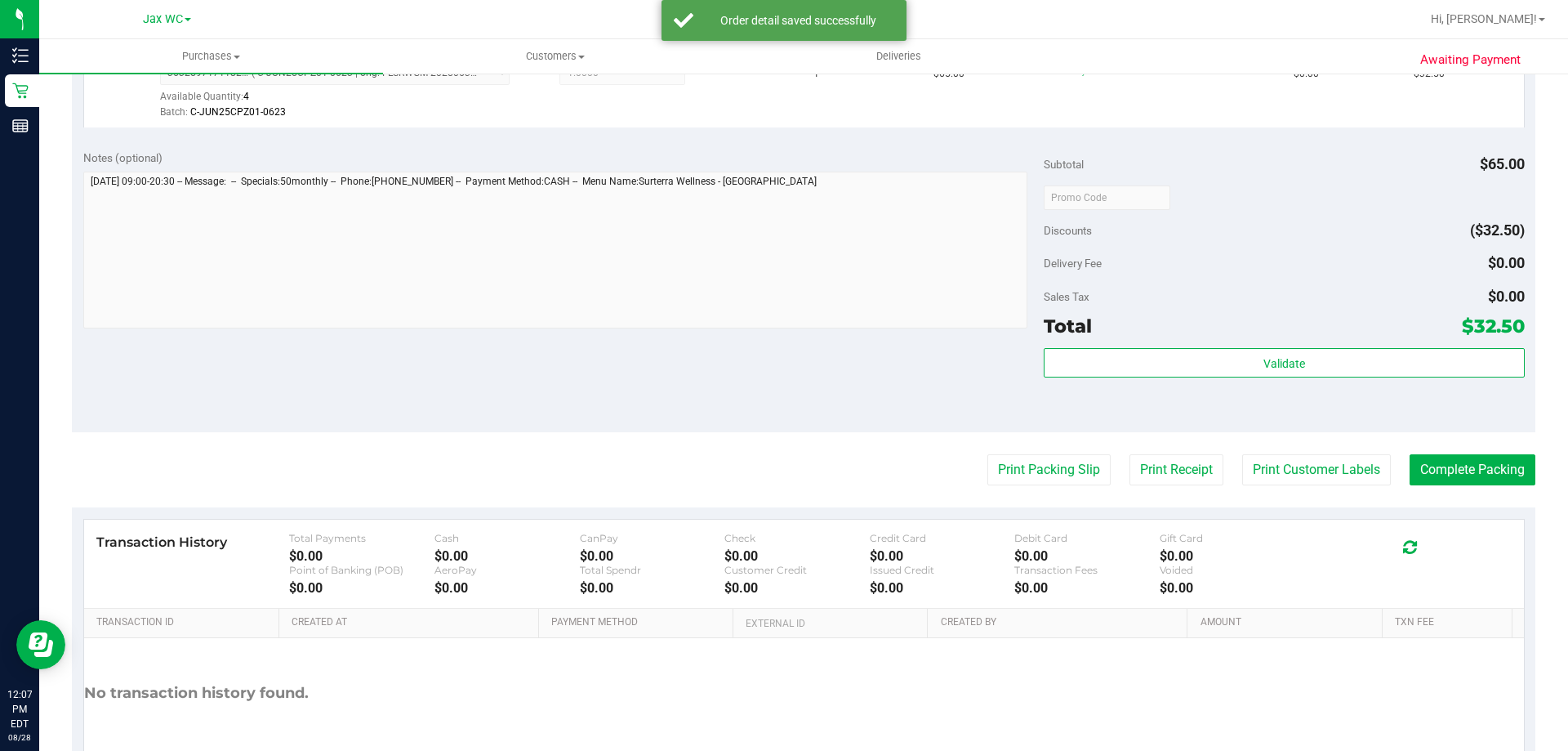
click at [1246, 324] on div "Total $32.50" at bounding box center [1284, 326] width 480 height 29
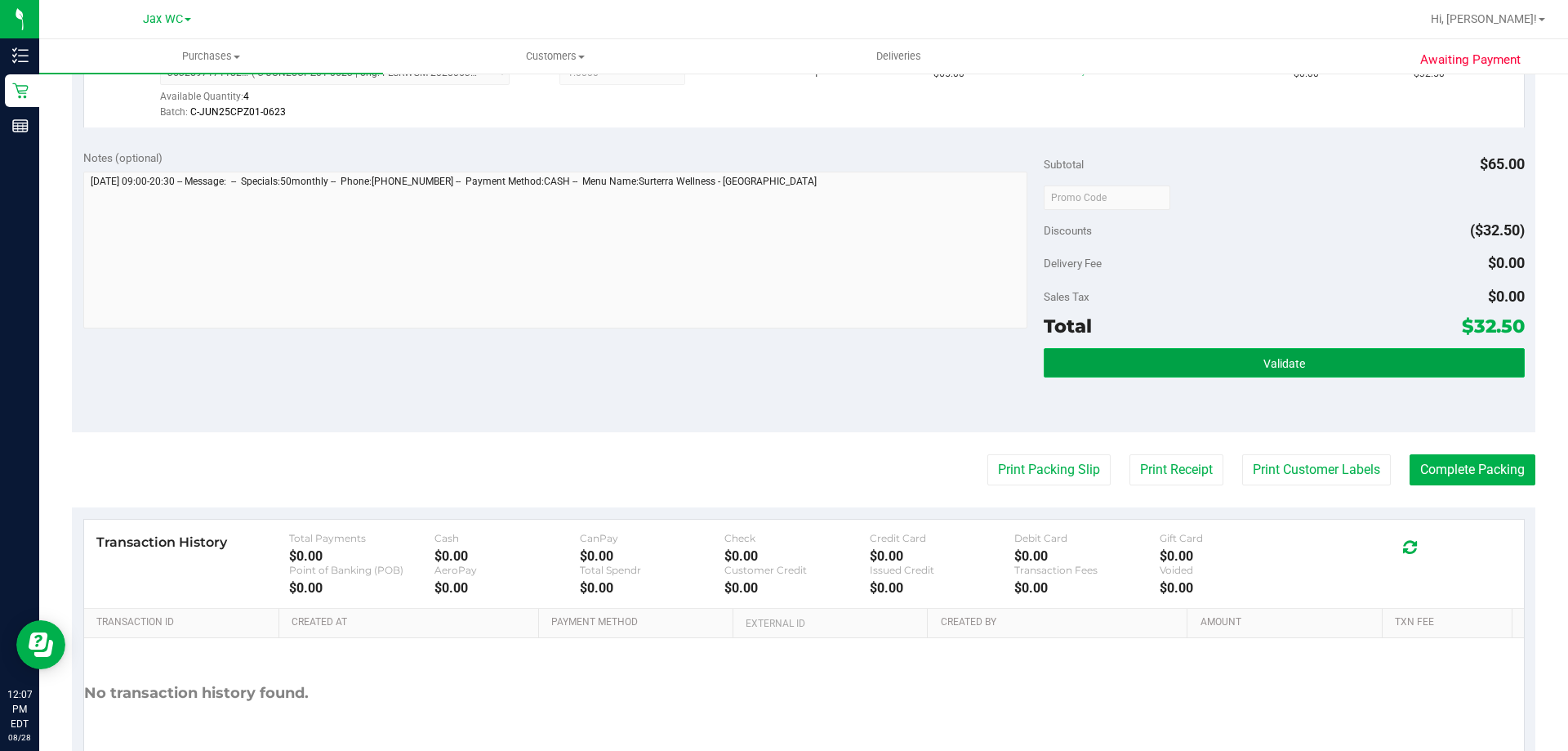
click at [1242, 355] on button "Validate" at bounding box center [1284, 363] width 480 height 29
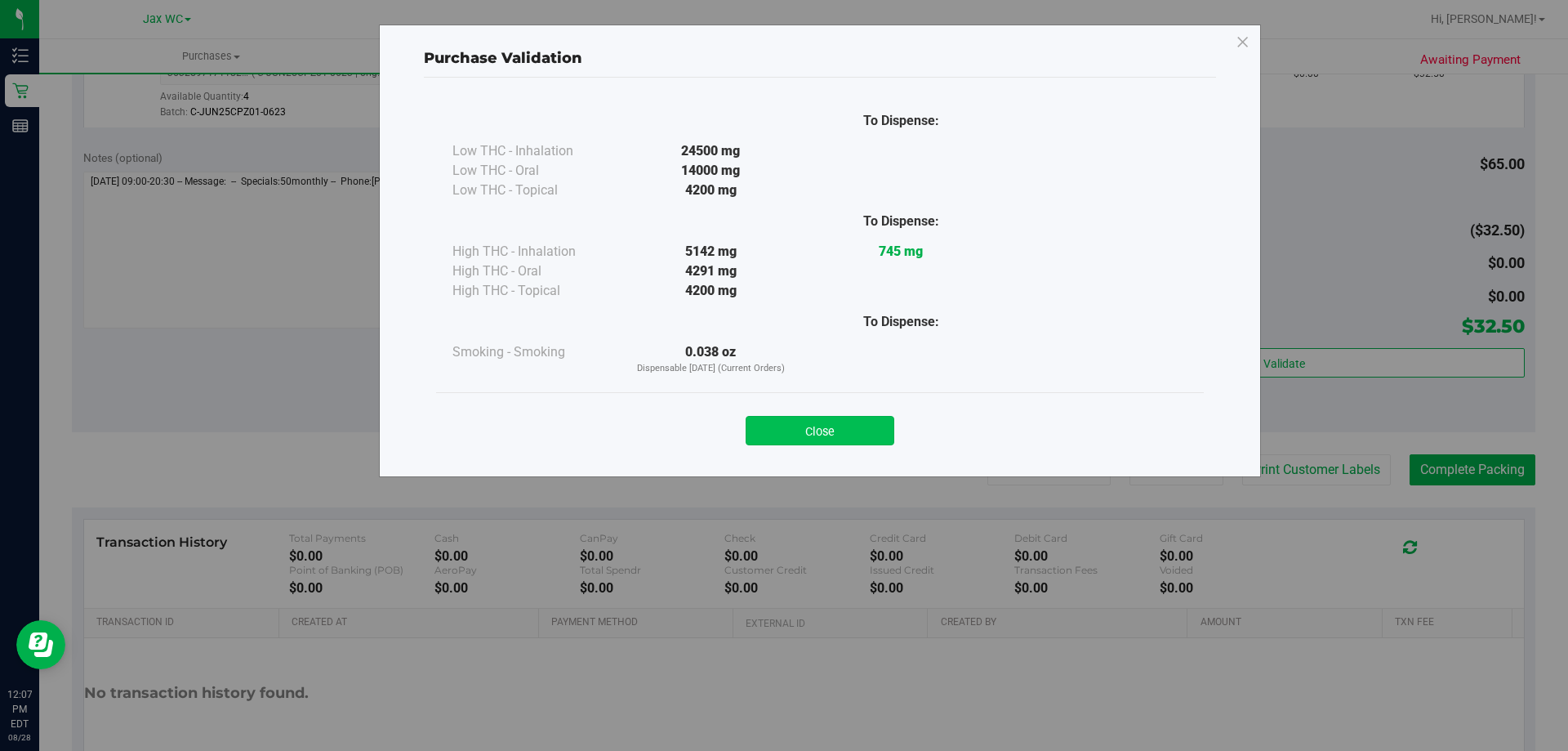
click at [833, 440] on button "Close" at bounding box center [820, 430] width 148 height 29
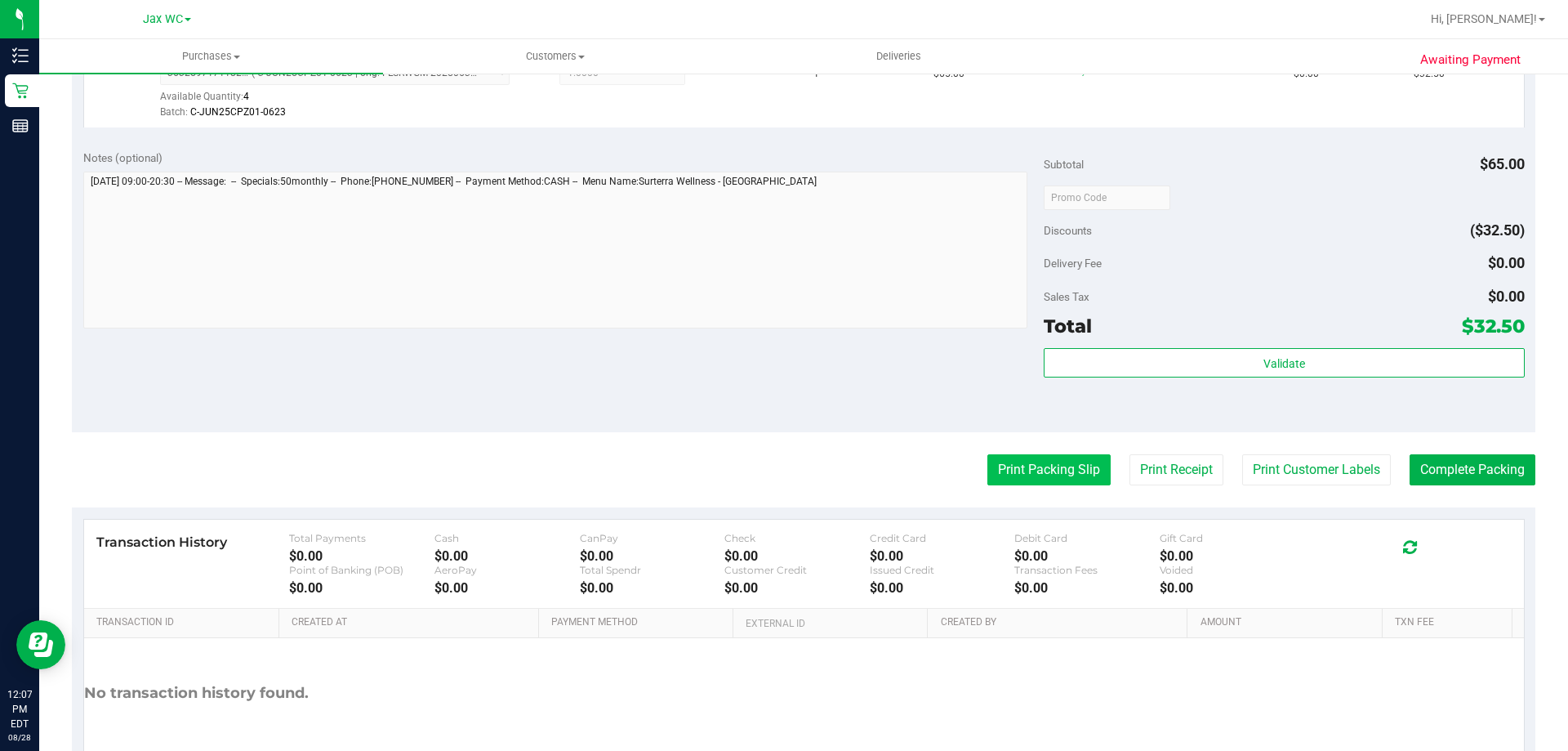
click at [1055, 480] on button "Print Packing Slip" at bounding box center [1048, 470] width 123 height 31
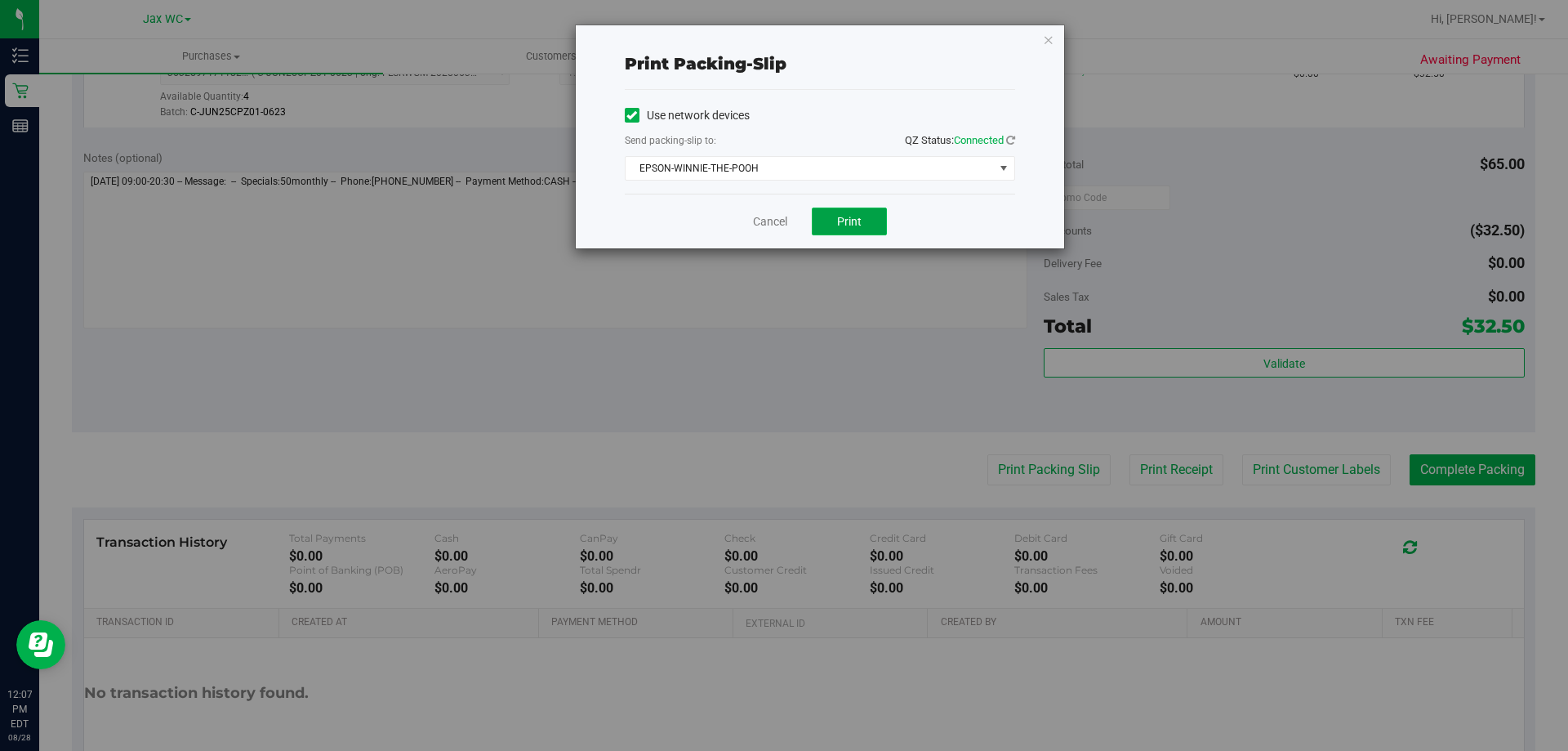
click at [840, 226] on span "Print" at bounding box center [849, 221] width 24 height 13
click at [1049, 46] on icon "button" at bounding box center [1048, 39] width 11 height 20
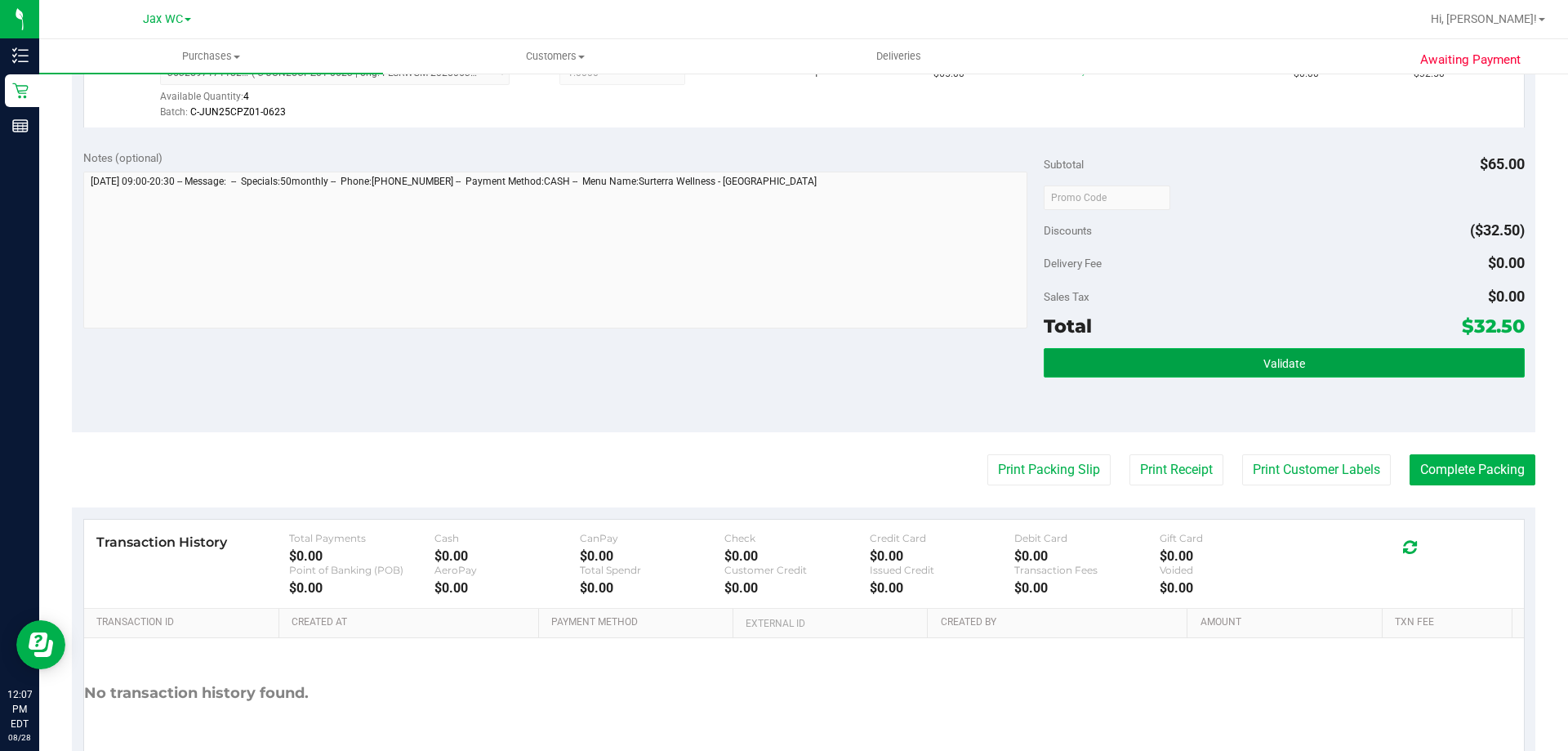
click at [1165, 359] on button "Validate" at bounding box center [1284, 363] width 480 height 29
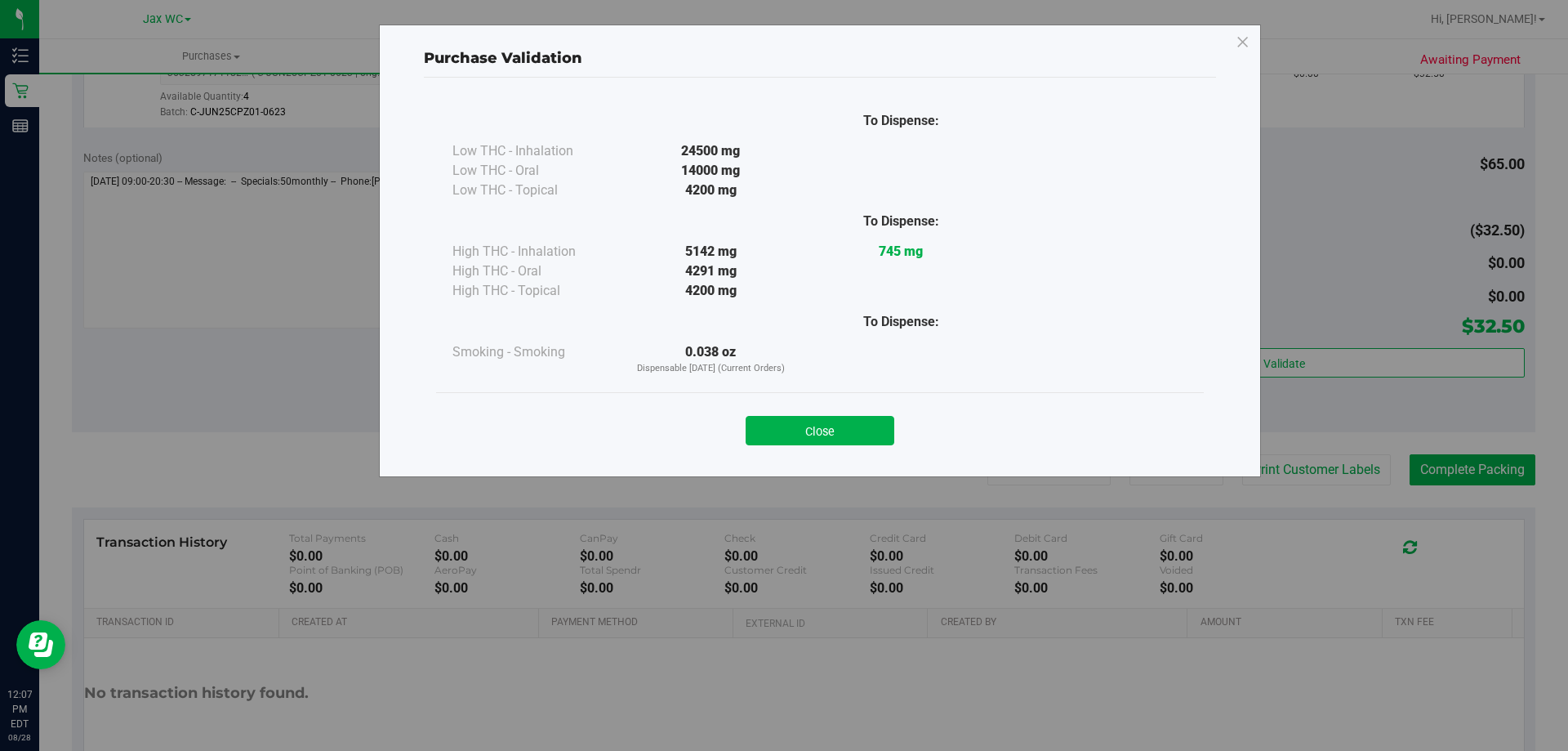
click at [794, 445] on div "Close" at bounding box center [820, 425] width 767 height 66
click at [848, 435] on button "Close" at bounding box center [820, 430] width 148 height 29
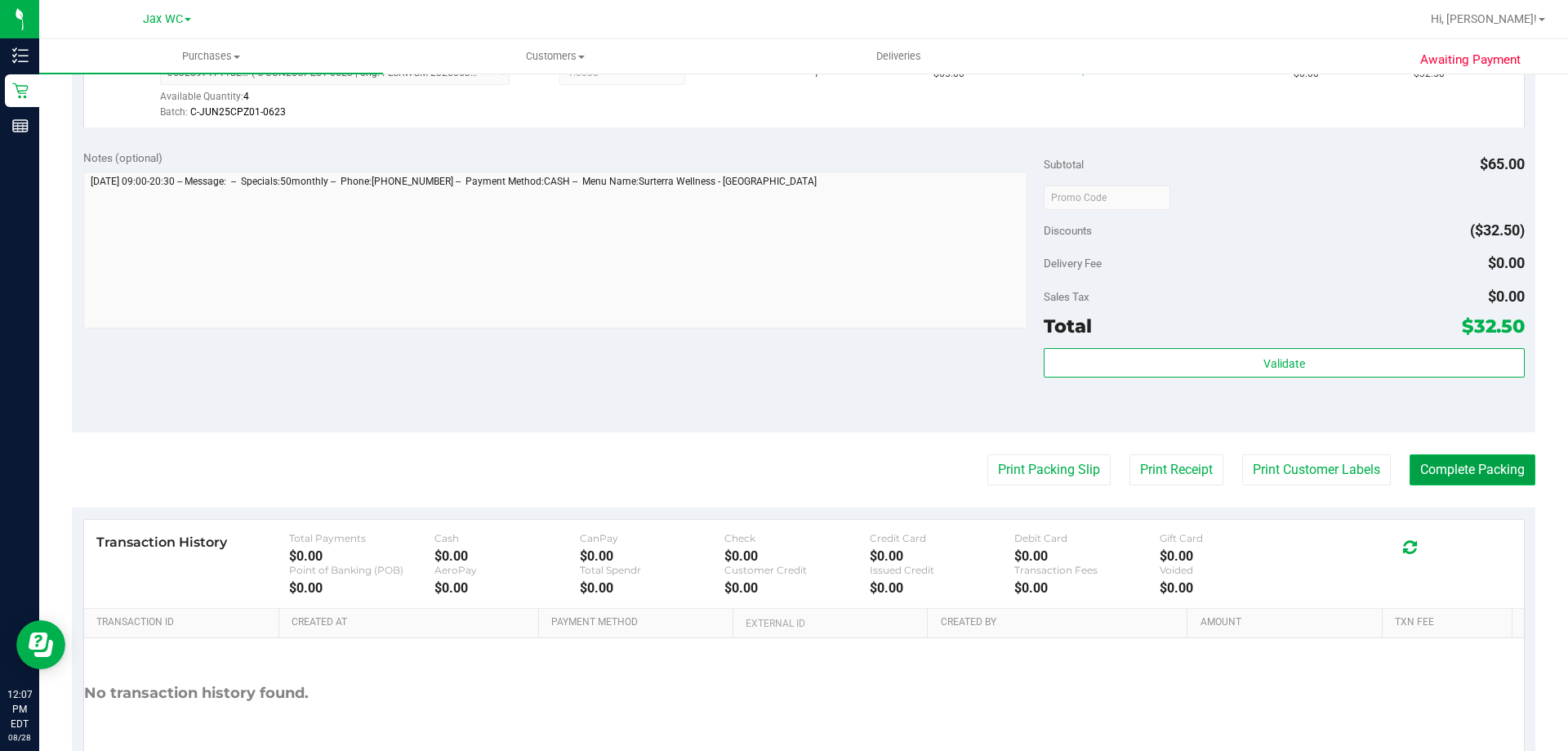
click at [1509, 458] on button "Complete Packing" at bounding box center [1472, 470] width 126 height 31
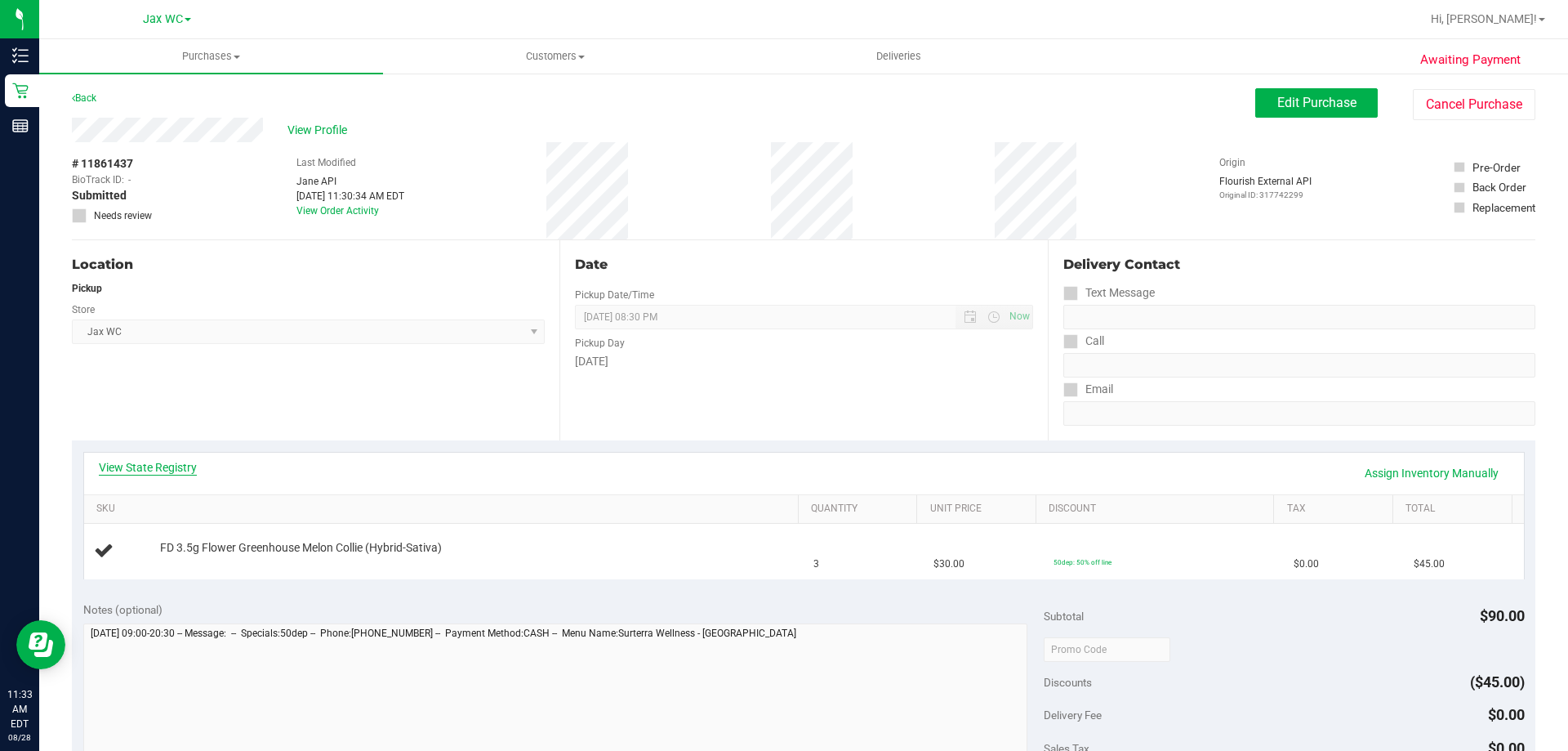
click at [182, 462] on link "View State Registry" at bounding box center [148, 466] width 98 height 16
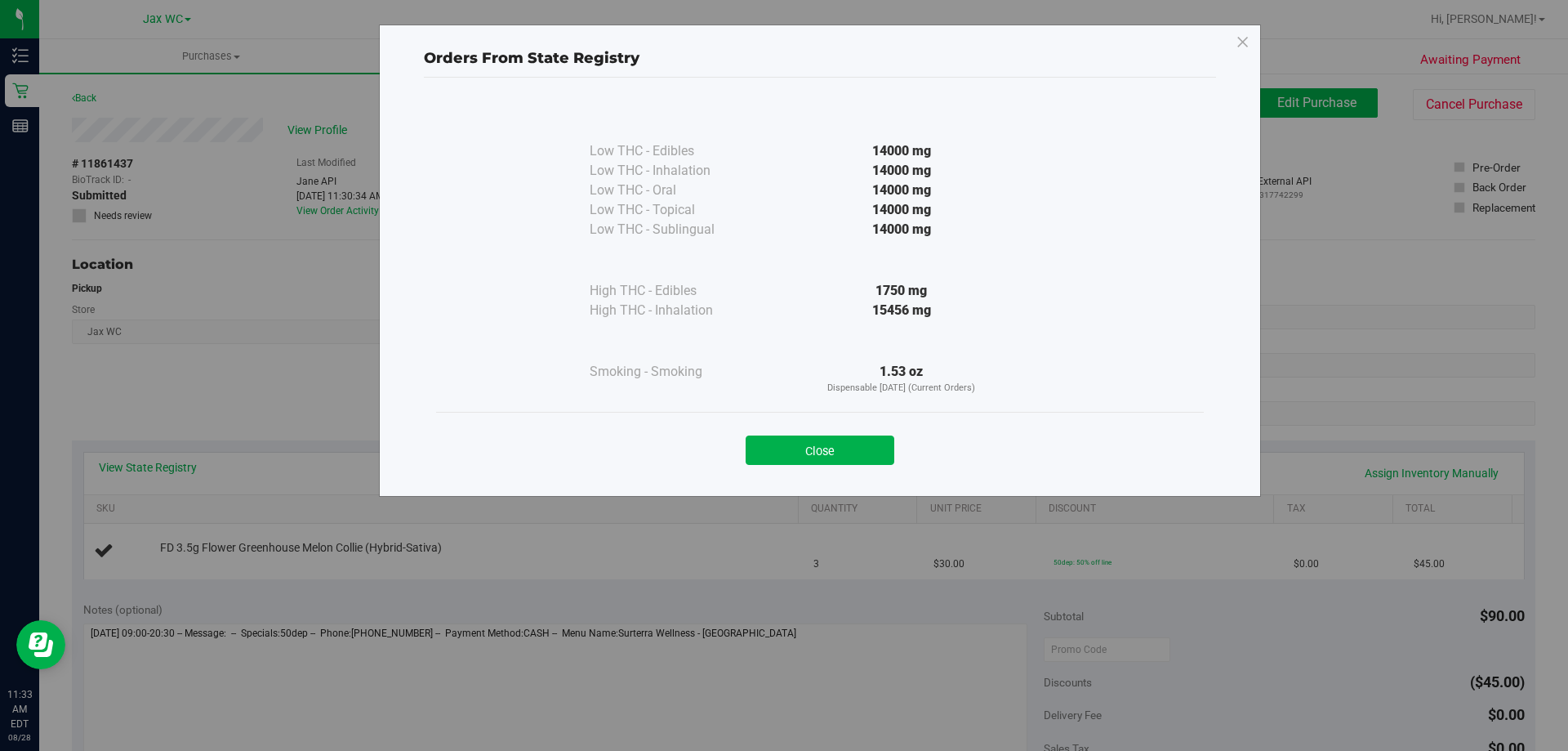
click at [799, 477] on div "Low THC - Edibles 14000 mg Low THC - Inhalation" at bounding box center [820, 279] width 792 height 404
click at [810, 447] on button "Close" at bounding box center [820, 450] width 148 height 29
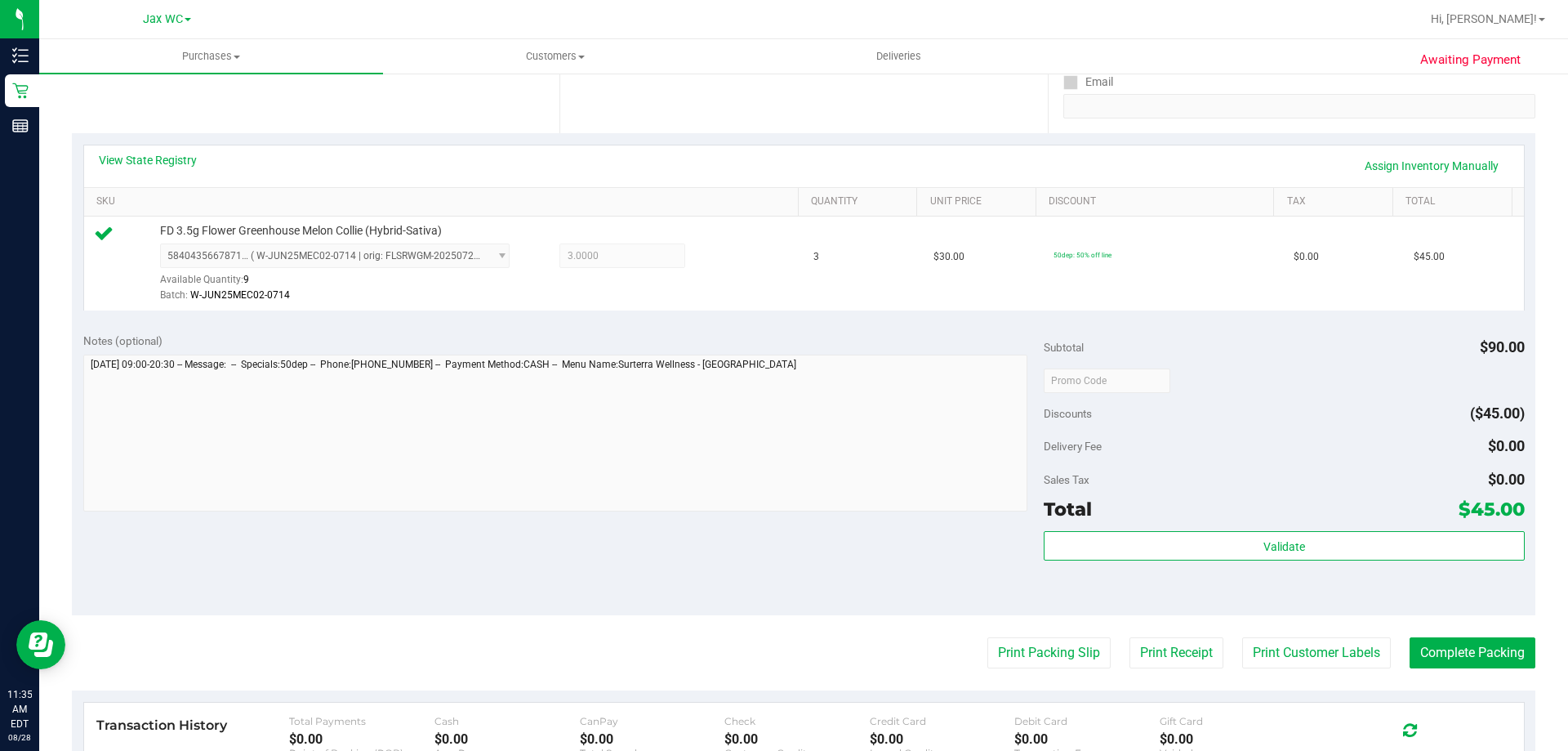
scroll to position [585, 0]
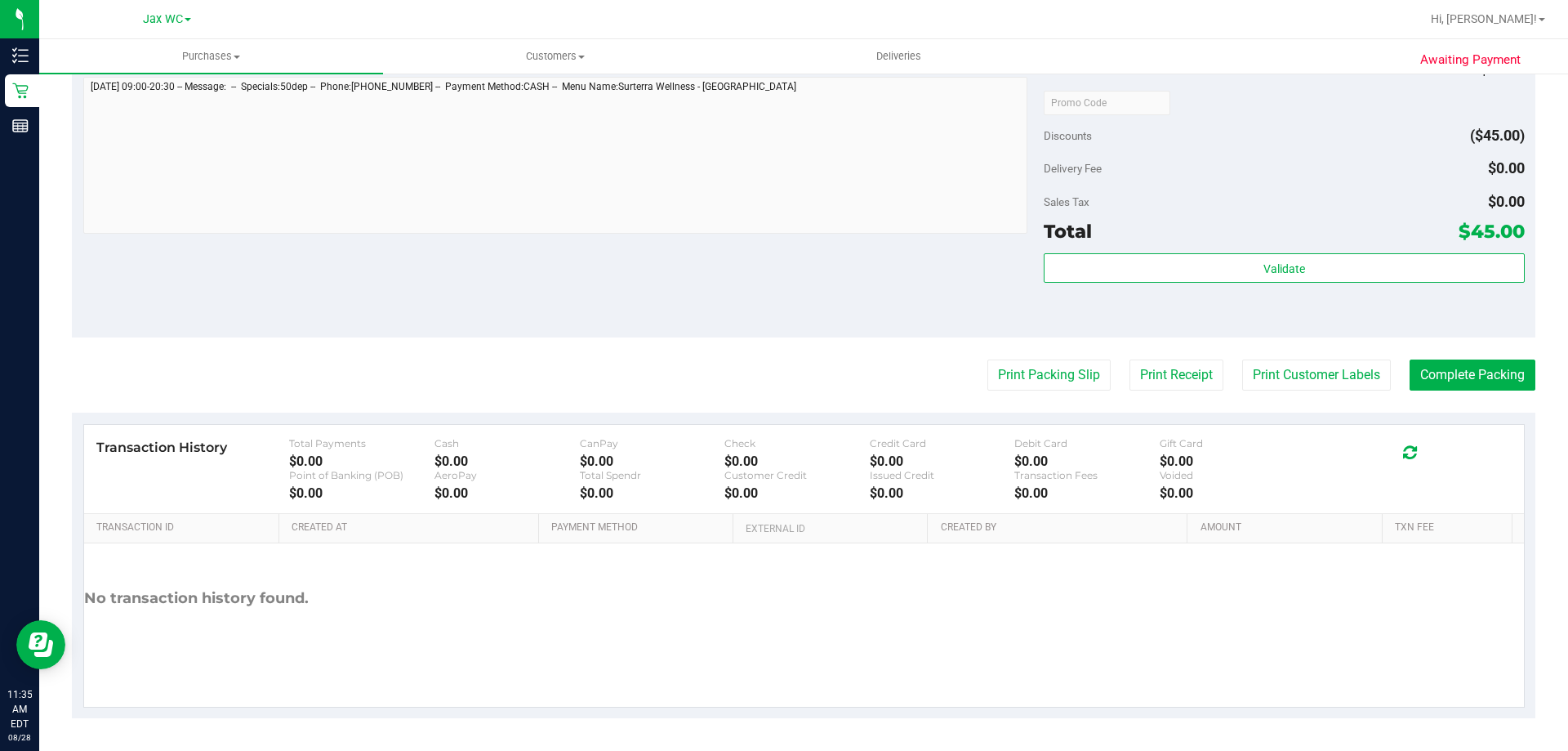
click at [1184, 285] on div "Validate" at bounding box center [1284, 290] width 480 height 73
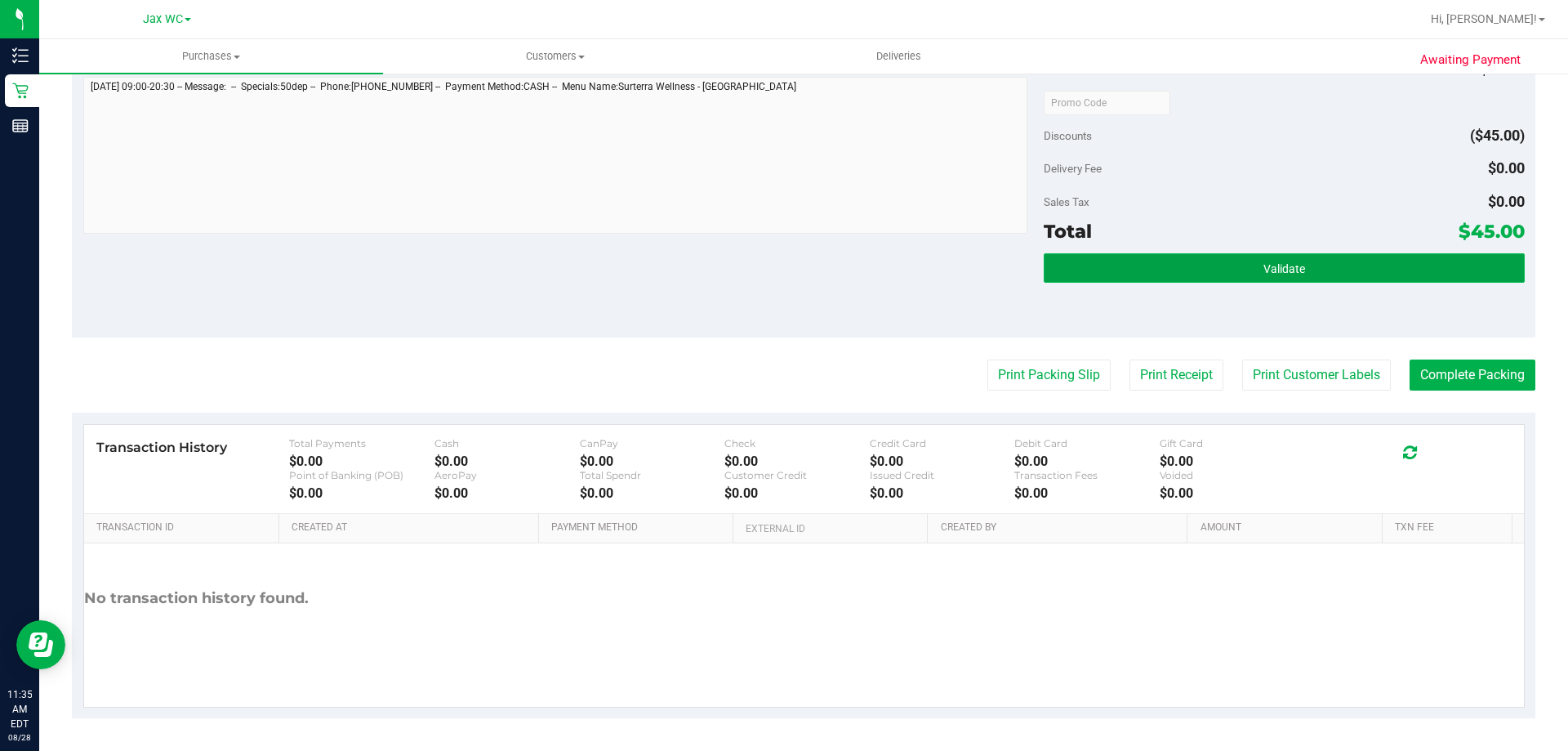
click at [1184, 265] on button "Validate" at bounding box center [1284, 268] width 480 height 29
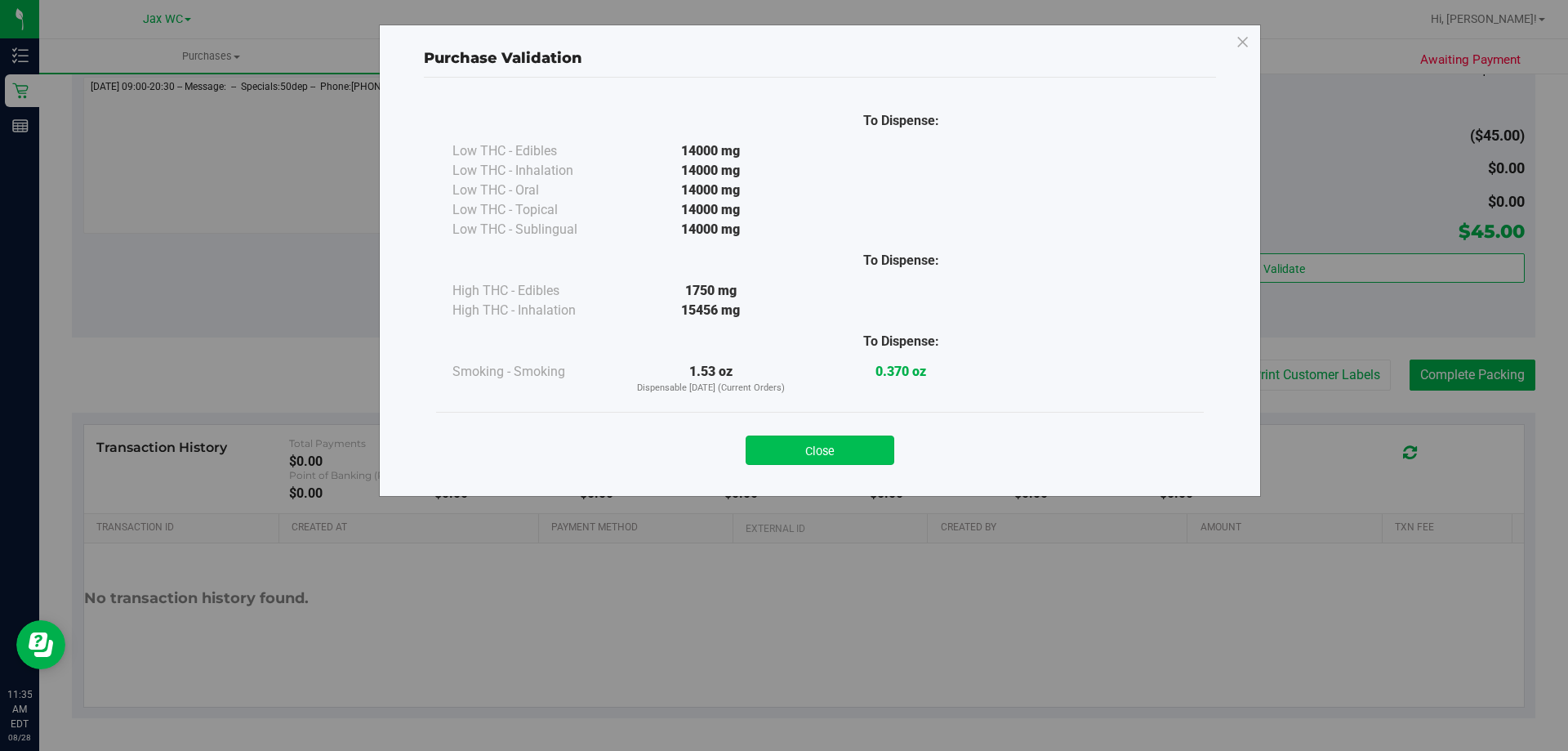
click at [778, 458] on button "Close" at bounding box center [820, 450] width 148 height 29
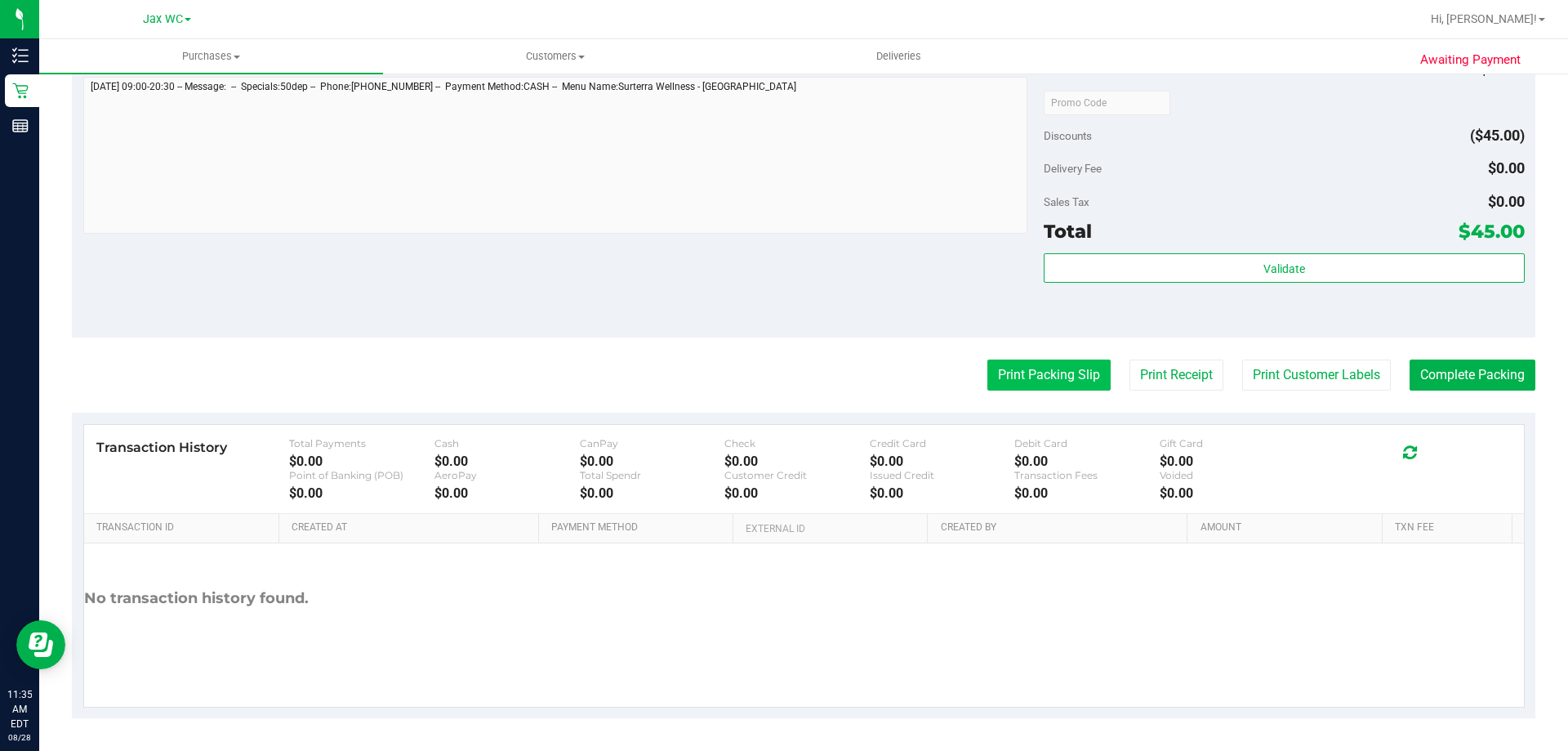
click at [1000, 385] on button "Print Packing Slip" at bounding box center [1048, 375] width 123 height 31
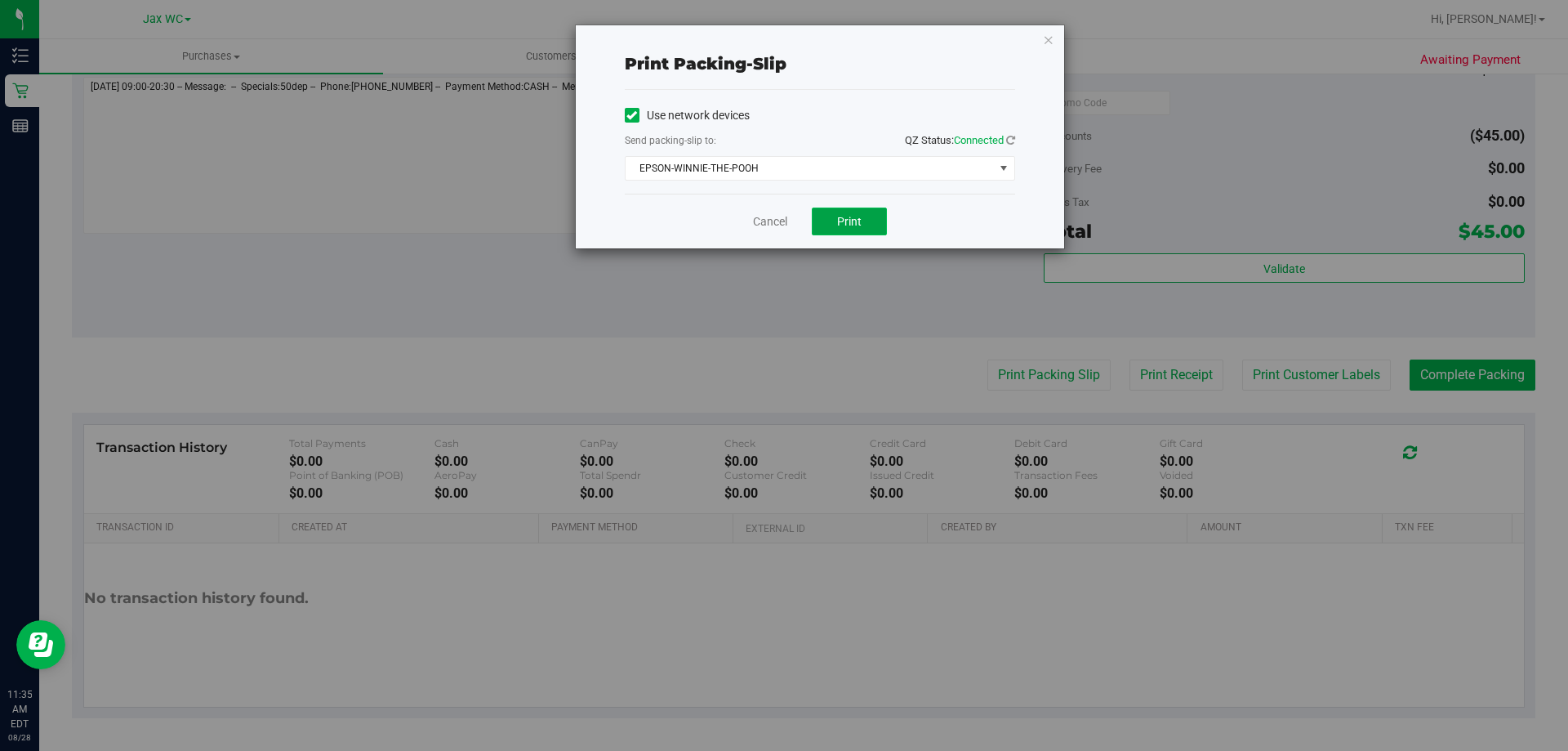
click at [838, 225] on span "Print" at bounding box center [849, 221] width 24 height 13
click at [1046, 34] on icon "button" at bounding box center [1048, 39] width 11 height 20
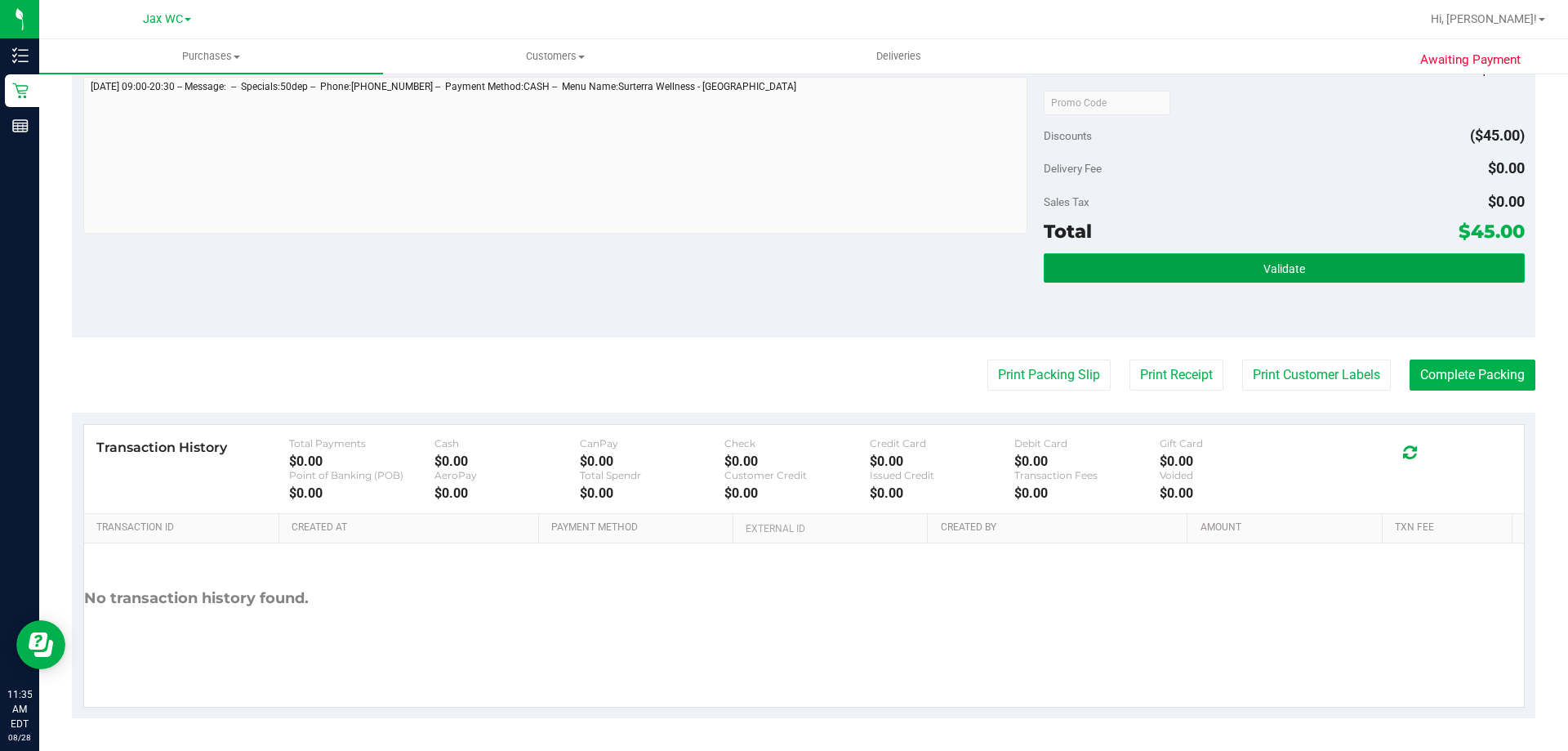
click at [1109, 272] on button "Validate" at bounding box center [1284, 268] width 480 height 29
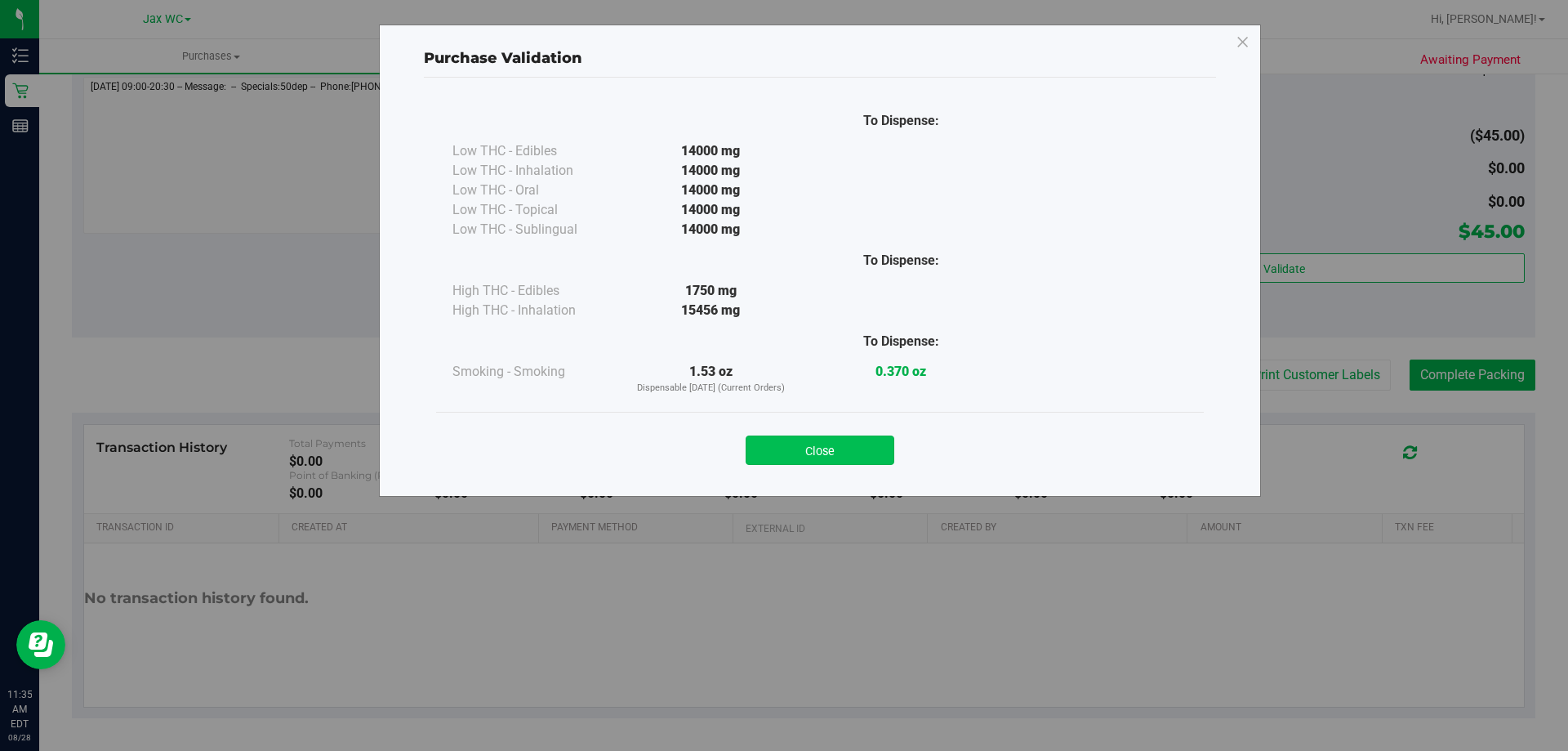
click at [865, 442] on button "Close" at bounding box center [820, 450] width 148 height 29
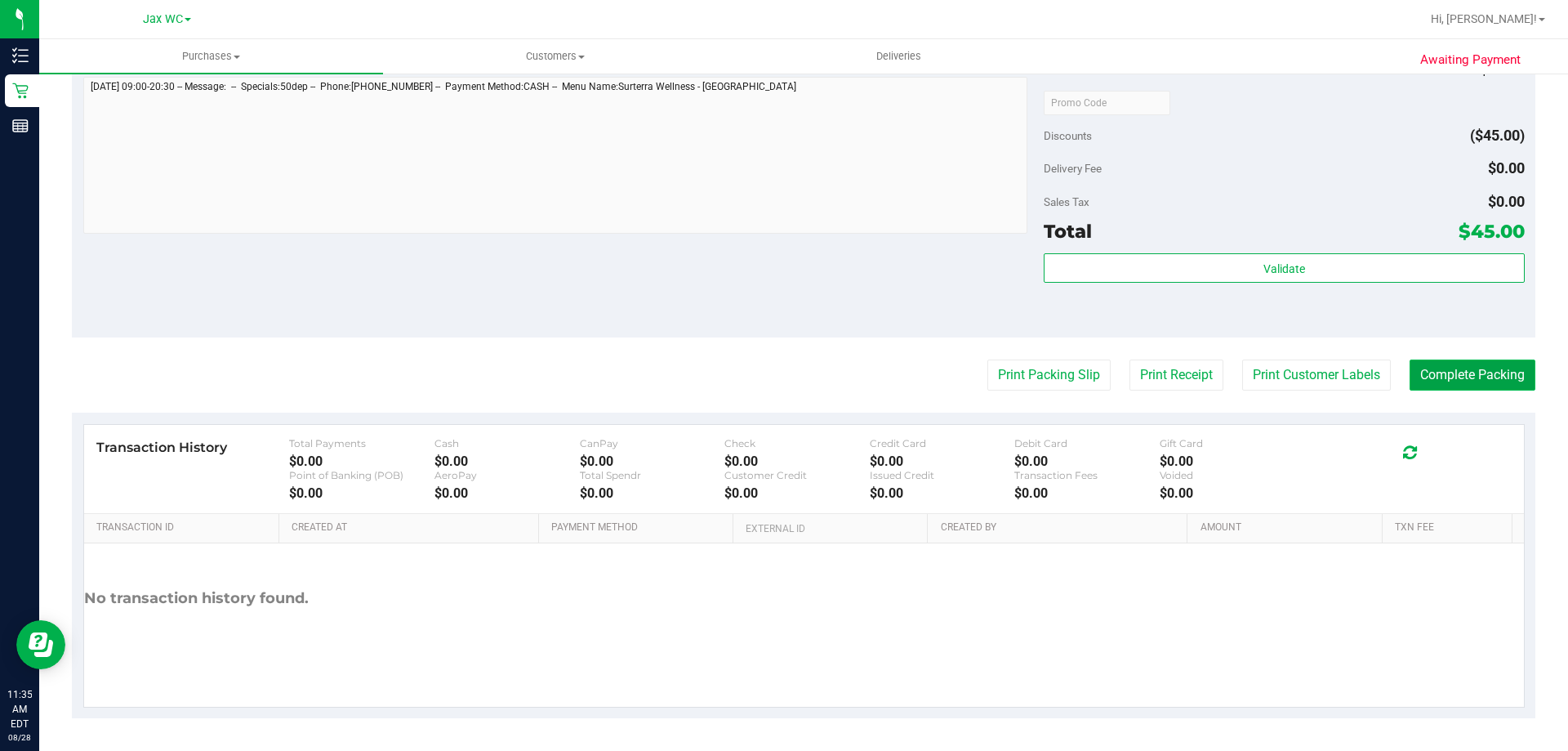
click at [1467, 385] on button "Complete Packing" at bounding box center [1472, 375] width 126 height 31
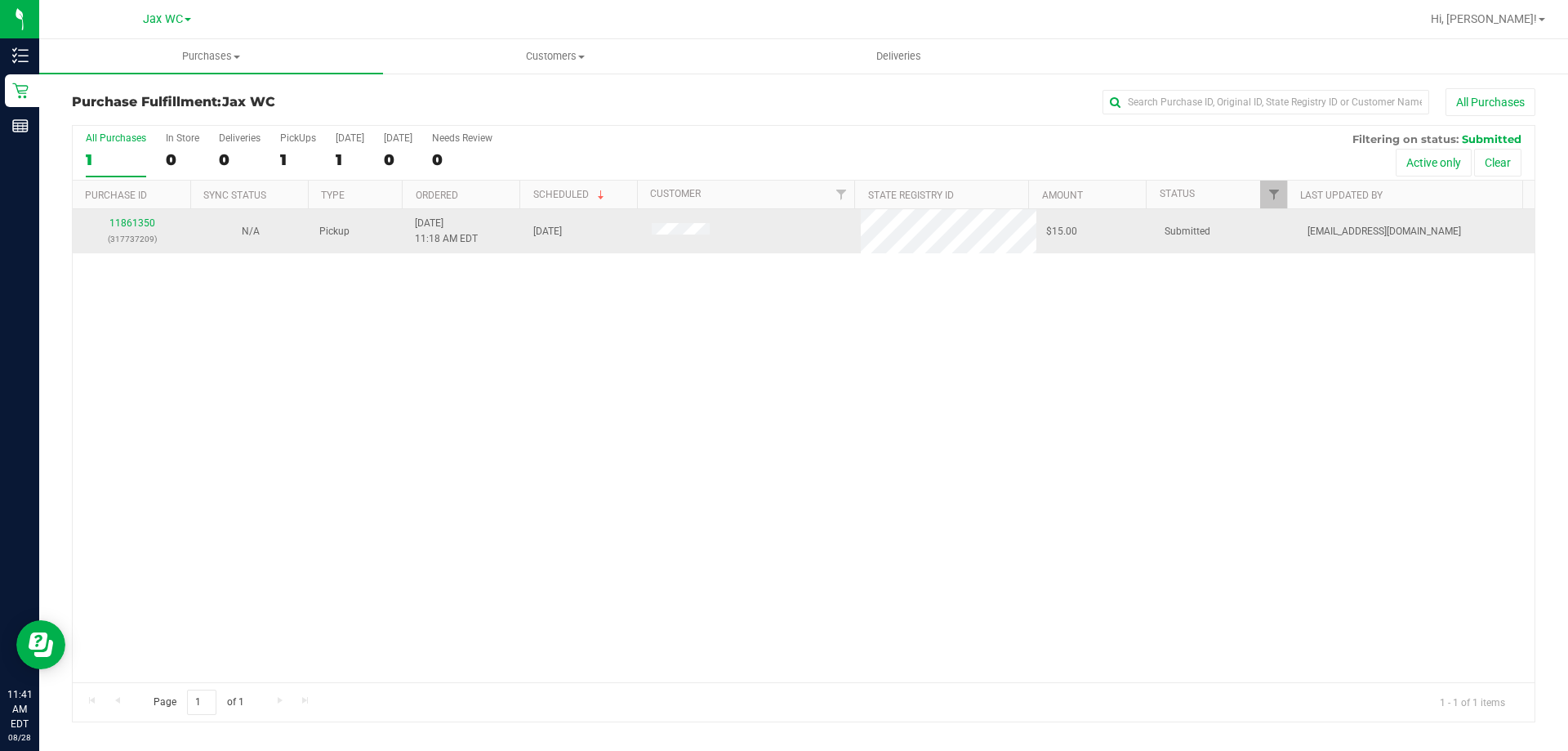
click at [150, 215] on td "11861350 (317737209)" at bounding box center [131, 231] width 118 height 44
click at [146, 222] on link "11861350" at bounding box center [132, 222] width 46 height 11
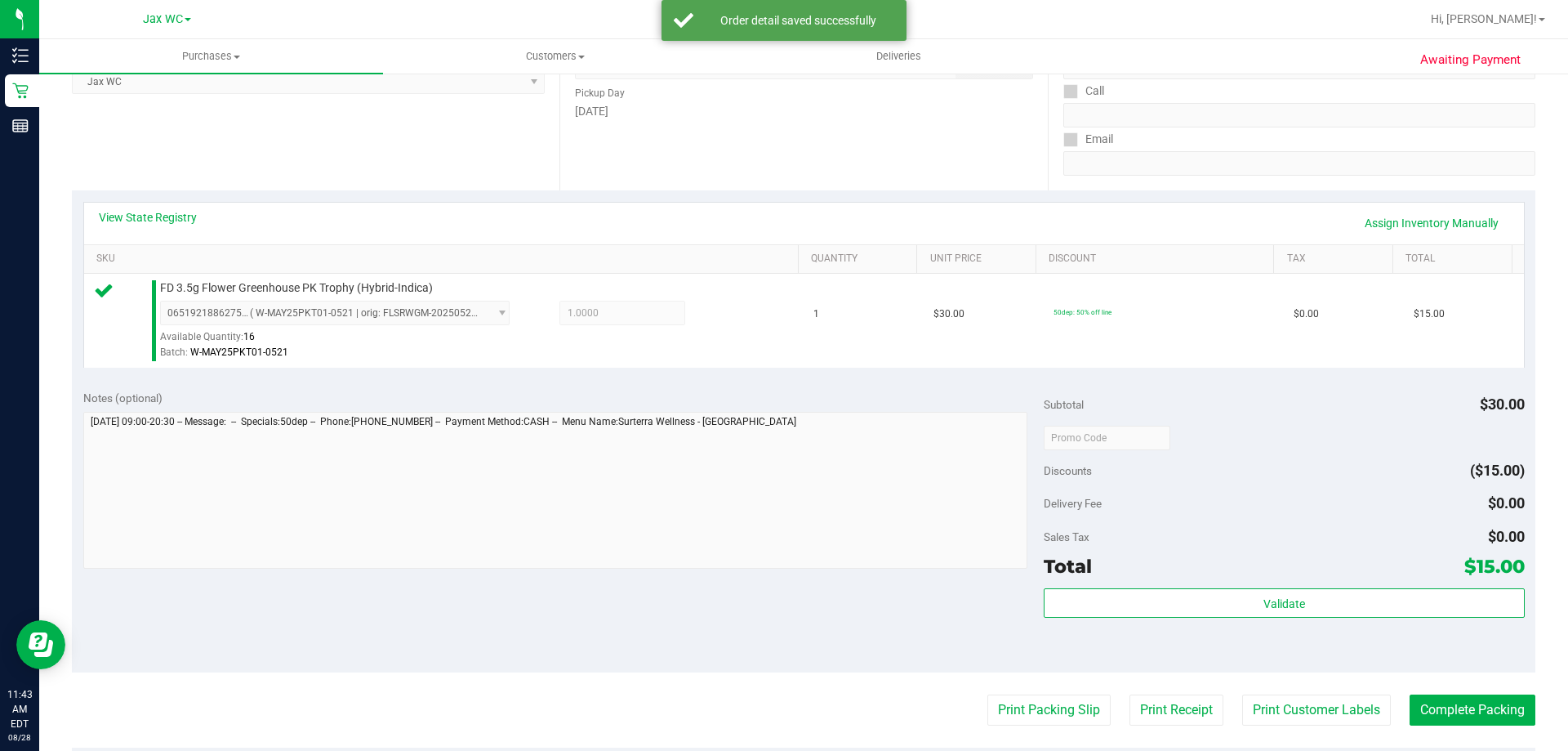
scroll to position [585, 0]
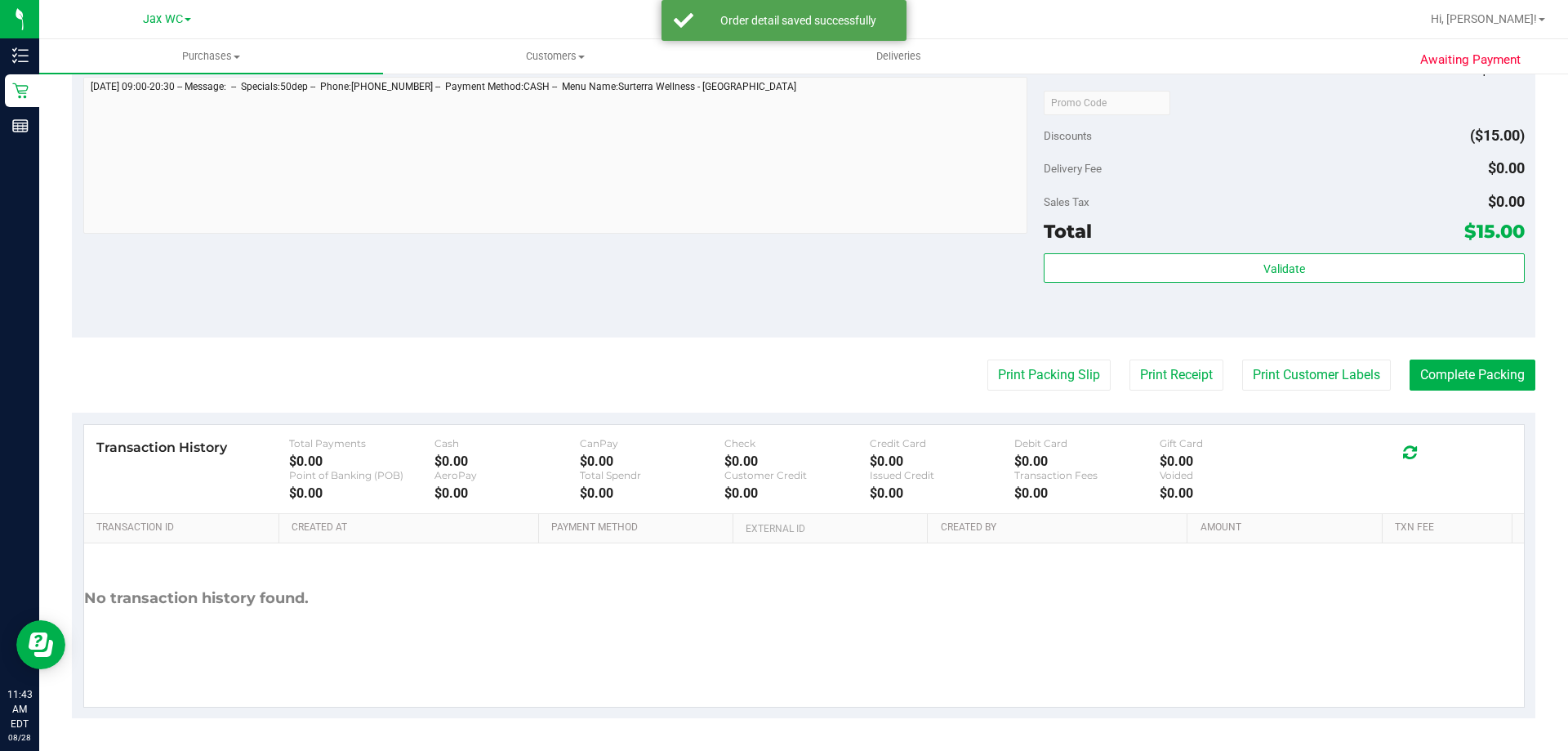
click at [1248, 234] on div "Total $15.00" at bounding box center [1284, 231] width 480 height 29
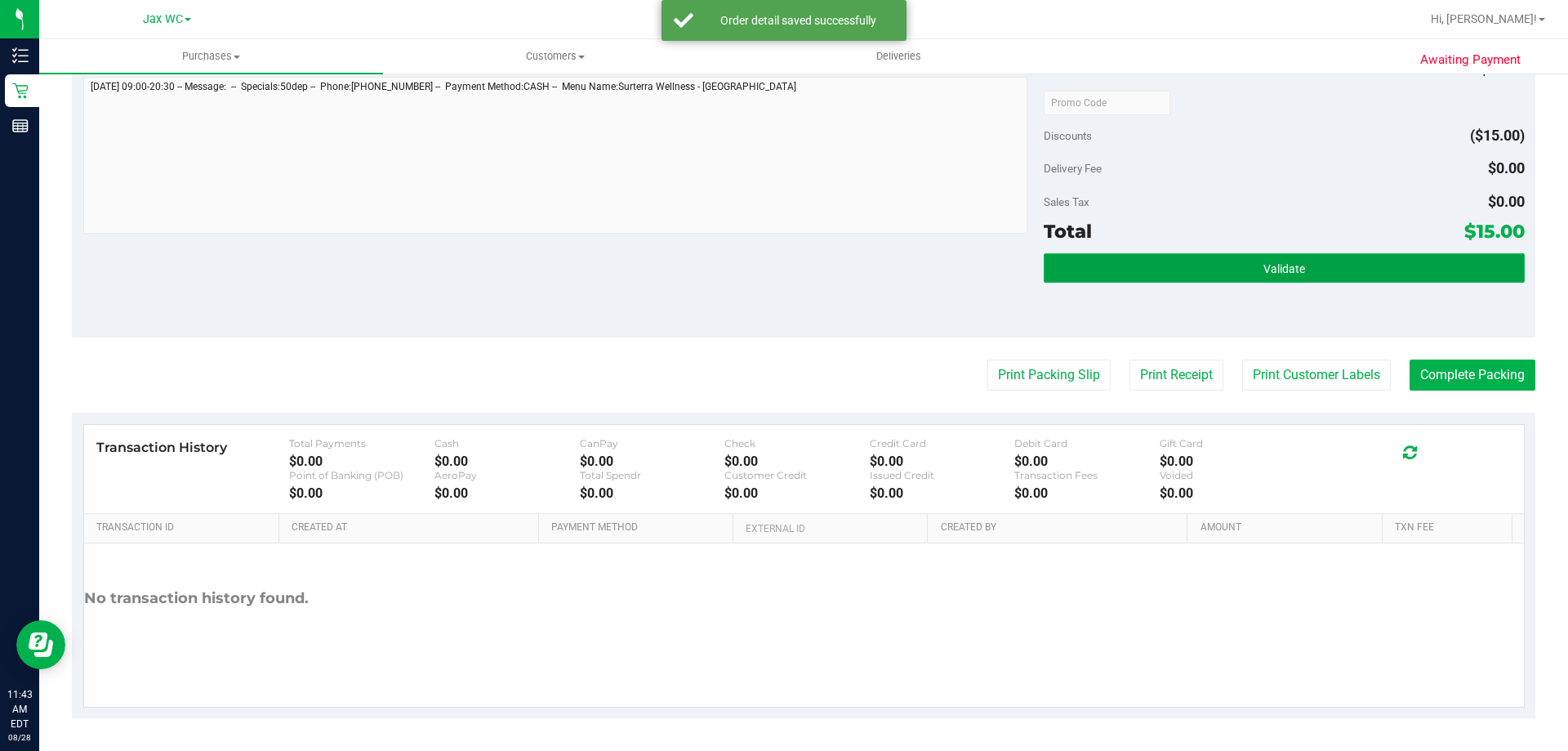
click at [1253, 277] on button "Validate" at bounding box center [1284, 268] width 480 height 29
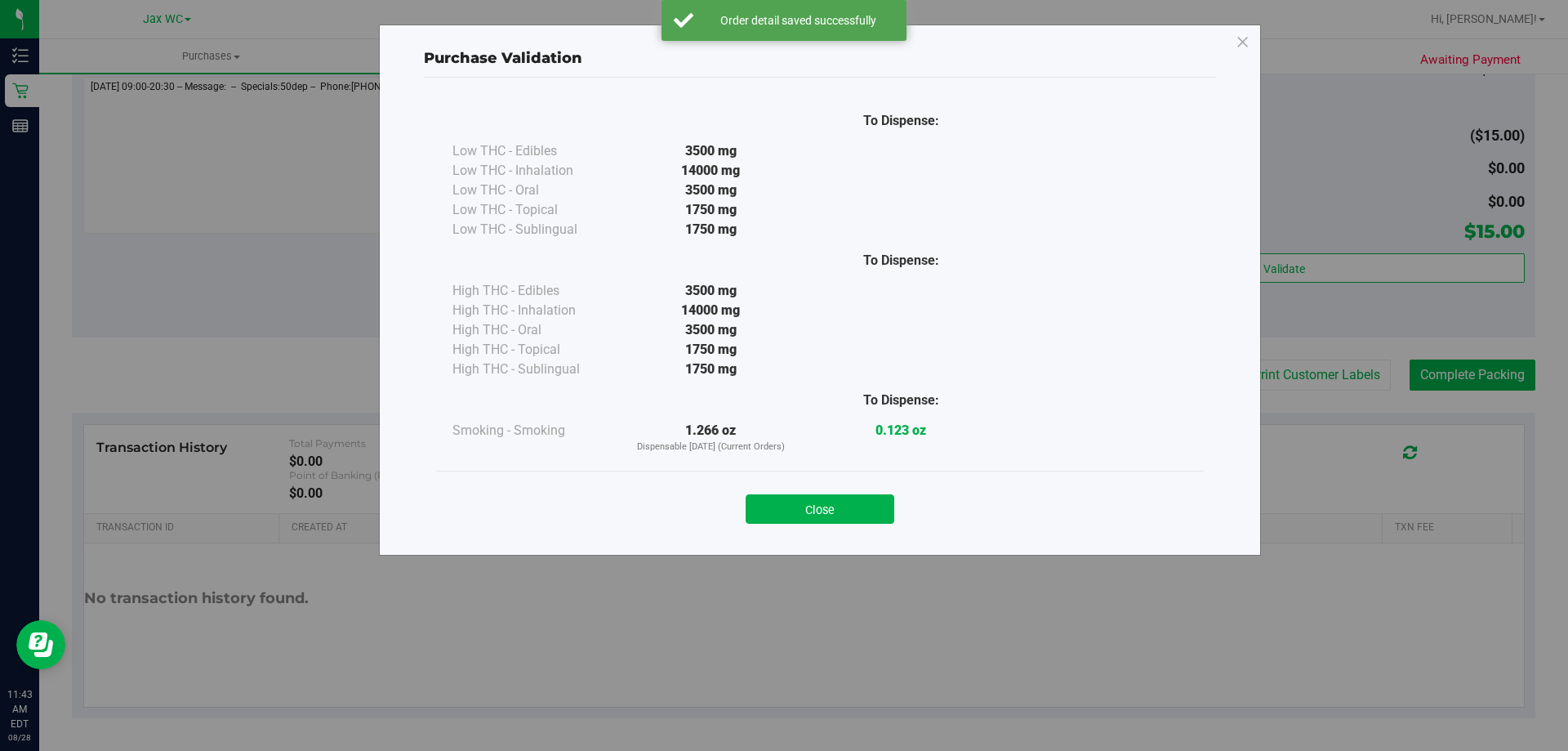
click at [837, 541] on div "Purchase Validation To Dispense: Low THC - Edibles 3500 mg" at bounding box center [820, 290] width 882 height 531
click at [840, 516] on button "Close" at bounding box center [820, 509] width 148 height 29
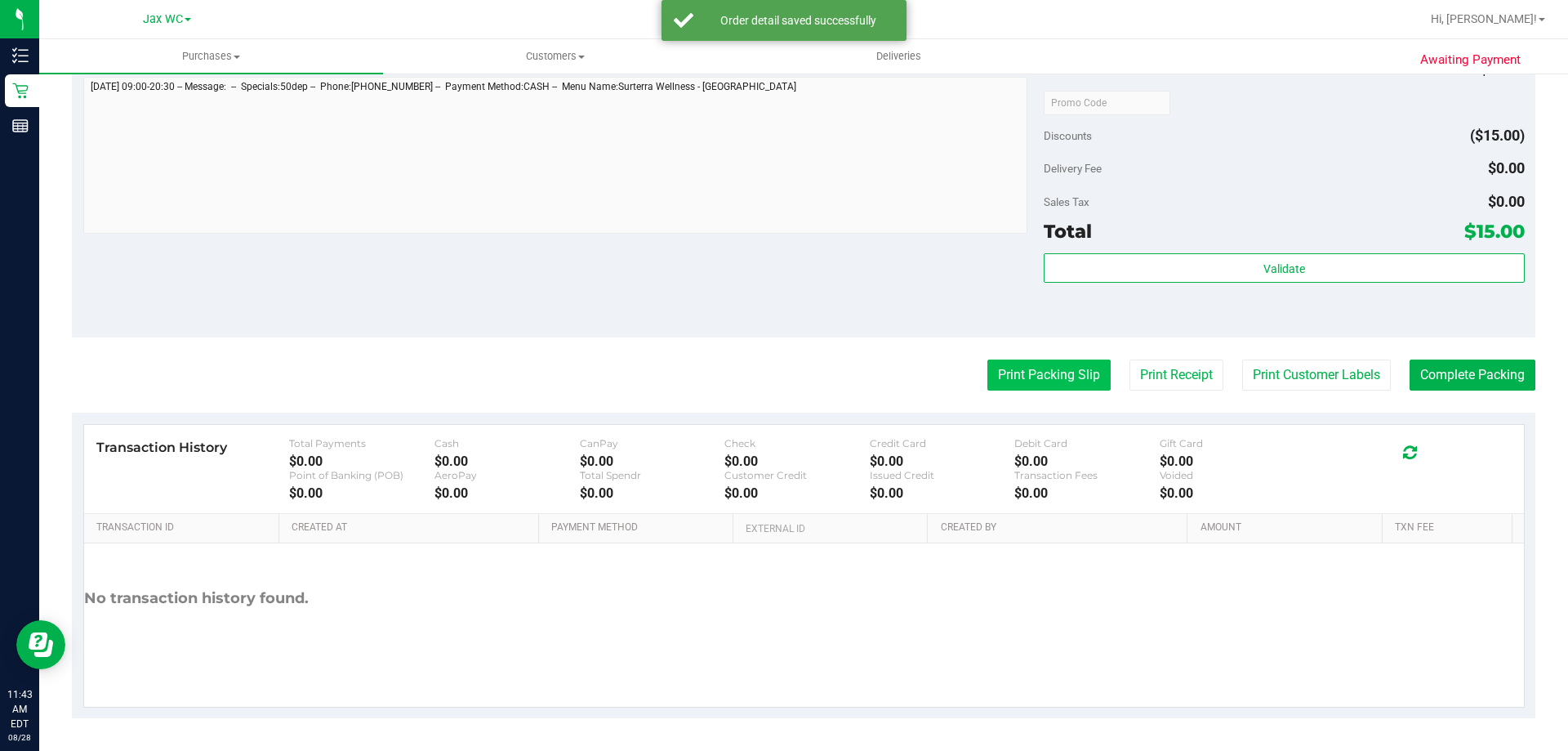
click at [1042, 375] on button "Print Packing Slip" at bounding box center [1048, 375] width 123 height 31
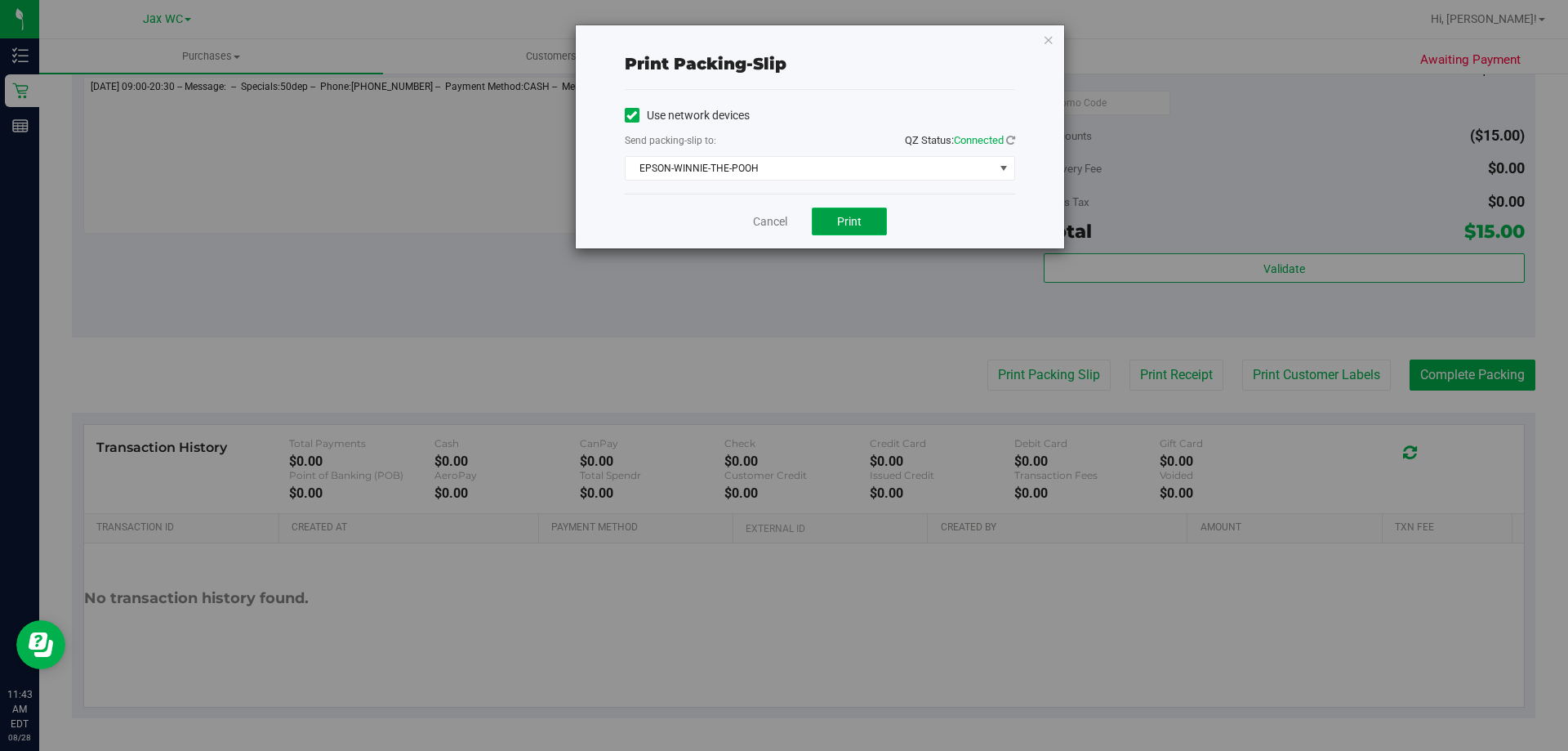
click at [844, 213] on button "Print" at bounding box center [849, 222] width 75 height 28
click at [1050, 38] on icon "button" at bounding box center [1048, 39] width 11 height 20
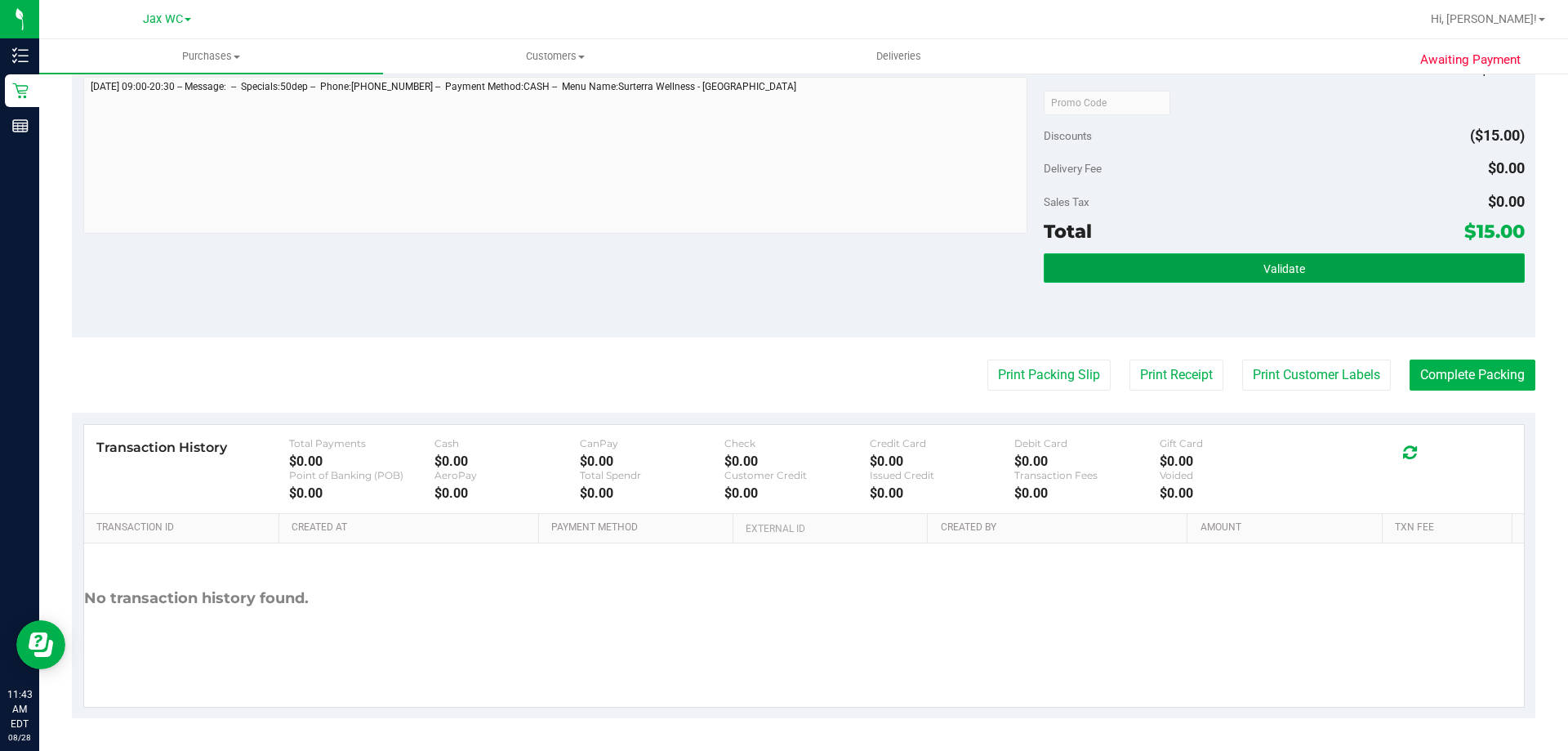
click at [1205, 274] on button "Validate" at bounding box center [1284, 268] width 480 height 29
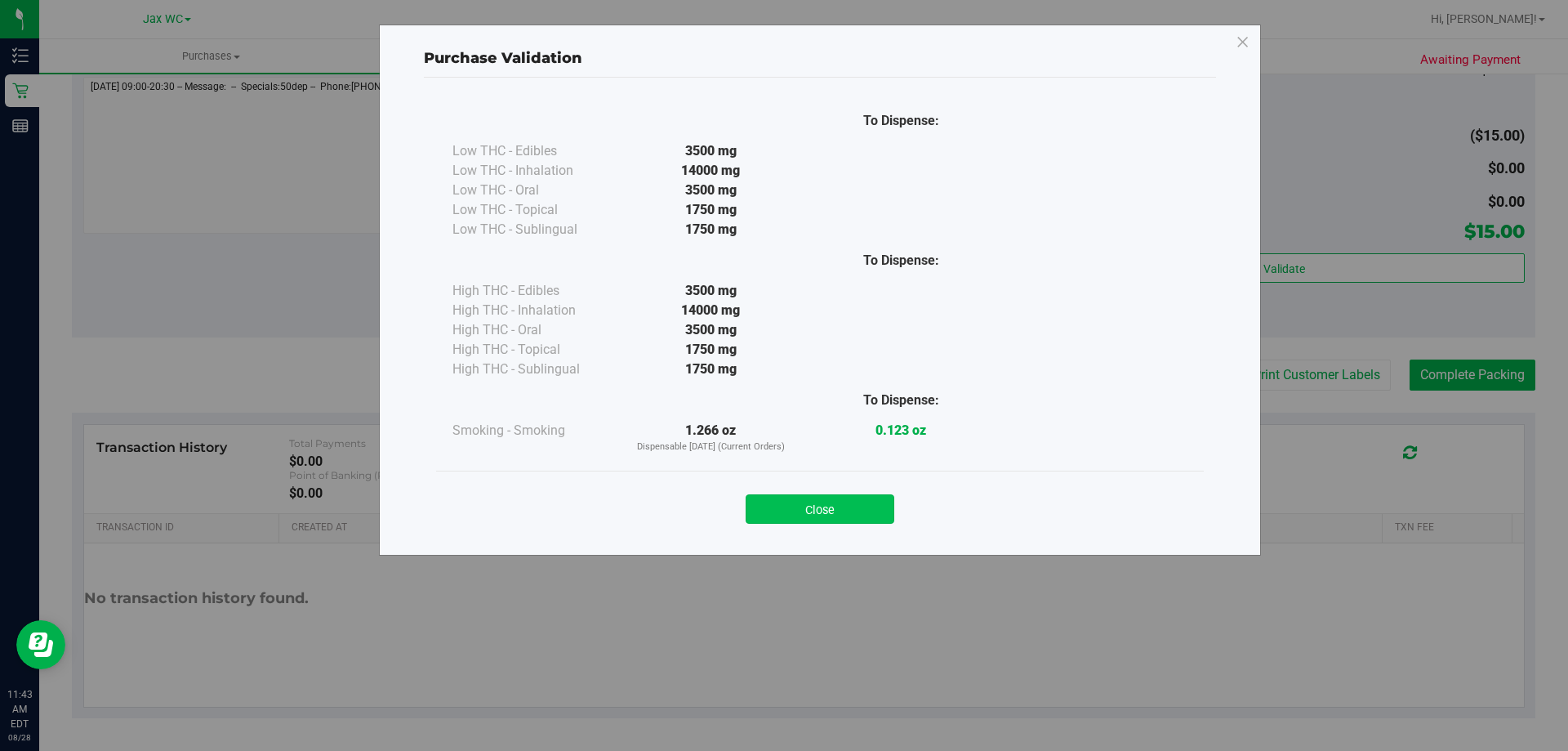
click at [877, 502] on button "Close" at bounding box center [820, 509] width 148 height 29
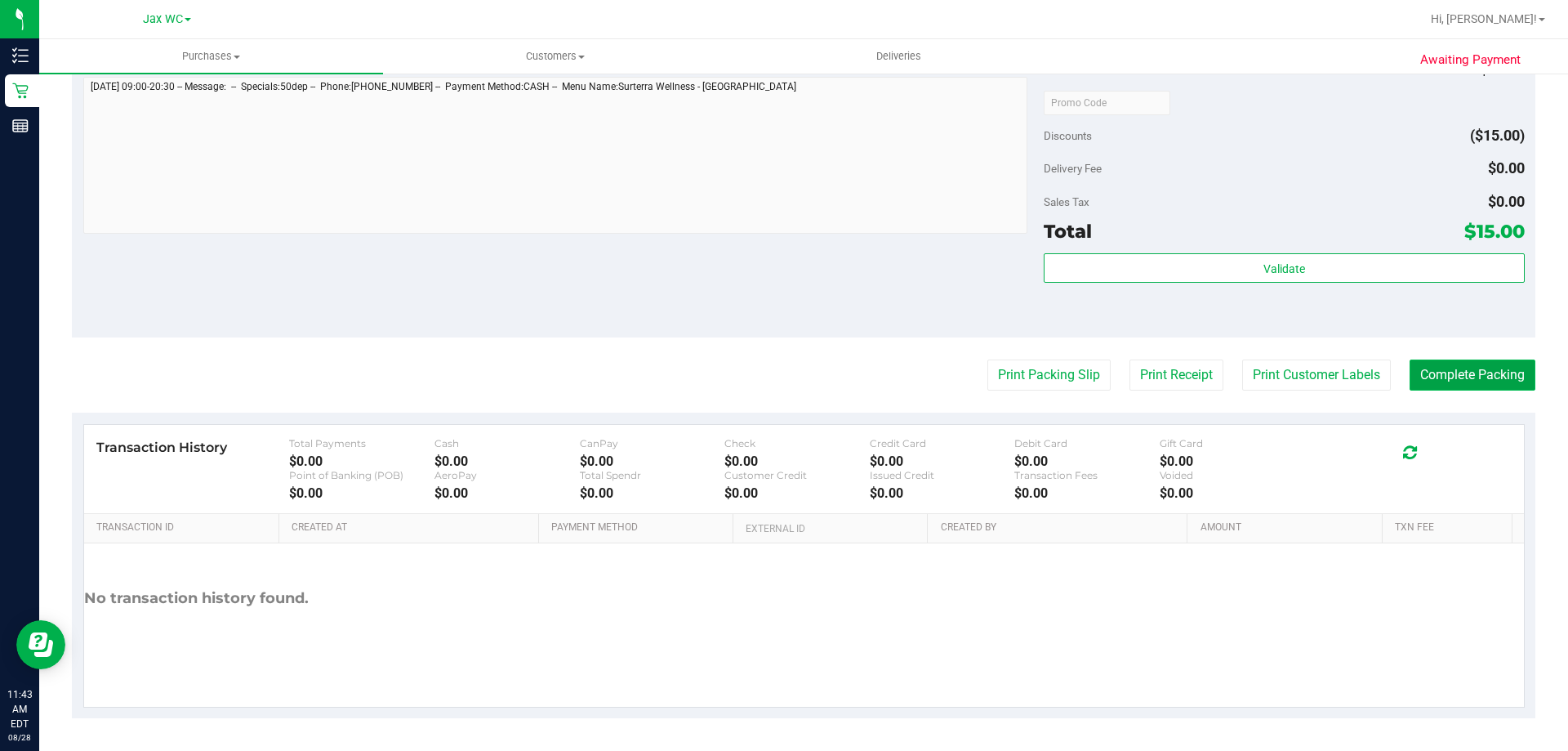
click at [1448, 372] on button "Complete Packing" at bounding box center [1472, 375] width 126 height 31
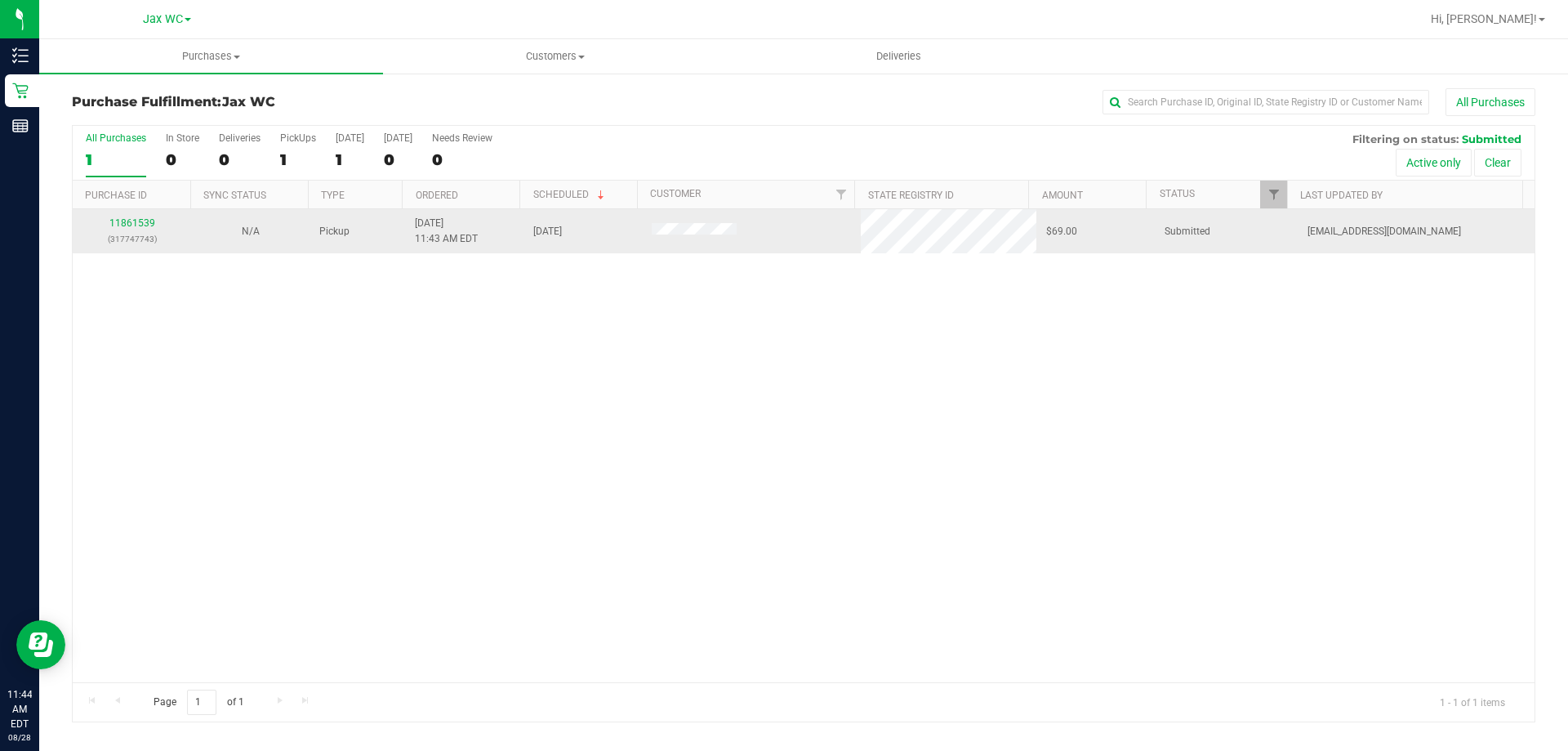
click at [138, 213] on td "11861539 (317747743)" at bounding box center [131, 231] width 118 height 44
click at [141, 224] on link "11861539" at bounding box center [132, 222] width 46 height 11
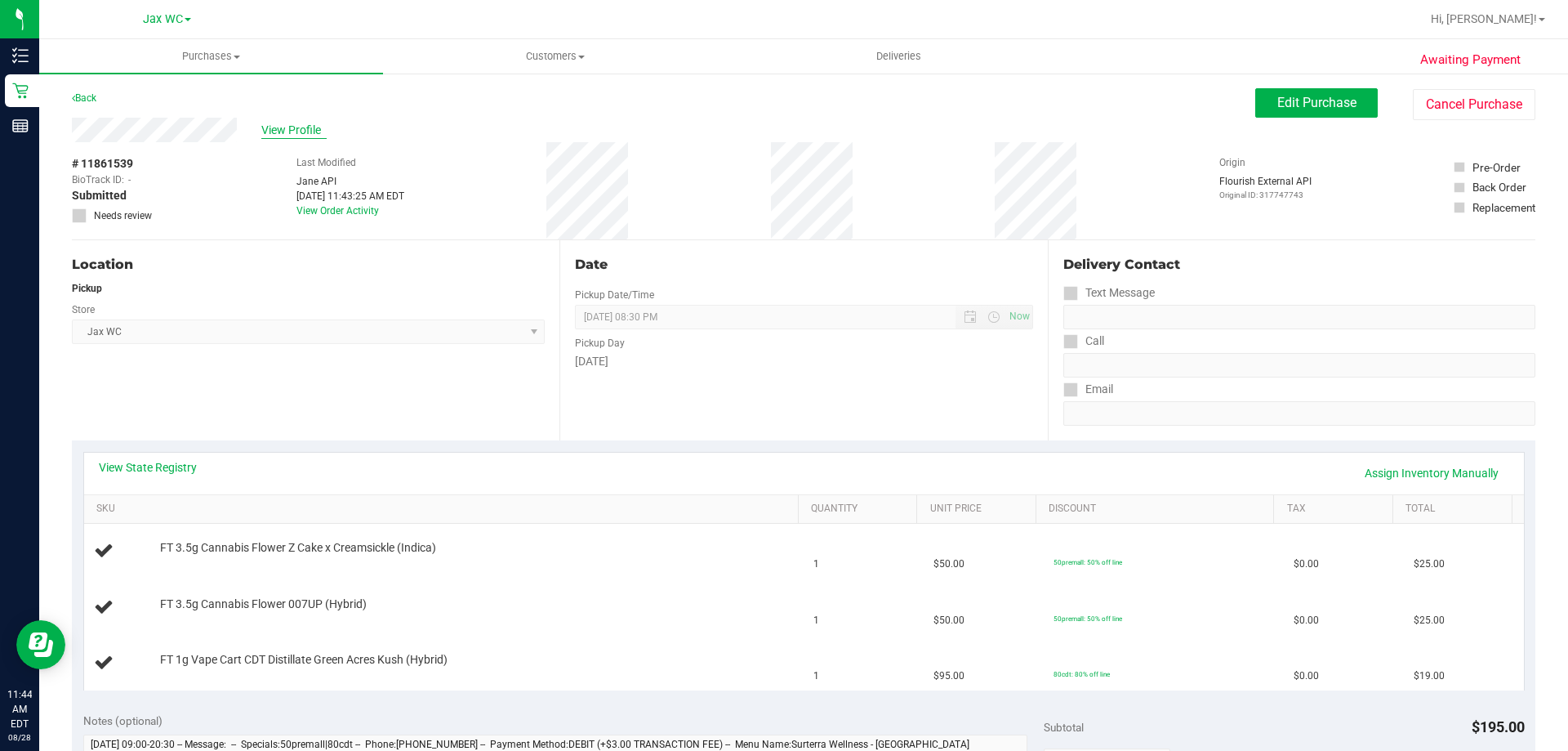
click at [302, 128] on span "View Profile" at bounding box center [294, 130] width 66 height 17
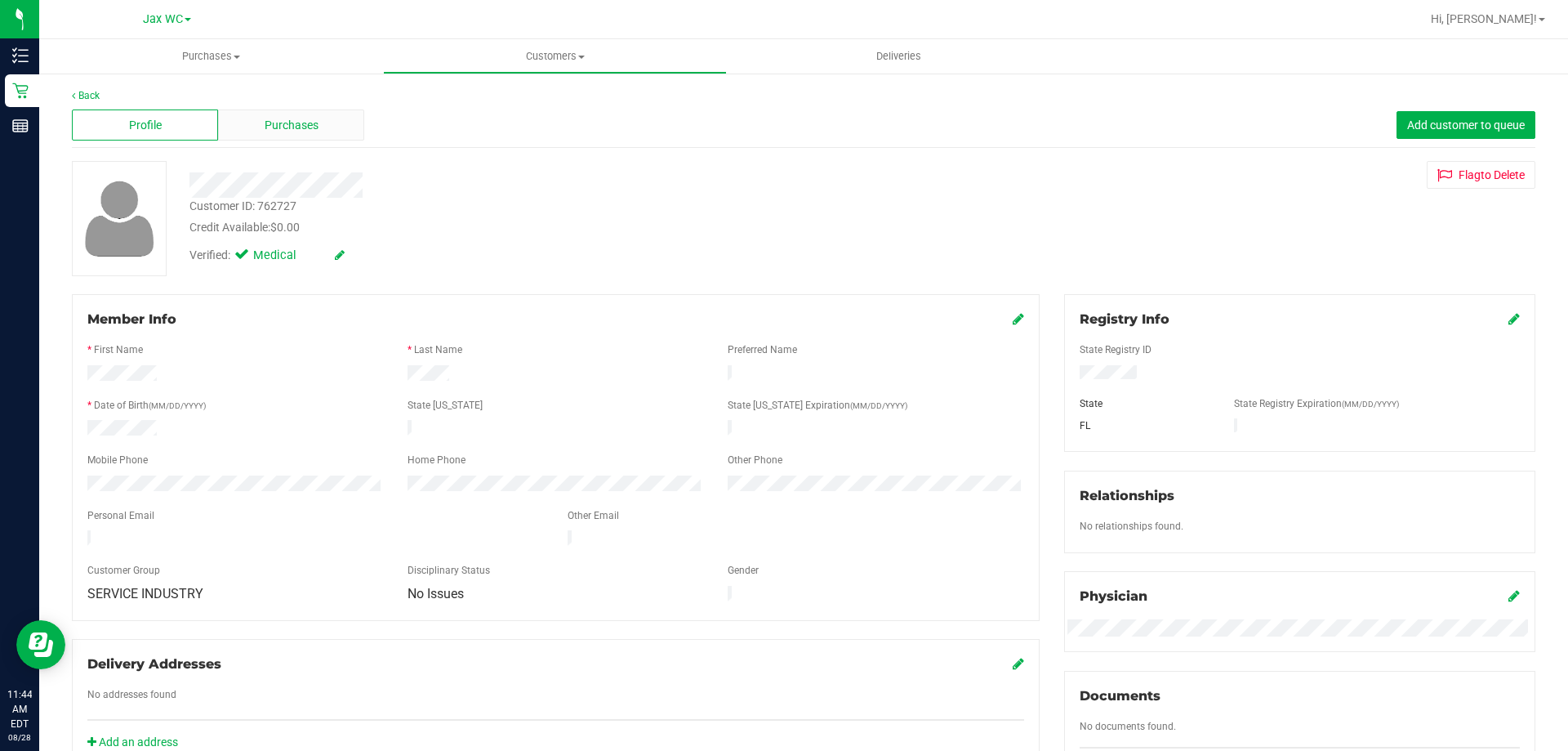
click at [279, 116] on span "Purchases" at bounding box center [291, 125] width 54 height 17
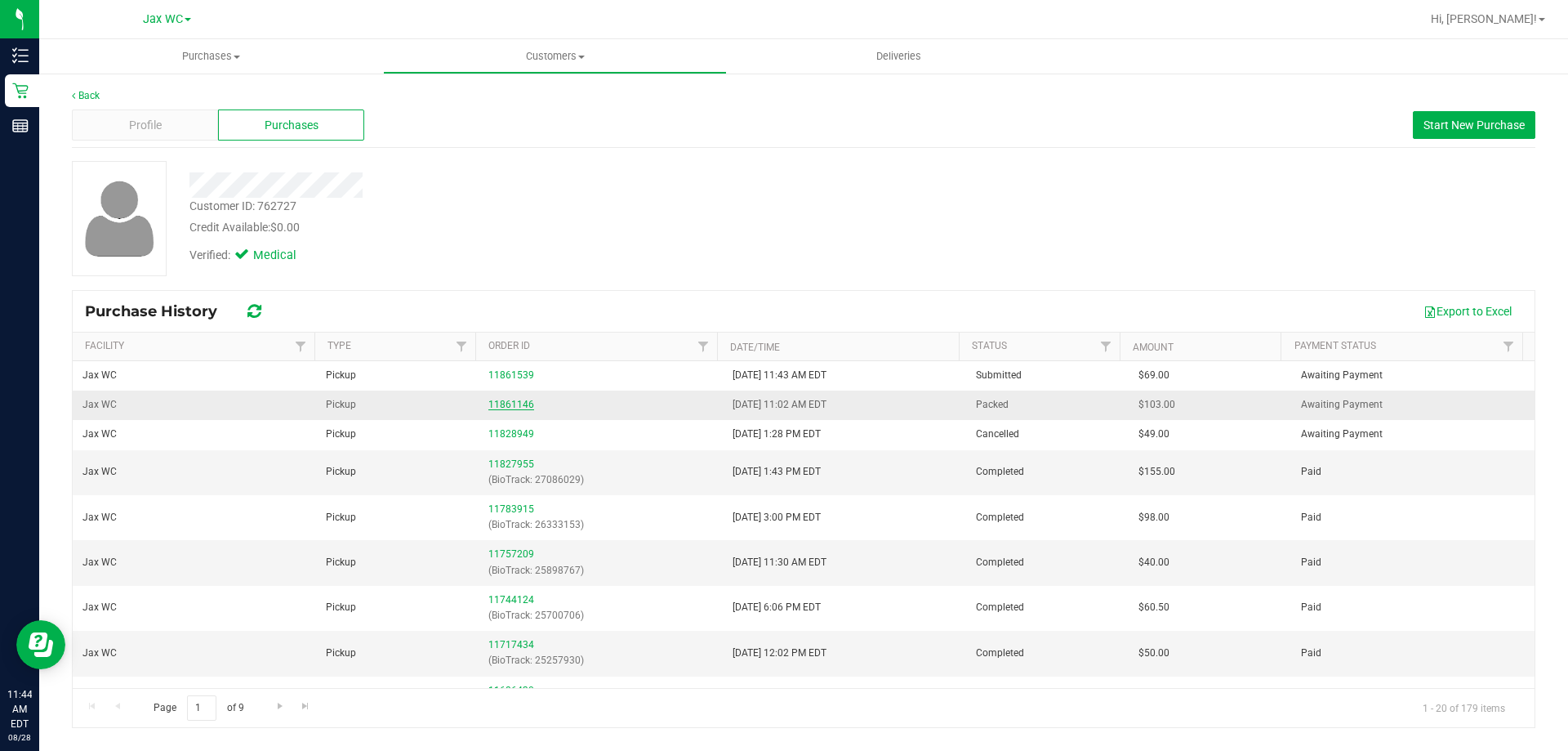
click at [510, 410] on link "11861146" at bounding box center [511, 404] width 46 height 11
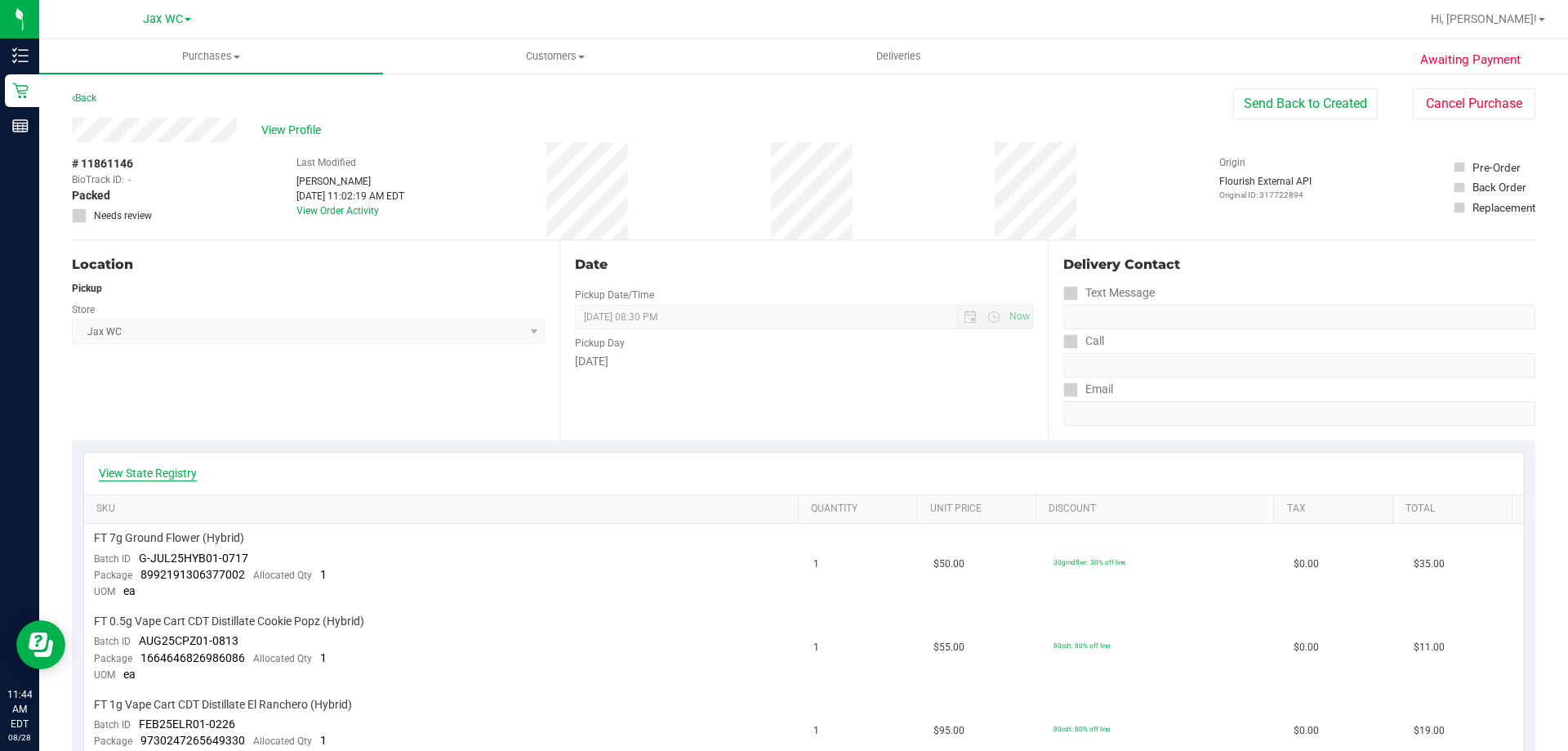
click at [178, 466] on link "View State Registry" at bounding box center [148, 473] width 98 height 16
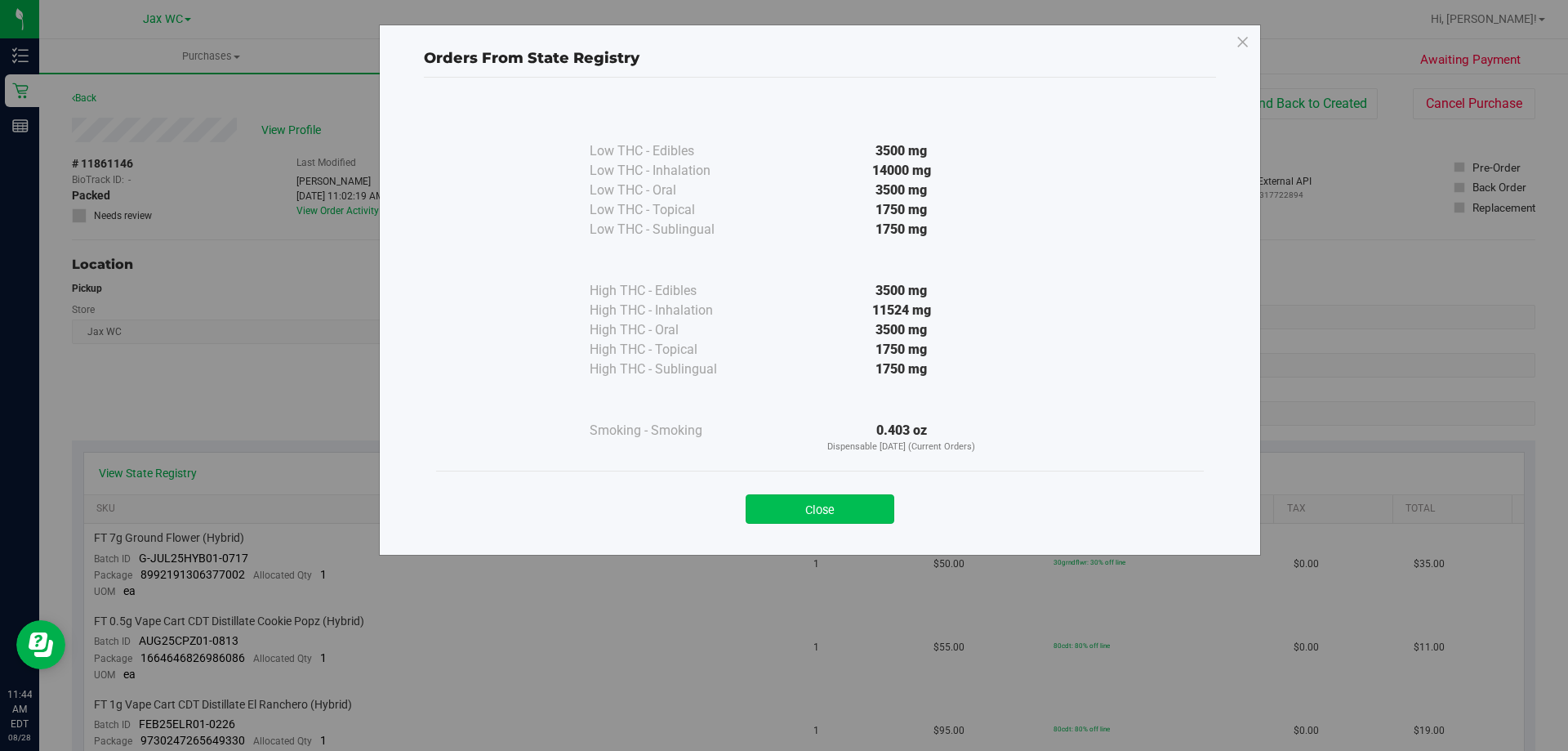
click at [856, 512] on button "Close" at bounding box center [820, 509] width 148 height 29
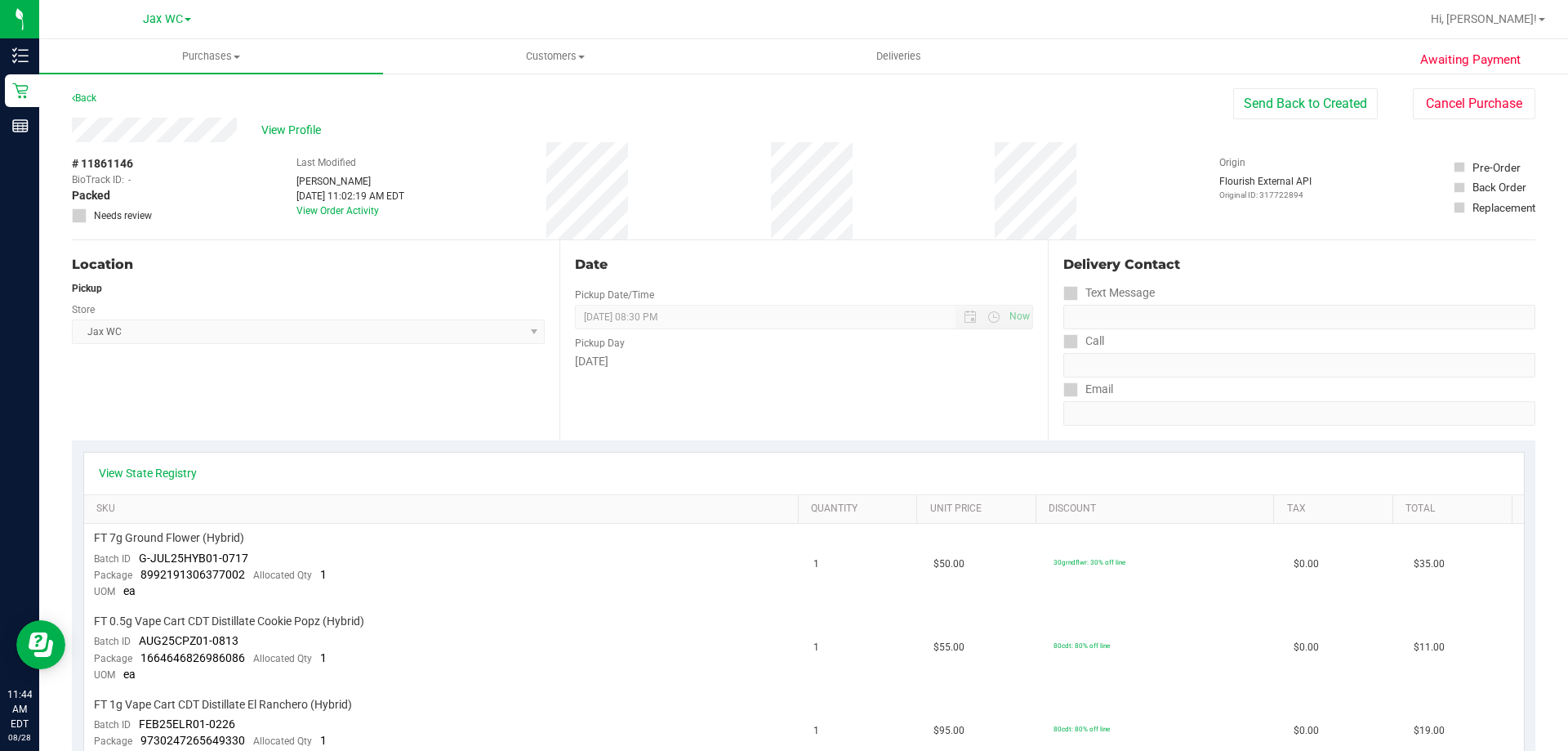
scroll to position [654, 0]
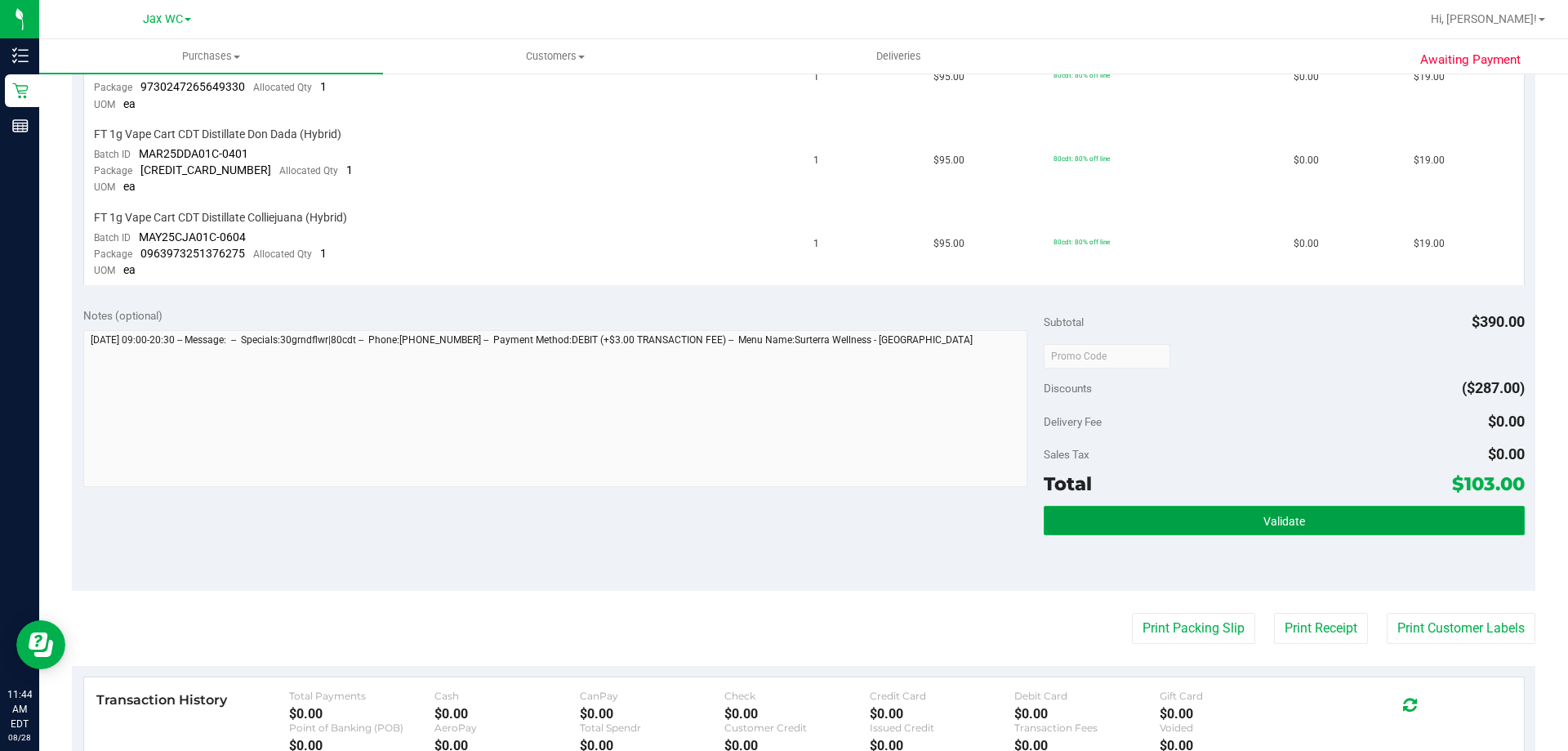
click at [1309, 533] on button "Validate" at bounding box center [1284, 520] width 480 height 29
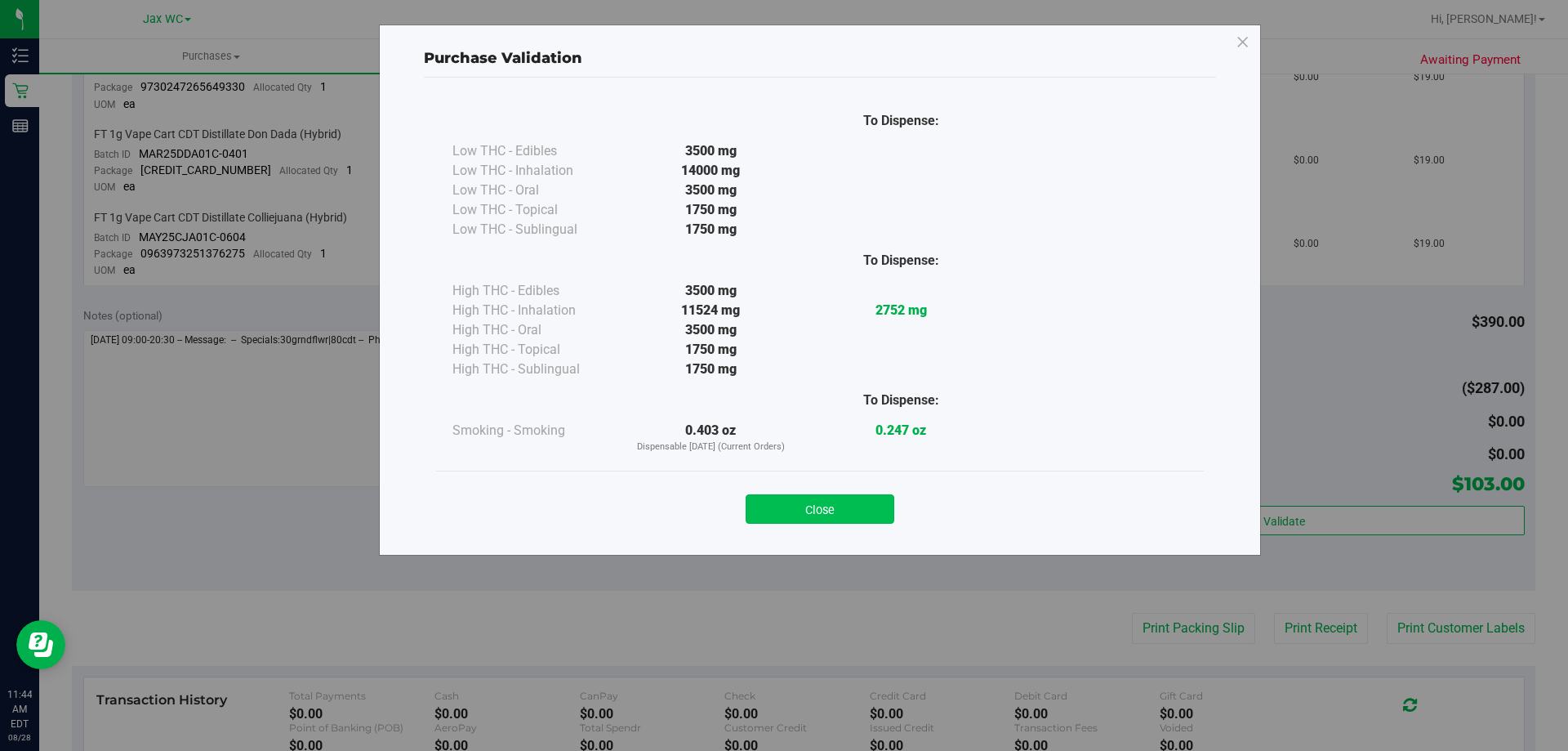
click at [785, 498] on button "Close" at bounding box center [820, 509] width 148 height 29
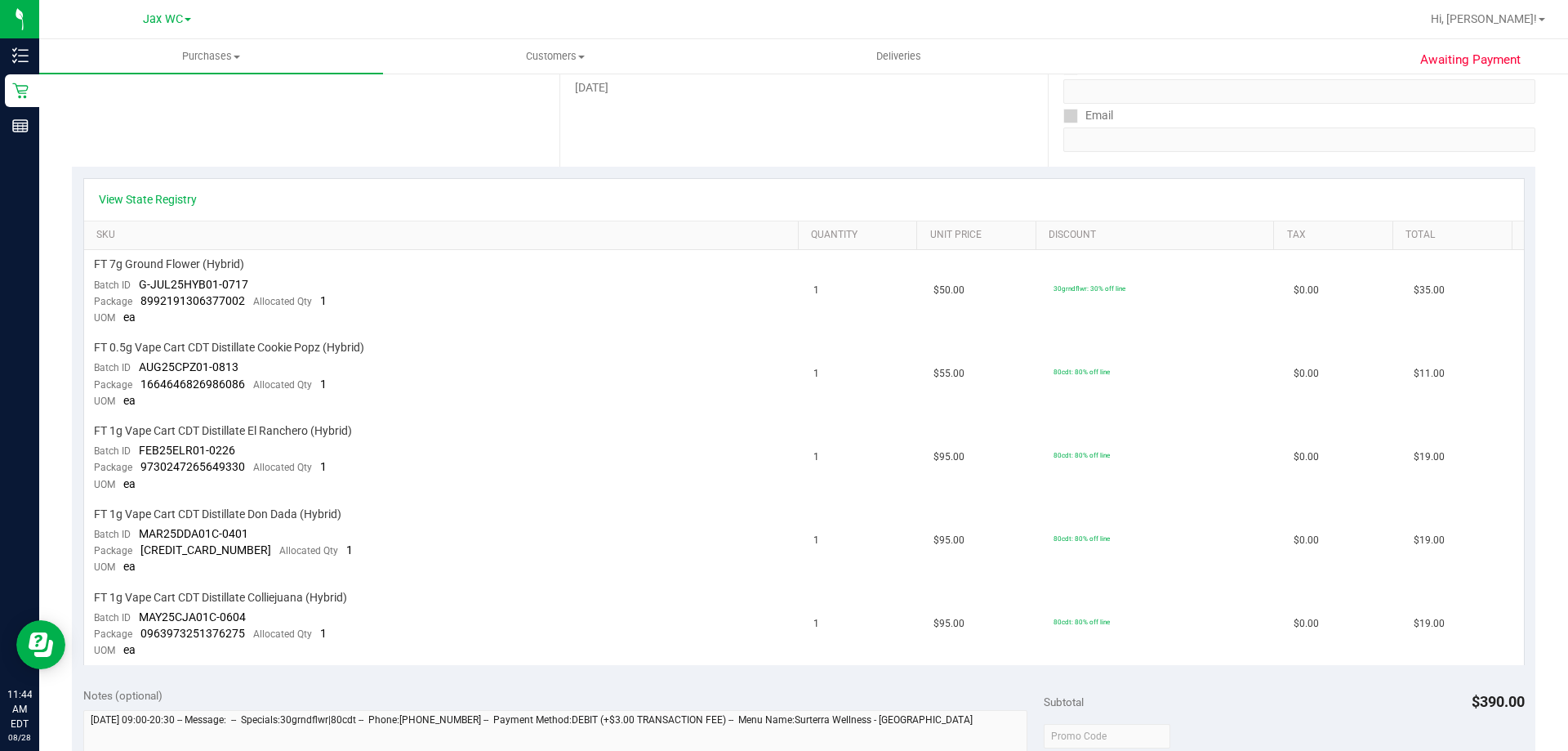
scroll to position [0, 0]
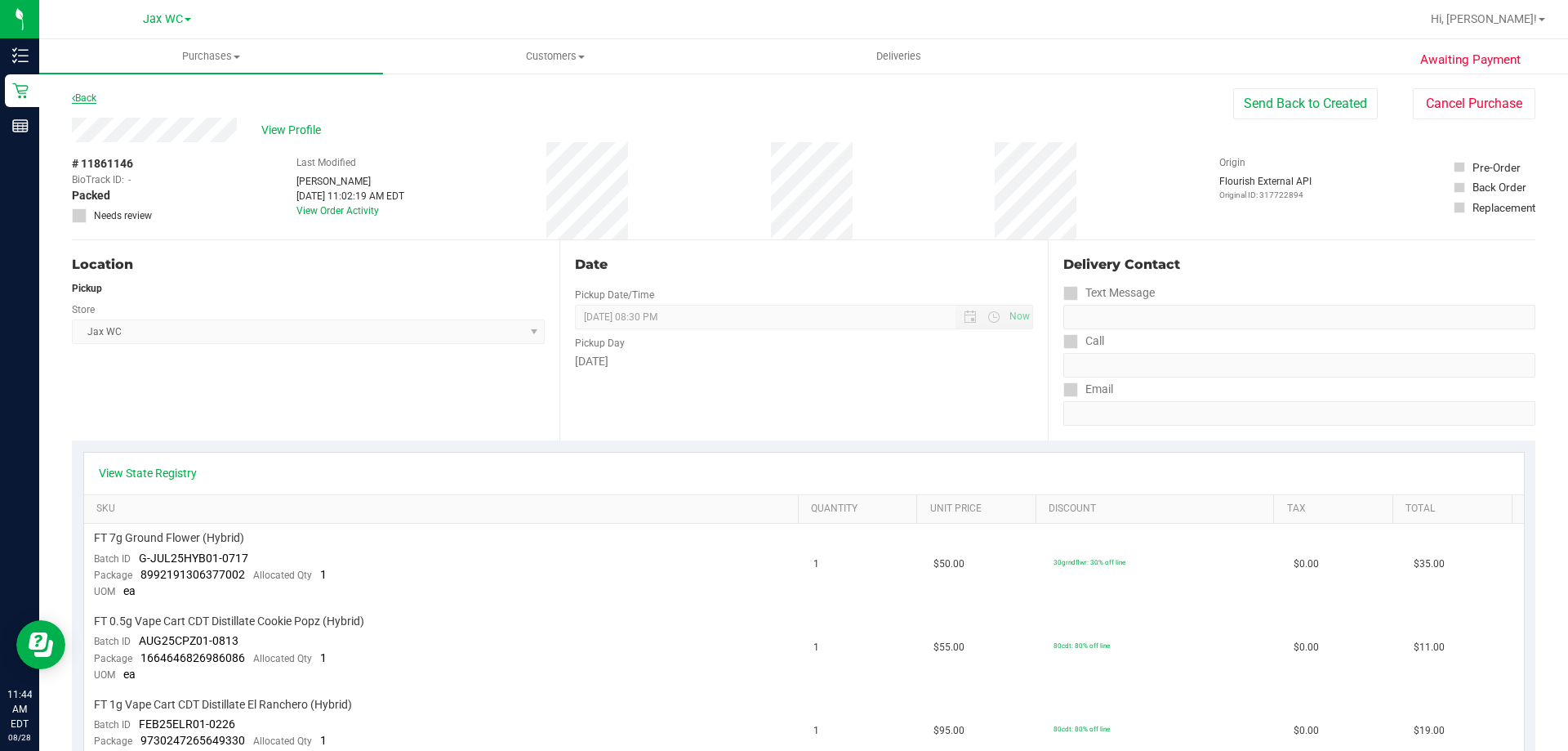
click at [91, 97] on link "Back" at bounding box center [84, 97] width 24 height 11
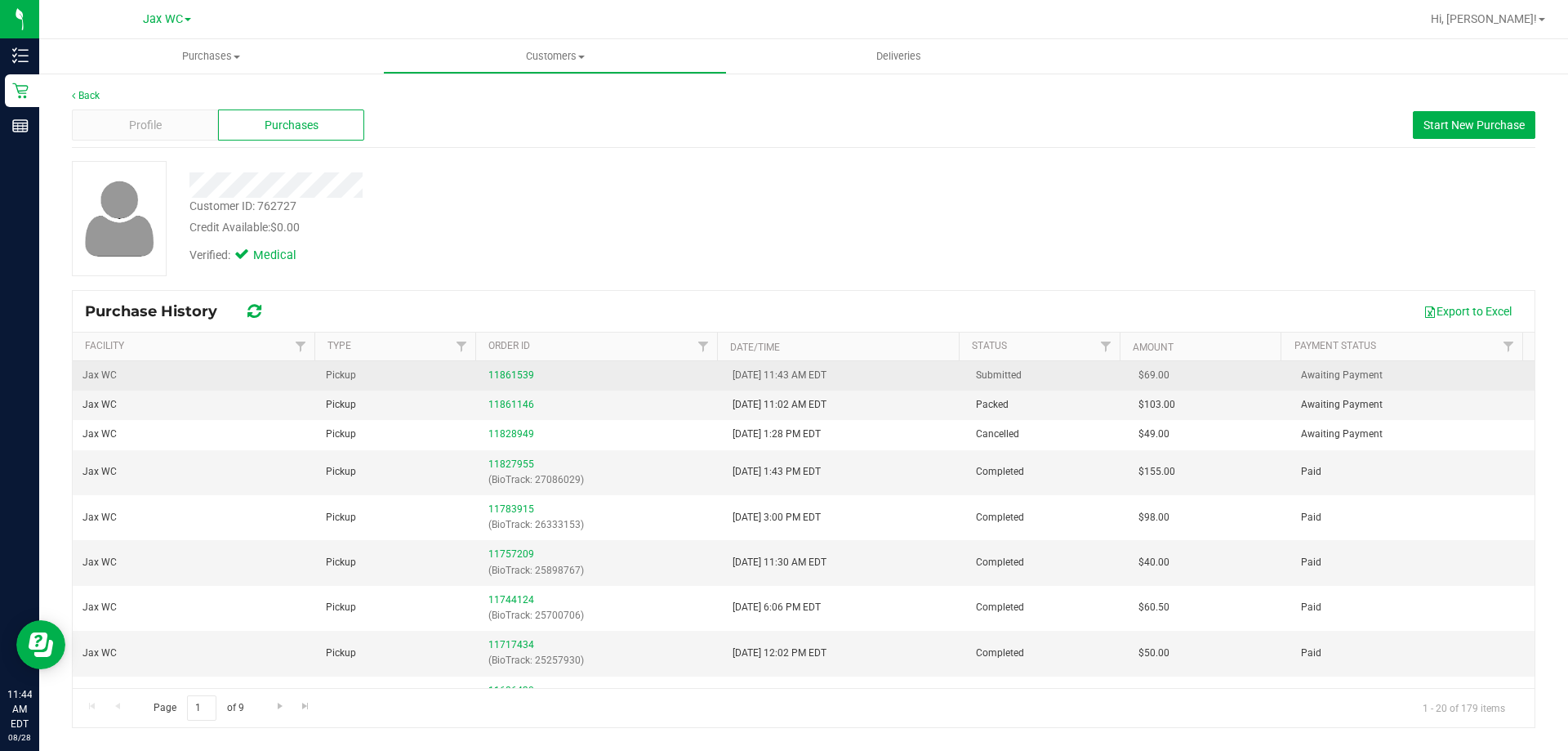
click at [526, 363] on td "11861539" at bounding box center [600, 376] width 243 height 29
click at [528, 371] on link "11861539" at bounding box center [511, 374] width 46 height 11
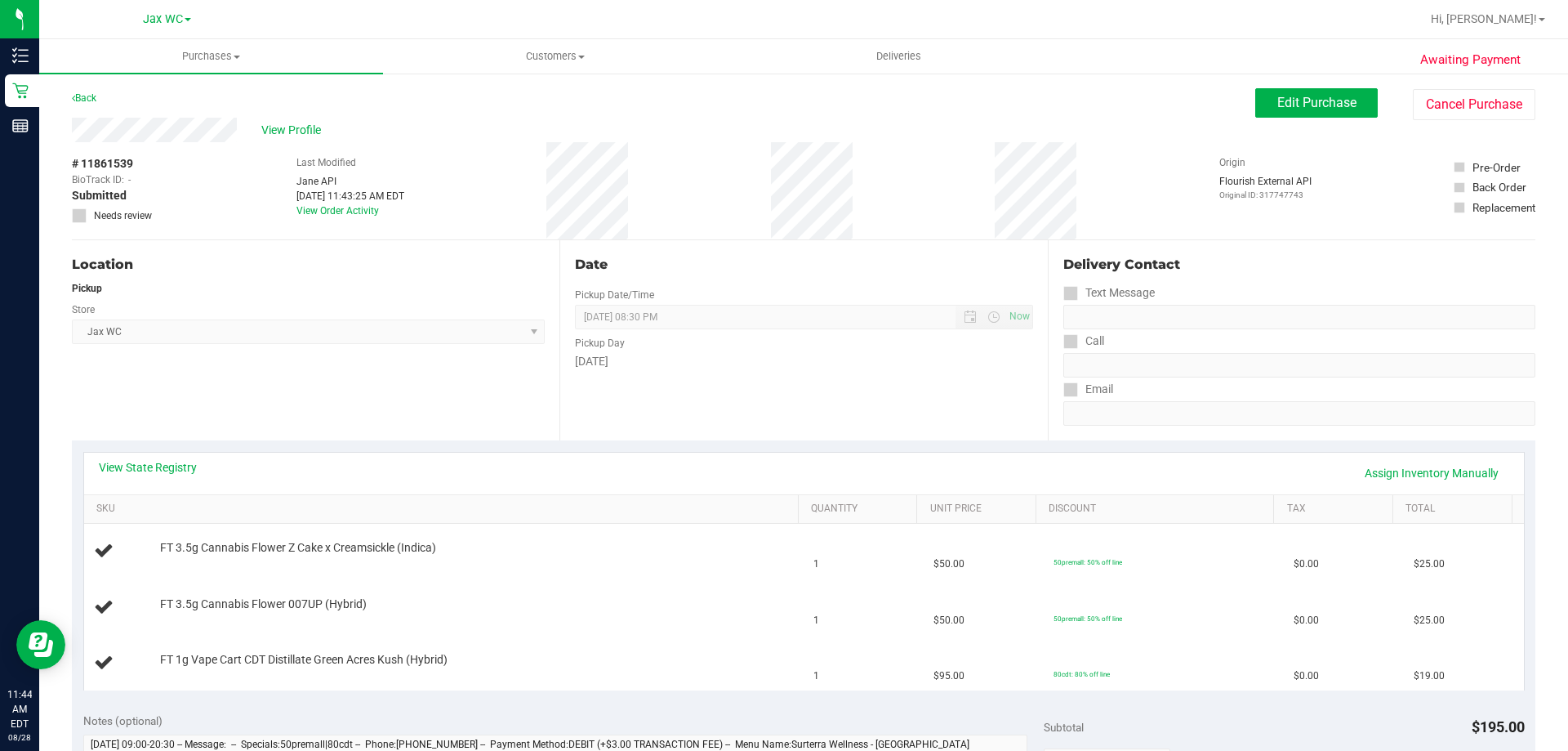
click at [192, 458] on div "View State Registry Assign Inventory Manually" at bounding box center [804, 473] width 1440 height 41
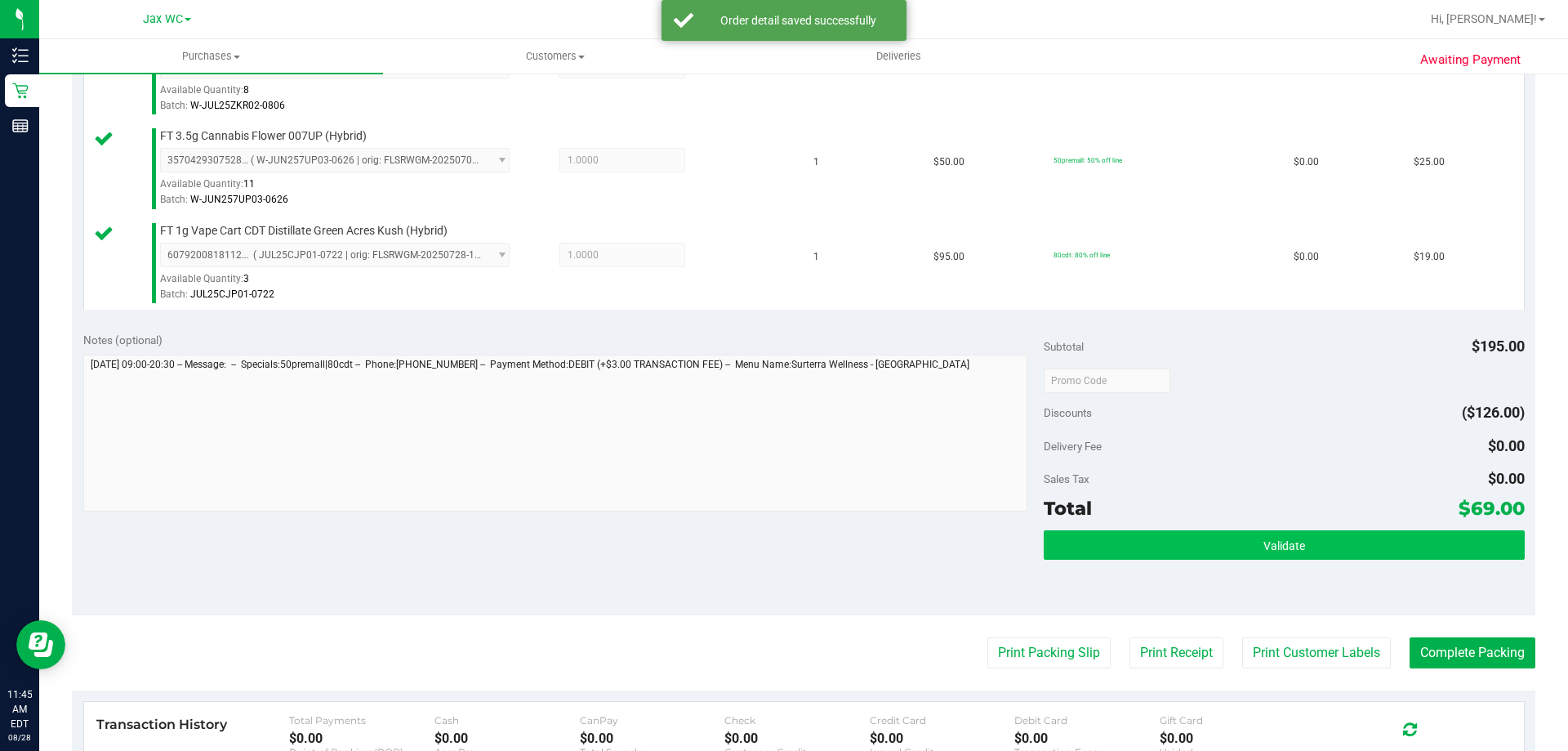
scroll to position [654, 0]
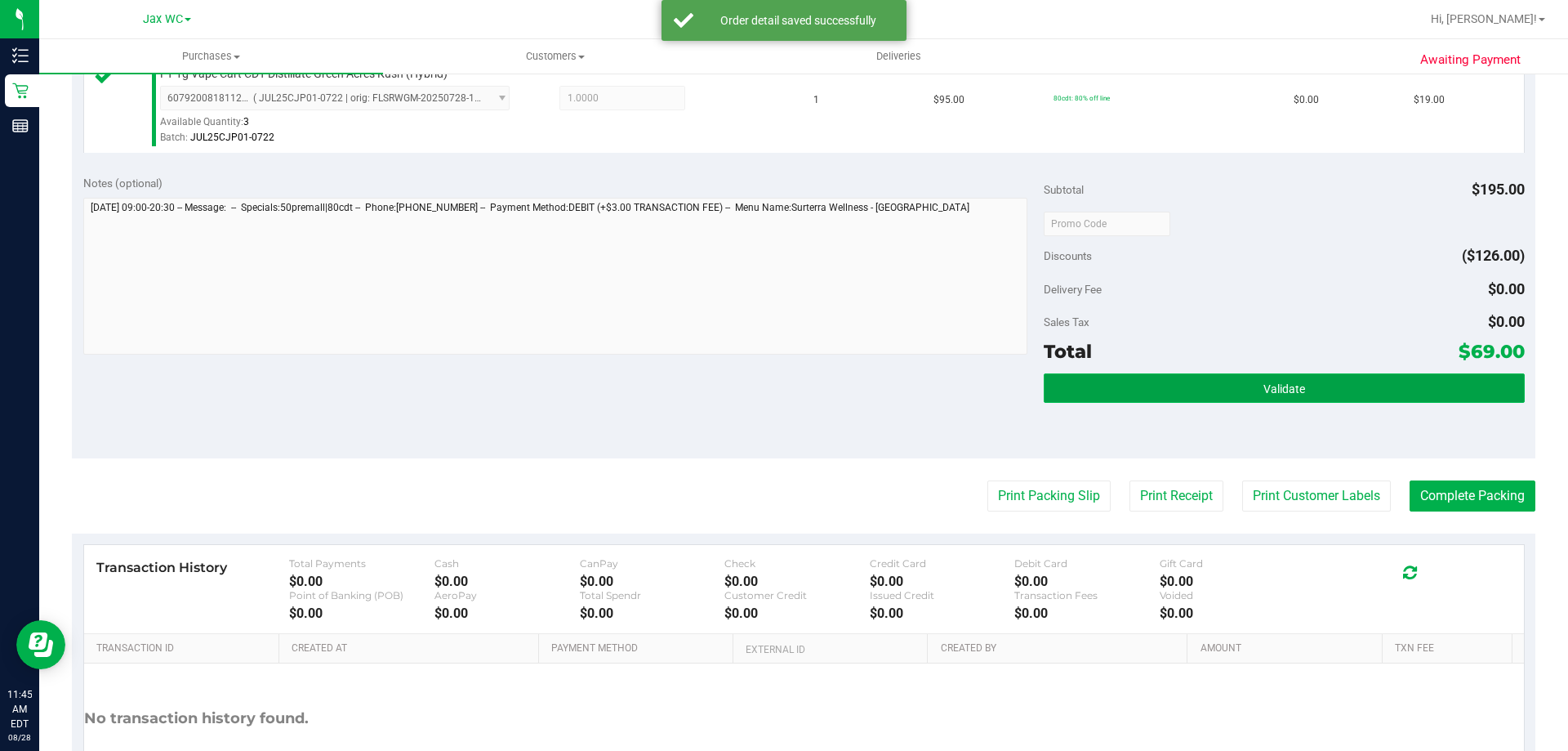
click at [1247, 401] on button "Validate" at bounding box center [1284, 388] width 480 height 29
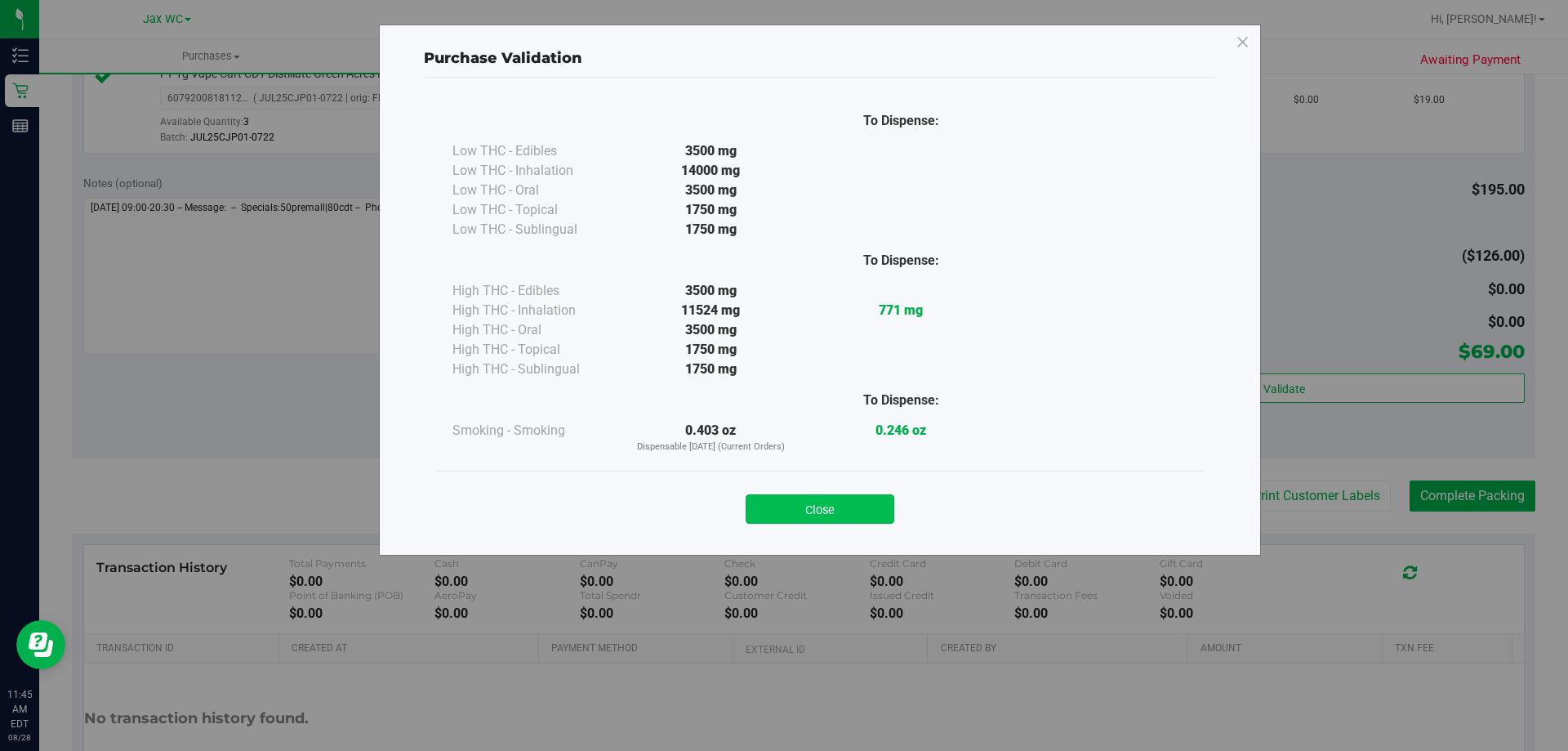
click at [756, 511] on button "Close" at bounding box center [820, 509] width 148 height 29
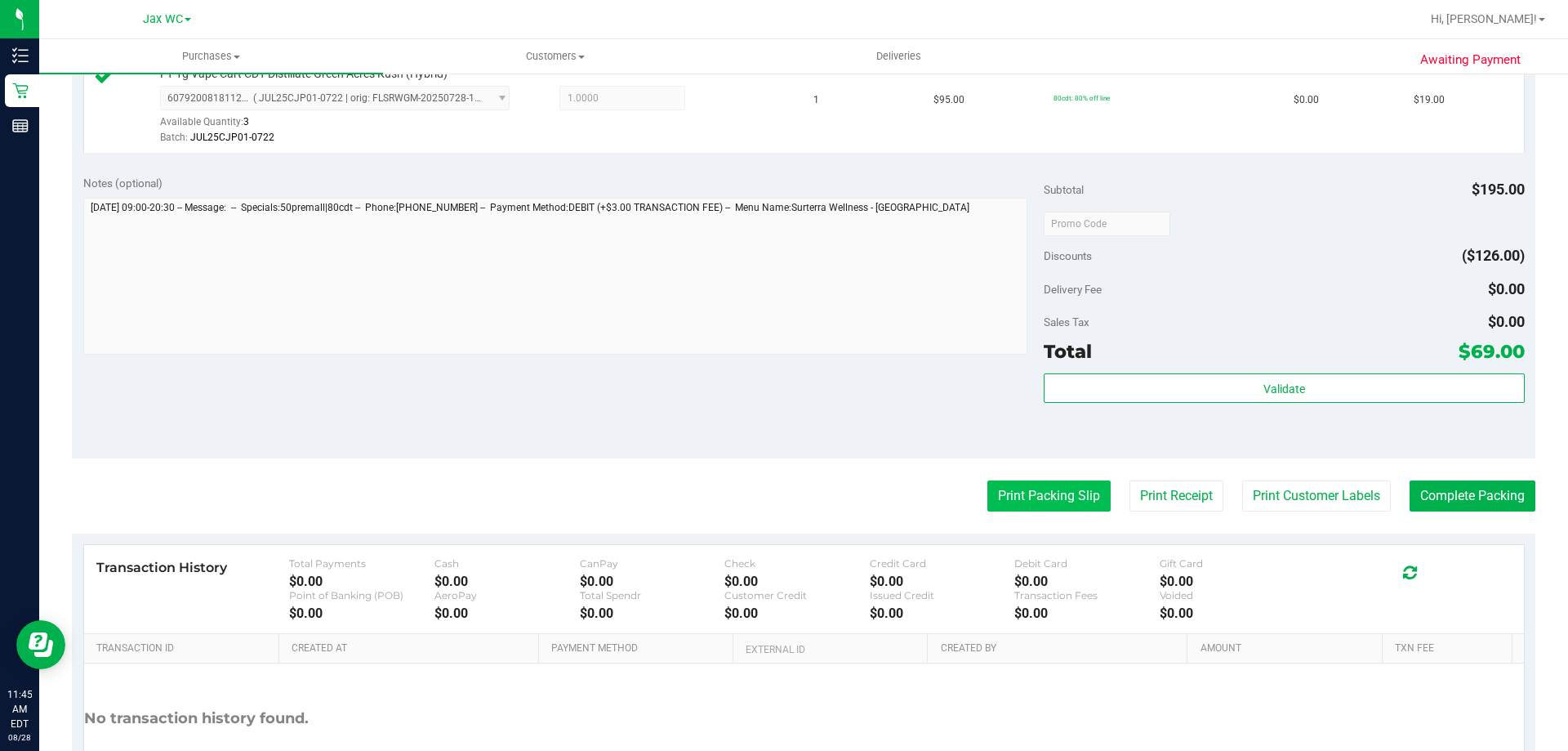
click at [1046, 503] on button "Print Packing Slip" at bounding box center [1048, 496] width 123 height 31
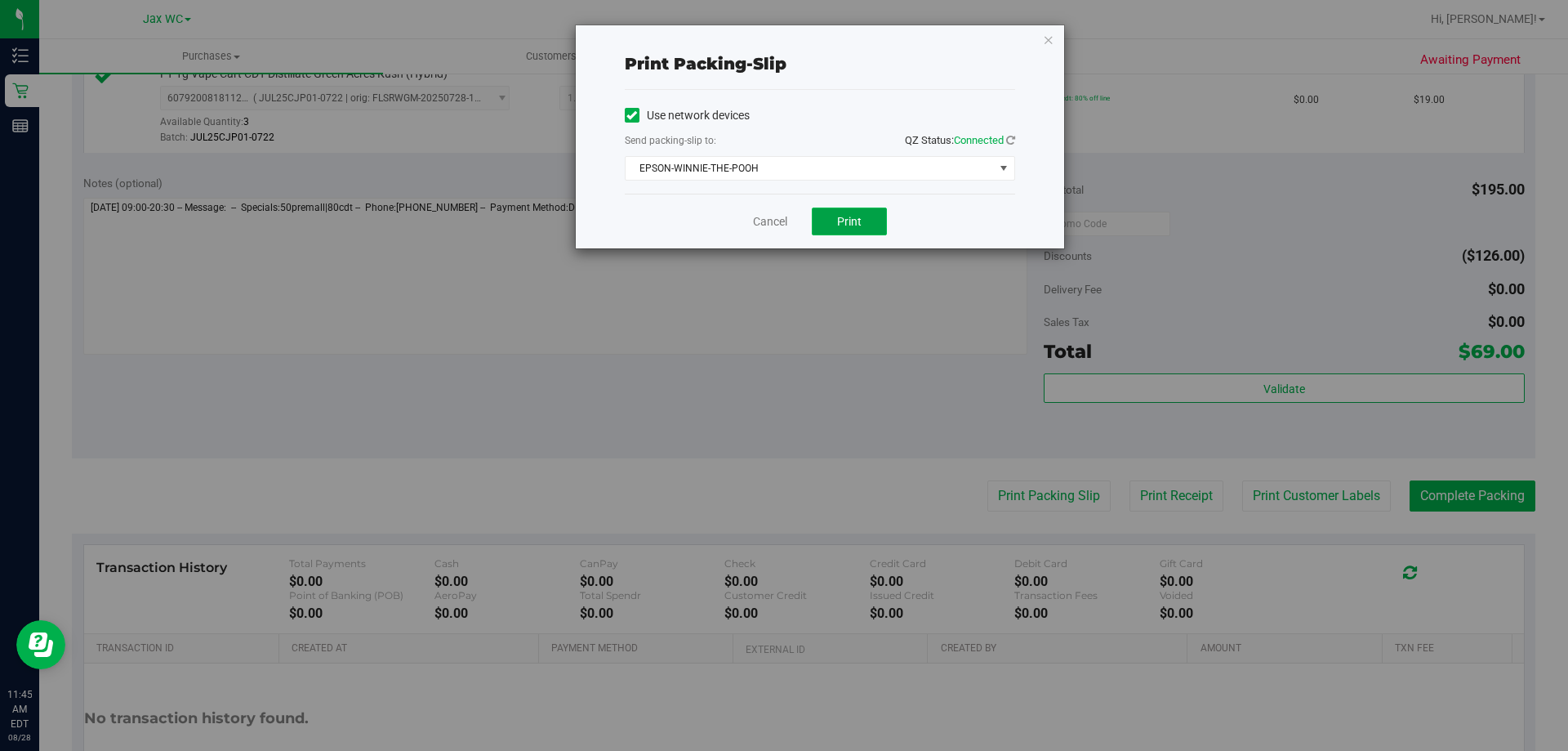
click at [845, 219] on span "Print" at bounding box center [849, 221] width 24 height 13
click at [1046, 40] on icon "button" at bounding box center [1048, 39] width 11 height 20
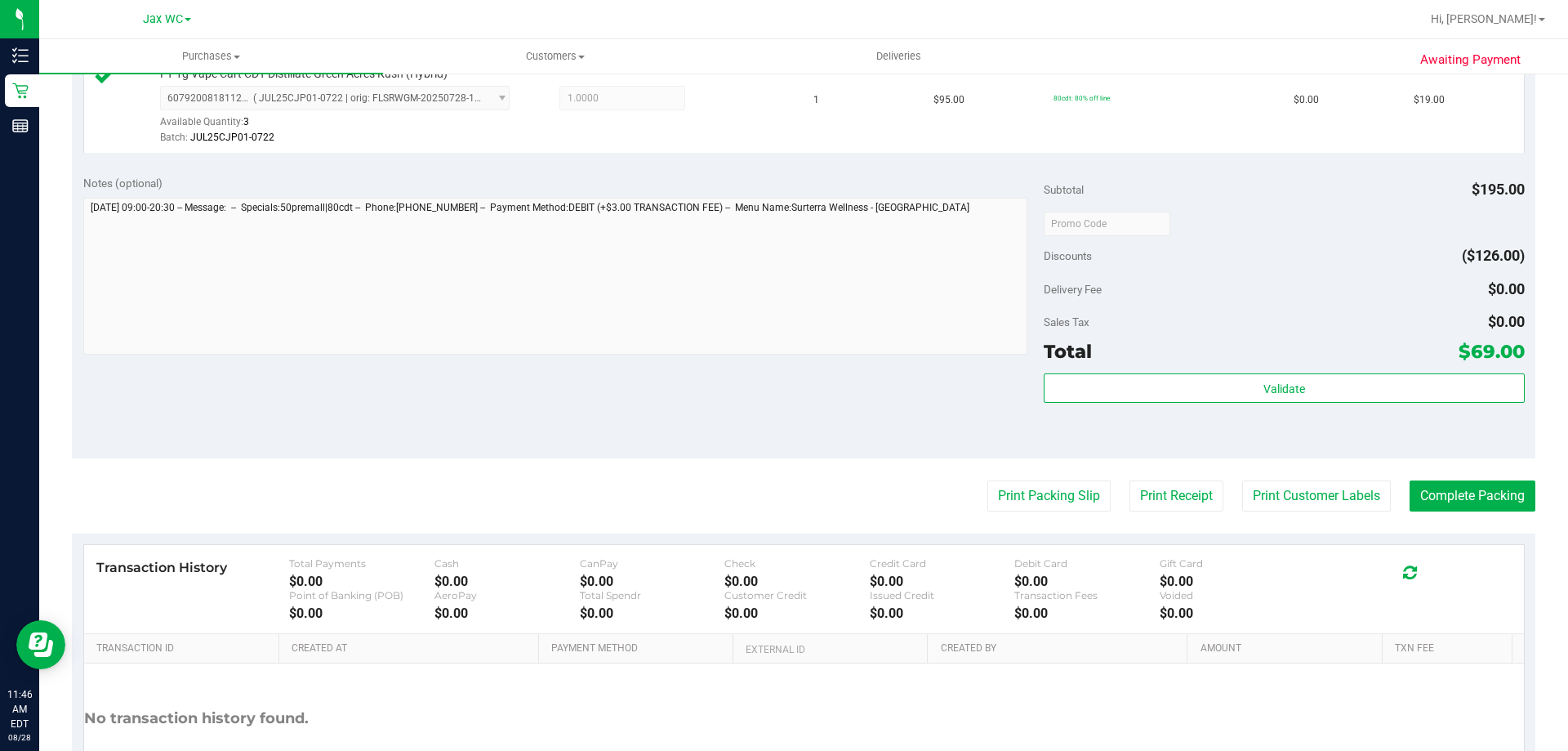
click at [1272, 405] on div "Validate" at bounding box center [1284, 410] width 480 height 73
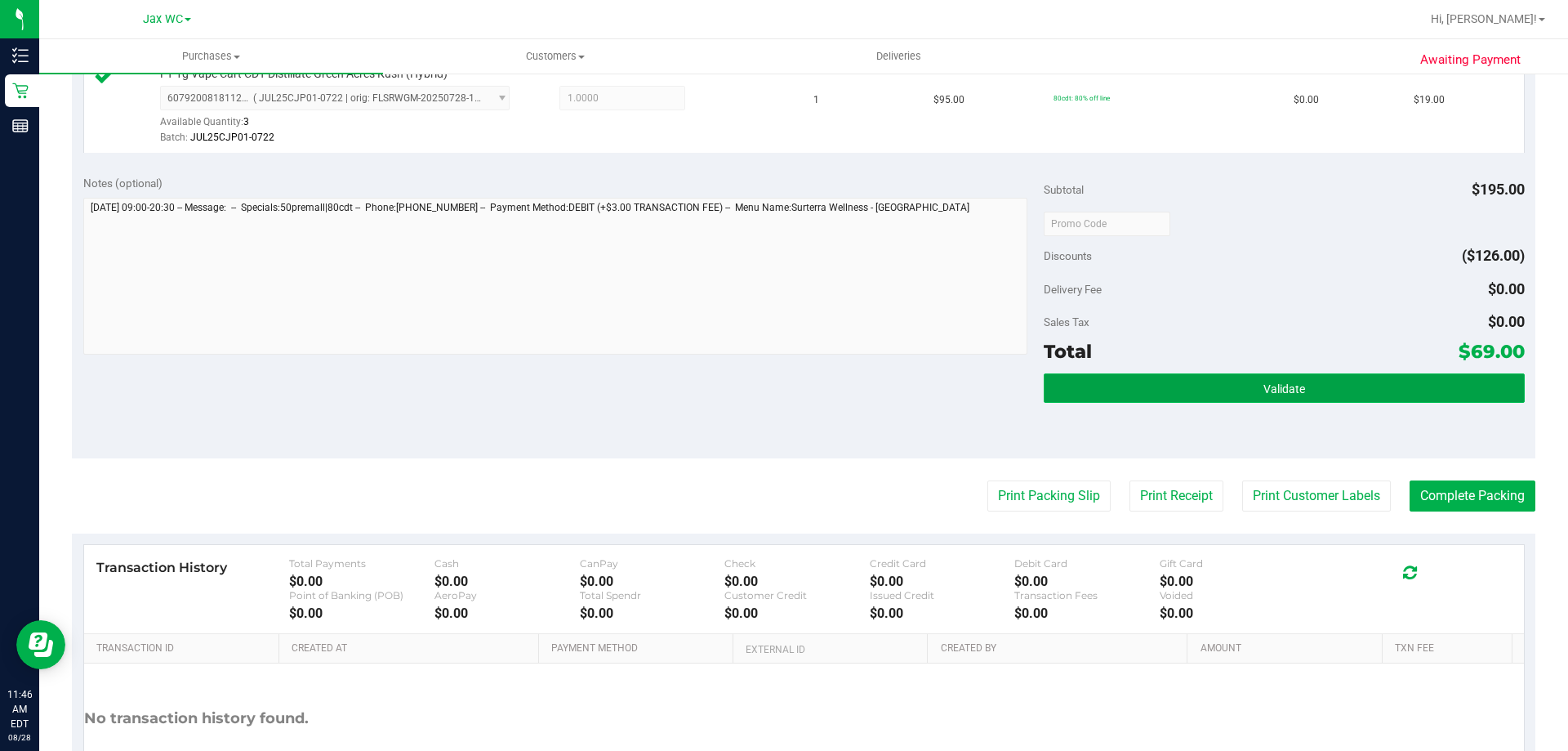
click at [1272, 393] on span "Validate" at bounding box center [1284, 388] width 41 height 13
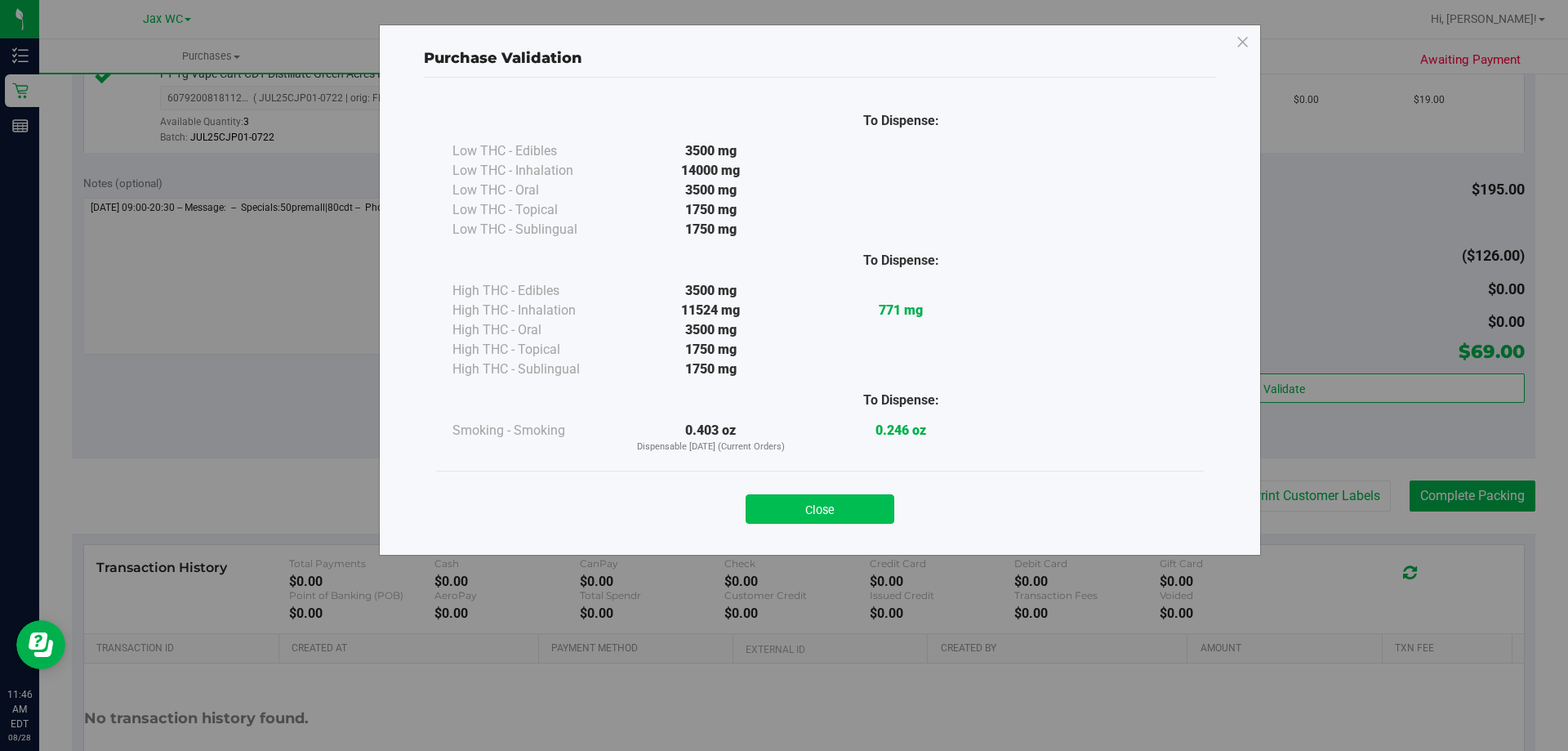
click at [828, 505] on button "Close" at bounding box center [820, 509] width 148 height 29
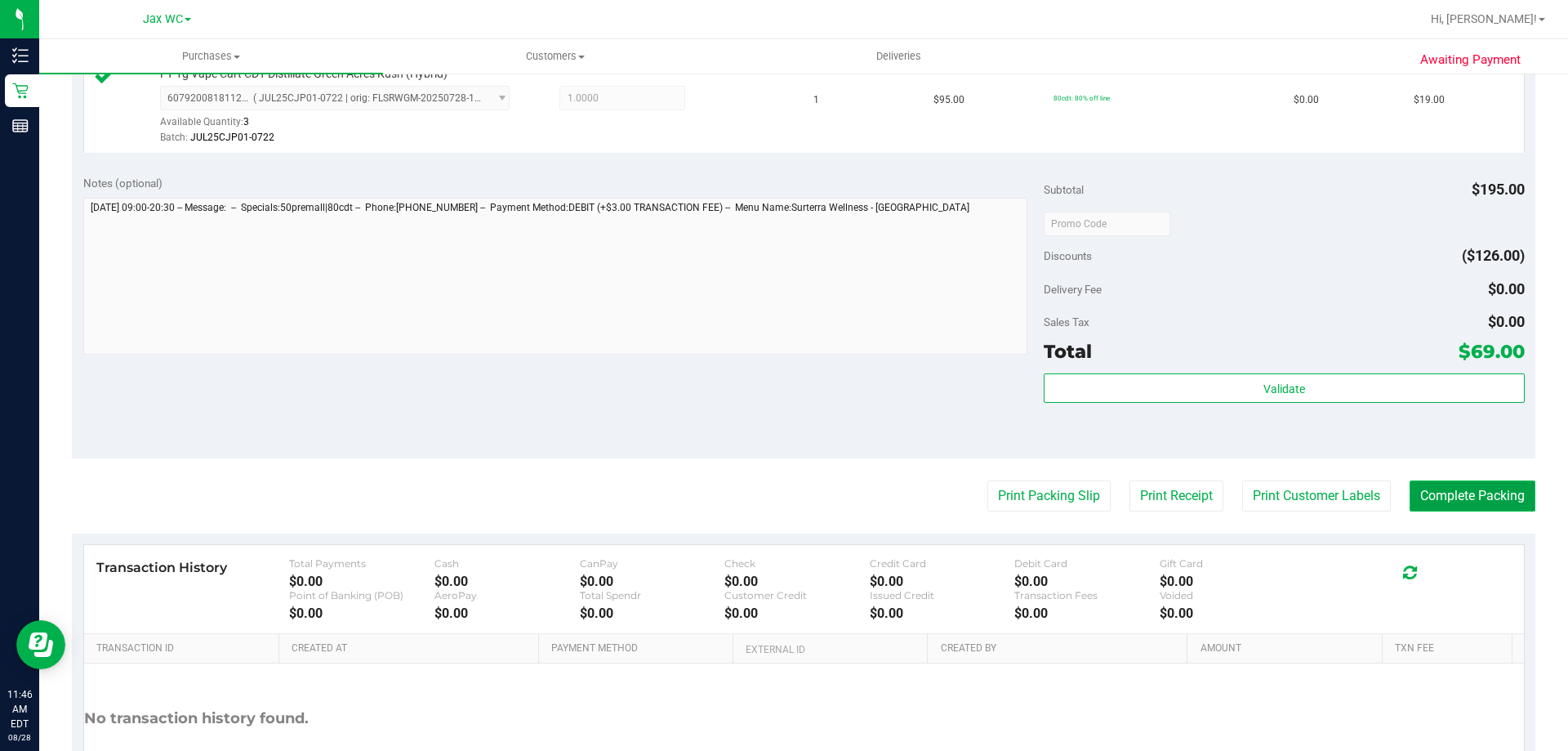
click at [1415, 499] on button "Complete Packing" at bounding box center [1472, 496] width 126 height 31
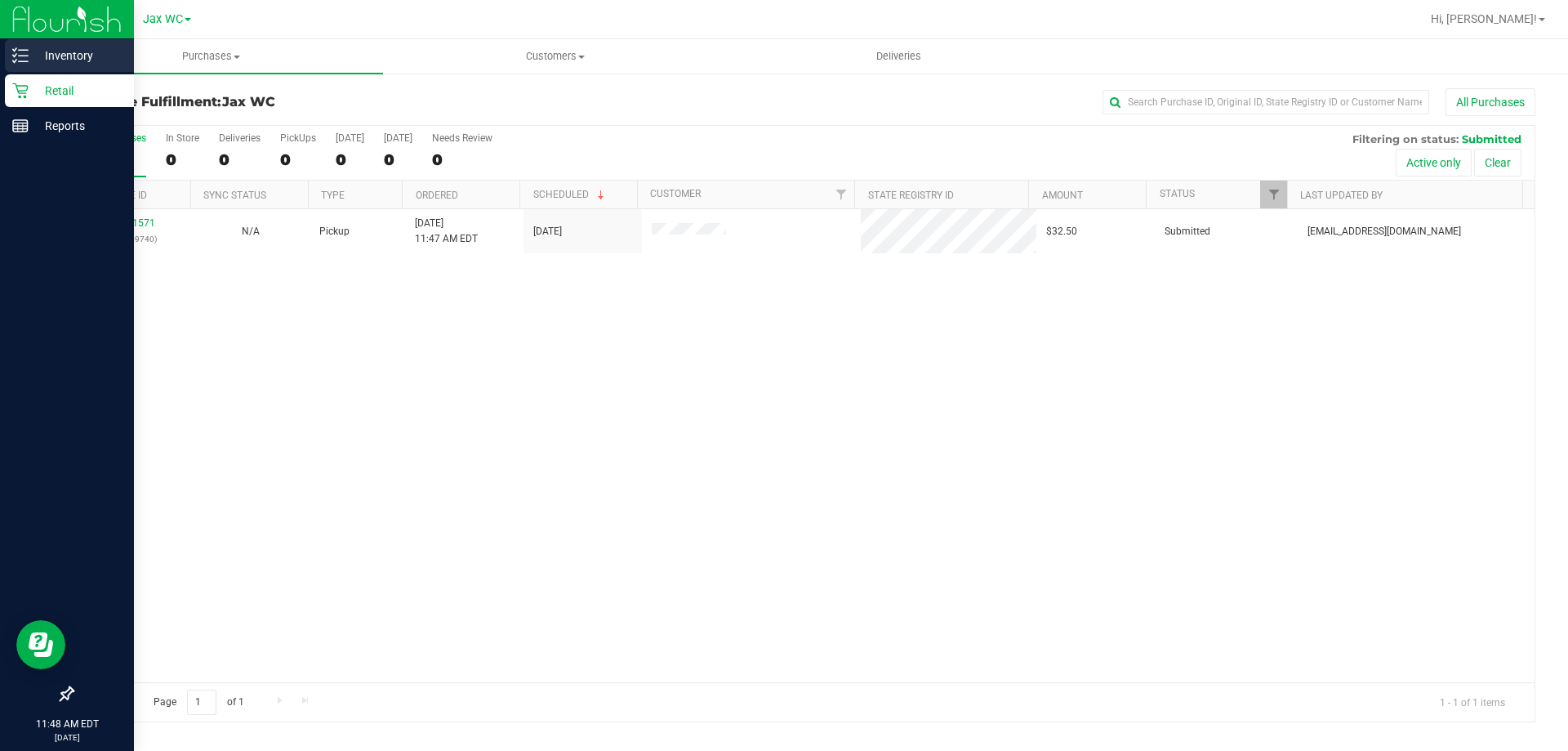
click at [49, 54] on p "Inventory" at bounding box center [78, 55] width 98 height 20
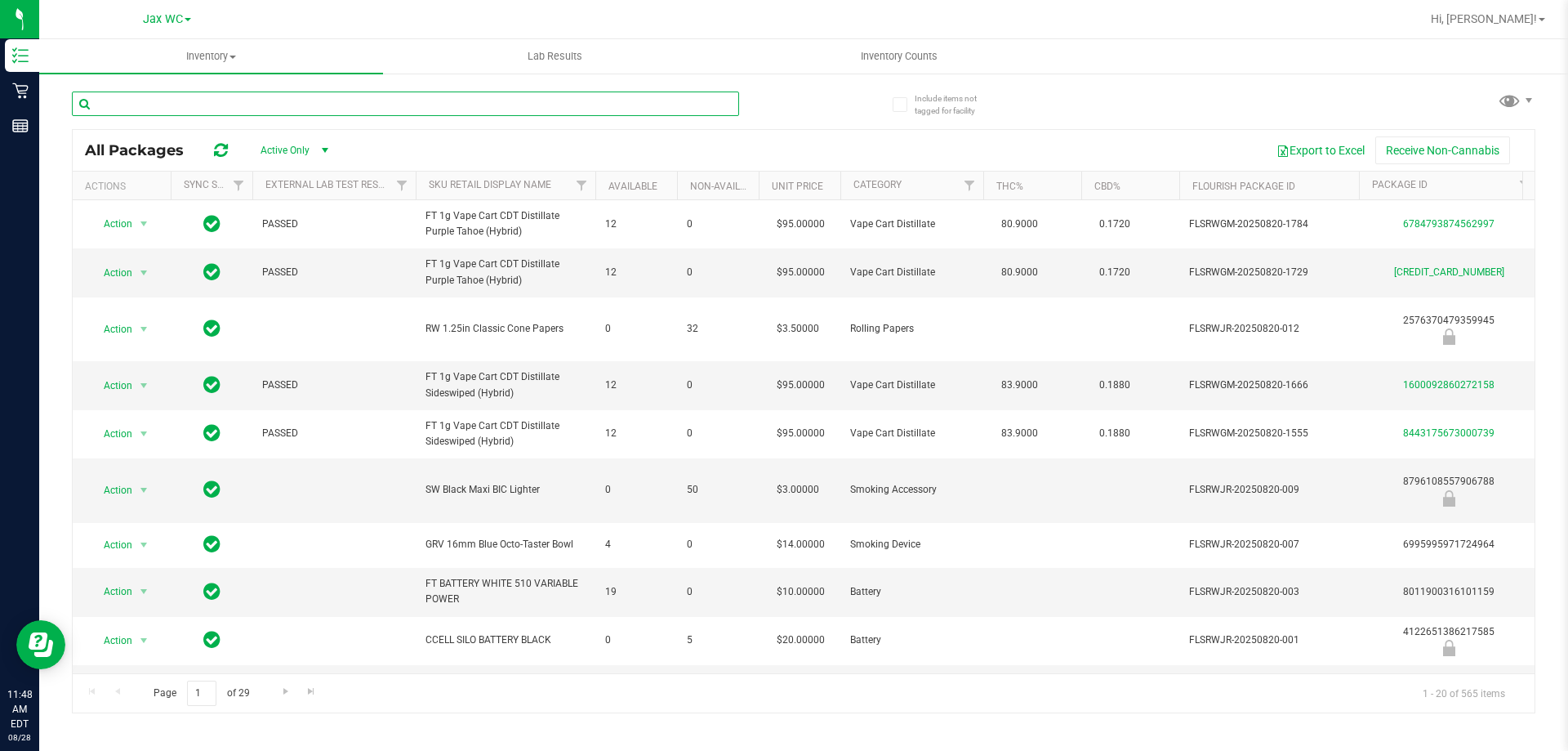
click at [308, 108] on input "text" at bounding box center [405, 103] width 667 height 24
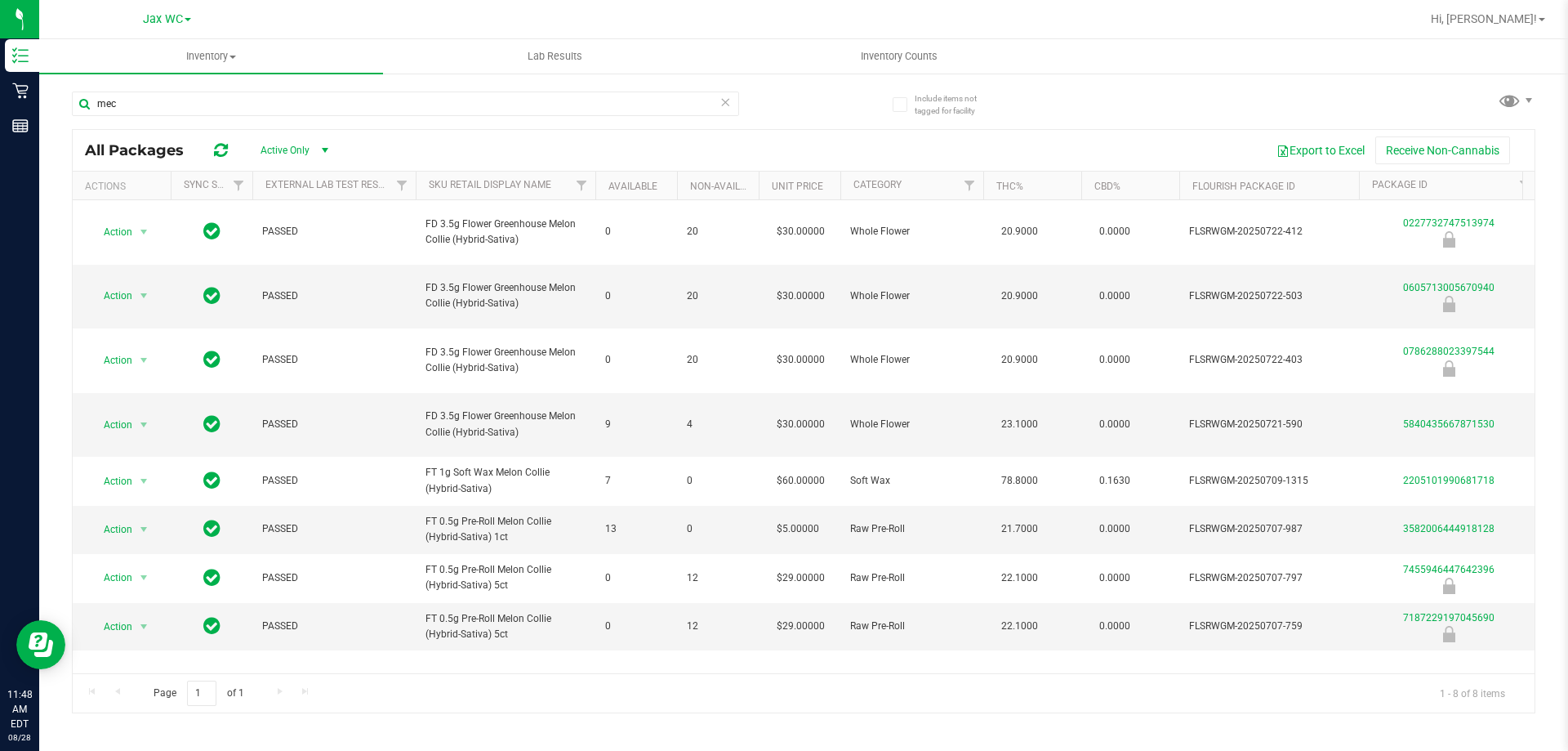
click at [128, 84] on div "mec" at bounding box center [437, 103] width 732 height 53
click at [136, 110] on input "mec" at bounding box center [405, 103] width 667 height 24
click at [134, 104] on input "mec" at bounding box center [405, 103] width 667 height 24
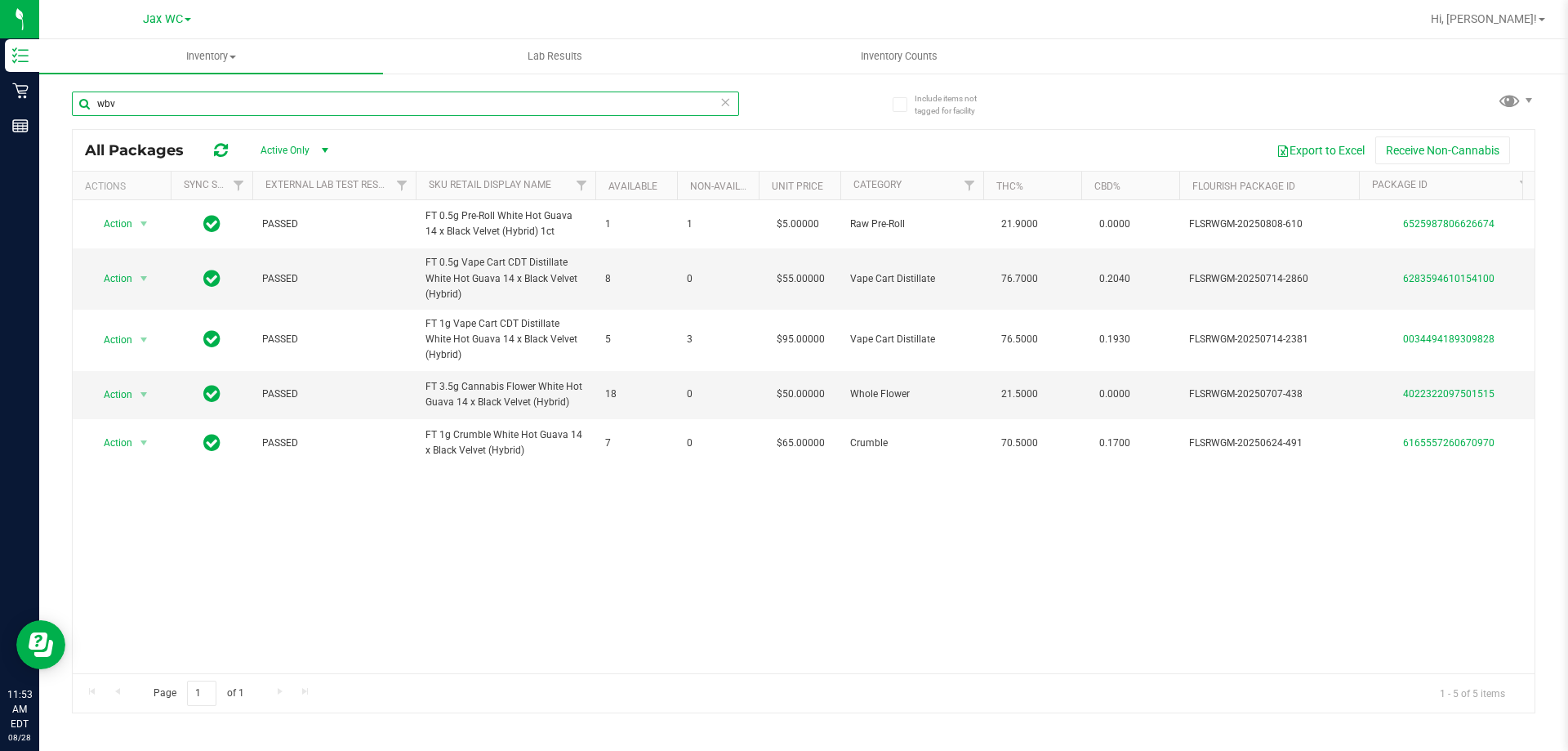
click at [273, 106] on input "wbv" at bounding box center [405, 103] width 667 height 24
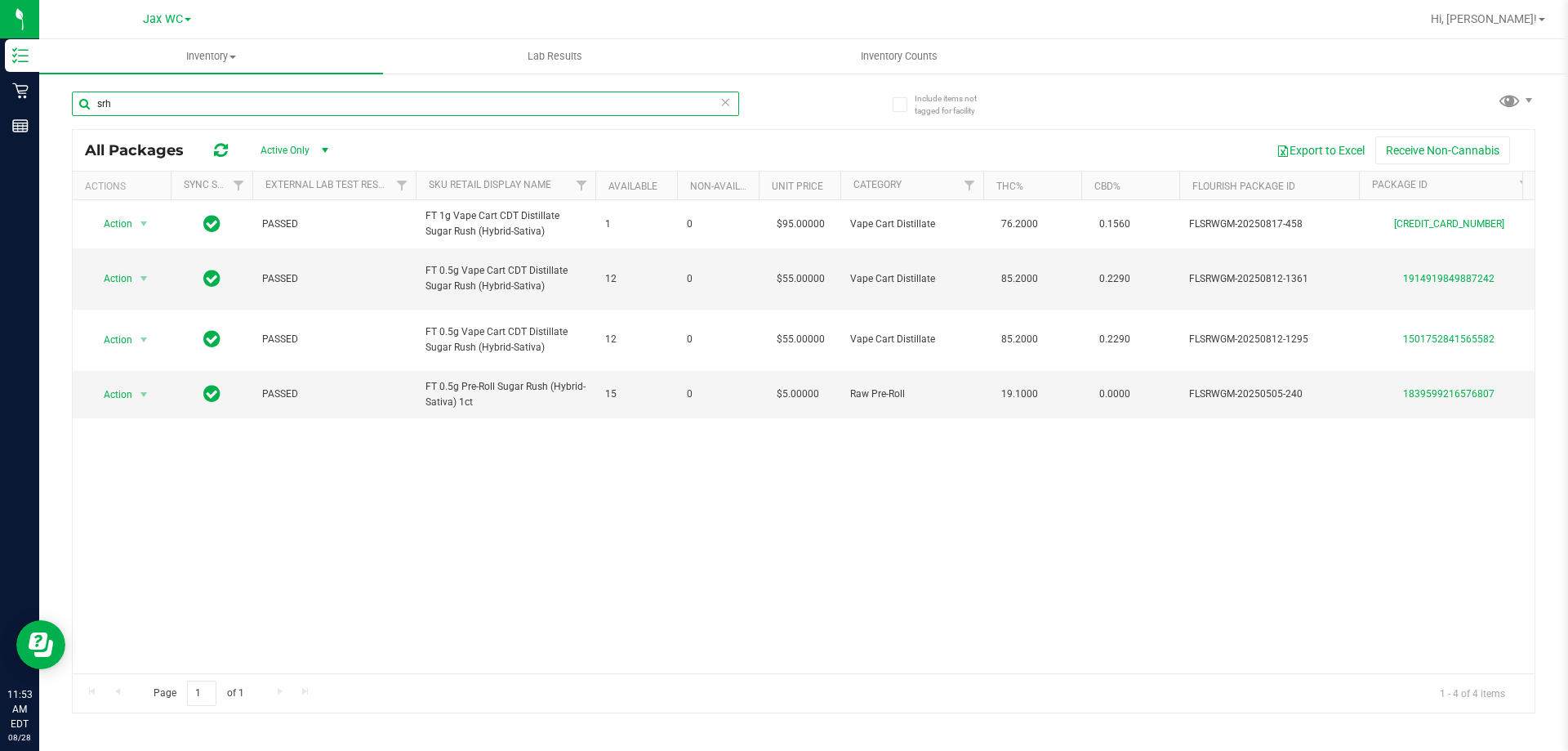
type input "srh"
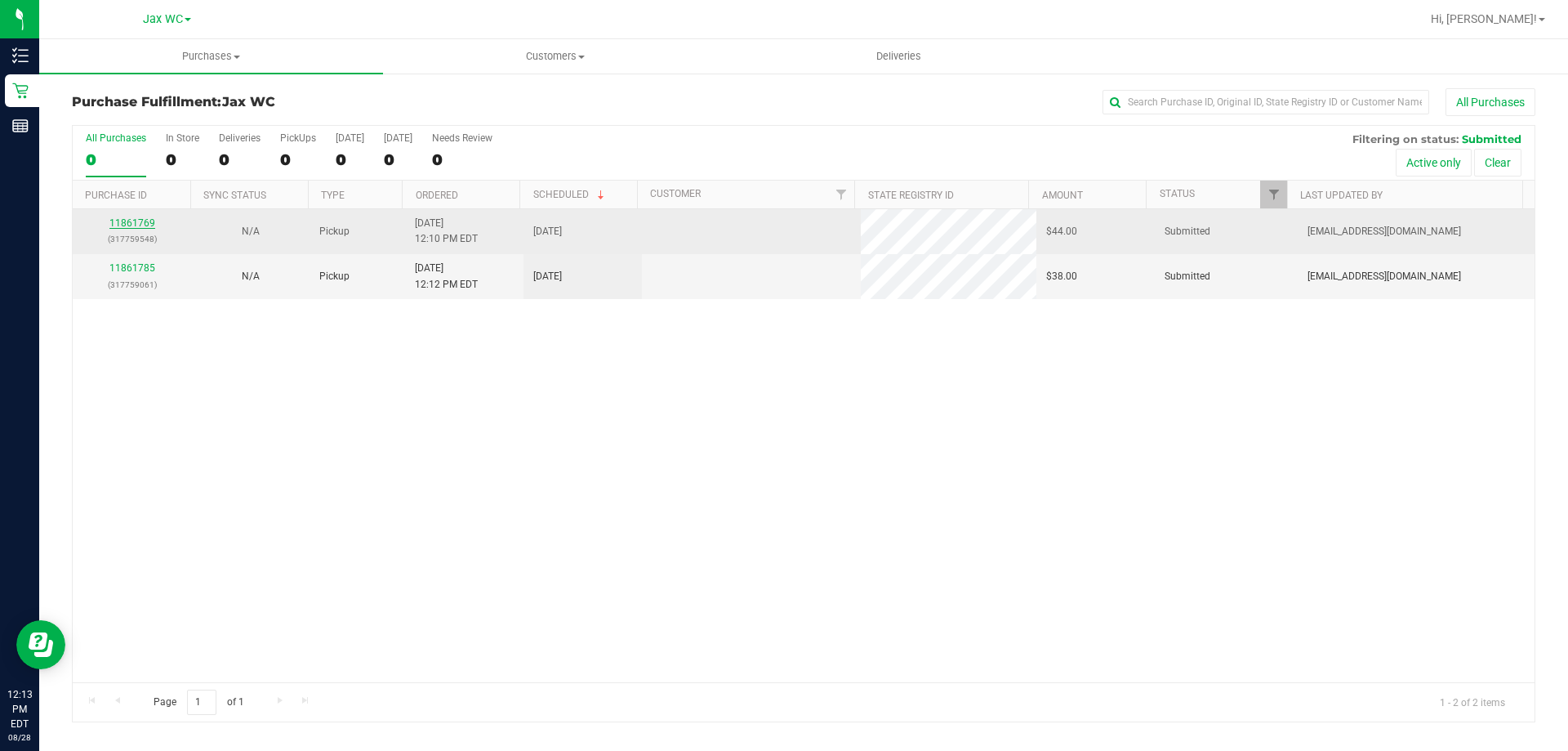
click at [127, 222] on link "11861769" at bounding box center [132, 222] width 46 height 11
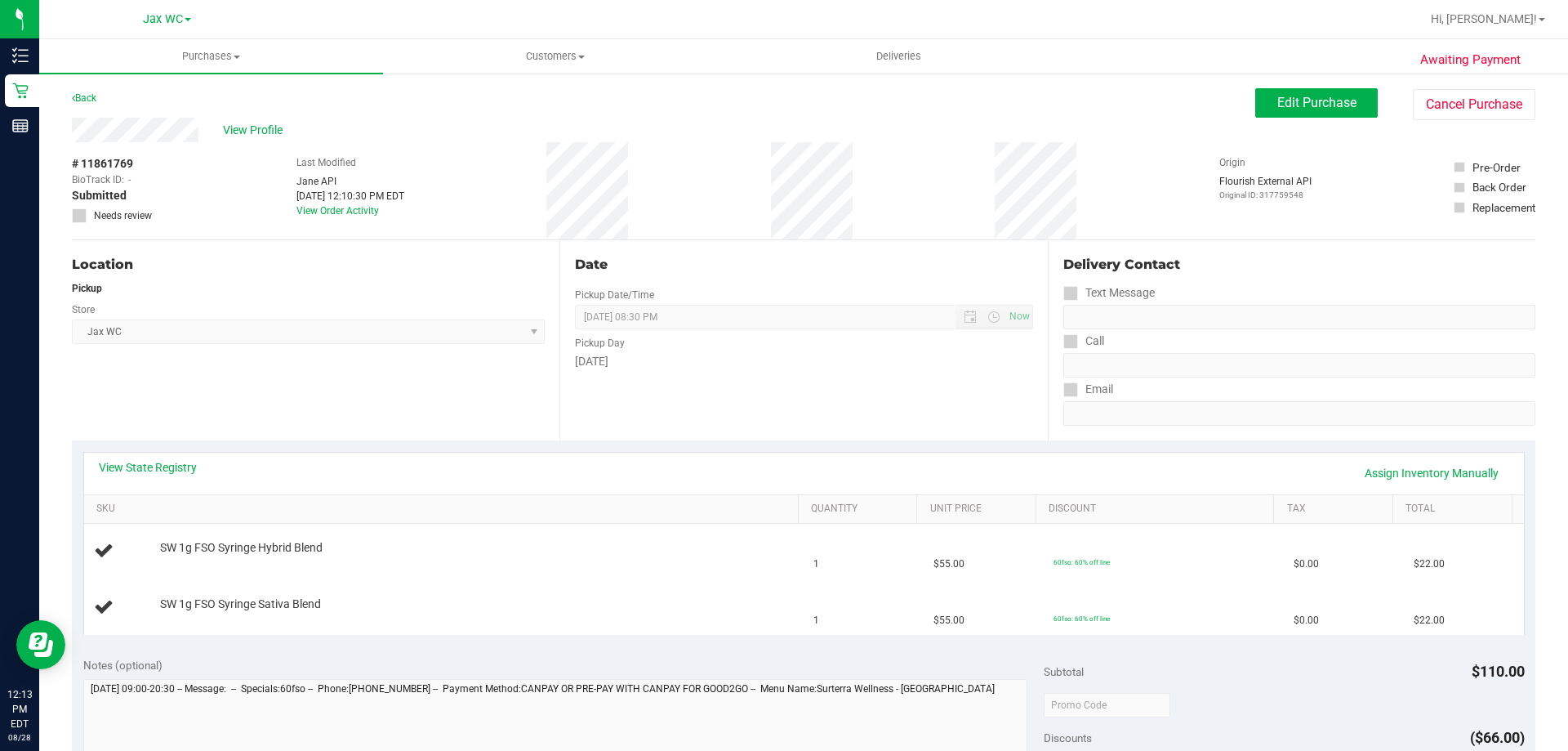
click at [202, 458] on div "View State Registry Assign Inventory Manually" at bounding box center [804, 473] width 1440 height 41
click at [185, 466] on link "View State Registry" at bounding box center [148, 466] width 98 height 16
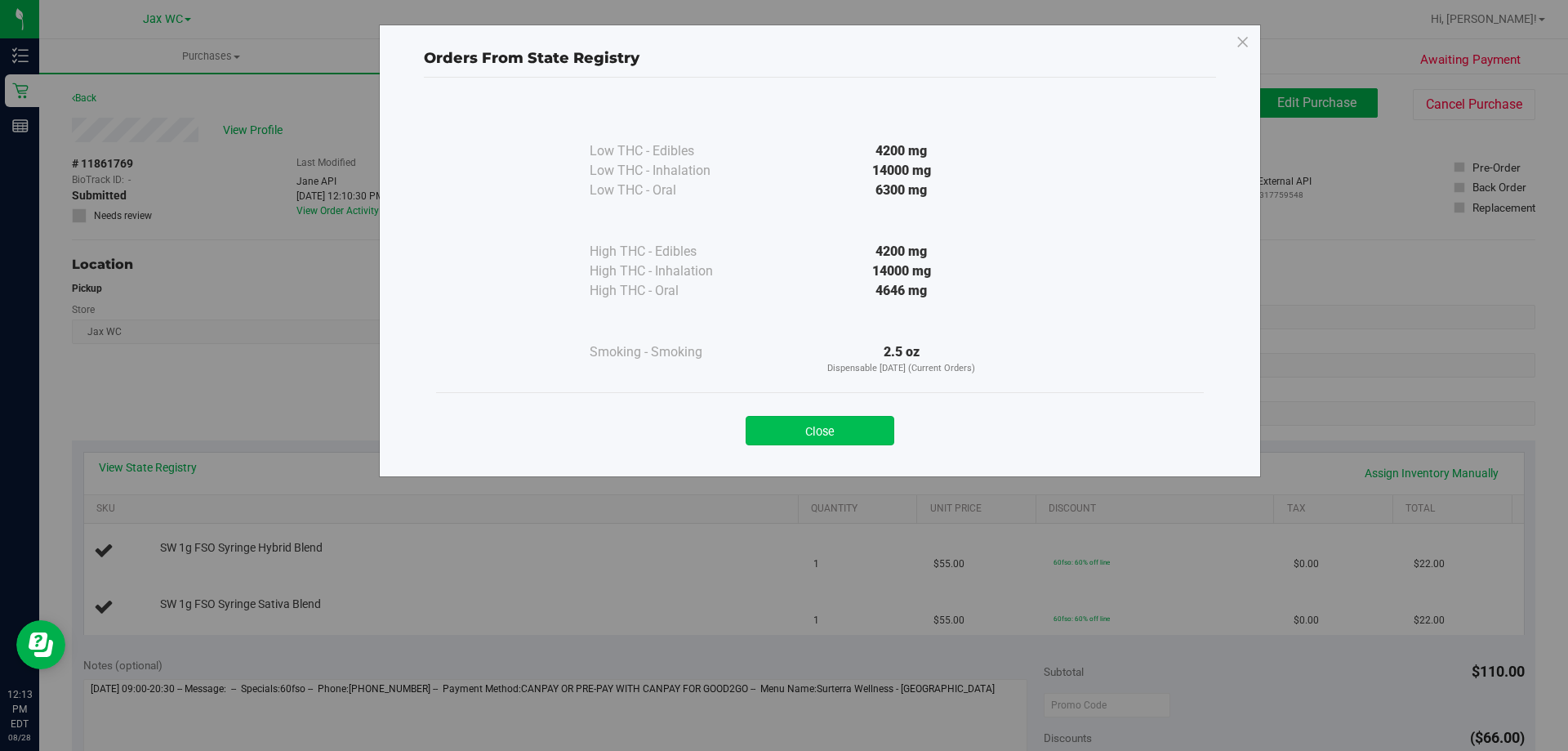
click at [815, 441] on button "Close" at bounding box center [820, 430] width 148 height 29
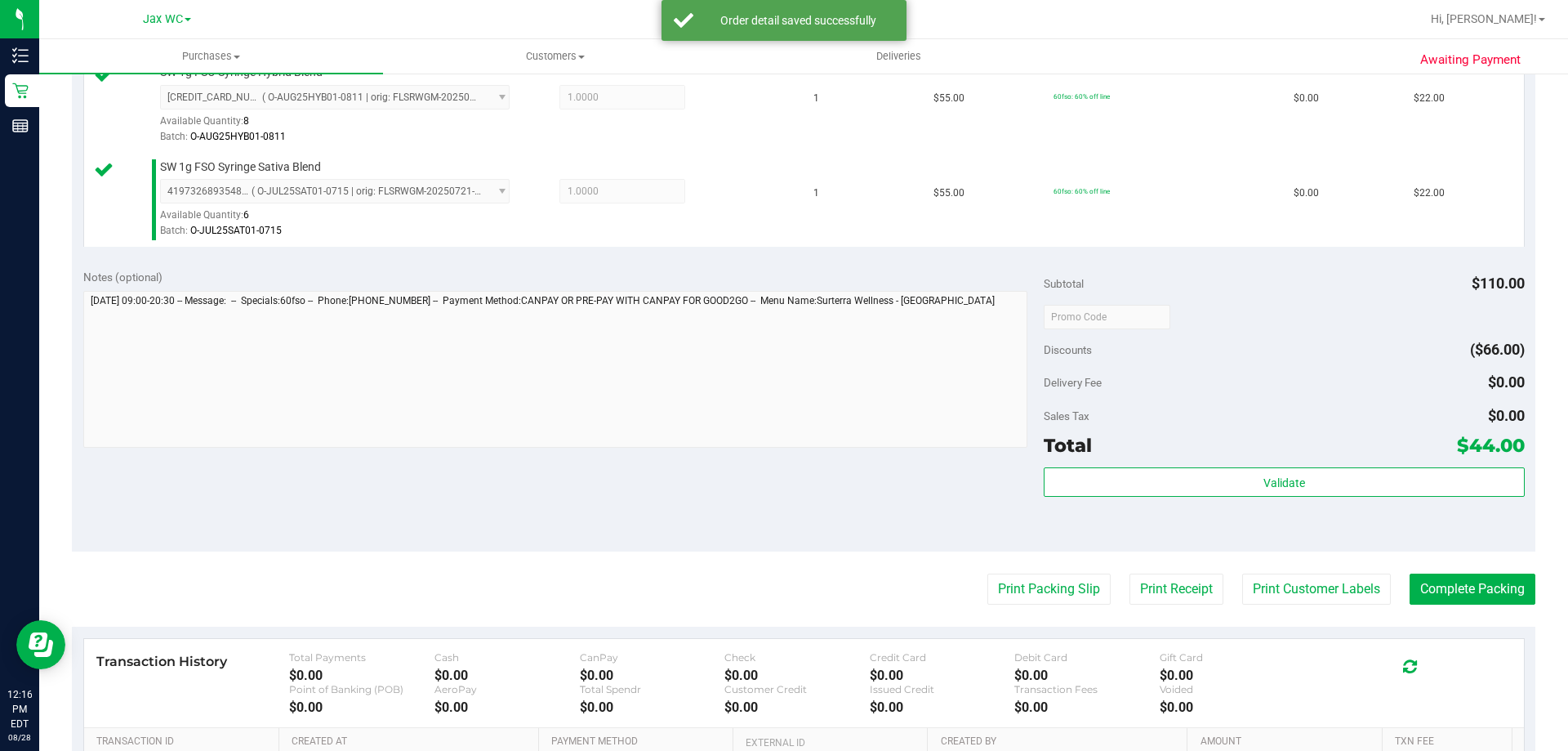
scroll to position [679, 0]
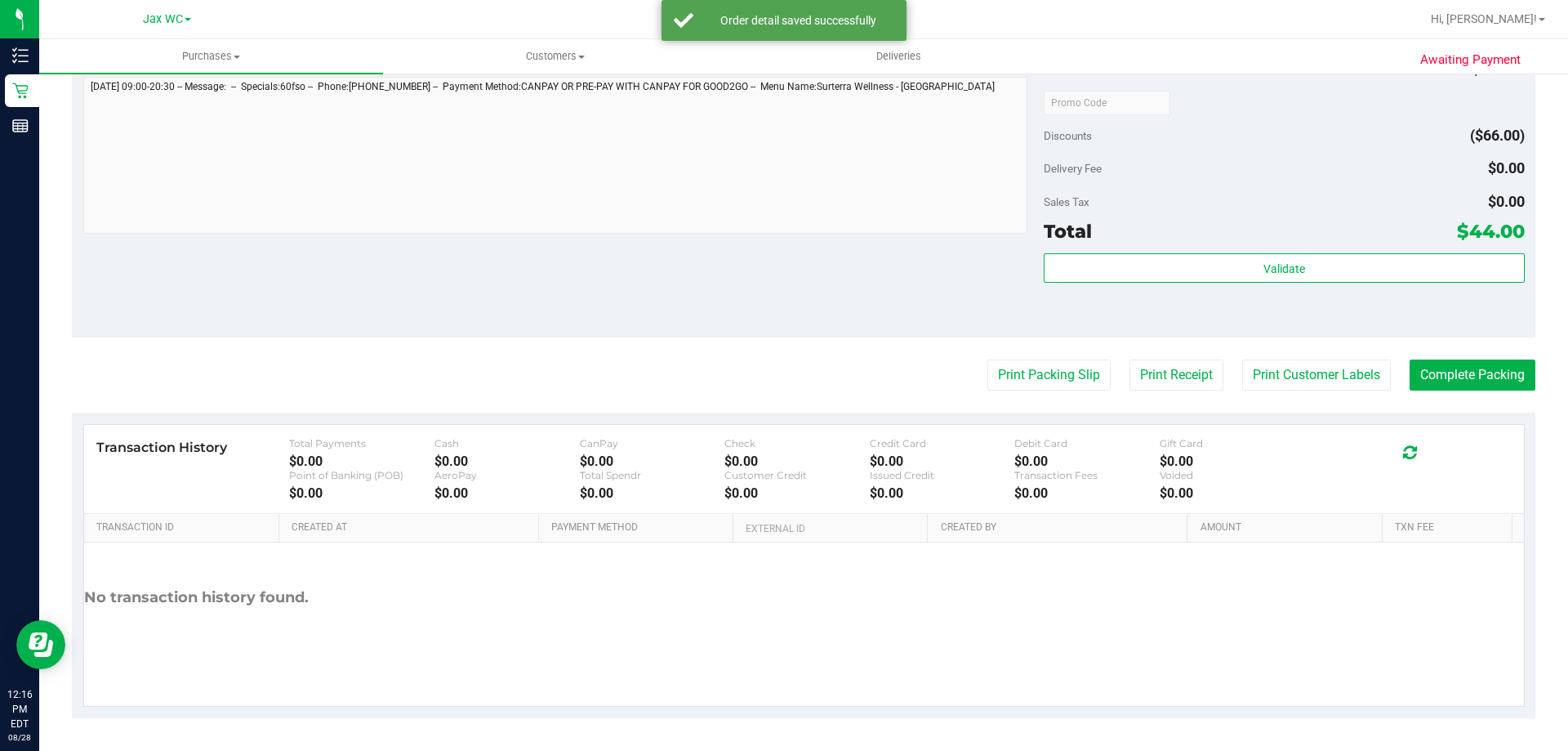
click at [1279, 247] on div "Subtotal $110.00 Discounts ($66.00) Delivery Fee $0.00 Sales Tax $0.00 Total $4…" at bounding box center [1284, 190] width 480 height 272
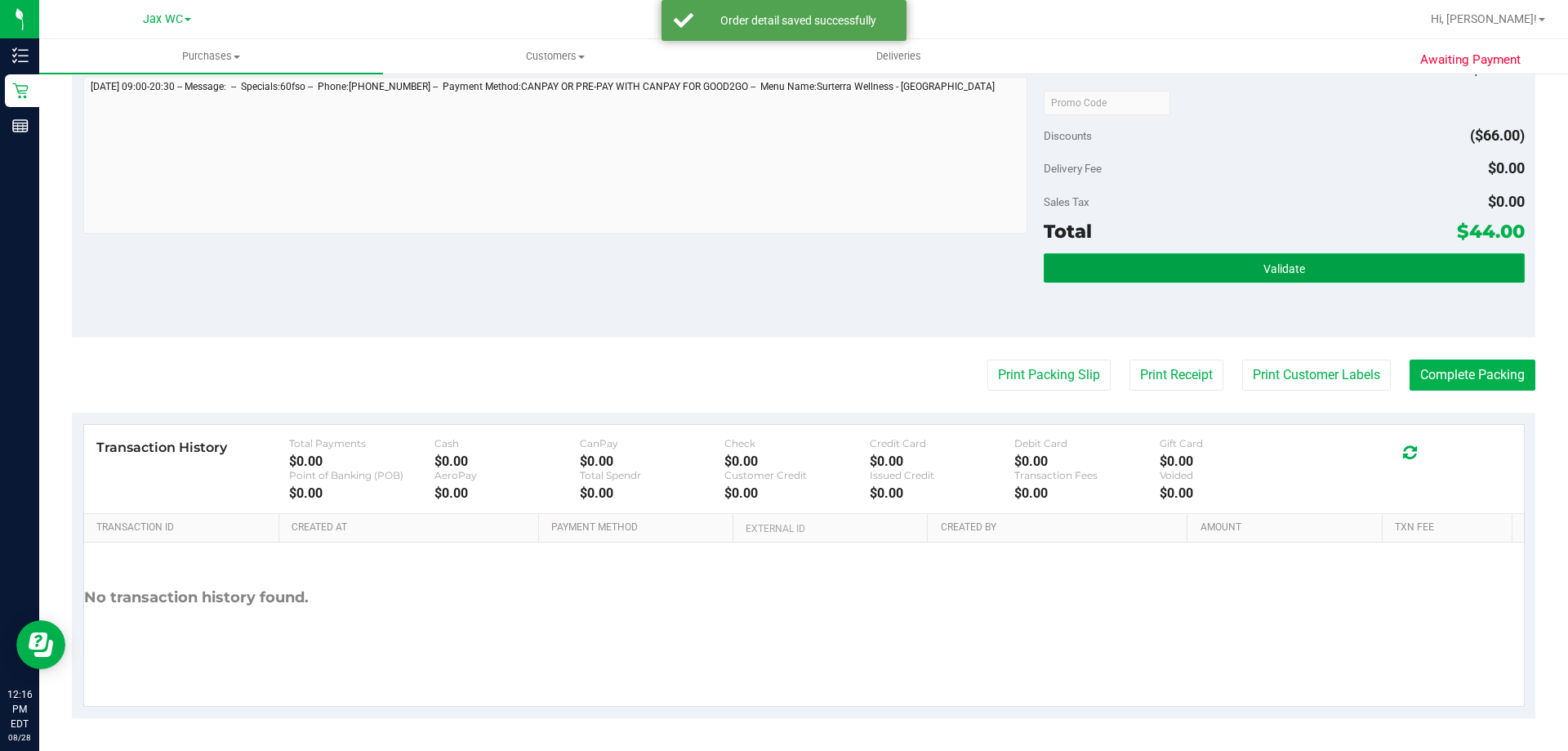
click at [1283, 264] on span "Validate" at bounding box center [1284, 268] width 41 height 13
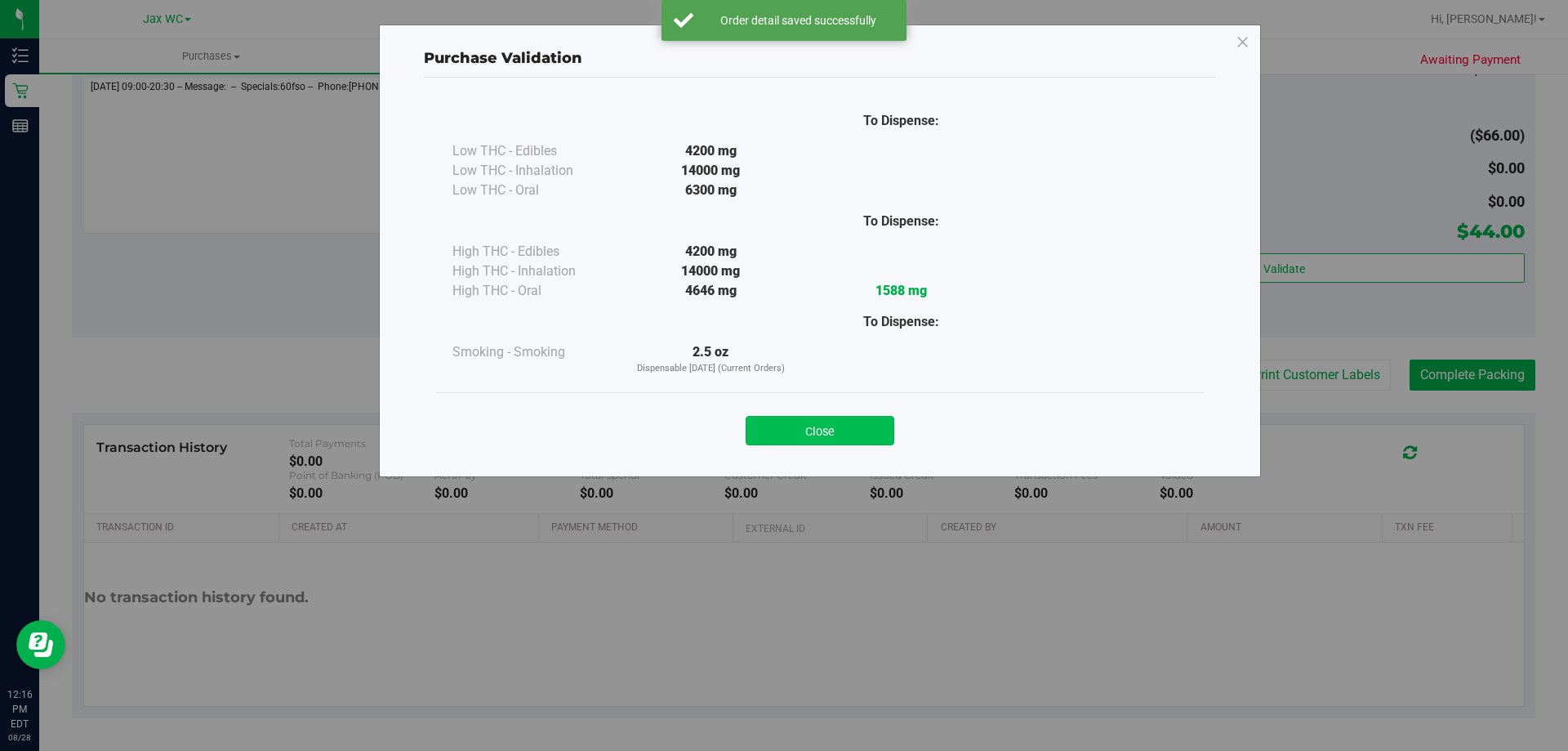
click at [784, 430] on button "Close" at bounding box center [820, 430] width 148 height 29
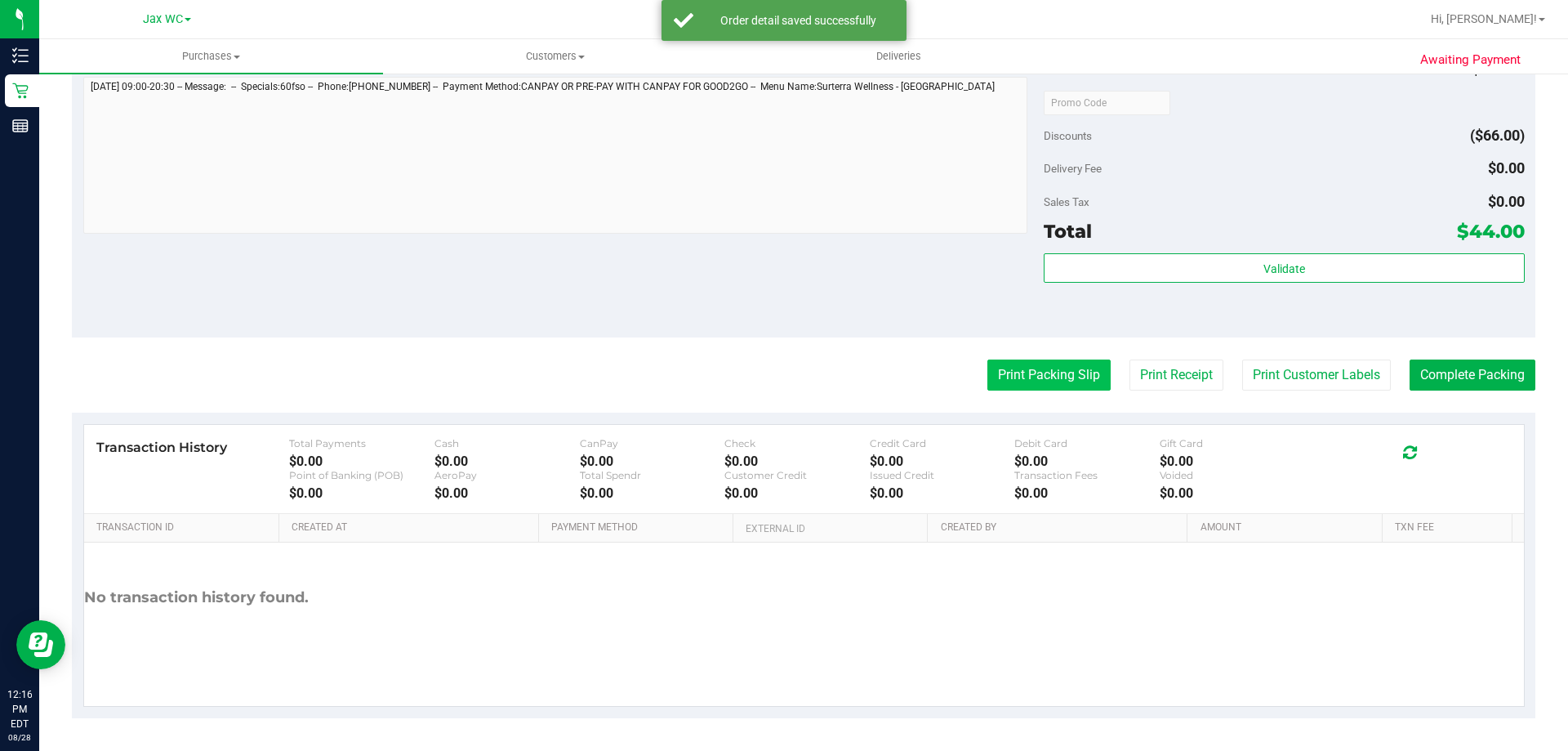
click at [1062, 379] on button "Print Packing Slip" at bounding box center [1048, 375] width 123 height 31
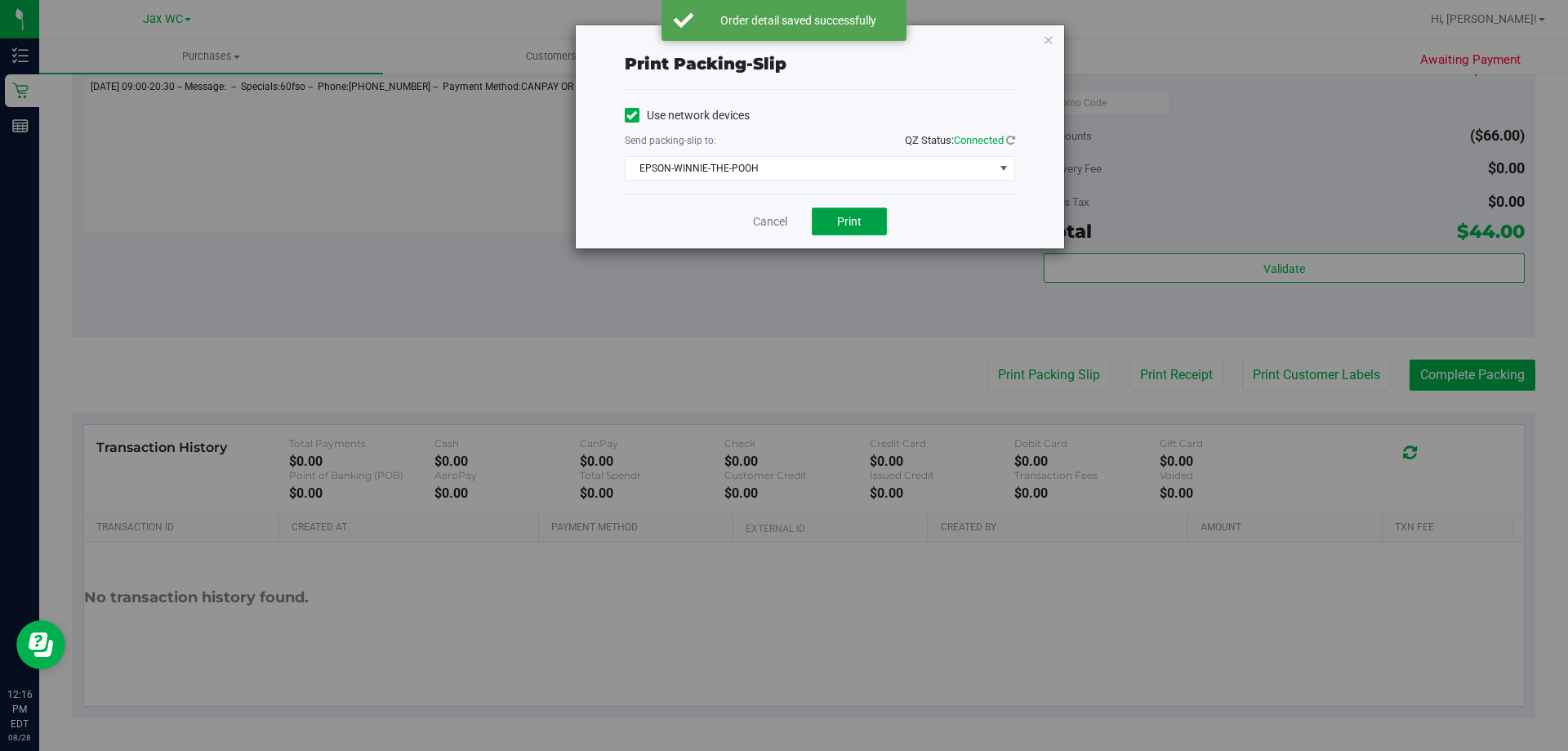
click at [838, 219] on span "Print" at bounding box center [849, 221] width 24 height 13
click at [1046, 37] on icon "button" at bounding box center [1048, 39] width 11 height 20
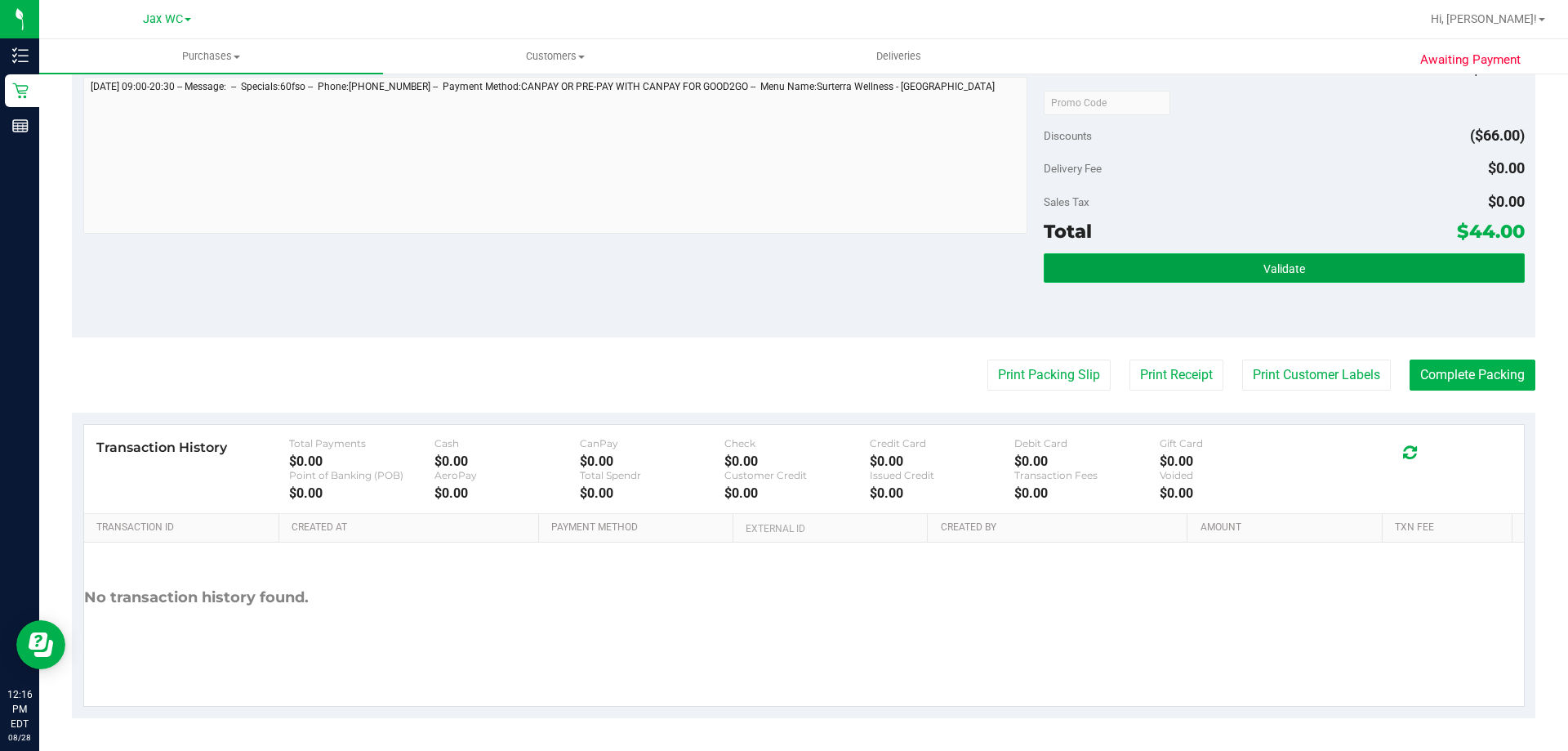
click at [1377, 277] on button "Validate" at bounding box center [1284, 268] width 480 height 29
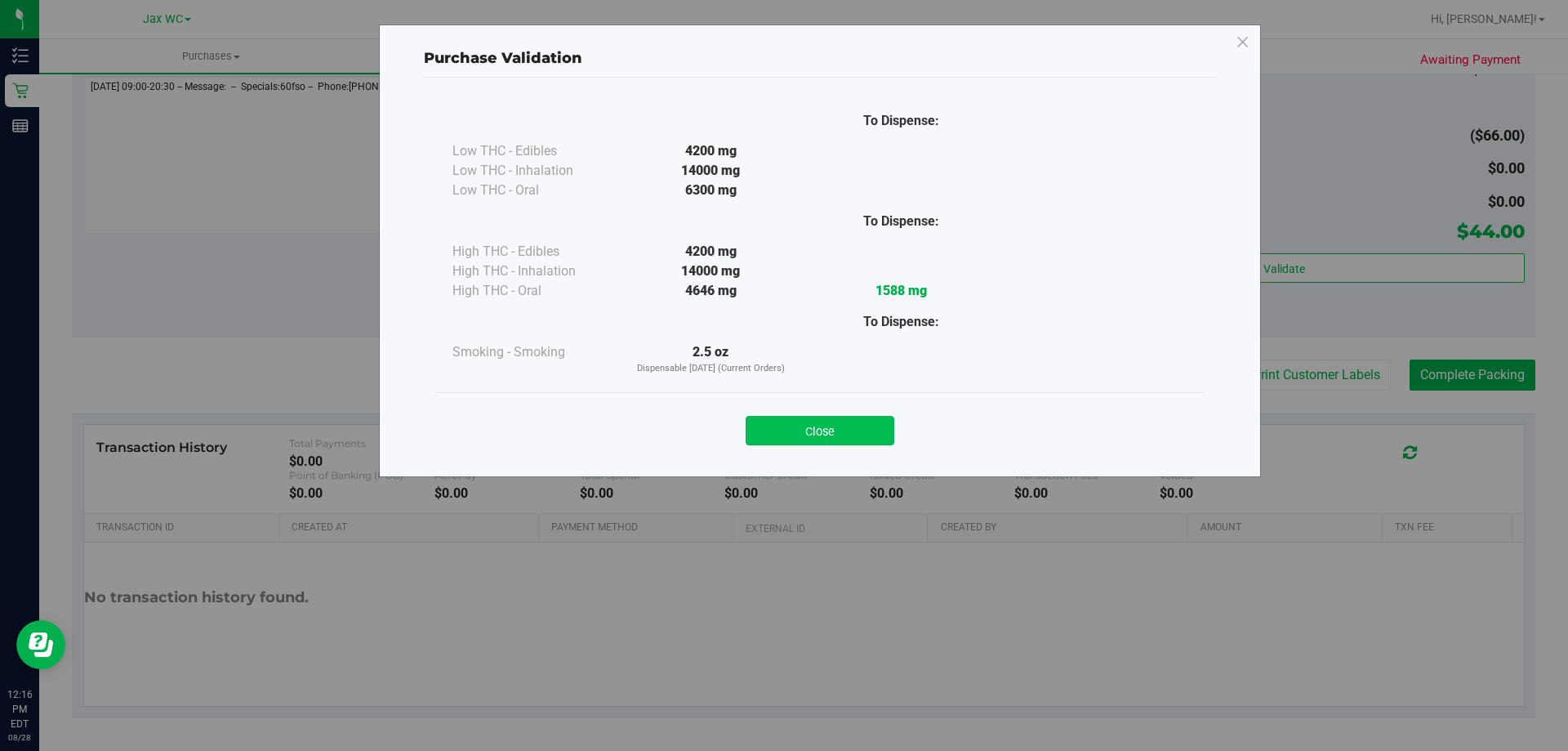
click at [798, 425] on button "Close" at bounding box center [820, 430] width 148 height 29
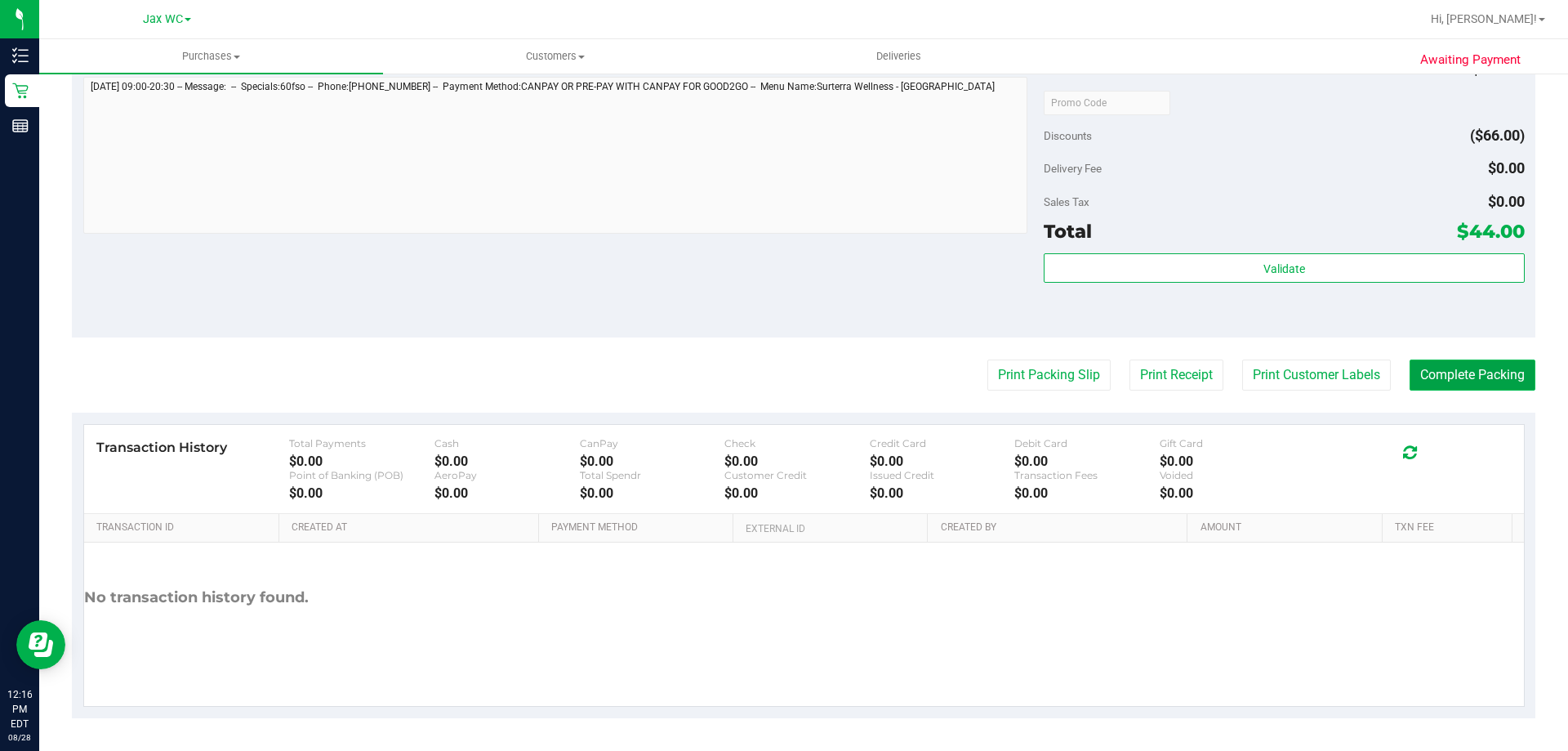
click at [1519, 371] on button "Complete Packing" at bounding box center [1472, 375] width 126 height 31
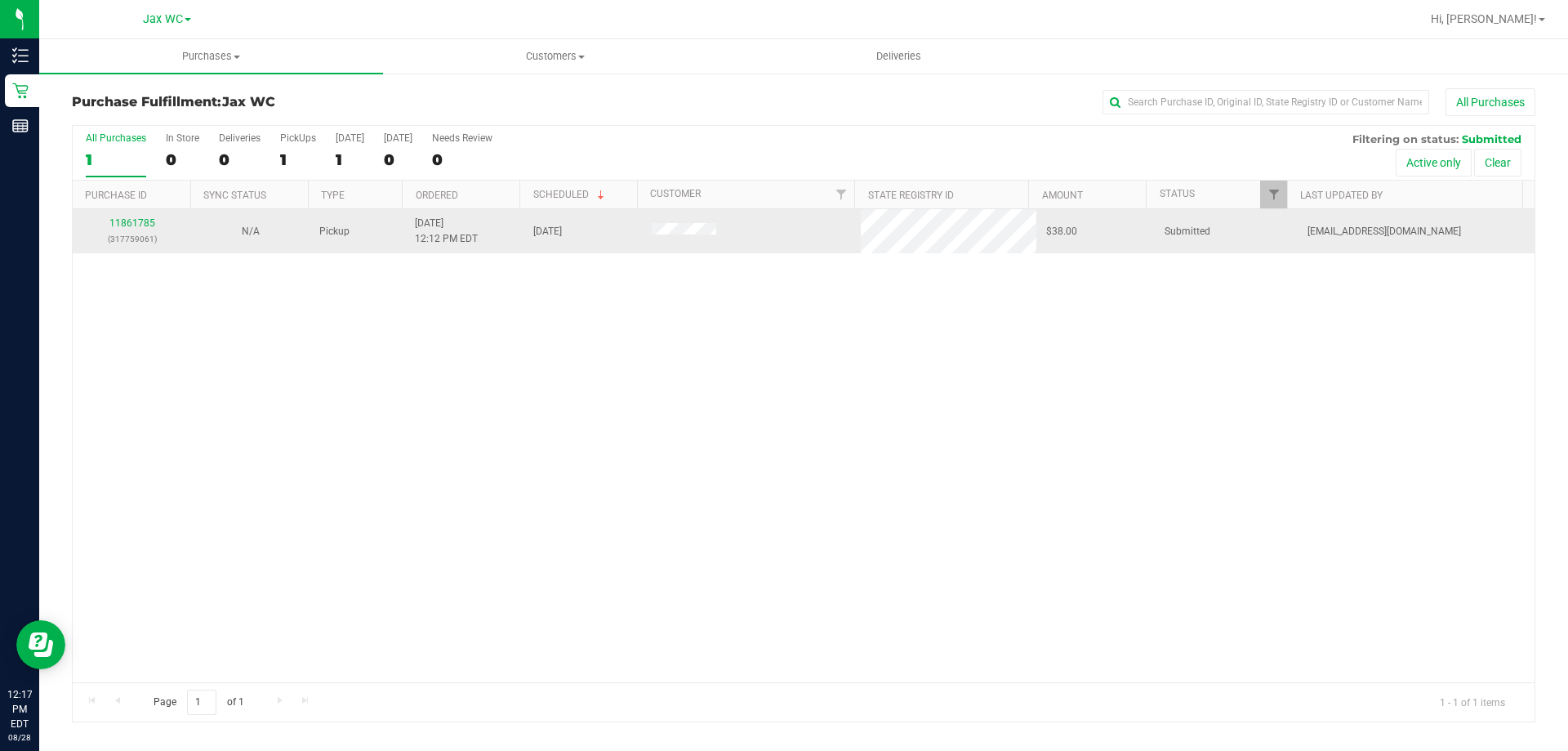
click at [97, 228] on div "11861785 (317759061)" at bounding box center [132, 231] width 99 height 31
click at [142, 222] on link "11861785" at bounding box center [132, 222] width 46 height 11
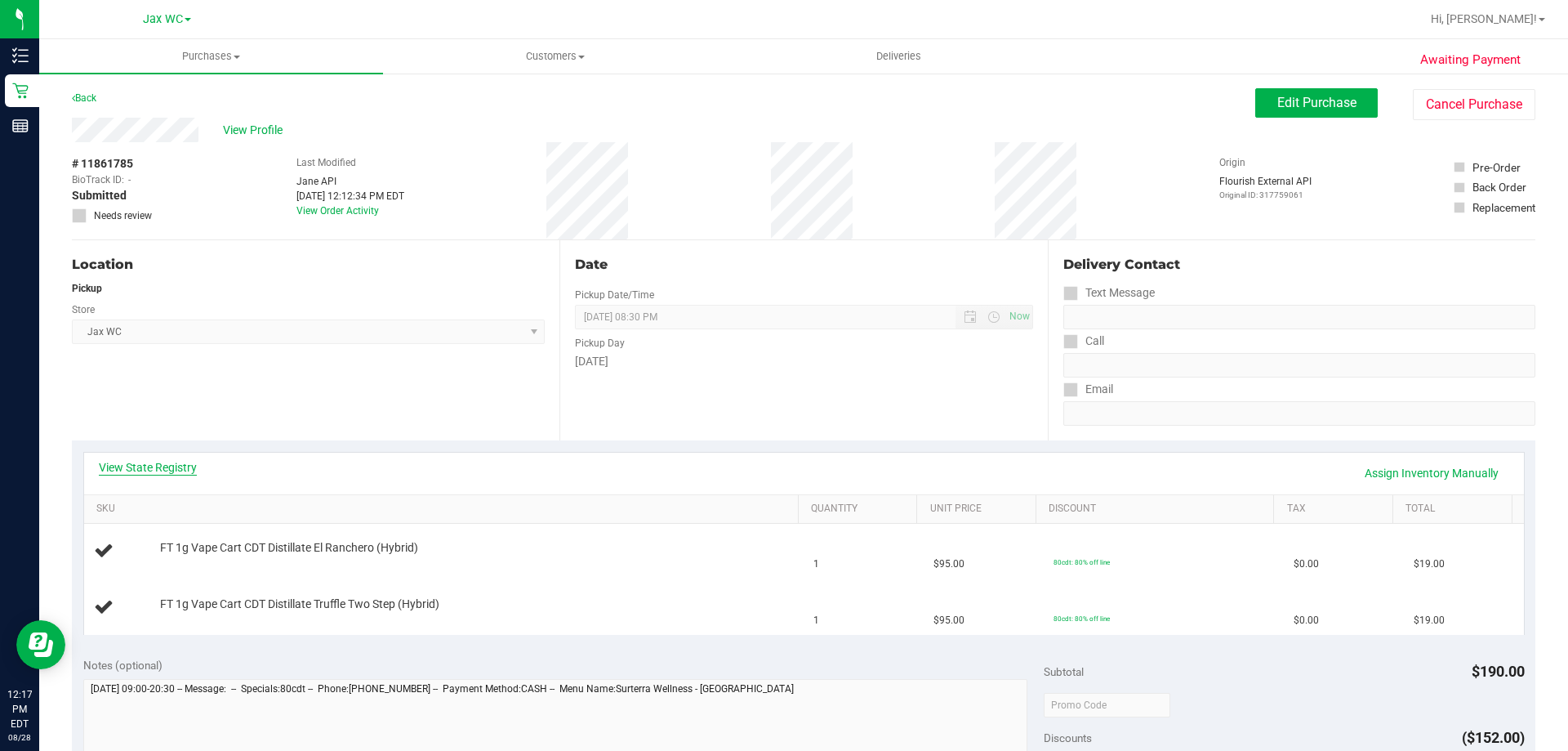
click at [127, 473] on link "View State Registry" at bounding box center [148, 466] width 98 height 16
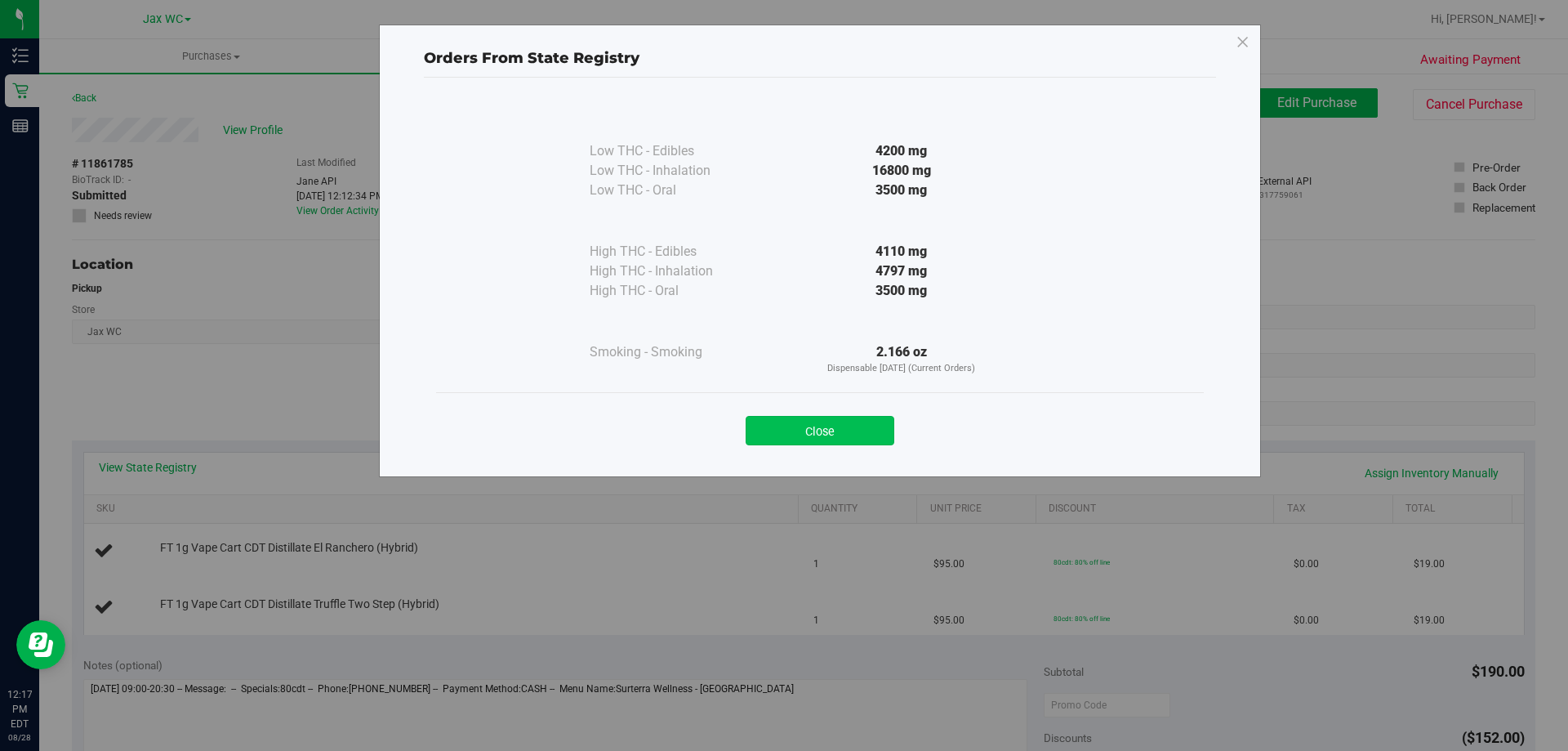
click at [884, 429] on button "Close" at bounding box center [820, 430] width 148 height 29
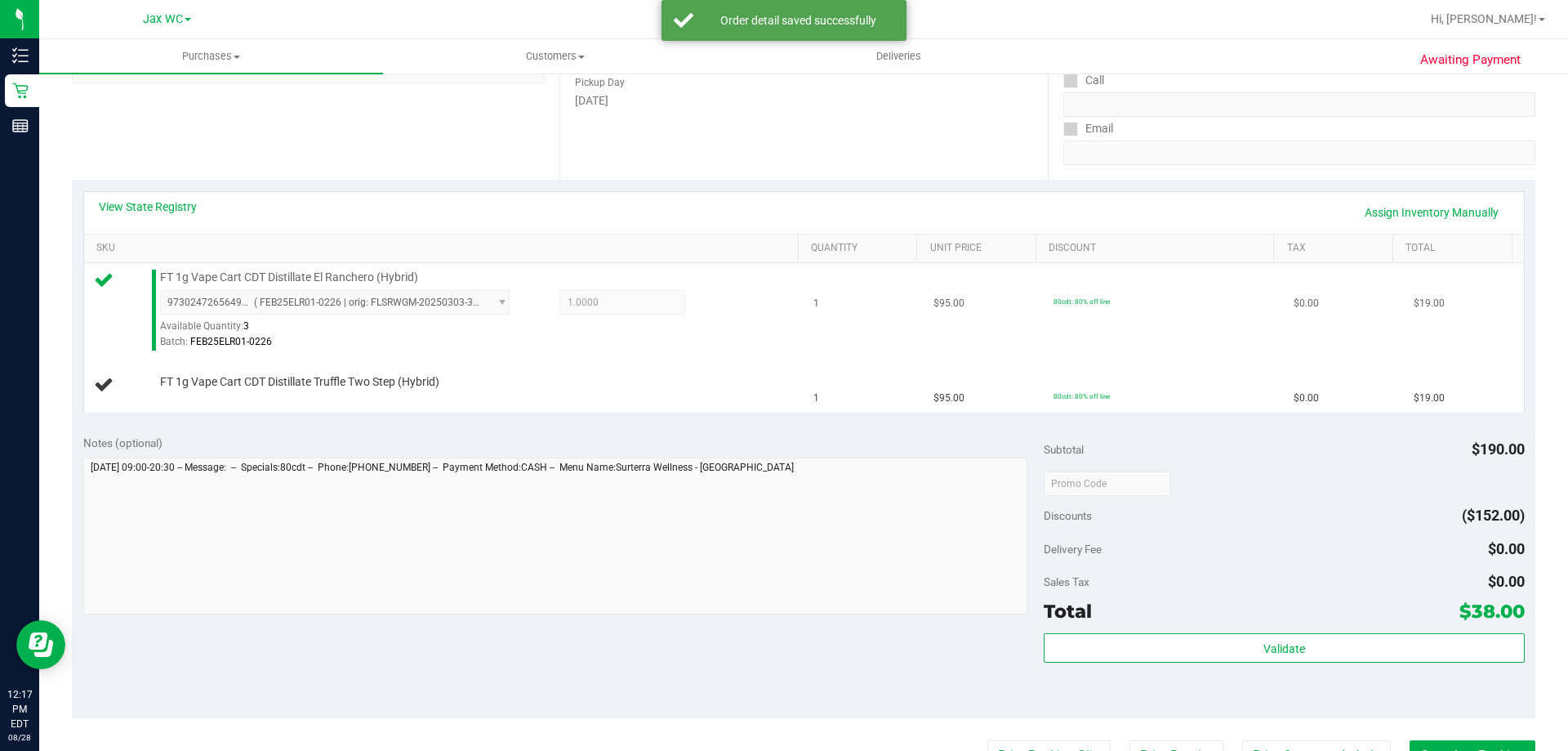
scroll to position [327, 0]
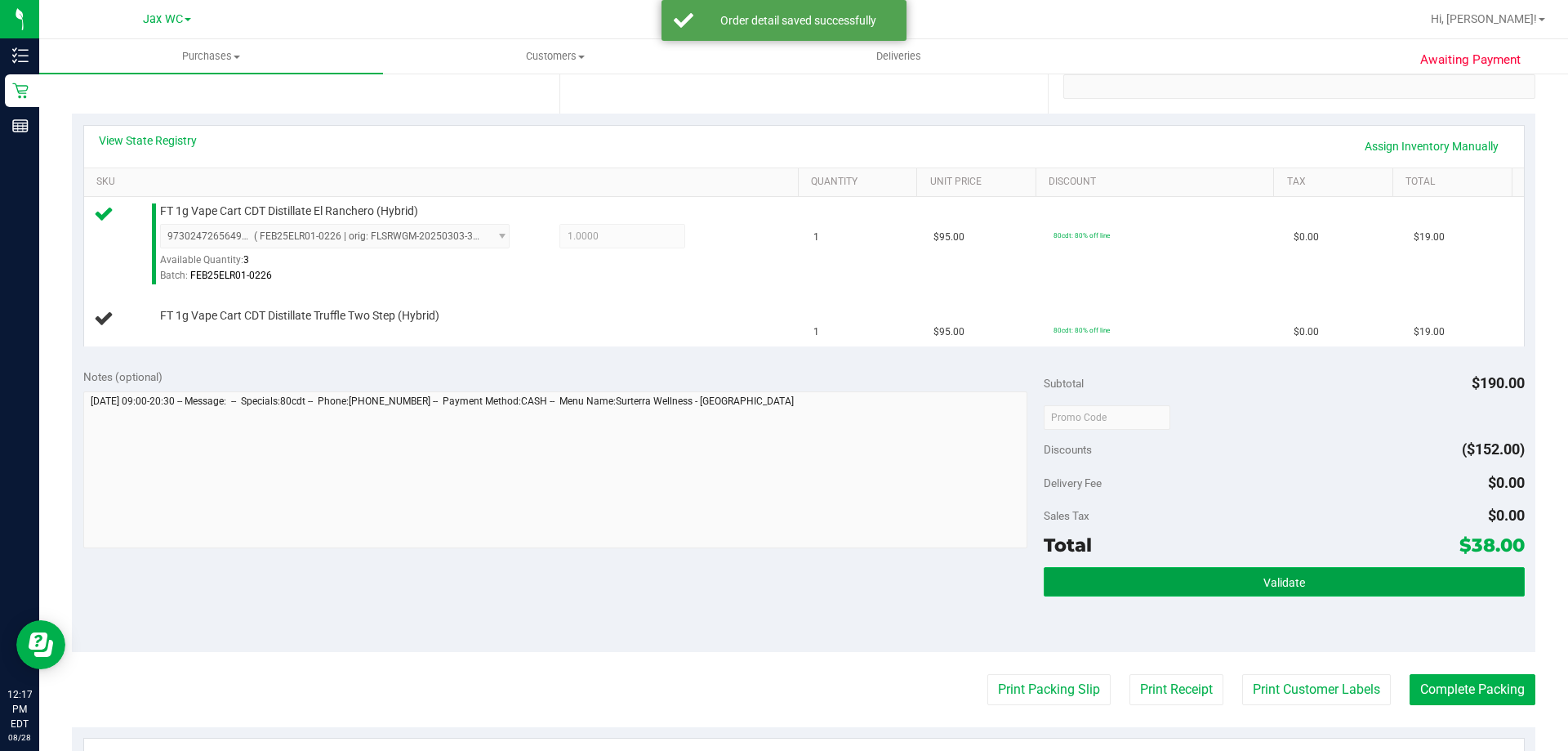
click at [1225, 596] on button "Validate" at bounding box center [1284, 581] width 480 height 29
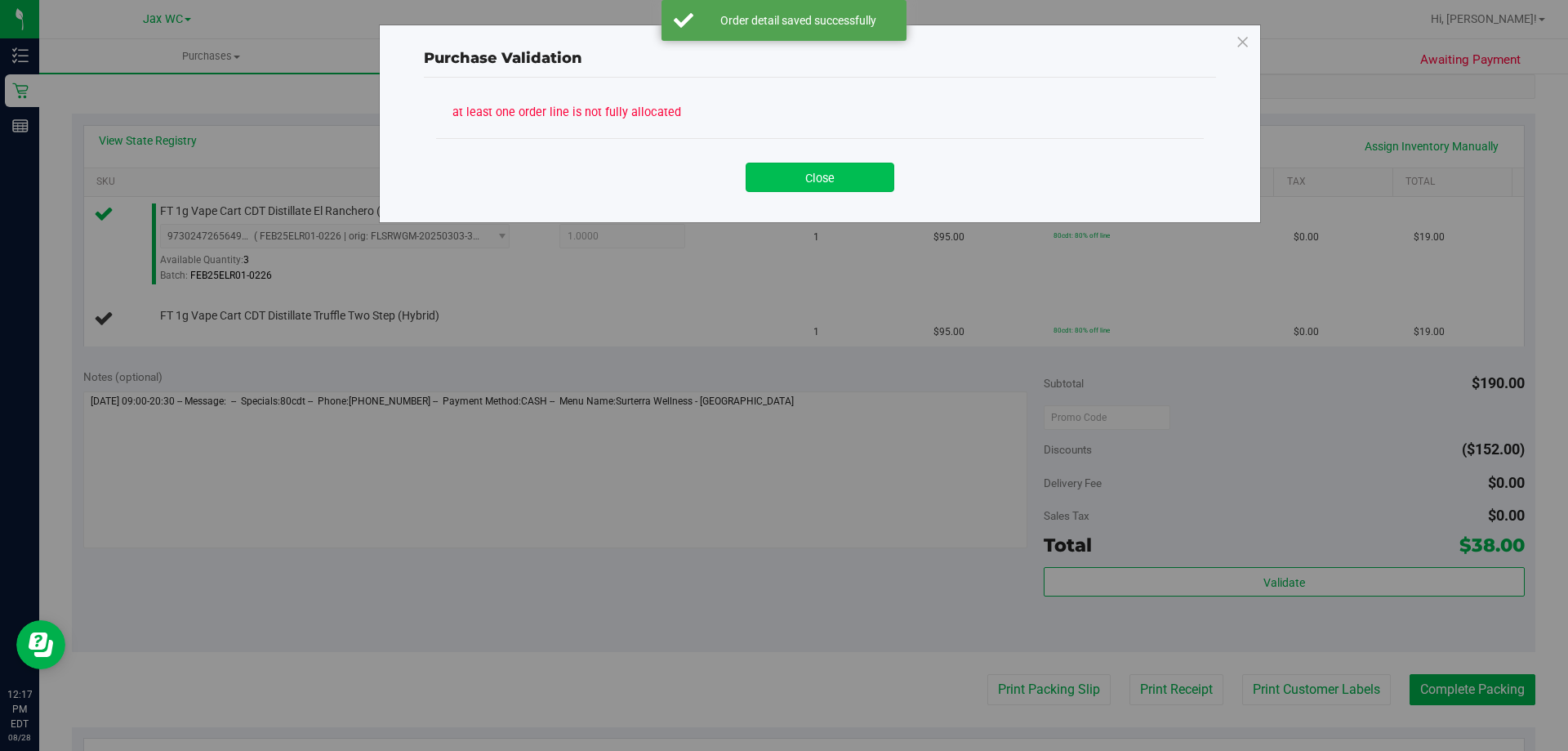
click at [781, 186] on button "Close" at bounding box center [820, 178] width 148 height 29
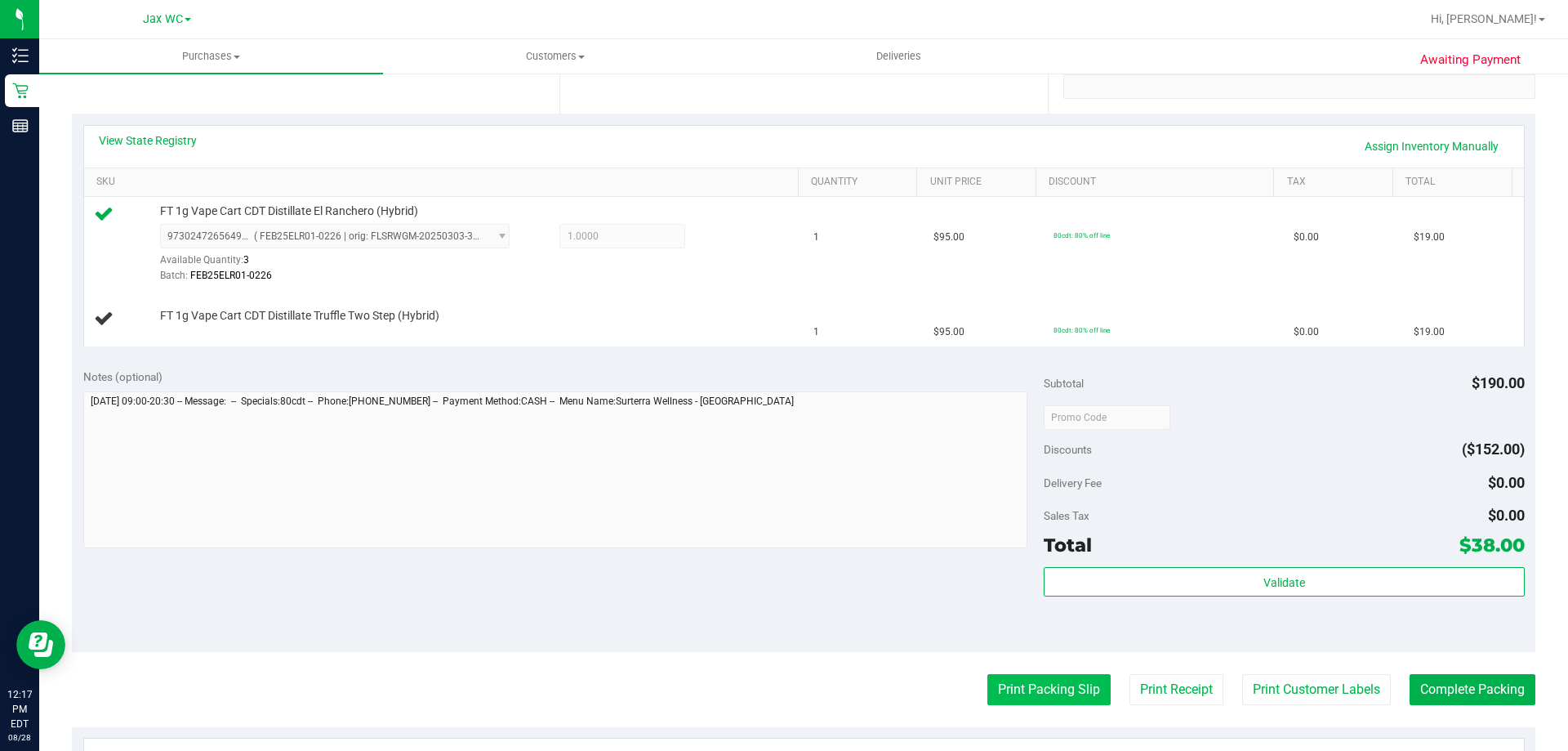
click at [989, 679] on button "Print Packing Slip" at bounding box center [1048, 690] width 123 height 31
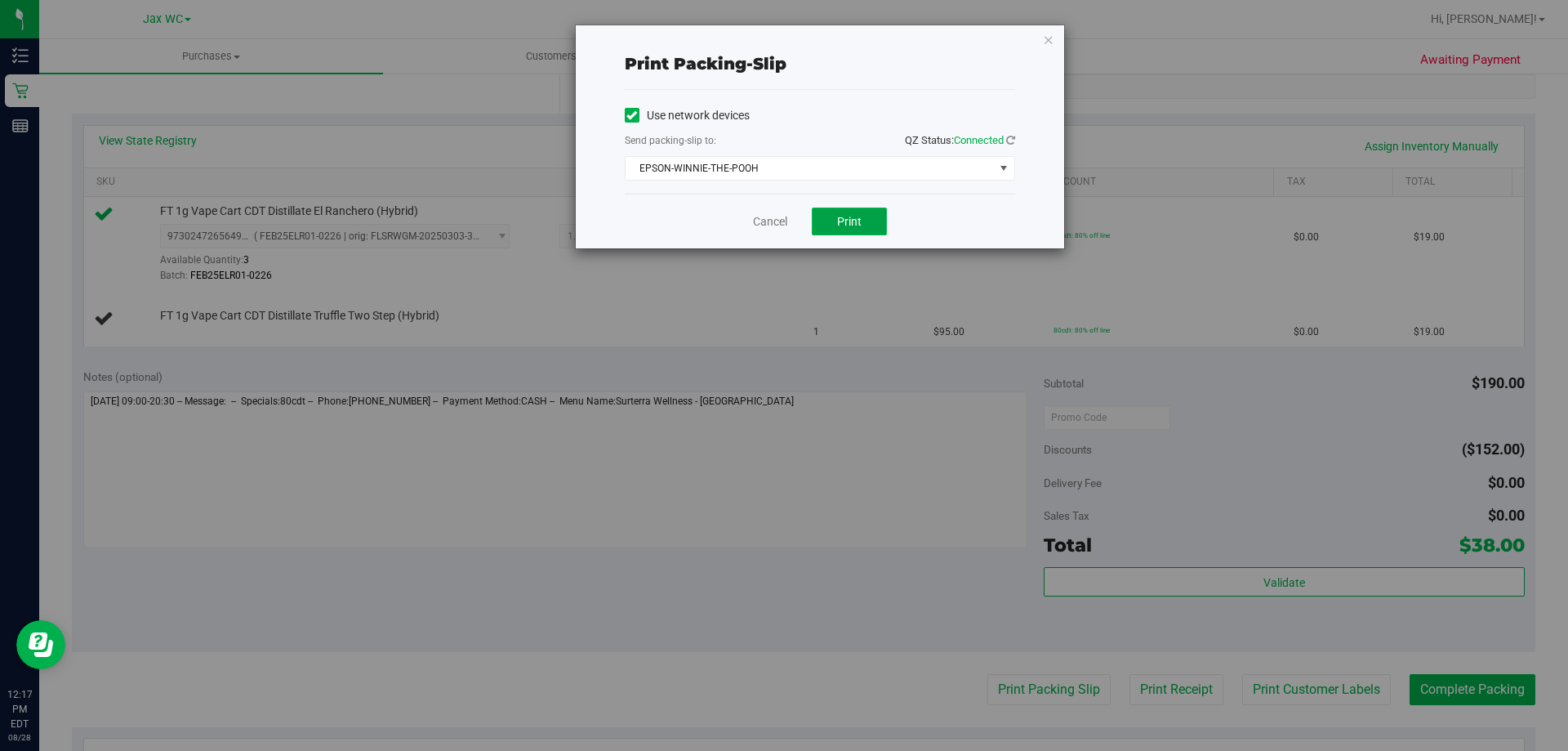
click at [829, 212] on button "Print" at bounding box center [849, 222] width 75 height 28
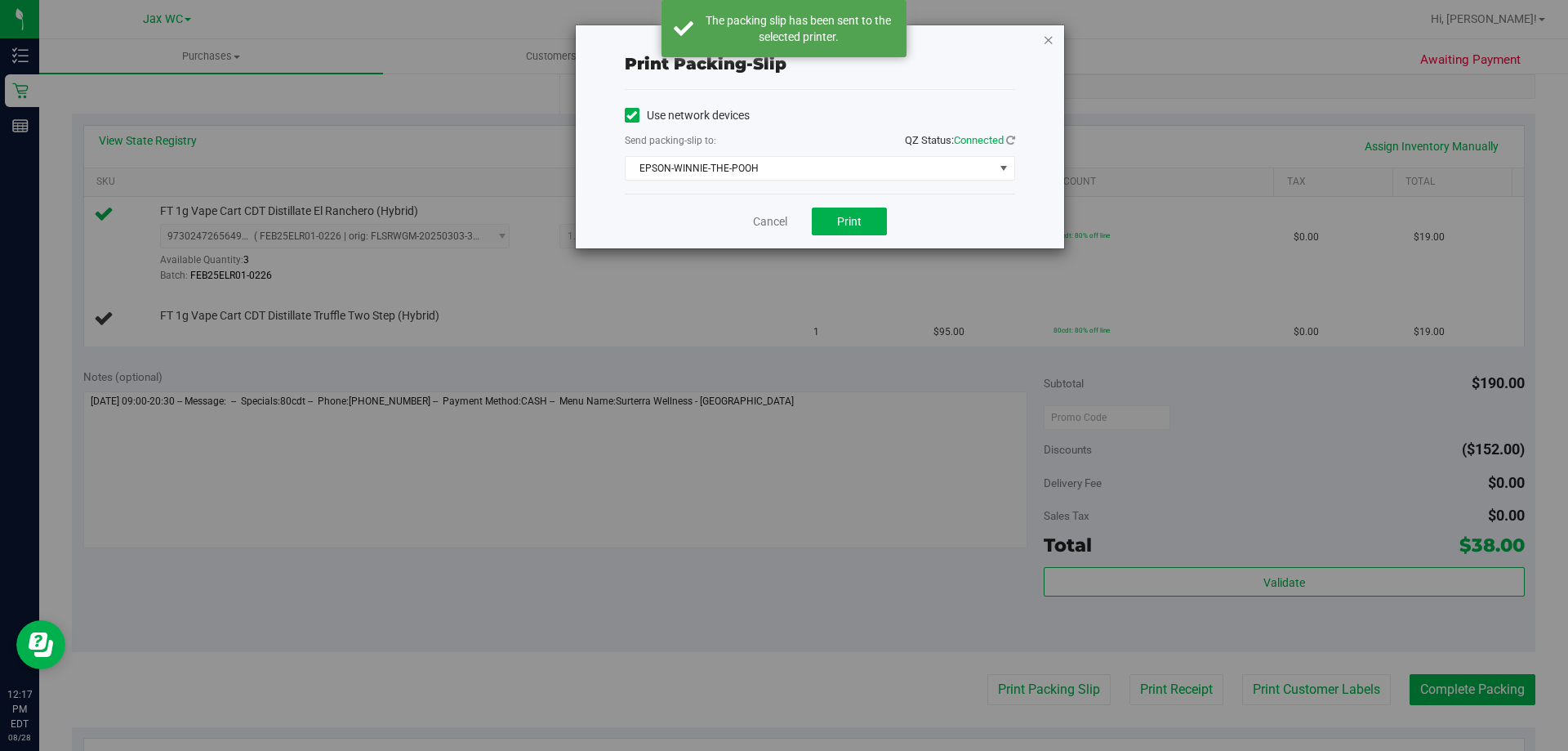
click at [1048, 41] on icon "button" at bounding box center [1048, 39] width 11 height 20
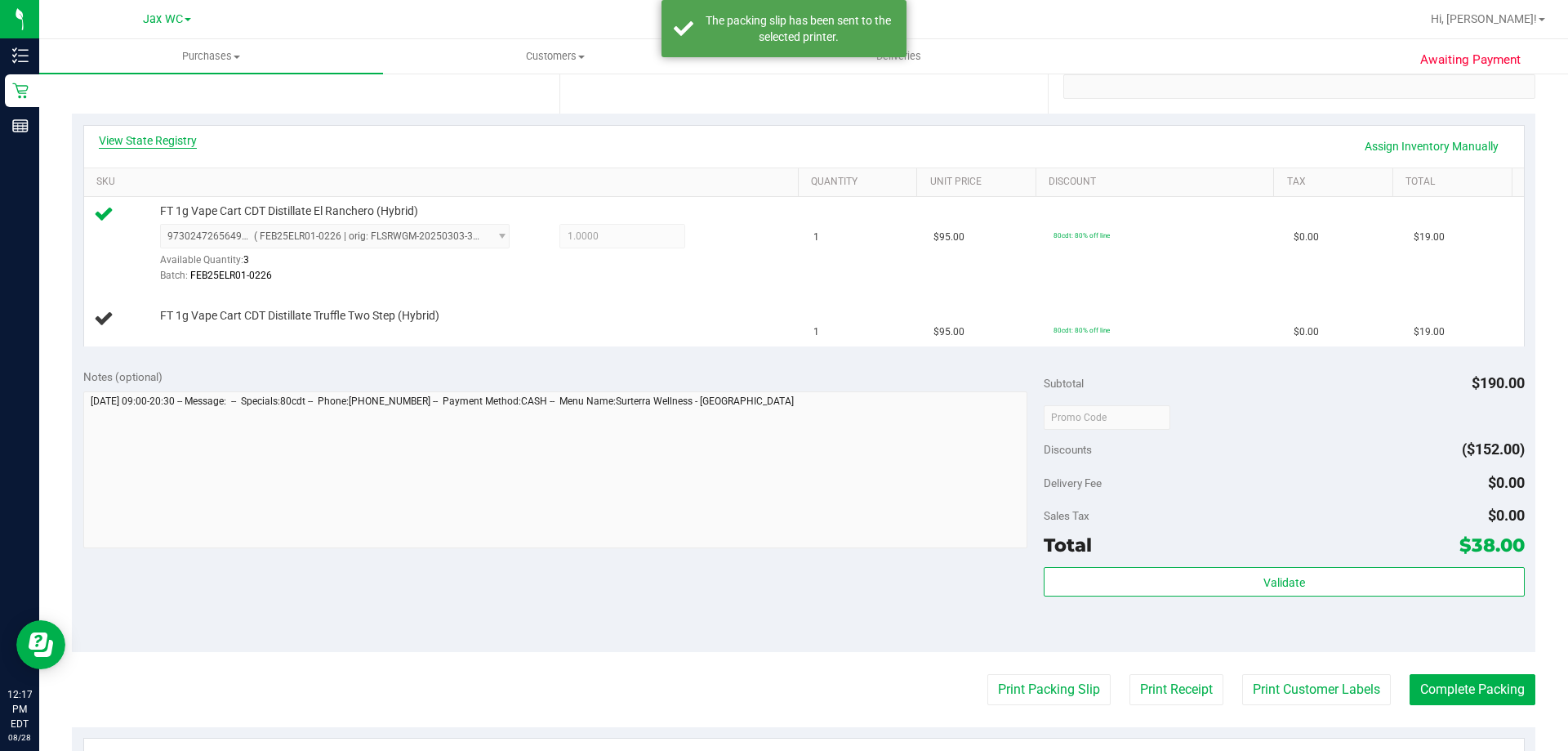
click at [145, 139] on link "View State Registry" at bounding box center [148, 140] width 98 height 16
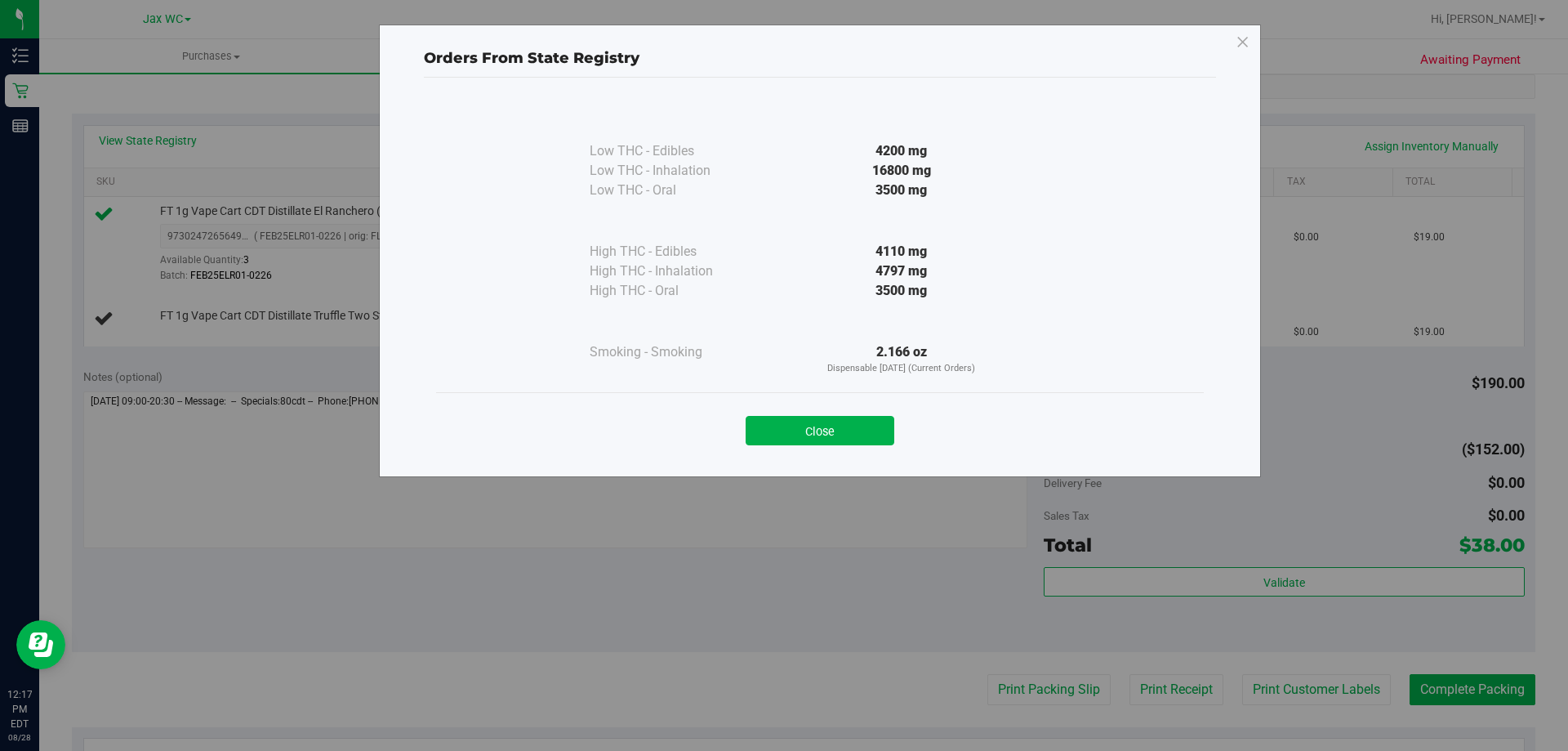
click at [1207, 39] on div "Orders From State Registry" at bounding box center [820, 55] width 792 height 45
click at [1258, 39] on div "Orders From State Registry Low THC - Edibles 4200 mg" at bounding box center [820, 250] width 882 height 453
drag, startPoint x: 1241, startPoint y: 47, endPoint x: 891, endPoint y: 303, distance: 433.6
click at [1244, 50] on icon at bounding box center [1242, 42] width 15 height 26
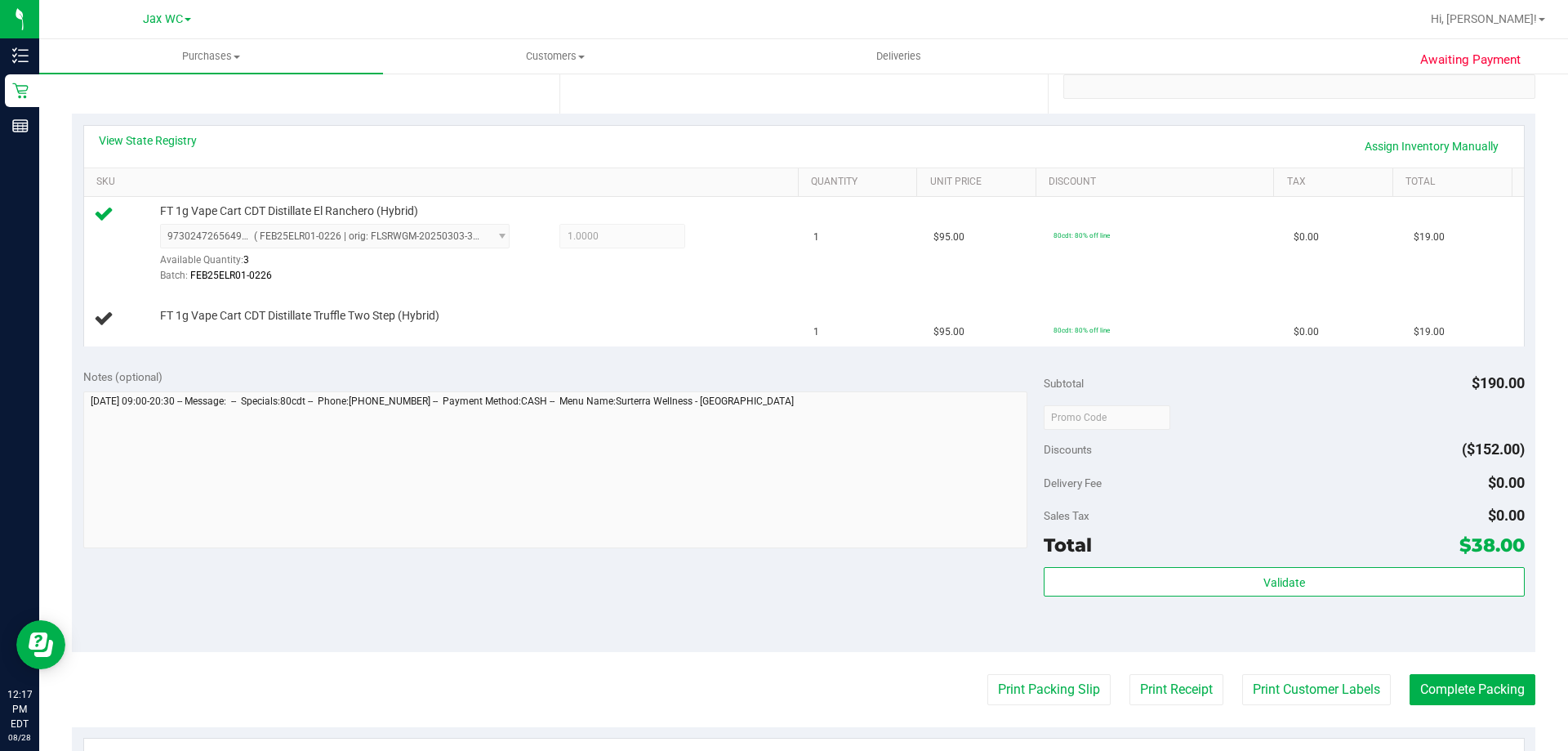
scroll to position [0, 0]
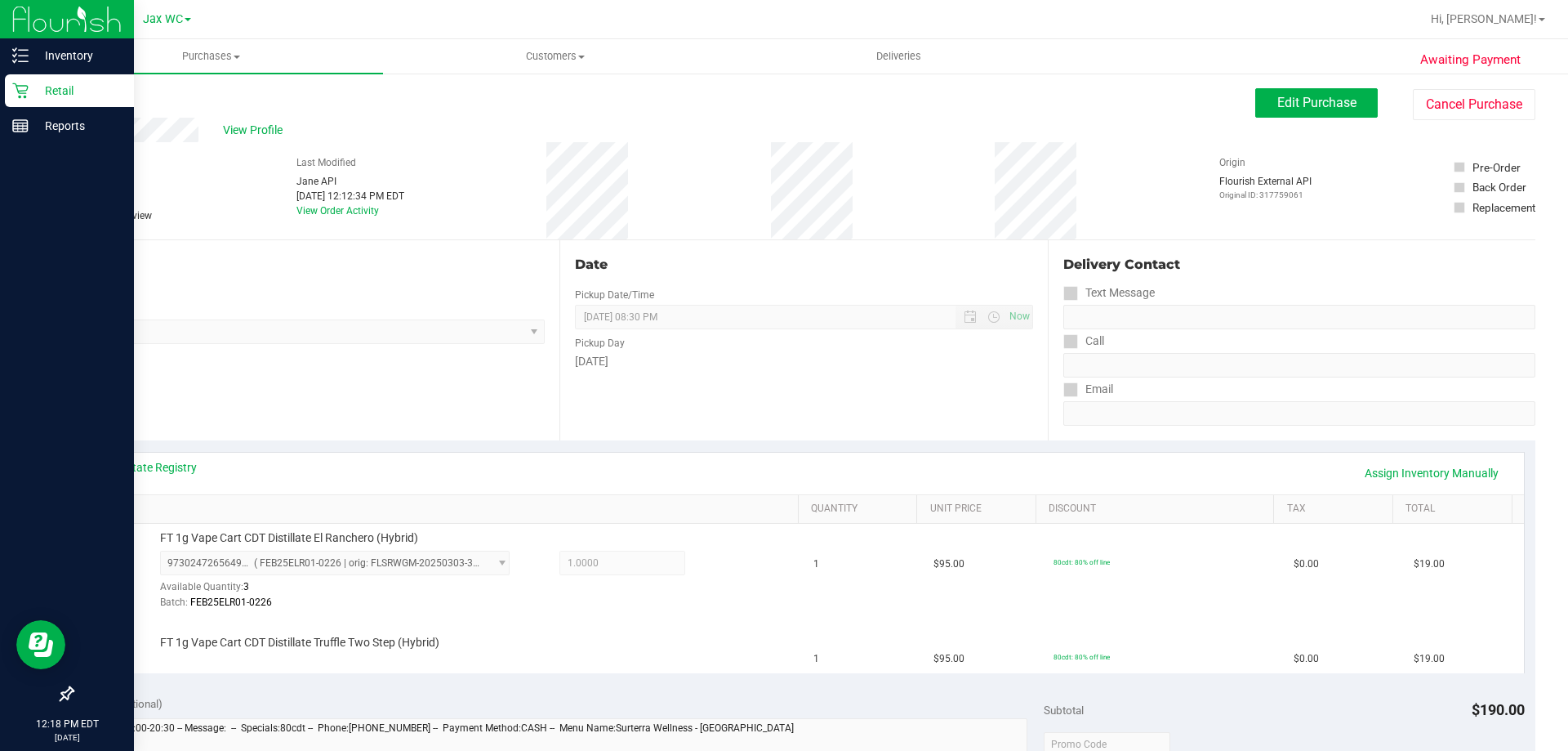
click at [61, 80] on div "Retail" at bounding box center [70, 91] width 129 height 33
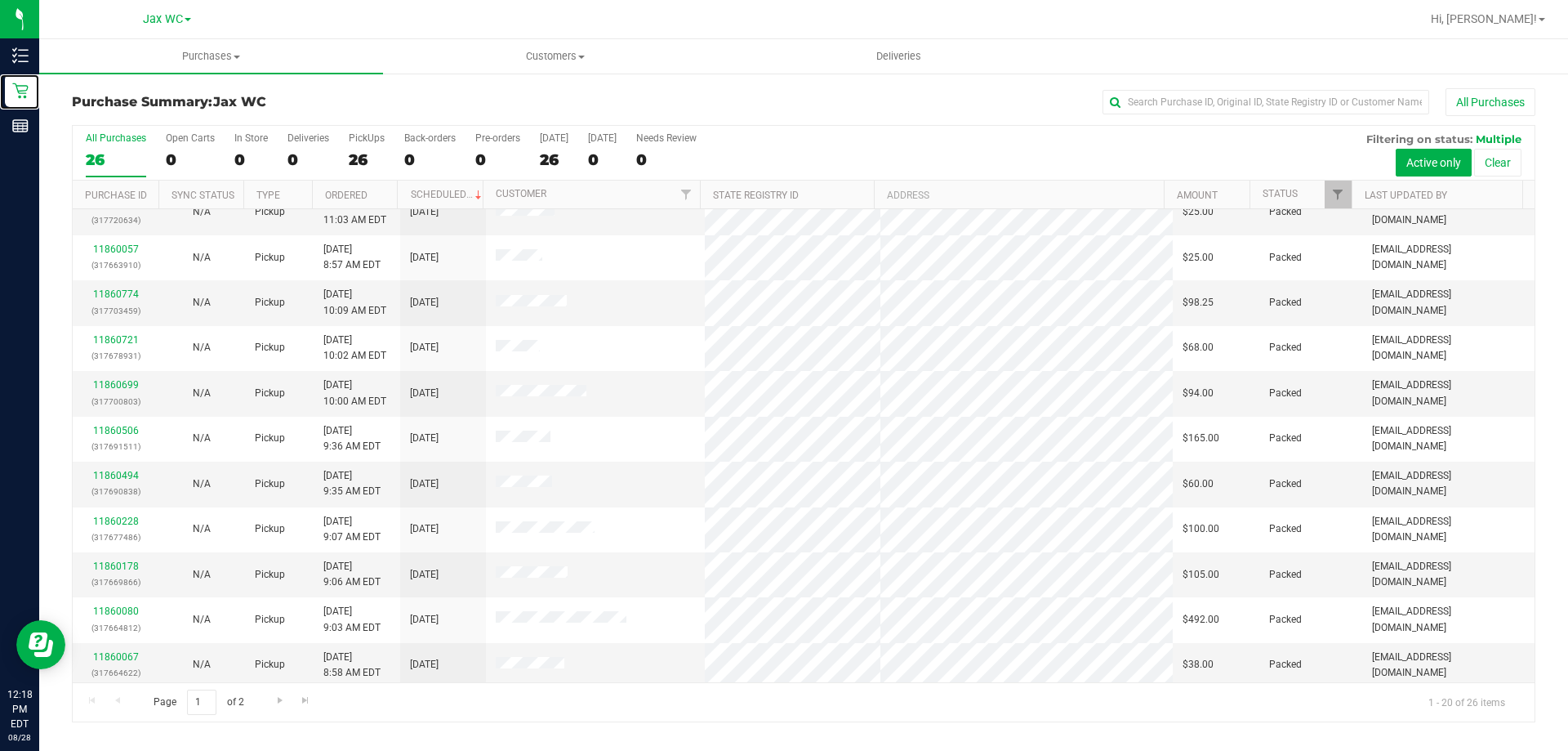
scroll to position [431, 0]
click at [278, 707] on link "Go to the next page" at bounding box center [279, 701] width 23 height 22
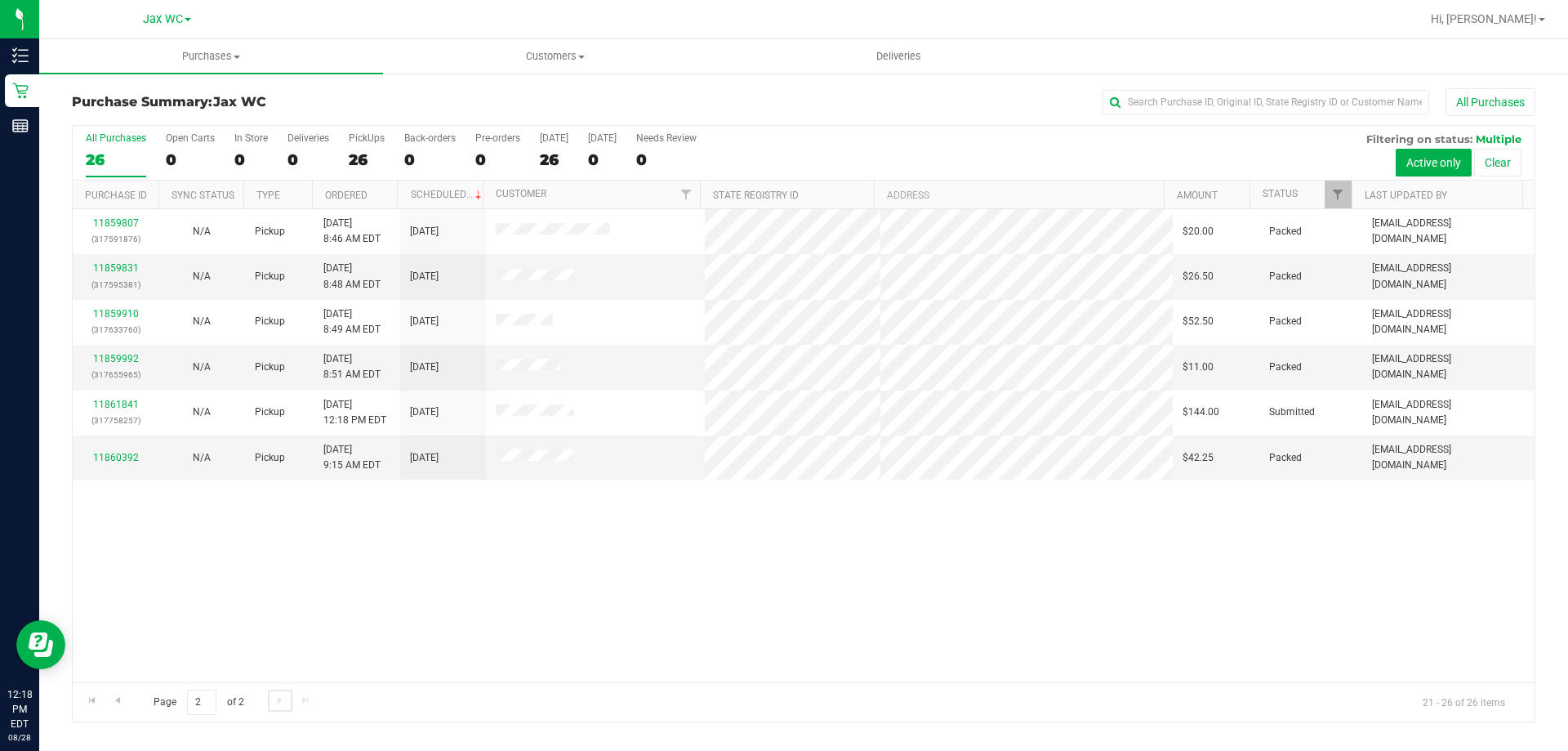
scroll to position [0, 0]
click at [1465, 67] on ul "Purchases Summary of purchases Fulfillment All purchases Customers All customer…" at bounding box center [822, 56] width 1568 height 35
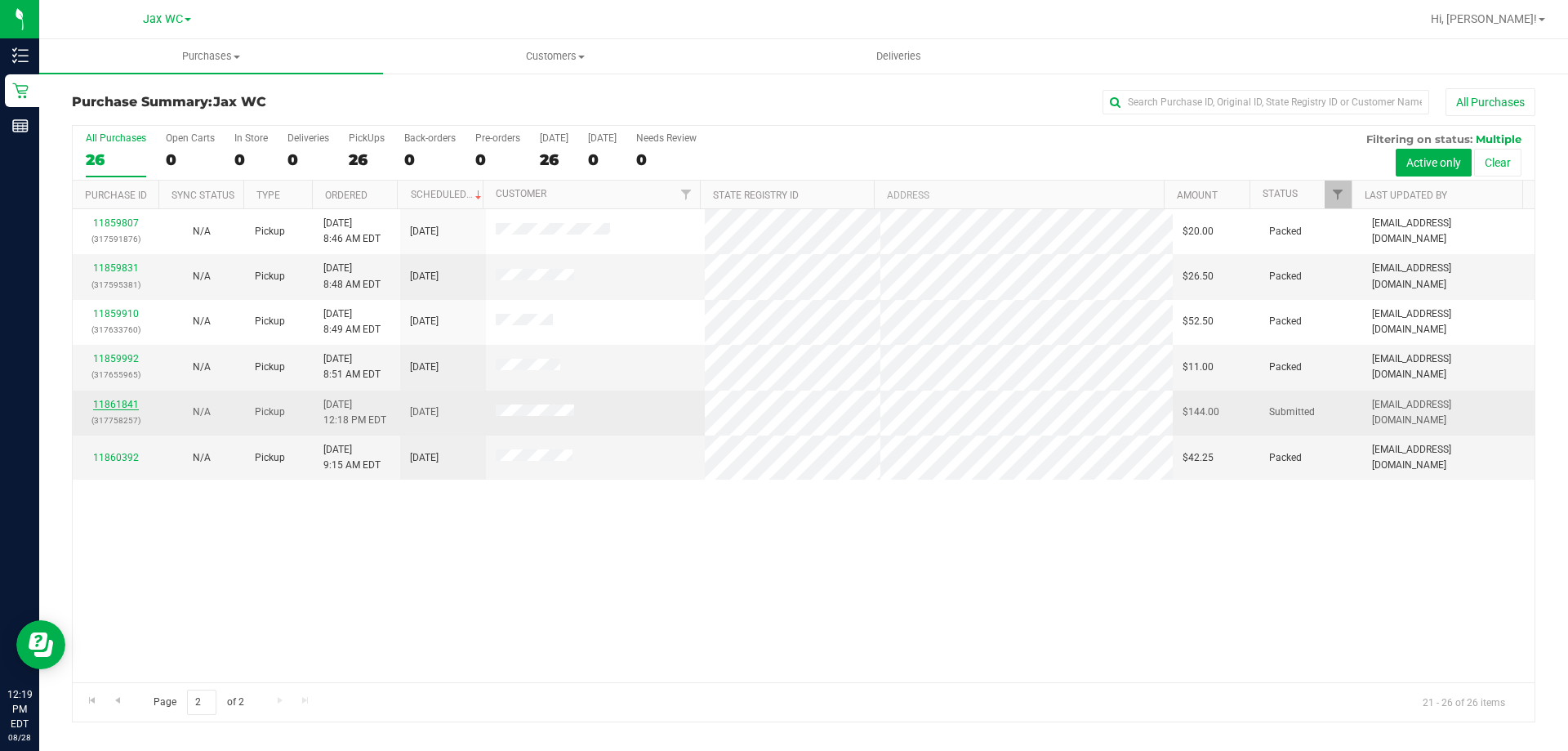
click at [128, 403] on link "11861841" at bounding box center [116, 404] width 46 height 11
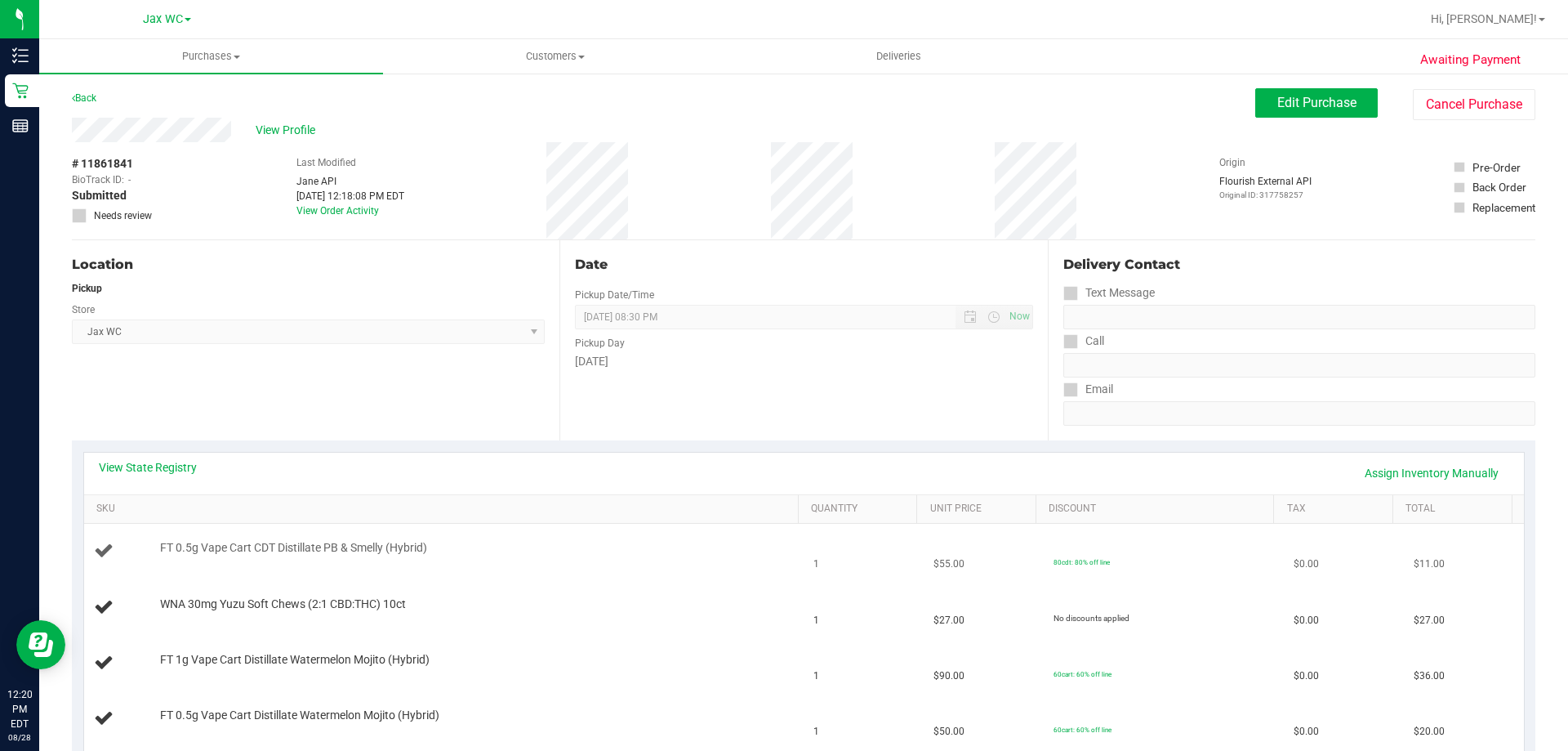
scroll to position [327, 0]
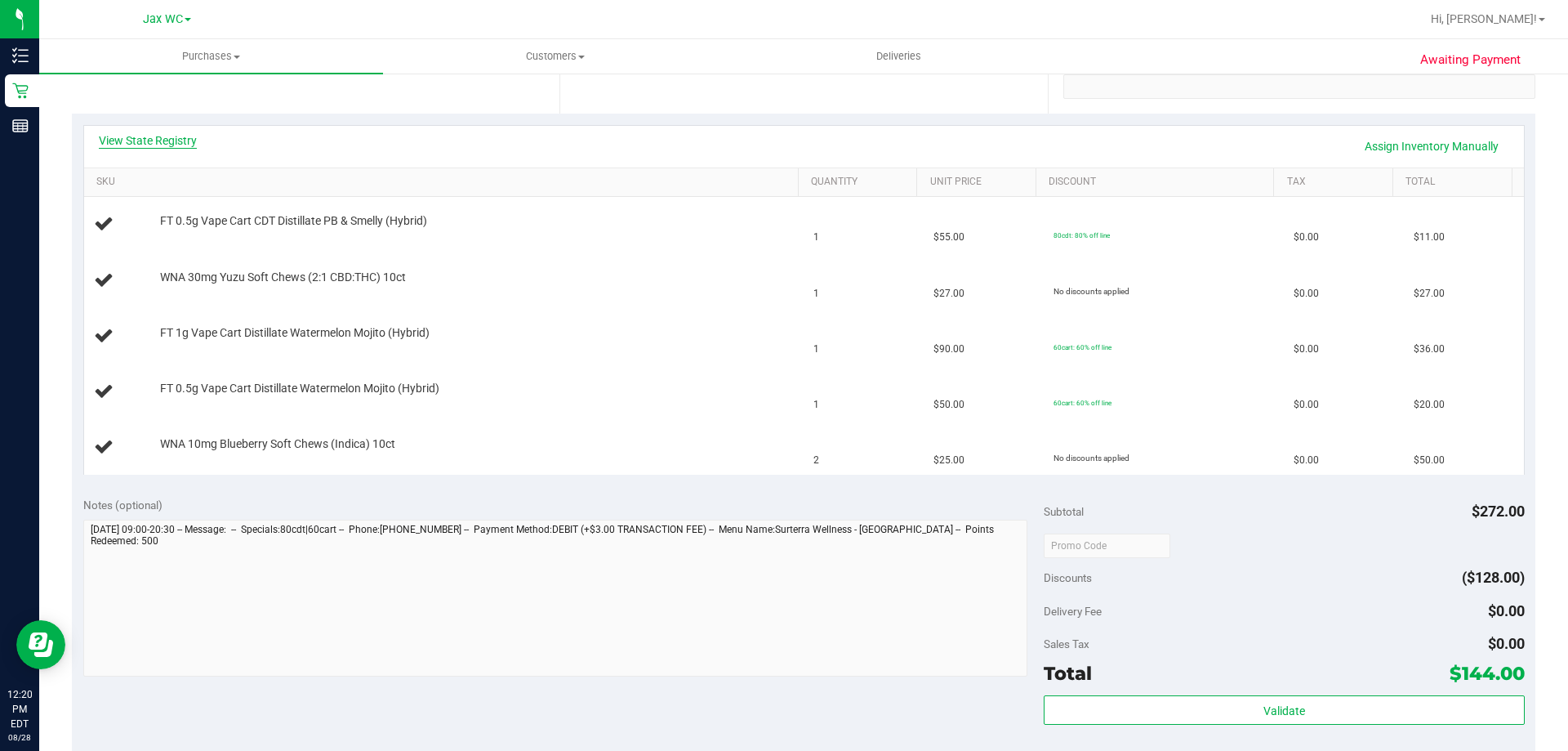
click at [149, 140] on link "View State Registry" at bounding box center [148, 140] width 98 height 16
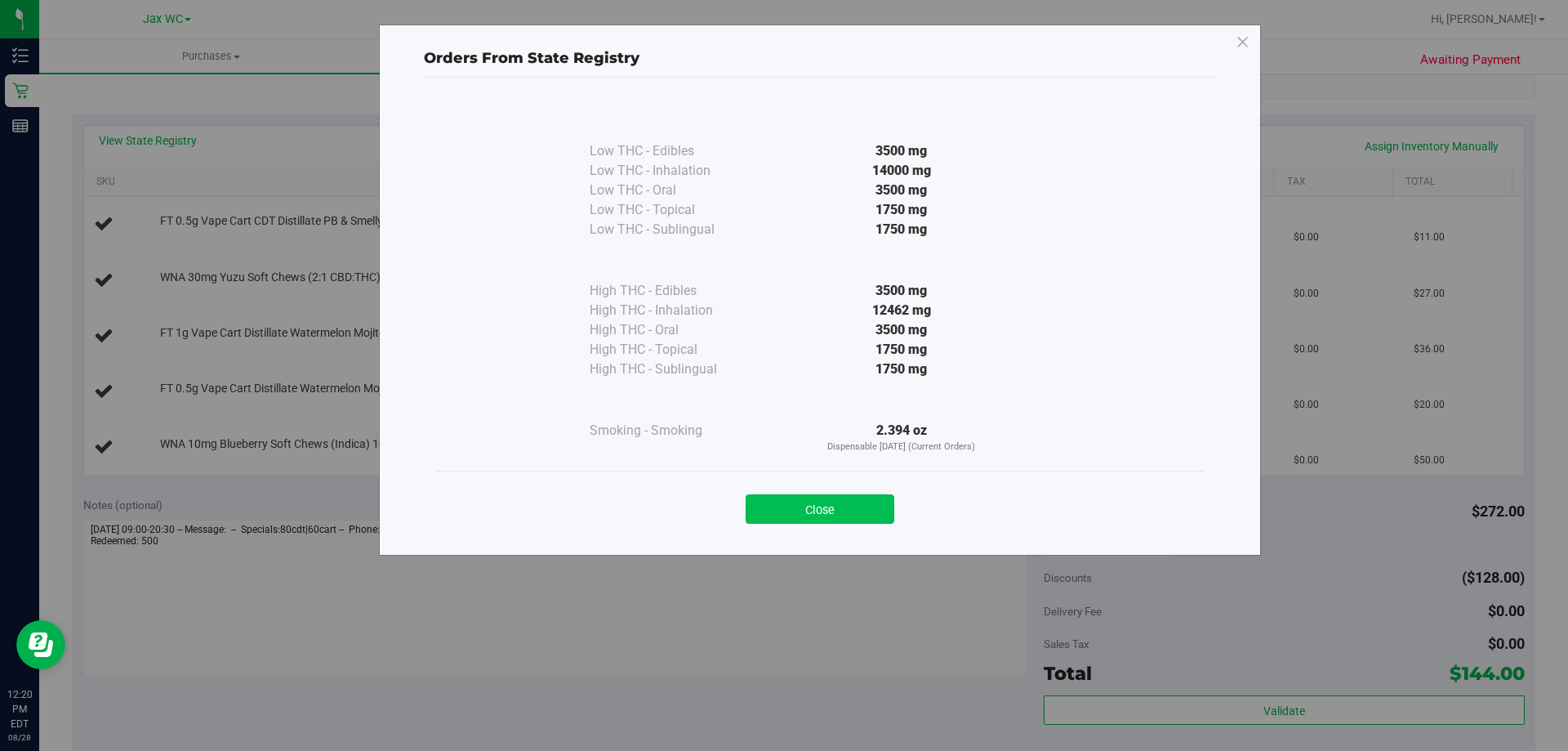
click at [884, 513] on button "Close" at bounding box center [820, 509] width 148 height 29
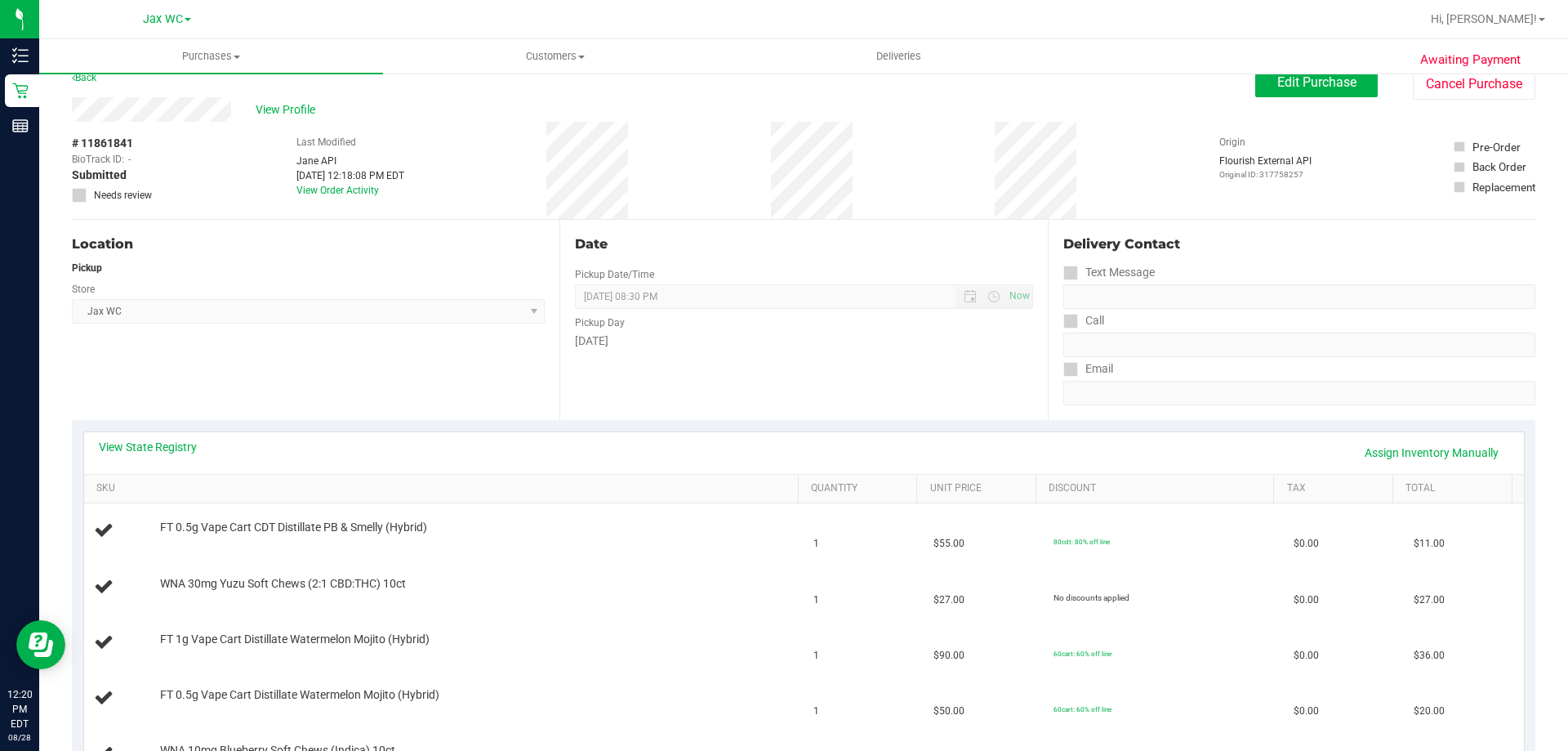
scroll to position [0, 0]
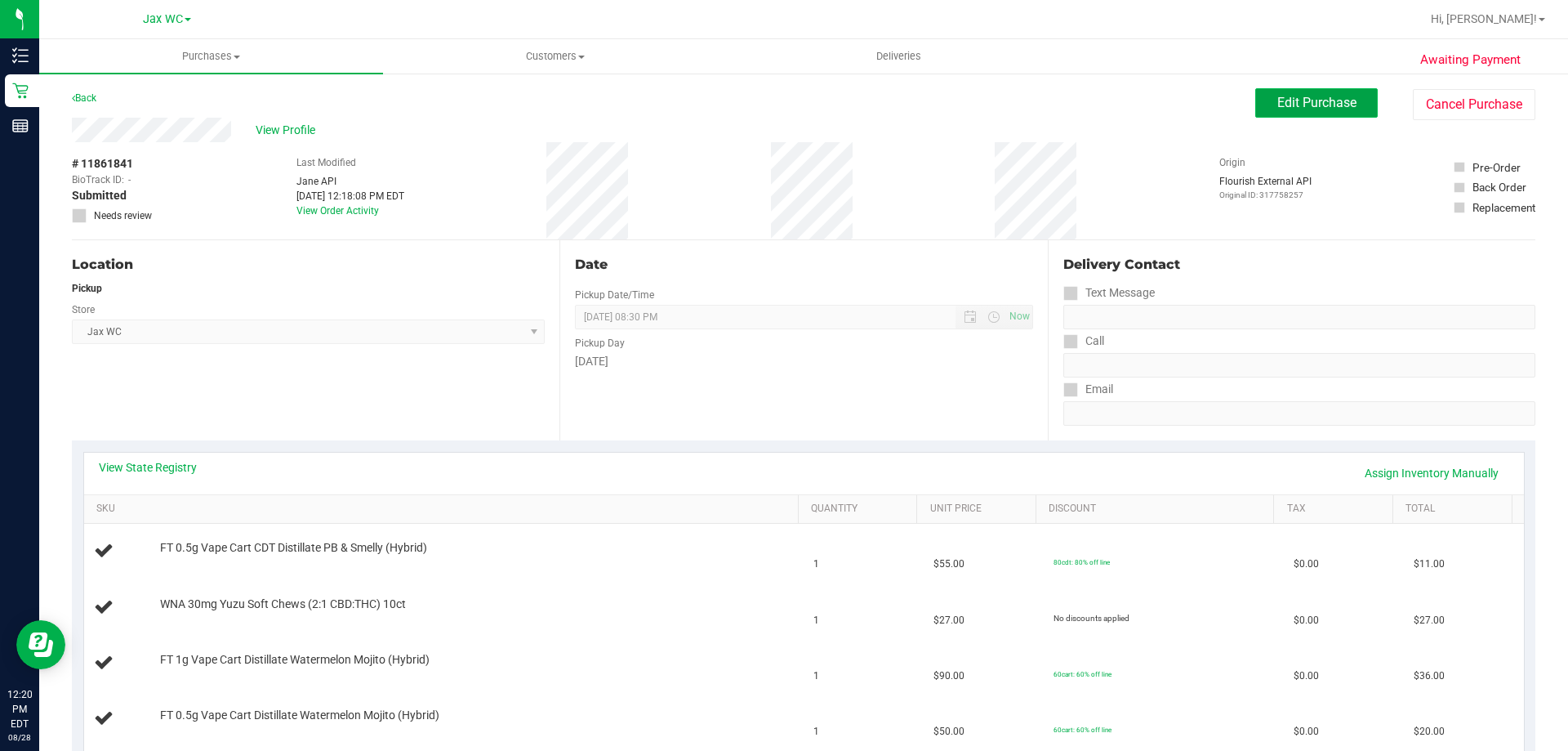
click at [1291, 99] on span "Edit Purchase" at bounding box center [1317, 103] width 79 height 16
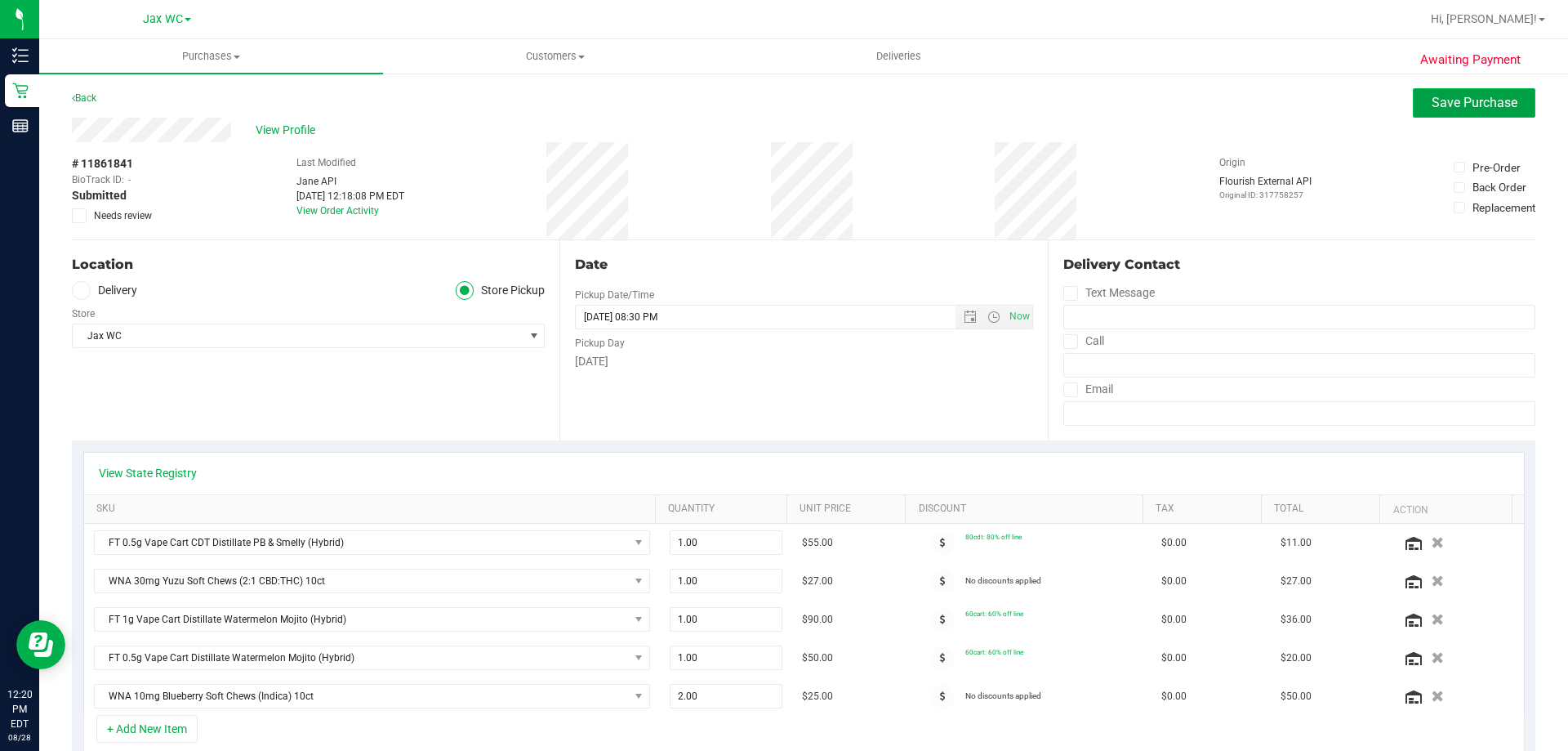
click at [1452, 96] on span "Save Purchase" at bounding box center [1474, 103] width 85 height 16
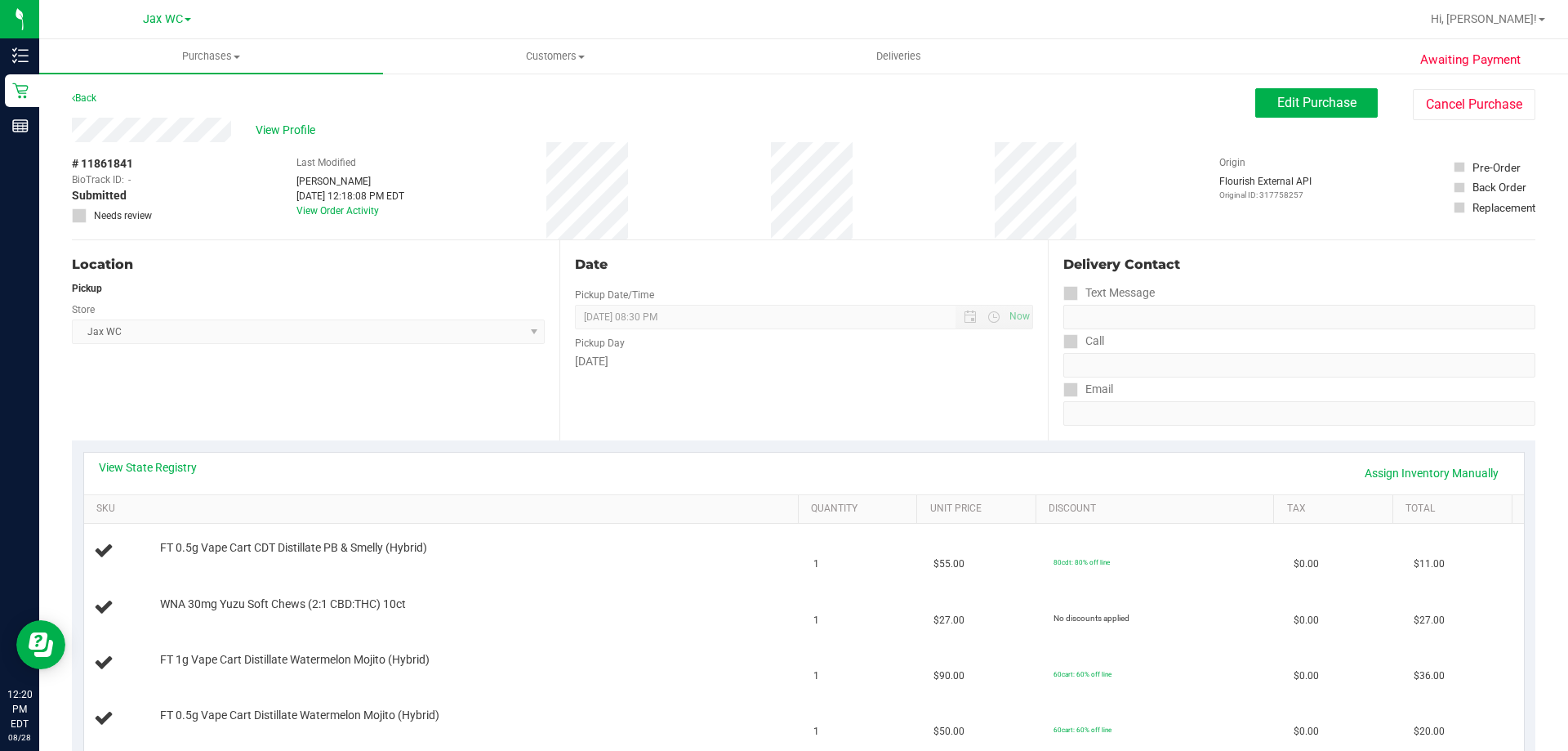
drag, startPoint x: 677, startPoint y: 383, endPoint x: 731, endPoint y: 493, distance: 122.5
click at [731, 493] on div "View State Registry Assign Inventory Manually" at bounding box center [804, 473] width 1440 height 41
click at [1255, 110] on button "Edit Purchase" at bounding box center [1316, 103] width 122 height 29
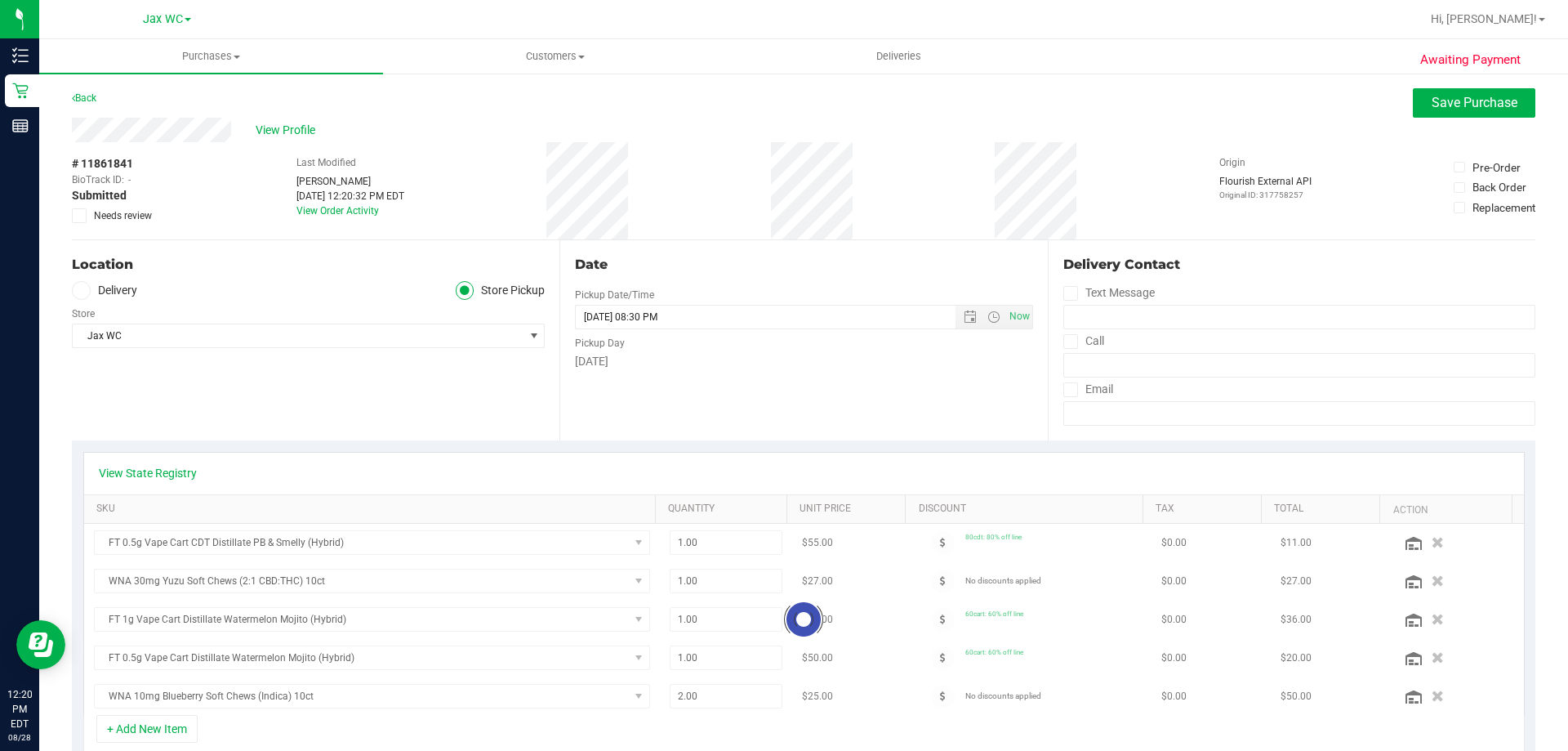
click at [77, 216] on icon at bounding box center [79, 216] width 10 height 0
click at [0, 0] on input "Needs review" at bounding box center [0, 0] width 0 height 0
click at [1452, 101] on span "Save Purchase" at bounding box center [1474, 103] width 85 height 16
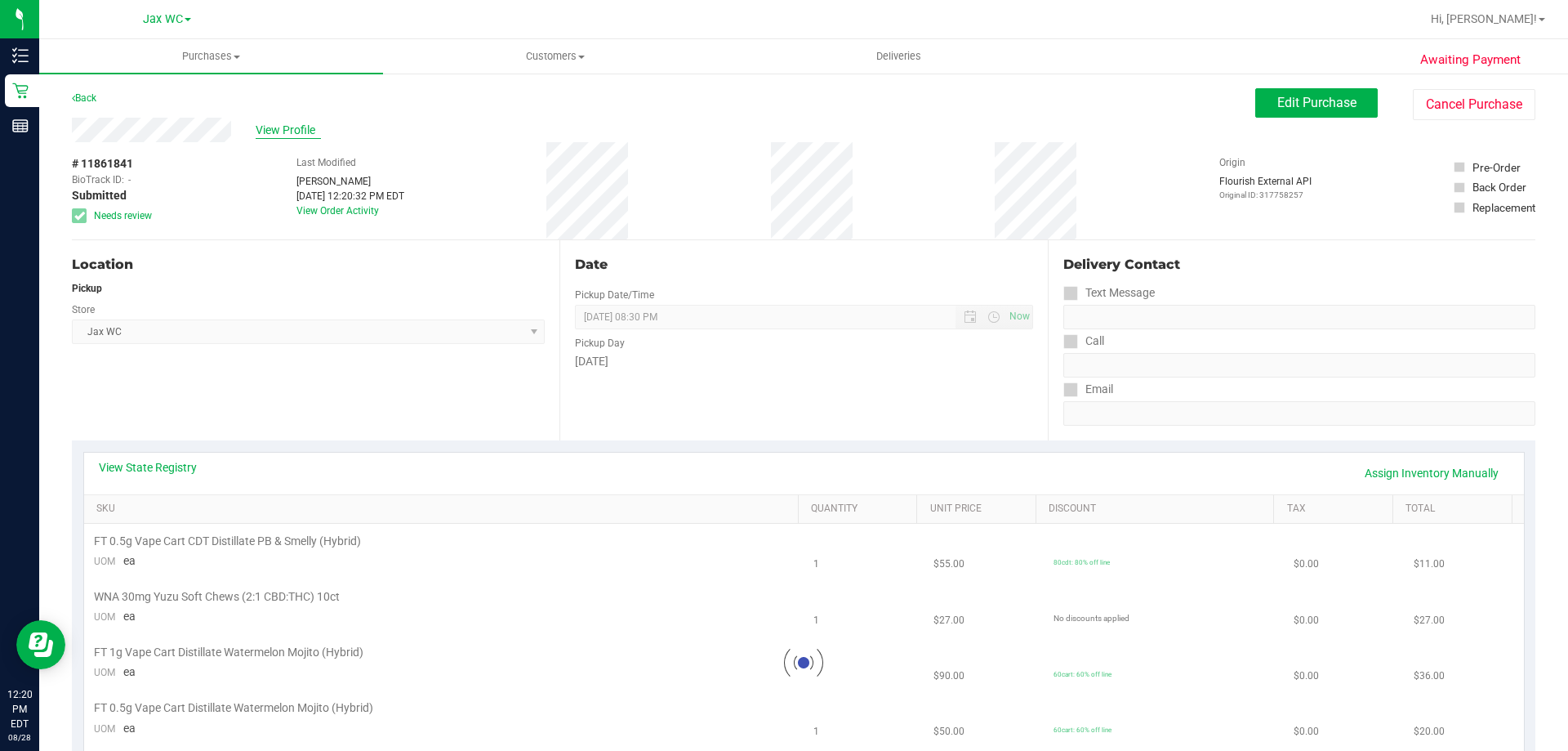
click at [297, 129] on span "View Profile" at bounding box center [289, 130] width 66 height 17
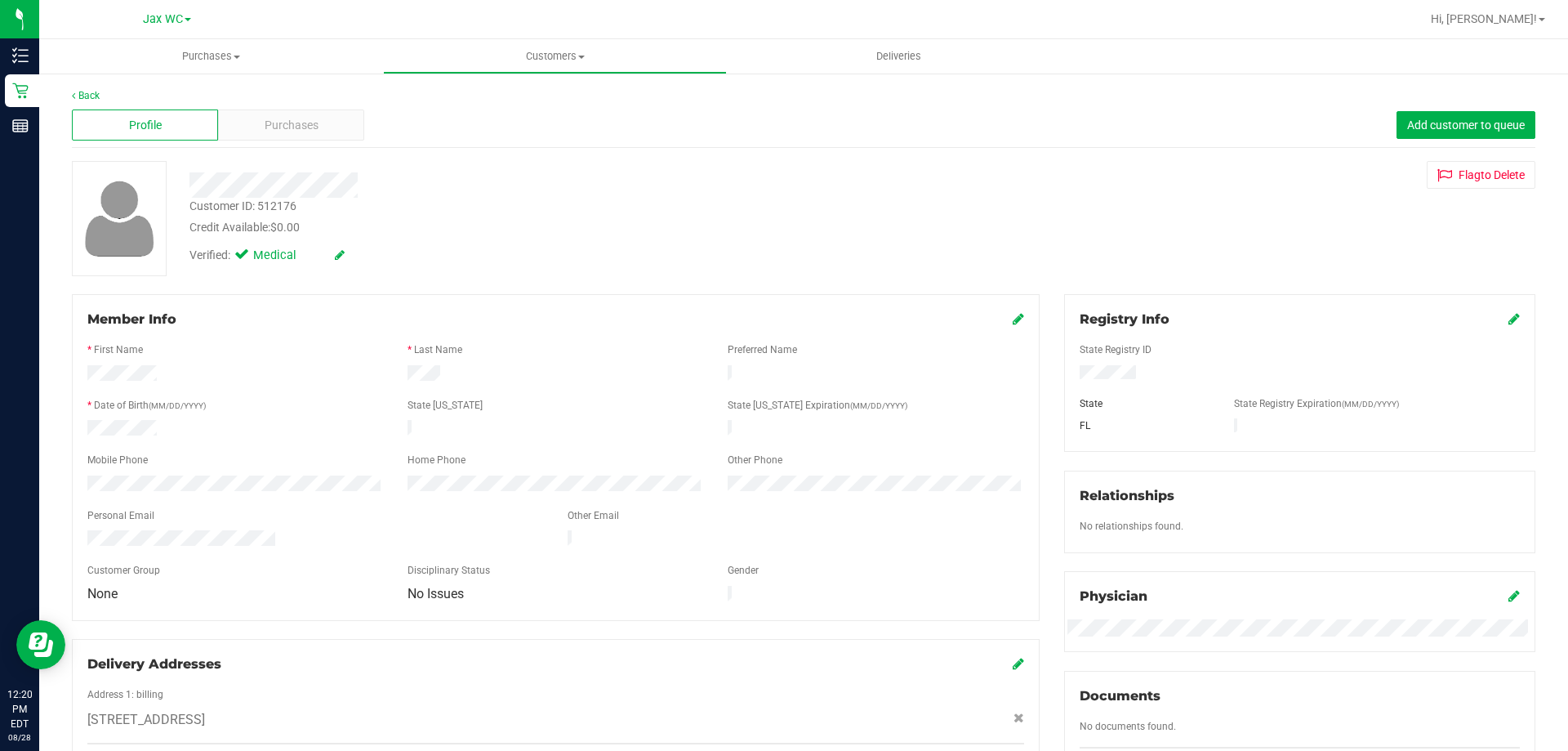
click at [298, 206] on div "Customer ID: 512176 Credit Available: $0.00" at bounding box center [549, 216] width 744 height 39
click at [285, 206] on div "Customer ID: 512176" at bounding box center [243, 206] width 107 height 17
copy div "512176"
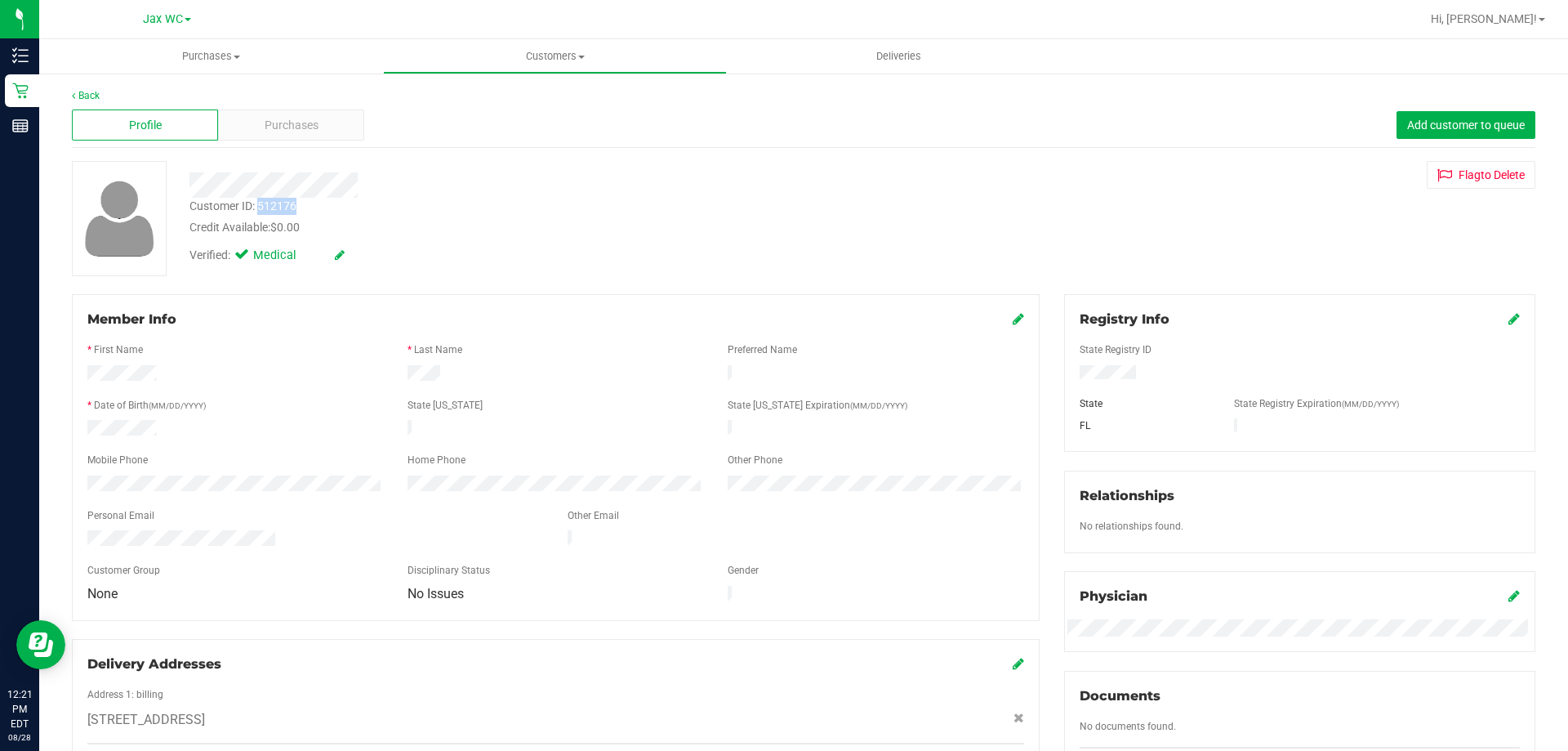
click at [266, 303] on div "Member Info * First Name * Last Name Preferred Name * Date of Birth (MM/DD/YYYY…" at bounding box center [555, 457] width 968 height 327
click at [88, 87] on div "Back Profile Purchases Add customer to queue Customer ID: 512176 Credit Availab…" at bounding box center [803, 627] width 1528 height 1111
click at [87, 88] on div "Back" at bounding box center [803, 95] width 1464 height 15
click at [92, 93] on link "Back" at bounding box center [85, 95] width 28 height 11
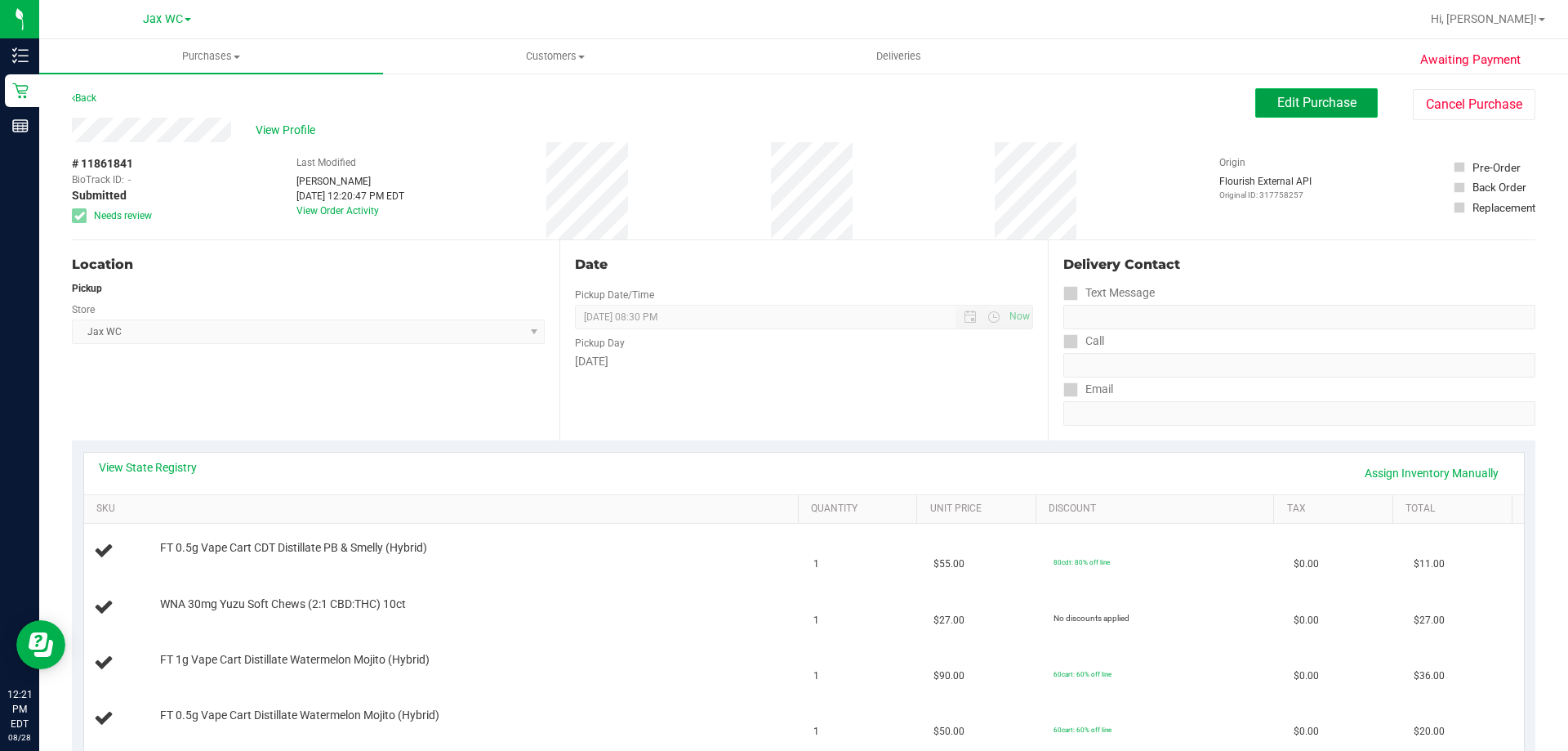
click at [1286, 102] on span "Edit Purchase" at bounding box center [1317, 103] width 79 height 16
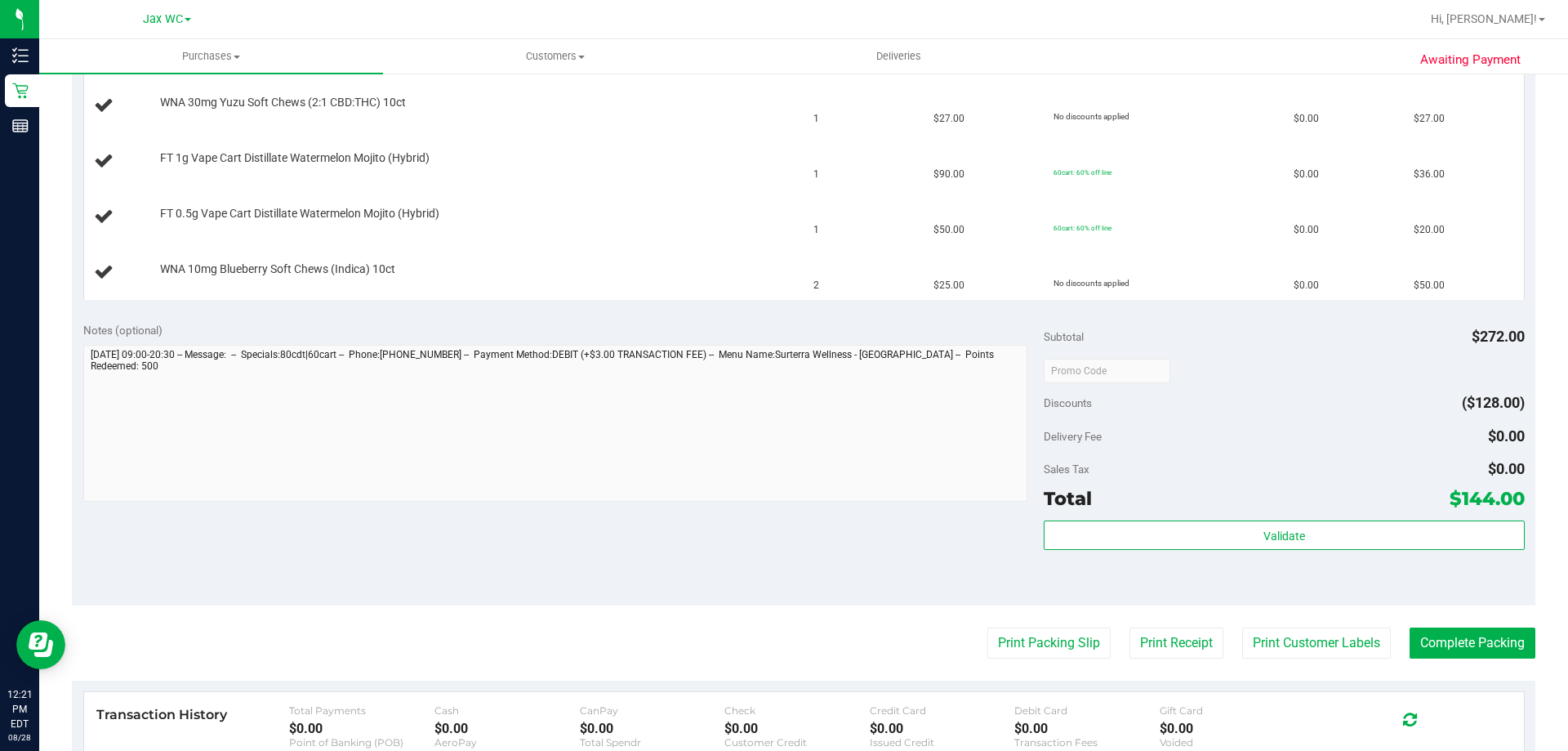
scroll to position [654, 0]
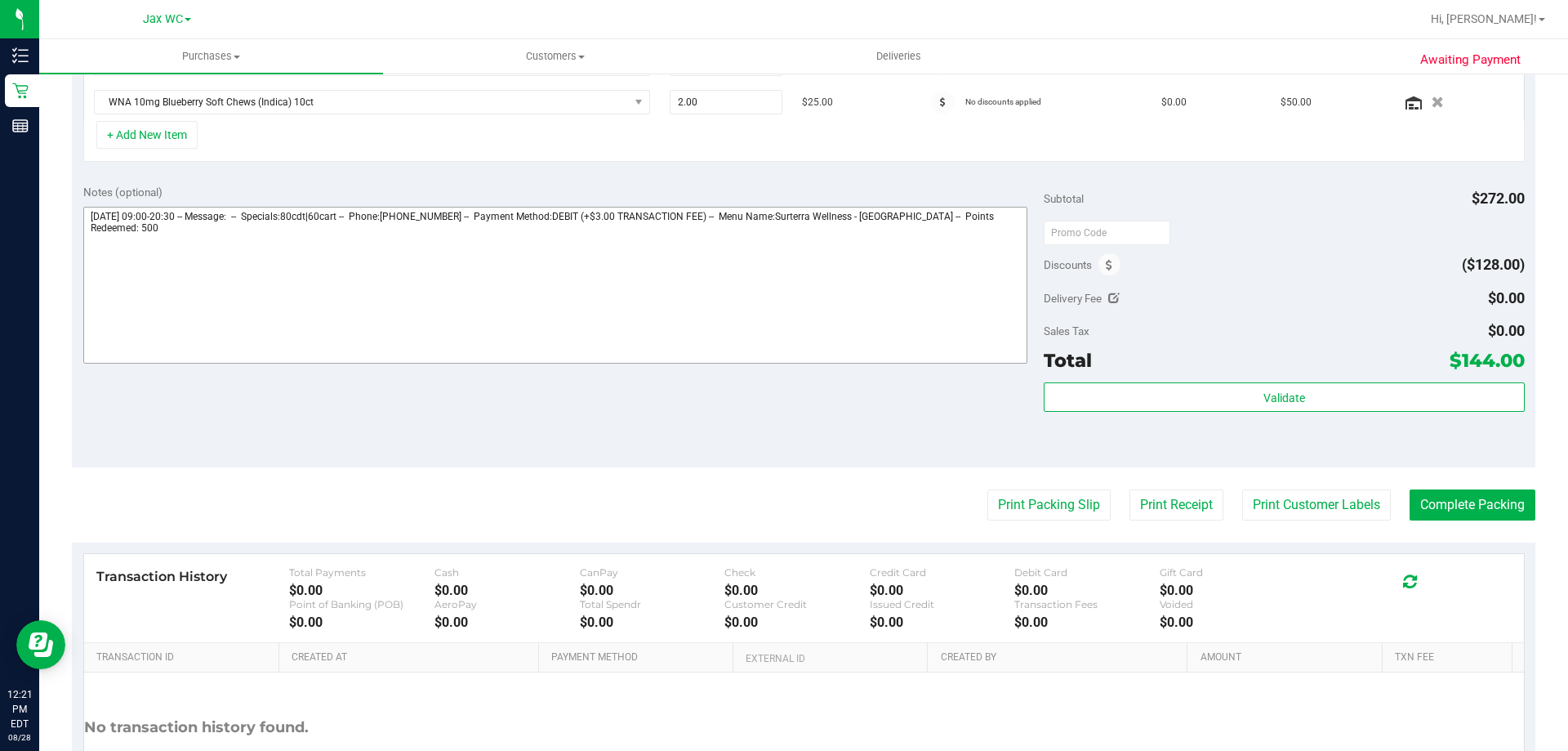
scroll to position [560, 0]
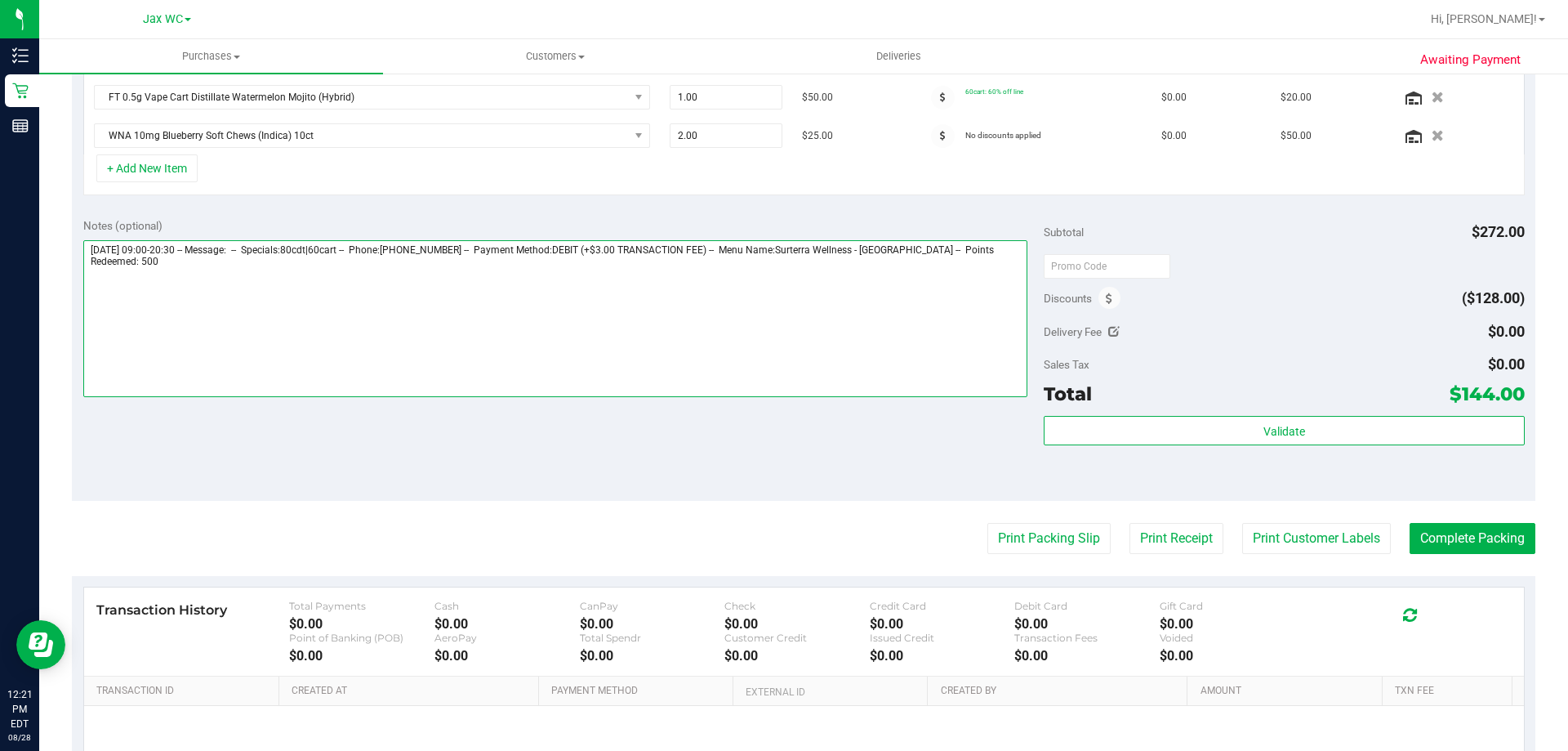
click at [85, 247] on textarea at bounding box center [556, 319] width 945 height 157
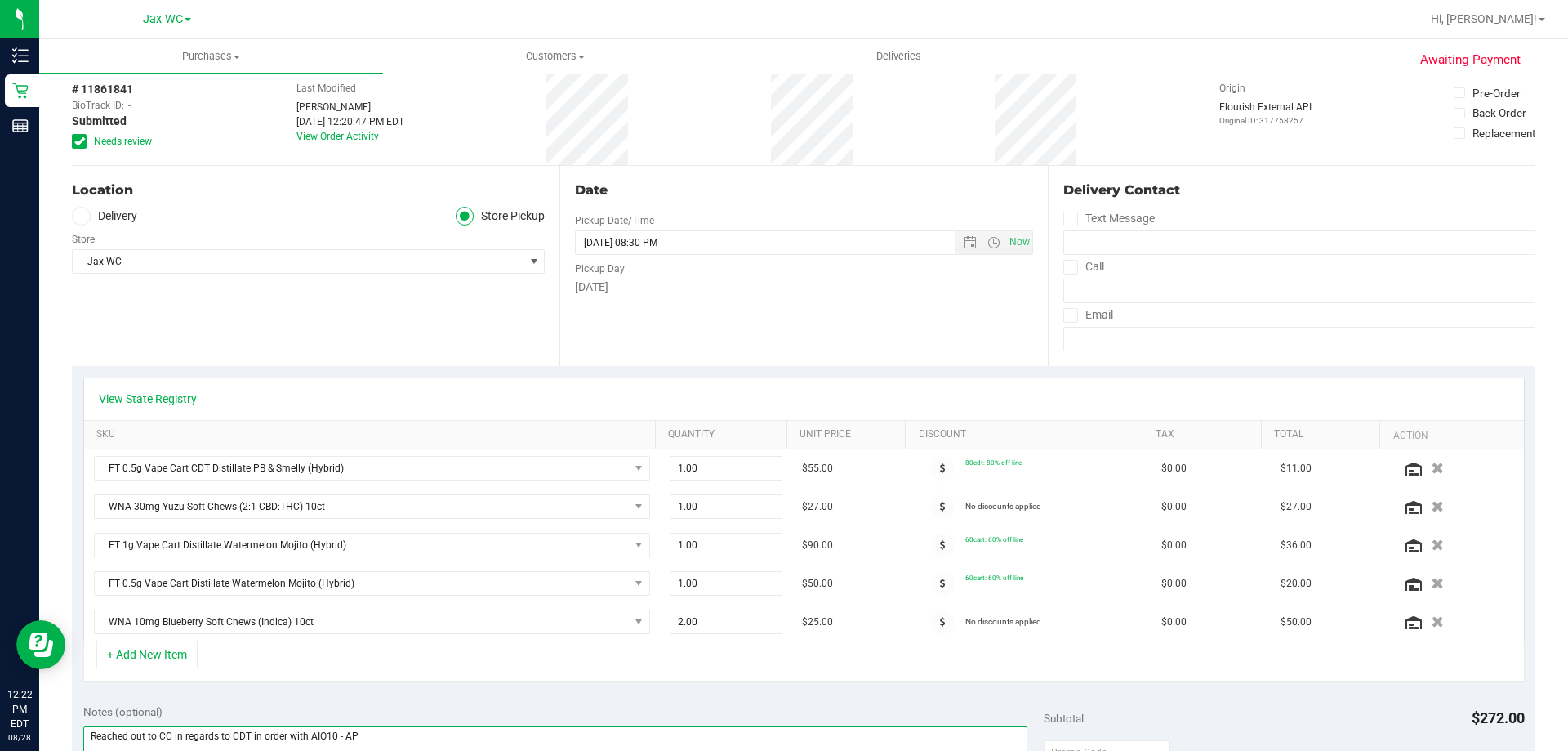
scroll to position [0, 0]
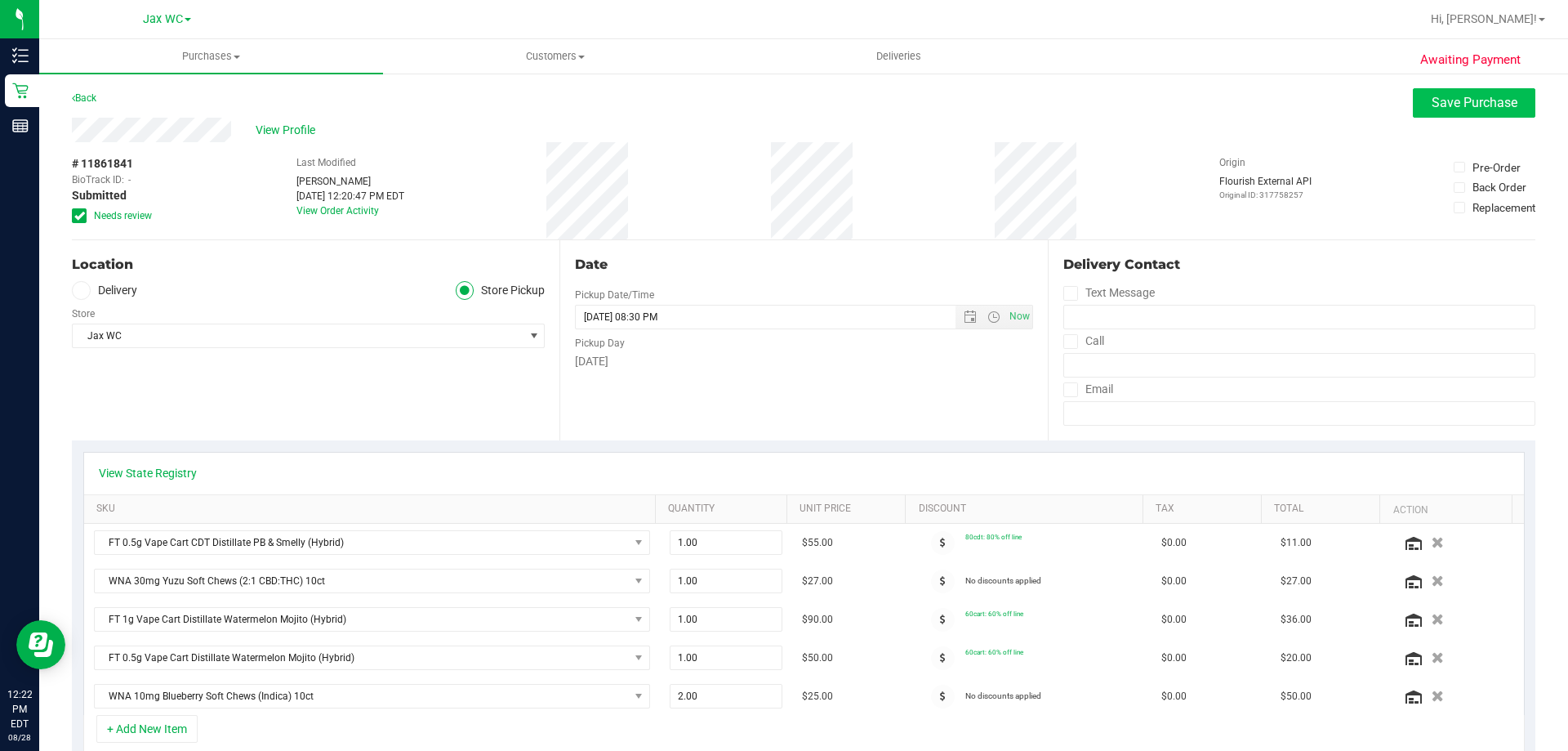
type textarea "Reached out to CC in regards to CDT in order with AIO10 - AP [DATE] 09:00-20:30…"
click at [1437, 116] on button "Save Purchase" at bounding box center [1474, 103] width 122 height 29
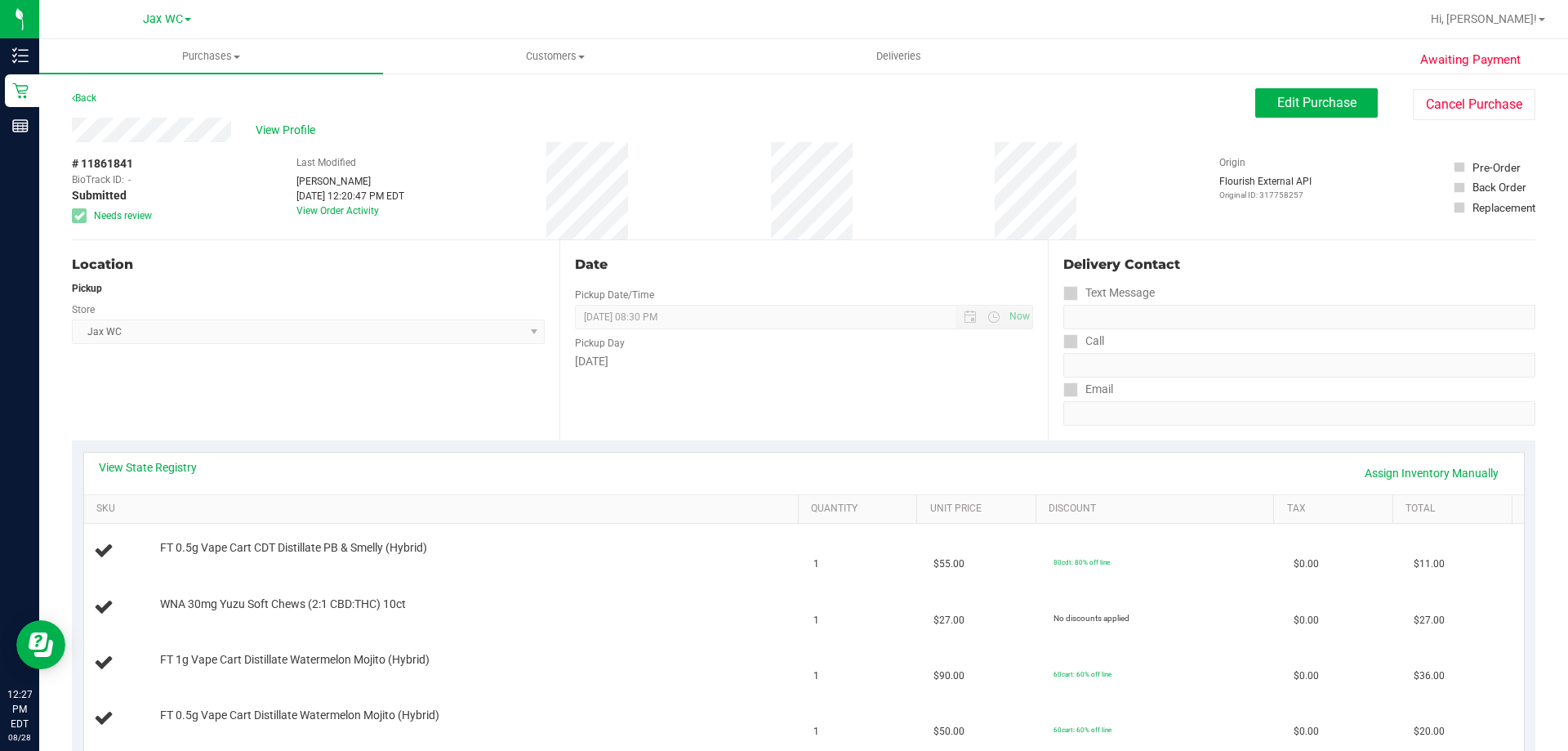
drag, startPoint x: 297, startPoint y: 341, endPoint x: 130, endPoint y: 190, distance: 225.1
click at [297, 341] on span "Jax WC Select Store [PERSON_NAME][GEOGRAPHIC_DATA] [PERSON_NAME][GEOGRAPHIC_DAT…" at bounding box center [308, 331] width 473 height 24
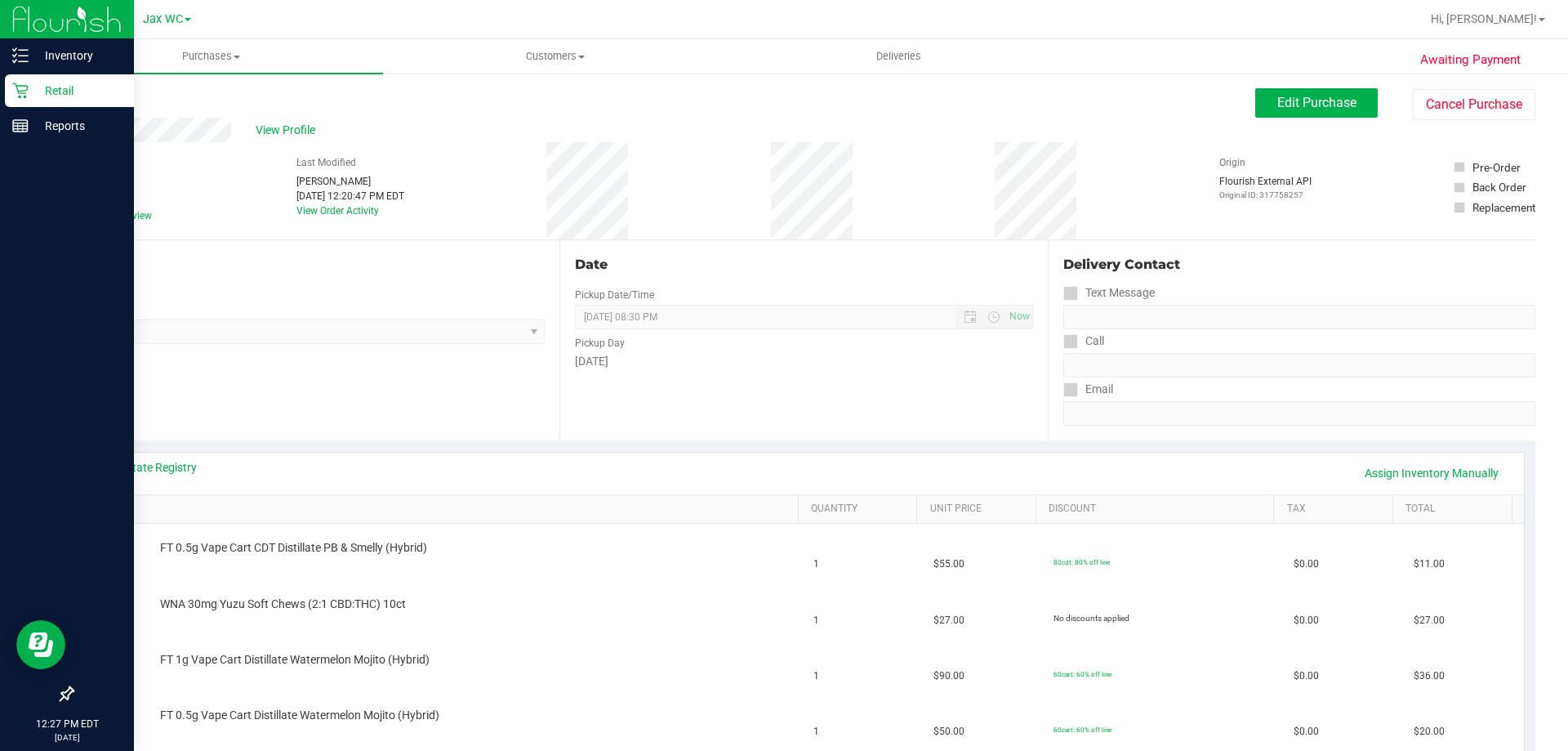
click at [28, 87] on icon at bounding box center [20, 91] width 16 height 16
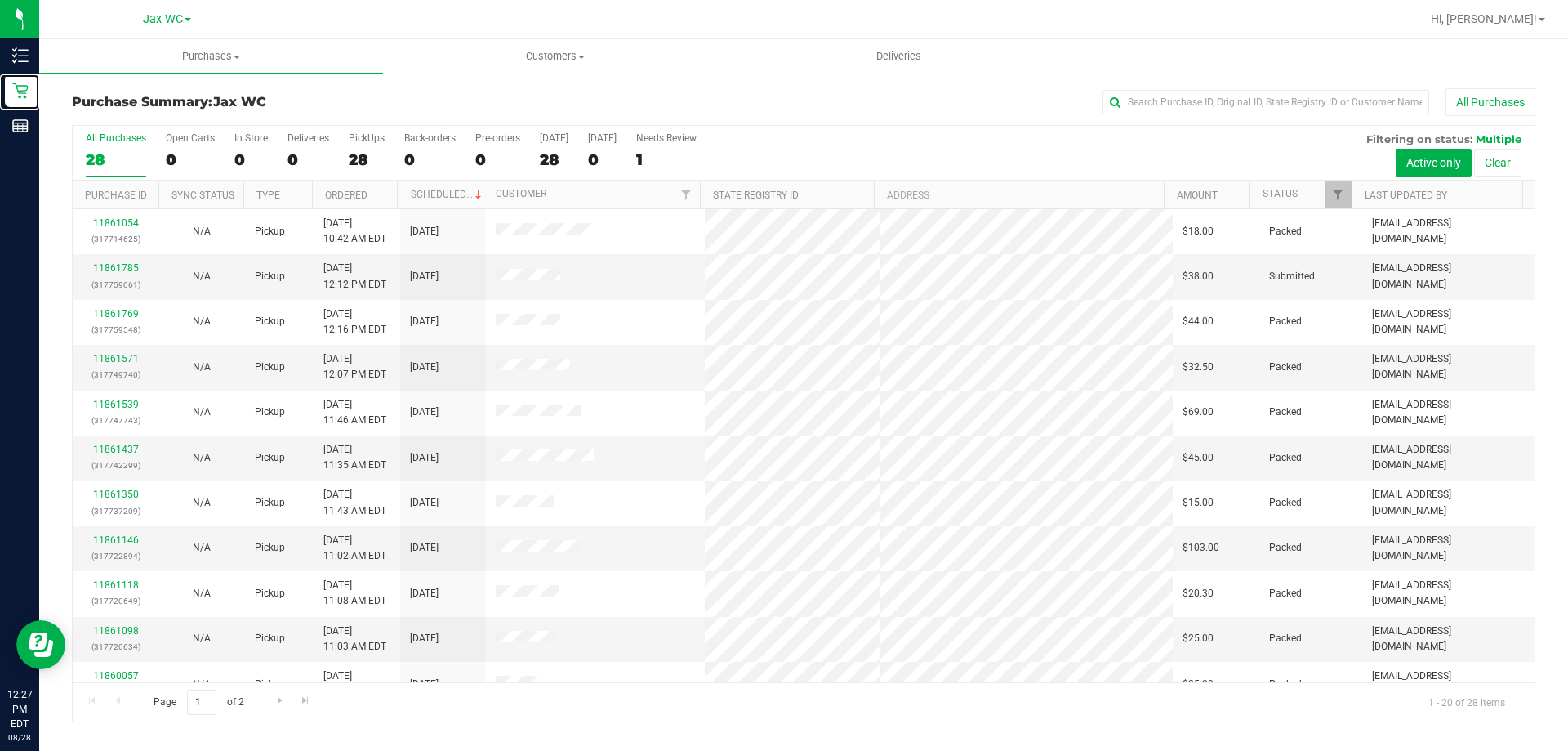
scroll to position [431, 0]
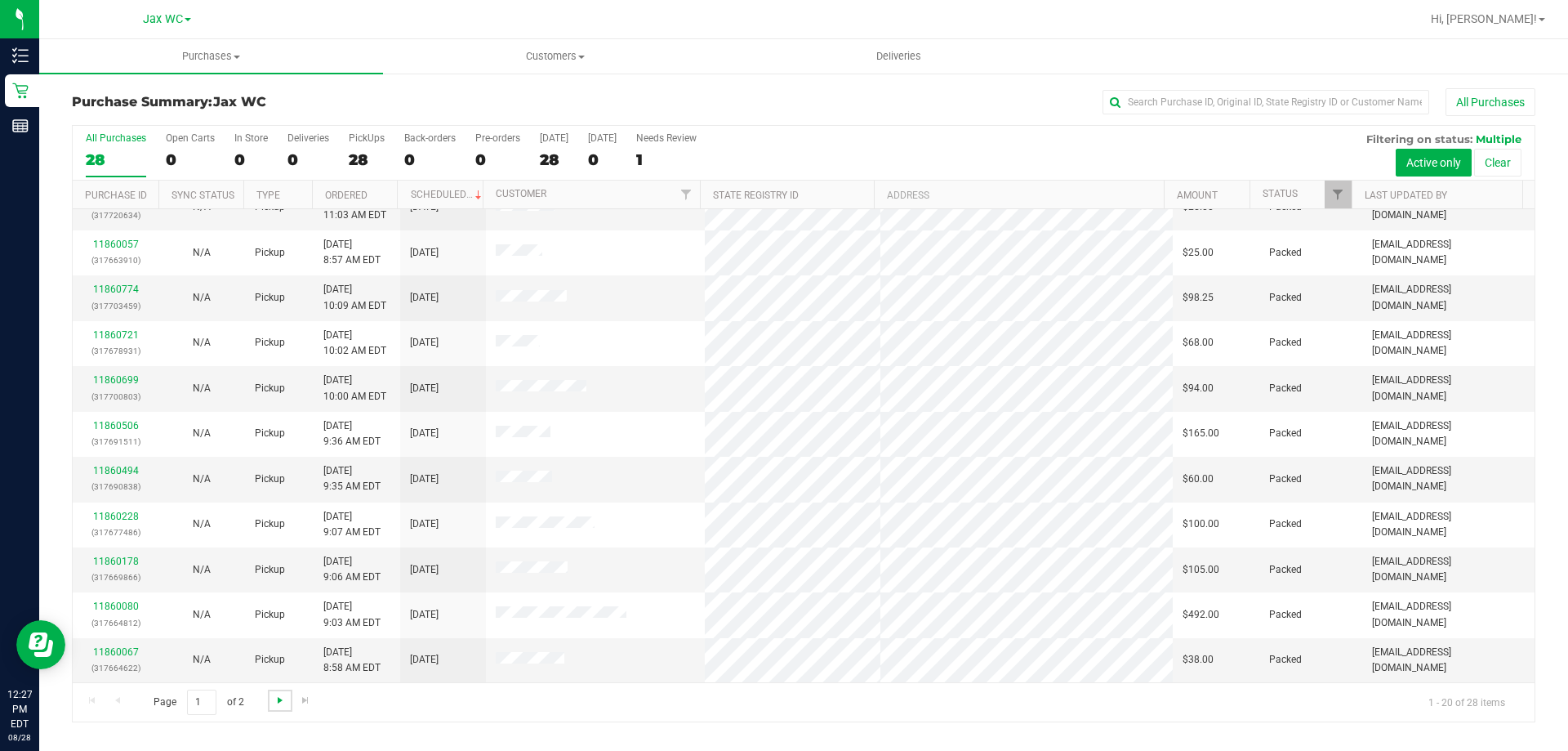
click at [273, 704] on span "Go to the next page" at bounding box center [279, 699] width 13 height 13
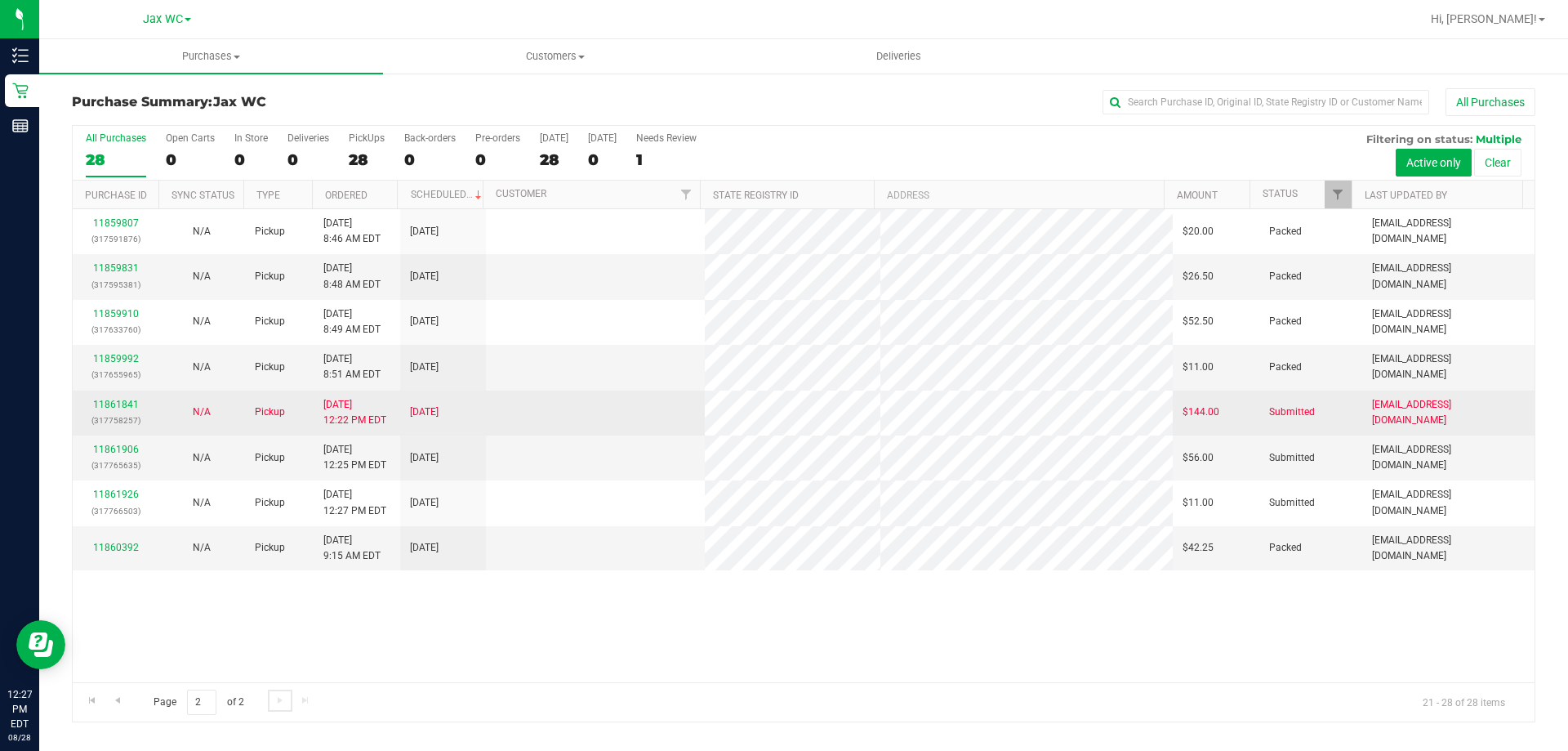
scroll to position [0, 0]
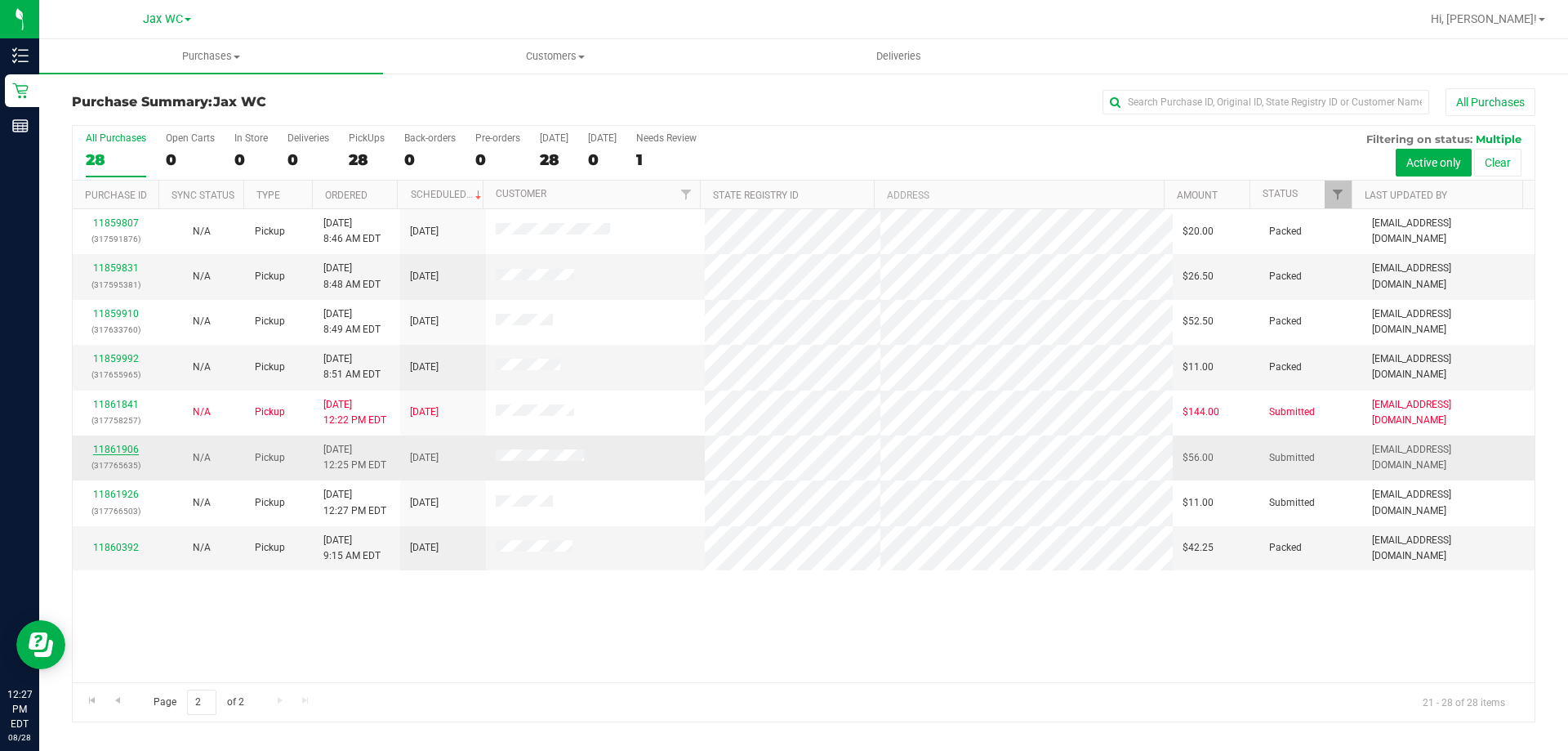
click at [116, 447] on link "11861906" at bounding box center [116, 448] width 46 height 11
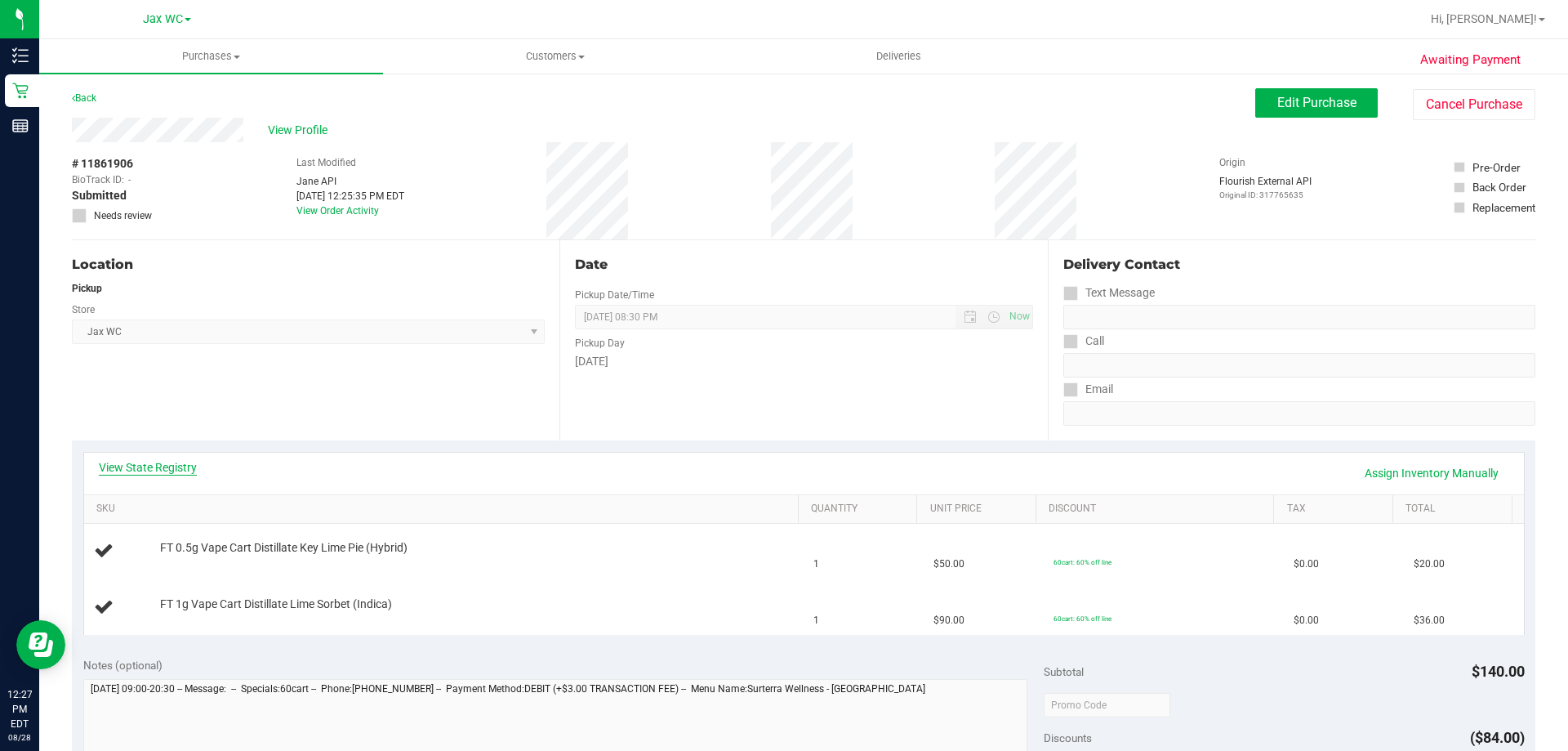
click at [166, 461] on link "View State Registry" at bounding box center [148, 466] width 98 height 16
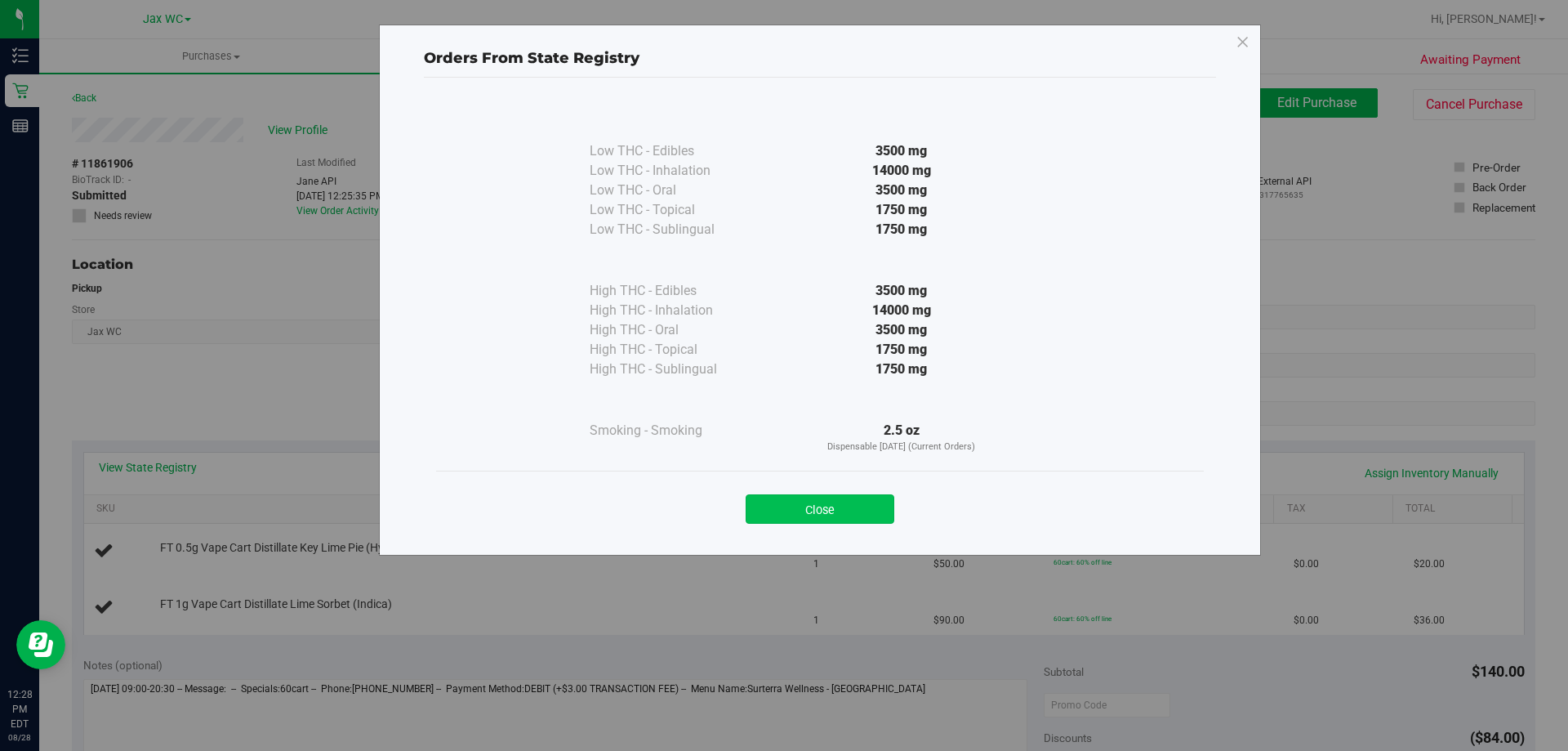
click at [788, 498] on button "Close" at bounding box center [820, 509] width 148 height 29
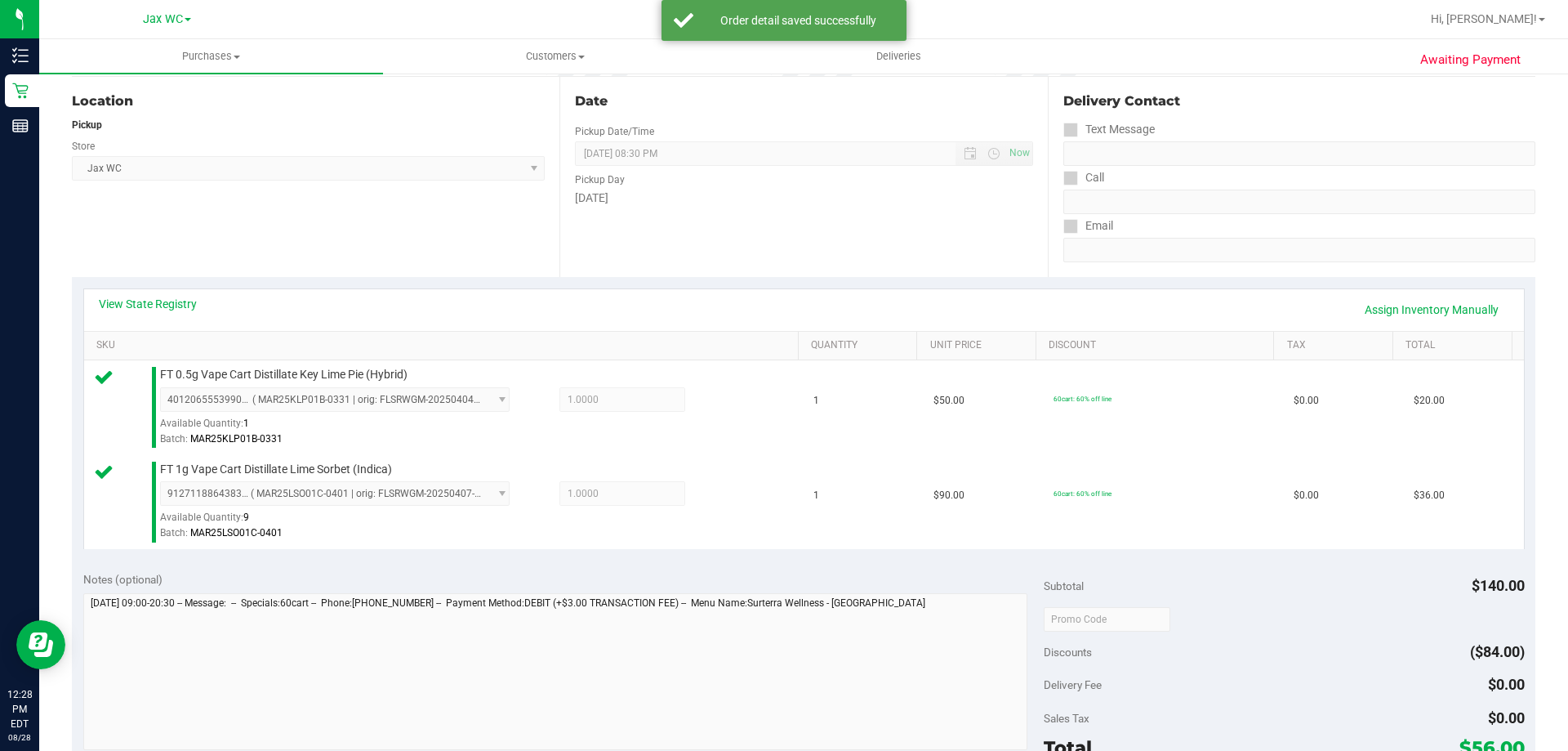
scroll to position [490, 0]
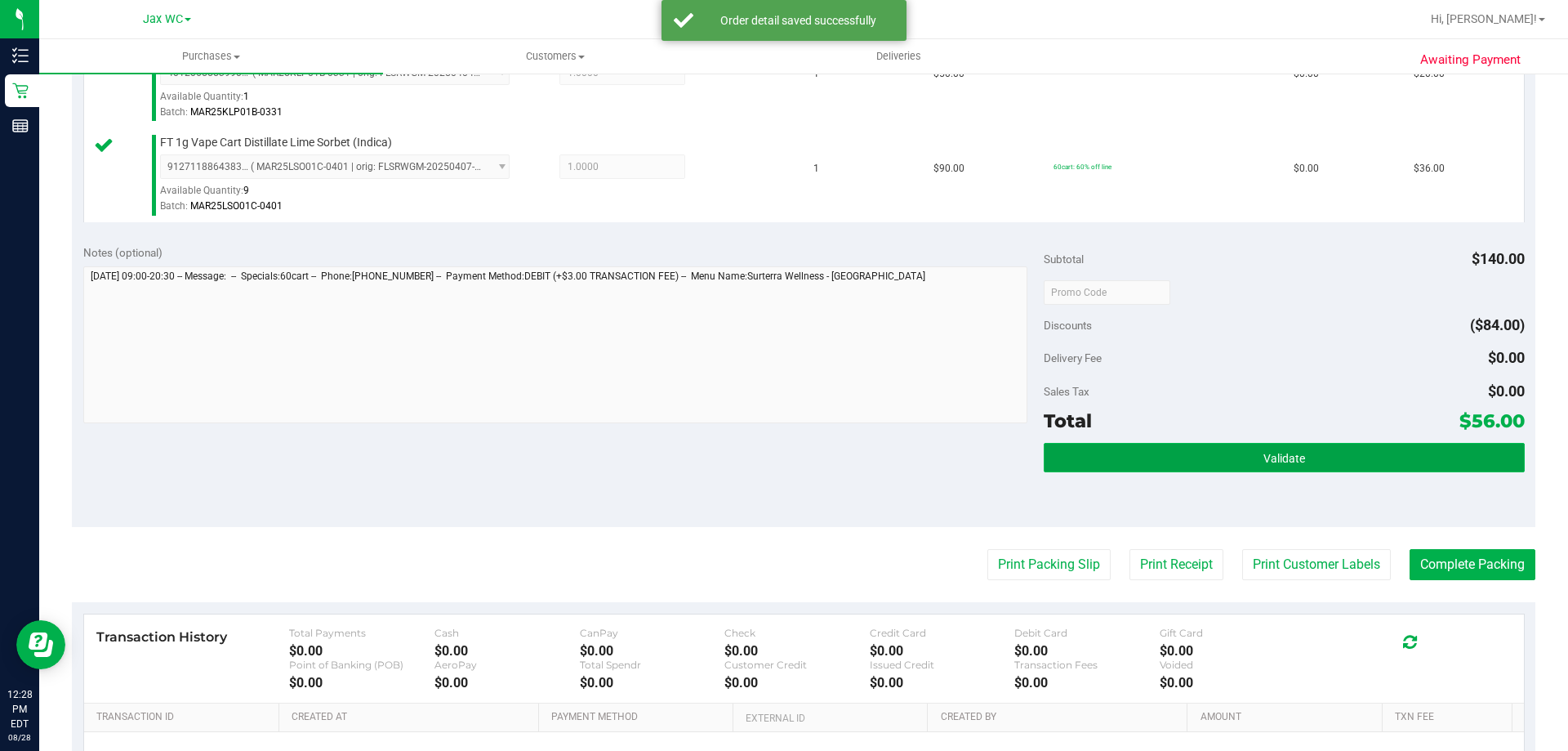
click at [1245, 466] on button "Validate" at bounding box center [1284, 457] width 480 height 29
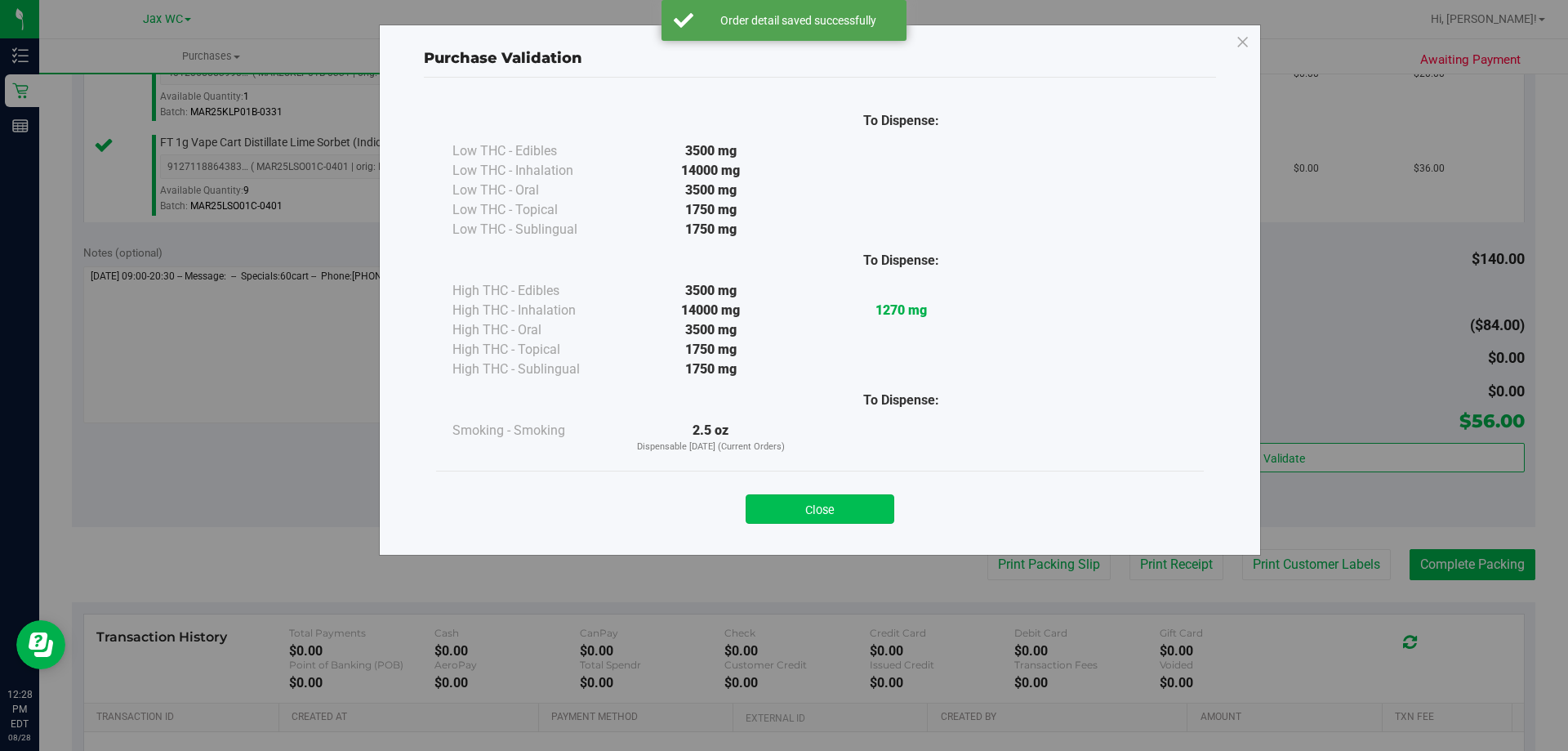
click at [886, 504] on button "Close" at bounding box center [820, 509] width 148 height 29
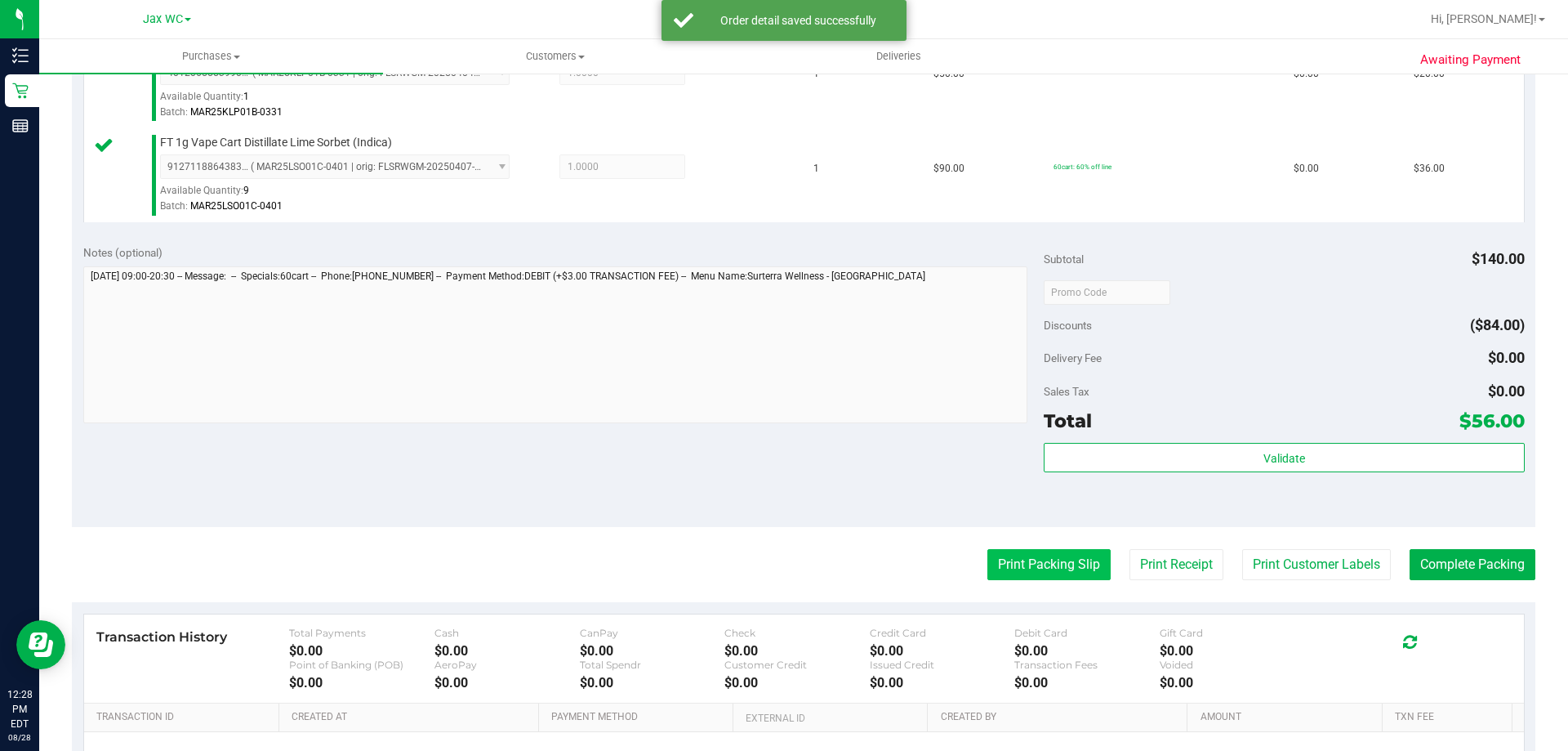
click at [1020, 557] on button "Print Packing Slip" at bounding box center [1048, 565] width 123 height 31
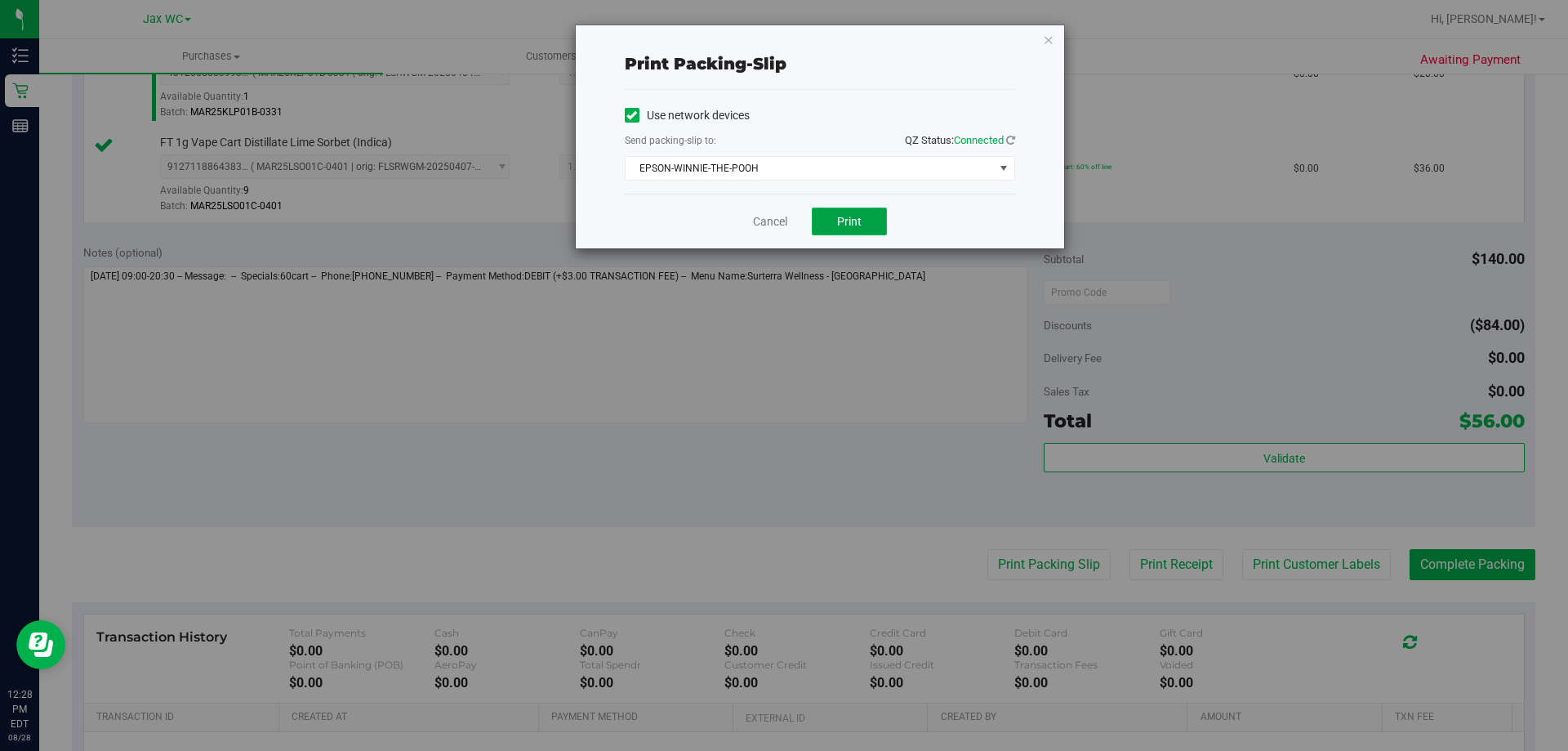
click at [832, 228] on button "Print" at bounding box center [849, 222] width 75 height 28
click at [1051, 41] on icon "button" at bounding box center [1048, 39] width 11 height 20
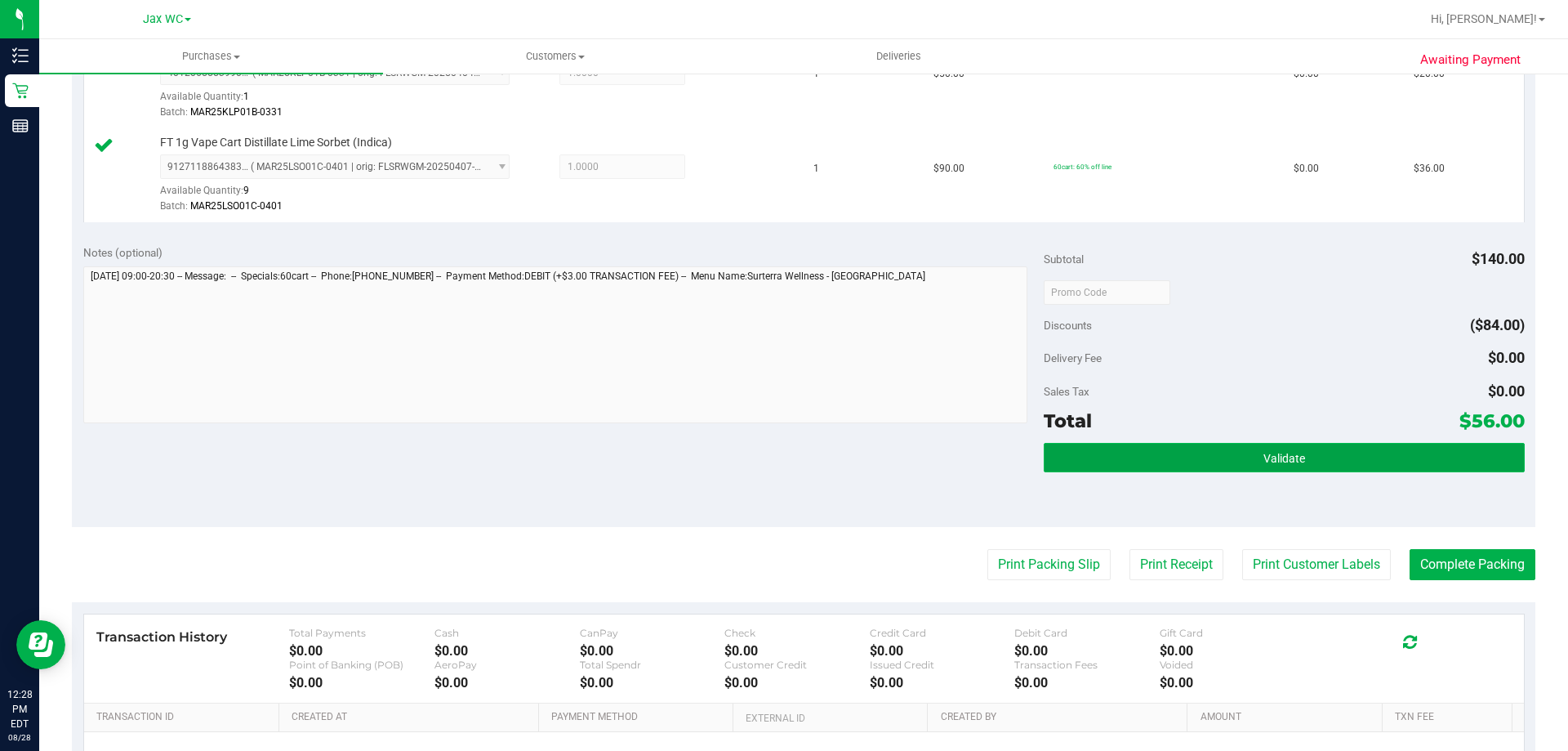
click at [1233, 442] on button "Validate" at bounding box center [1284, 457] width 480 height 29
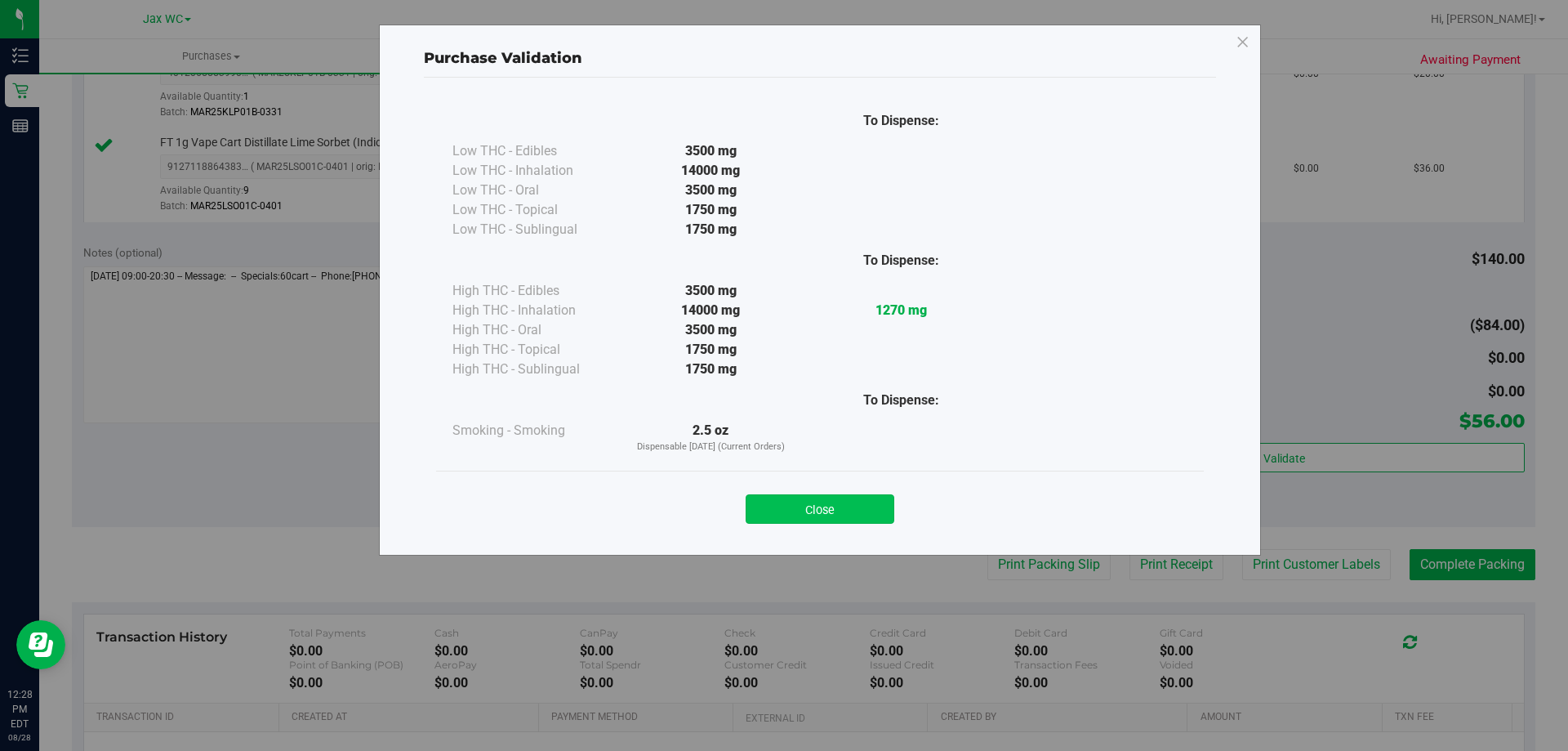
click at [846, 509] on button "Close" at bounding box center [820, 509] width 148 height 29
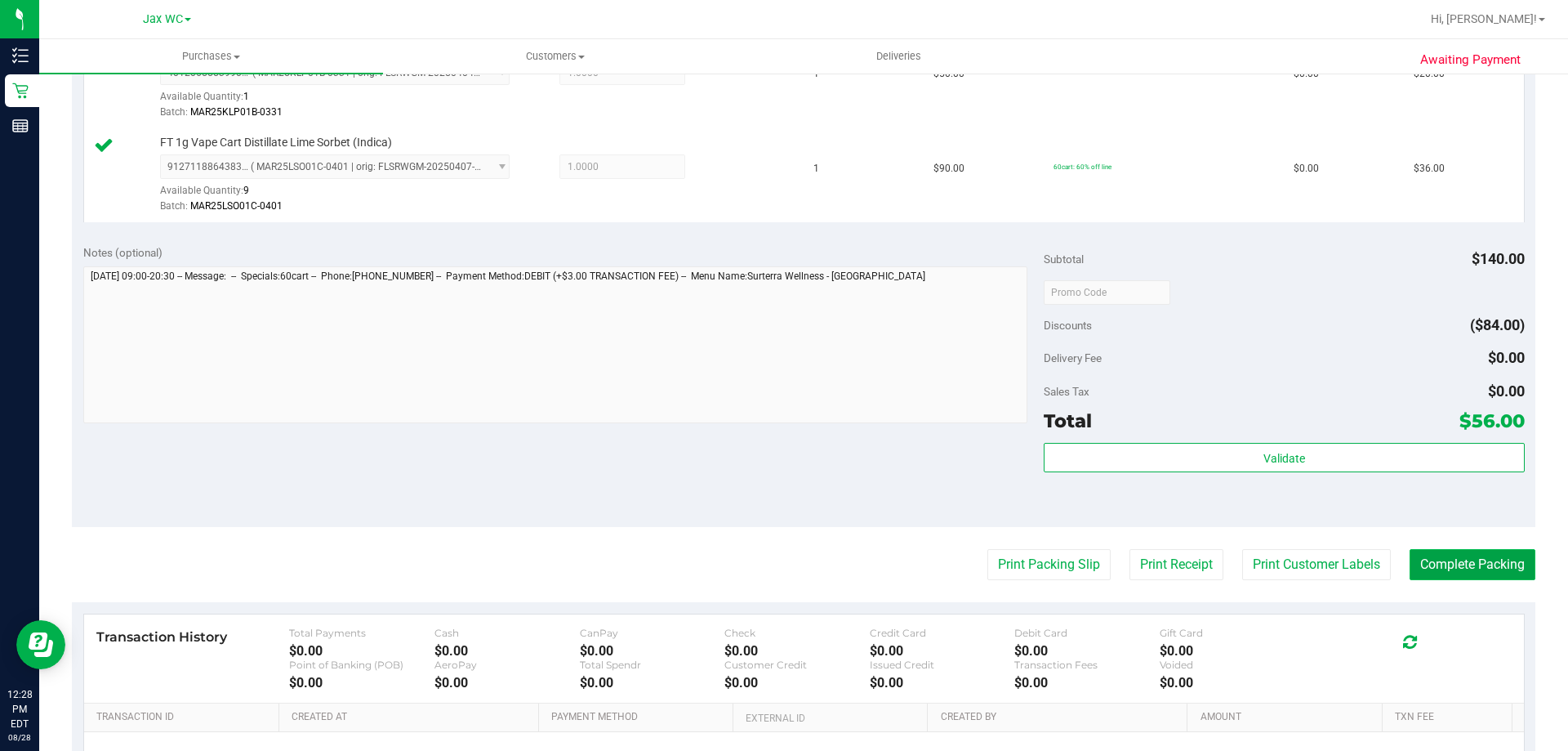
click at [1509, 565] on button "Complete Packing" at bounding box center [1472, 565] width 126 height 31
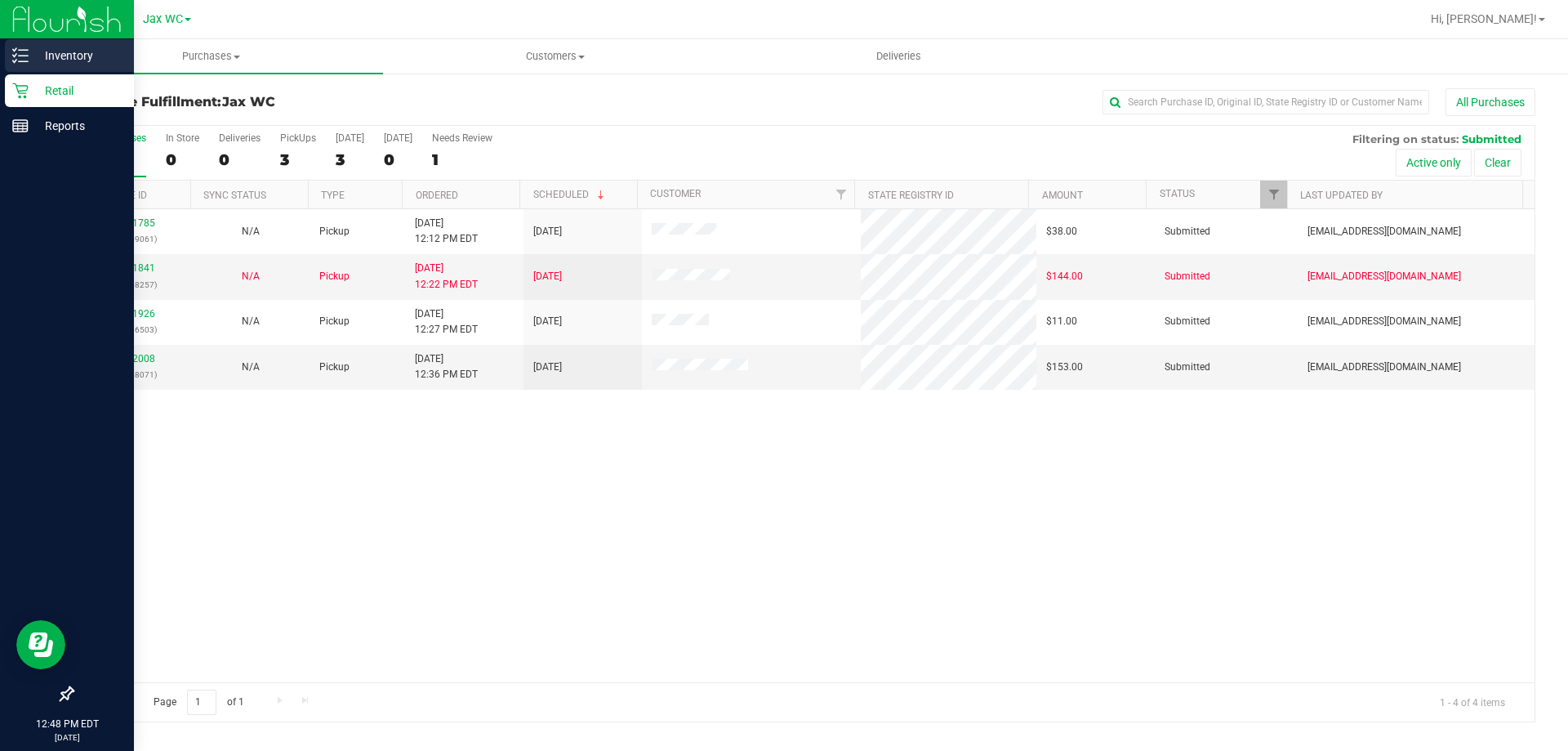
click at [35, 46] on p "Inventory" at bounding box center [78, 55] width 98 height 20
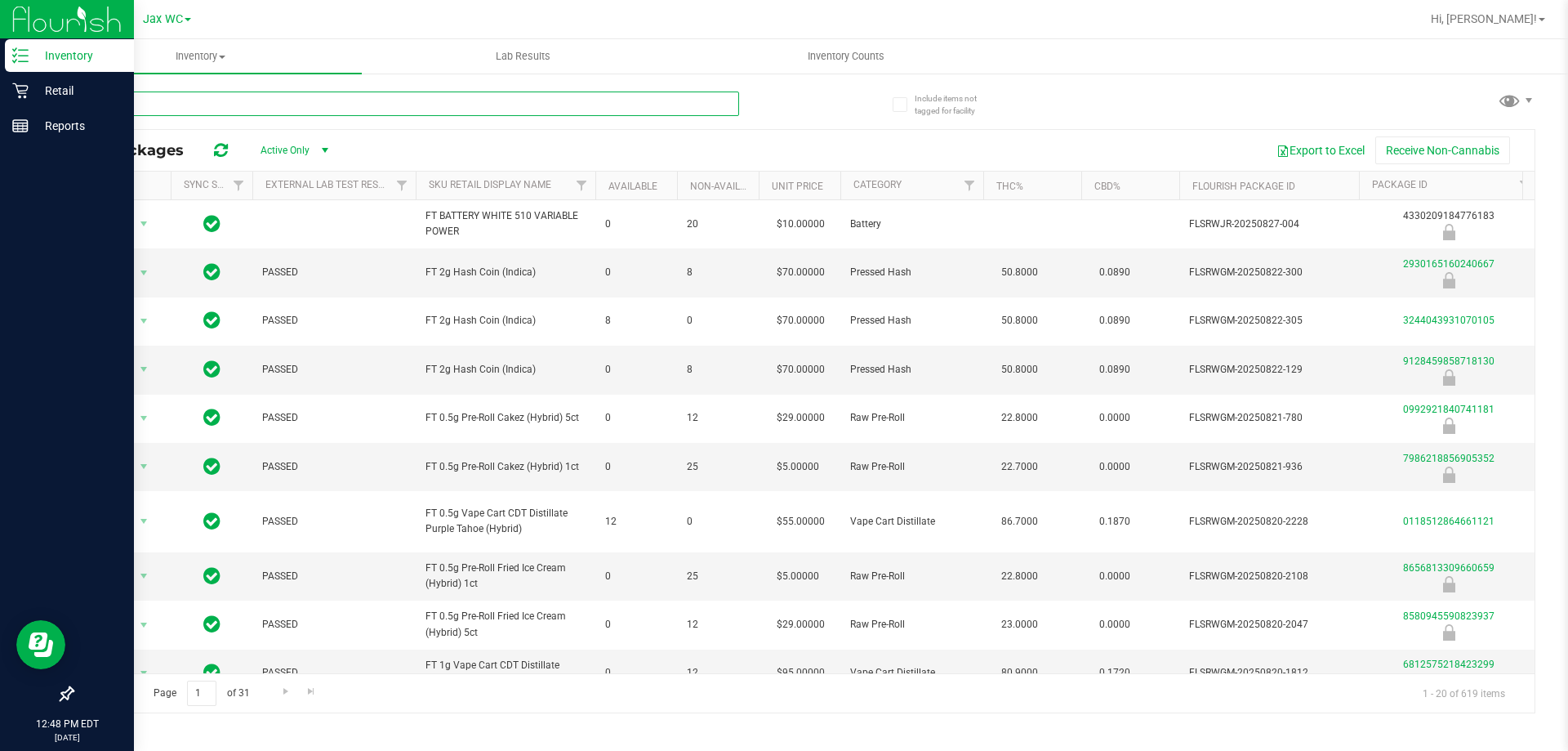
click at [421, 106] on input "text" at bounding box center [405, 103] width 667 height 24
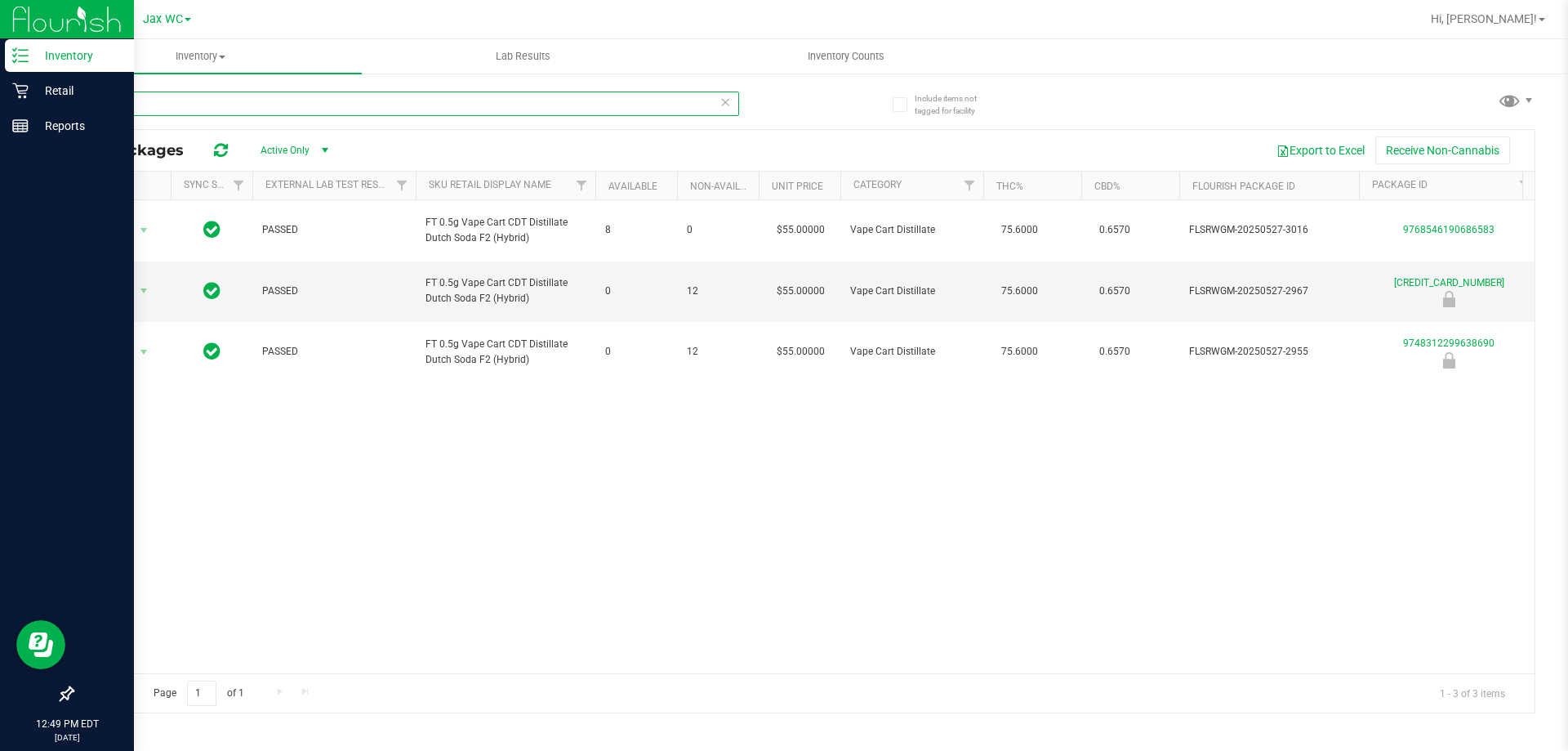
type input "d"
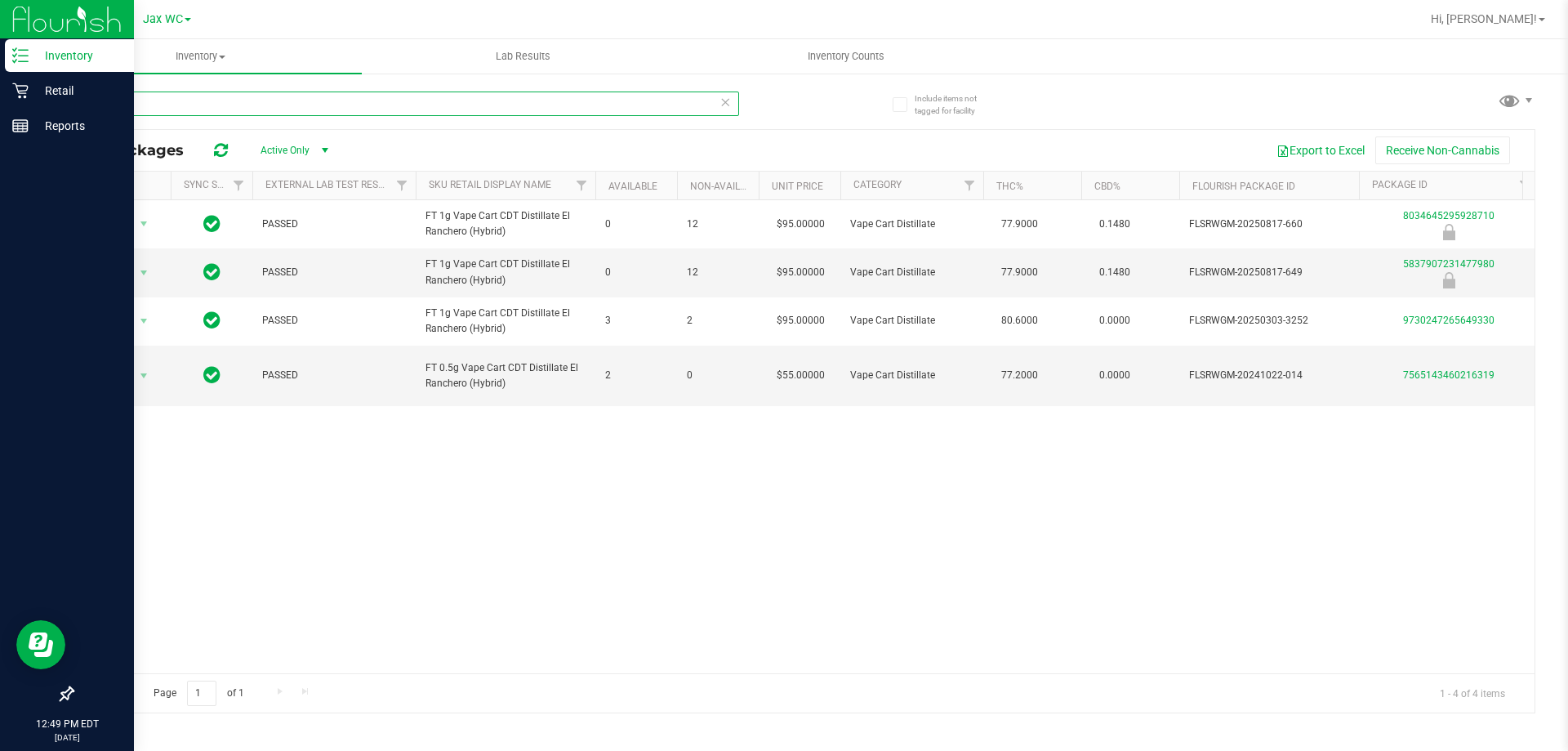
type input "e"
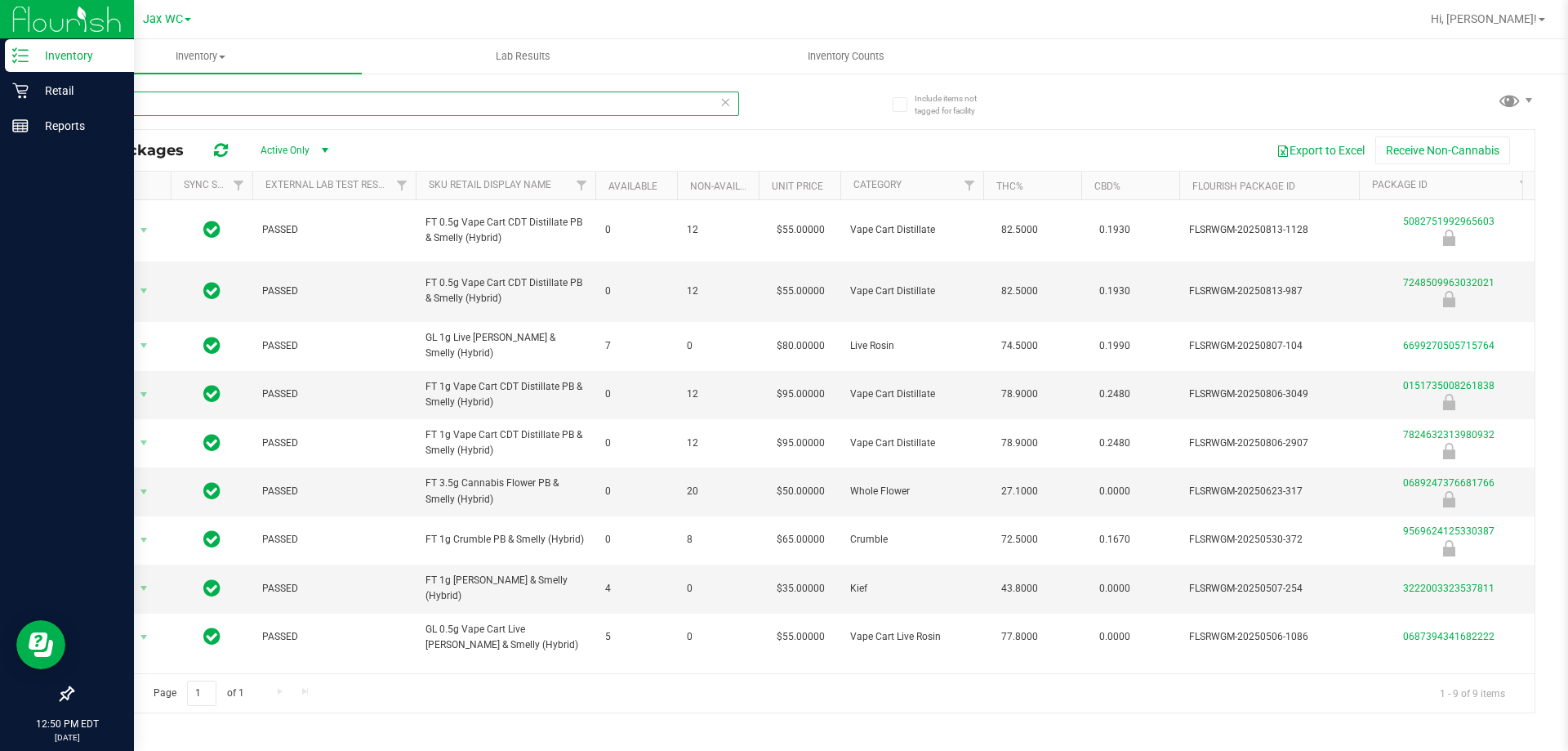
type input "p"
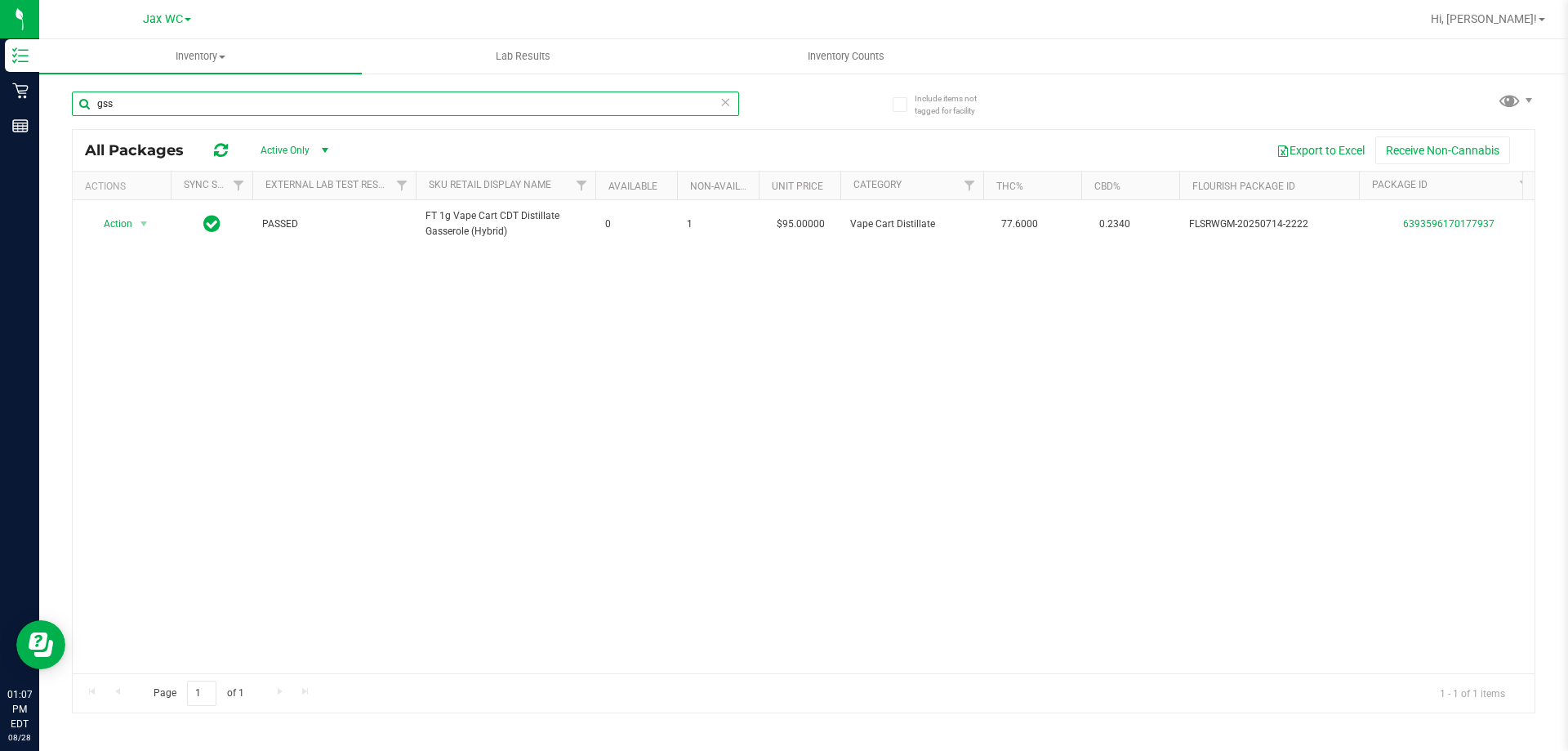
click at [238, 96] on input "gss" at bounding box center [405, 103] width 667 height 24
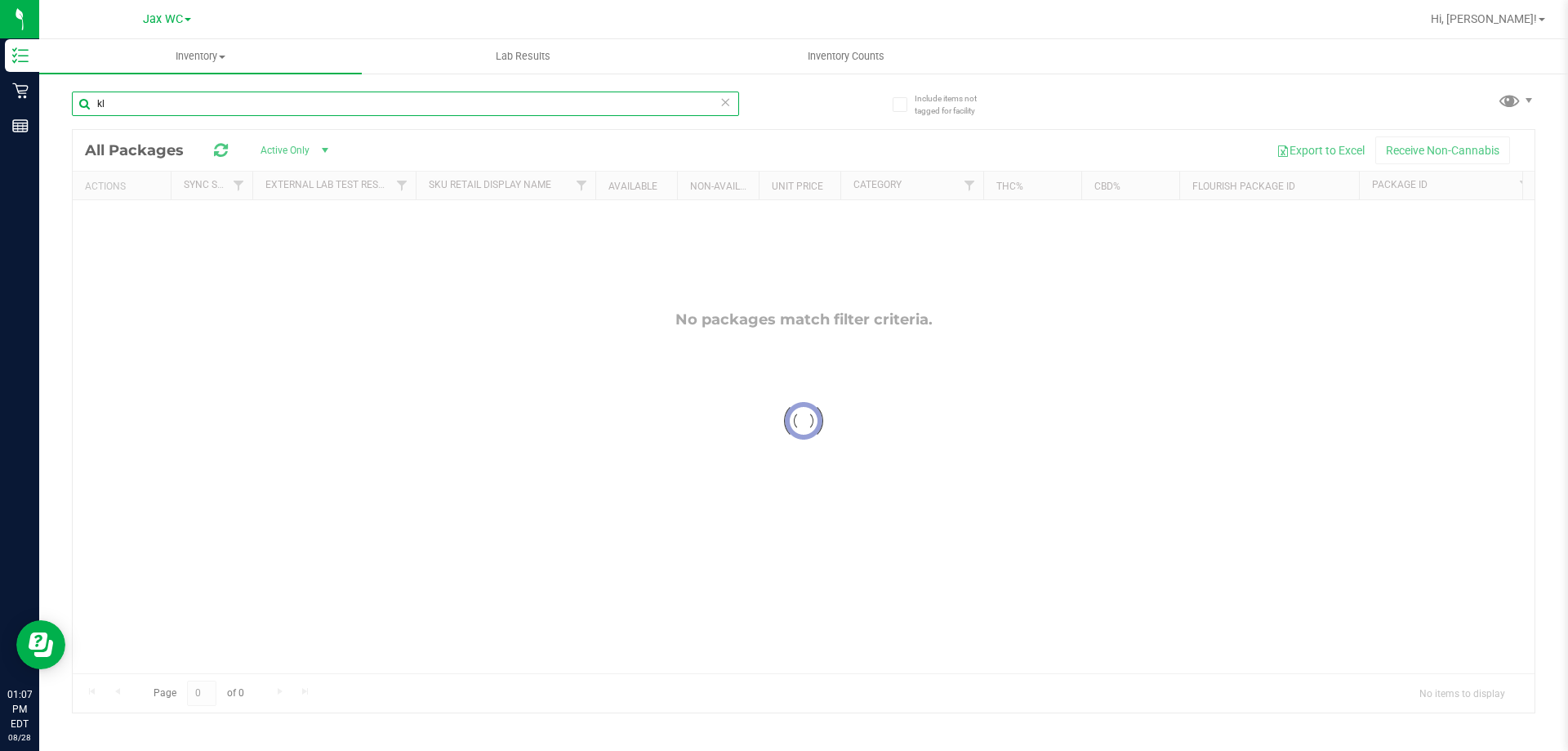
type input "k"
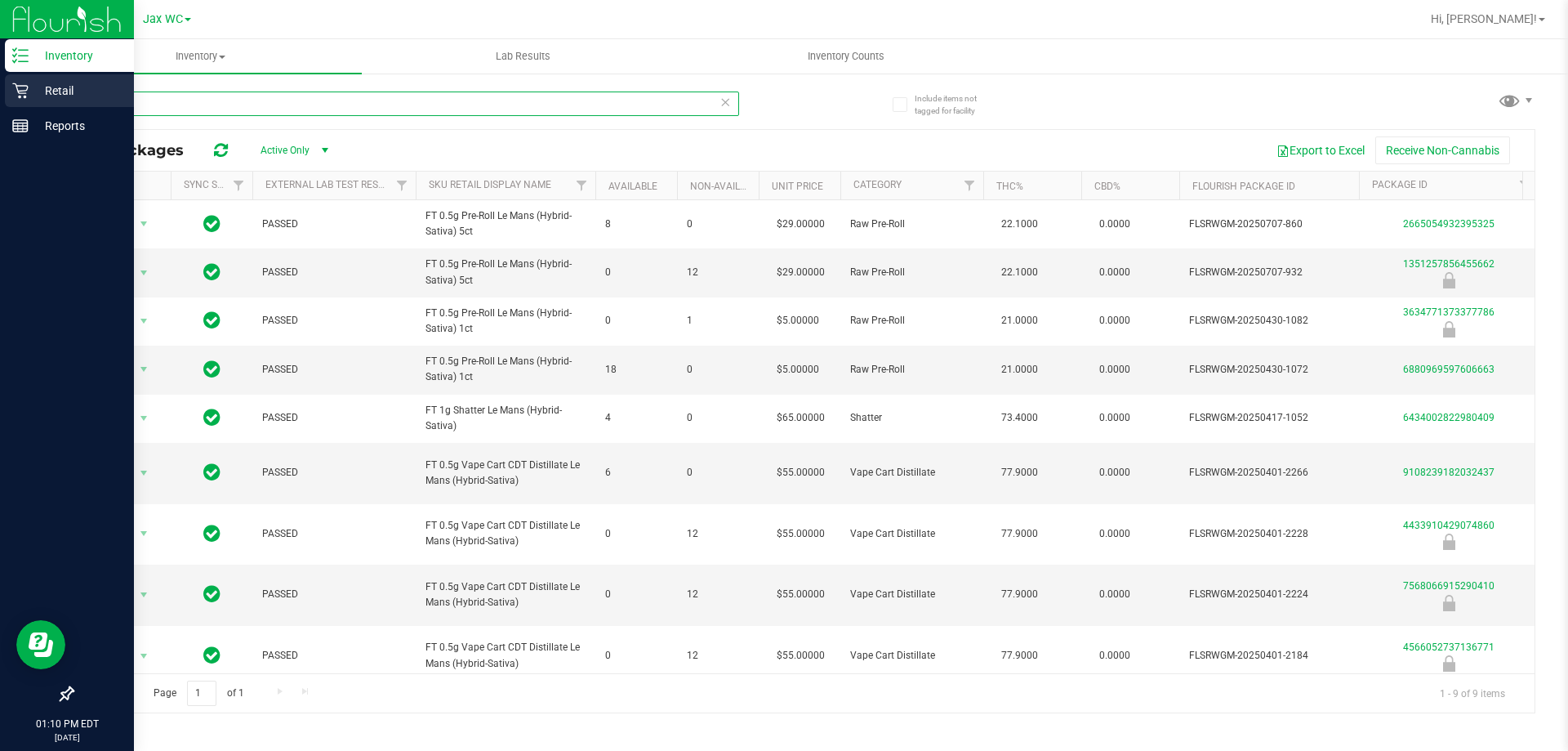
type input "lmn"
click at [33, 87] on p "Retail" at bounding box center [78, 91] width 98 height 20
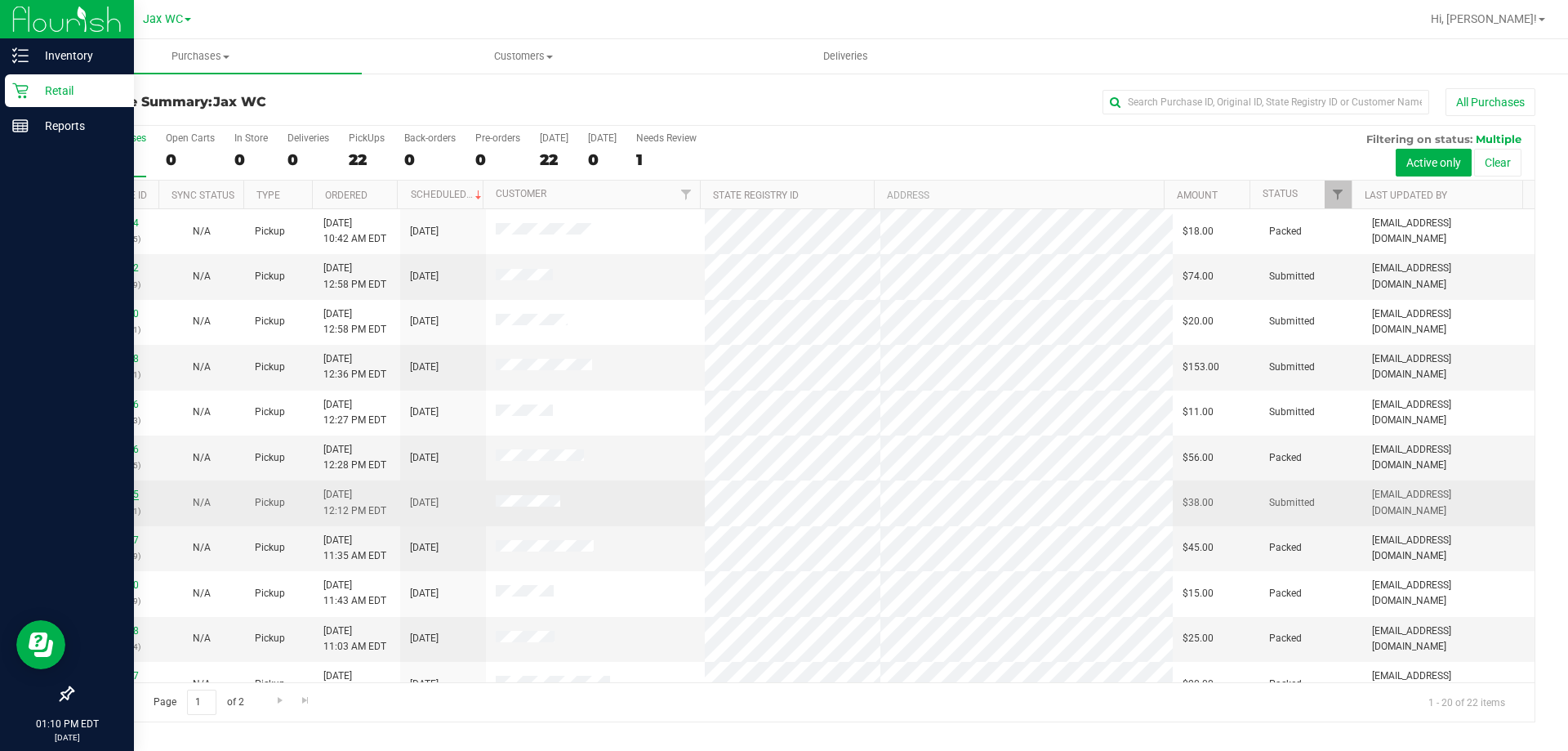
click at [120, 493] on link "11861785" at bounding box center [116, 494] width 46 height 11
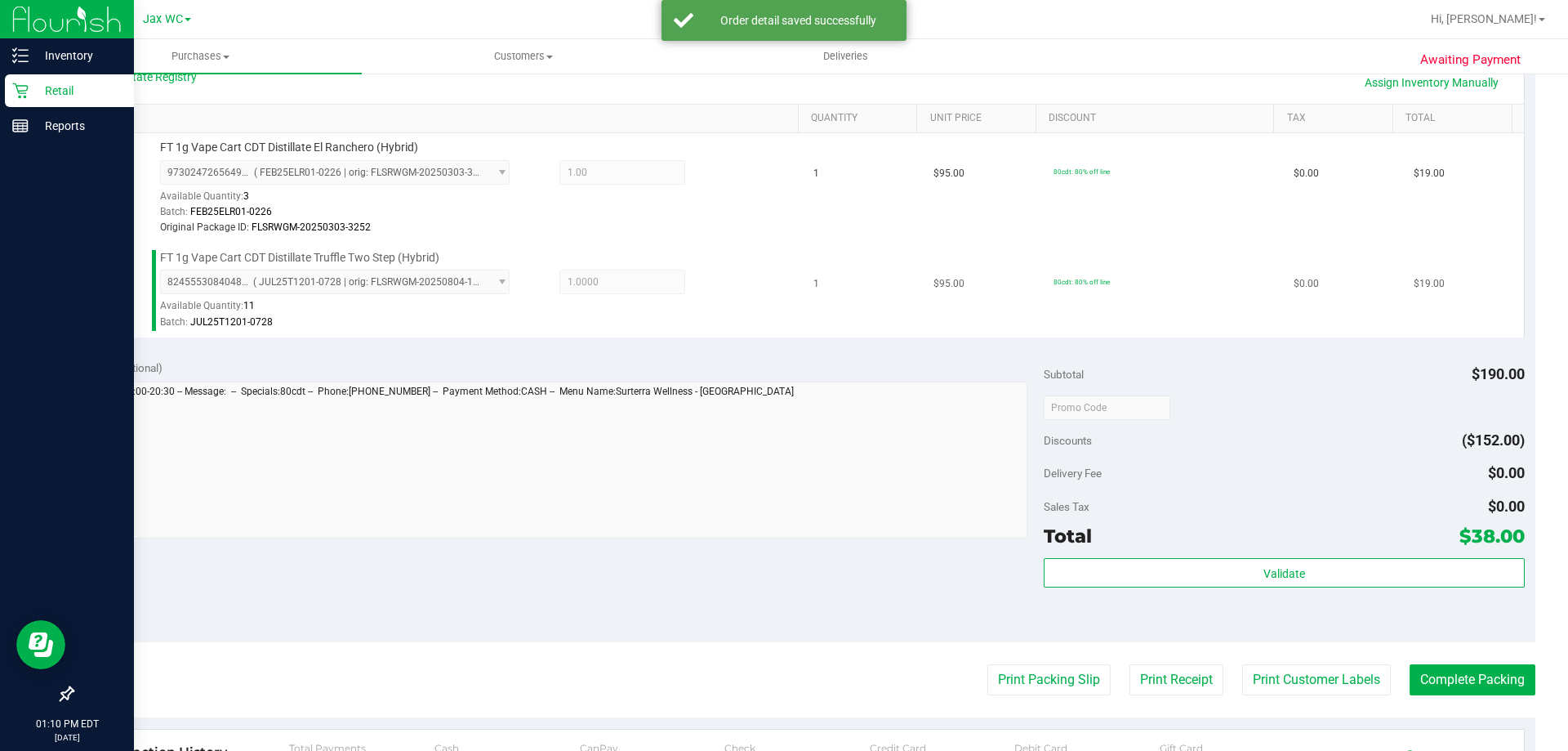
scroll to position [490, 0]
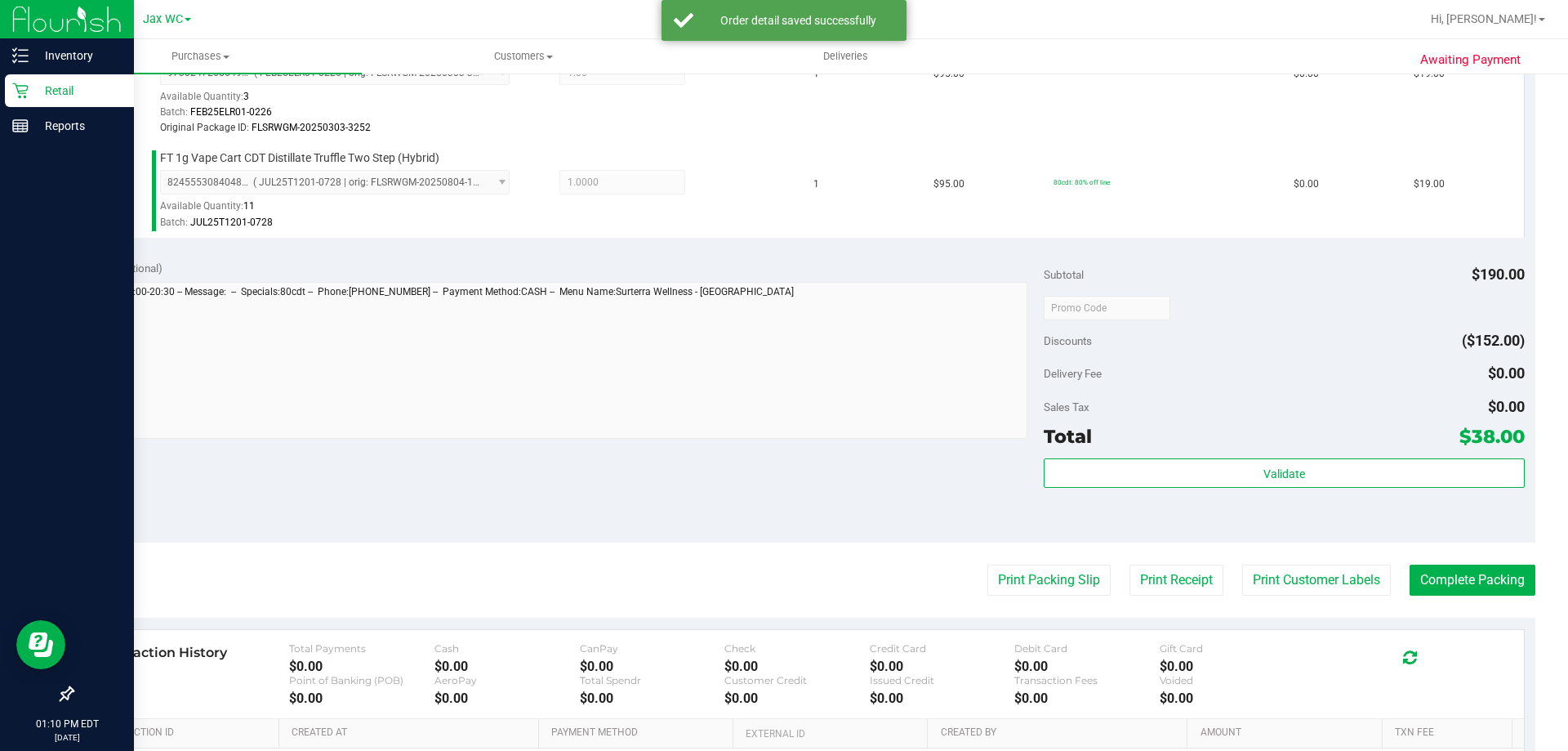
click at [1298, 489] on div "Validate" at bounding box center [1284, 494] width 480 height 73
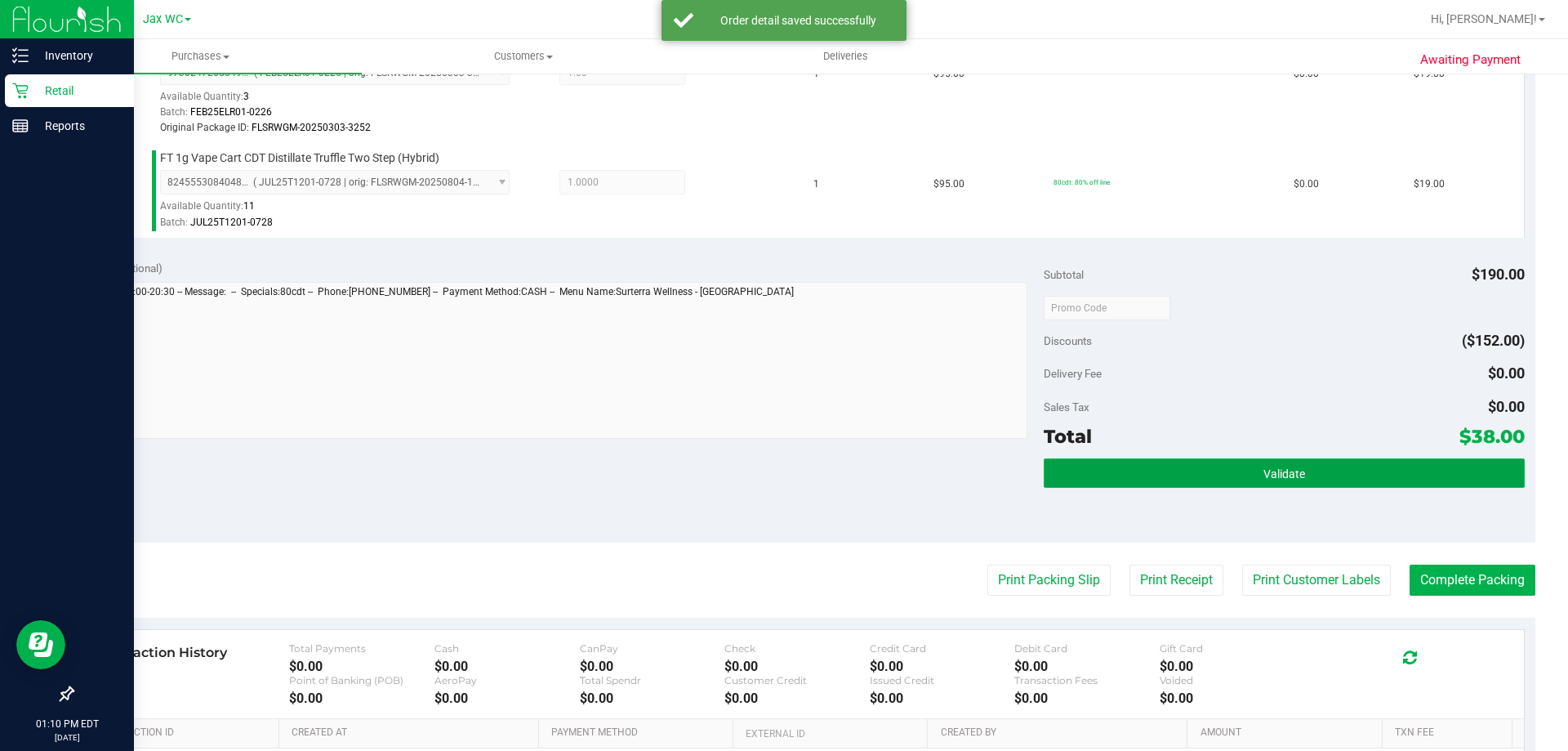
click at [1294, 483] on button "Validate" at bounding box center [1284, 473] width 480 height 29
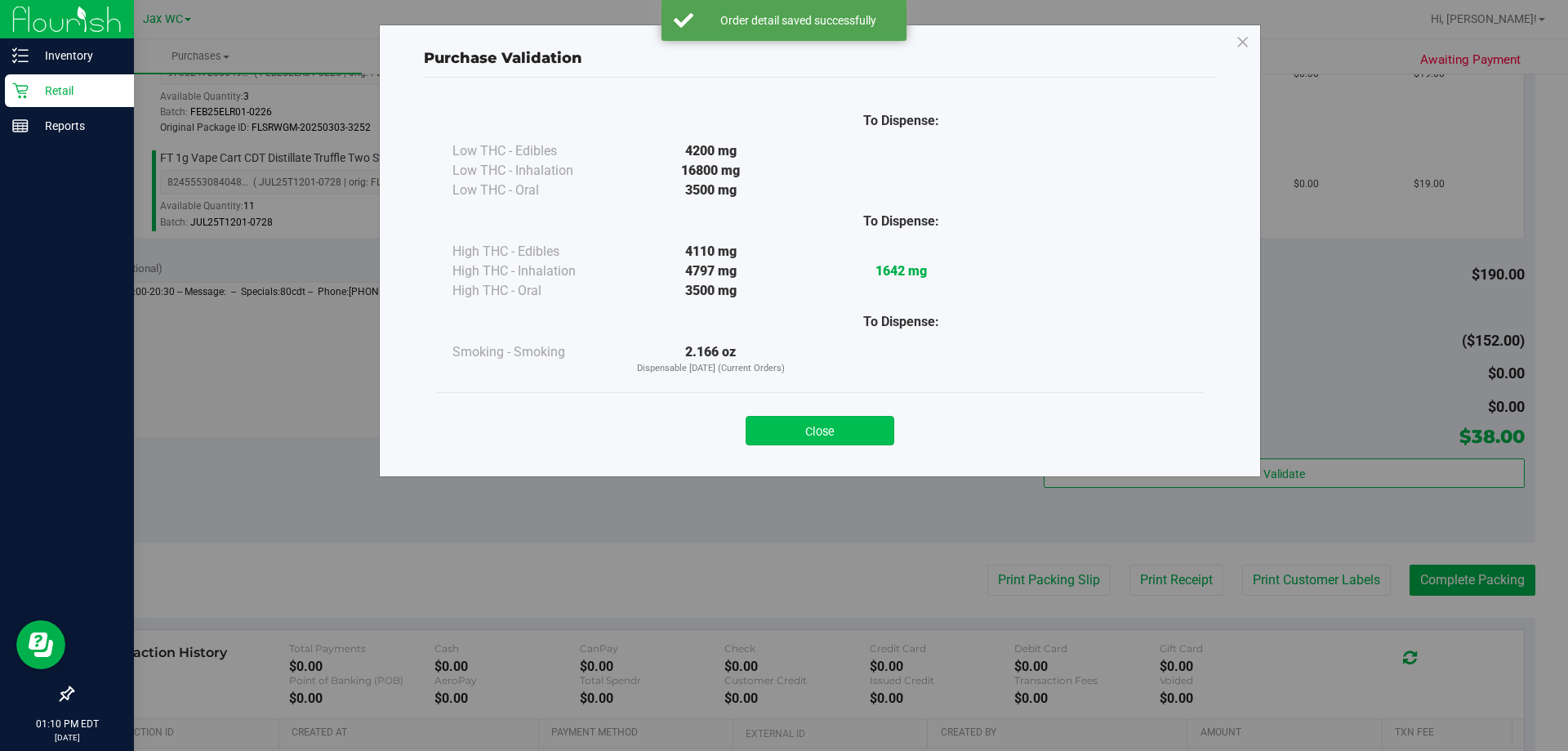
click at [843, 429] on button "Close" at bounding box center [820, 430] width 148 height 29
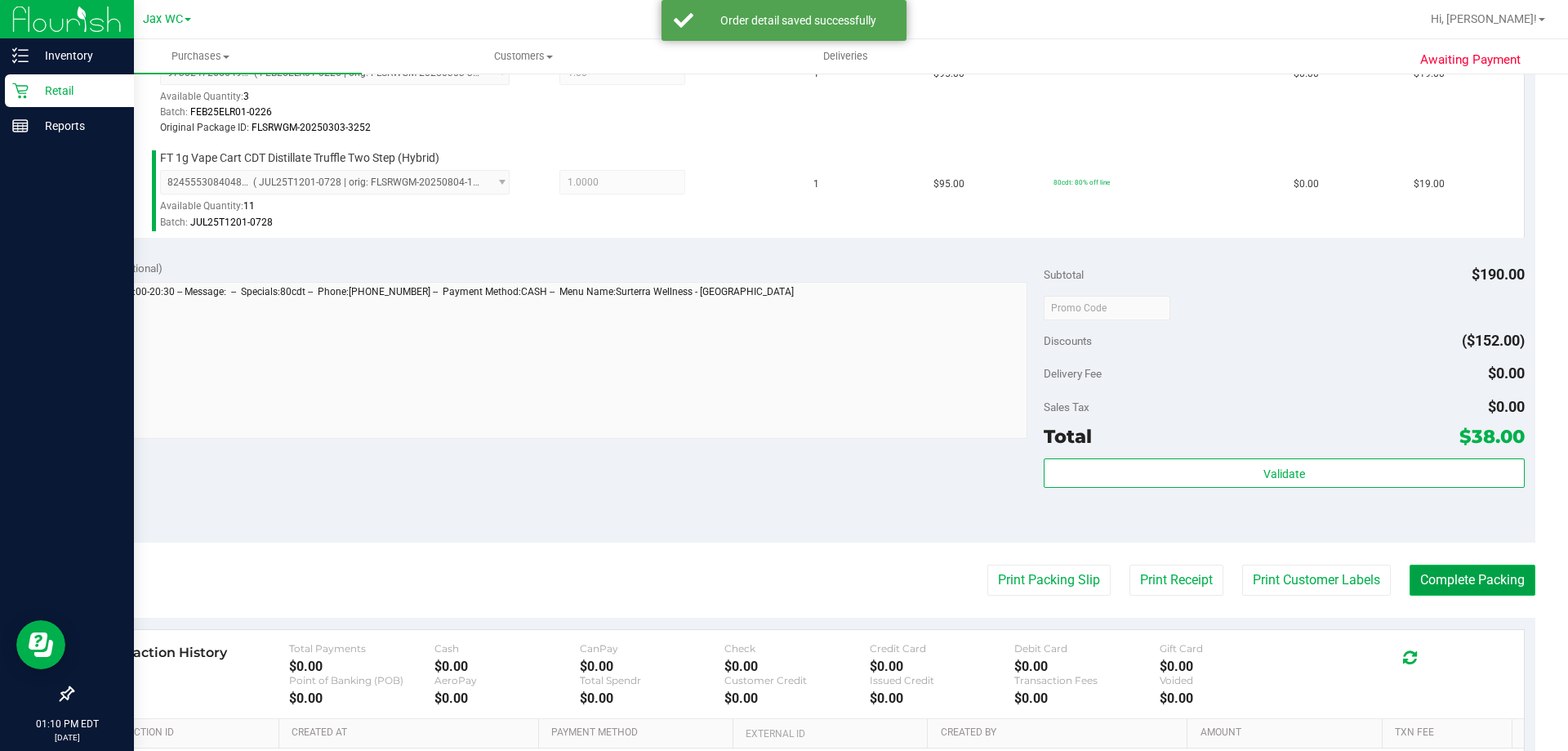
click at [1459, 582] on button "Complete Packing" at bounding box center [1472, 580] width 126 height 31
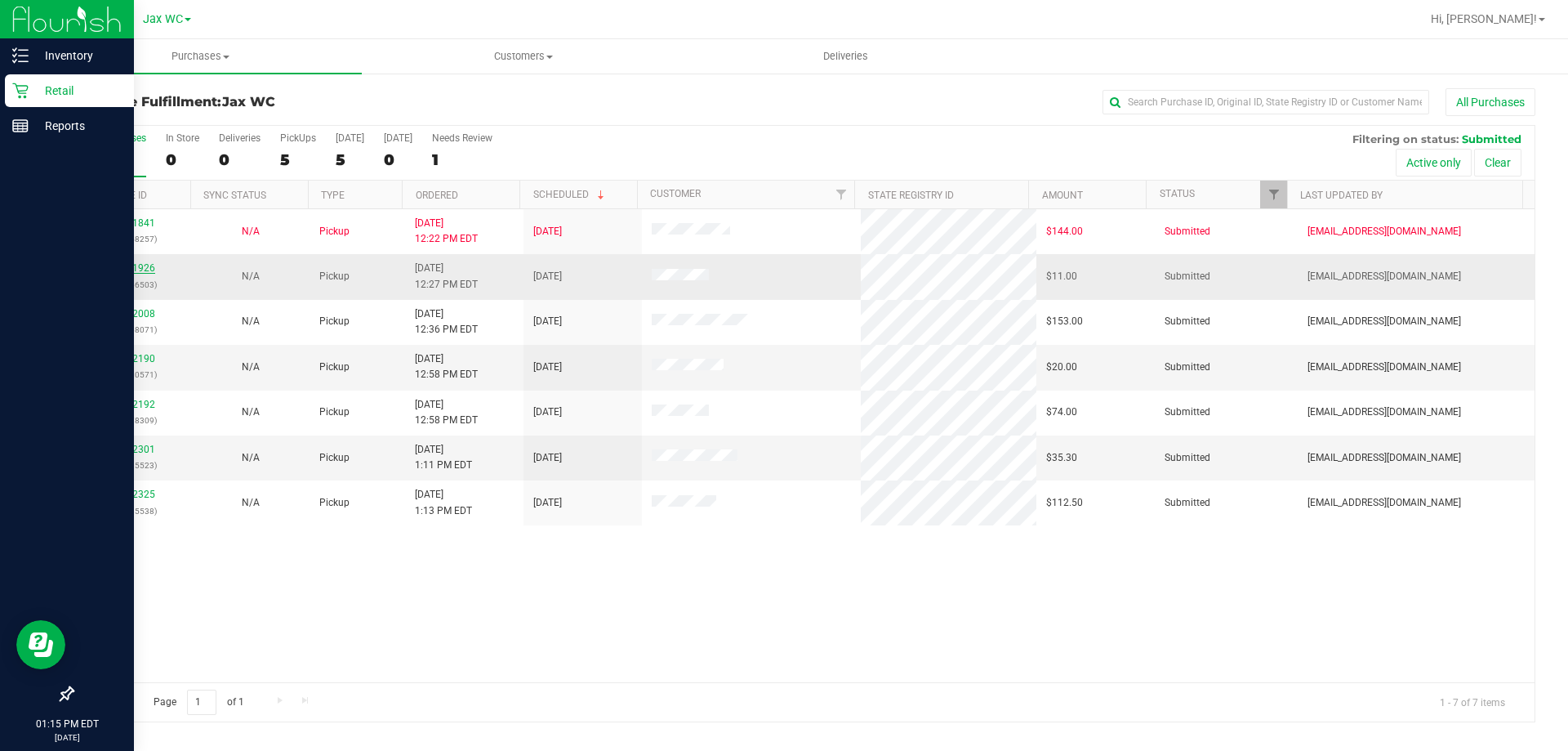
click at [147, 267] on link "11861926" at bounding box center [132, 267] width 46 height 11
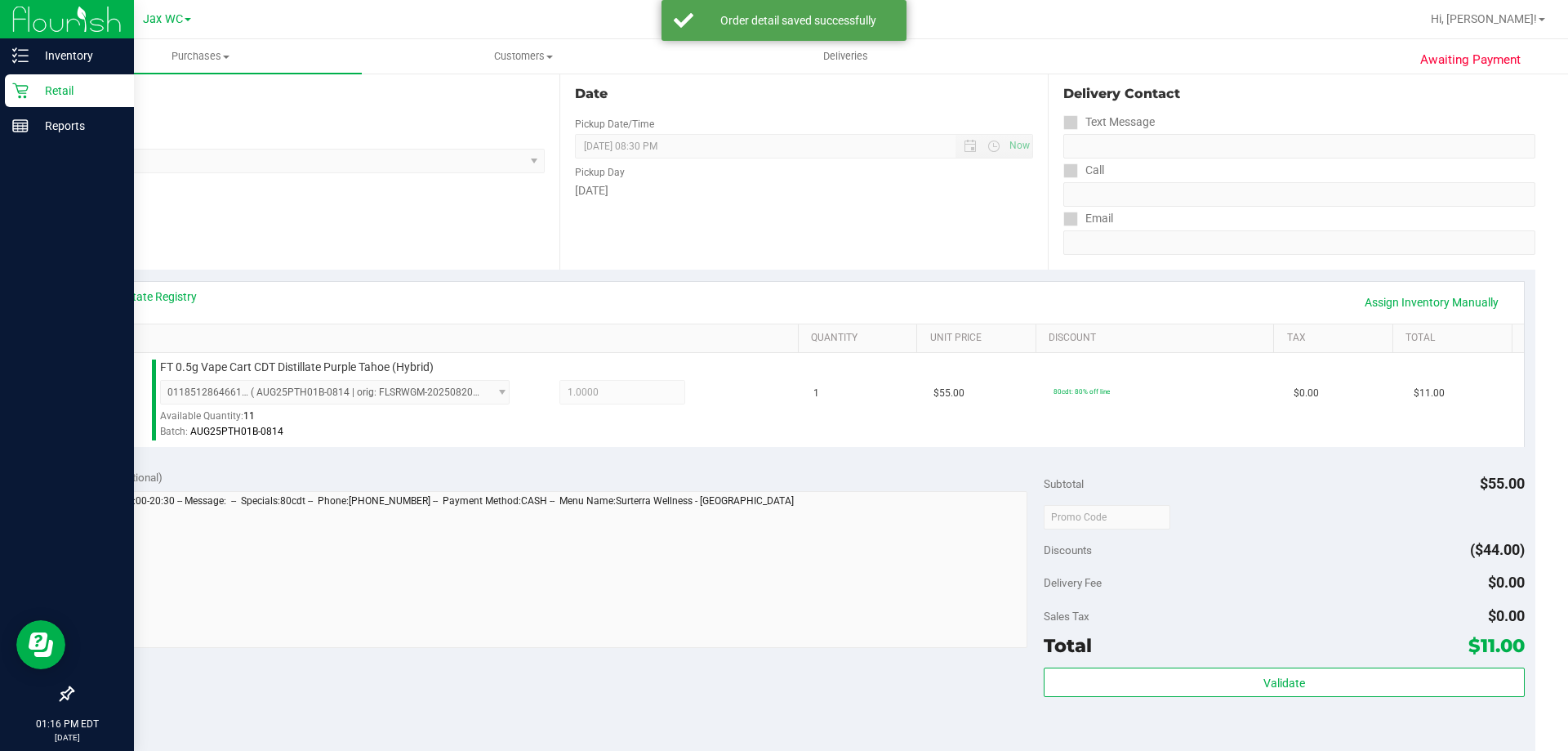
scroll to position [327, 0]
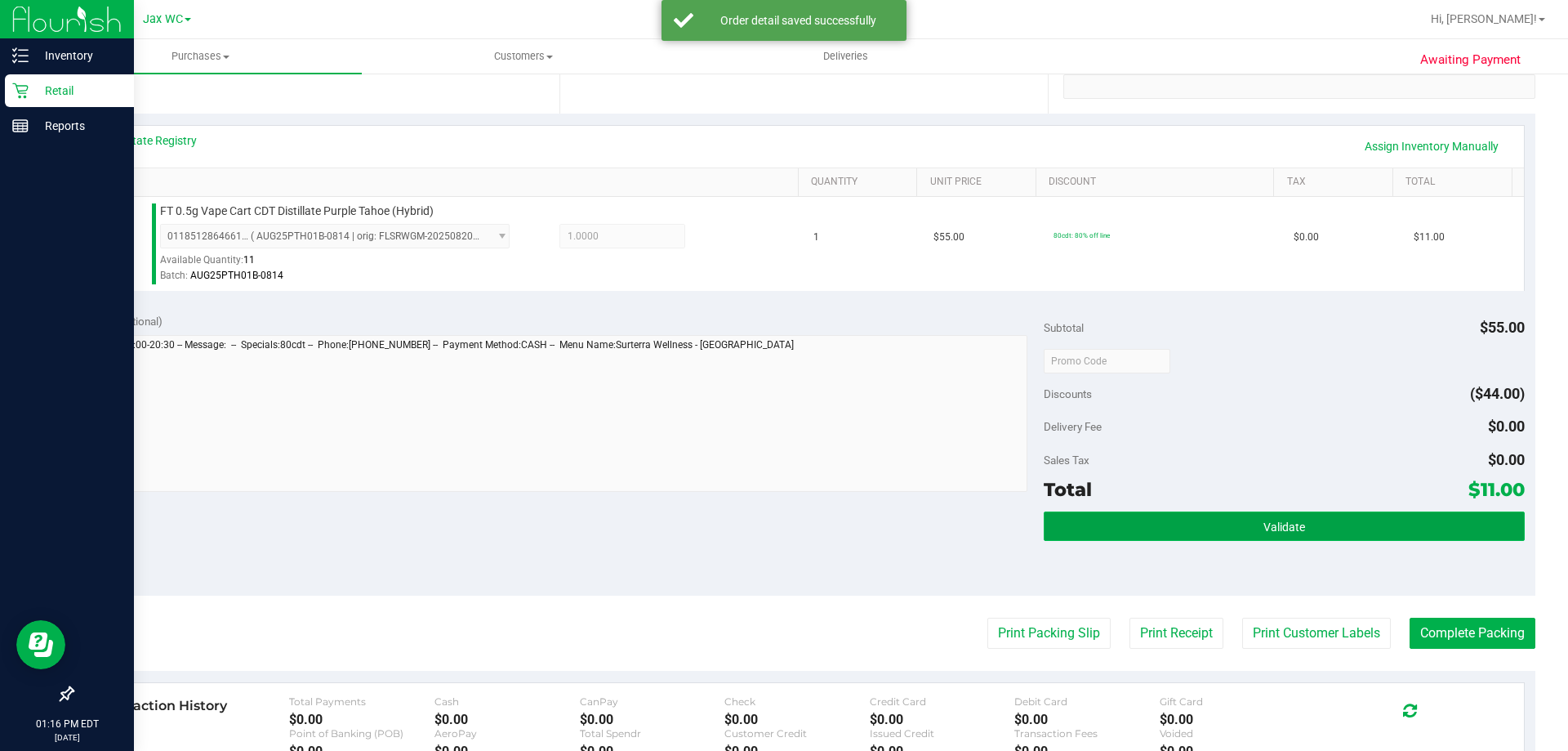
click at [1246, 511] on button "Validate" at bounding box center [1284, 526] width 480 height 29
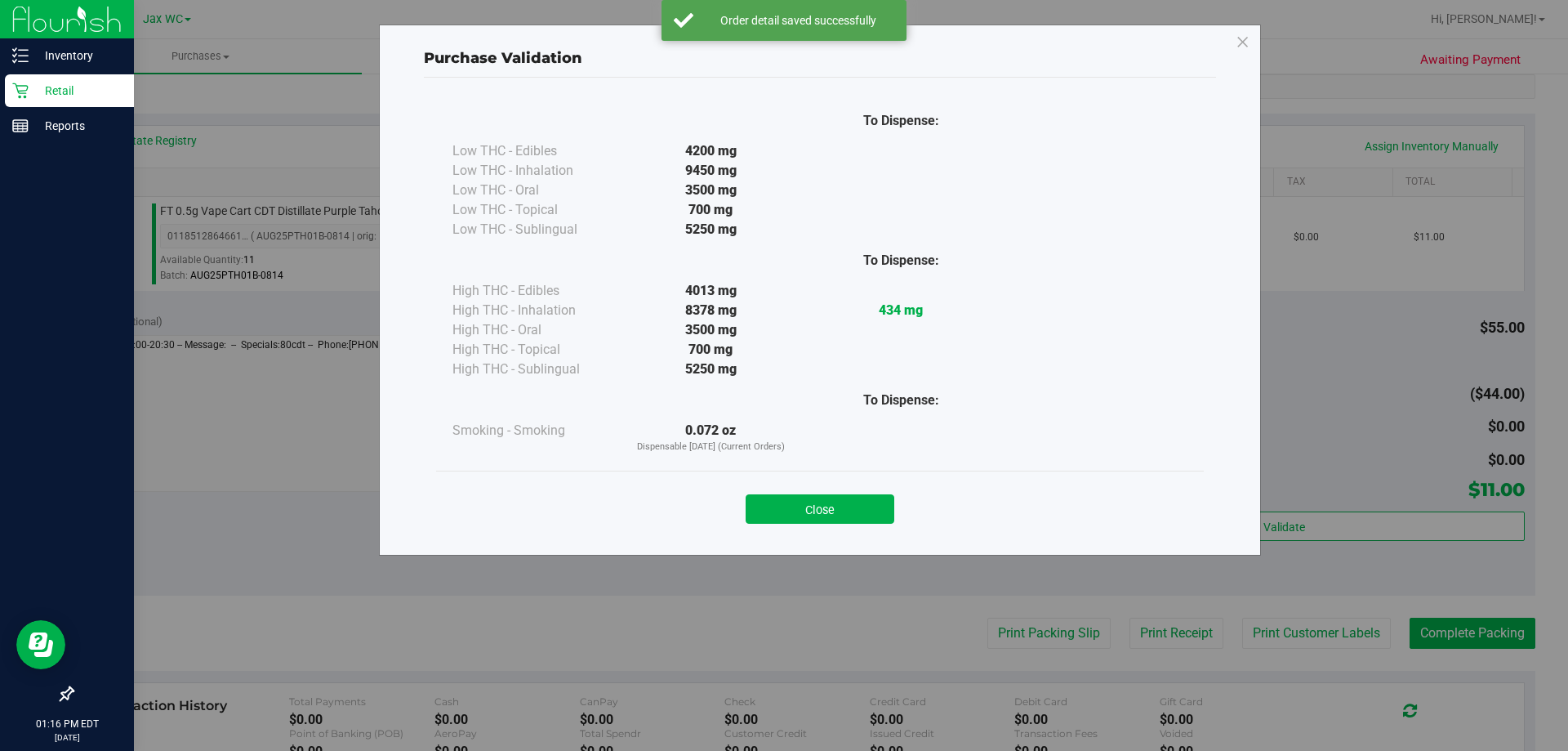
click at [792, 489] on div "Close" at bounding box center [820, 504] width 743 height 41
click at [813, 477] on div "Close" at bounding box center [820, 504] width 767 height 66
click at [819, 505] on button "Close" at bounding box center [820, 509] width 148 height 29
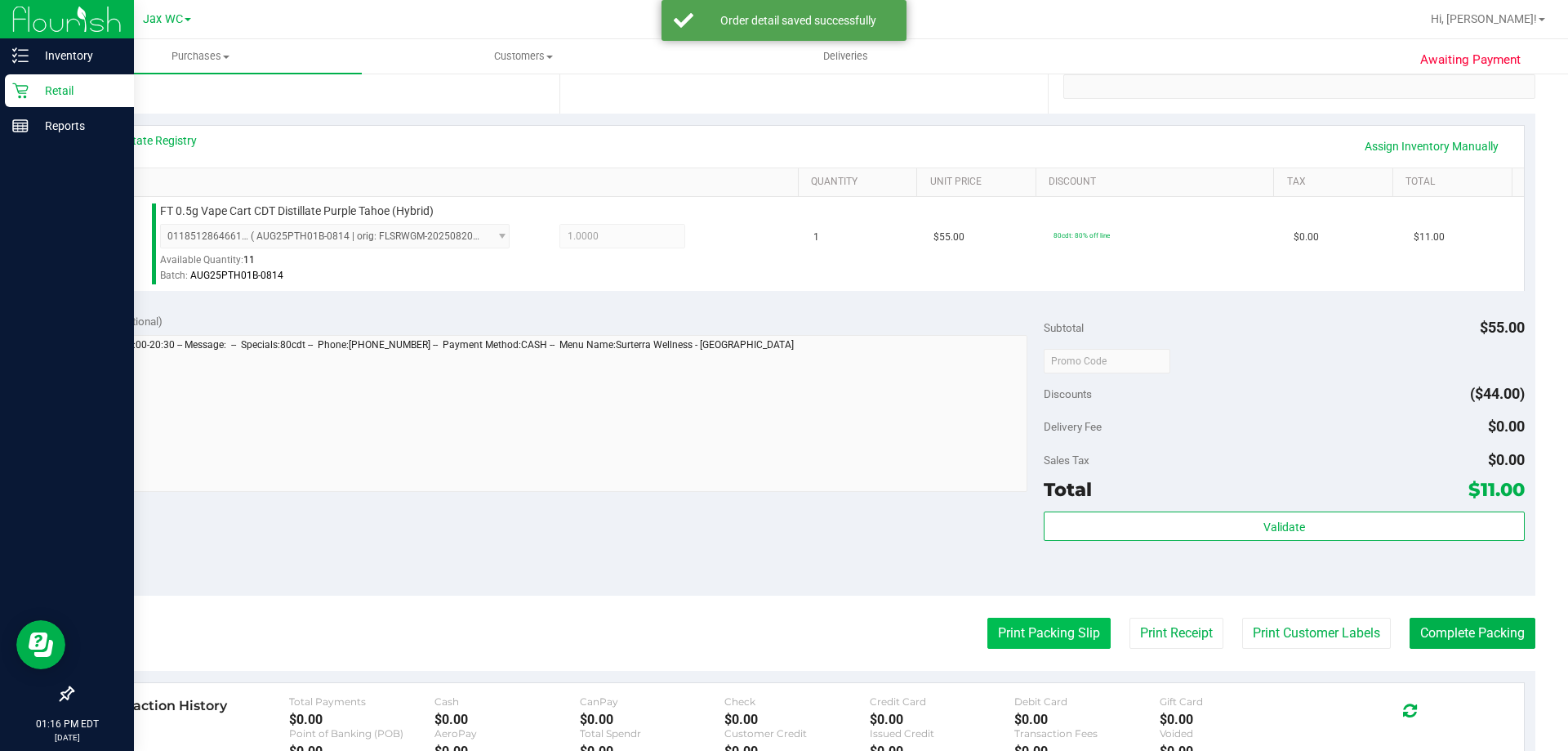
click at [996, 628] on button "Print Packing Slip" at bounding box center [1048, 633] width 123 height 31
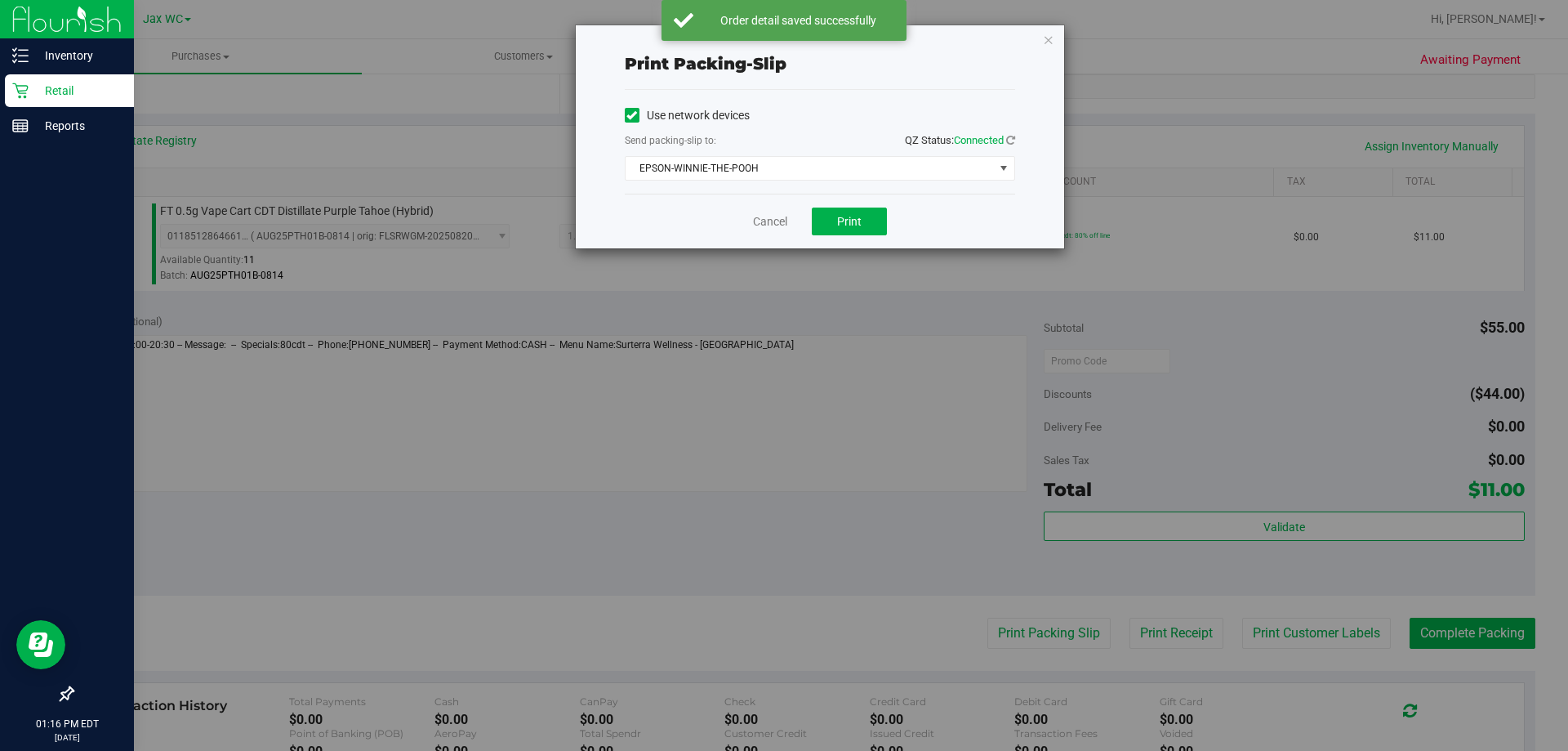
click at [840, 201] on div "Cancel Print" at bounding box center [820, 221] width 390 height 54
click at [849, 227] on span "Print" at bounding box center [849, 221] width 24 height 13
click at [1051, 42] on div "Print packing-slip Use network devices Send packing-slip to: QZ Status: Connect…" at bounding box center [820, 136] width 489 height 223
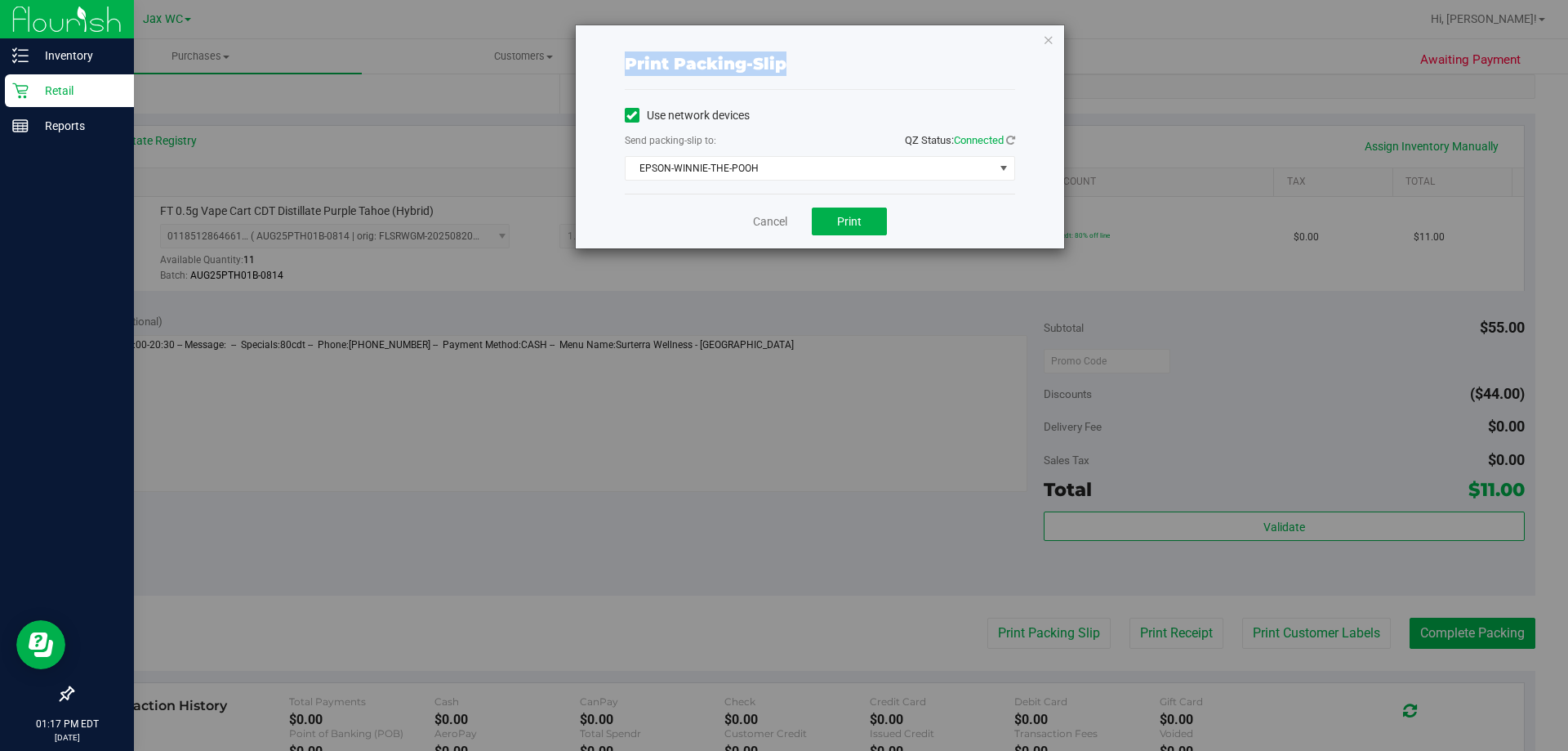
click at [1046, 53] on div "Print packing-slip Use network devices Send packing-slip to: QZ Status: Connect…" at bounding box center [820, 136] width 489 height 223
click at [1046, 41] on icon "button" at bounding box center [1048, 39] width 11 height 20
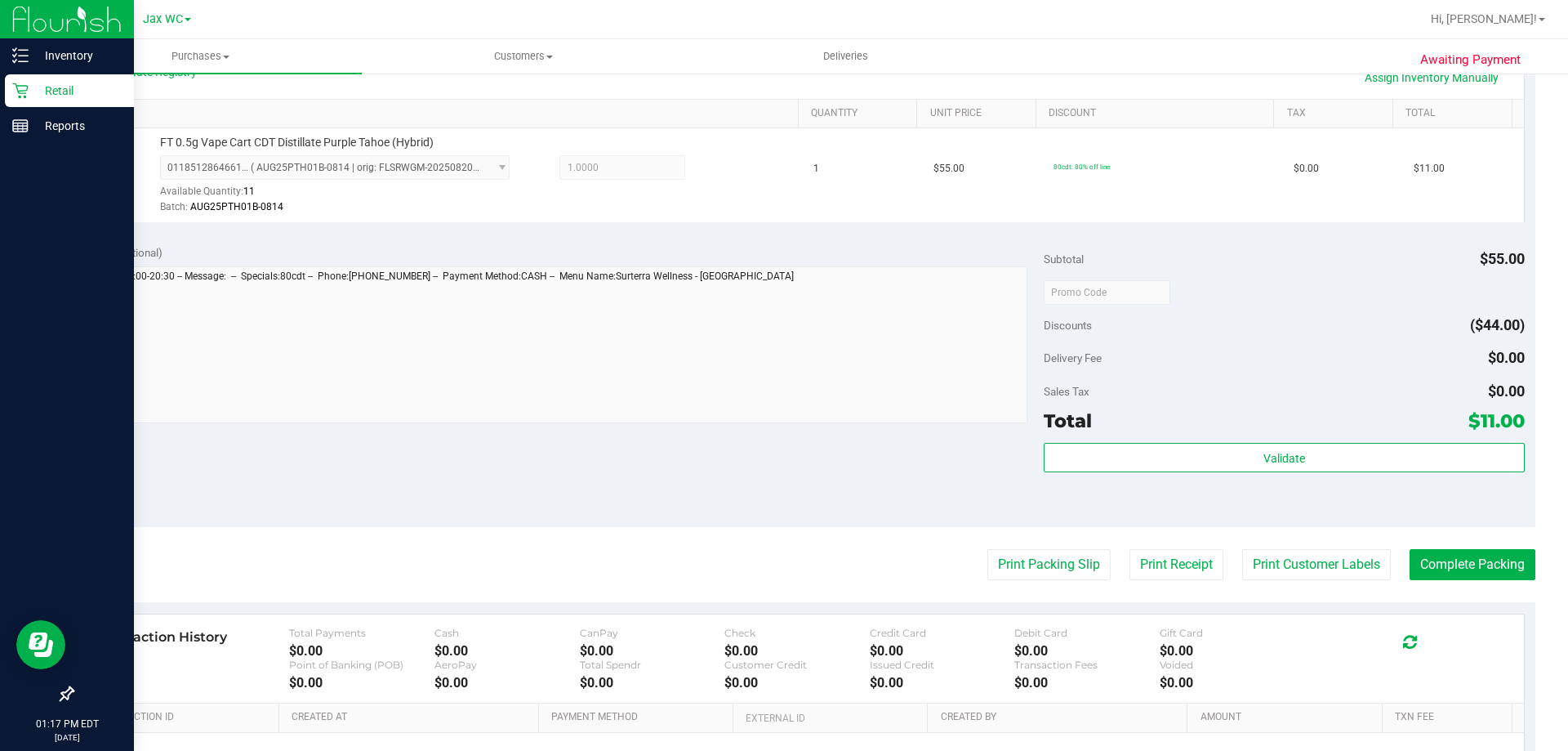
scroll to position [585, 0]
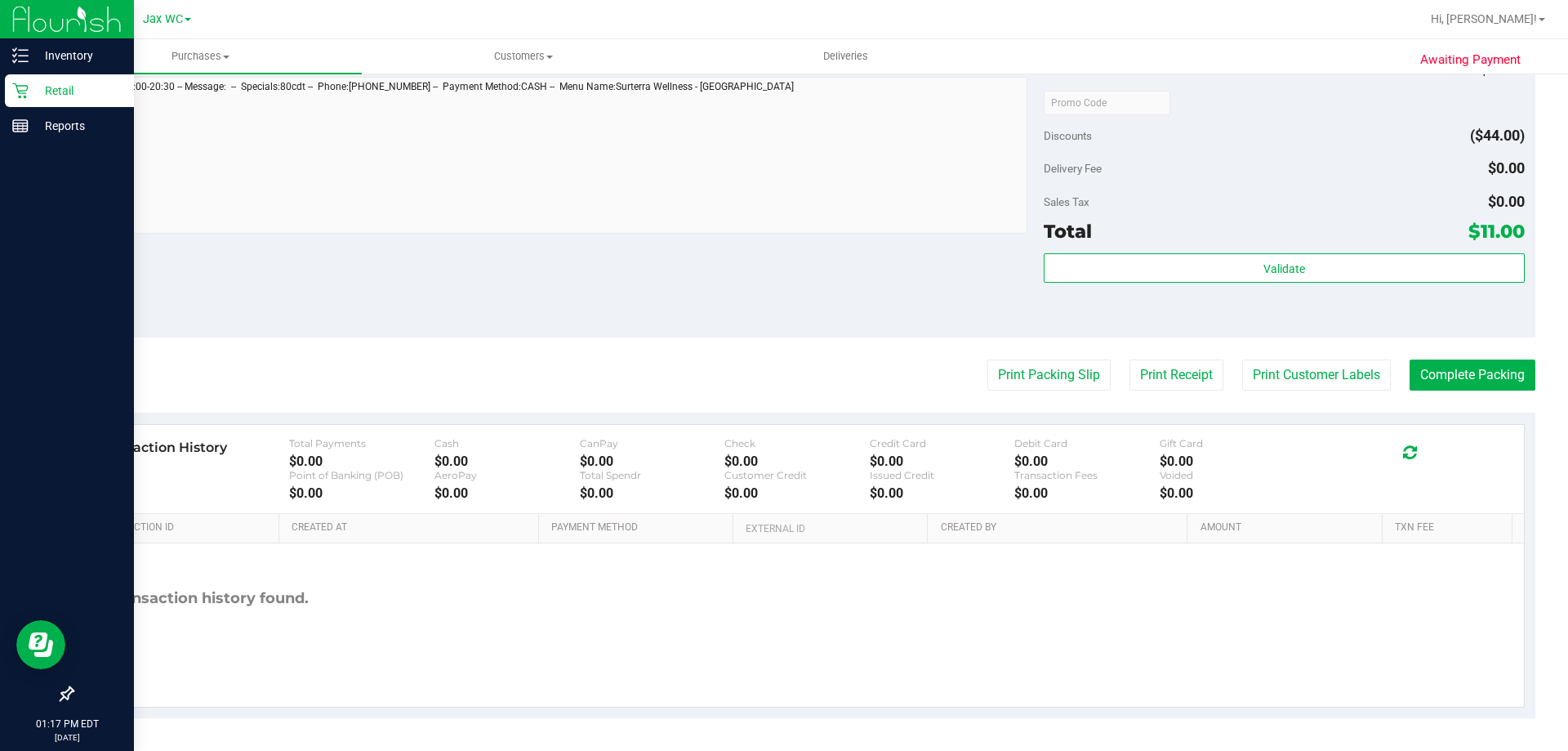
click at [1383, 292] on div "Validate" at bounding box center [1284, 290] width 480 height 73
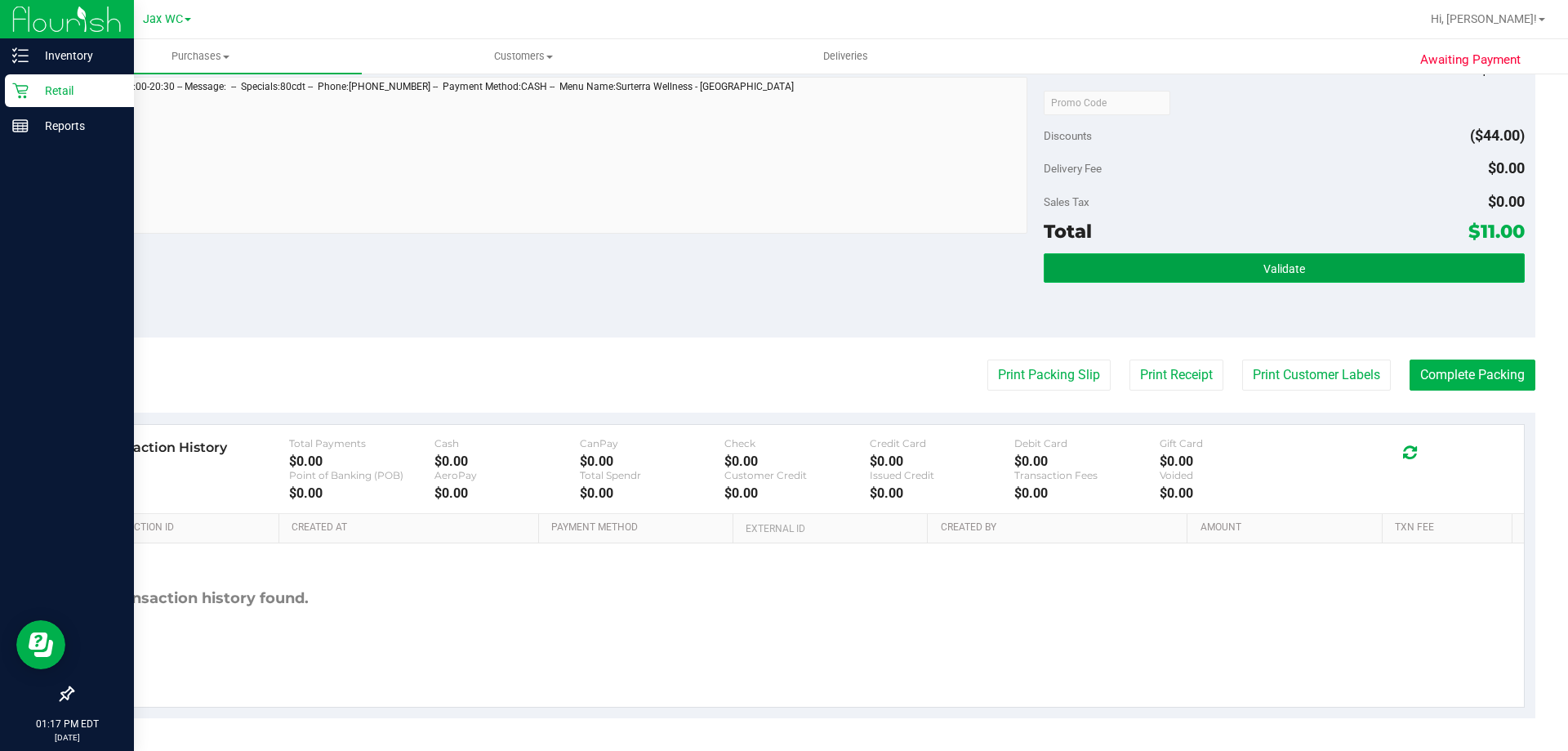
click at [1381, 272] on button "Validate" at bounding box center [1284, 268] width 480 height 29
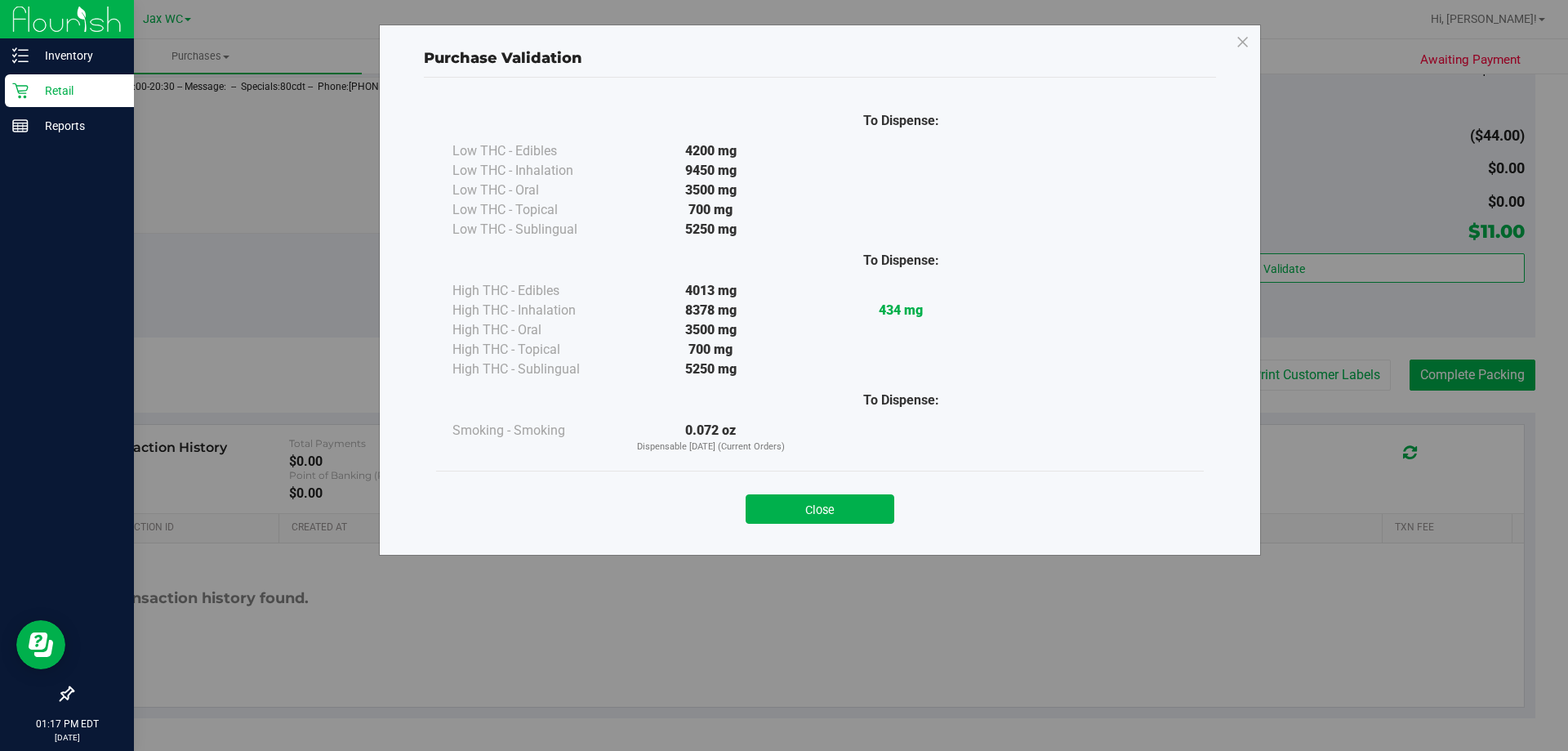
click at [879, 489] on div "Close" at bounding box center [820, 504] width 743 height 41
click at [882, 506] on button "Close" at bounding box center [820, 509] width 148 height 29
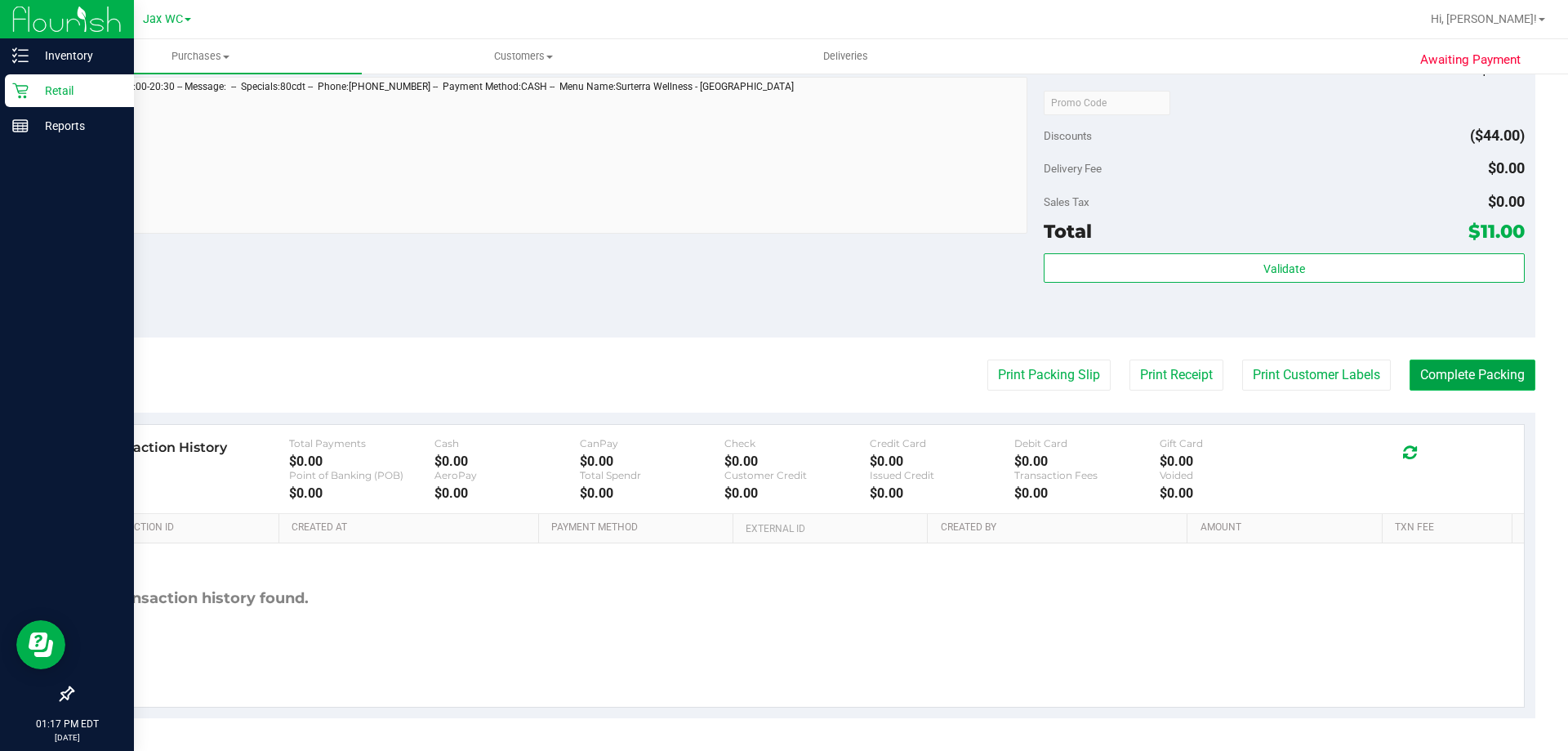
click at [1520, 377] on button "Complete Packing" at bounding box center [1472, 375] width 126 height 31
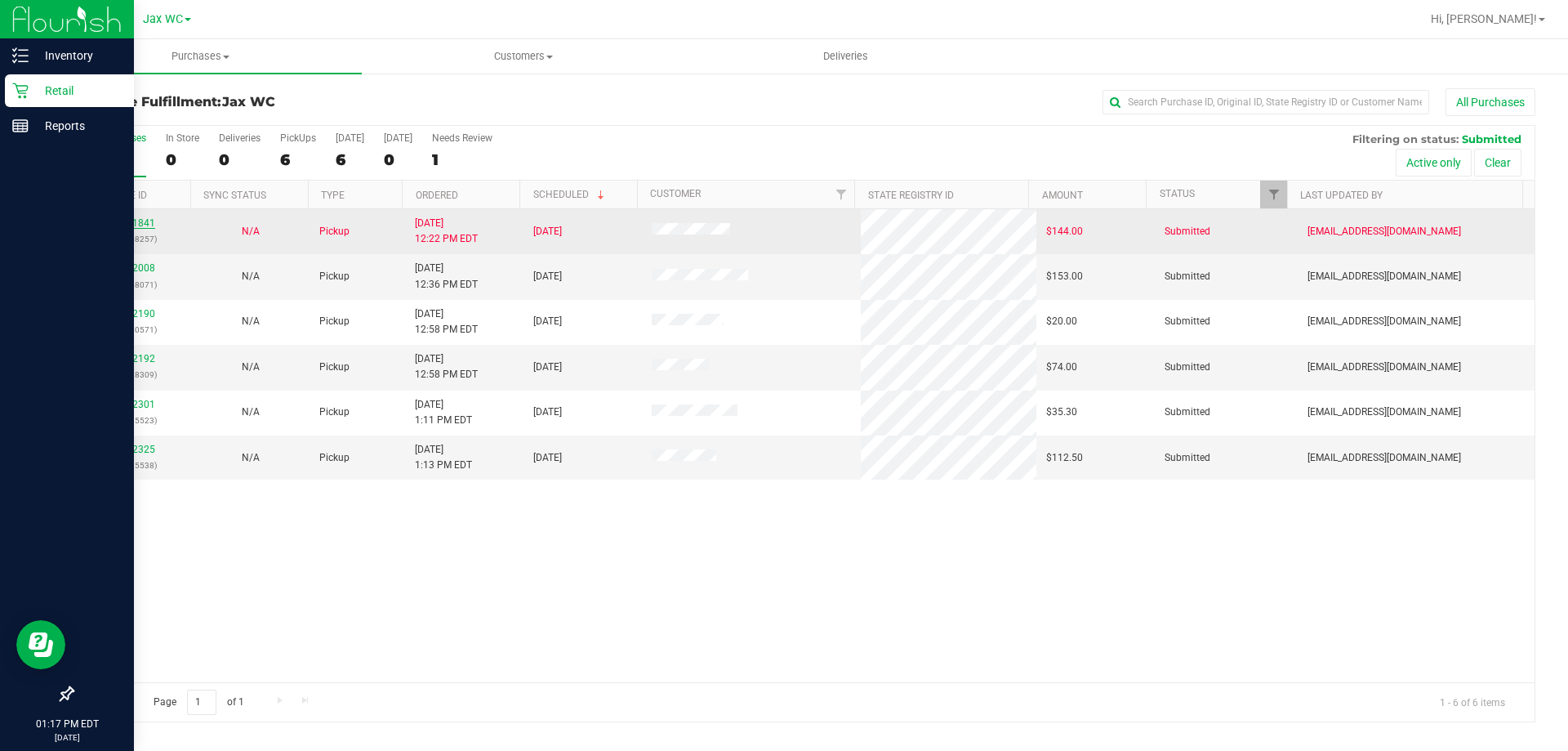
click at [126, 227] on link "11861841" at bounding box center [132, 222] width 46 height 11
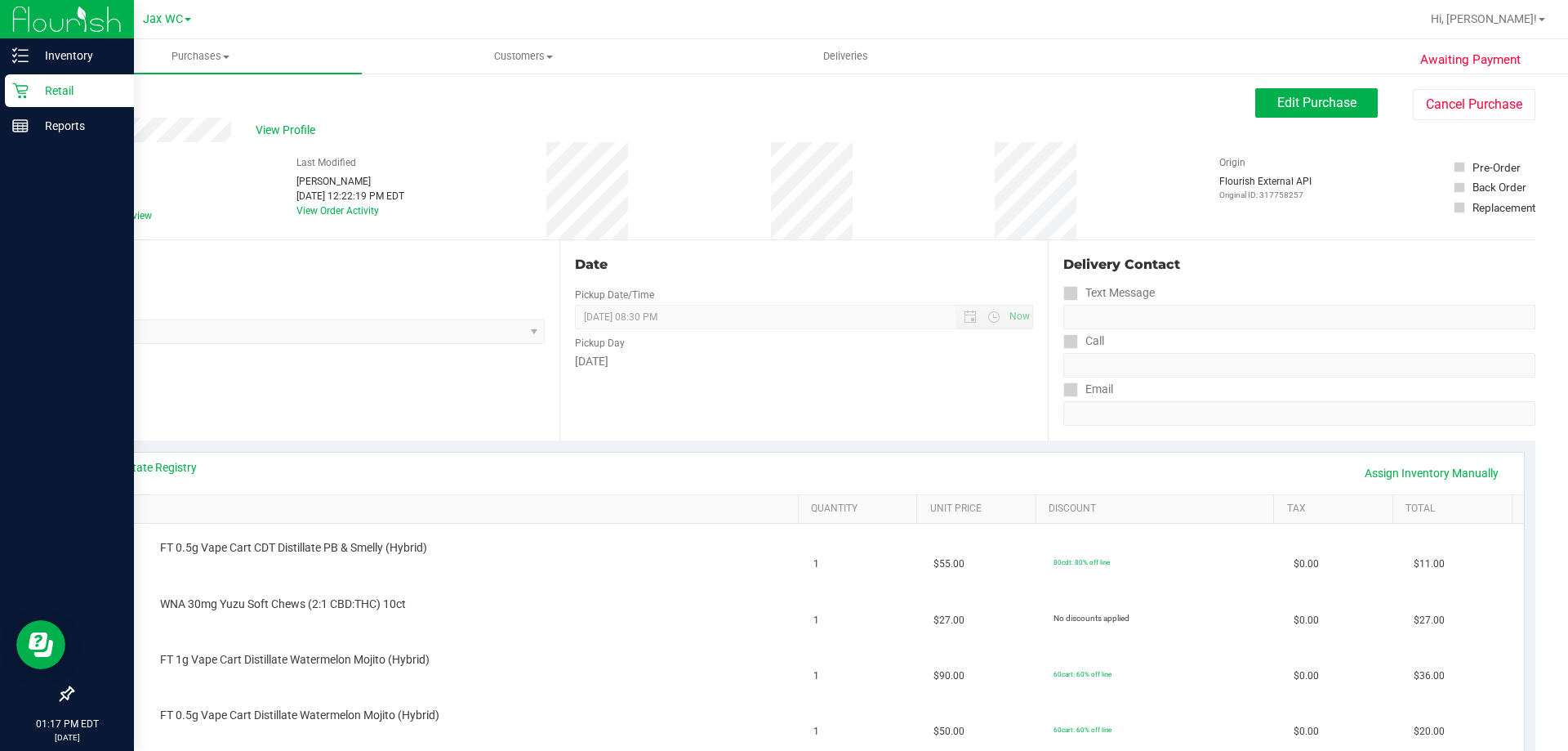
click at [327, 107] on div "Back Edit Purchase Cancel Purchase" at bounding box center [803, 103] width 1464 height 29
click at [311, 122] on span "View Profile" at bounding box center [289, 130] width 66 height 17
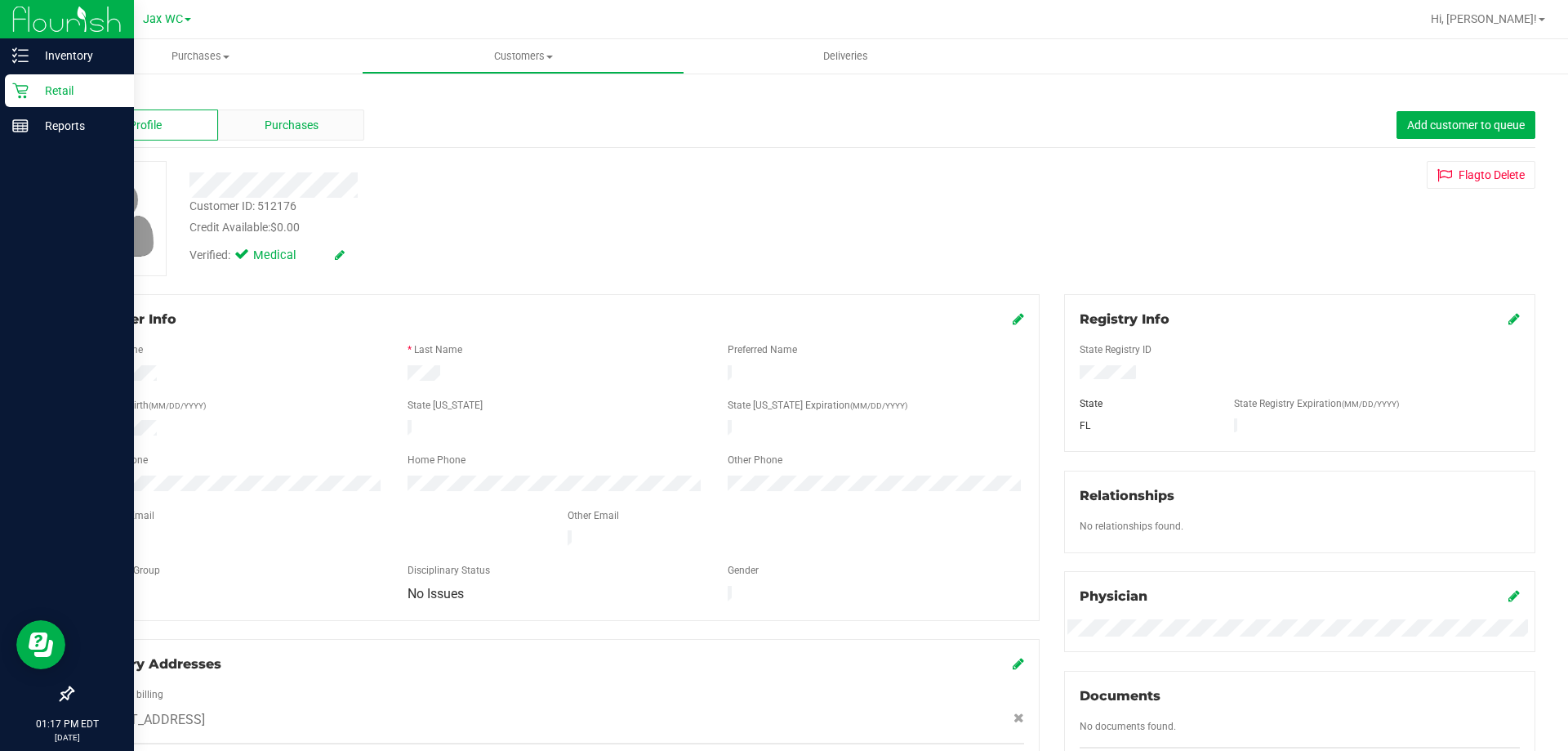
click at [290, 134] on div "Purchases" at bounding box center [291, 125] width 147 height 31
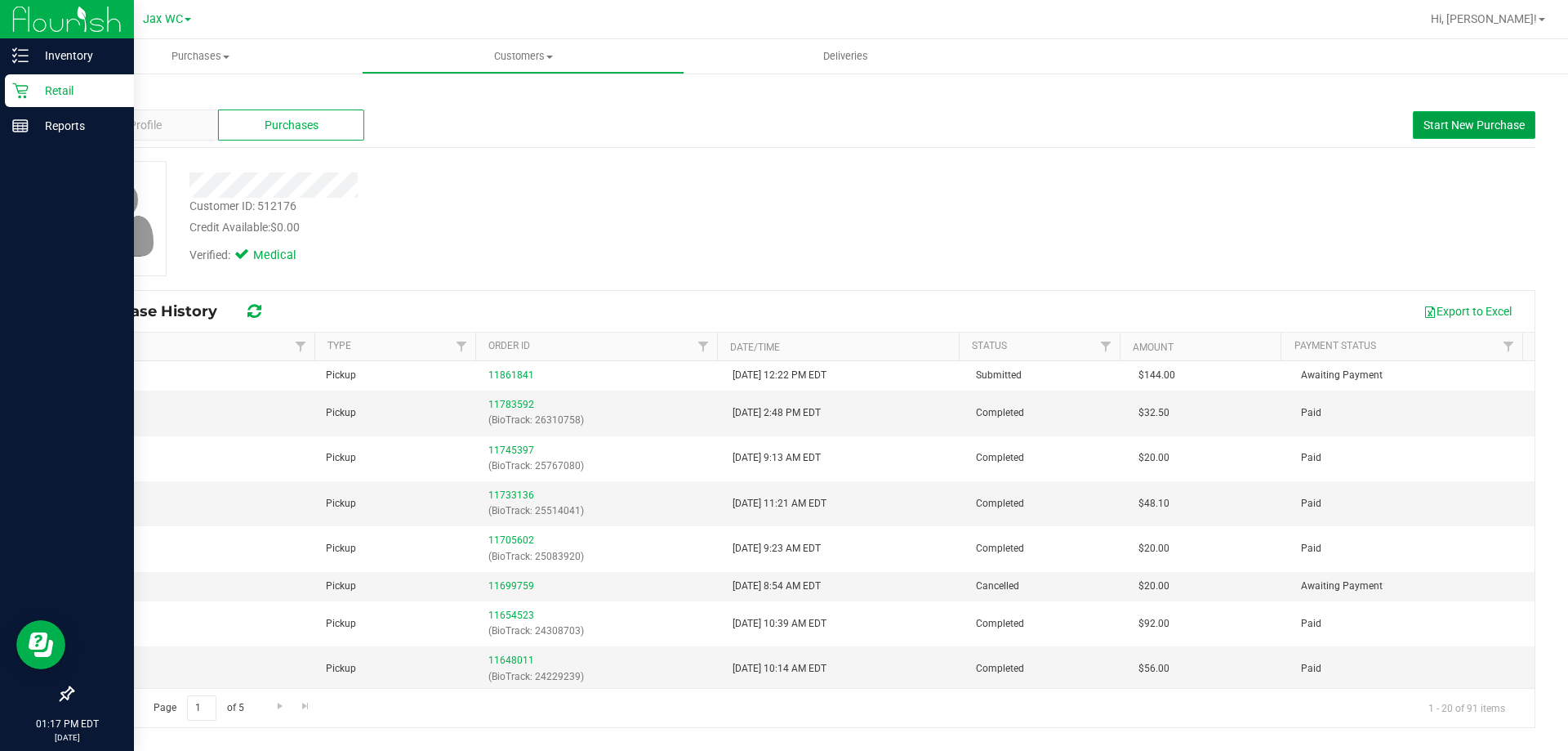
click at [1431, 115] on button "Start New Purchase" at bounding box center [1474, 125] width 122 height 28
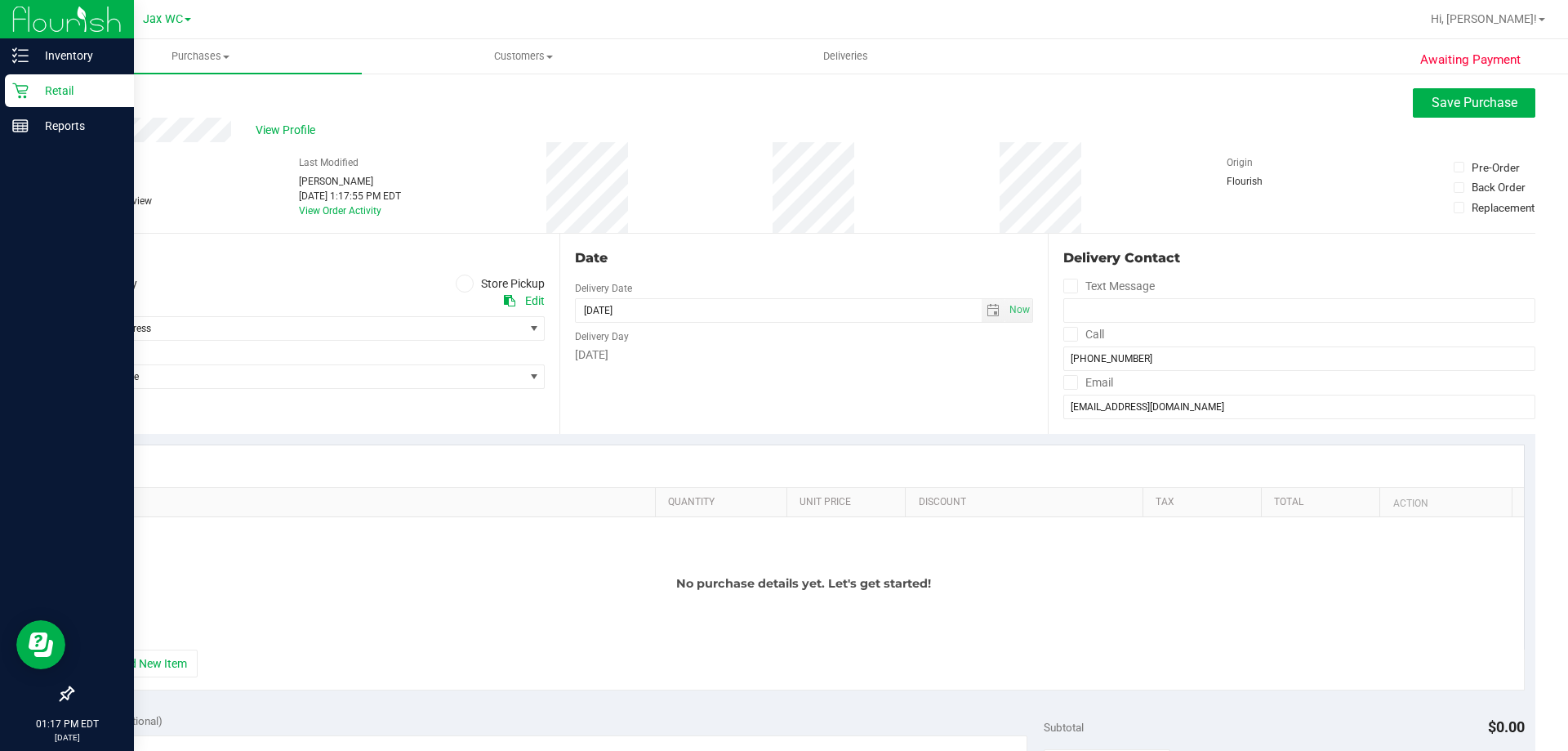
click at [469, 281] on span at bounding box center [465, 284] width 19 height 19
click at [0, 0] on input "Store Pickup" at bounding box center [0, 0] width 0 height 0
click at [184, 329] on span "Select Store" at bounding box center [297, 329] width 451 height 23
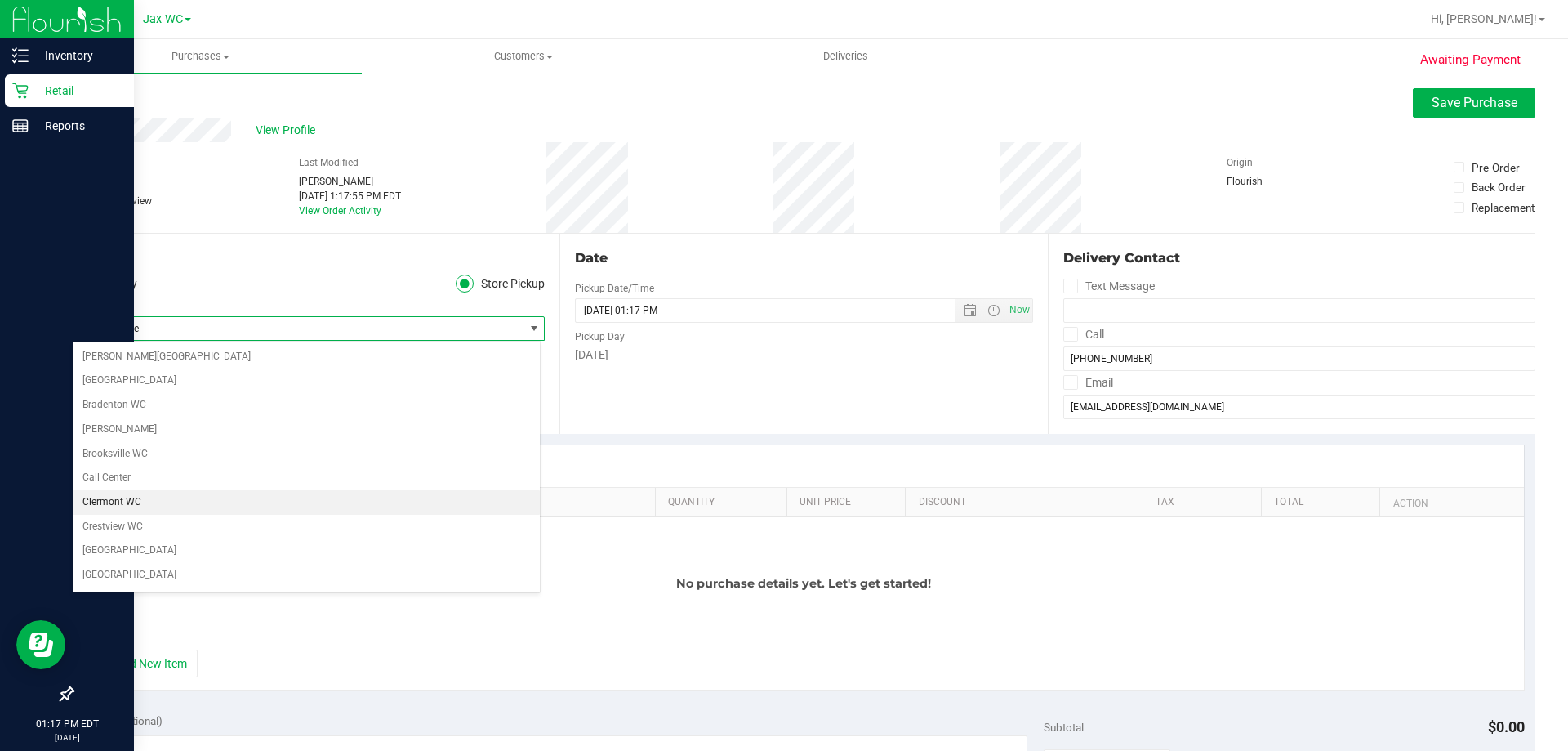
scroll to position [327, 0]
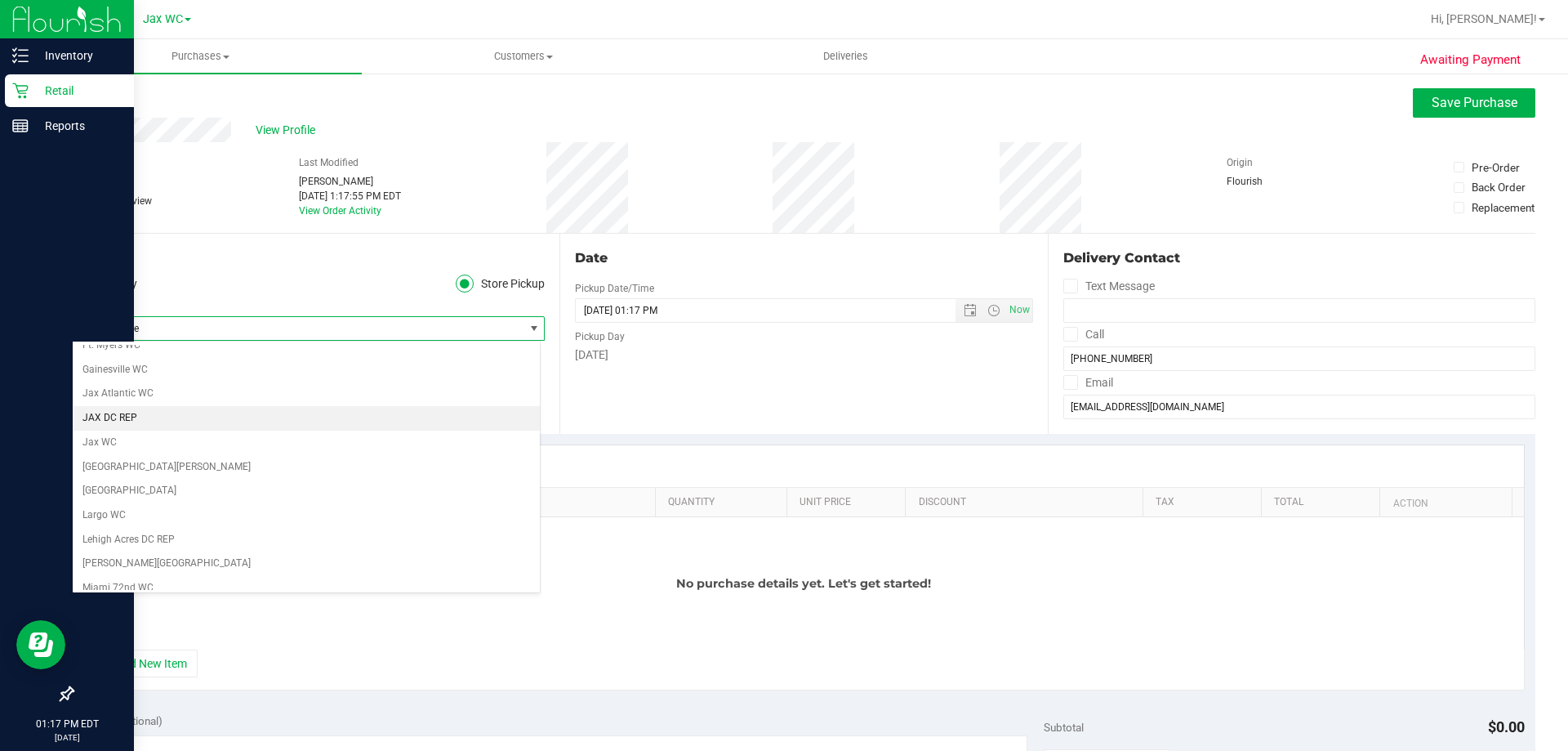
click at [225, 424] on li "JAX DC REP" at bounding box center [306, 418] width 467 height 24
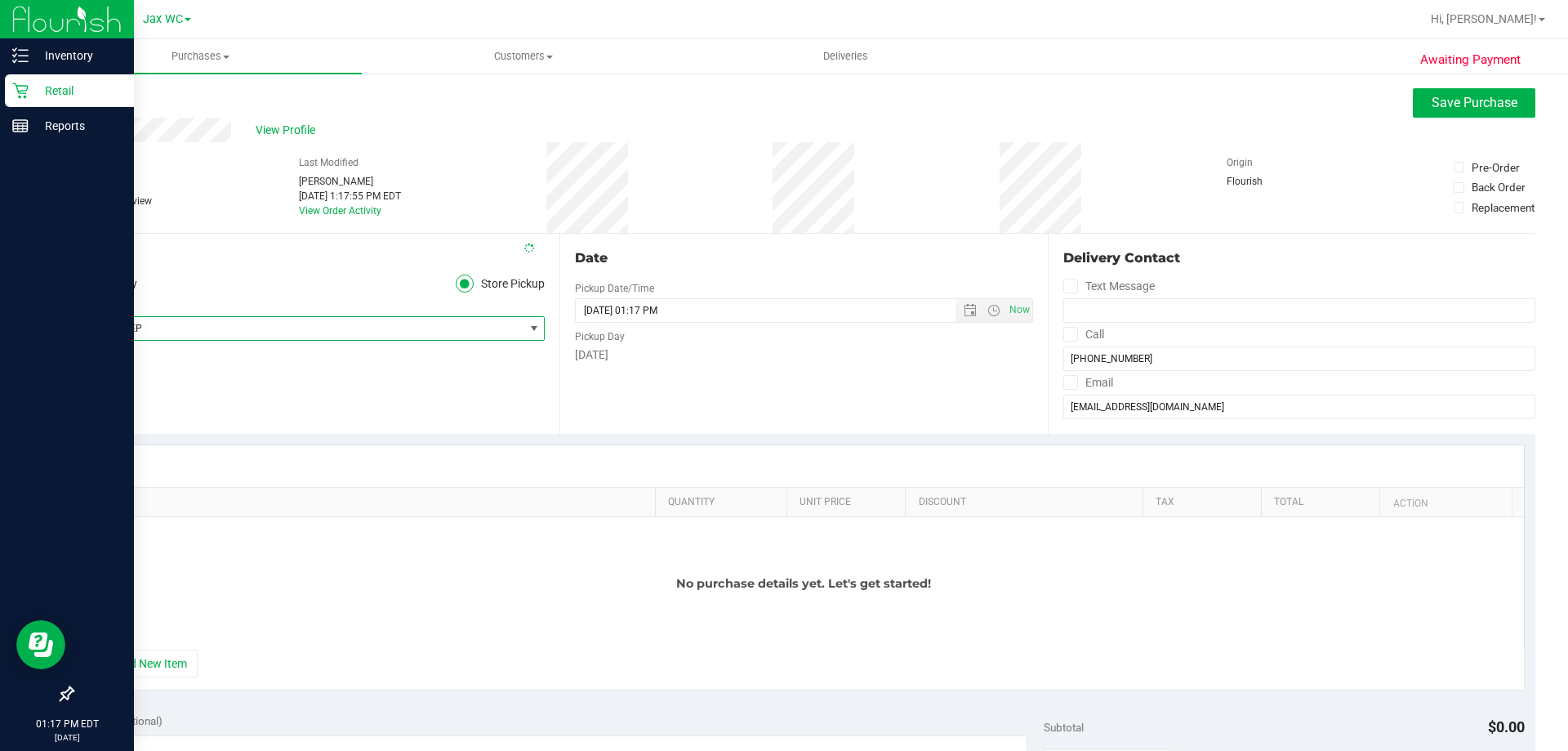
click at [233, 332] on span "JAX DC REP" at bounding box center [297, 329] width 451 height 23
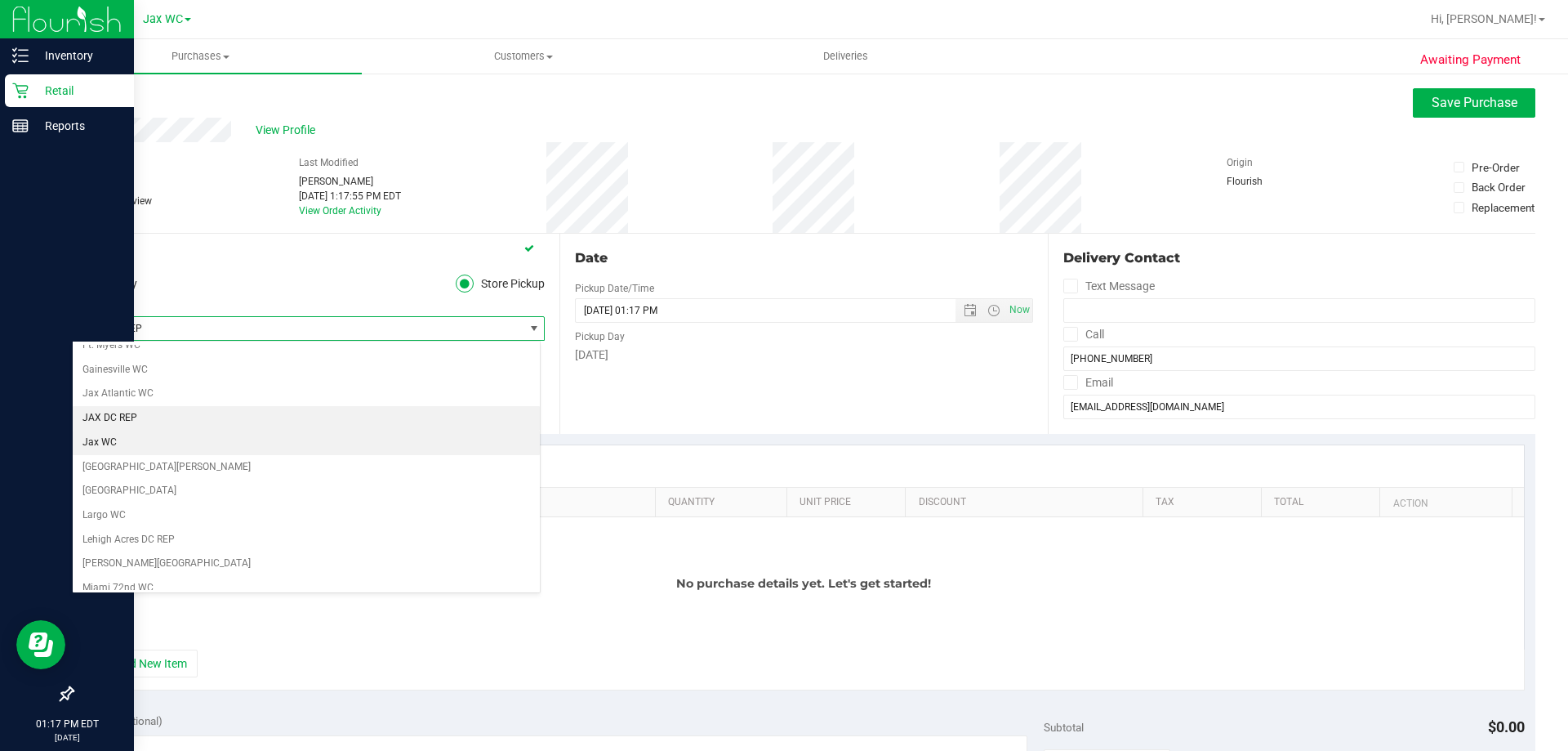
click at [199, 436] on li "Jax WC" at bounding box center [306, 442] width 467 height 24
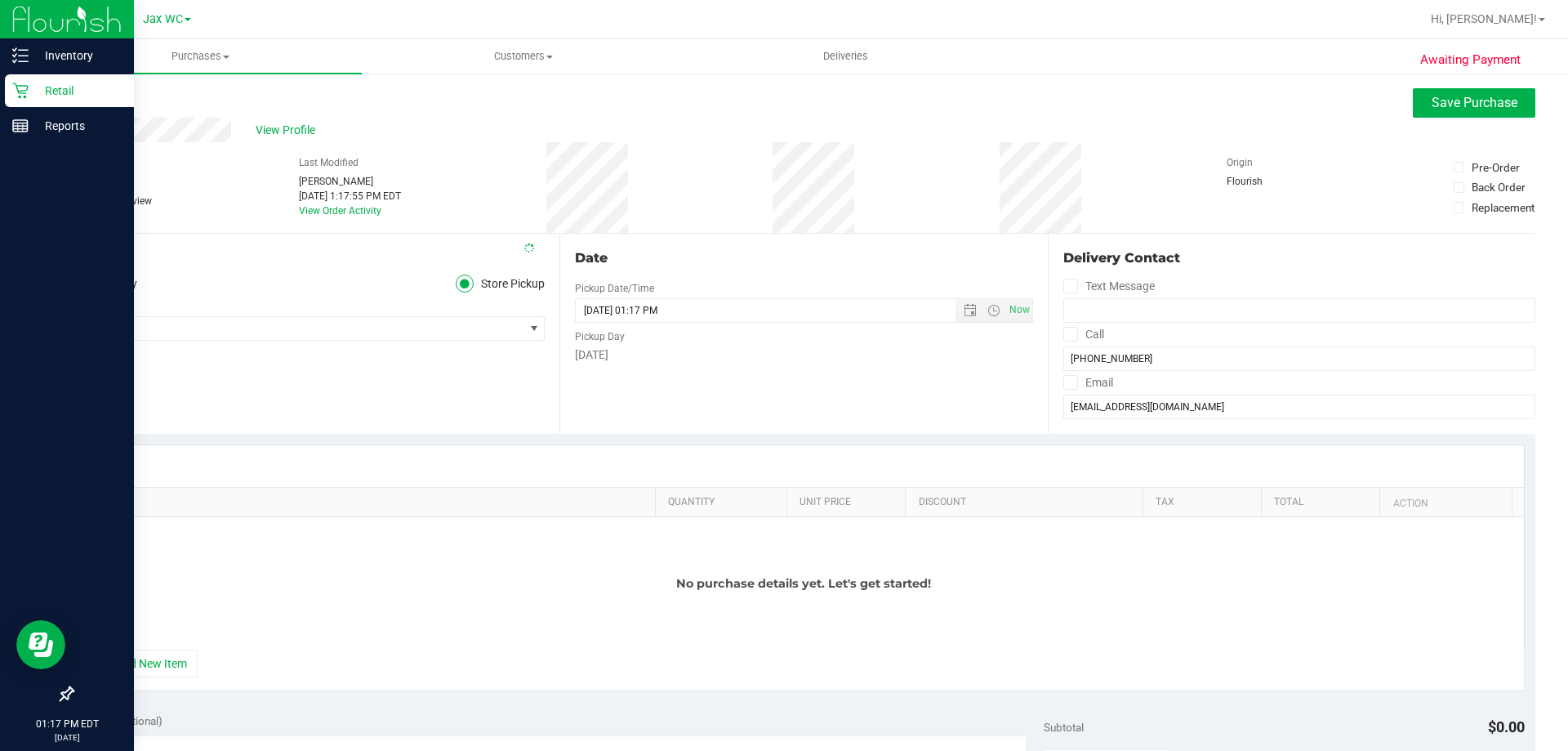
click at [196, 397] on div "Location Delivery Store Pickup Store Jax WC Select Store [PERSON_NAME][GEOGRAPH…" at bounding box center [315, 334] width 488 height 200
click at [176, 668] on button "+ Add New Item" at bounding box center [147, 663] width 101 height 28
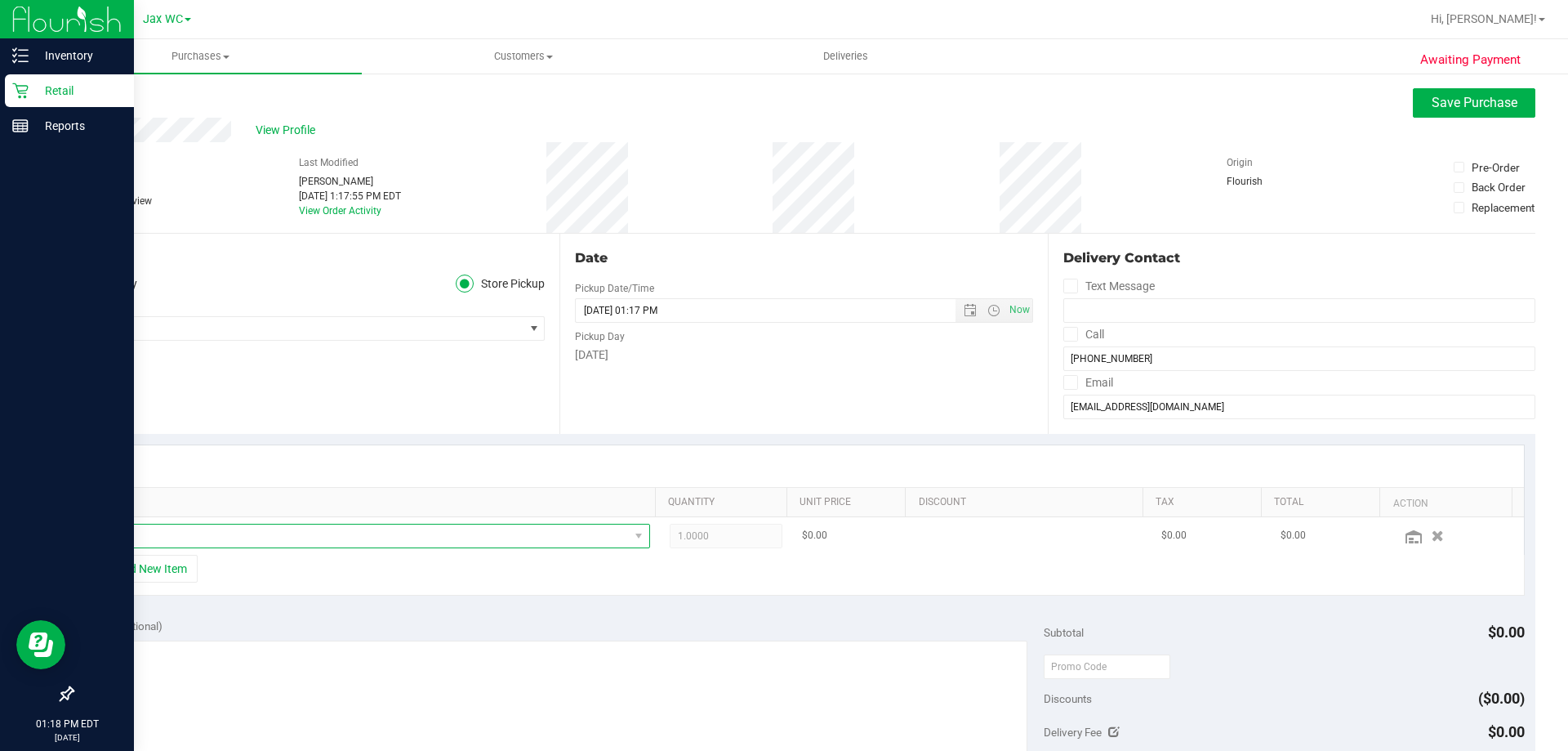
click at [216, 540] on span "NO DATA FOUND" at bounding box center [362, 535] width 534 height 23
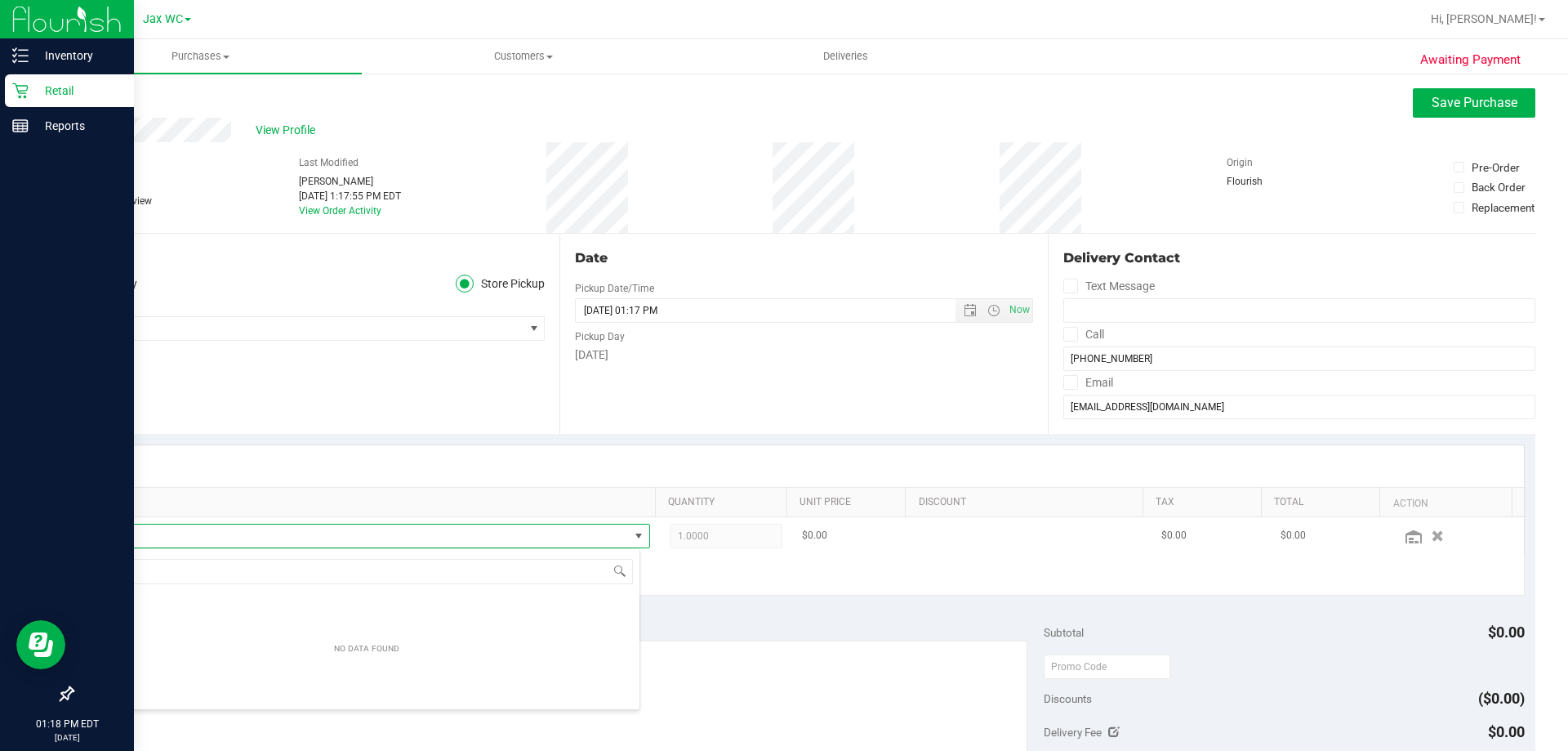
scroll to position [24, 541]
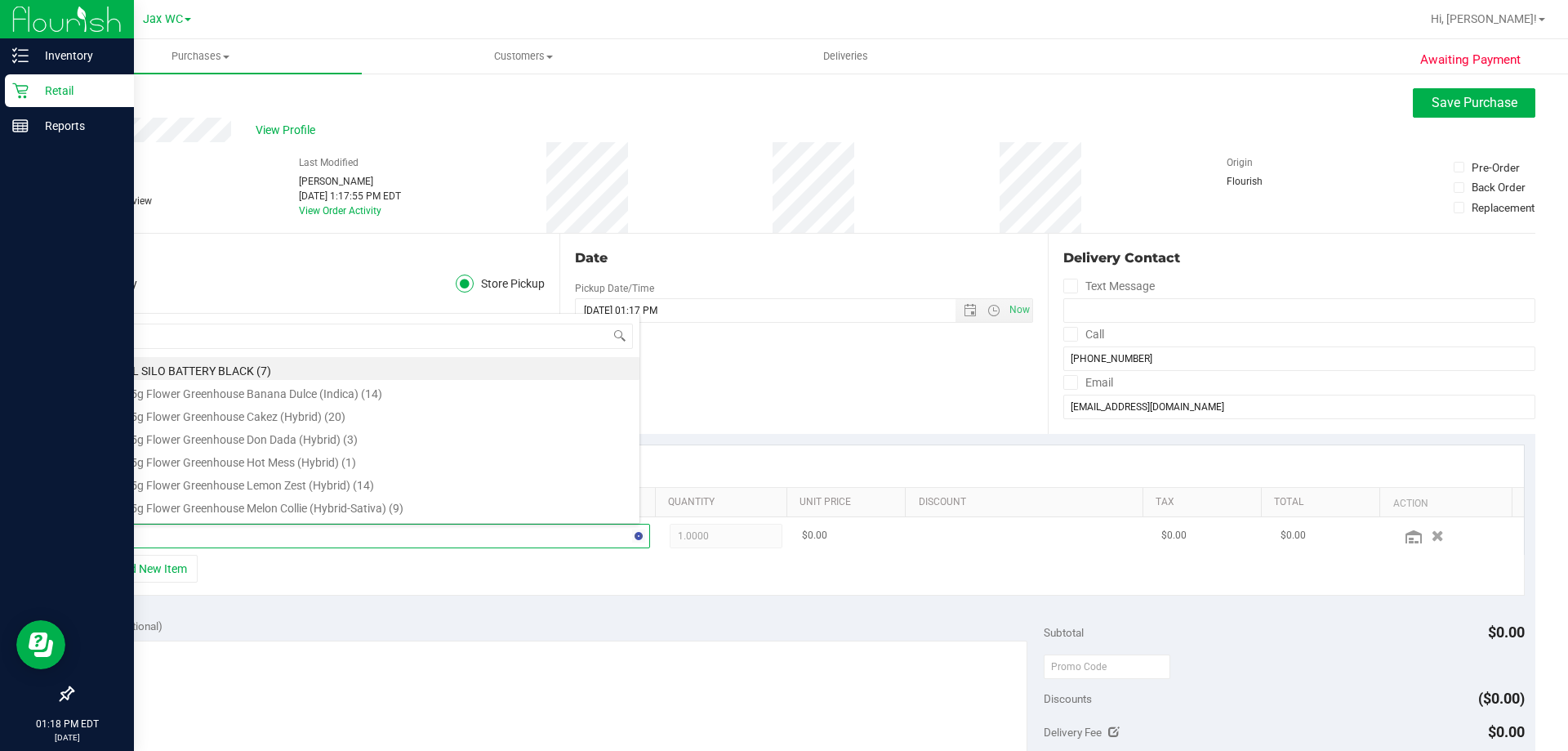
type input "pbs"
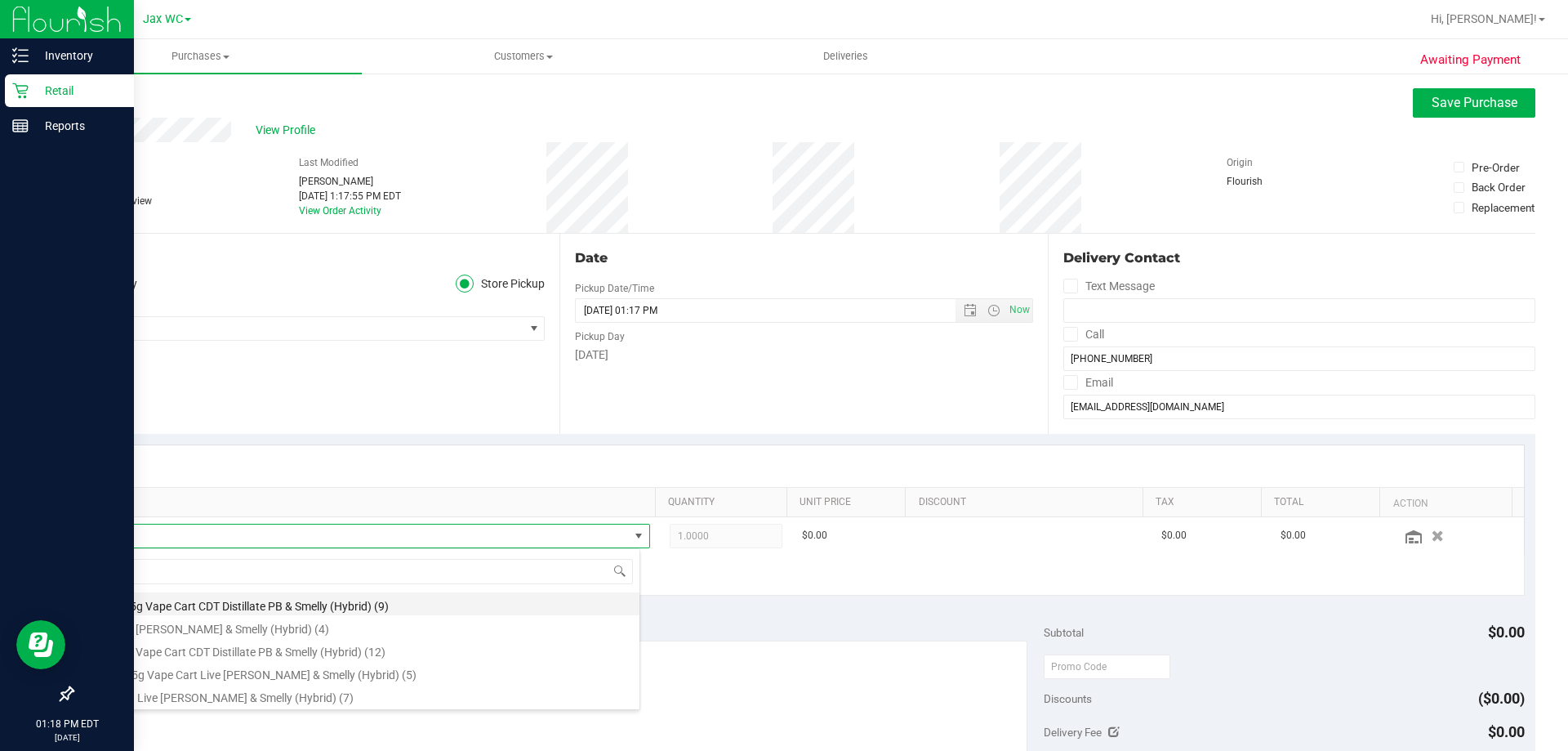
click at [272, 607] on li "FT 0.5g Vape Cart CDT Distillate PB & Smelly (Hybrid) (9)" at bounding box center [367, 604] width 545 height 23
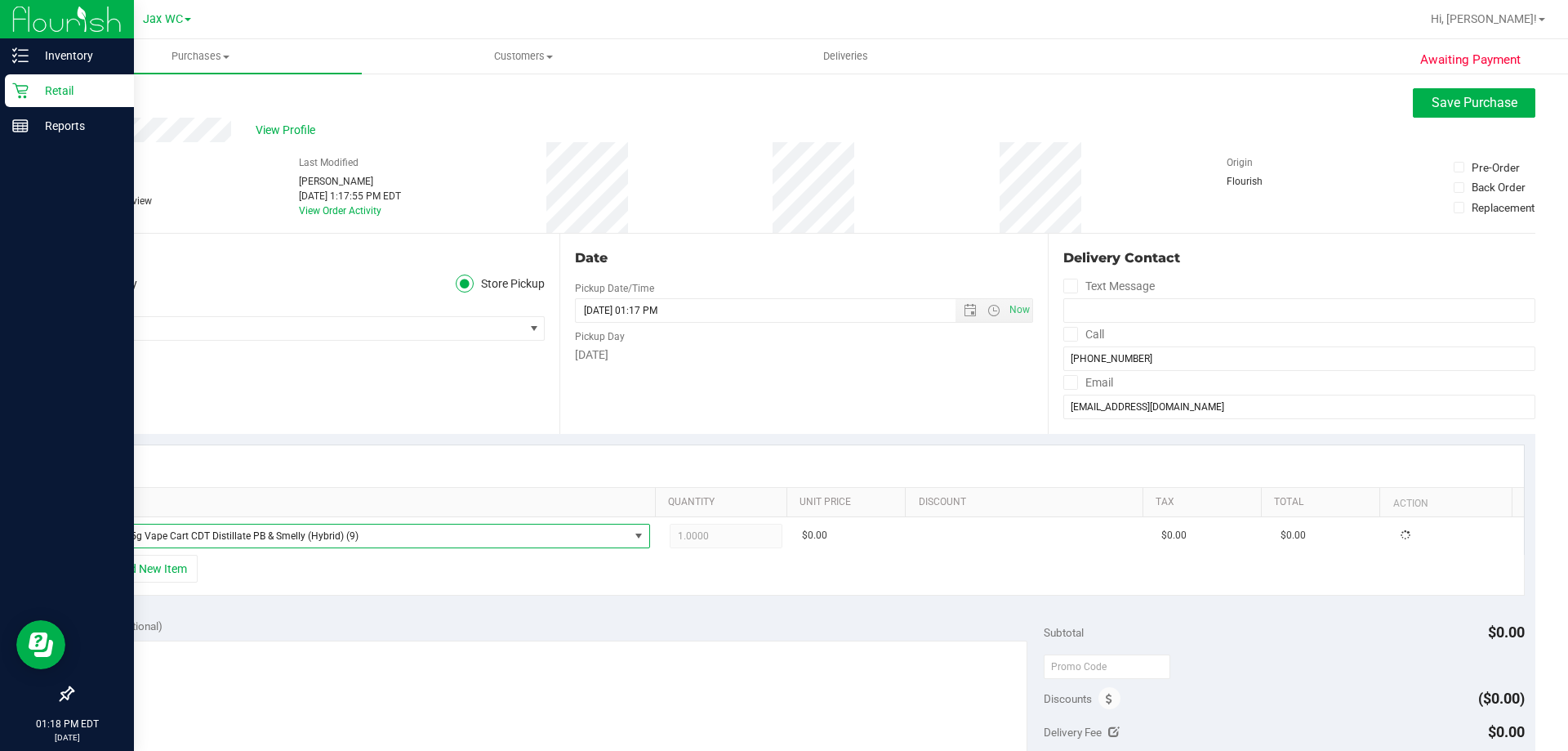
click at [361, 587] on div "+ Add New Item" at bounding box center [804, 574] width 1441 height 41
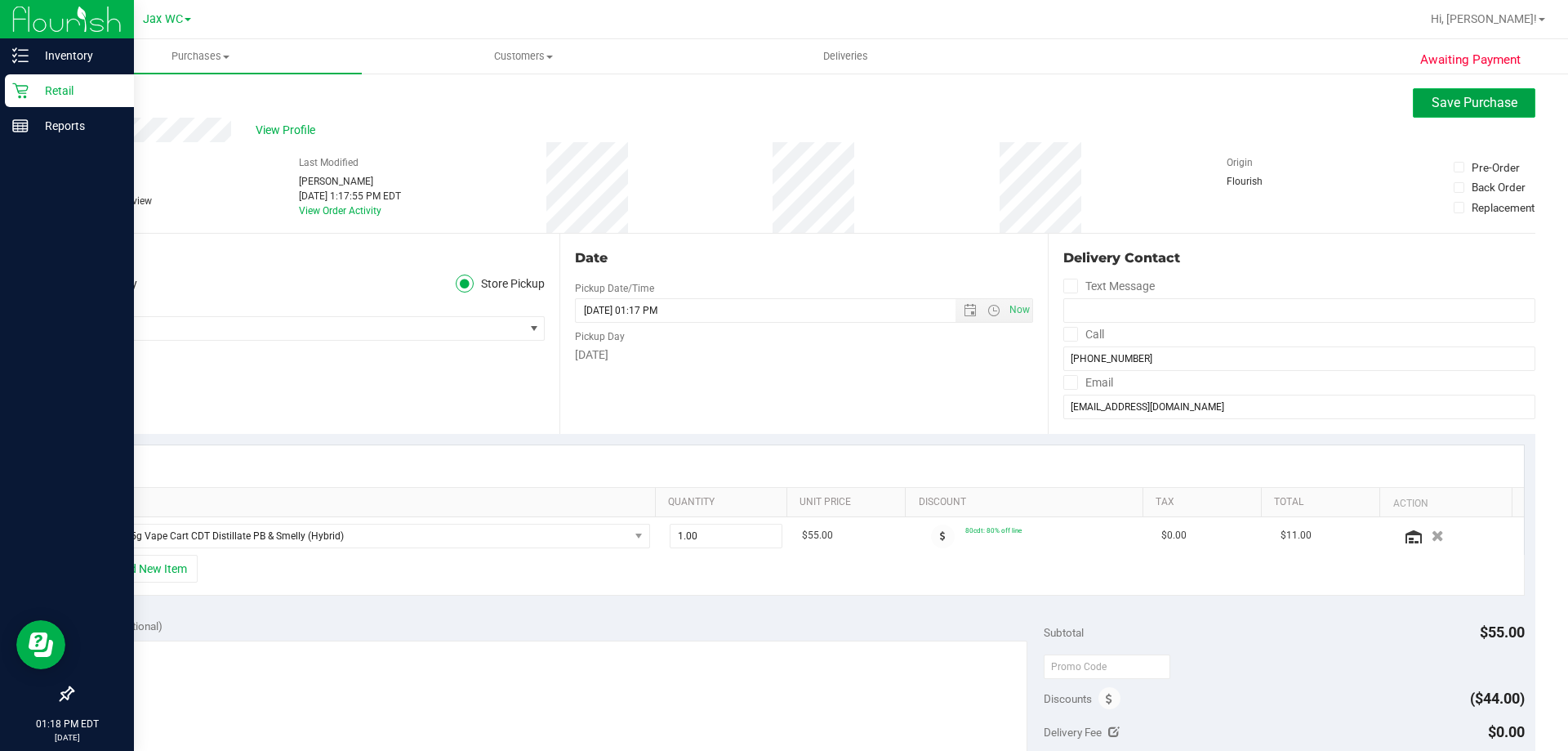
click at [1436, 103] on span "Save Purchase" at bounding box center [1474, 103] width 85 height 16
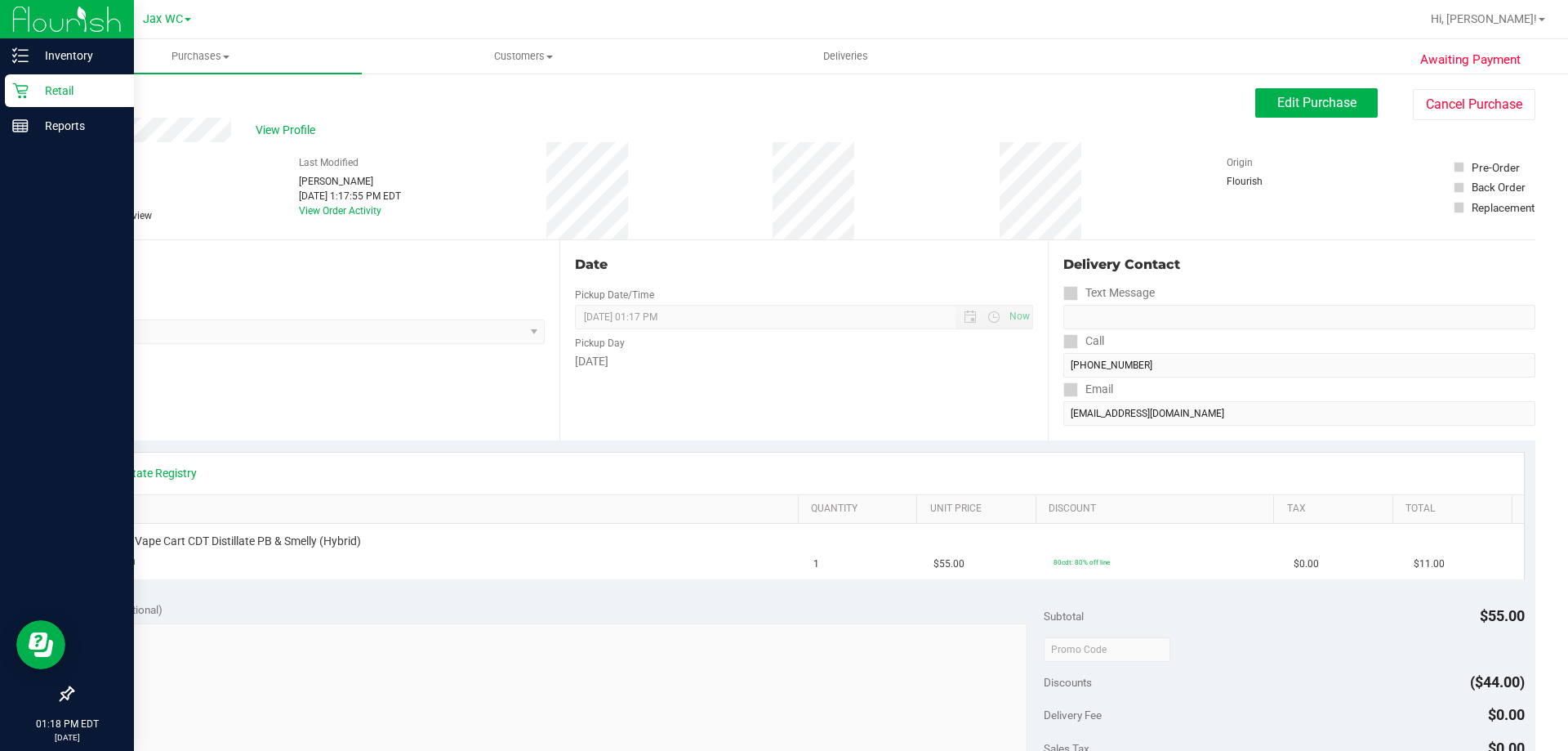
click at [23, 92] on icon at bounding box center [20, 91] width 16 height 16
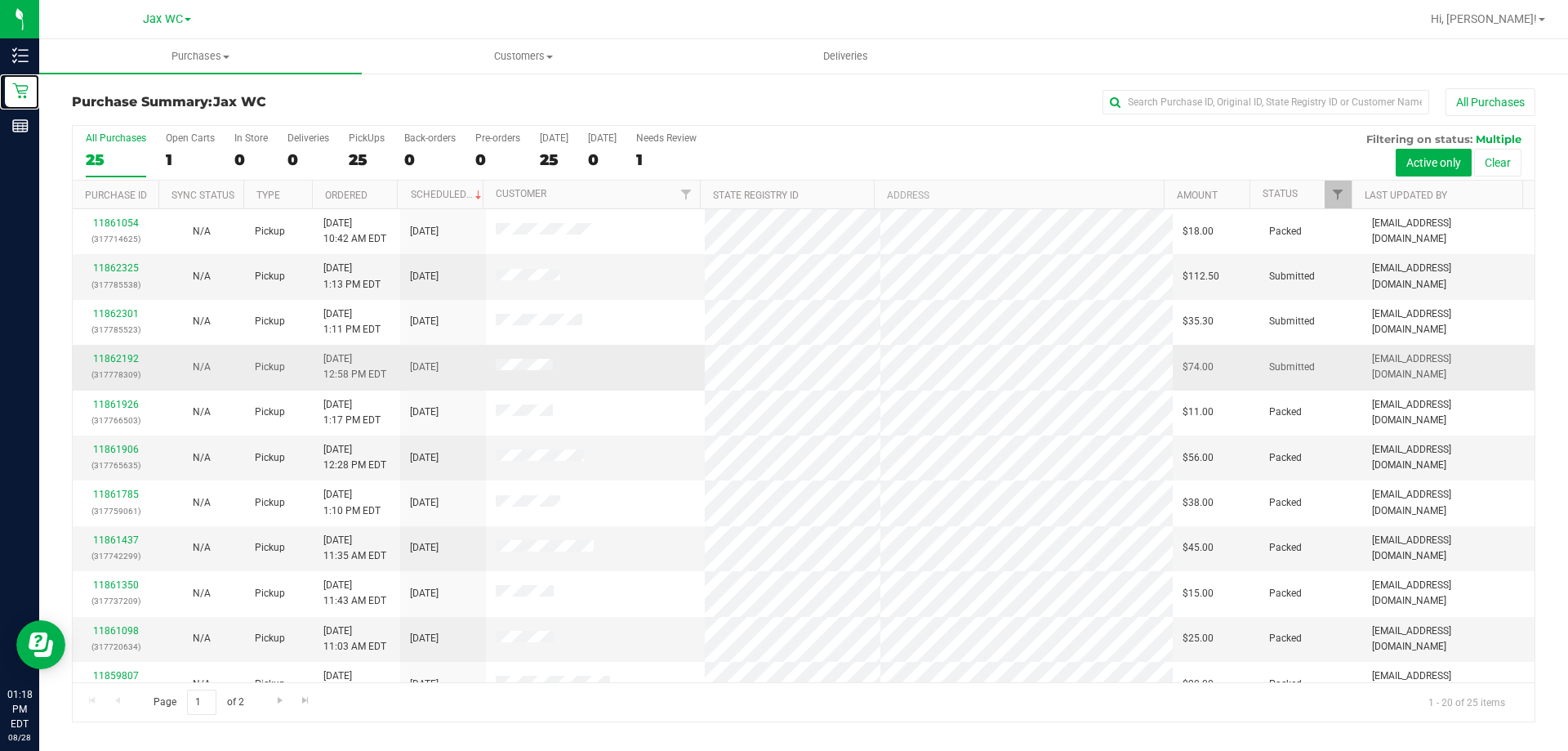
scroll to position [431, 0]
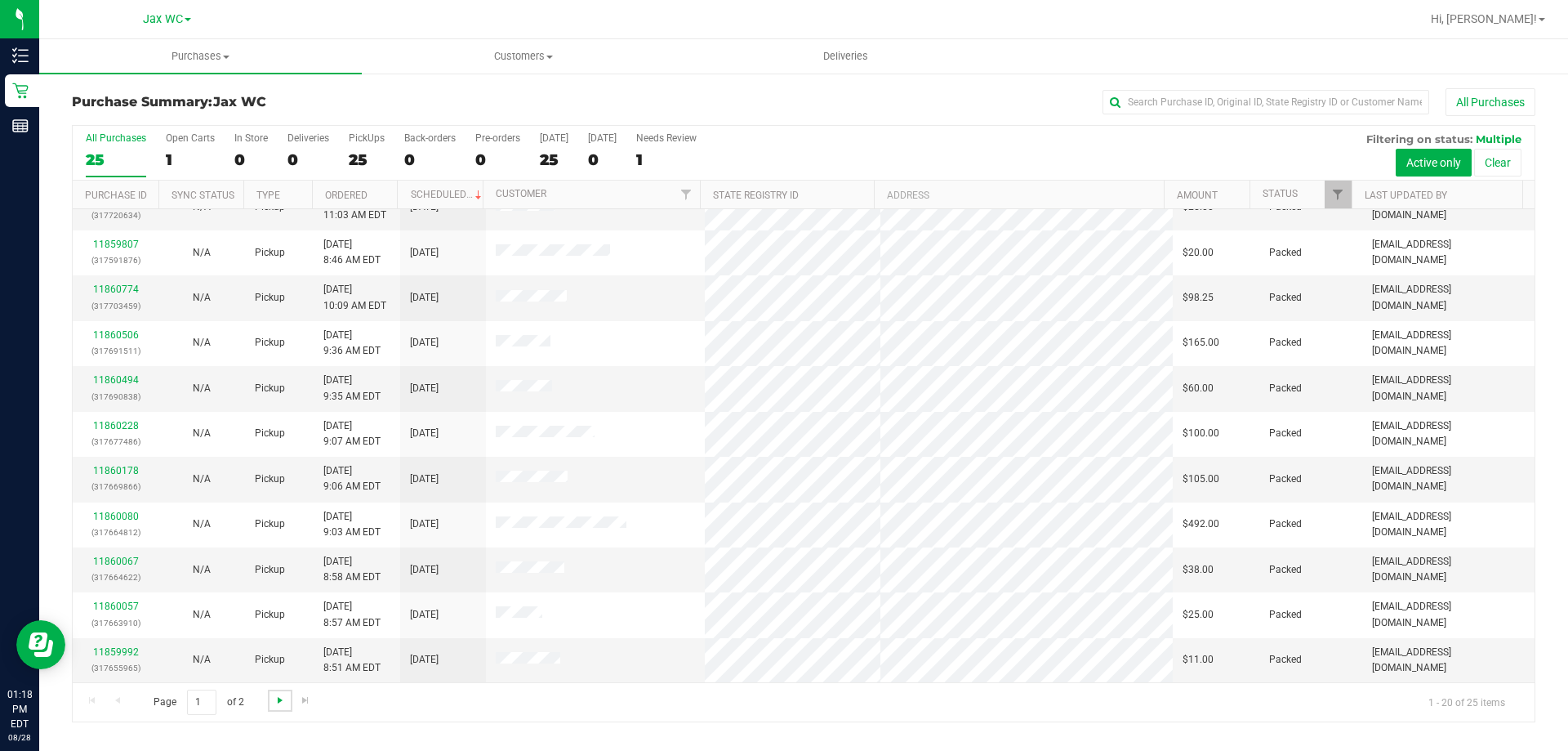
click at [281, 703] on span "Go to the next page" at bounding box center [279, 699] width 13 height 13
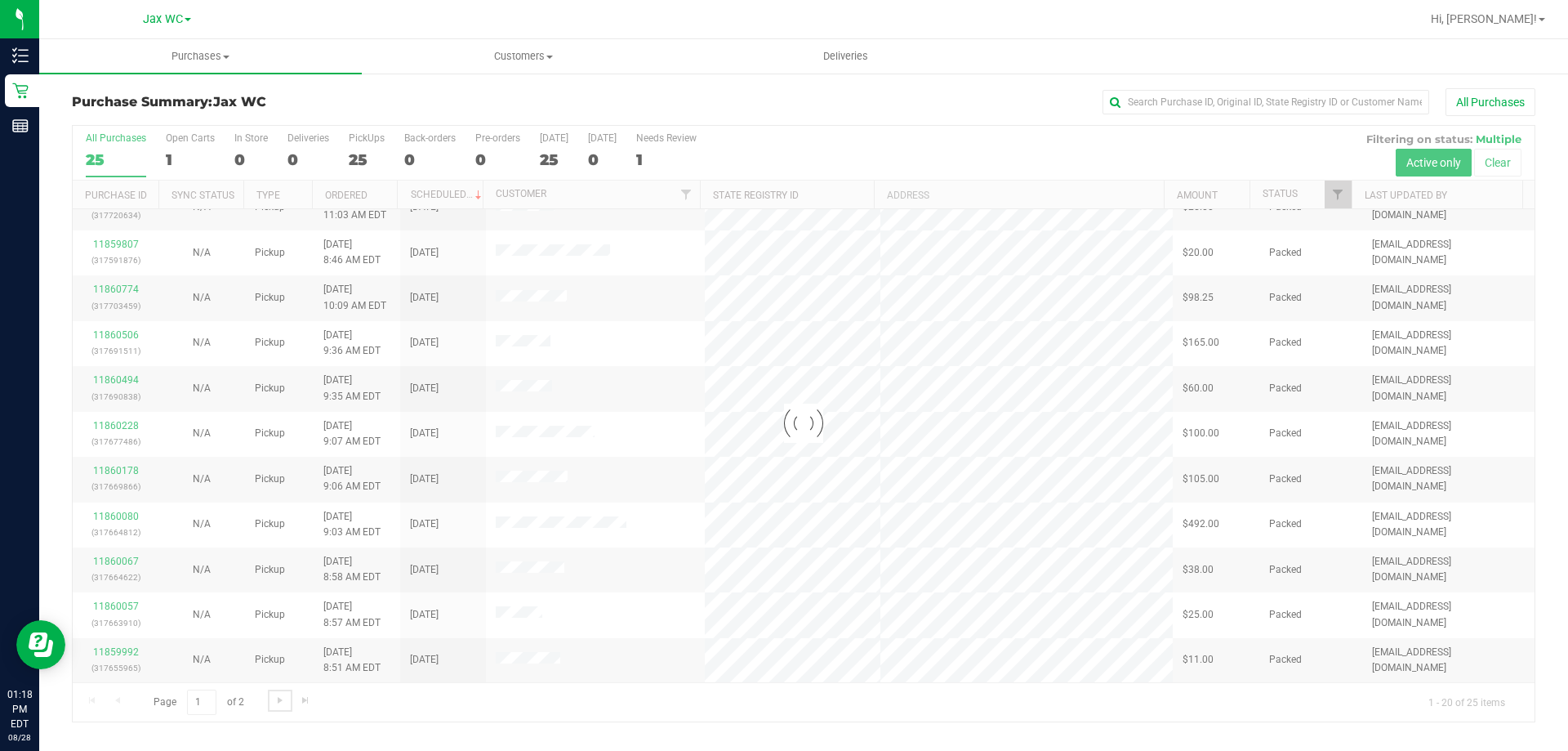
scroll to position [0, 0]
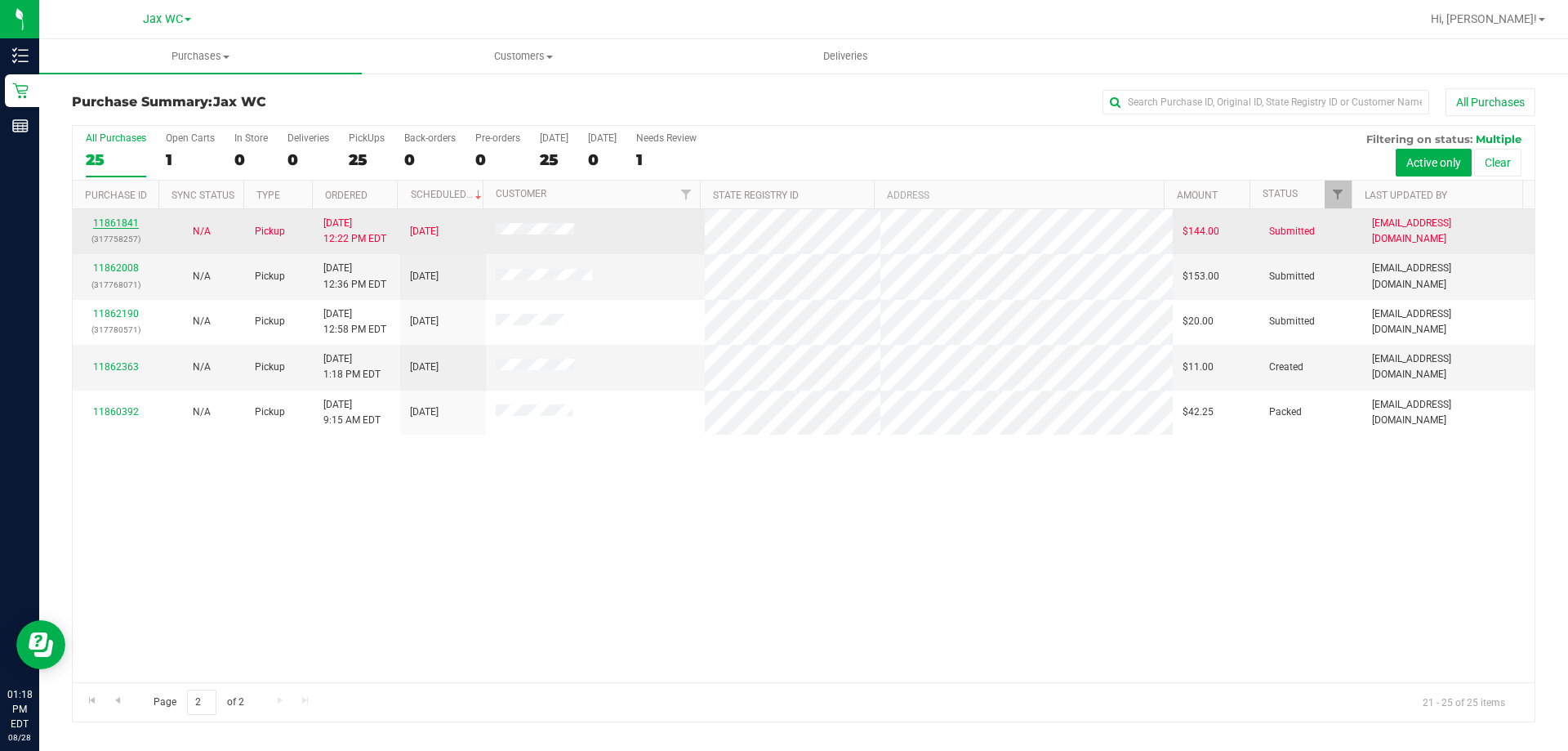
click at [96, 222] on link "11861841" at bounding box center [116, 222] width 46 height 11
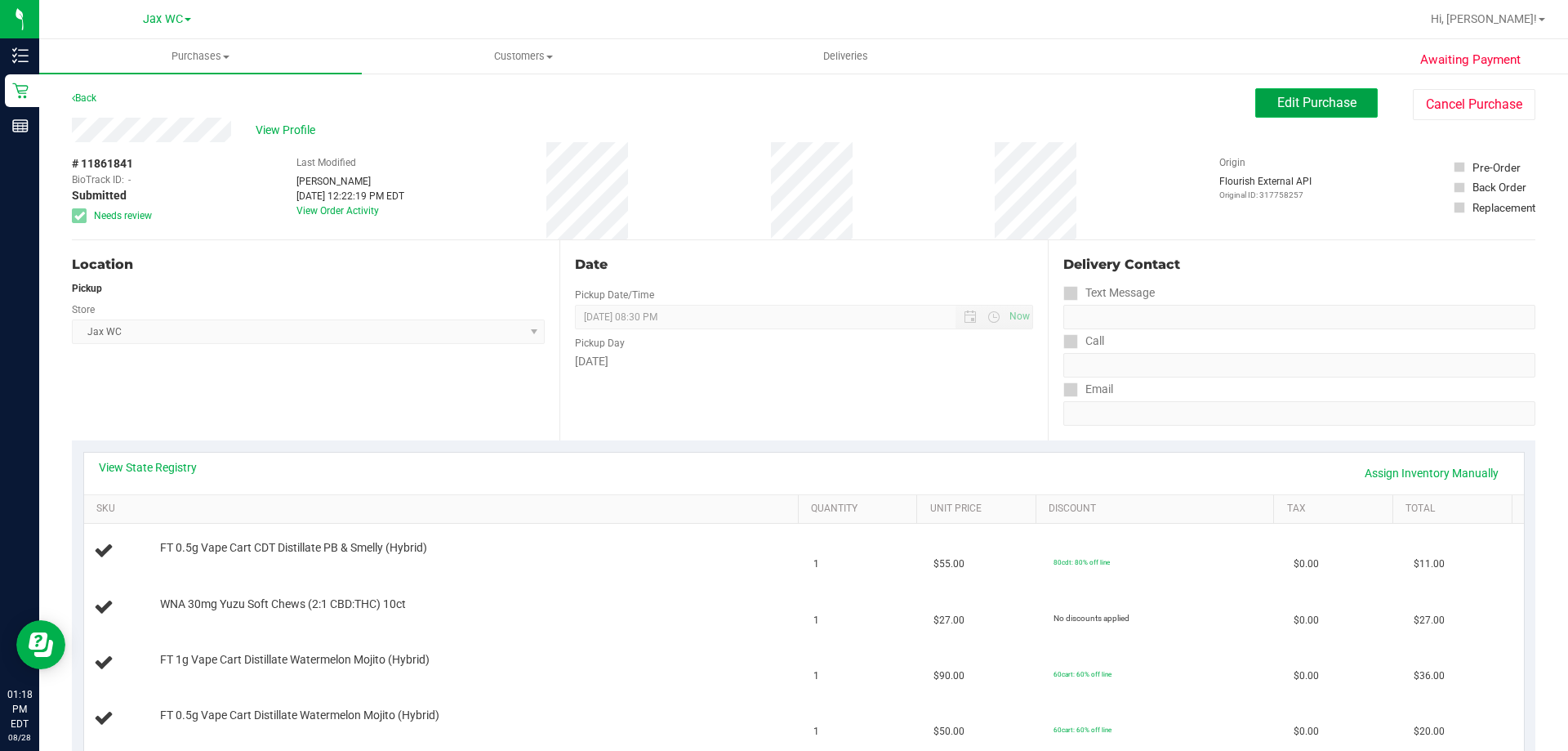
click at [1279, 101] on span "Edit Purchase" at bounding box center [1317, 103] width 79 height 16
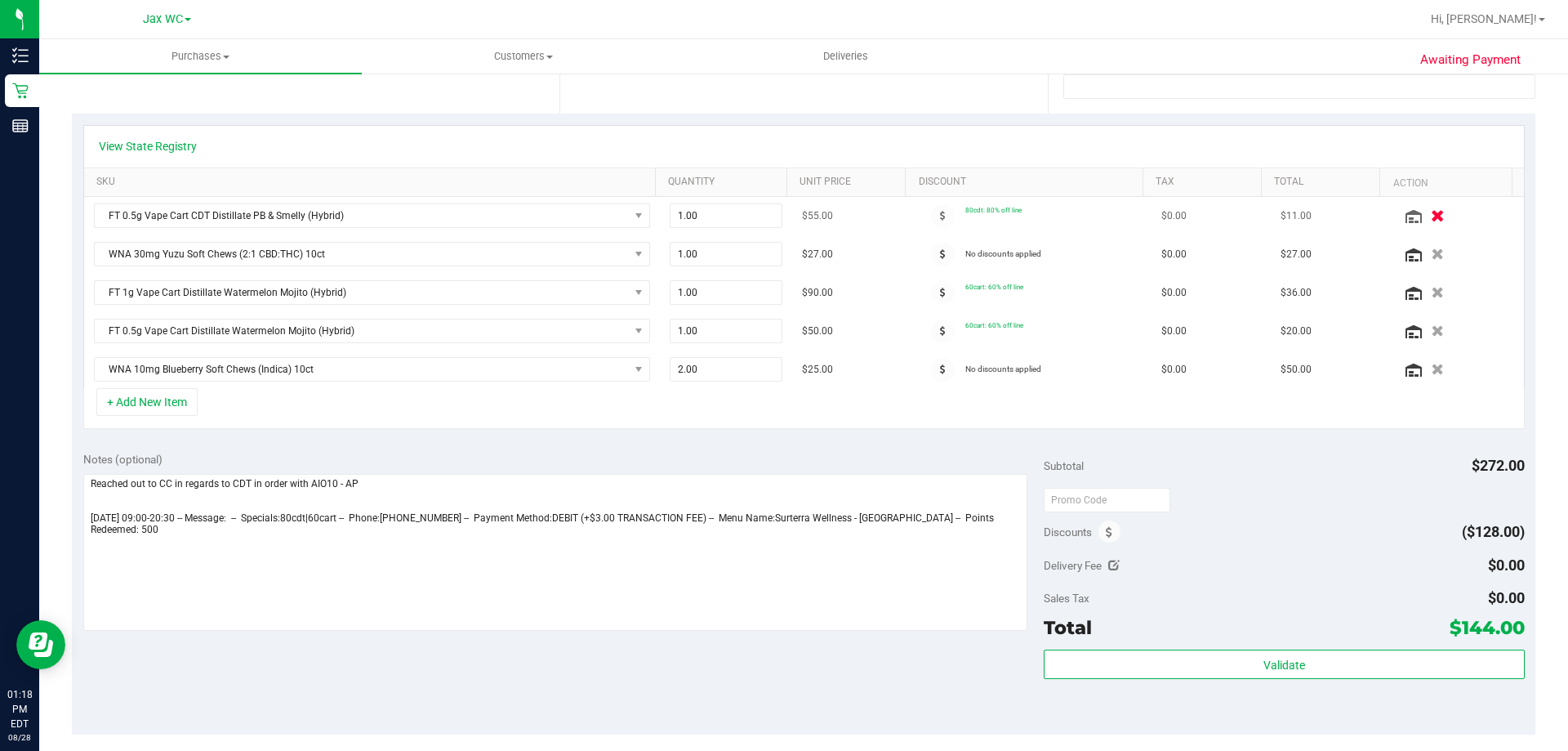
click at [1431, 212] on icon "button" at bounding box center [1438, 216] width 14 height 12
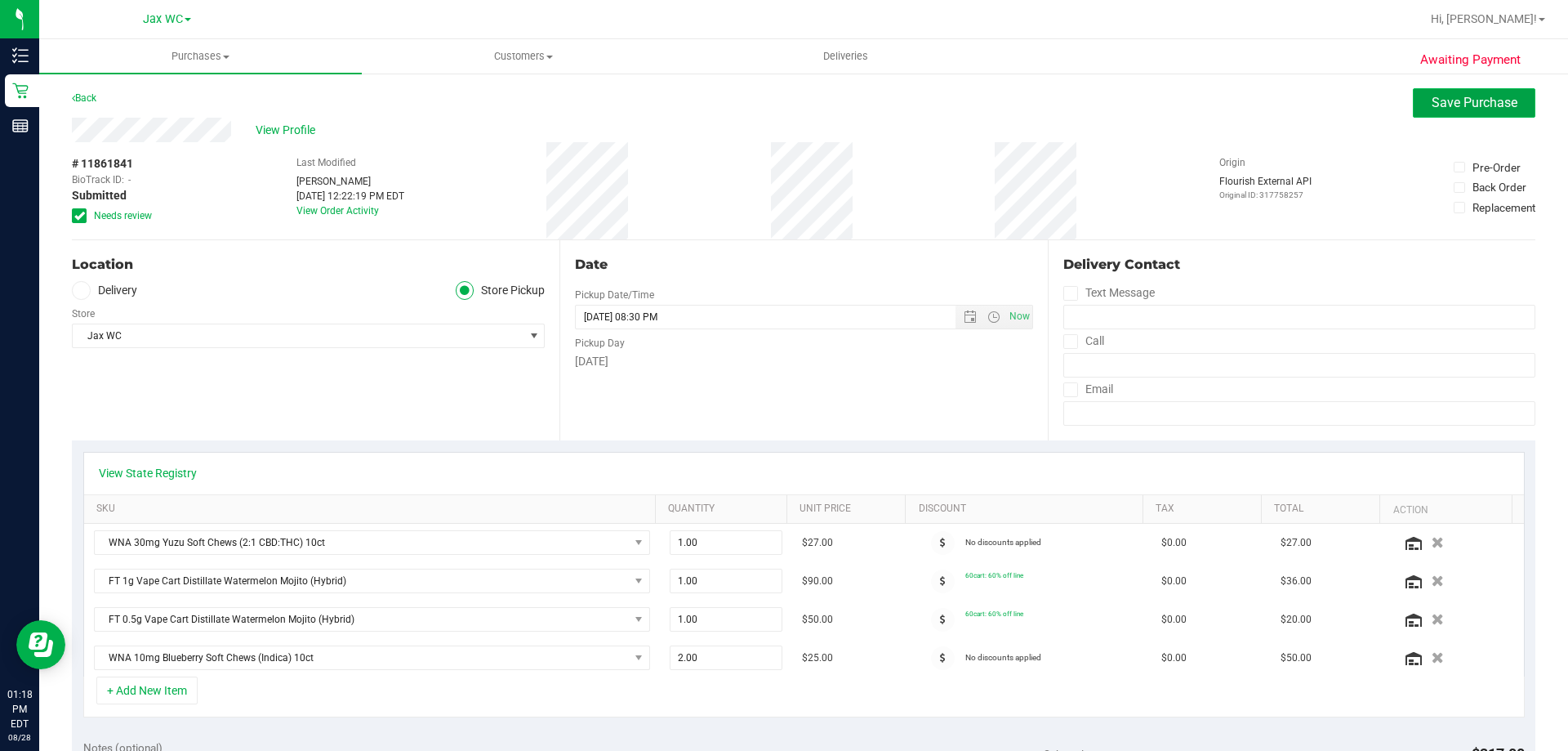
click at [1452, 88] on button "Save Purchase" at bounding box center [1474, 103] width 122 height 29
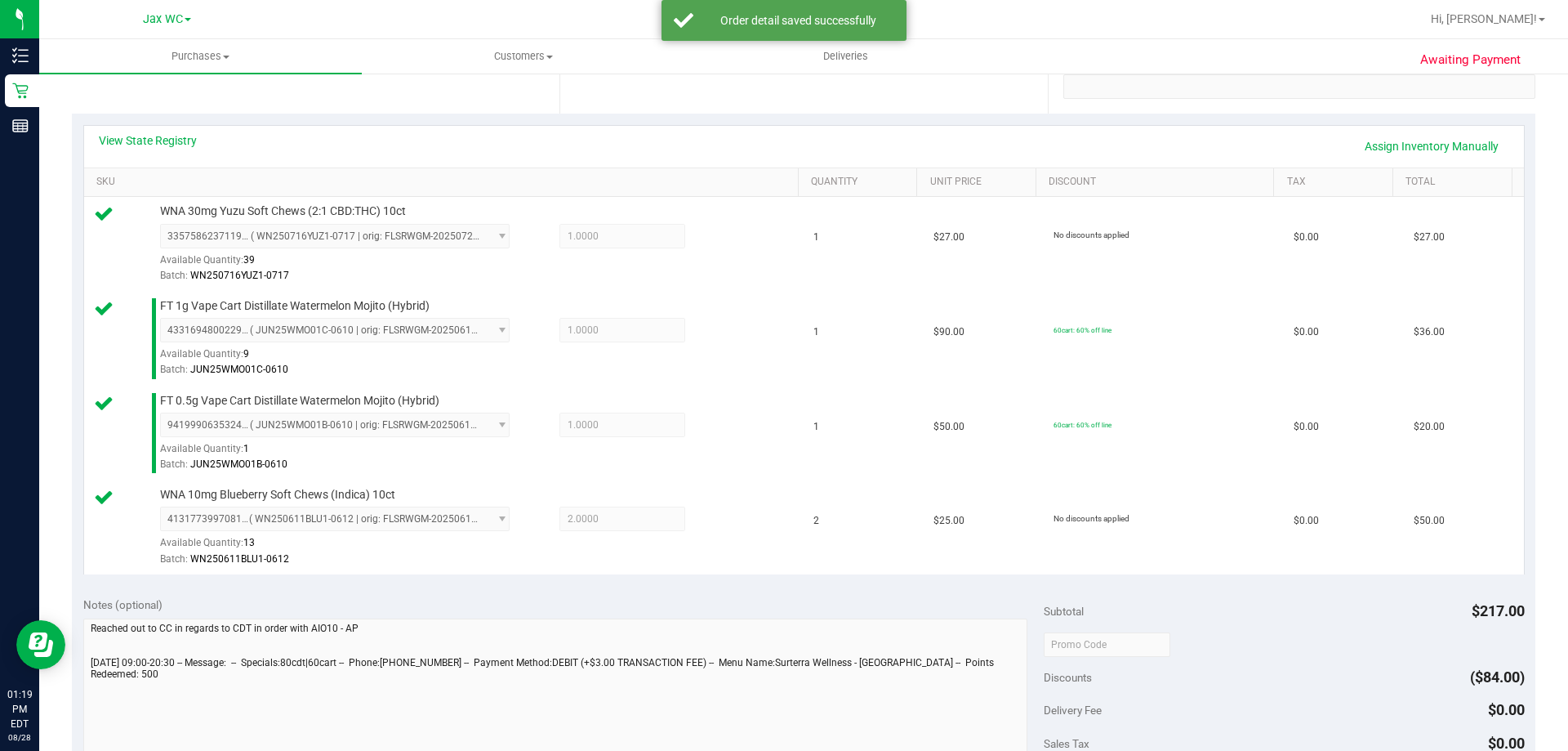
scroll to position [654, 0]
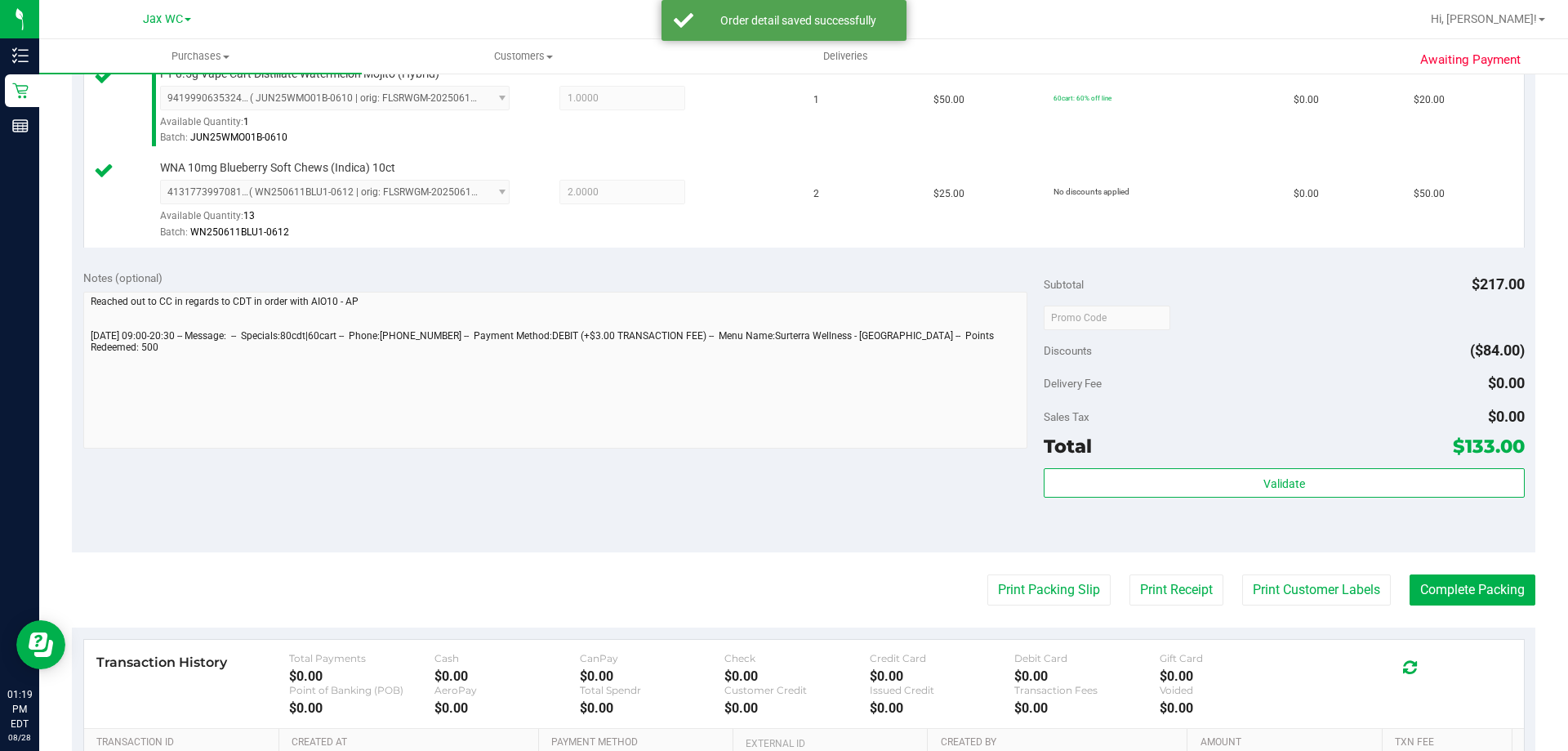
click at [1198, 465] on div "Subtotal $217.00 Discounts ($84.00) Delivery Fee $0.00 Sales Tax $0.00 Total $1…" at bounding box center [1284, 405] width 480 height 272
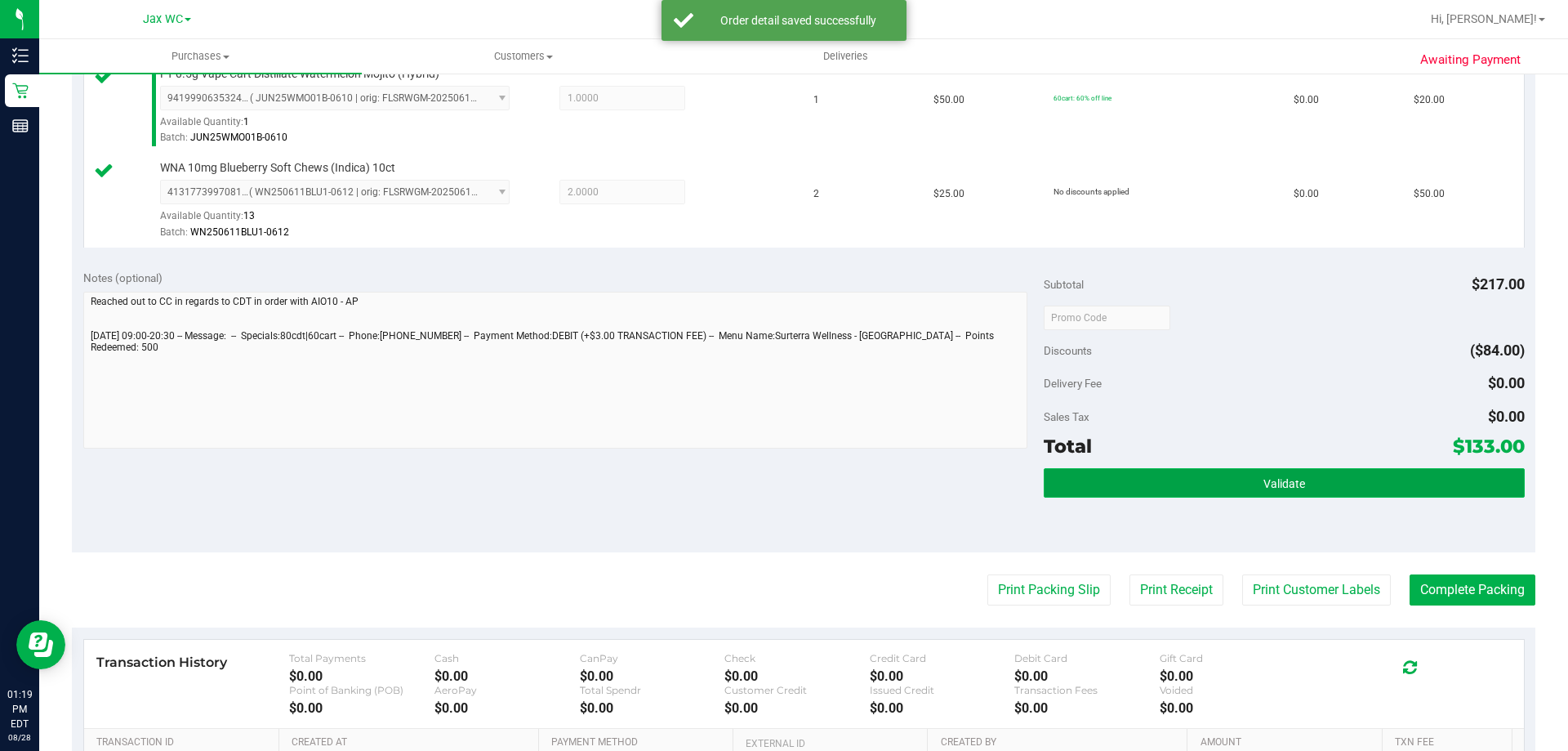
click at [1198, 469] on button "Validate" at bounding box center [1284, 483] width 480 height 29
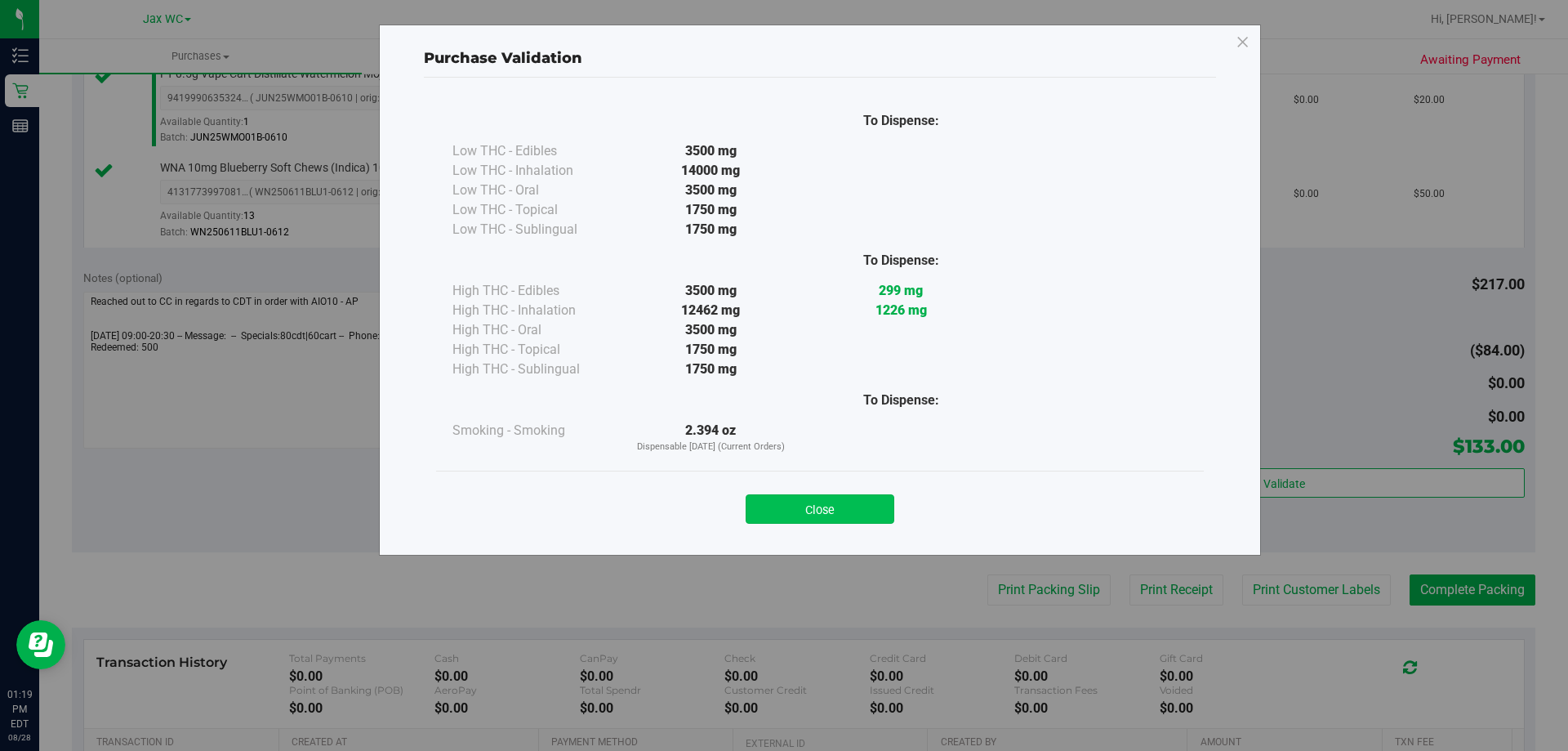
click at [871, 513] on button "Close" at bounding box center [820, 509] width 148 height 29
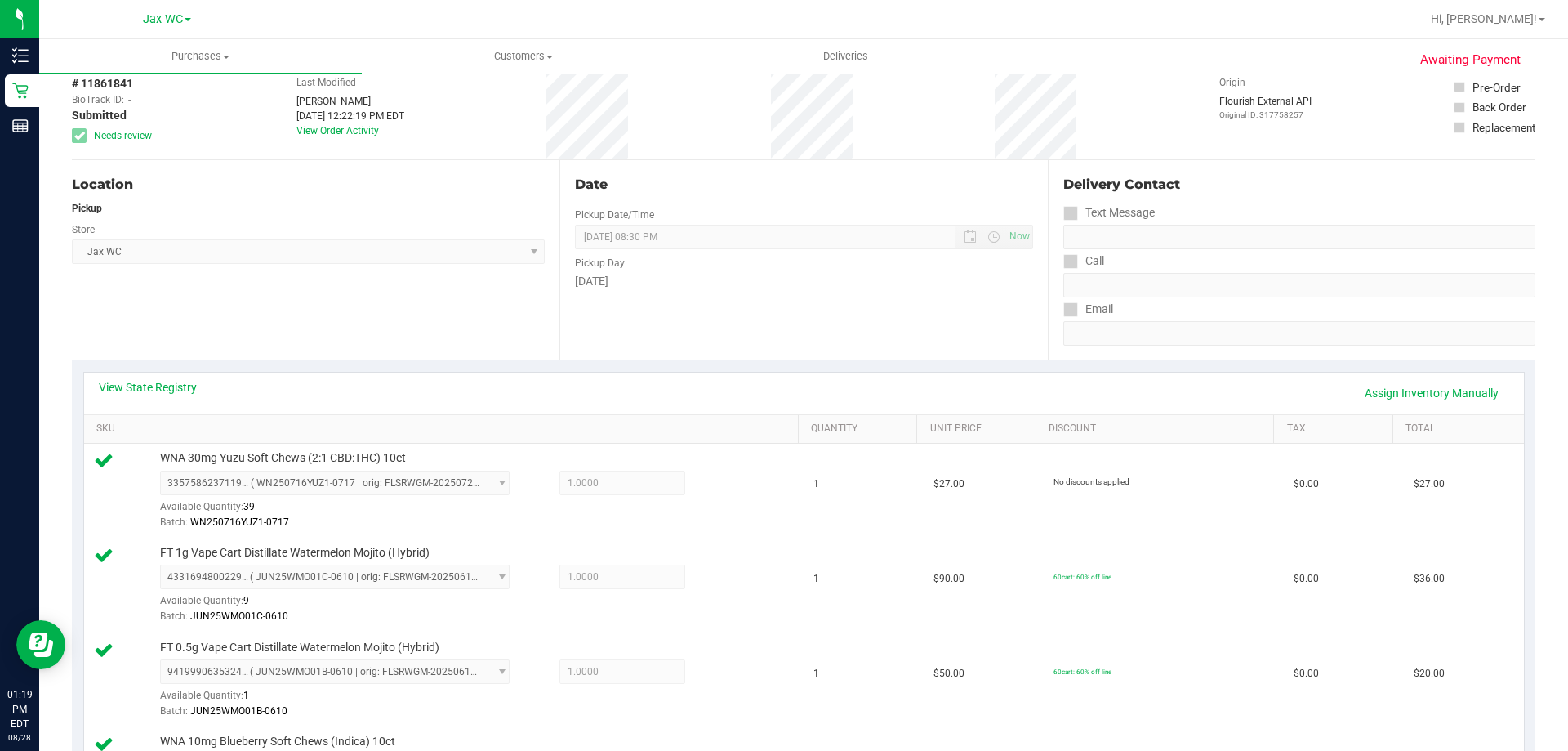
scroll to position [0, 0]
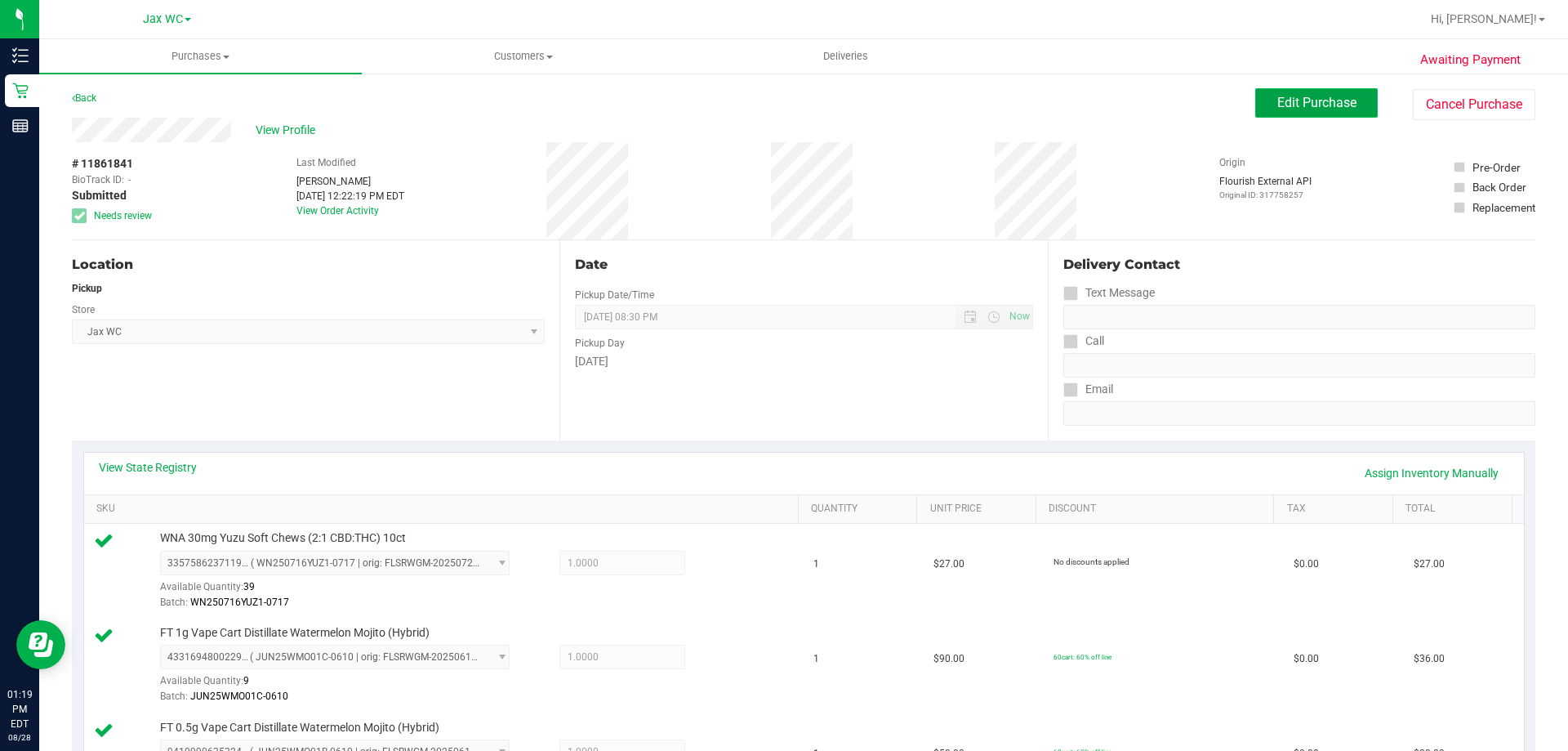
click at [1278, 104] on span "Edit Purchase" at bounding box center [1317, 103] width 79 height 16
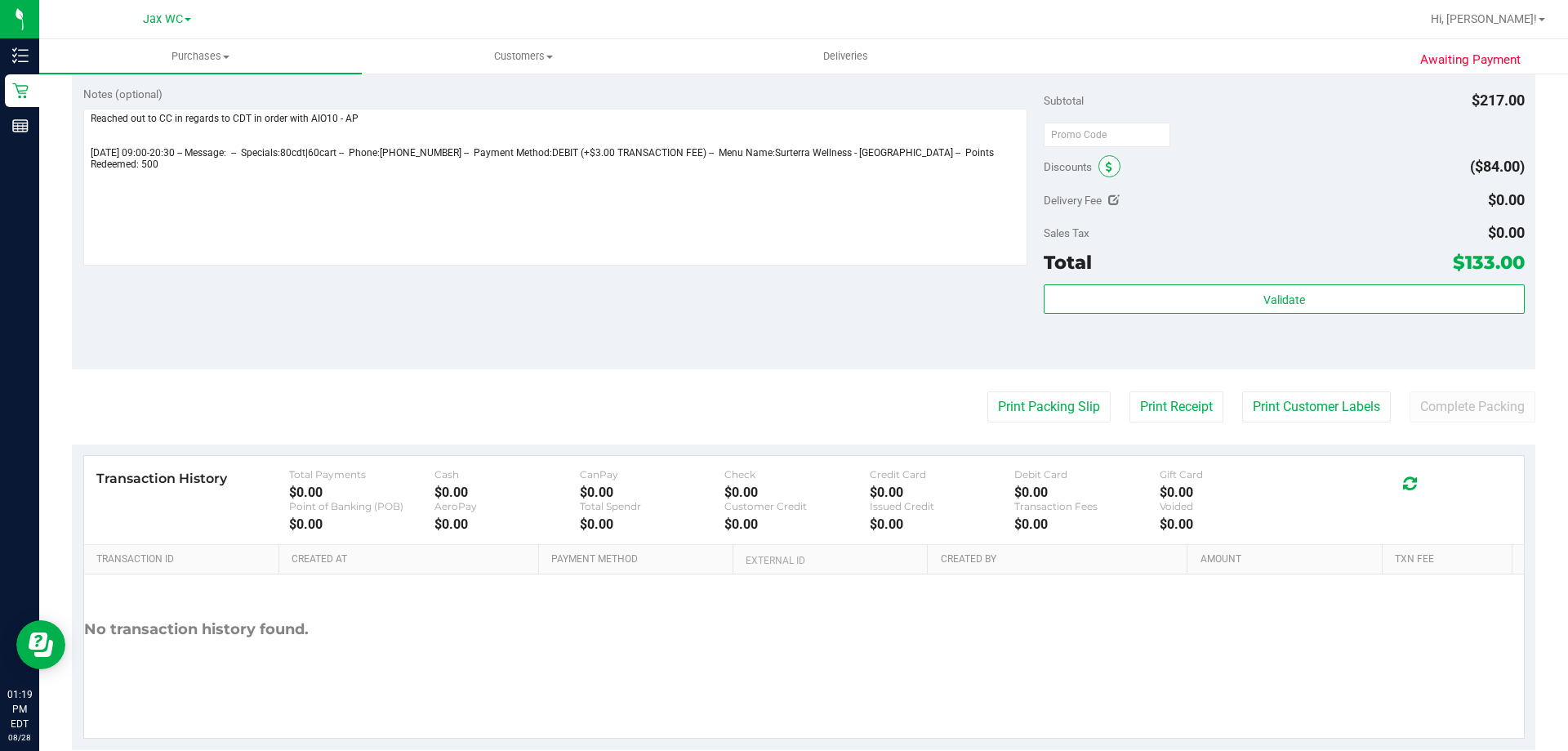
click at [1099, 160] on span at bounding box center [1109, 166] width 22 height 22
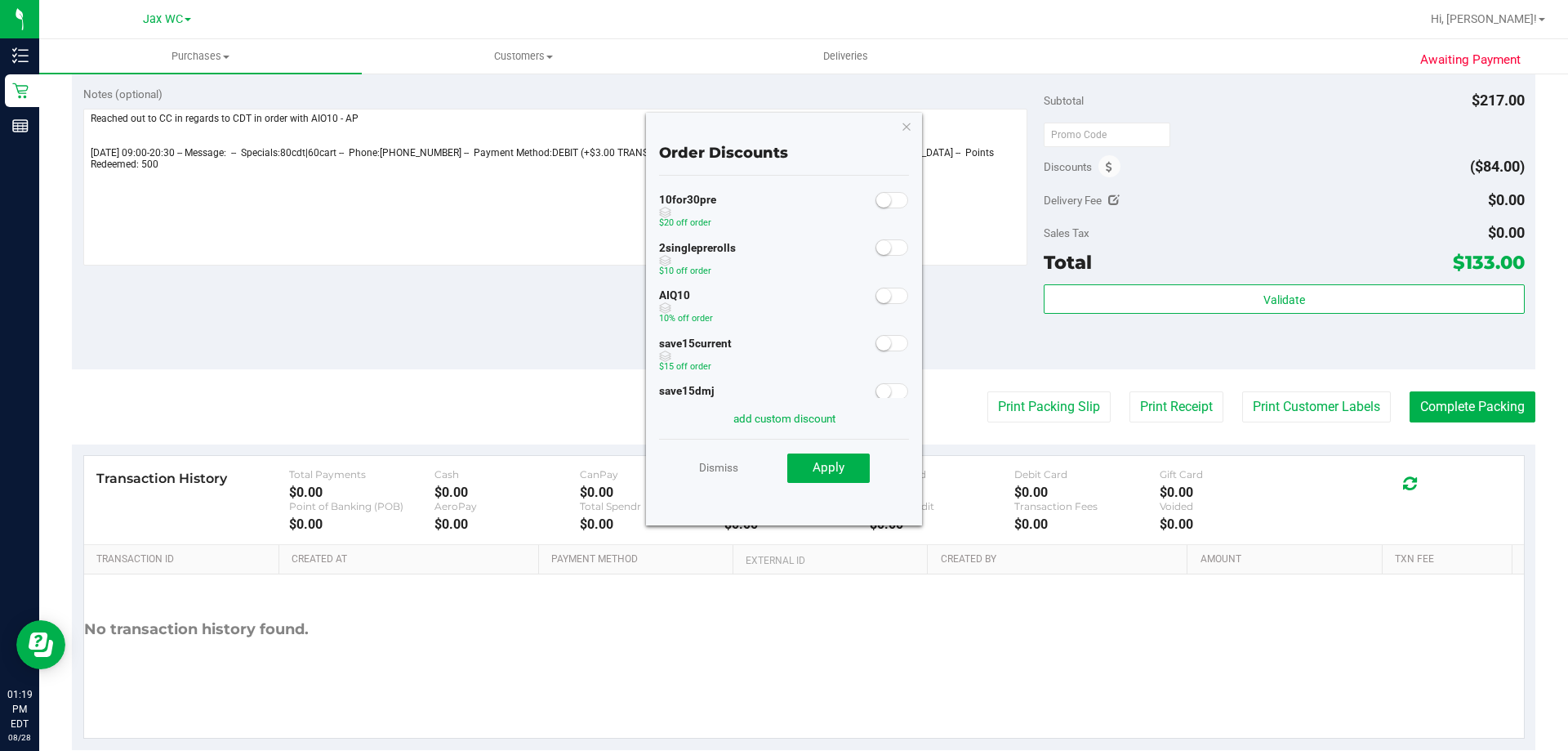
click at [876, 301] on small at bounding box center [883, 295] width 15 height 15
click at [839, 481] on button "Apply" at bounding box center [828, 468] width 83 height 29
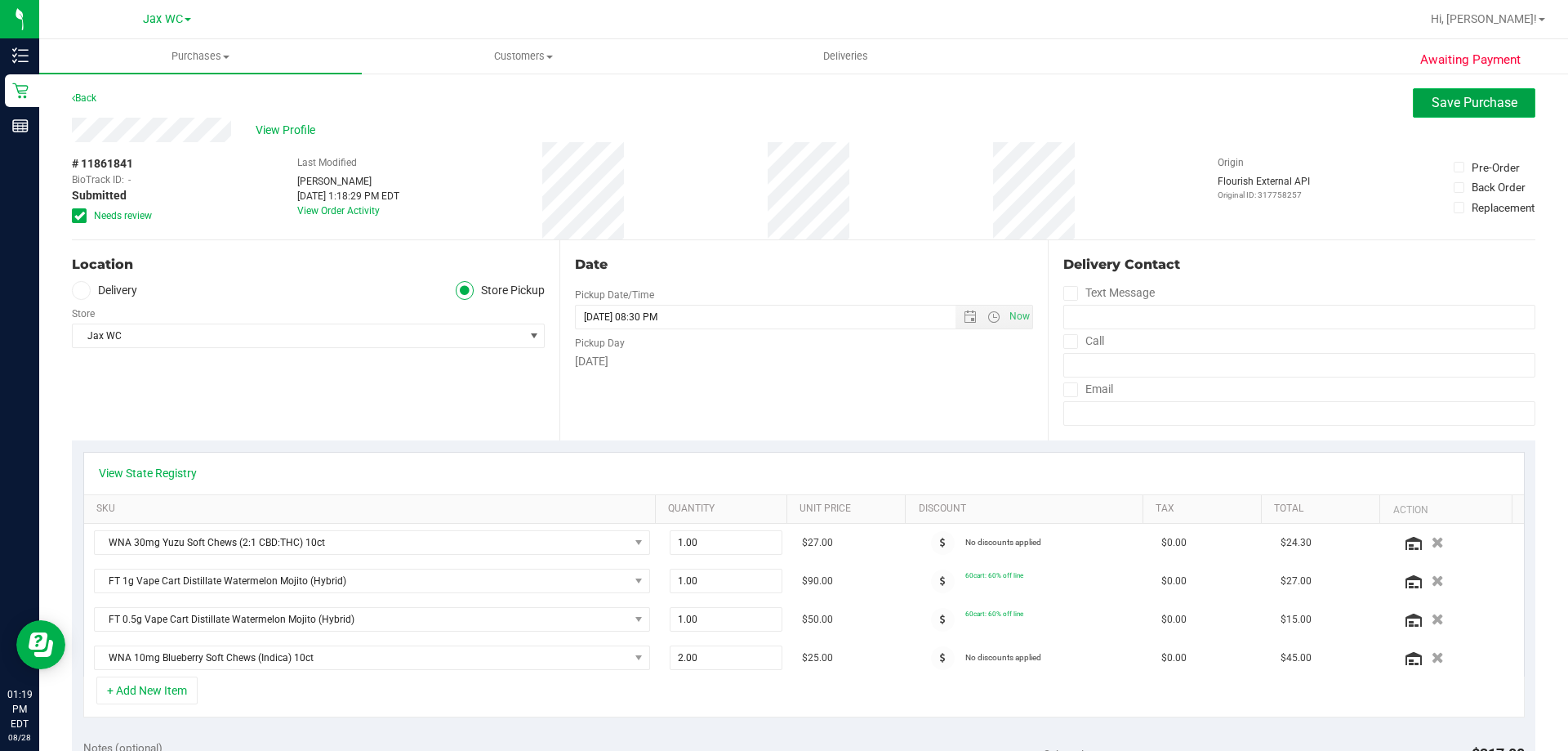
click at [1465, 103] on span "Save Purchase" at bounding box center [1474, 103] width 85 height 16
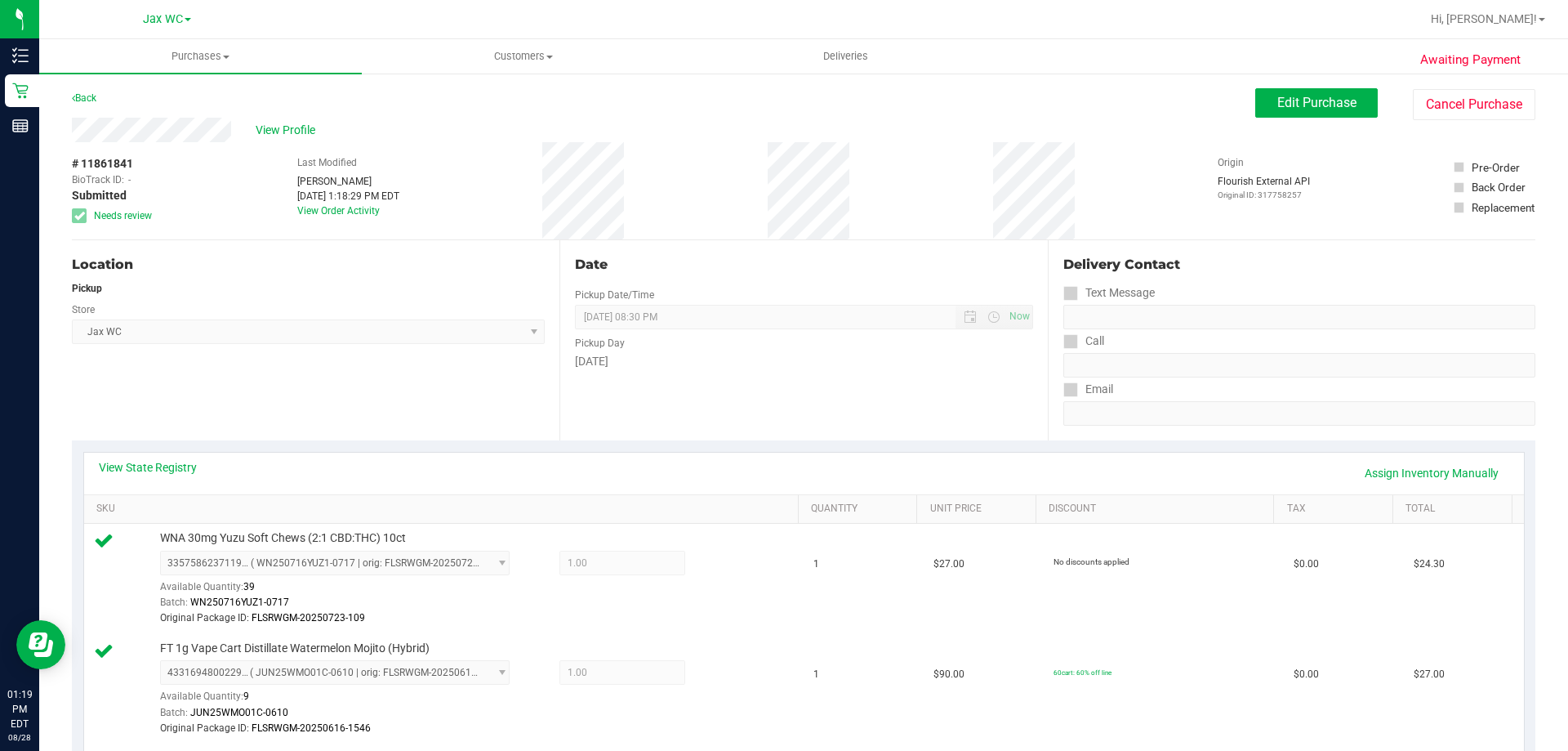
scroll to position [817, 0]
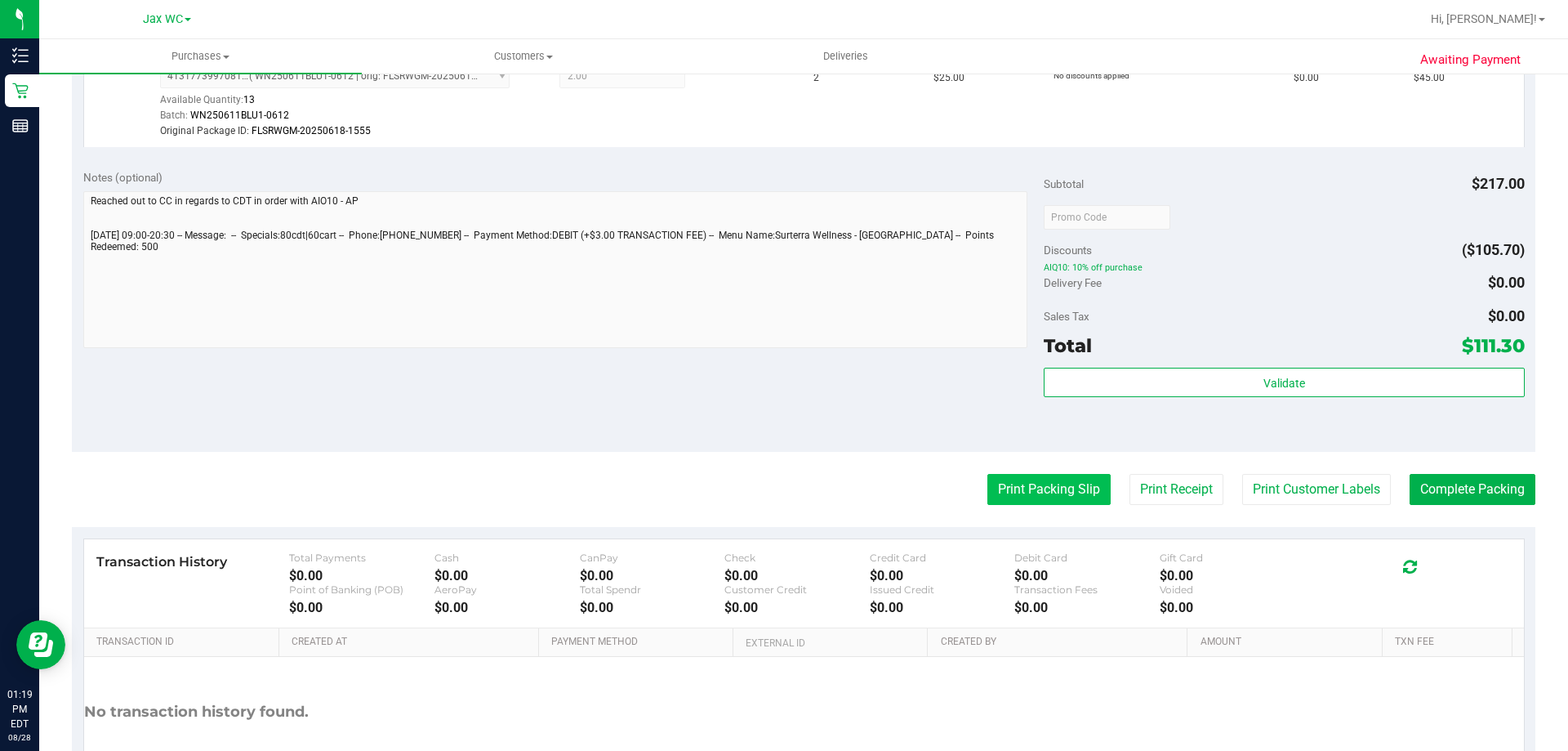
click at [1062, 495] on button "Print Packing Slip" at bounding box center [1048, 489] width 123 height 31
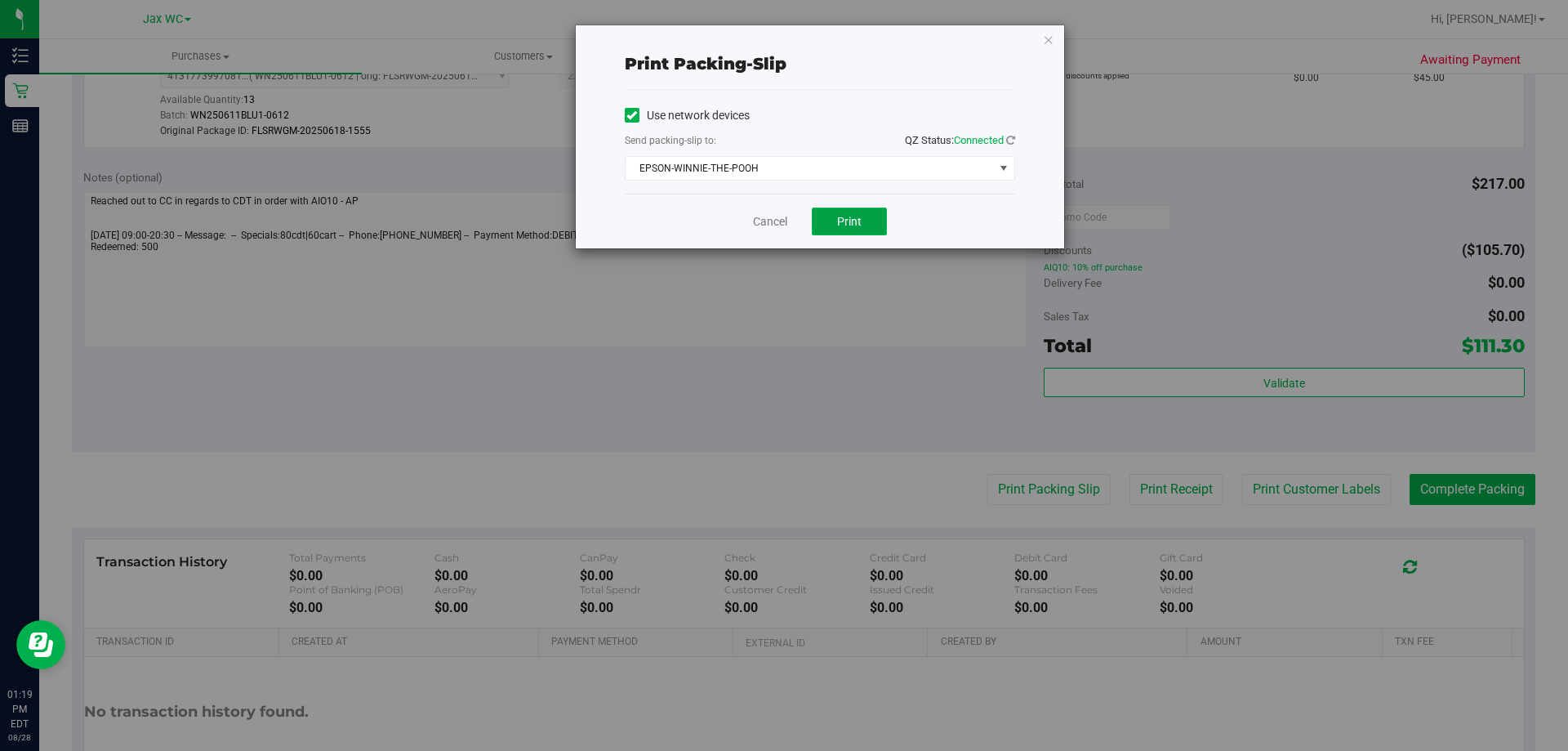
click at [859, 232] on button "Print" at bounding box center [849, 222] width 75 height 28
click at [1049, 47] on icon "button" at bounding box center [1048, 39] width 11 height 20
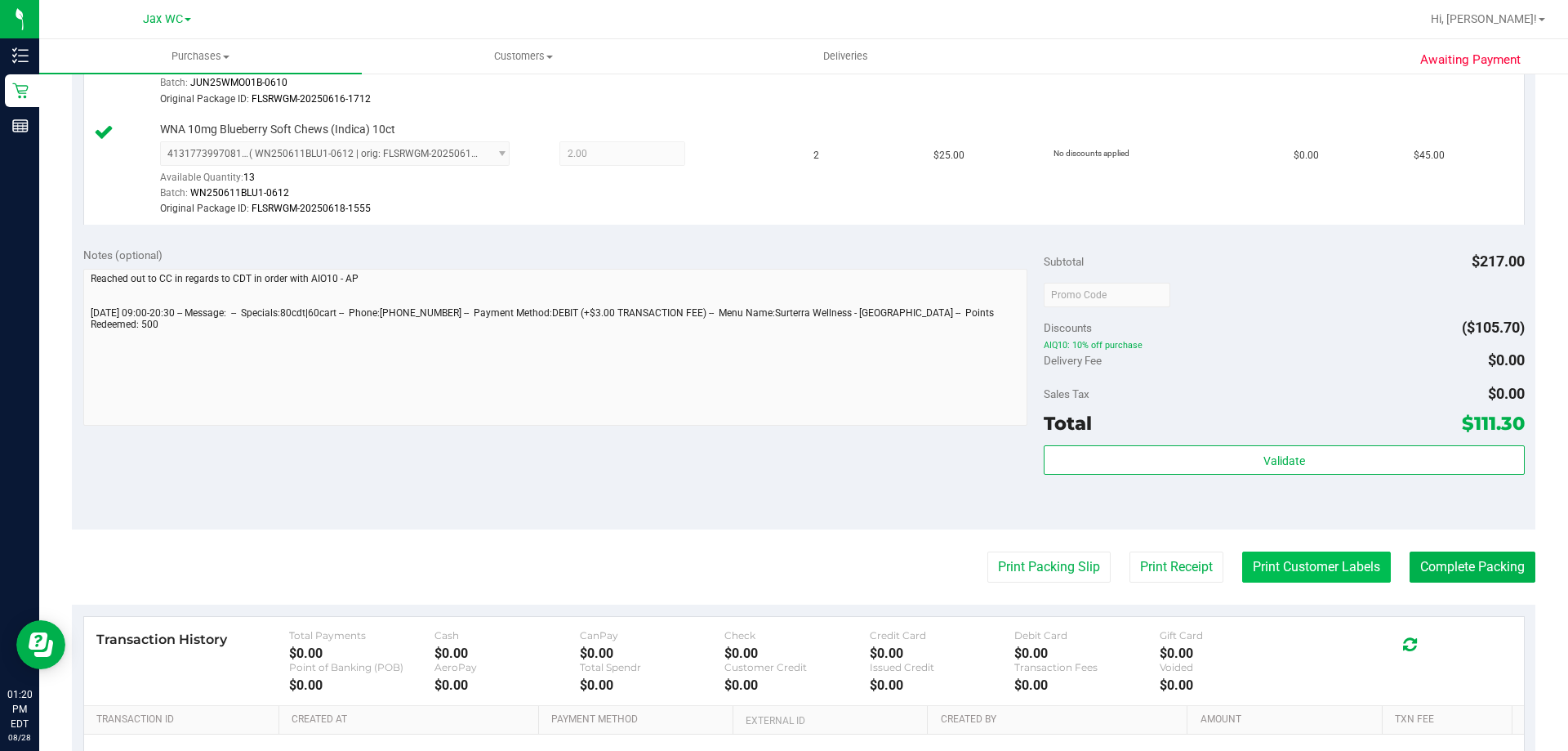
scroll to position [931, 0]
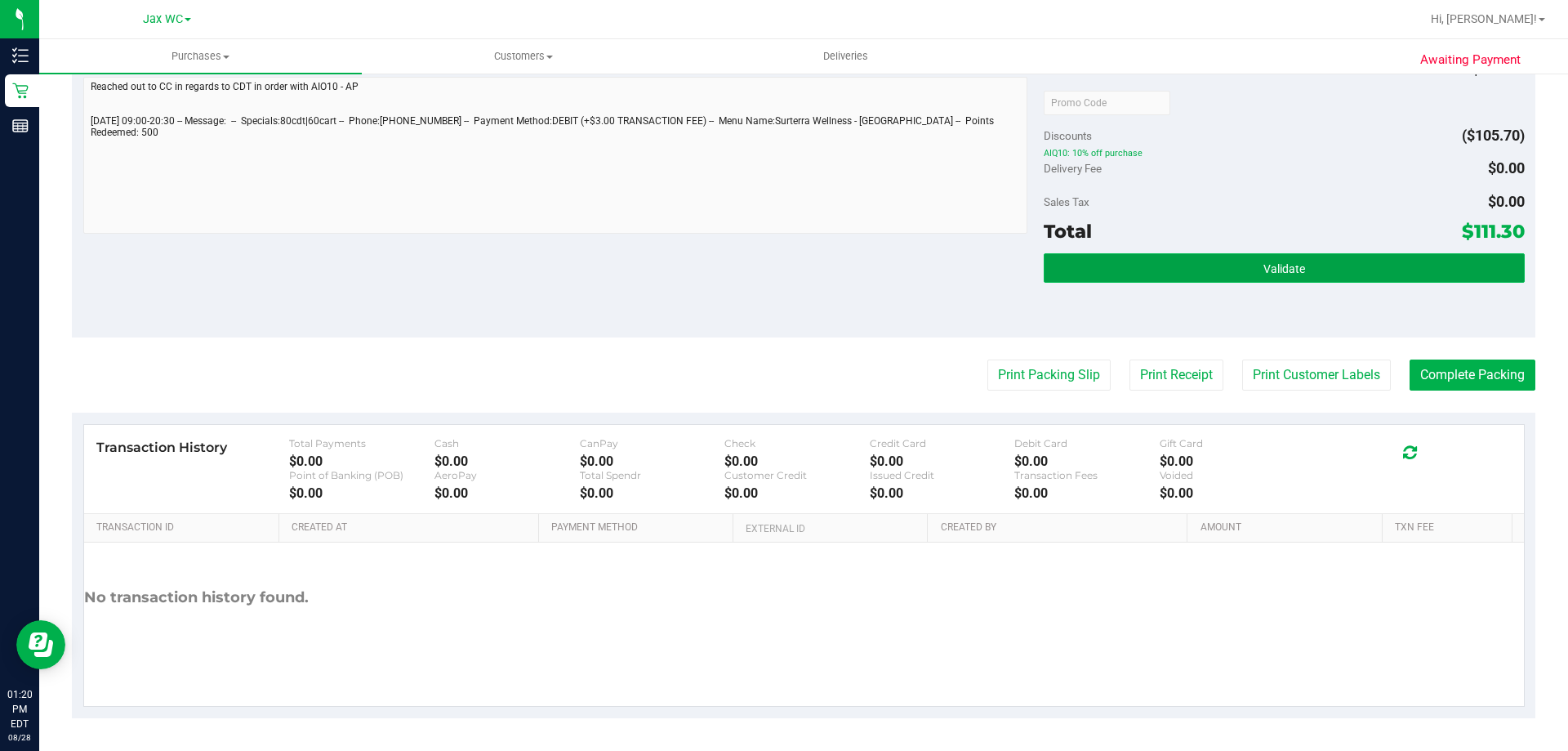
click at [1356, 270] on button "Validate" at bounding box center [1284, 268] width 480 height 29
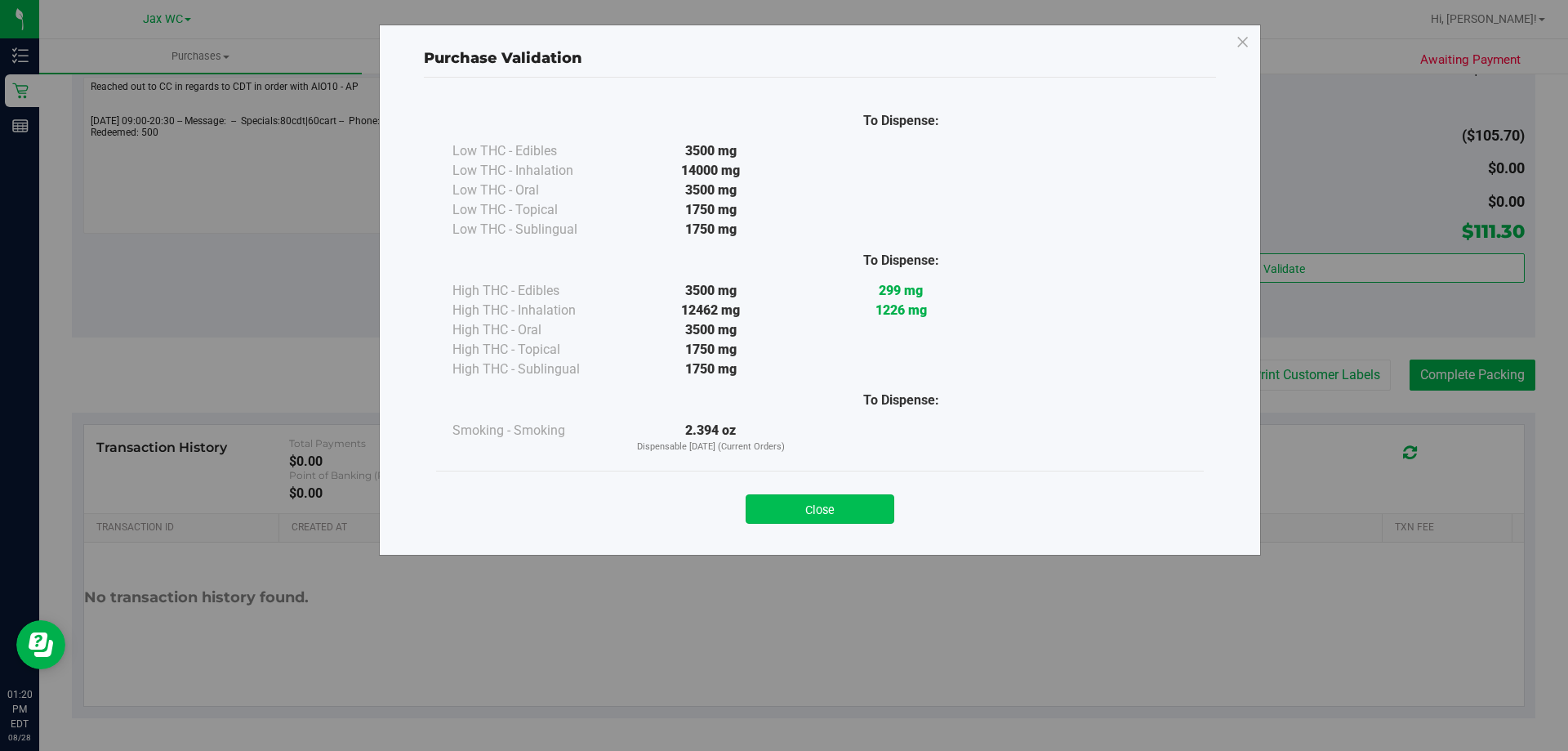
click at [830, 507] on button "Close" at bounding box center [820, 509] width 148 height 29
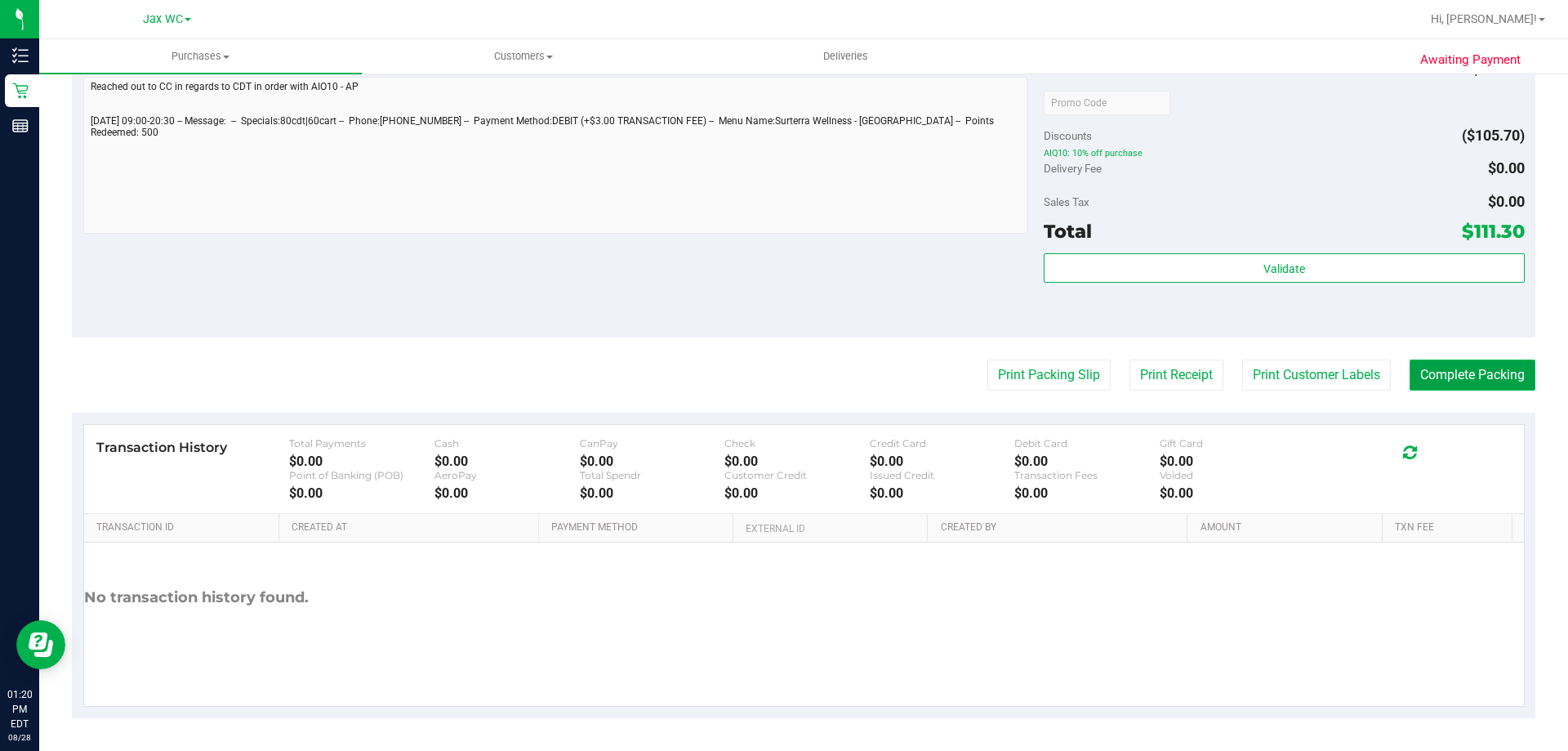
click at [1452, 366] on button "Complete Packing" at bounding box center [1472, 375] width 126 height 31
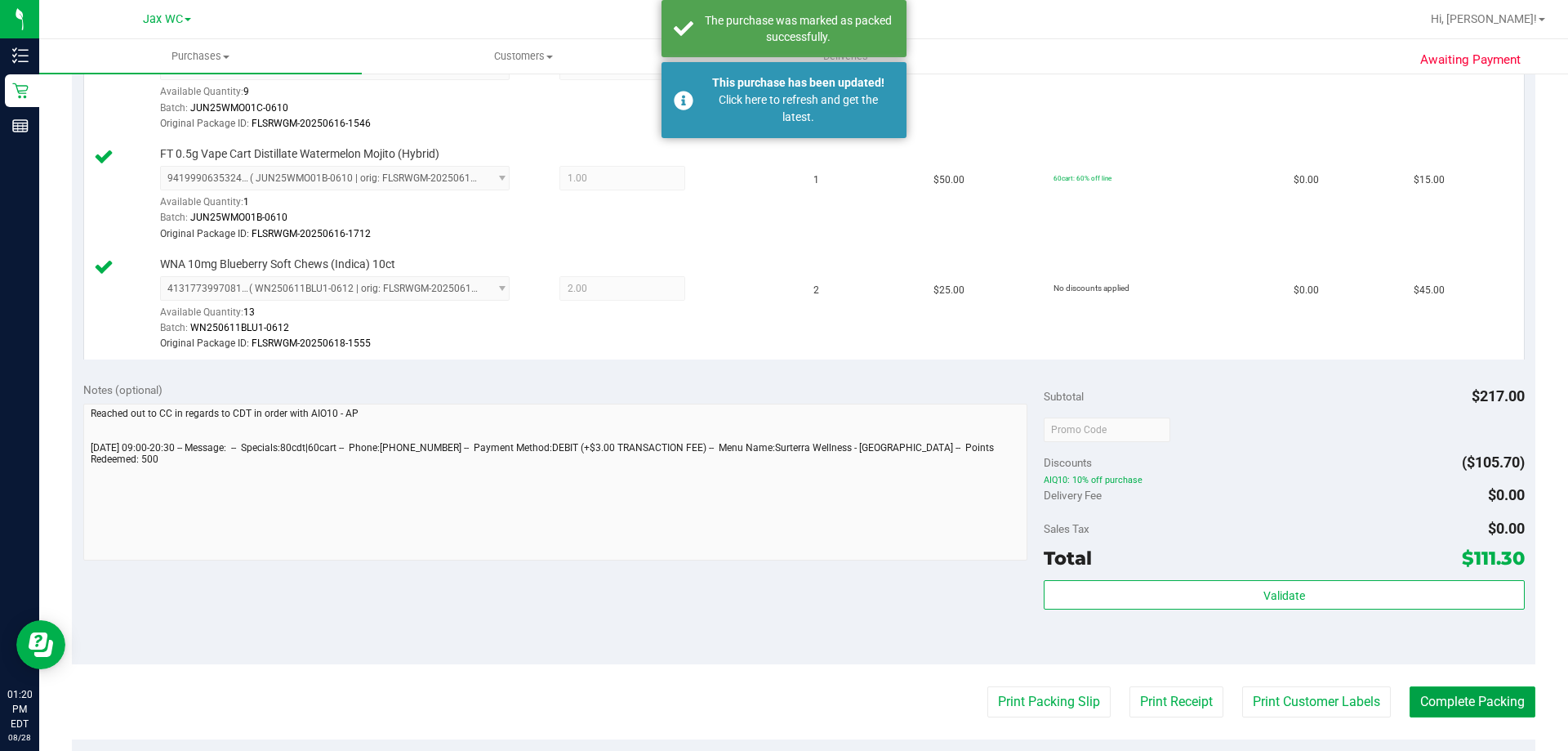
scroll to position [115, 0]
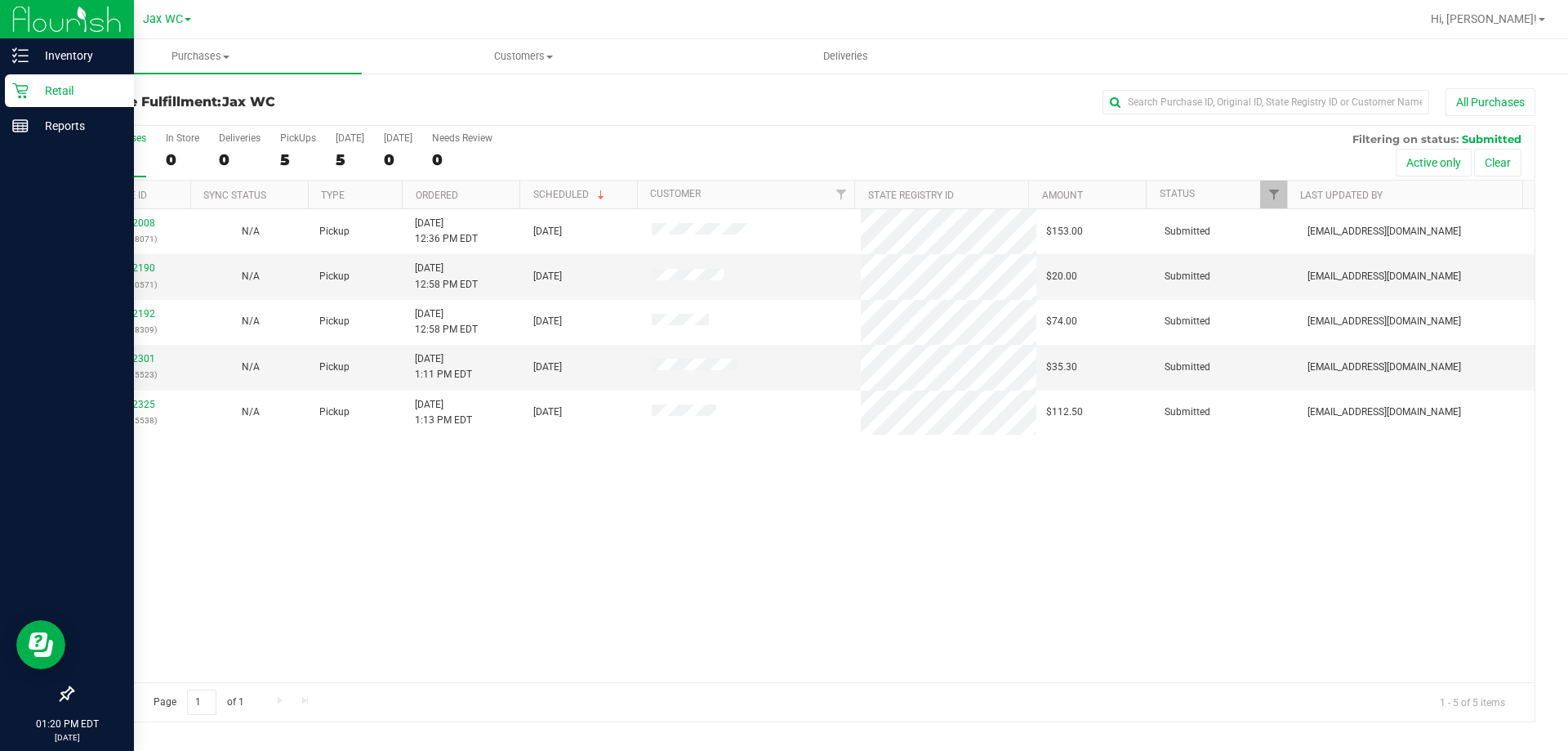
click at [40, 100] on p "Retail" at bounding box center [78, 91] width 98 height 20
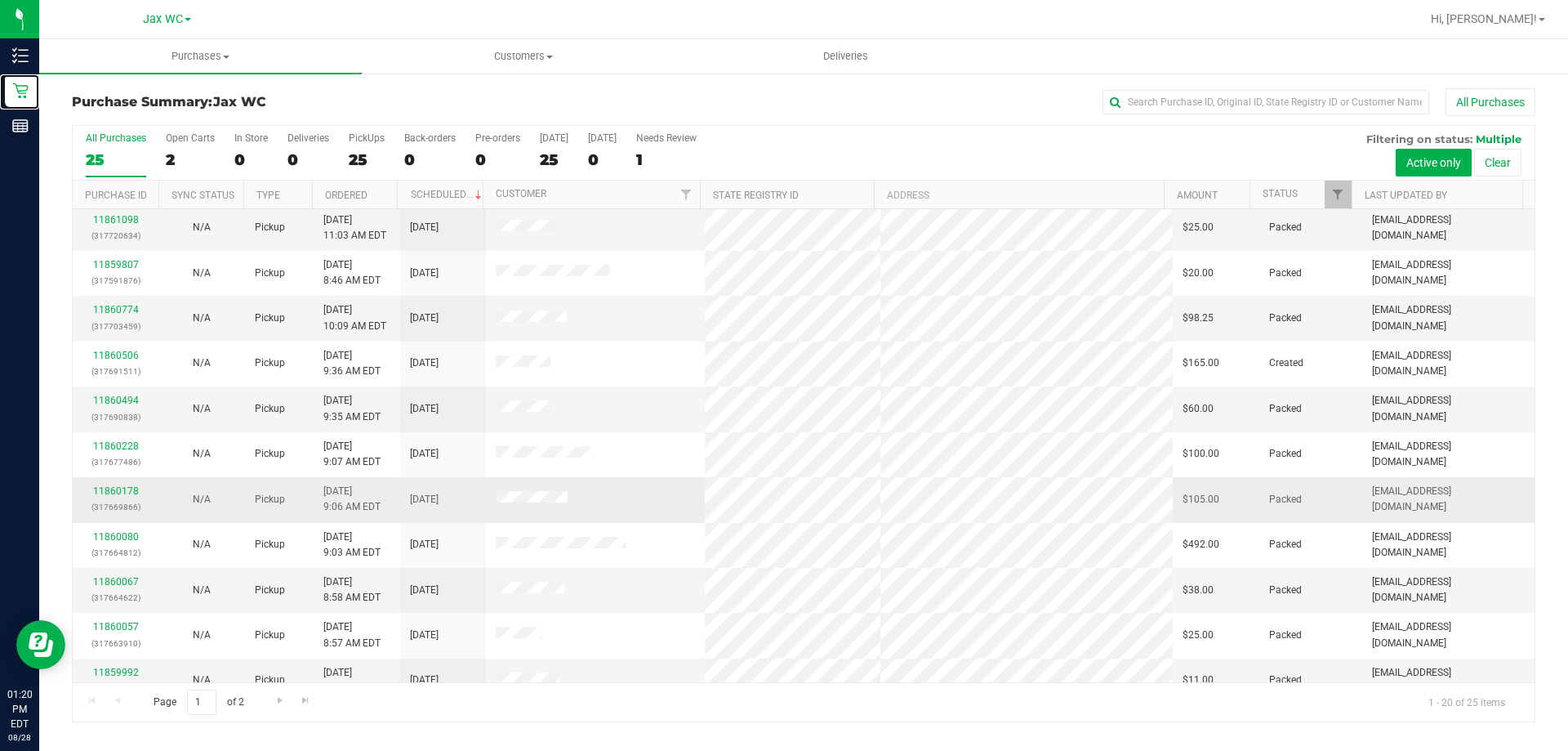
scroll to position [431, 0]
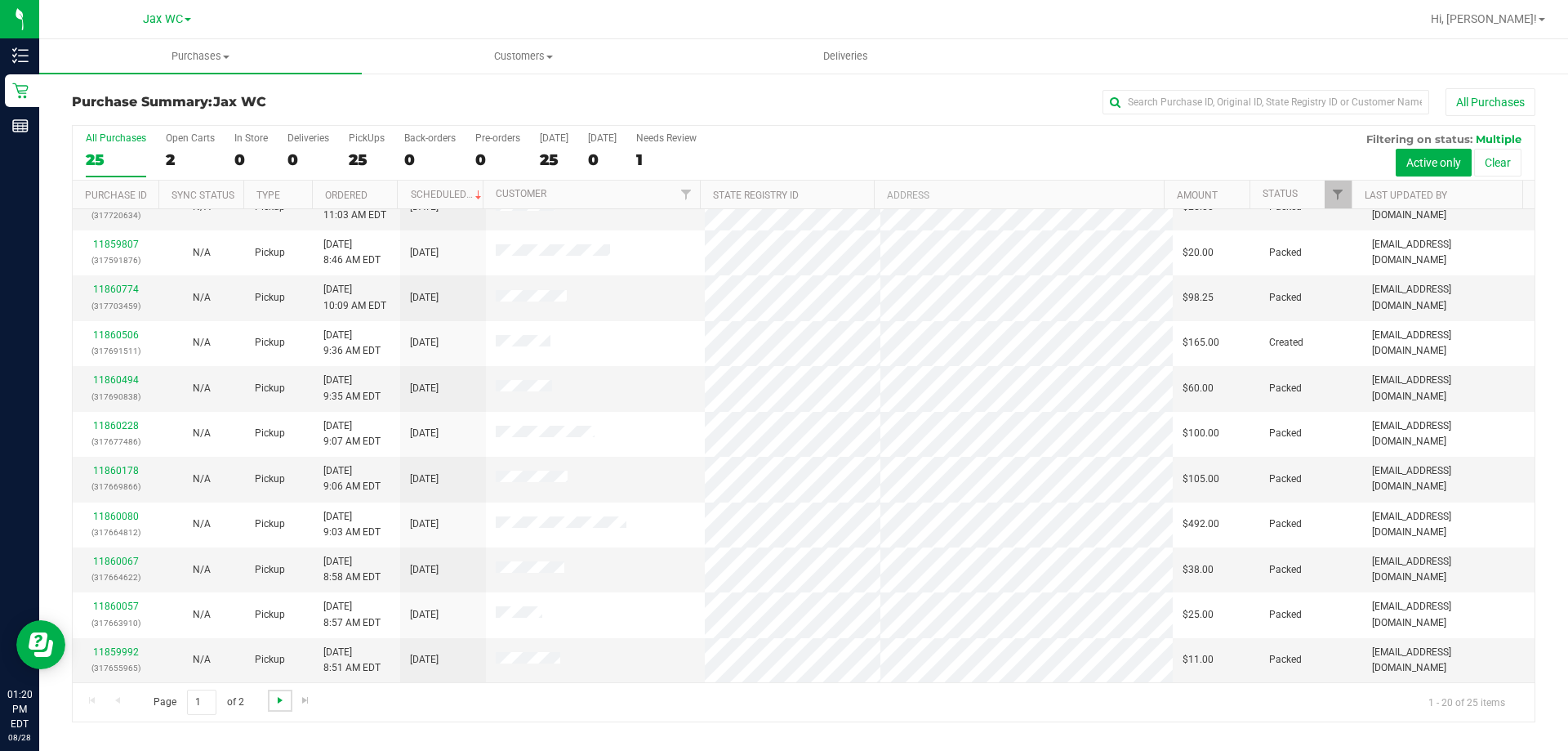
click at [273, 703] on span "Go to the next page" at bounding box center [279, 699] width 13 height 13
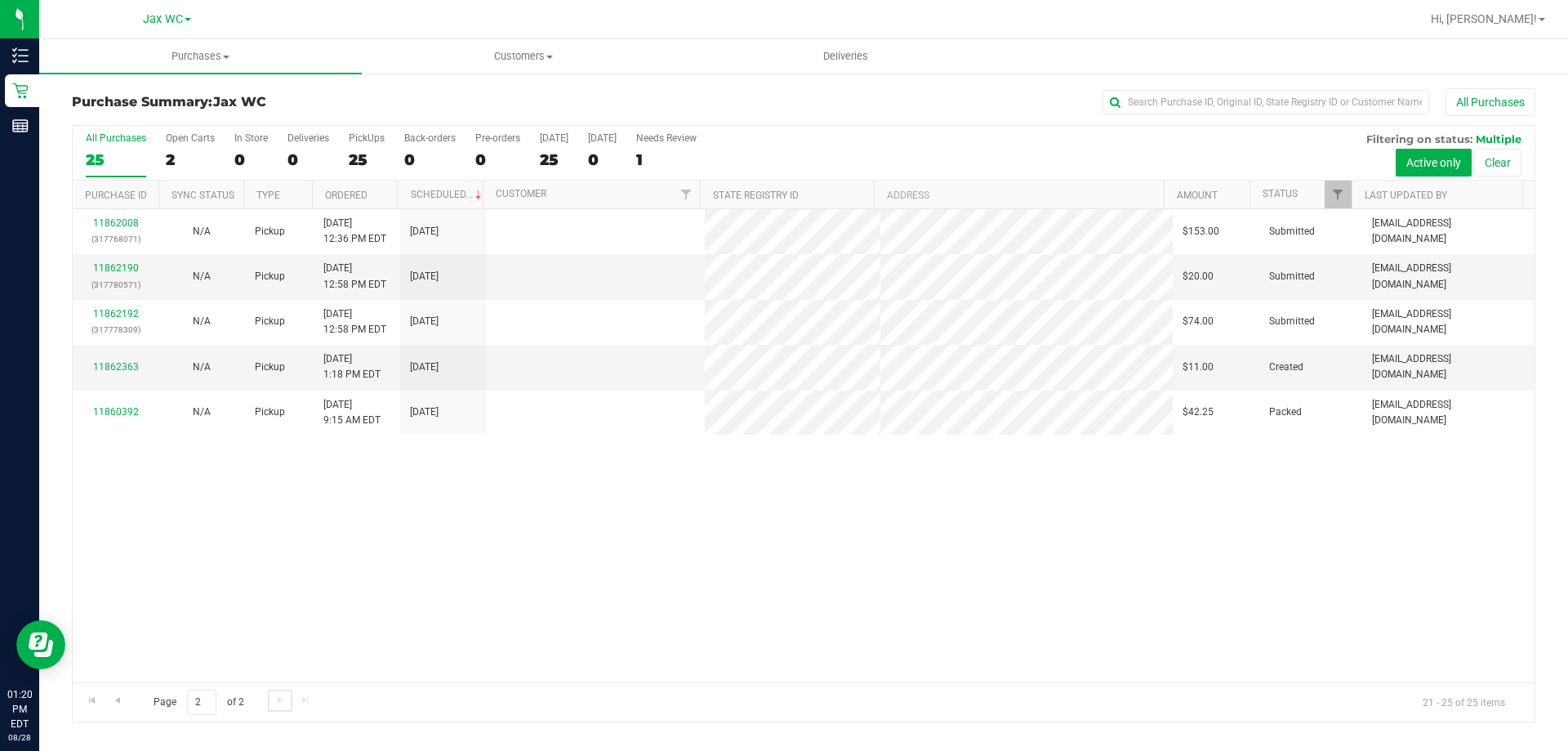
scroll to position [0, 0]
click at [103, 365] on link "11862363" at bounding box center [116, 366] width 46 height 11
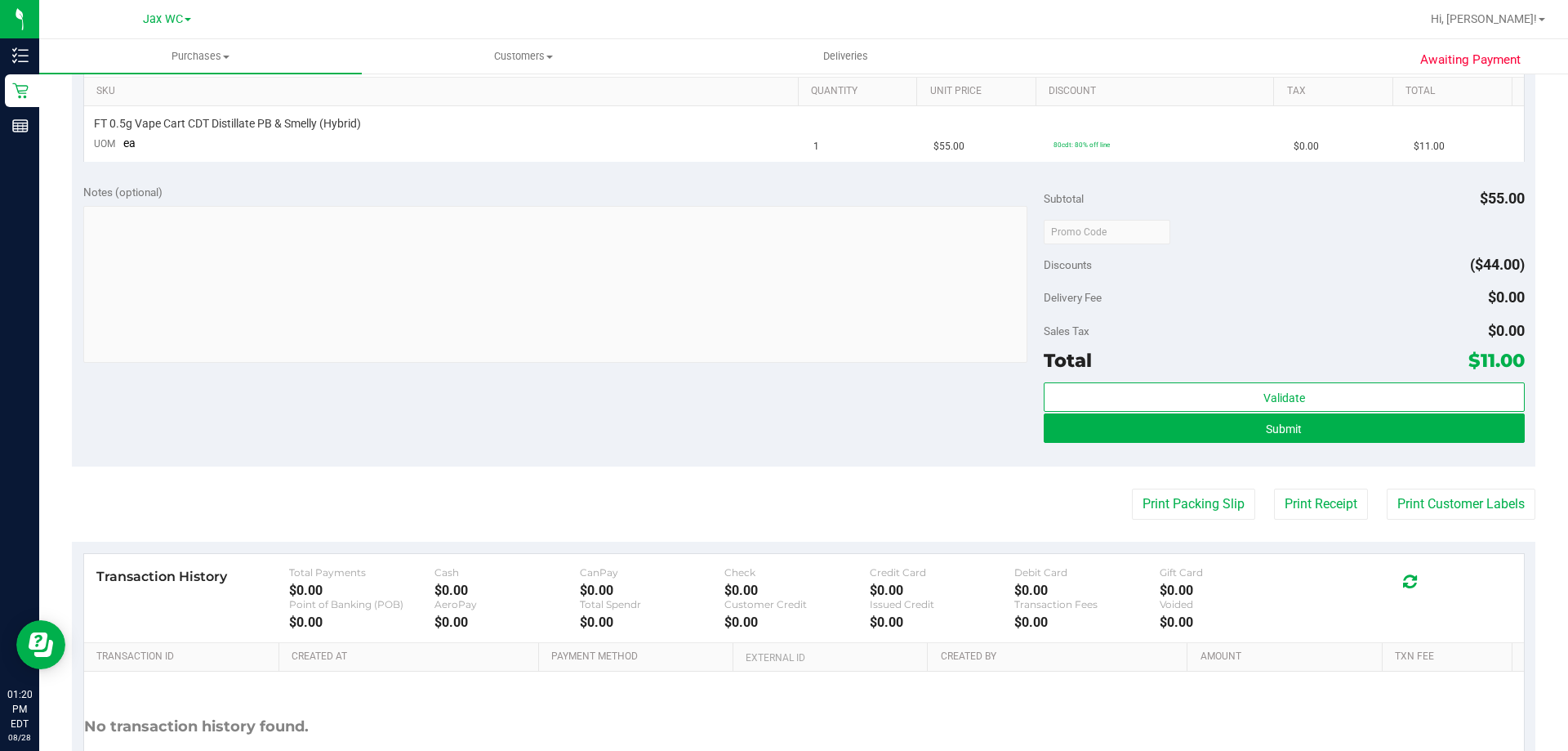
scroll to position [547, 0]
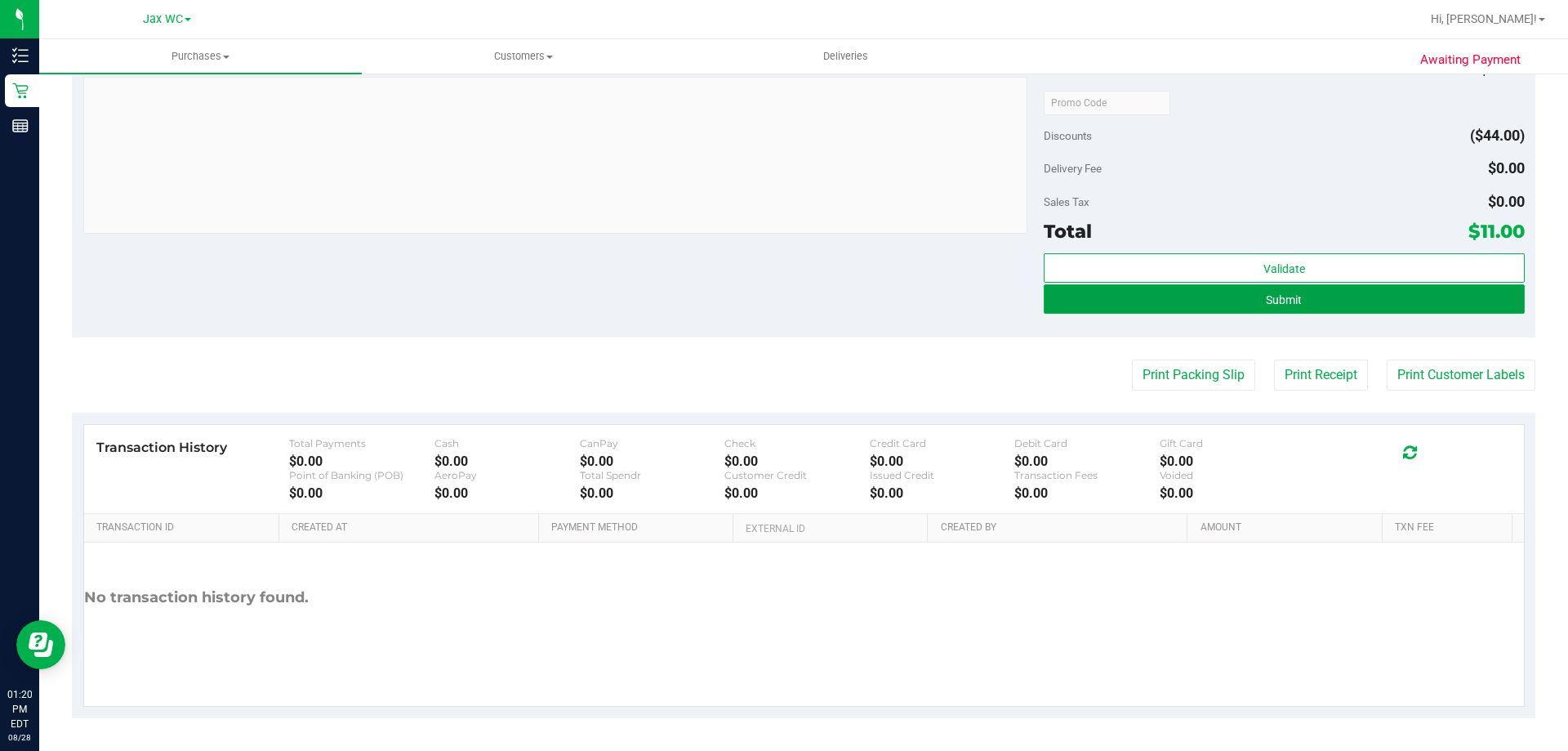
click at [1248, 300] on button "Submit" at bounding box center [1284, 299] width 480 height 29
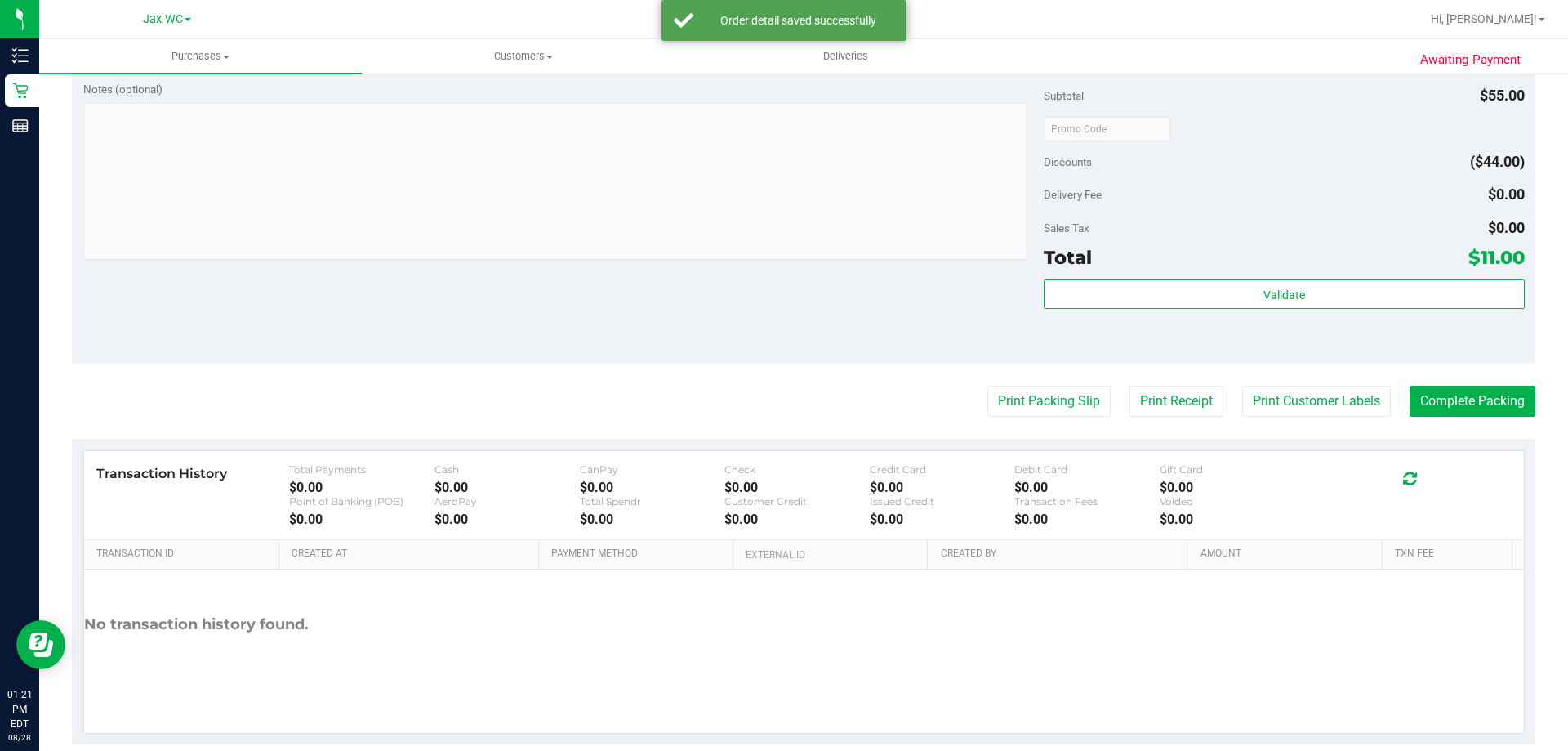
scroll to position [585, 0]
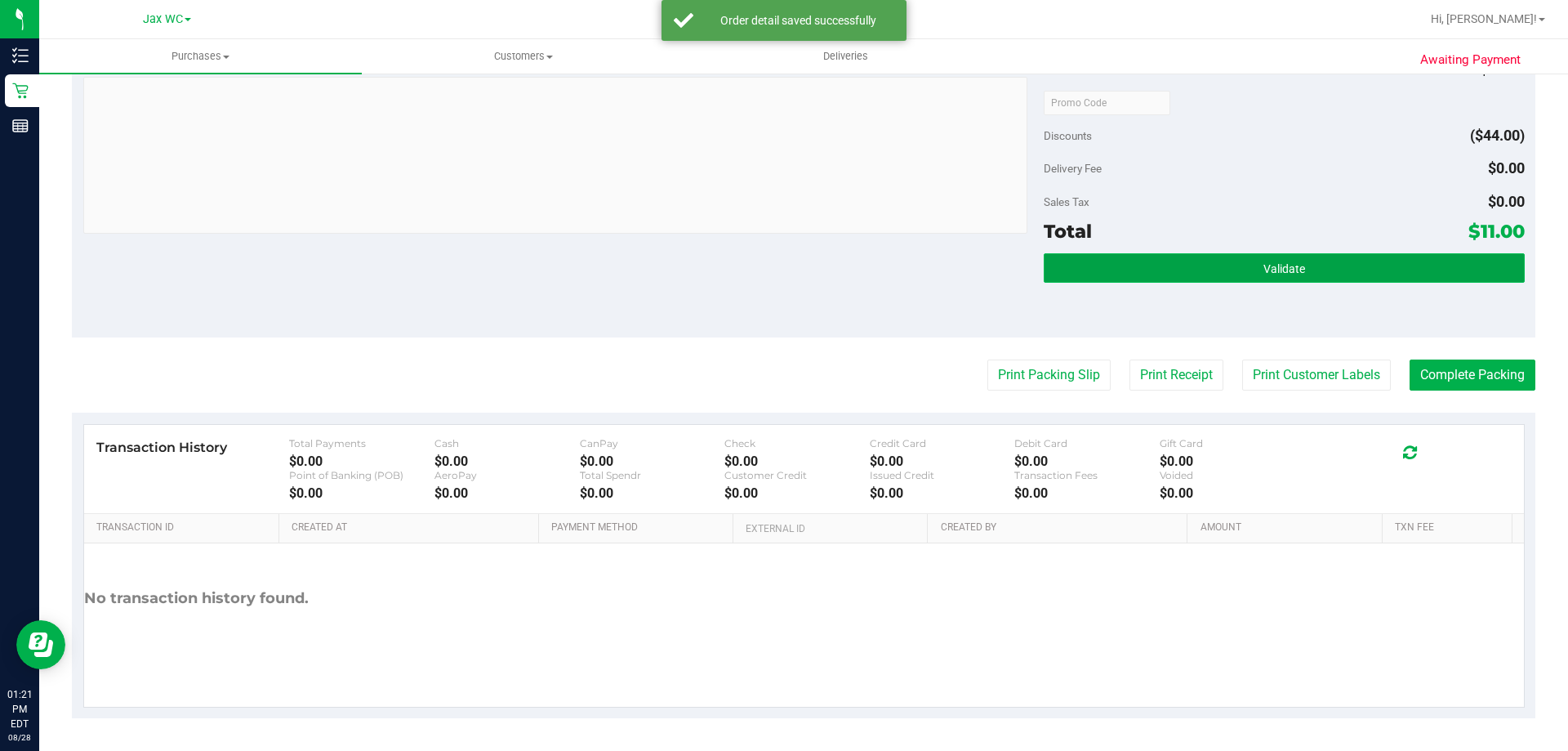
click at [1070, 279] on button "Validate" at bounding box center [1284, 268] width 480 height 29
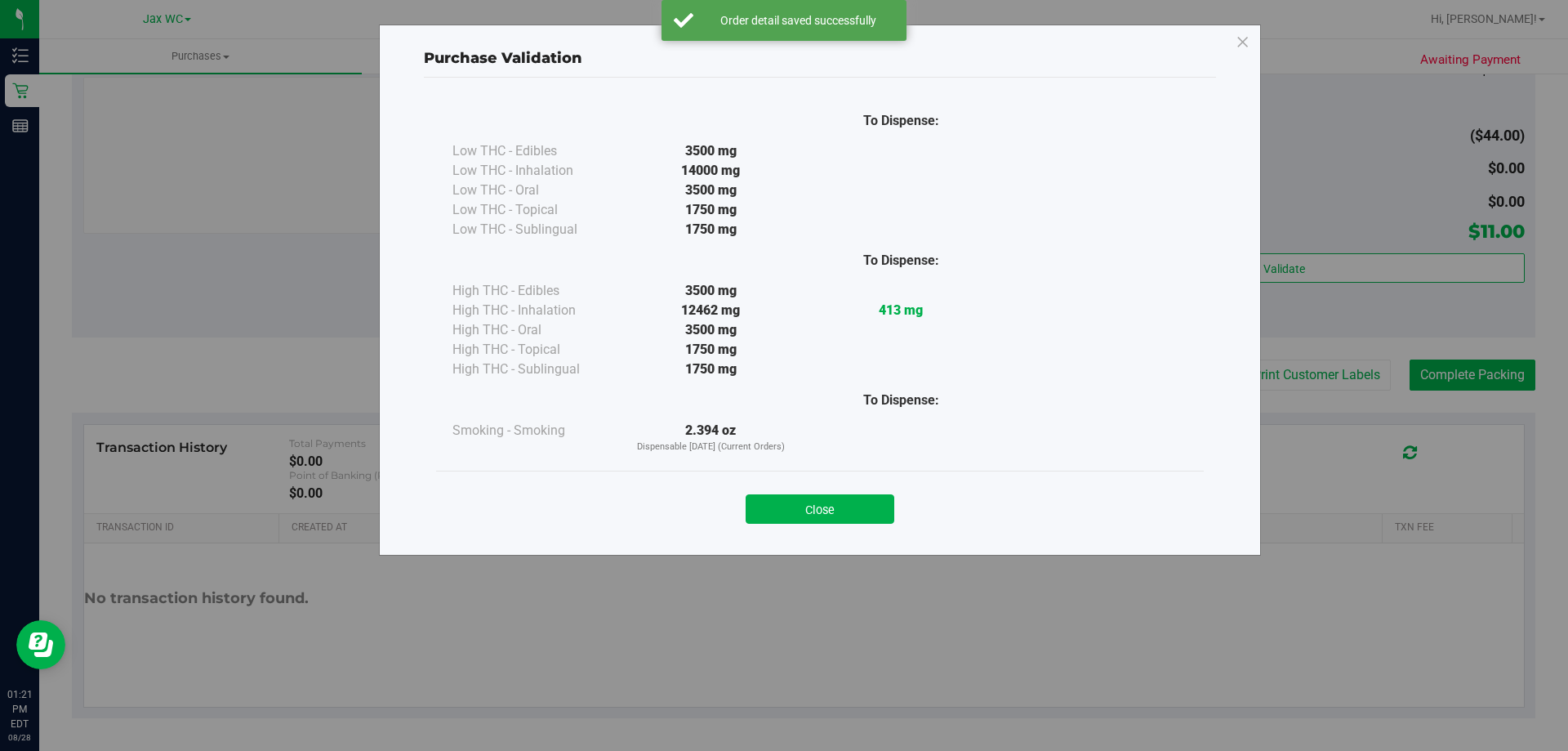
click at [798, 485] on div "Close" at bounding box center [820, 504] width 743 height 41
click at [848, 503] on button "Close" at bounding box center [820, 509] width 148 height 29
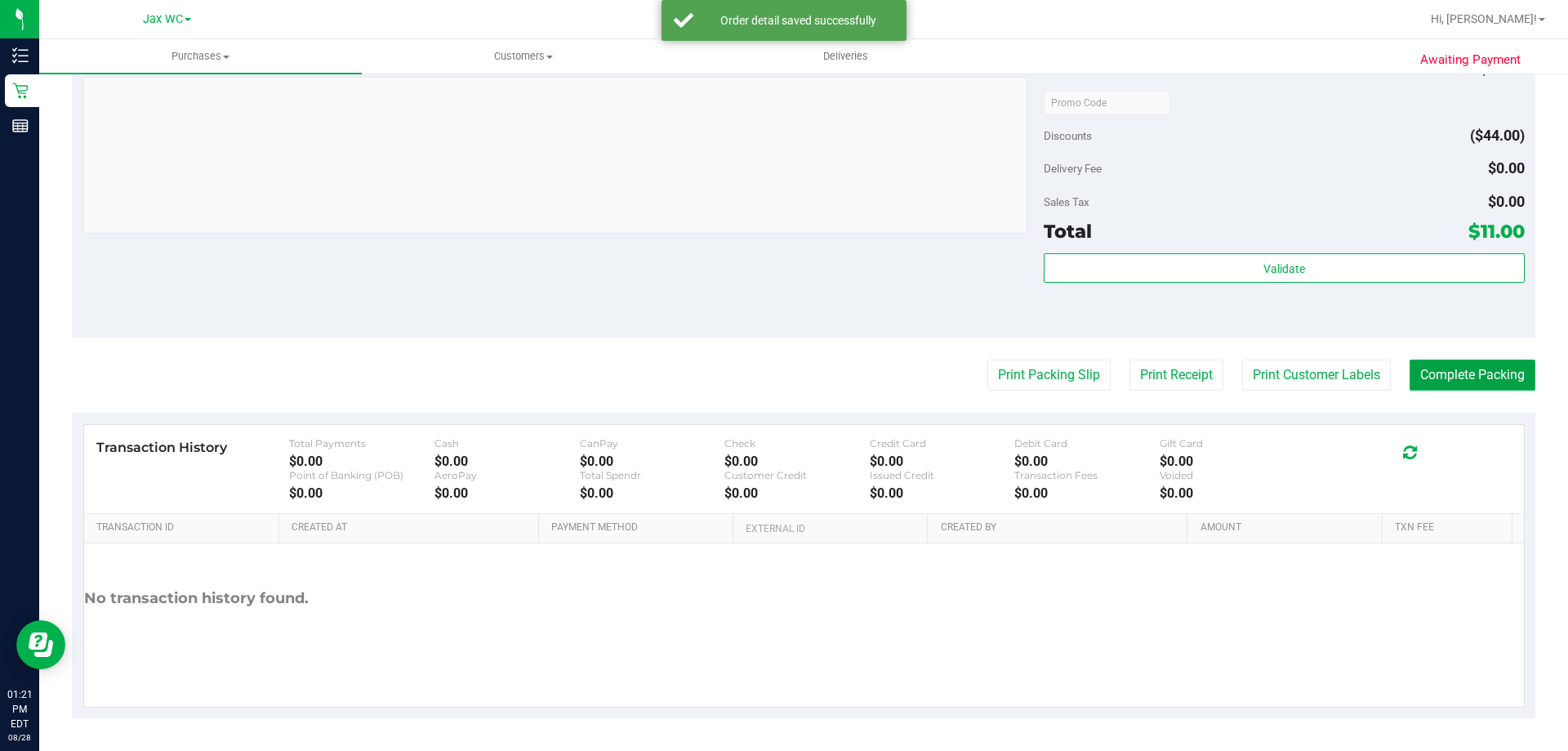
click at [1477, 373] on button "Complete Packing" at bounding box center [1472, 375] width 126 height 31
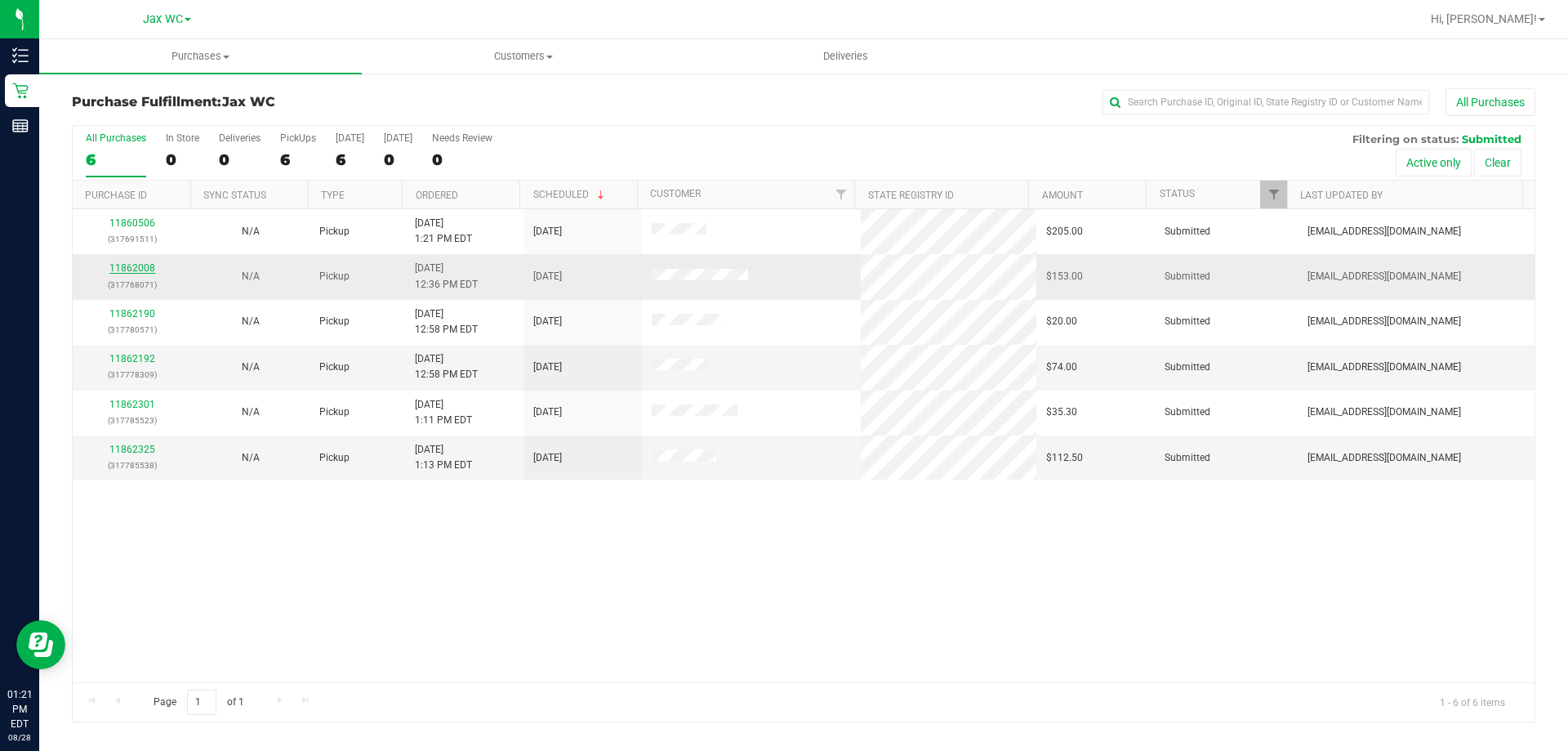
click at [149, 269] on link "11862008" at bounding box center [132, 267] width 46 height 11
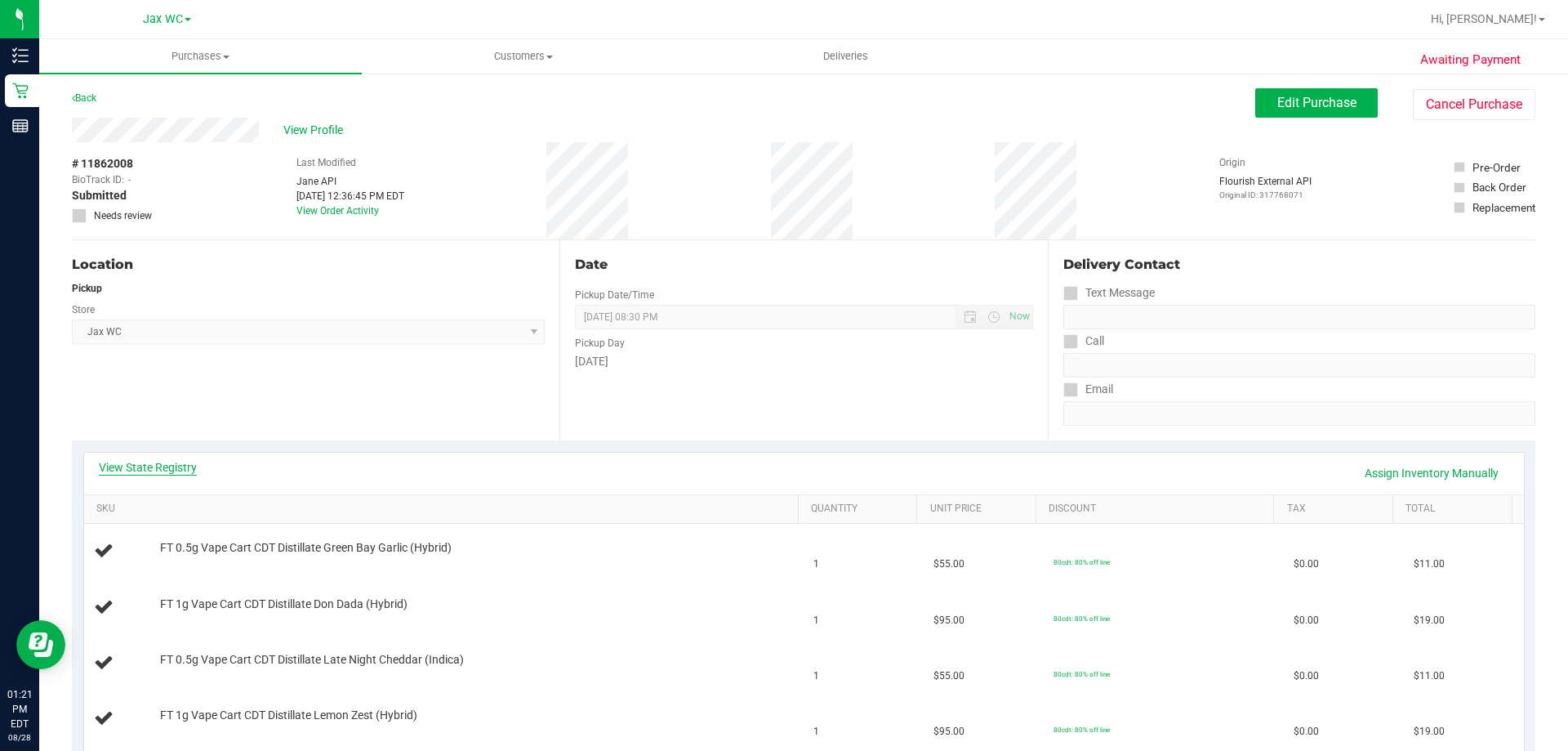
click at [148, 466] on link "View State Registry" at bounding box center [148, 466] width 98 height 16
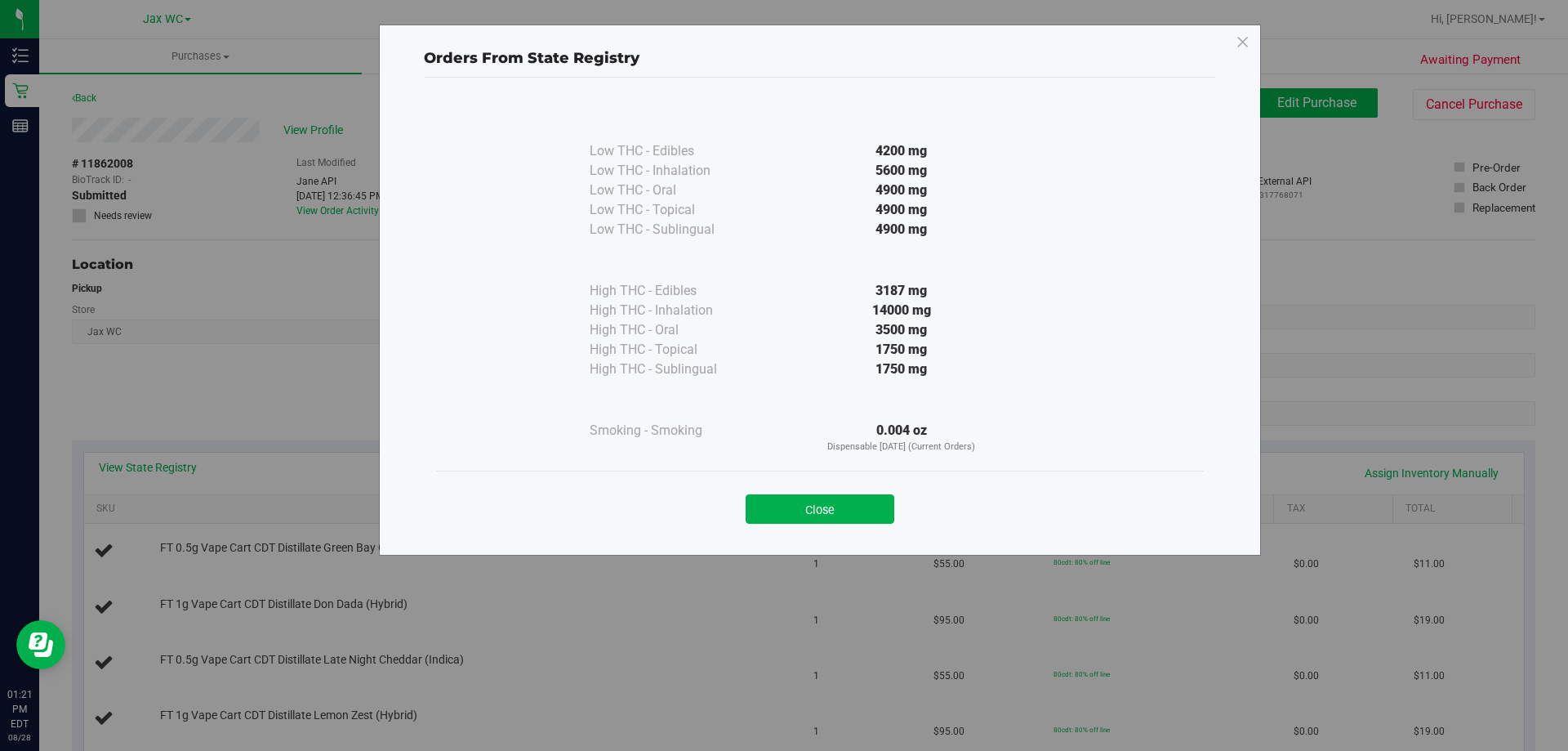
click at [810, 480] on div "Close" at bounding box center [820, 504] width 767 height 66
click at [815, 490] on div "Close" at bounding box center [820, 504] width 743 height 41
click at [820, 509] on button "Close" at bounding box center [820, 509] width 148 height 29
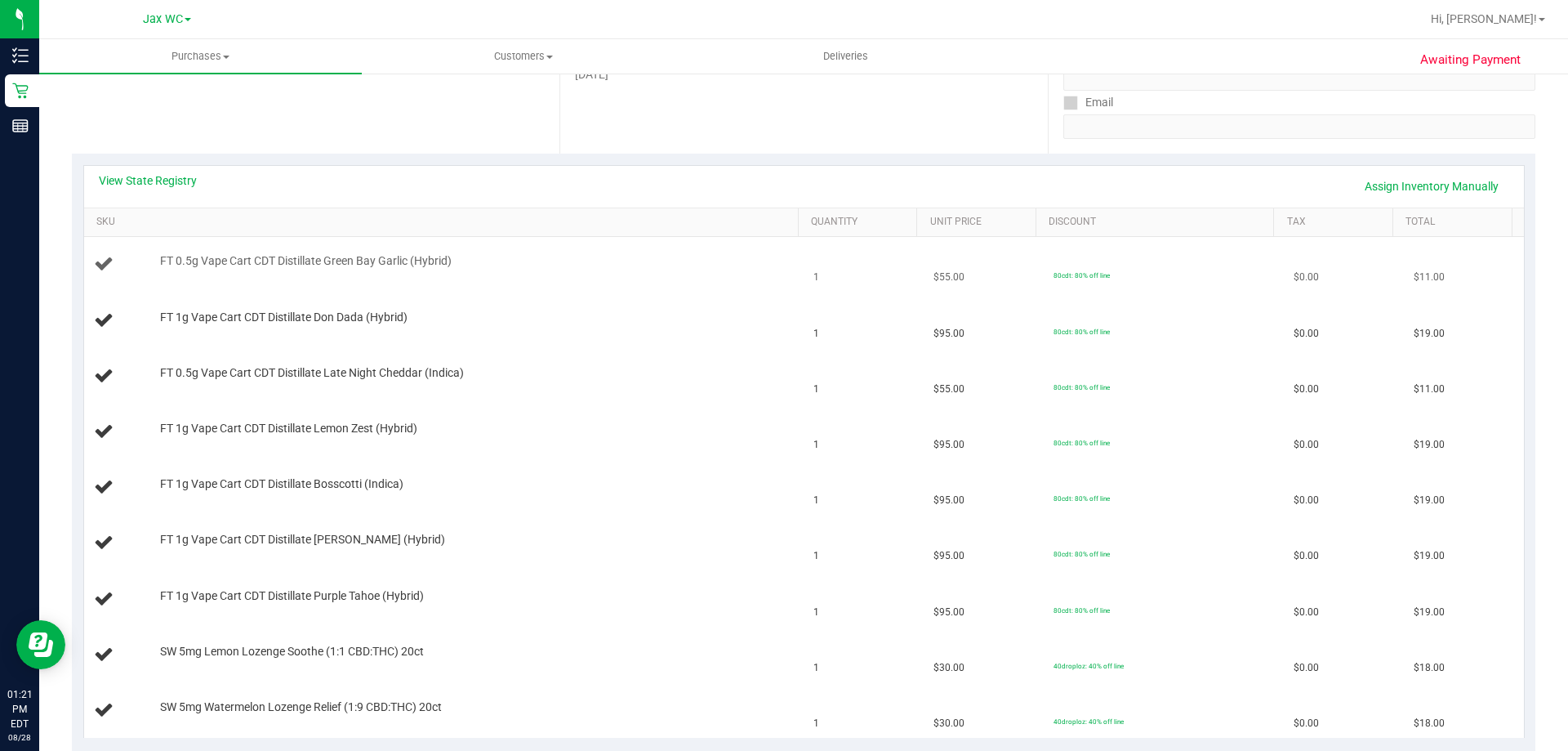
scroll to position [327, 0]
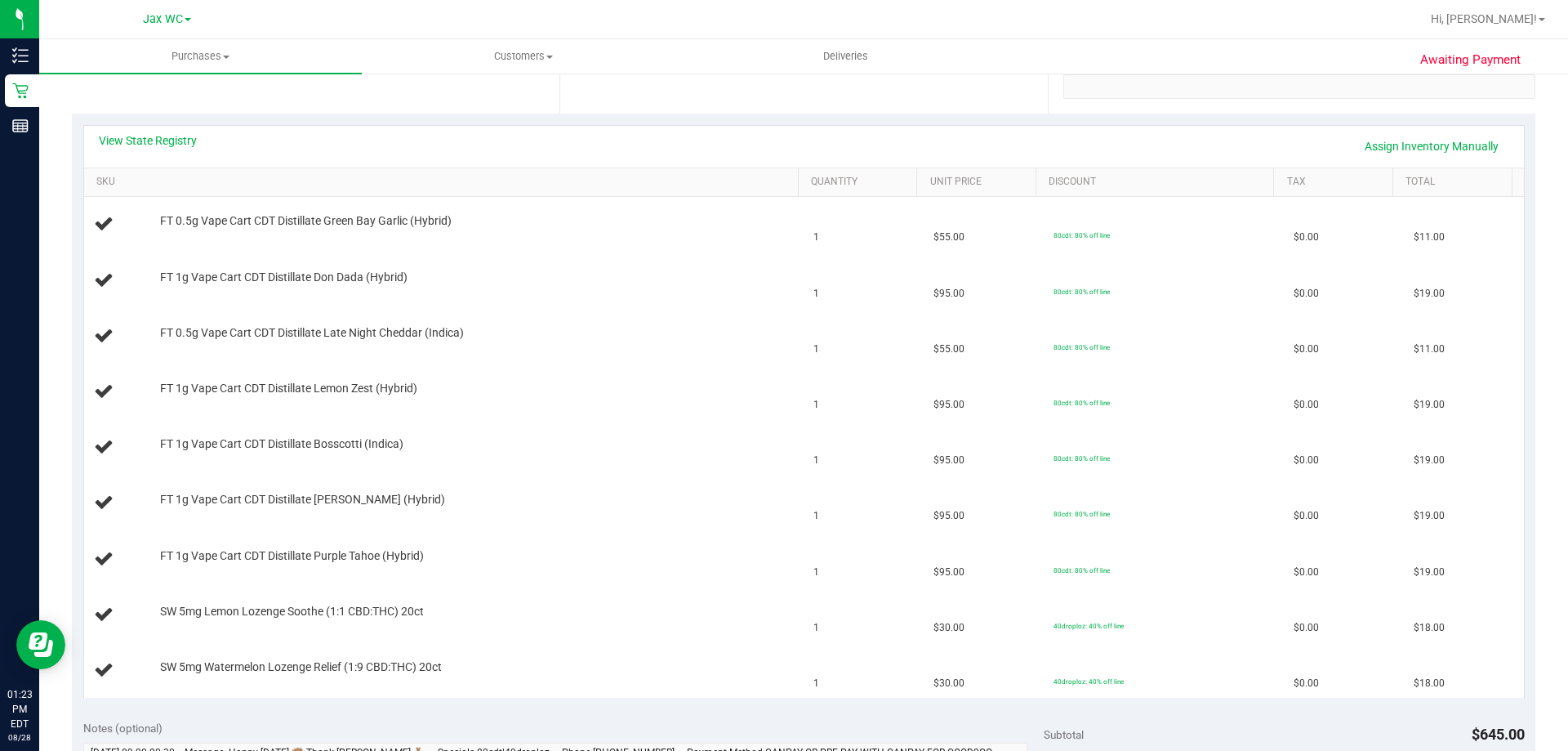
click at [271, 112] on div "Location Pickup Store Jax WC Select Store [PERSON_NAME][GEOGRAPHIC_DATA] [PERSO…" at bounding box center [315, 14] width 488 height 200
click at [187, 145] on link "View State Registry" at bounding box center [148, 140] width 98 height 16
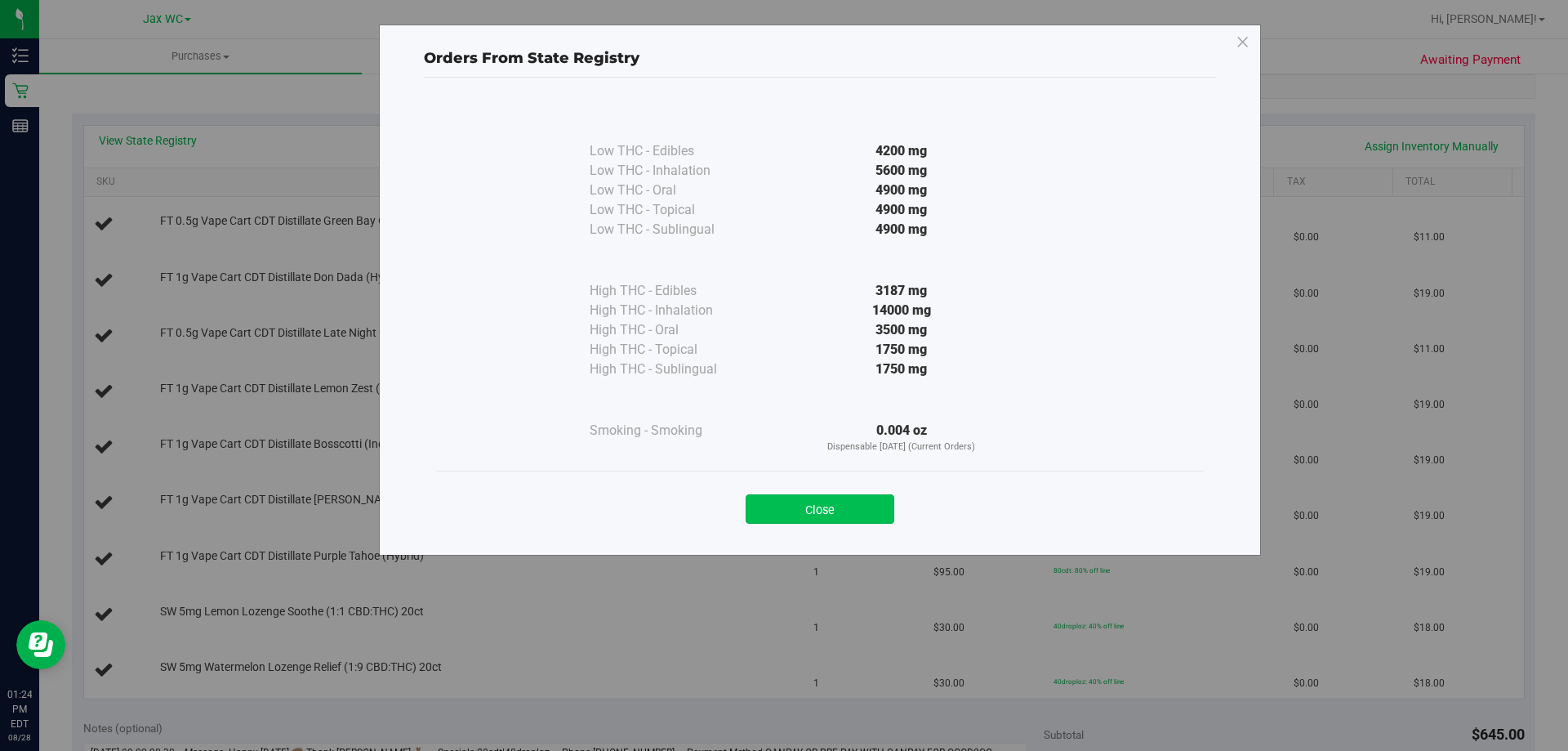
click at [821, 508] on button "Close" at bounding box center [820, 509] width 148 height 29
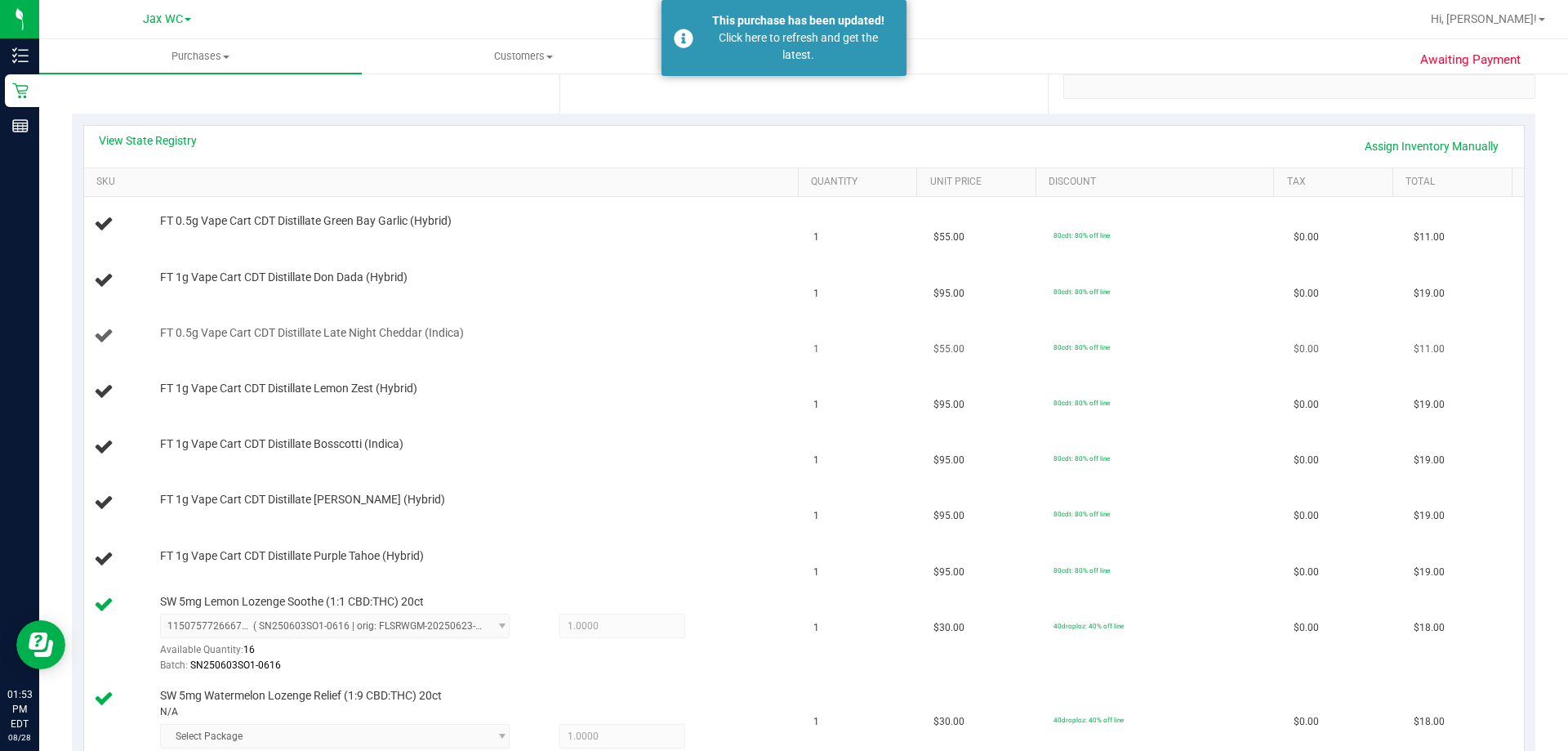
scroll to position [0, 0]
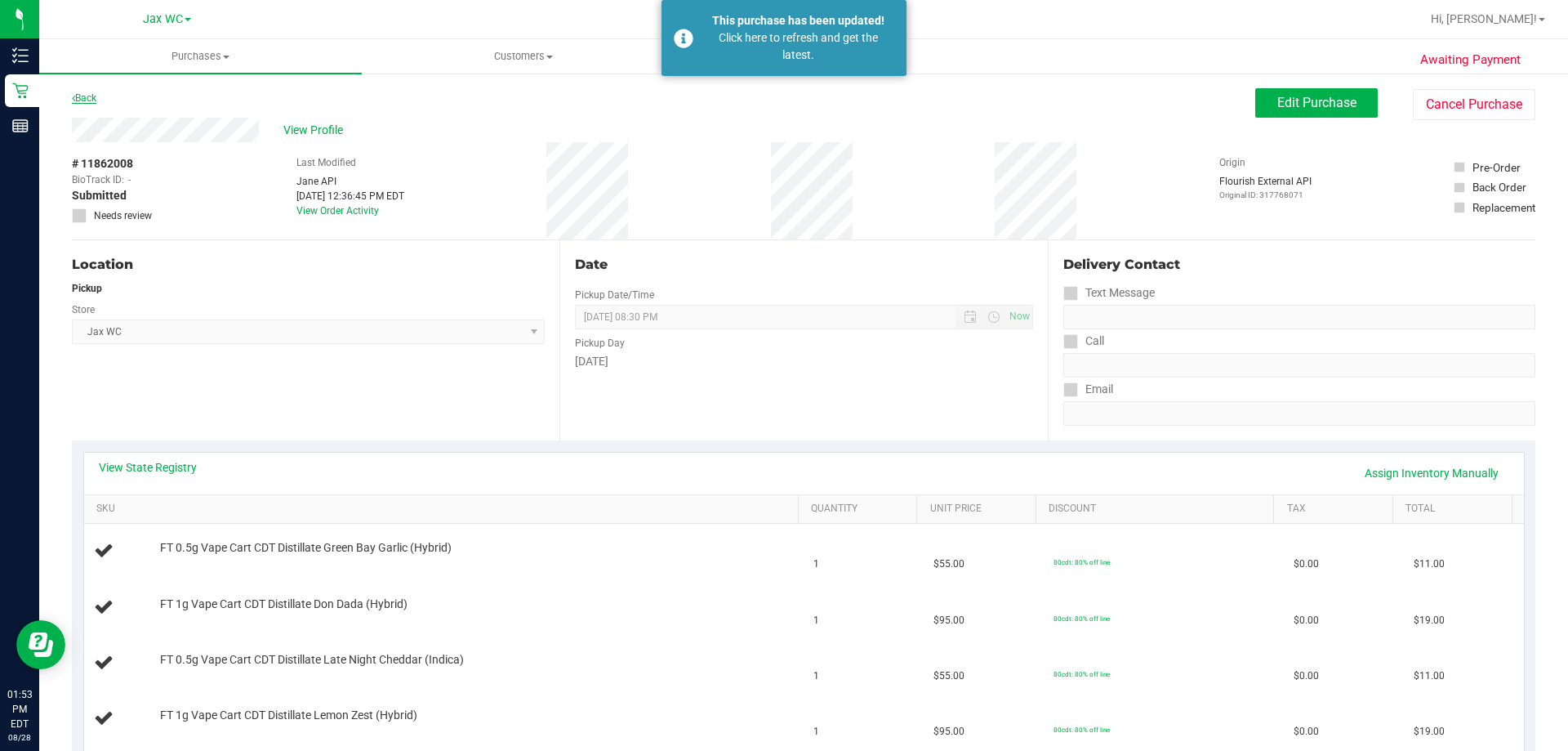
click at [93, 97] on link "Back" at bounding box center [84, 97] width 24 height 11
